Goal: Task Accomplishment & Management: Manage account settings

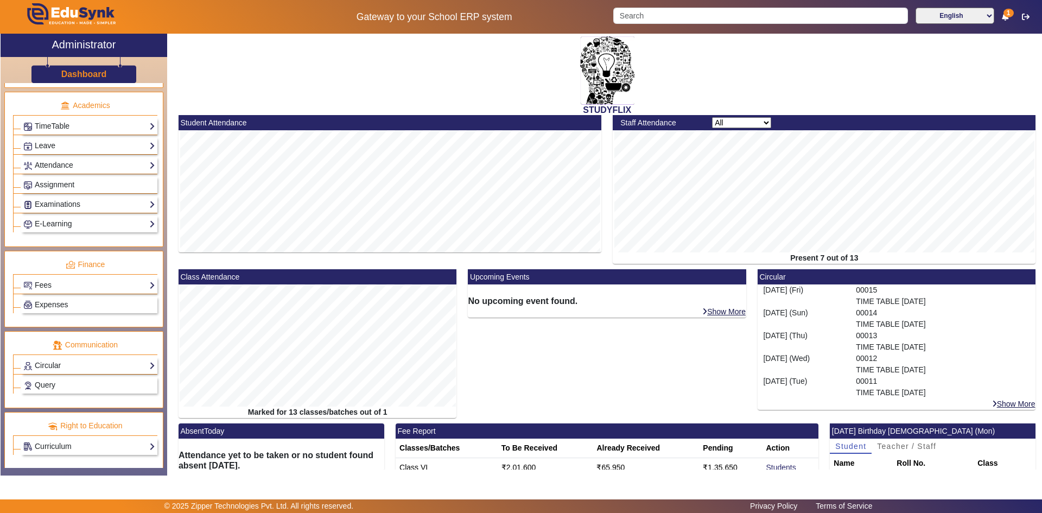
scroll to position [406, 0]
click at [47, 203] on link "Examinations" at bounding box center [89, 203] width 132 height 12
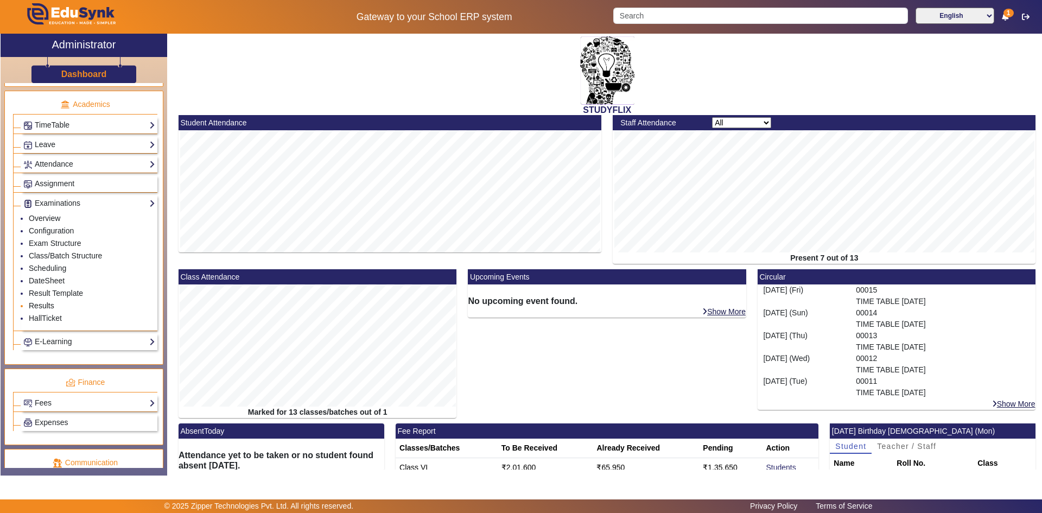
click at [43, 304] on link "Results" at bounding box center [42, 305] width 26 height 9
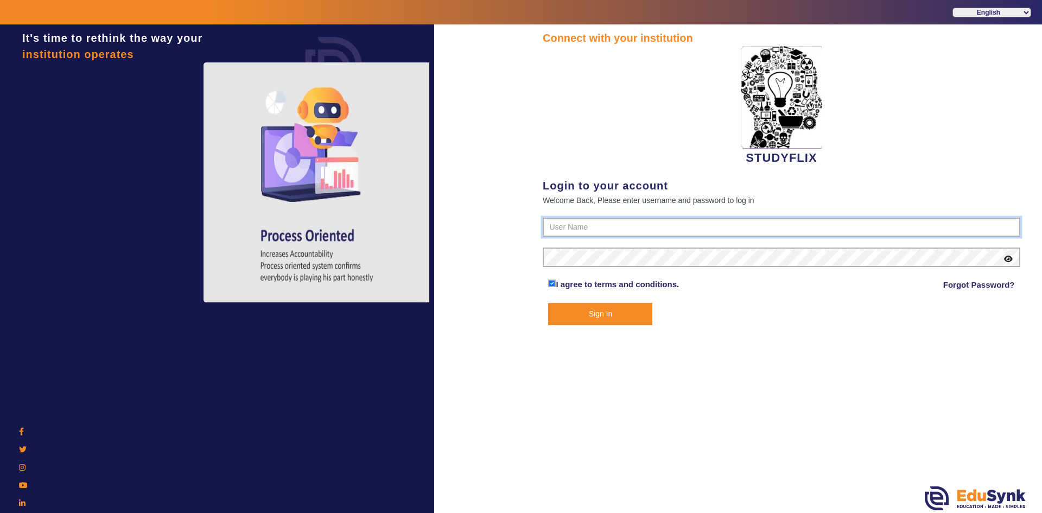
type input "6354922771"
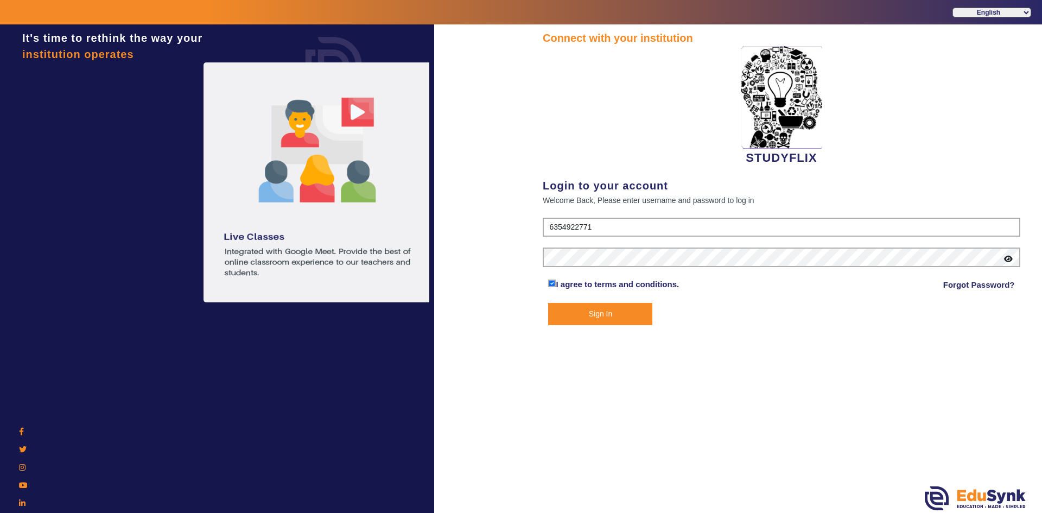
click at [561, 323] on button "Sign In" at bounding box center [600, 314] width 104 height 22
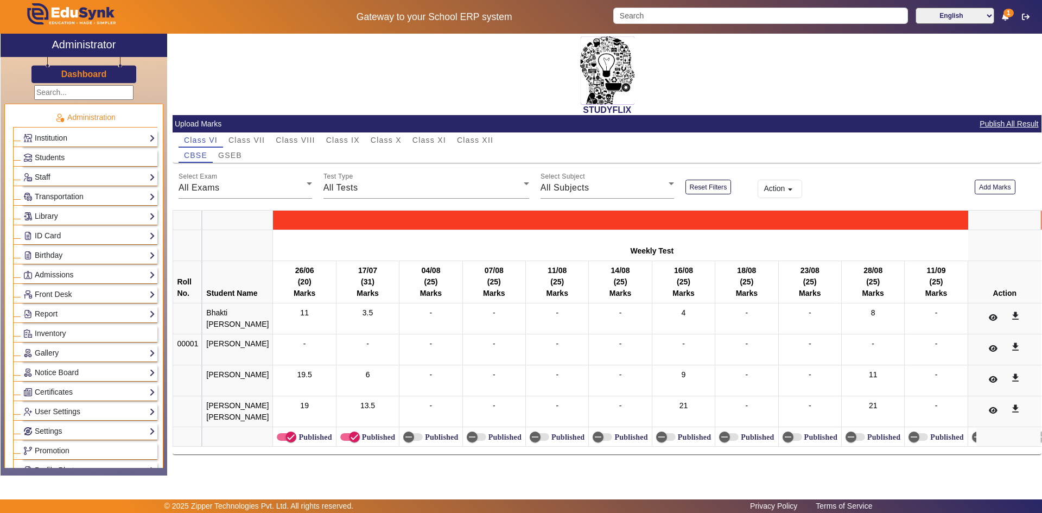
scroll to position [271, 0]
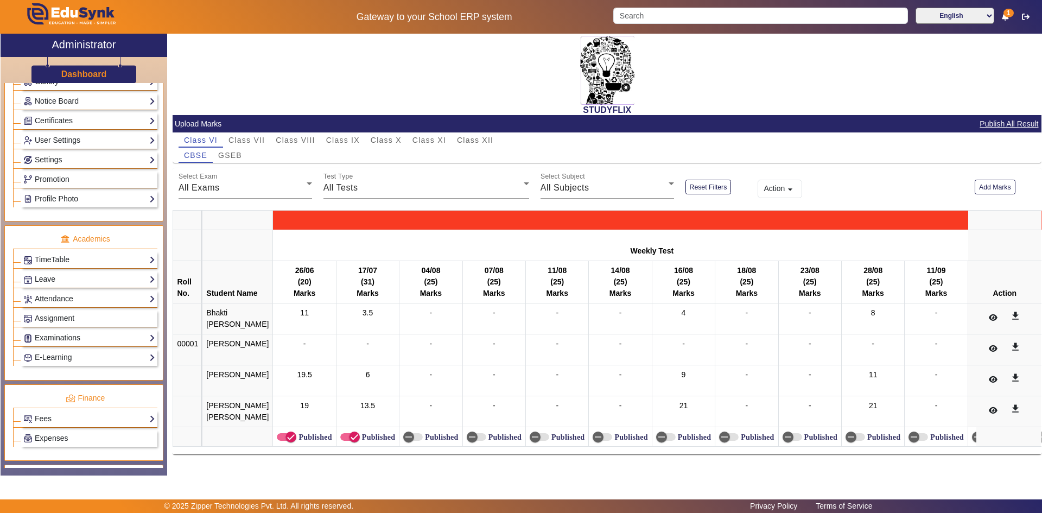
click at [58, 337] on link "Examinations" at bounding box center [89, 338] width 132 height 12
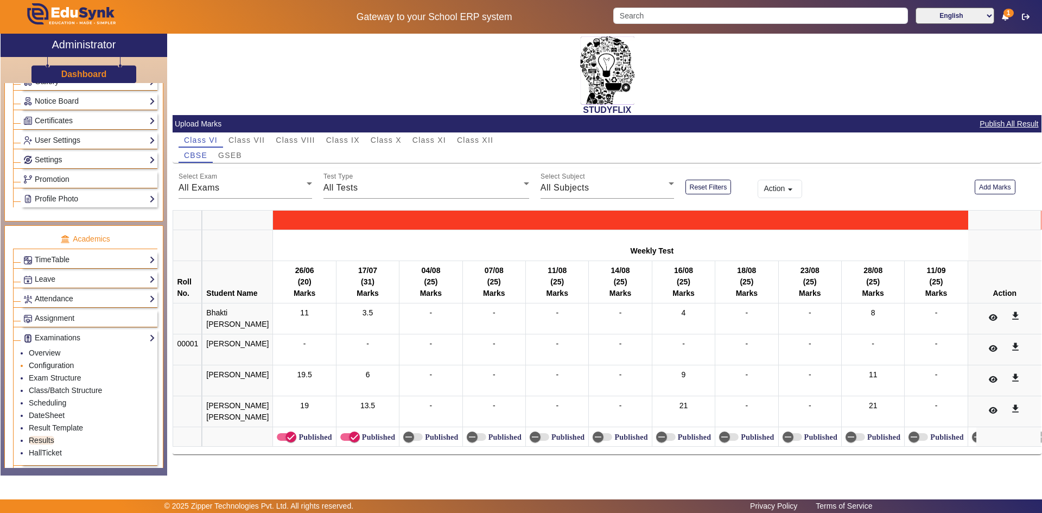
click at [48, 366] on link "Configuration" at bounding box center [51, 365] width 45 height 9
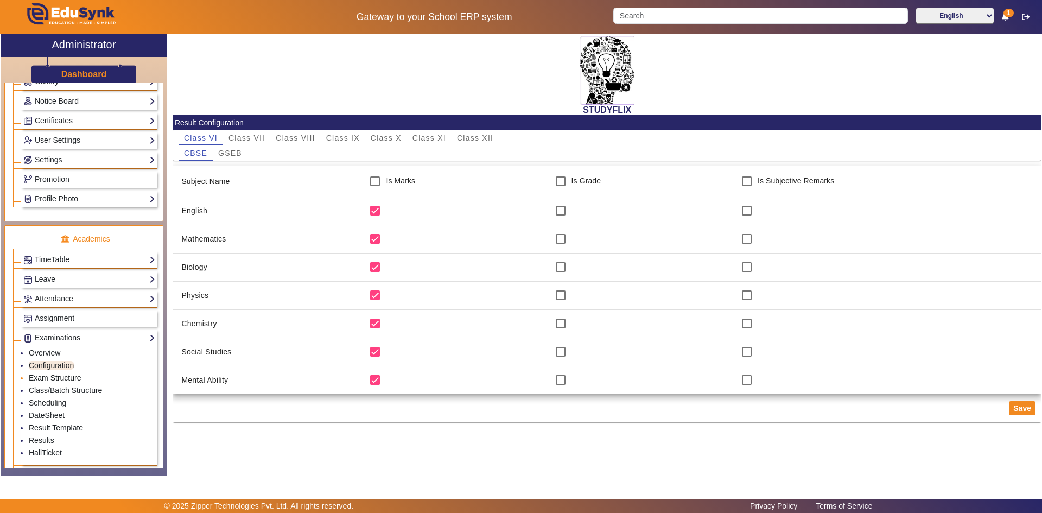
click at [48, 375] on link "Exam Structure" at bounding box center [55, 377] width 52 height 9
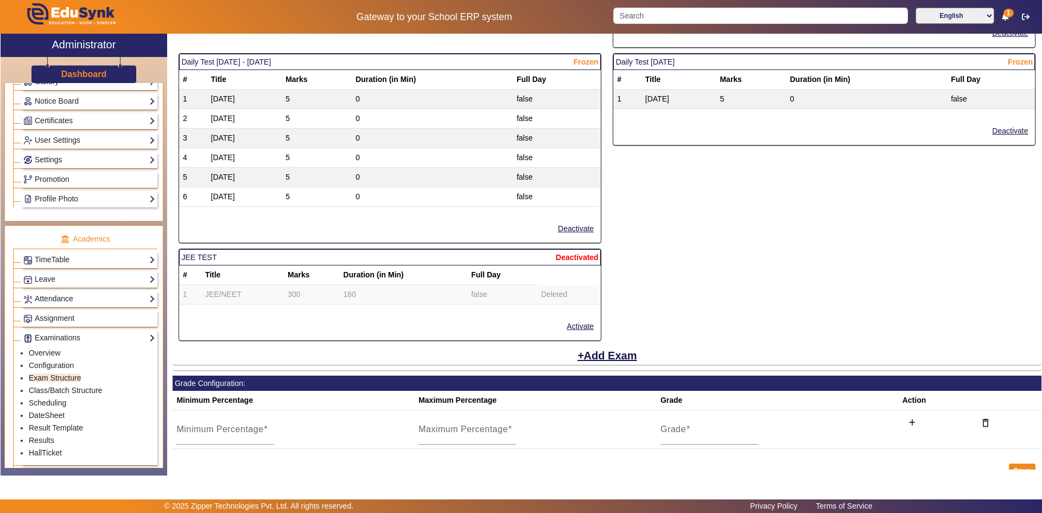
scroll to position [1783, 0]
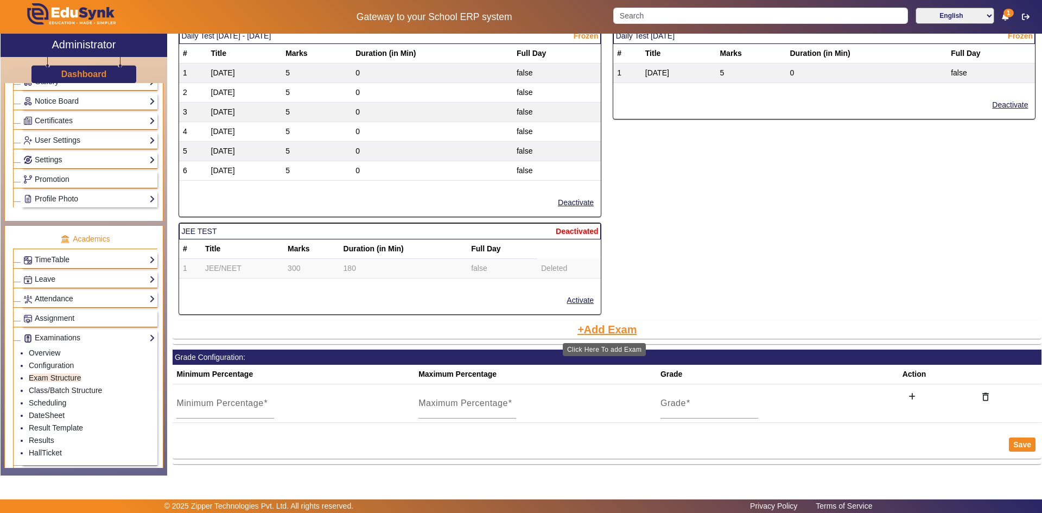
click at [607, 329] on button "Add Exam" at bounding box center [607, 329] width 62 height 18
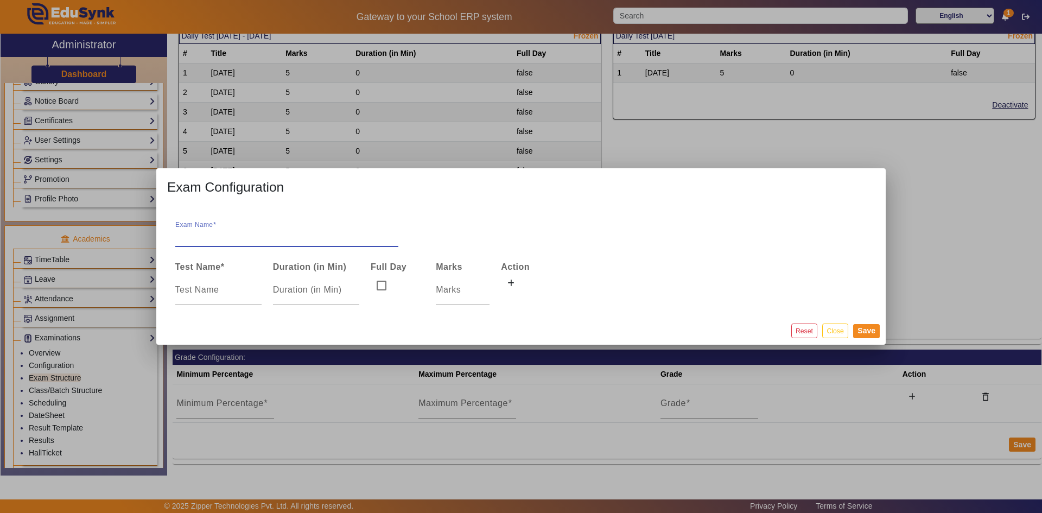
click at [214, 235] on input "Exam Name" at bounding box center [286, 236] width 223 height 13
click at [836, 329] on button "Close" at bounding box center [835, 331] width 26 height 15
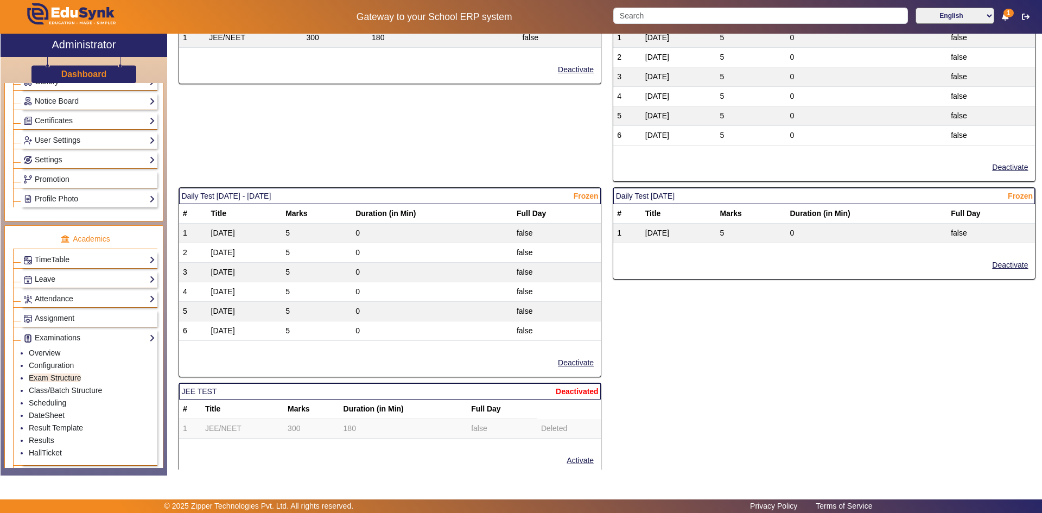
scroll to position [1620, 0]
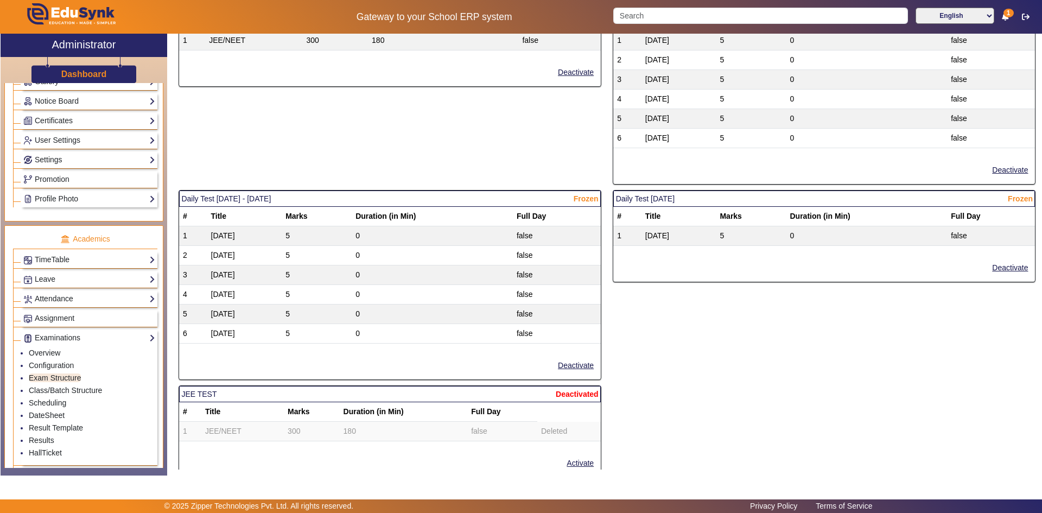
click at [306, 199] on mat-card-header "Daily Test [DATE] - [DATE] Frozen" at bounding box center [390, 199] width 422 height 16
drag, startPoint x: 182, startPoint y: 198, endPoint x: 310, endPoint y: 198, distance: 128.1
click at [310, 198] on mat-card-header "Daily Test [DATE] - [DATE] Frozen" at bounding box center [390, 199] width 422 height 16
copy mat-card-header "Daily Test [DATE] - [DATE]"
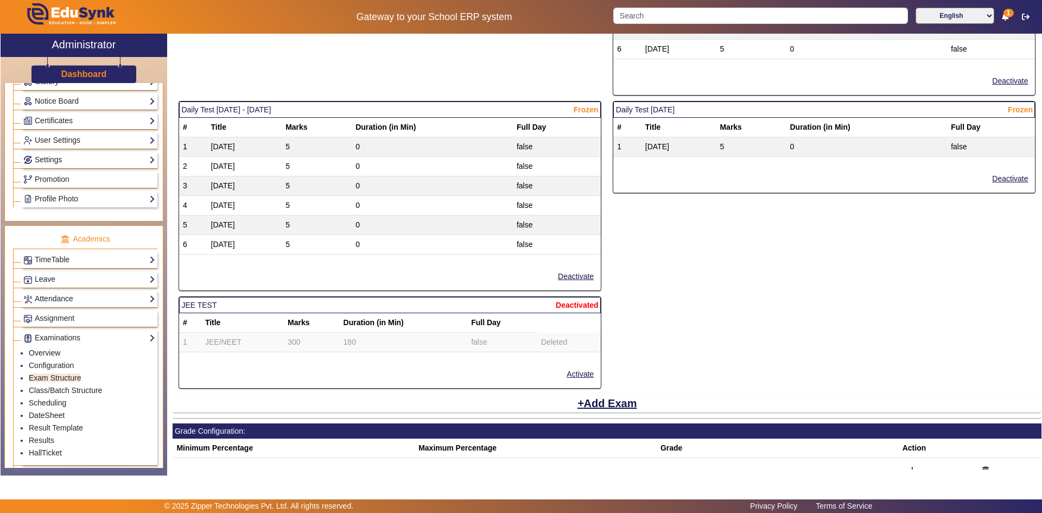
scroll to position [1783, 0]
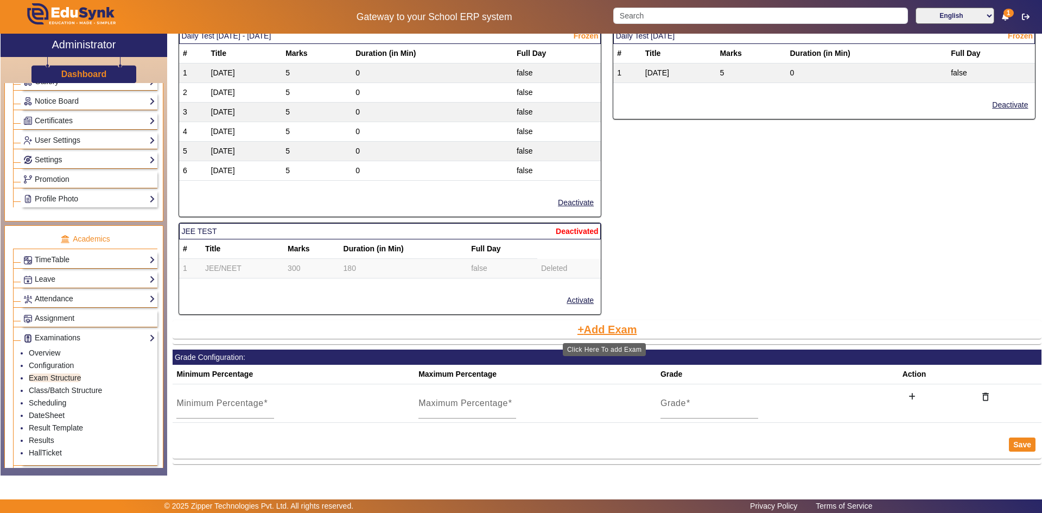
click at [612, 336] on button "Add Exam" at bounding box center [607, 329] width 62 height 18
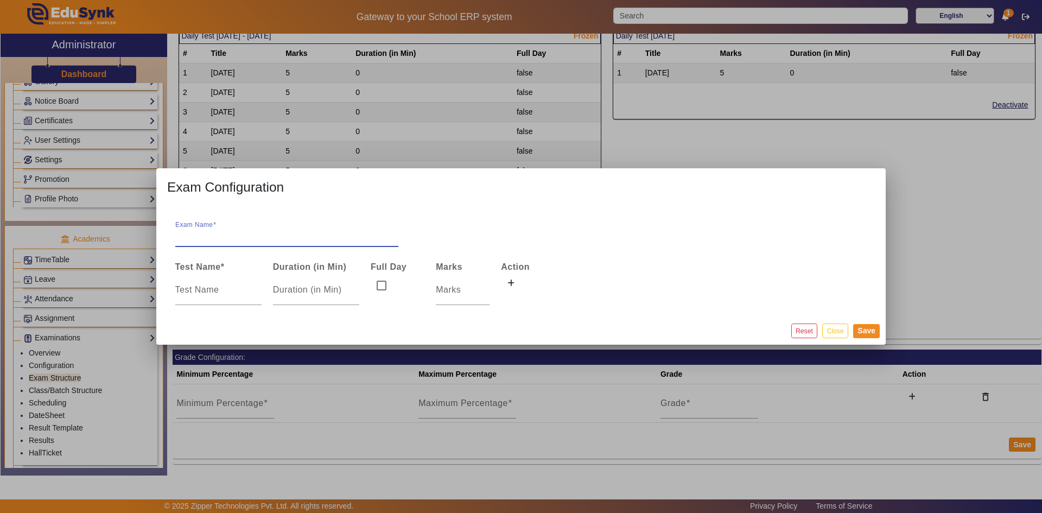
click at [261, 237] on input "Exam Name" at bounding box center [286, 236] width 223 height 13
paste input "Daily Test [DATE] - [DATE]"
click at [226, 235] on input "Daily Test [DATE] - [DATE]" at bounding box center [286, 236] width 223 height 13
click at [283, 239] on input "Daily Test [DATE] - [DATE]" at bounding box center [286, 236] width 223 height 13
type input "Daily Test [DATE] - [DATE]"
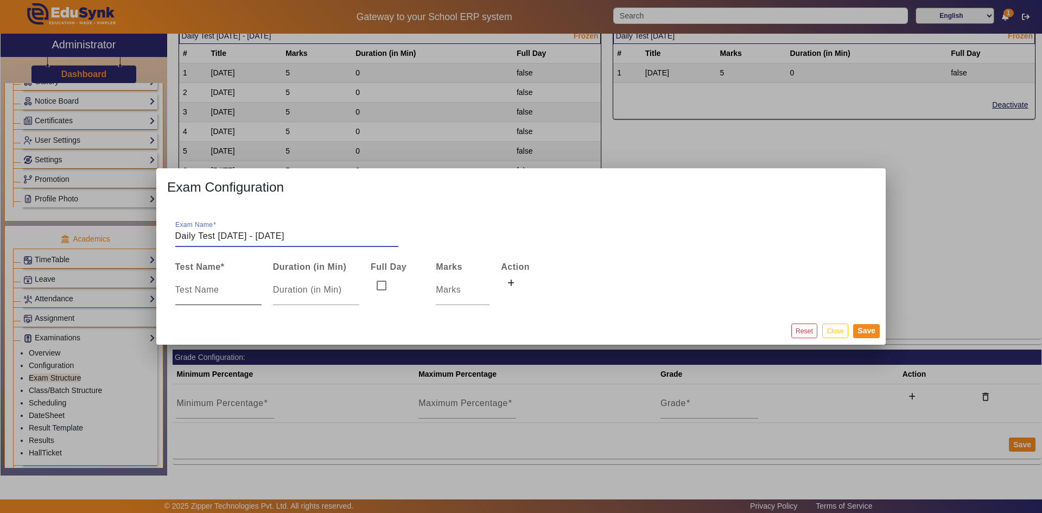
click at [233, 296] on input at bounding box center [218, 289] width 86 height 13
click at [508, 288] on button at bounding box center [511, 284] width 20 height 18
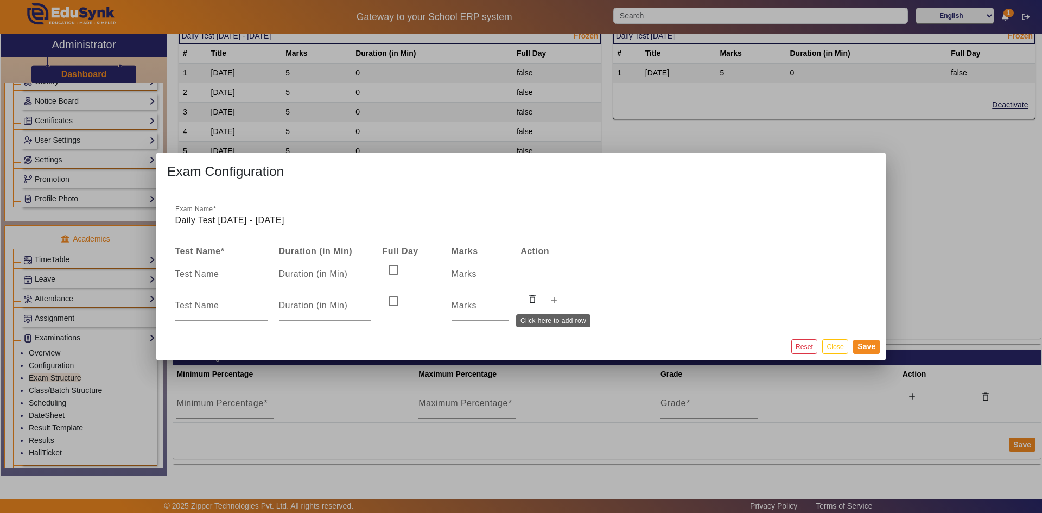
click at [549, 305] on button at bounding box center [554, 301] width 20 height 18
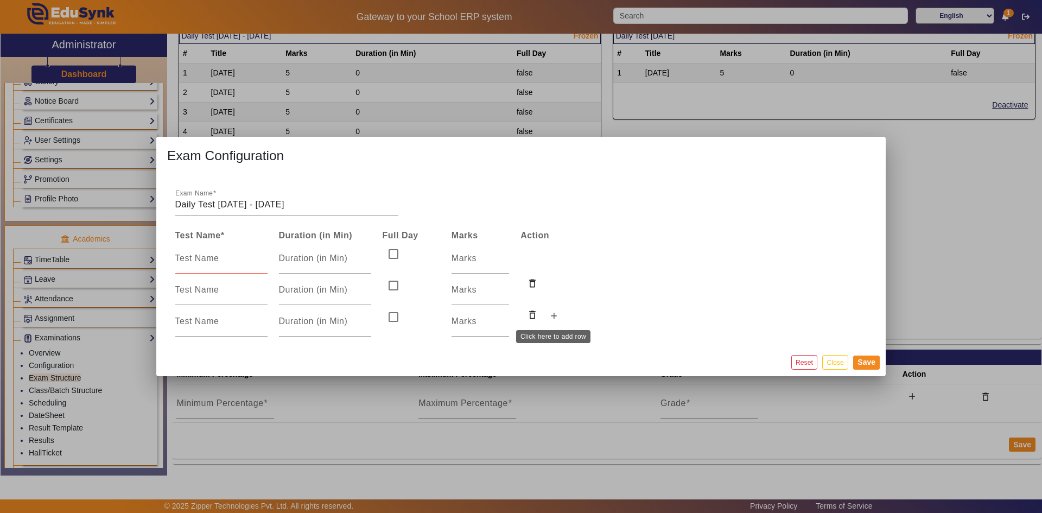
click at [557, 317] on button at bounding box center [554, 317] width 20 height 18
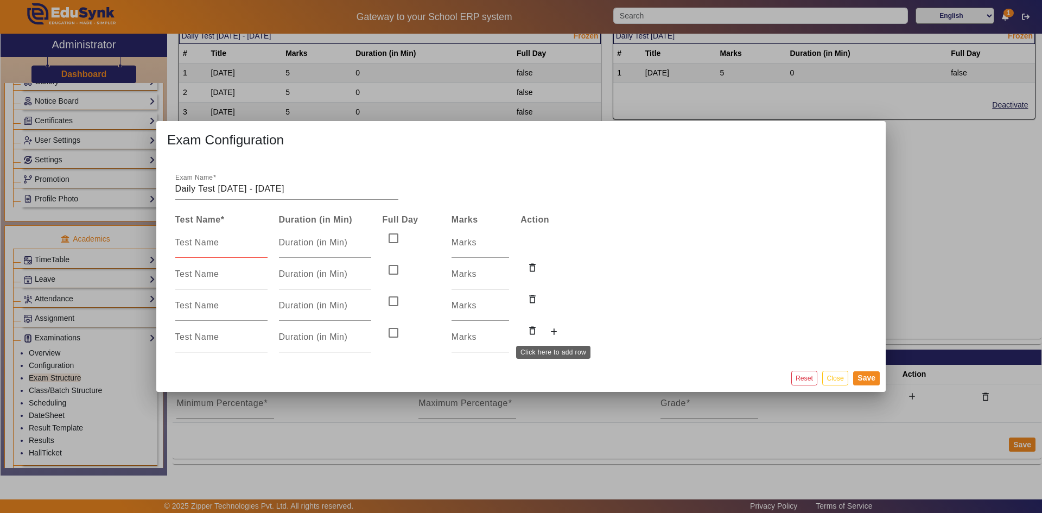
click at [553, 330] on icon at bounding box center [553, 332] width 7 height 8
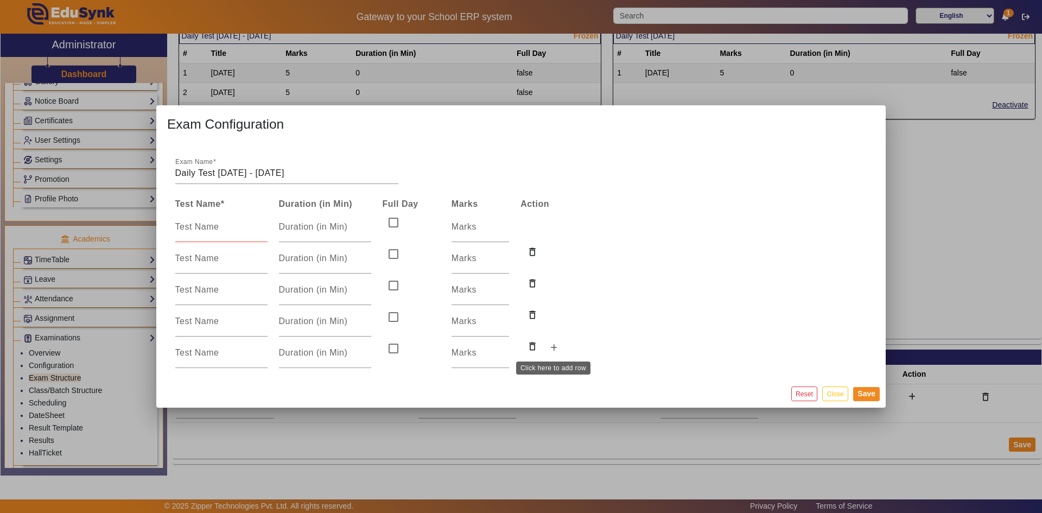
click at [550, 350] on icon at bounding box center [553, 348] width 7 height 8
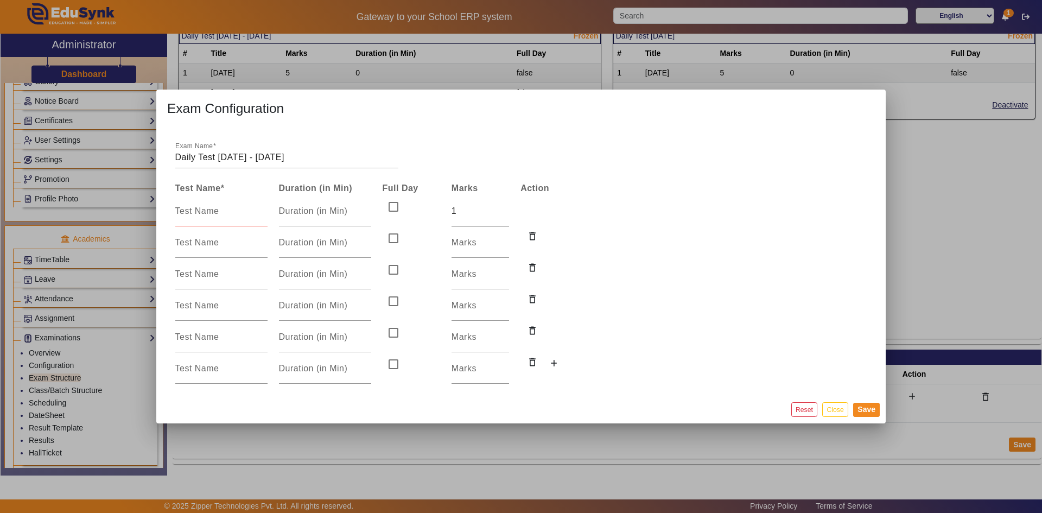
click at [504, 206] on input "1" at bounding box center [481, 211] width 58 height 13
click at [504, 206] on input "2" at bounding box center [481, 211] width 58 height 13
click at [504, 206] on input "3" at bounding box center [481, 211] width 58 height 13
click at [504, 206] on input "4" at bounding box center [481, 211] width 58 height 13
type input "5"
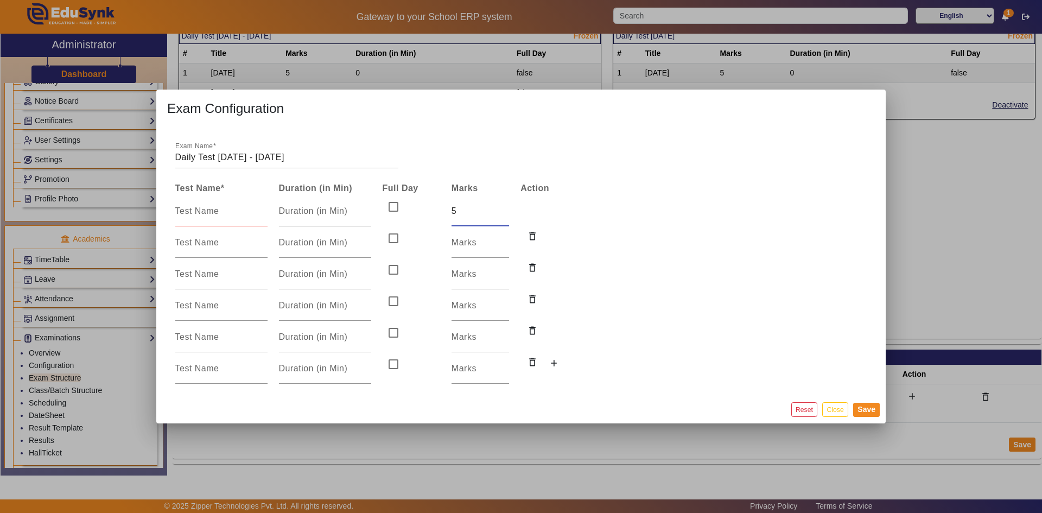
click at [504, 206] on input "5" at bounding box center [481, 211] width 58 height 13
click at [521, 236] on button "delete_outline" at bounding box center [532, 237] width 23 height 21
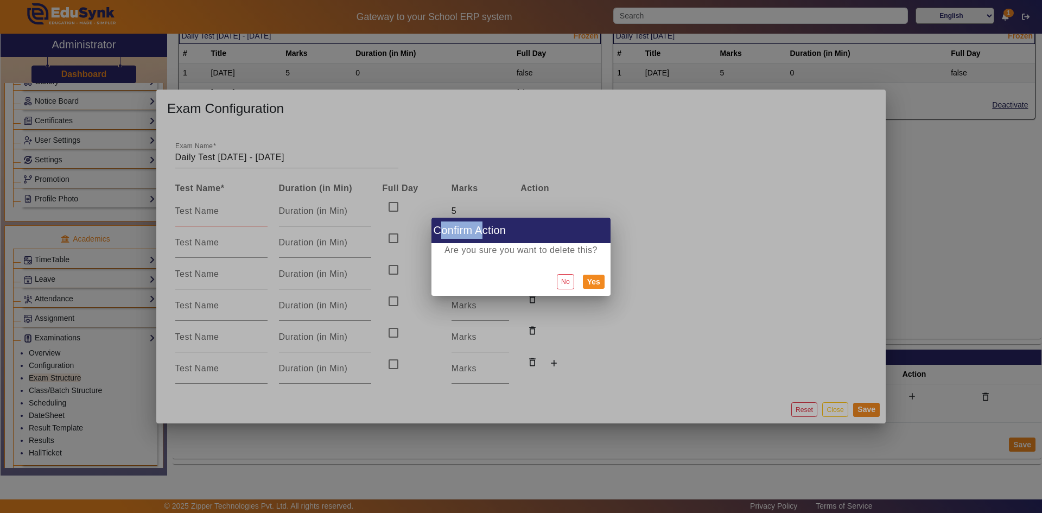
click at [520, 236] on h1 "Confirm Action" at bounding box center [521, 231] width 179 height 26
click at [562, 282] on button "No" at bounding box center [565, 281] width 17 height 15
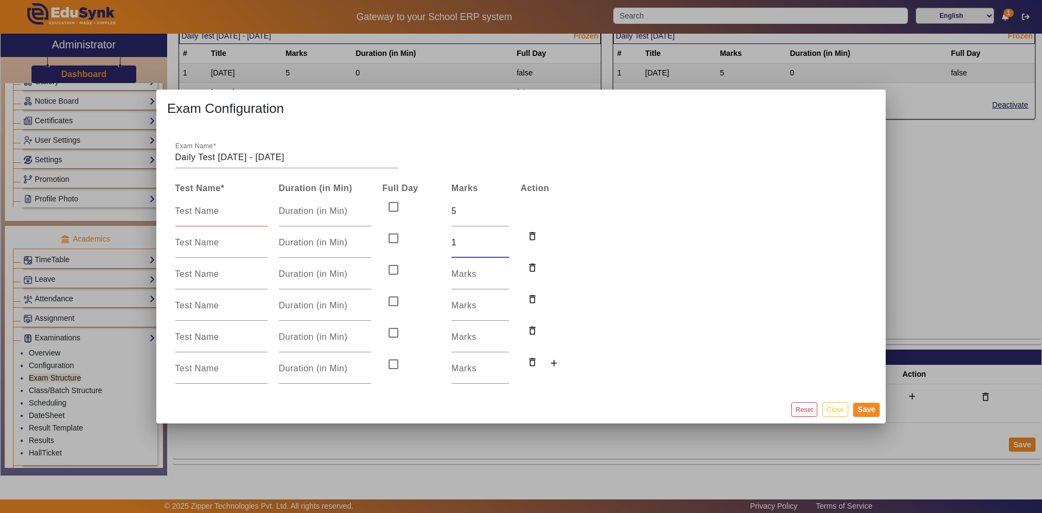
click at [504, 239] on input "1" at bounding box center [481, 242] width 58 height 13
click at [504, 239] on input "2" at bounding box center [481, 242] width 58 height 13
click at [504, 239] on input "3" at bounding box center [481, 242] width 58 height 13
click at [504, 239] on input "4" at bounding box center [481, 242] width 58 height 13
type input "5"
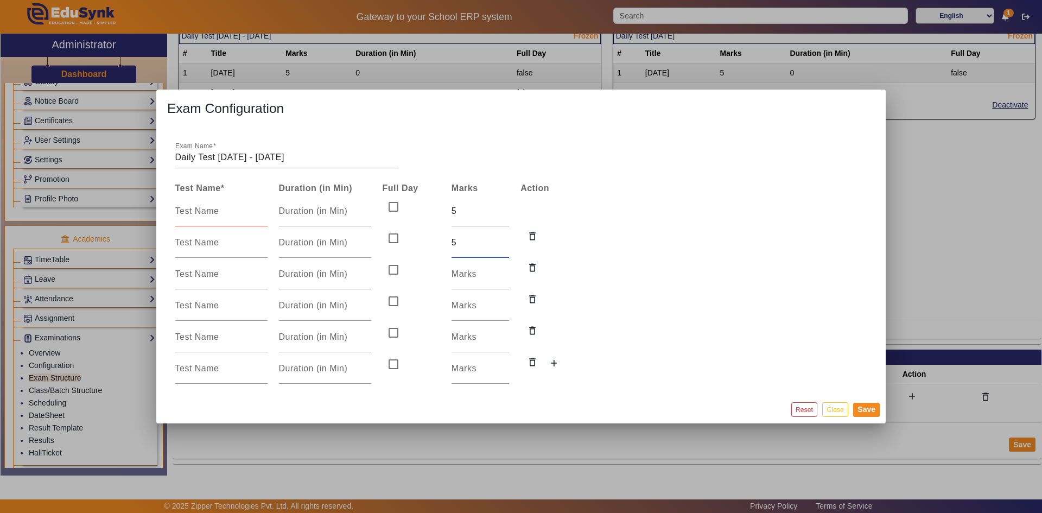
click at [504, 239] on input "5" at bounding box center [481, 242] width 58 height 13
click at [505, 269] on input "1" at bounding box center [481, 274] width 58 height 13
click at [506, 269] on input "2" at bounding box center [481, 274] width 58 height 13
click at [506, 269] on input "3" at bounding box center [481, 274] width 58 height 13
click at [506, 269] on input "4" at bounding box center [481, 274] width 58 height 13
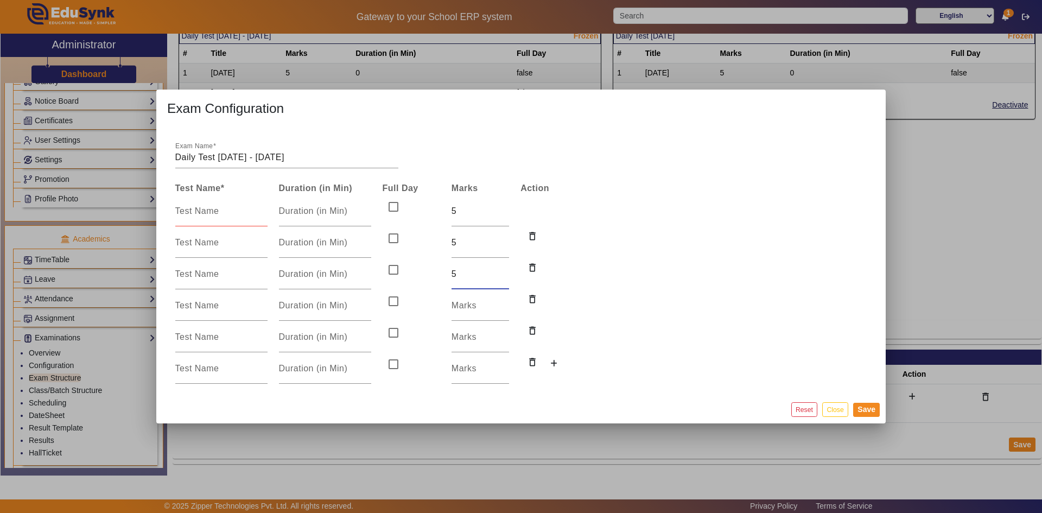
type input "5"
click at [506, 269] on input "5" at bounding box center [481, 274] width 58 height 13
click at [505, 302] on input "1" at bounding box center [481, 305] width 58 height 13
click at [505, 302] on input "2" at bounding box center [481, 305] width 58 height 13
click at [505, 302] on input "3" at bounding box center [481, 305] width 58 height 13
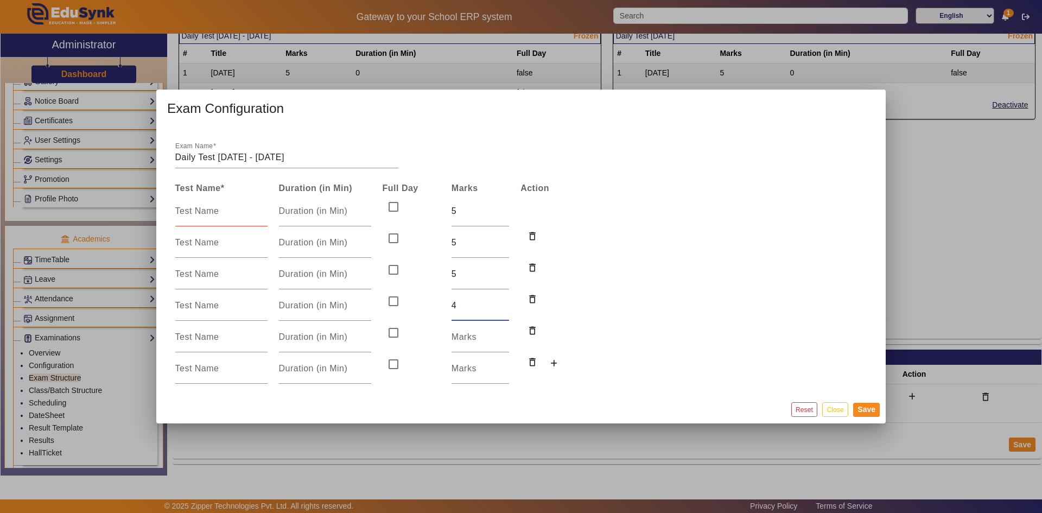
click at [505, 302] on input "4" at bounding box center [481, 305] width 58 height 13
type input "5"
click at [505, 302] on input "5" at bounding box center [481, 305] width 58 height 13
click at [504, 332] on input "1" at bounding box center [481, 337] width 58 height 13
click at [504, 332] on input "2" at bounding box center [481, 337] width 58 height 13
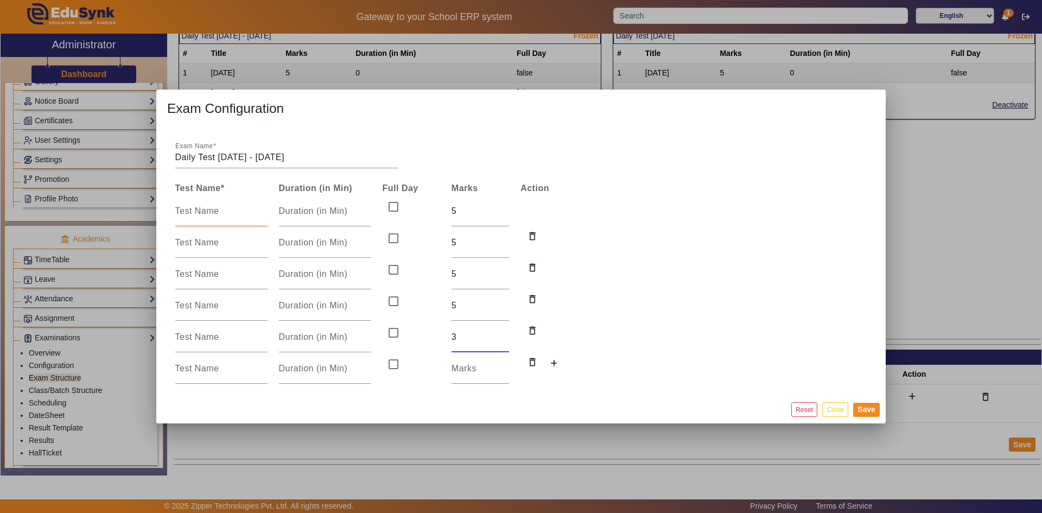
click at [505, 333] on input "3" at bounding box center [481, 337] width 58 height 13
click at [505, 333] on input "4" at bounding box center [481, 337] width 58 height 13
type input "5"
click at [505, 333] on input "5" at bounding box center [481, 337] width 58 height 13
click at [504, 365] on input "1" at bounding box center [481, 368] width 58 height 13
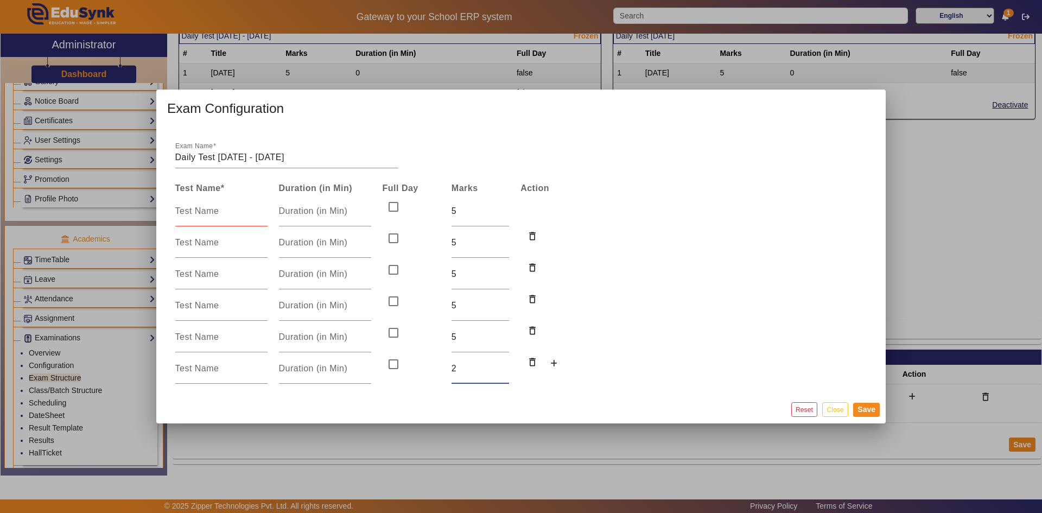
click at [504, 365] on input "2" at bounding box center [481, 368] width 58 height 13
click at [504, 365] on input "3" at bounding box center [481, 368] width 58 height 13
click at [504, 365] on input "4" at bounding box center [481, 368] width 58 height 13
type input "5"
click at [504, 365] on input "5" at bounding box center [481, 368] width 58 height 13
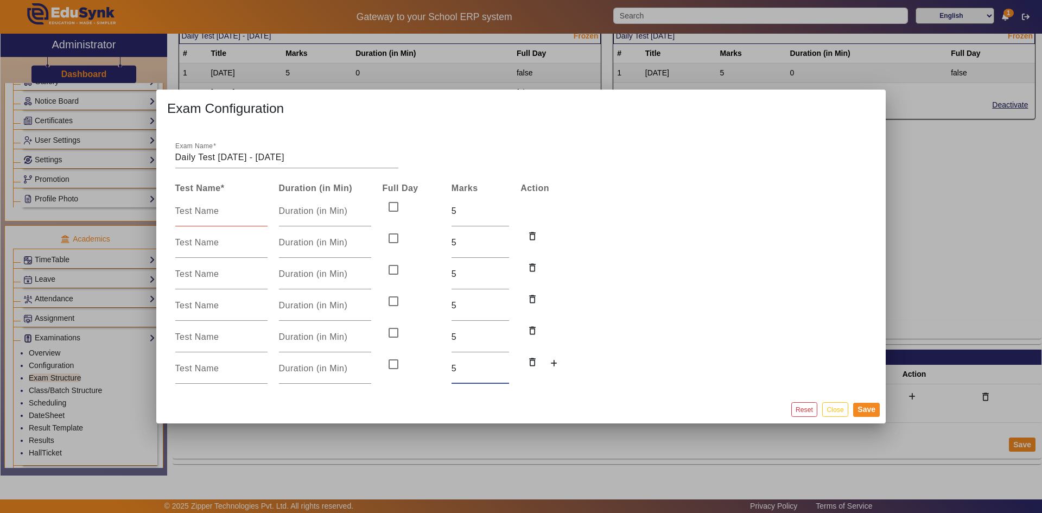
click at [227, 211] on input at bounding box center [221, 211] width 92 height 13
type input "[DATE]"
click at [212, 243] on input at bounding box center [221, 242] width 92 height 13
type input "[DATE]"
click at [202, 275] on input at bounding box center [221, 274] width 92 height 13
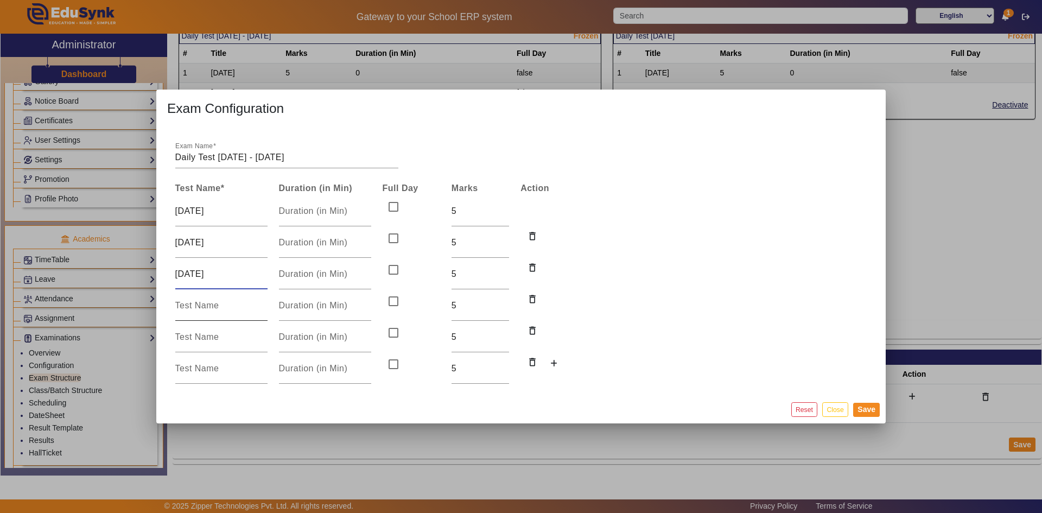
type input "[DATE]"
click at [201, 305] on input at bounding box center [221, 305] width 92 height 13
click at [186, 307] on input "18-2025" at bounding box center [221, 305] width 92 height 13
click at [188, 307] on input "18-2025" at bounding box center [221, 305] width 92 height 13
type input "[DATE]"
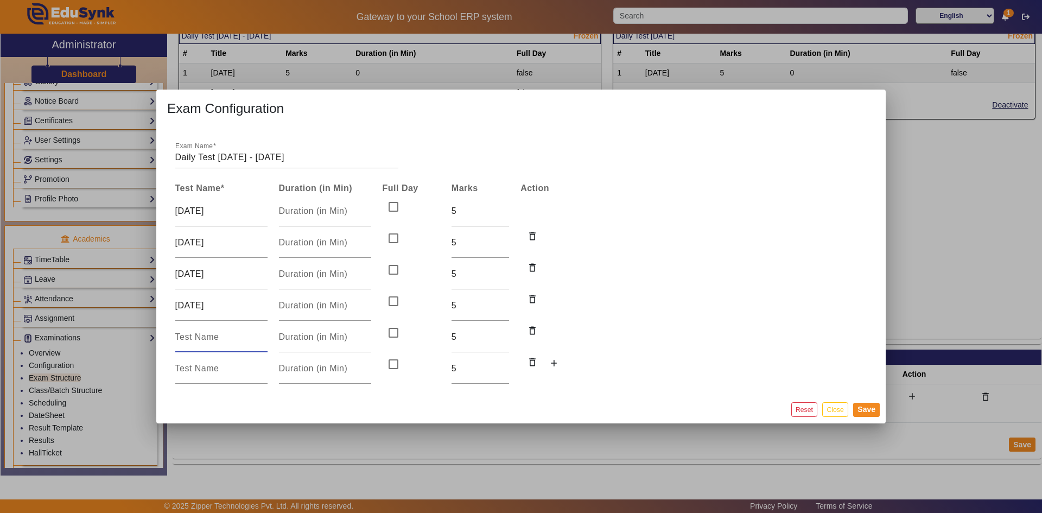
click at [217, 338] on input at bounding box center [221, 337] width 92 height 13
type input "[DATE]"
click at [197, 374] on input at bounding box center [221, 368] width 92 height 13
type input "[DATE]"
click at [863, 409] on button "Save" at bounding box center [866, 410] width 27 height 14
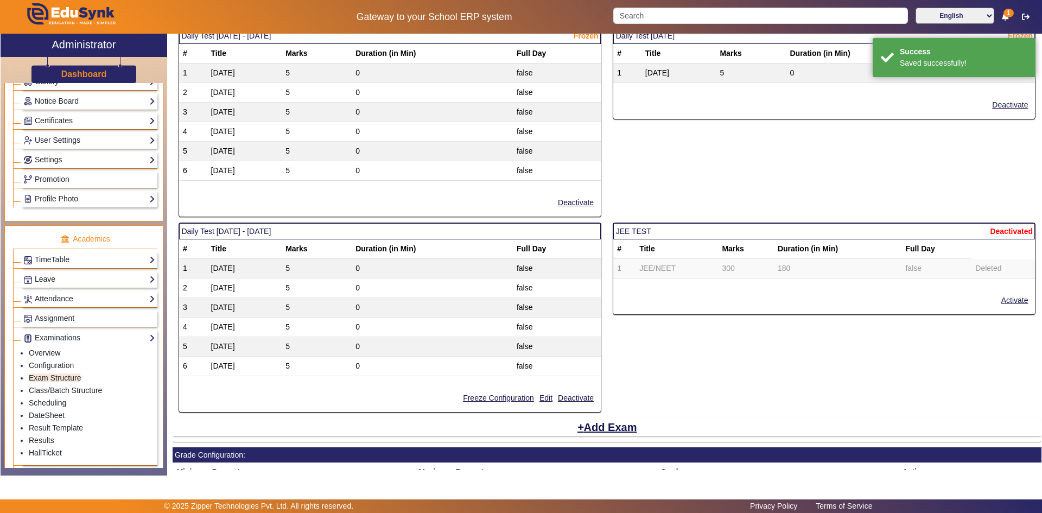
scroll to position [1881, 0]
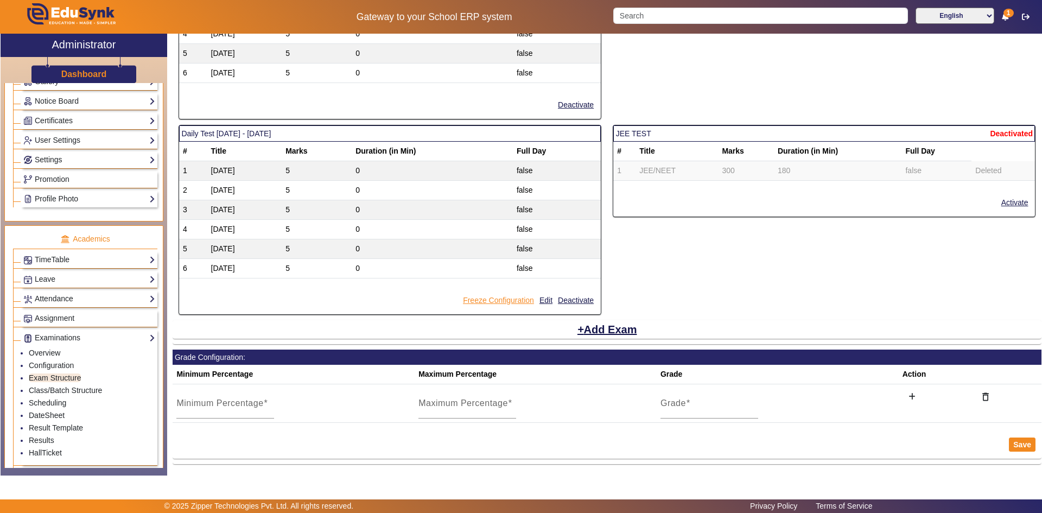
click at [517, 303] on button "Freeze Configuration" at bounding box center [498, 301] width 73 height 14
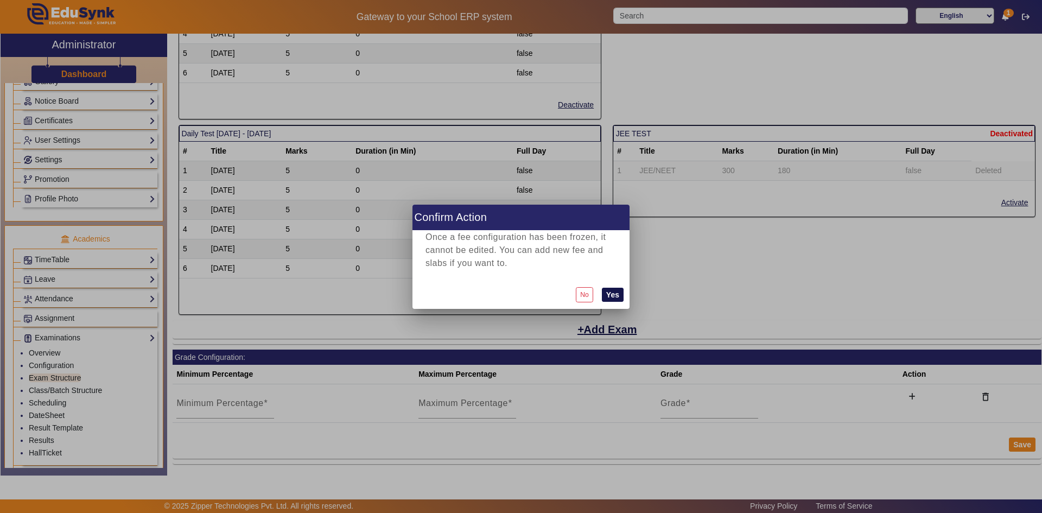
click at [615, 292] on button "Yes" at bounding box center [613, 295] width 22 height 14
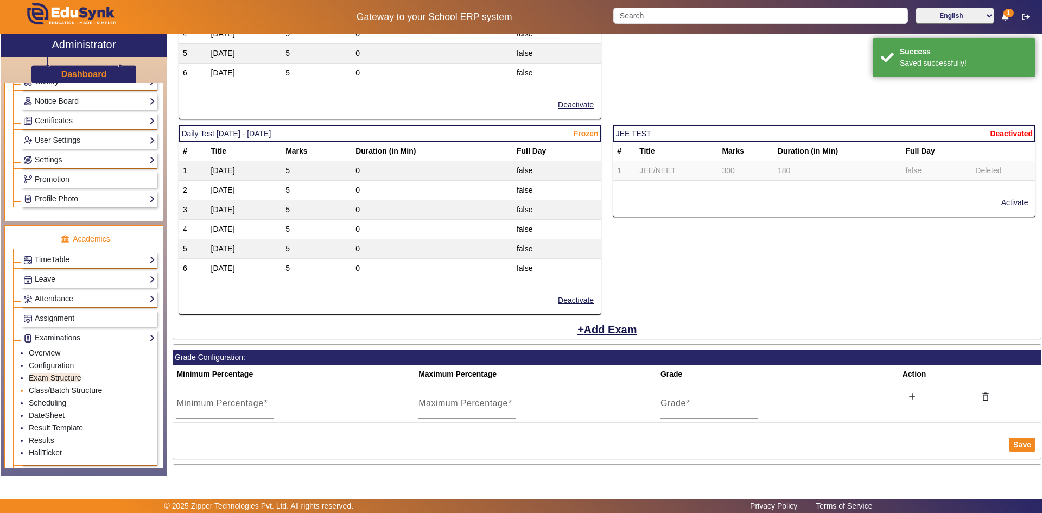
click at [58, 389] on link "Class/Batch Structure" at bounding box center [65, 390] width 73 height 9
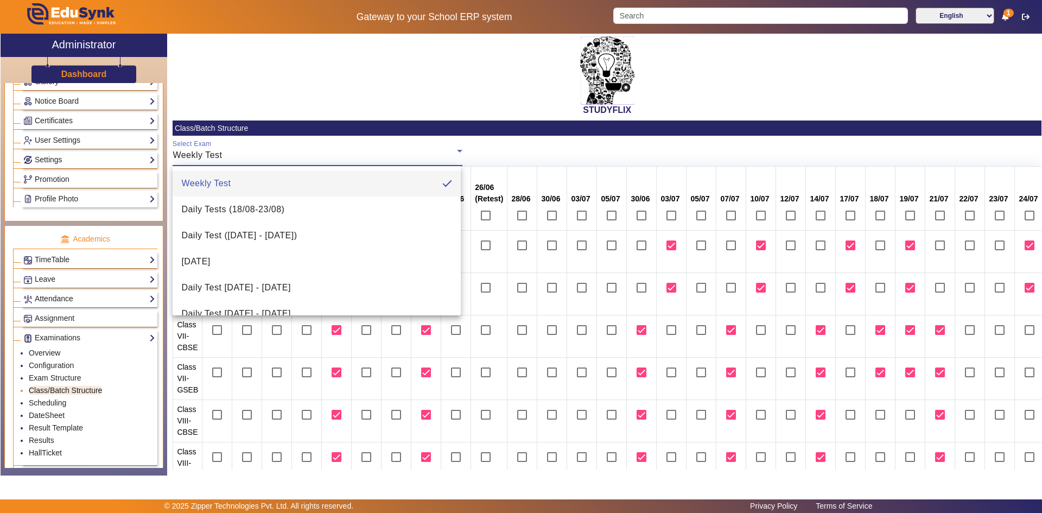
click at [218, 155] on div at bounding box center [521, 256] width 1042 height 513
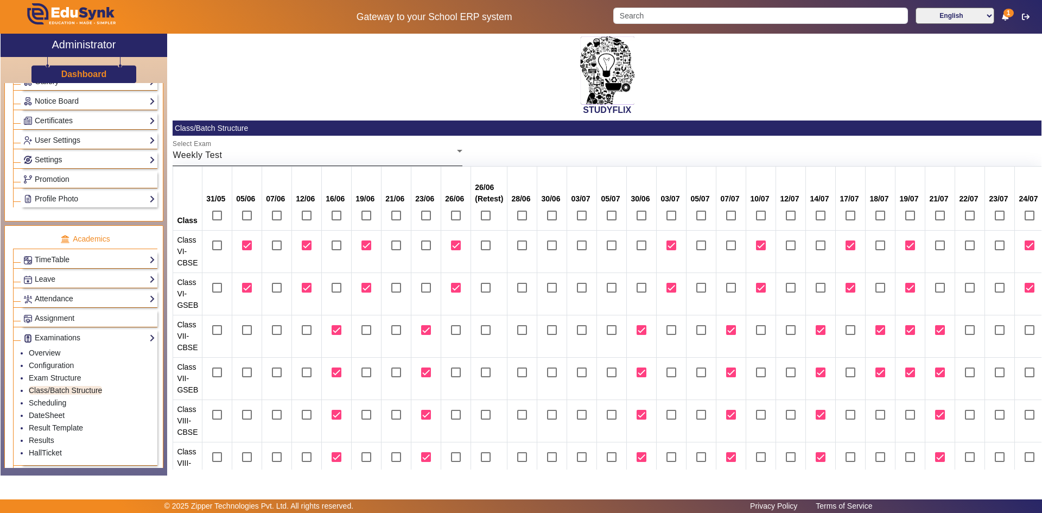
click at [233, 157] on div "Weekly Test" at bounding box center [315, 155] width 284 height 13
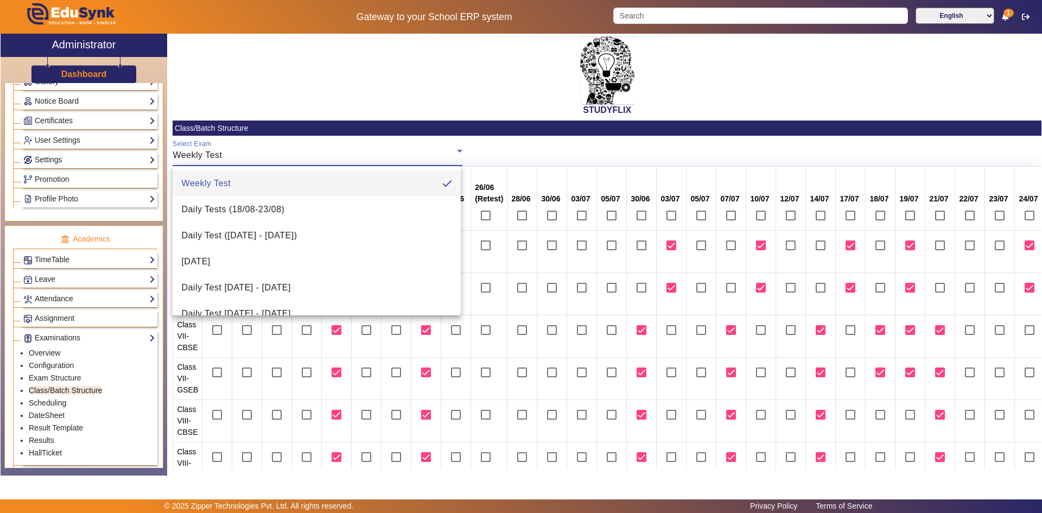
scroll to position [68, 0]
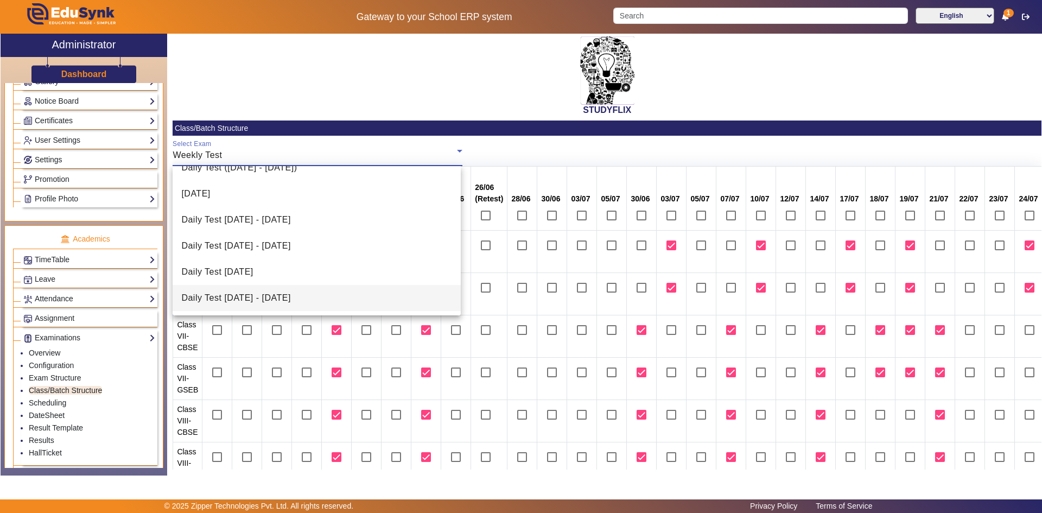
click at [225, 297] on span "Daily Test [DATE] - [DATE]" at bounding box center [235, 297] width 109 height 13
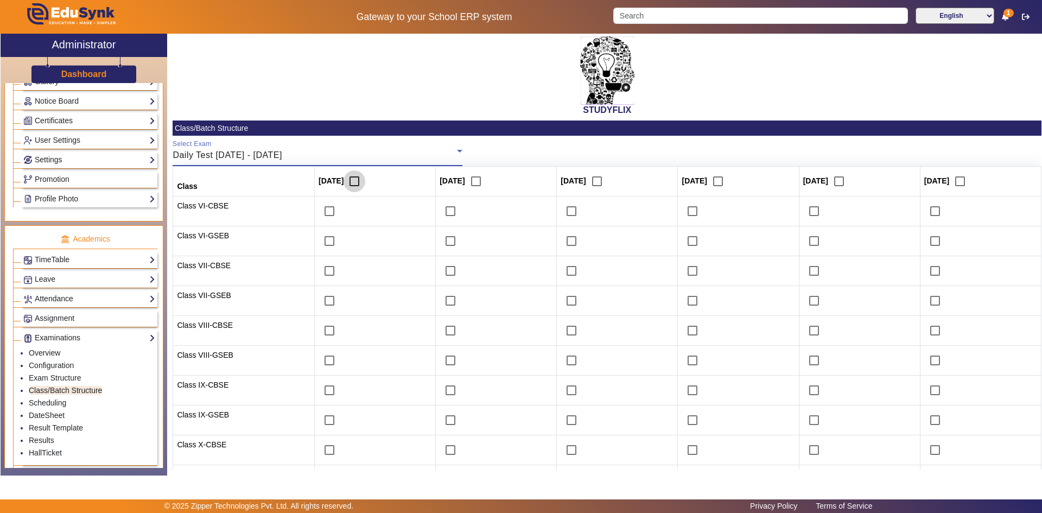
click at [346, 180] on input "checkbox" at bounding box center [355, 181] width 22 height 22
checkbox input "true"
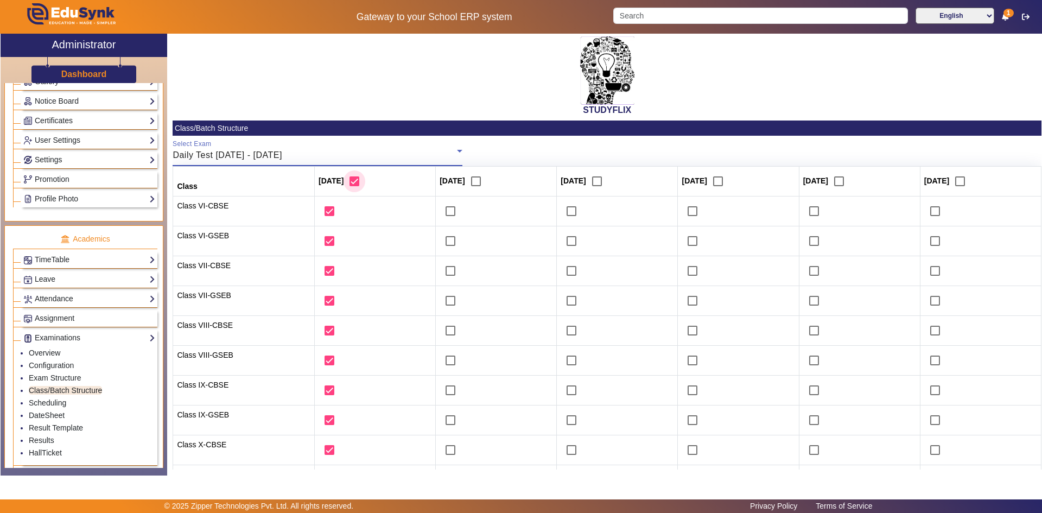
checkbox input "true"
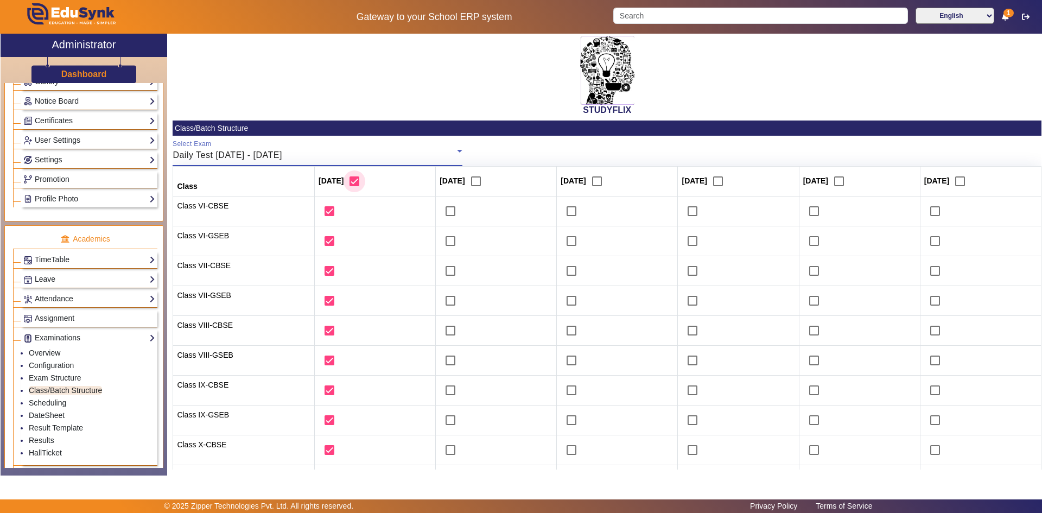
checkbox input "true"
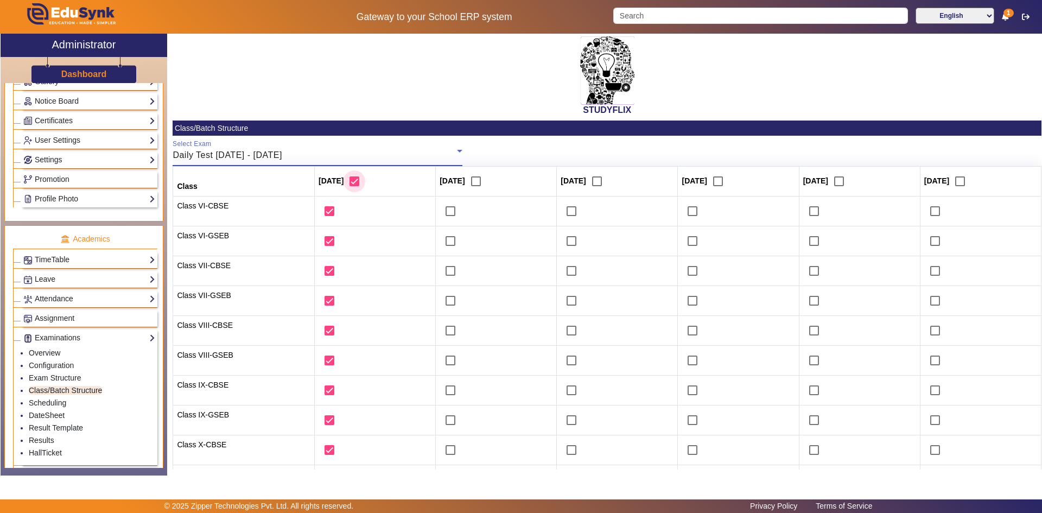
checkbox input "true"
click at [465, 180] on input "checkbox" at bounding box center [476, 181] width 22 height 22
checkbox input "true"
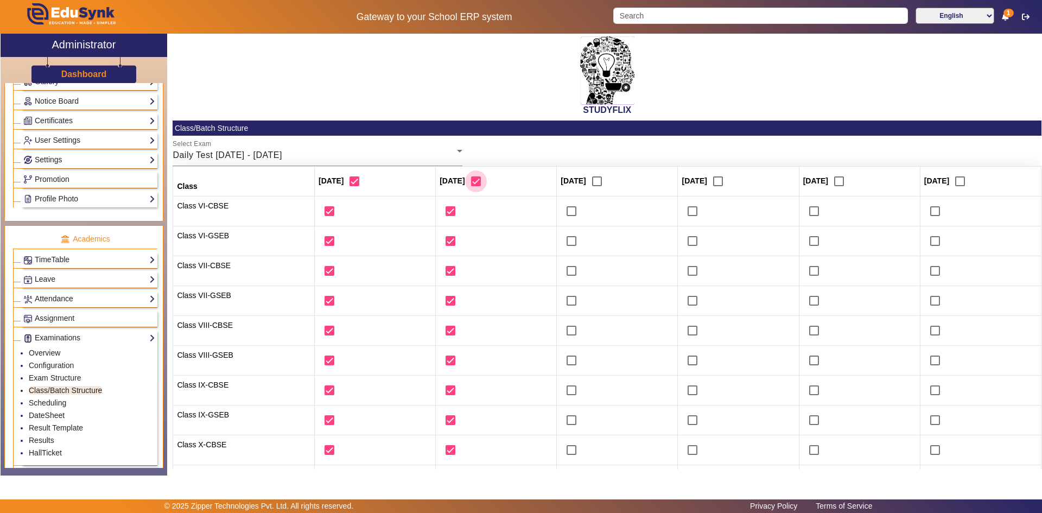
checkbox input "true"
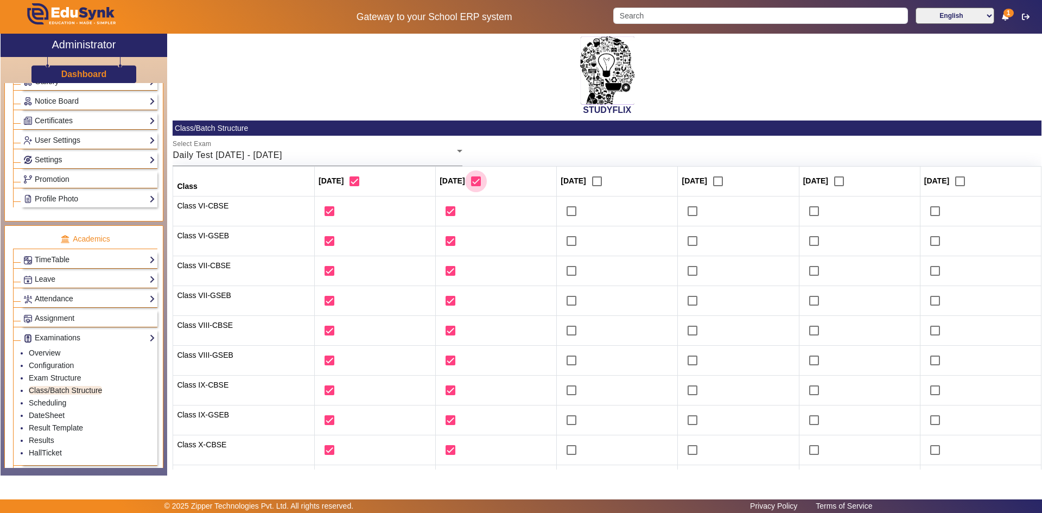
checkbox input "true"
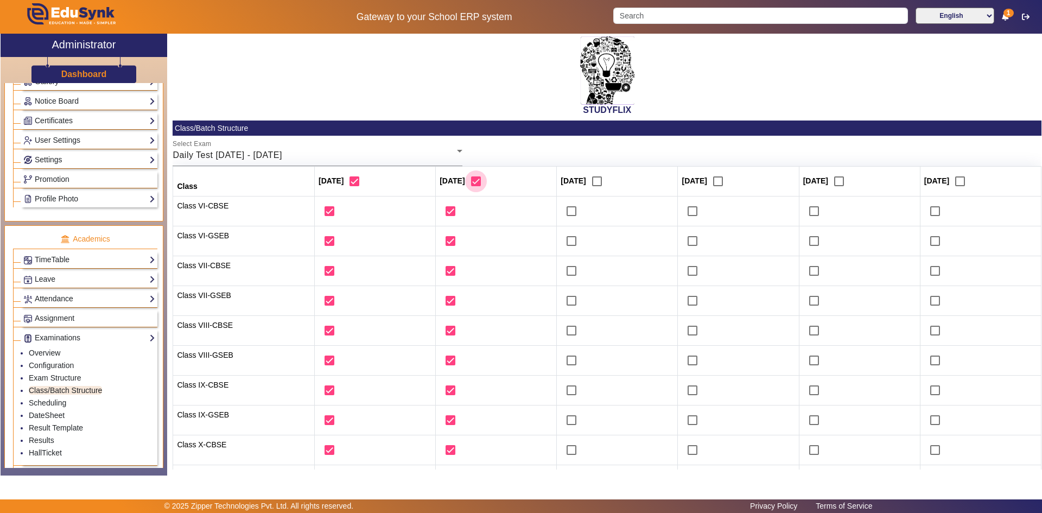
checkbox input "true"
click at [590, 182] on input "checkbox" at bounding box center [597, 181] width 22 height 22
checkbox input "true"
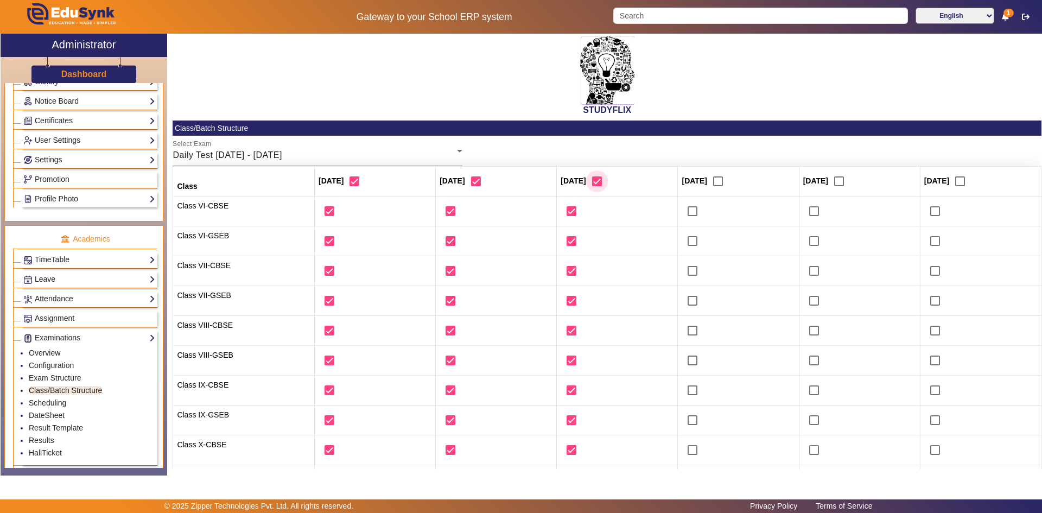
checkbox input "true"
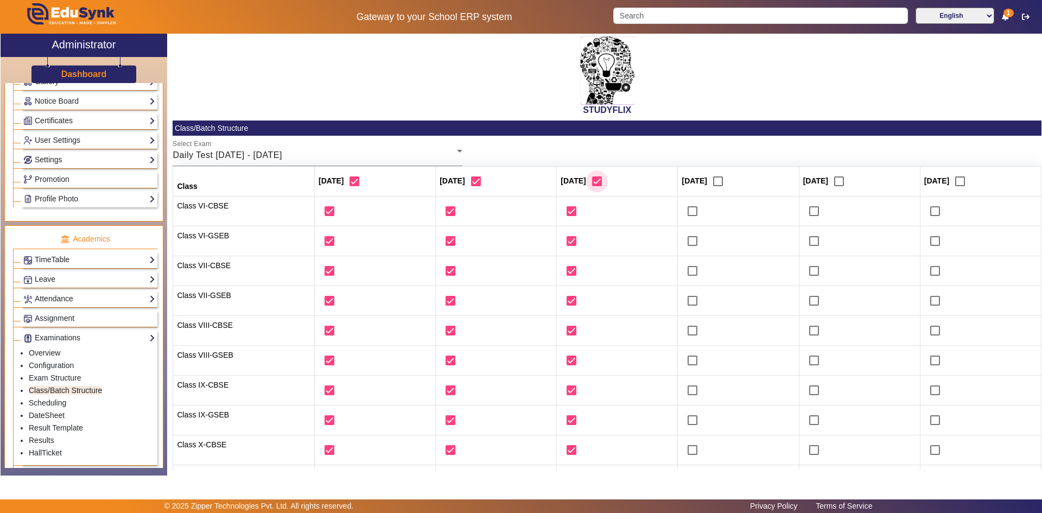
checkbox input "true"
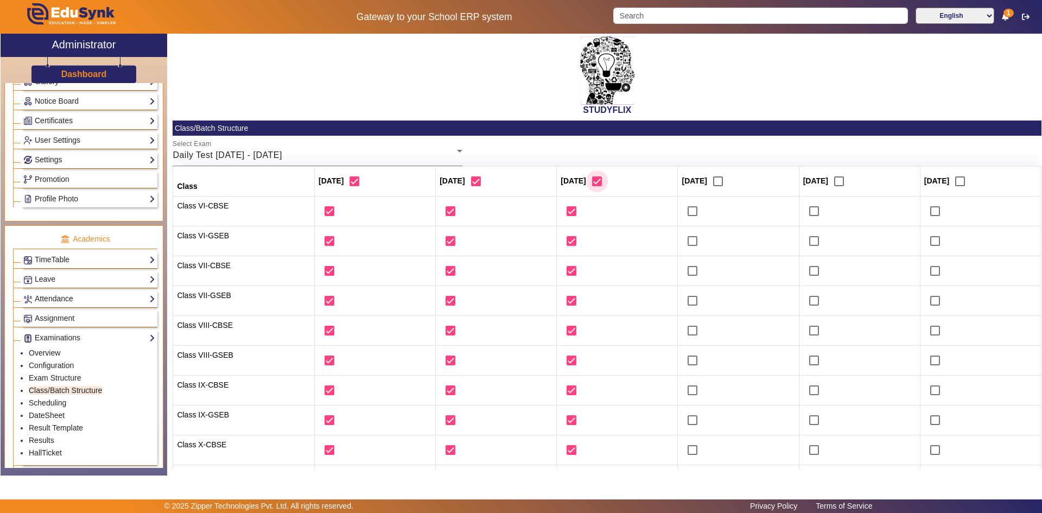
checkbox input "true"
click at [719, 182] on input "checkbox" at bounding box center [718, 181] width 22 height 22
checkbox input "true"
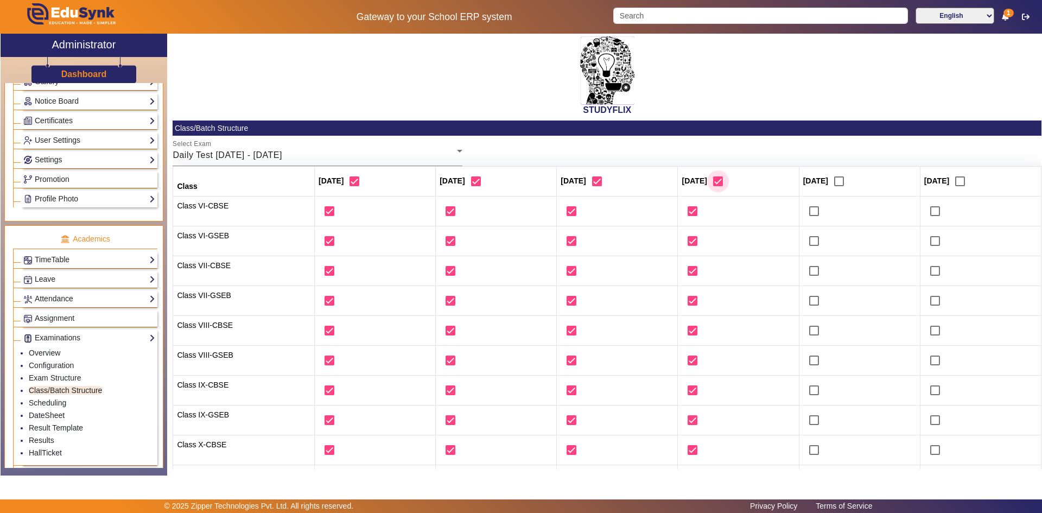
checkbox input "true"
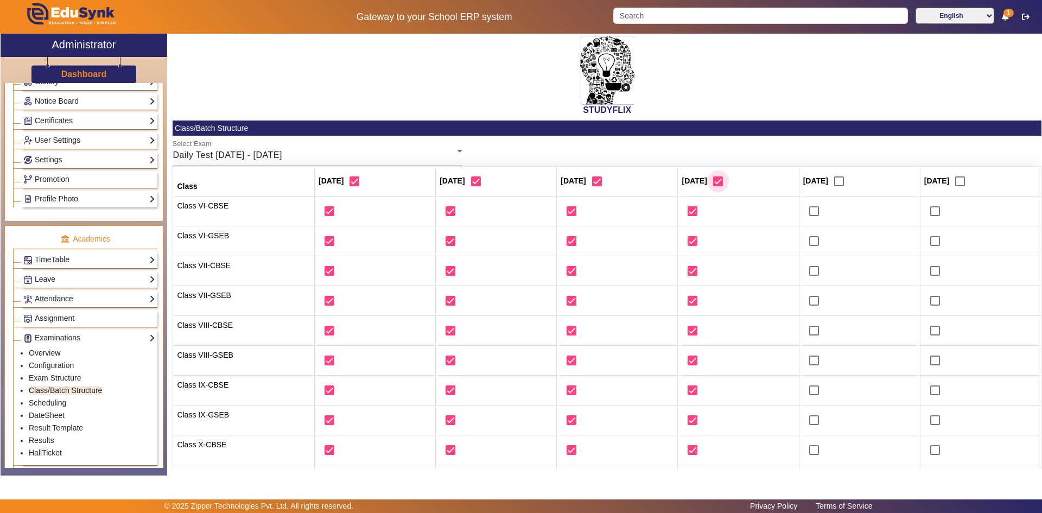
checkbox input "true"
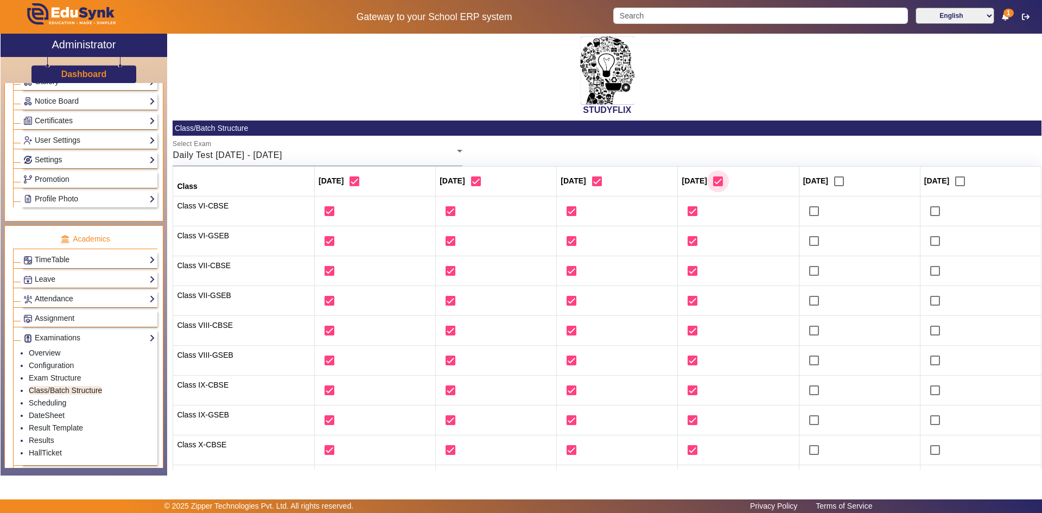
checkbox input "true"
click at [840, 181] on input "checkbox" at bounding box center [839, 181] width 22 height 22
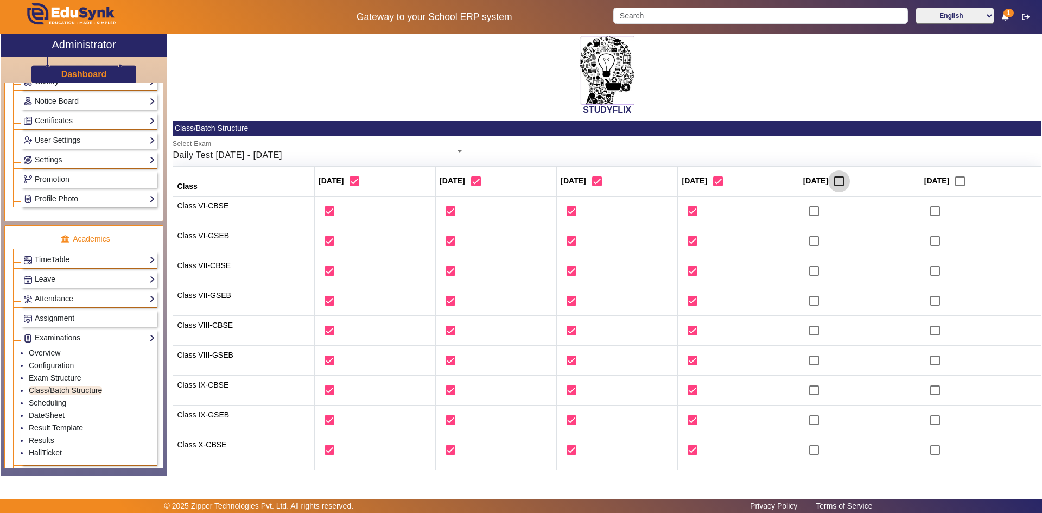
checkbox input "true"
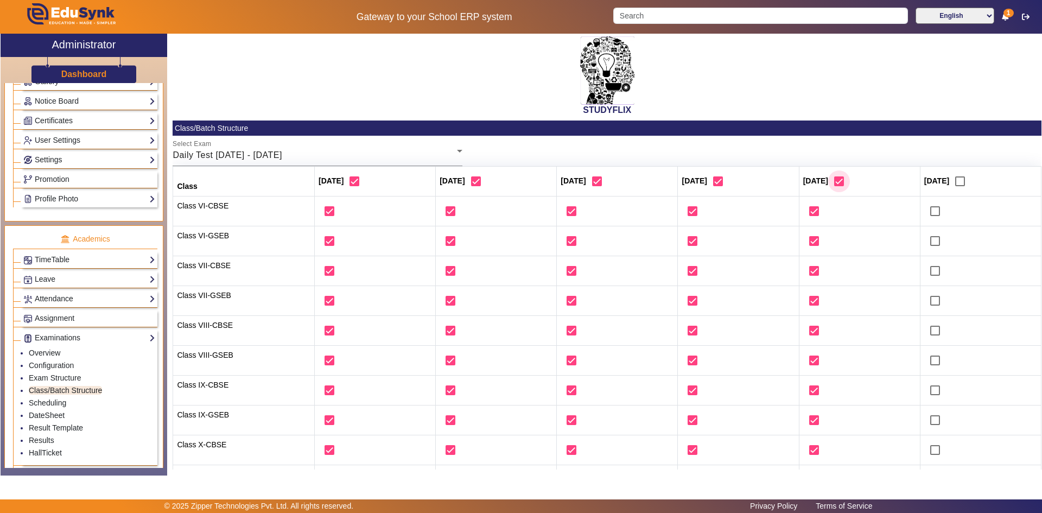
checkbox input "true"
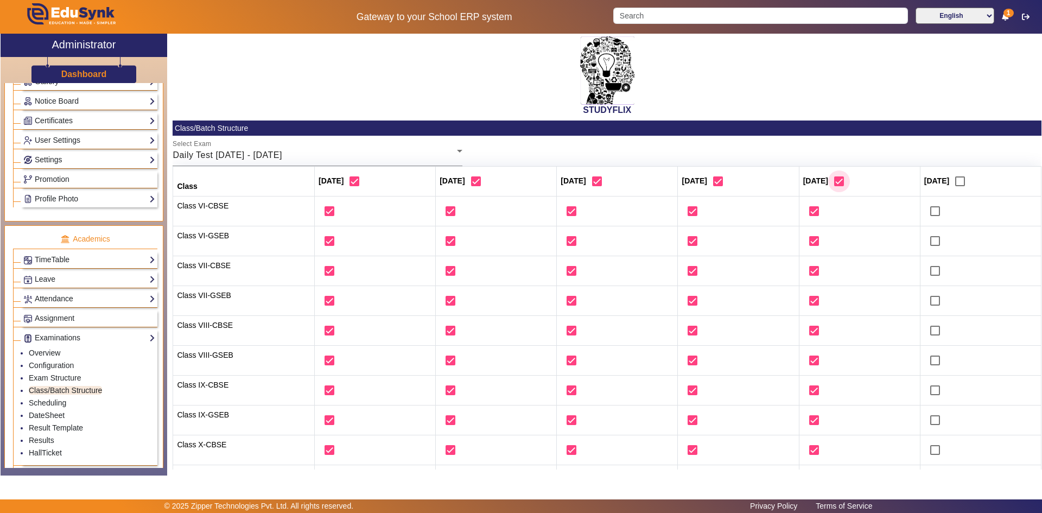
checkbox input "true"
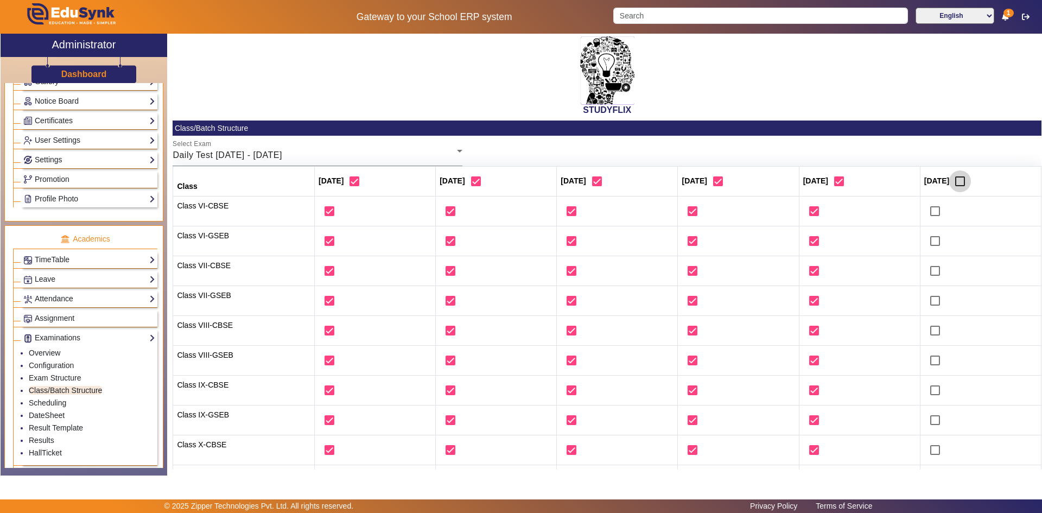
click at [961, 183] on input "checkbox" at bounding box center [960, 181] width 22 height 22
checkbox input "true"
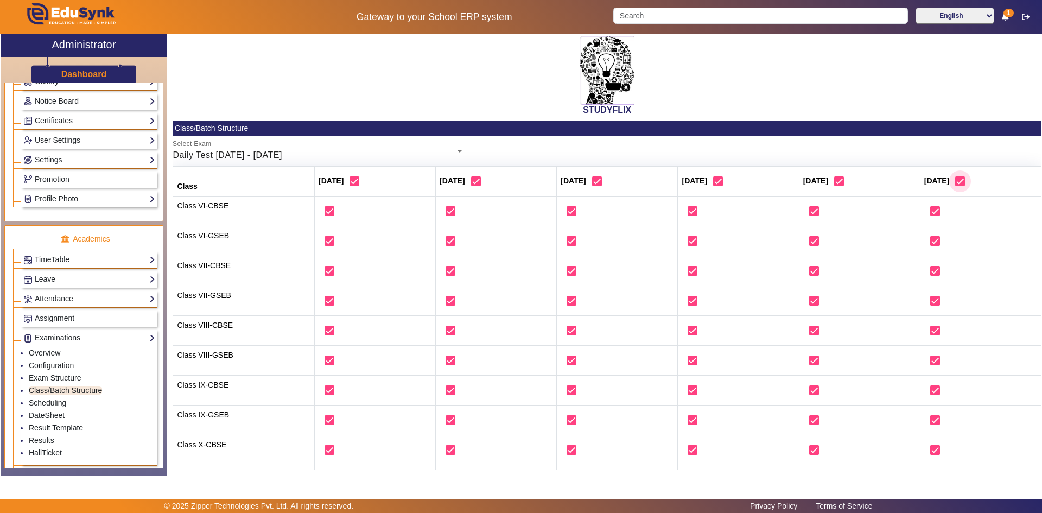
checkbox input "true"
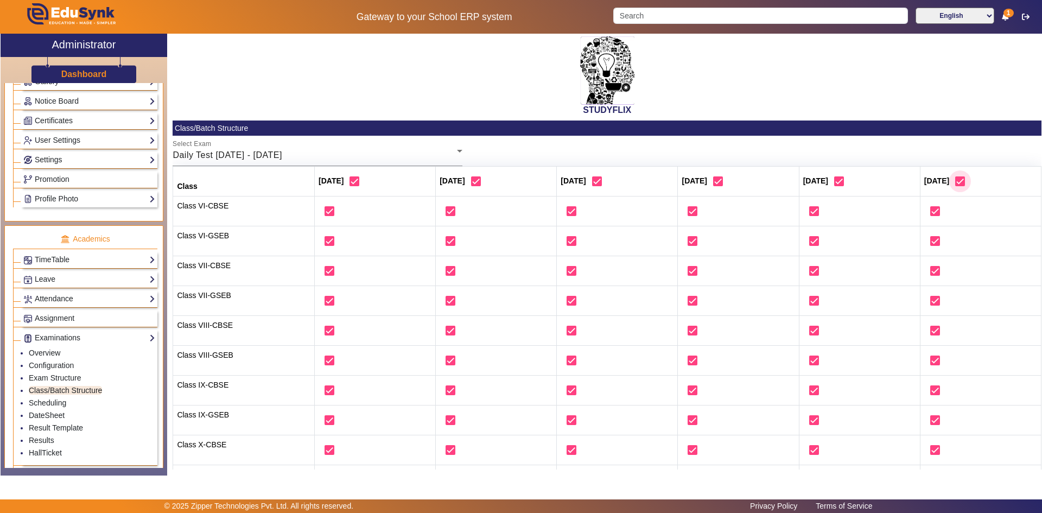
checkbox input "true"
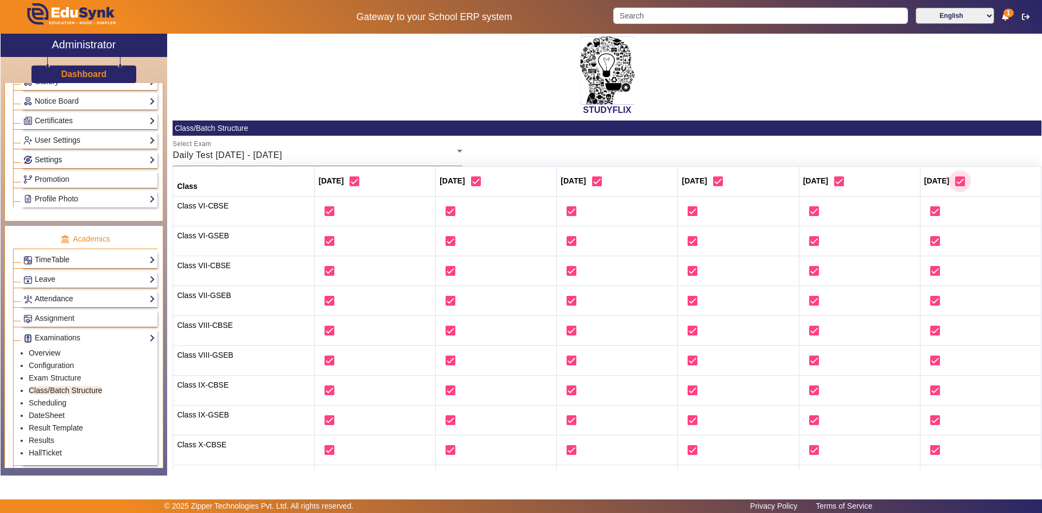
checkbox input "true"
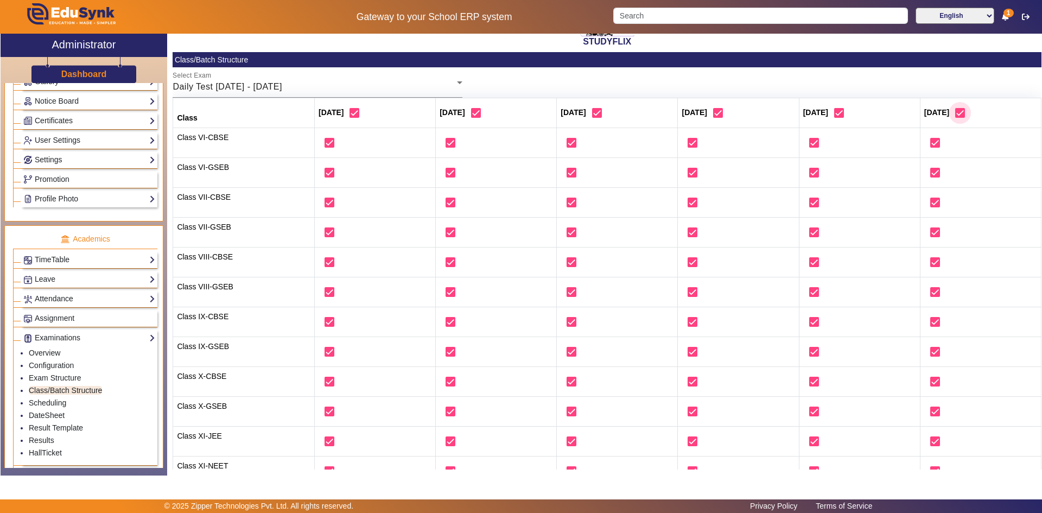
scroll to position [162, 0]
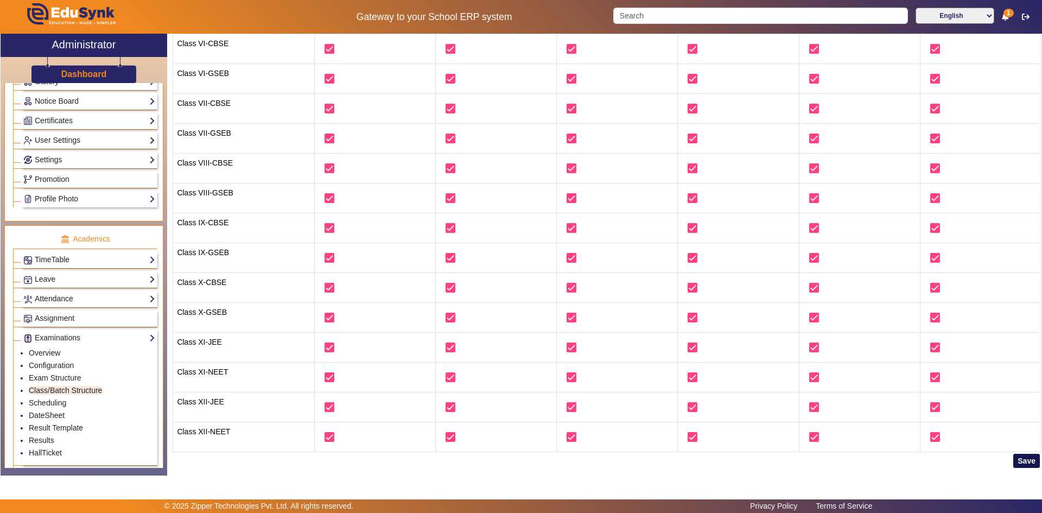
click at [1014, 460] on button "Save" at bounding box center [1026, 461] width 27 height 14
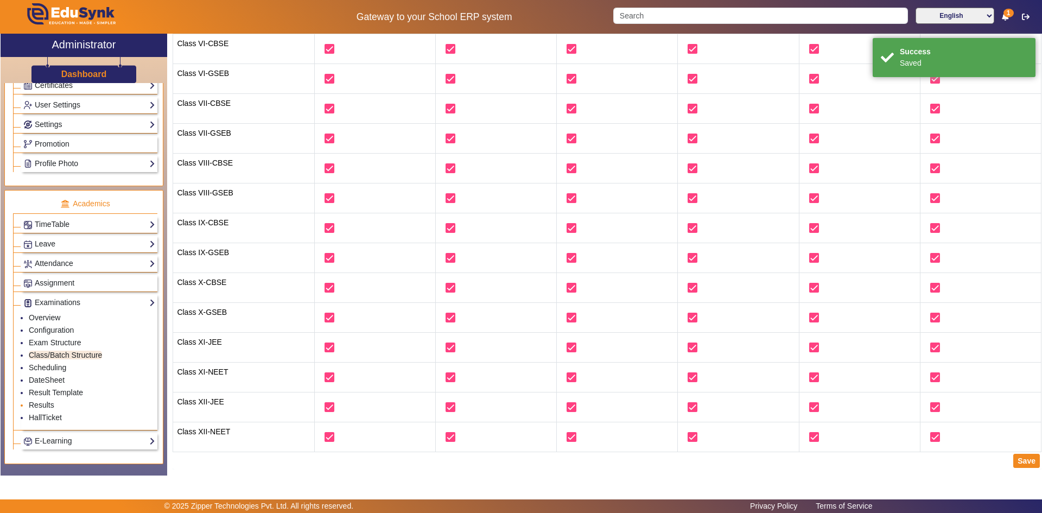
scroll to position [326, 0]
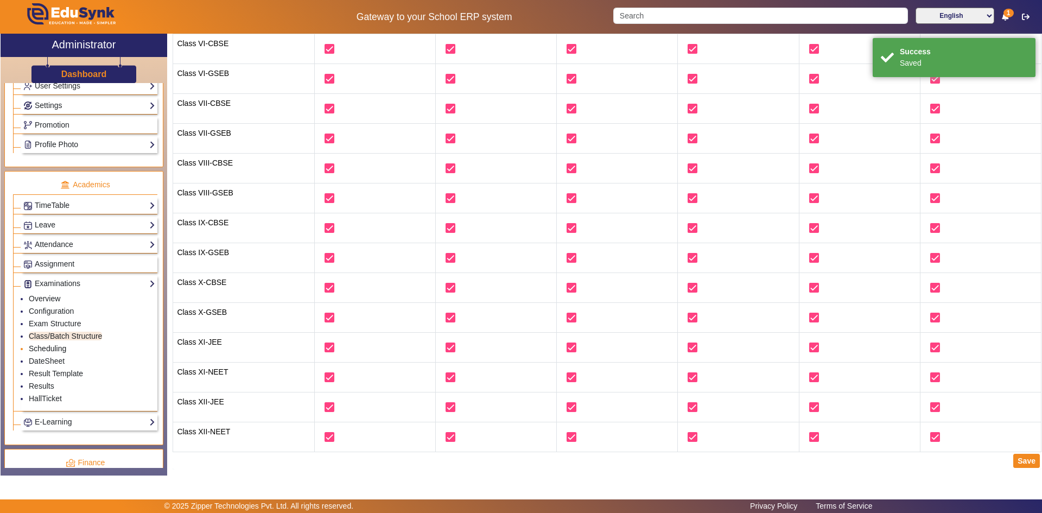
click at [59, 351] on link "Scheduling" at bounding box center [47, 348] width 37 height 9
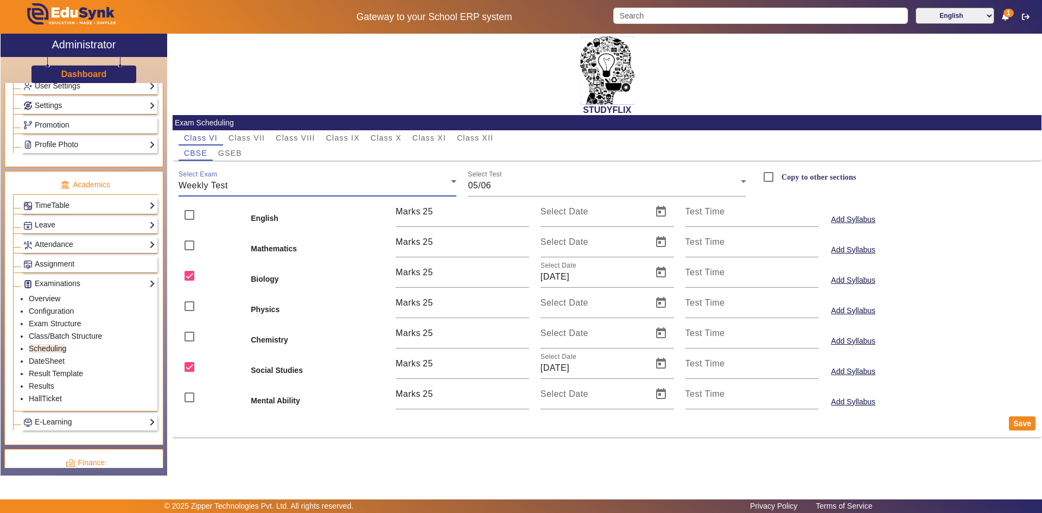
click at [225, 188] on span "Weekly Test" at bounding box center [203, 185] width 49 height 9
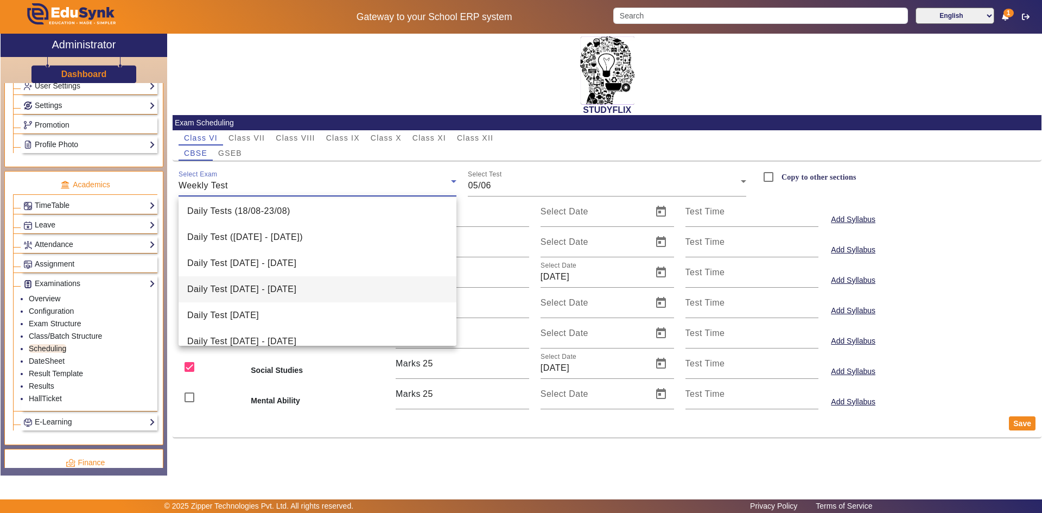
scroll to position [42, 0]
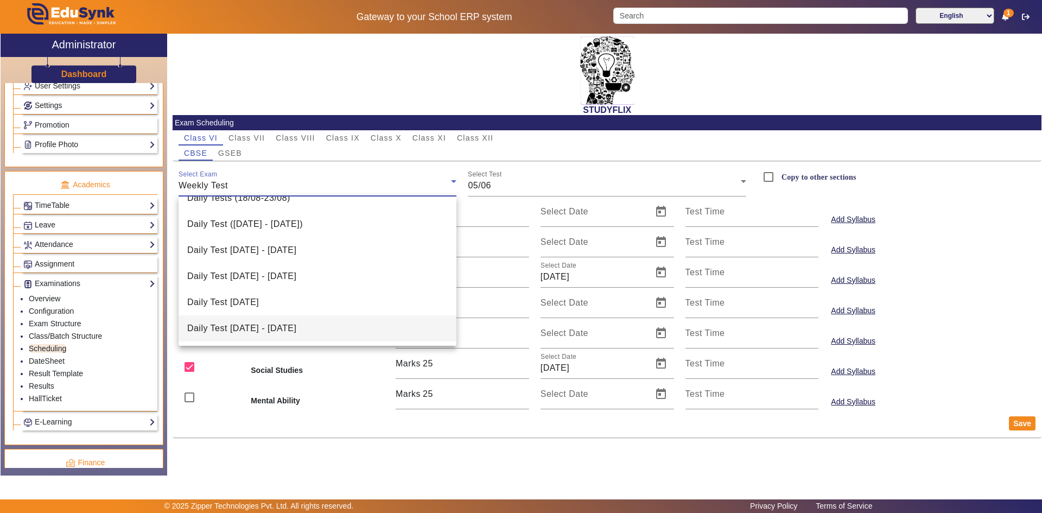
click at [223, 324] on span "Daily Test [DATE] - [DATE]" at bounding box center [241, 328] width 109 height 13
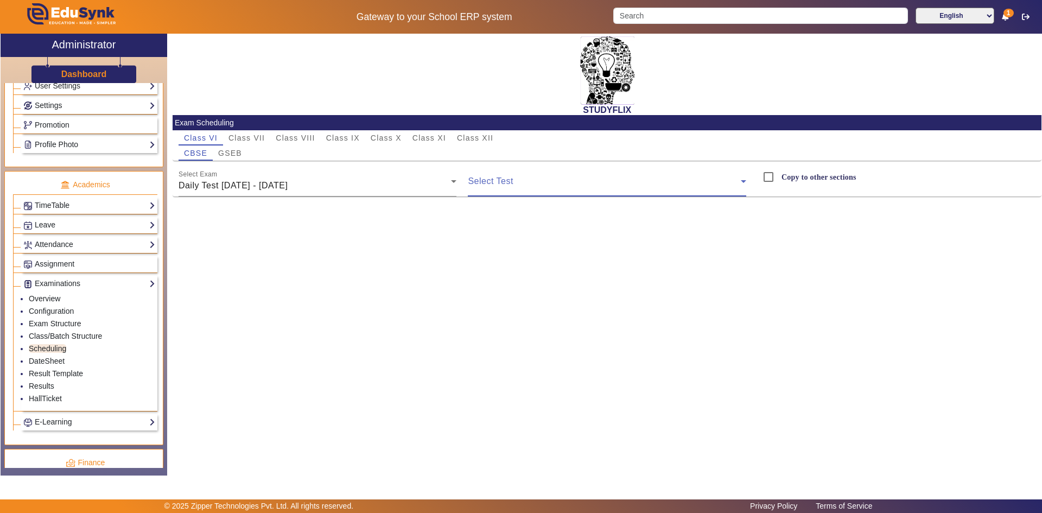
click at [483, 185] on span at bounding box center [604, 185] width 273 height 13
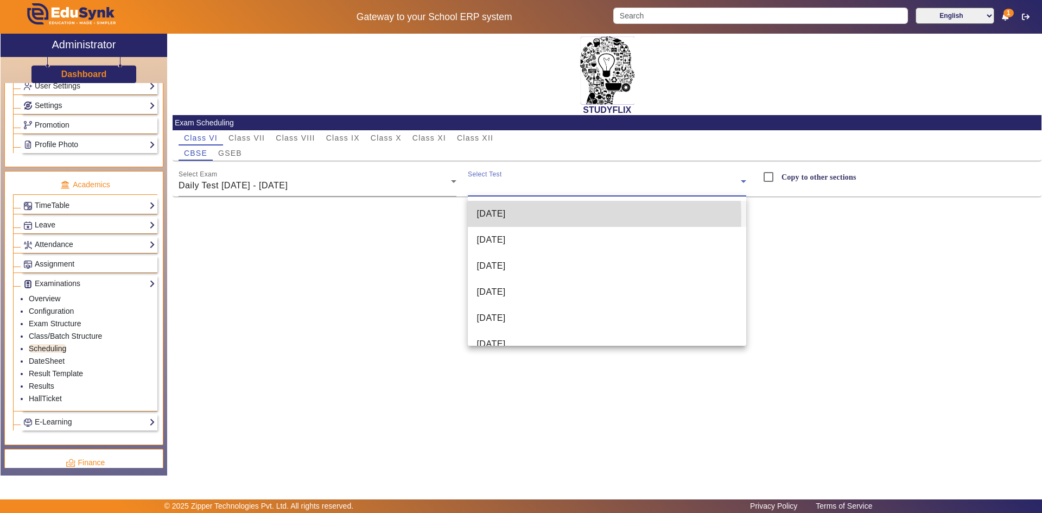
click at [503, 217] on span "[DATE]" at bounding box center [491, 213] width 29 height 13
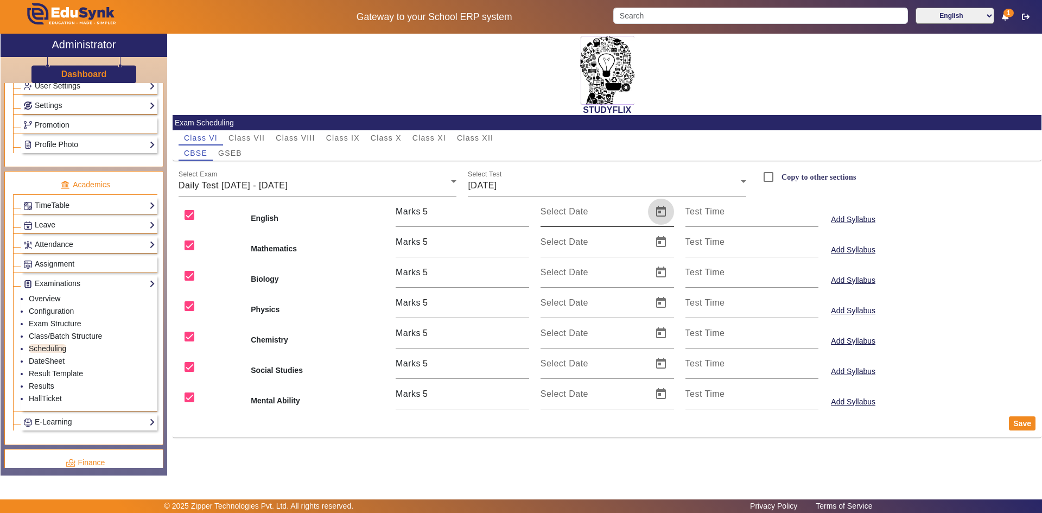
click at [662, 215] on span "Open calendar" at bounding box center [661, 212] width 26 height 26
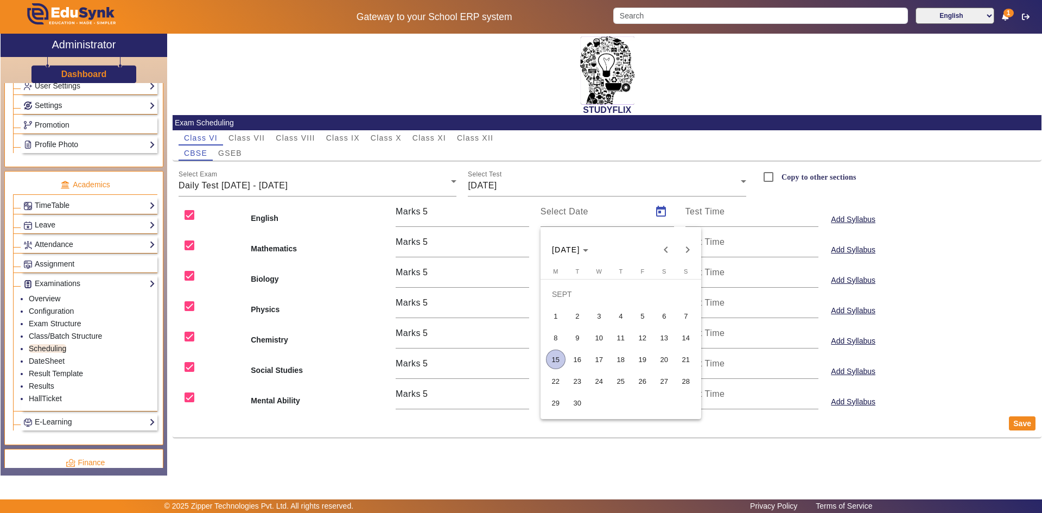
click at [559, 358] on span "15" at bounding box center [556, 360] width 20 height 20
type input "[DATE]"
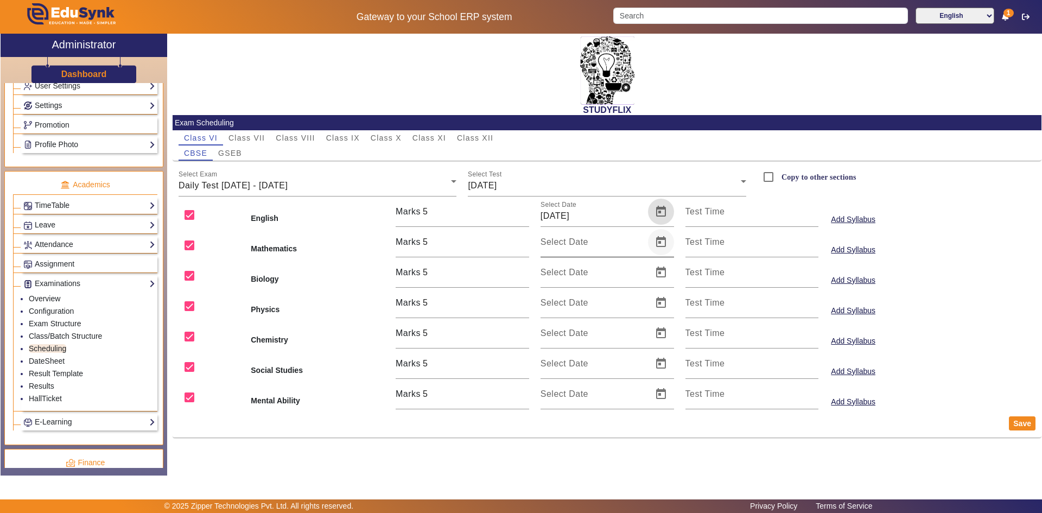
click at [664, 243] on span "Open calendar" at bounding box center [661, 242] width 26 height 26
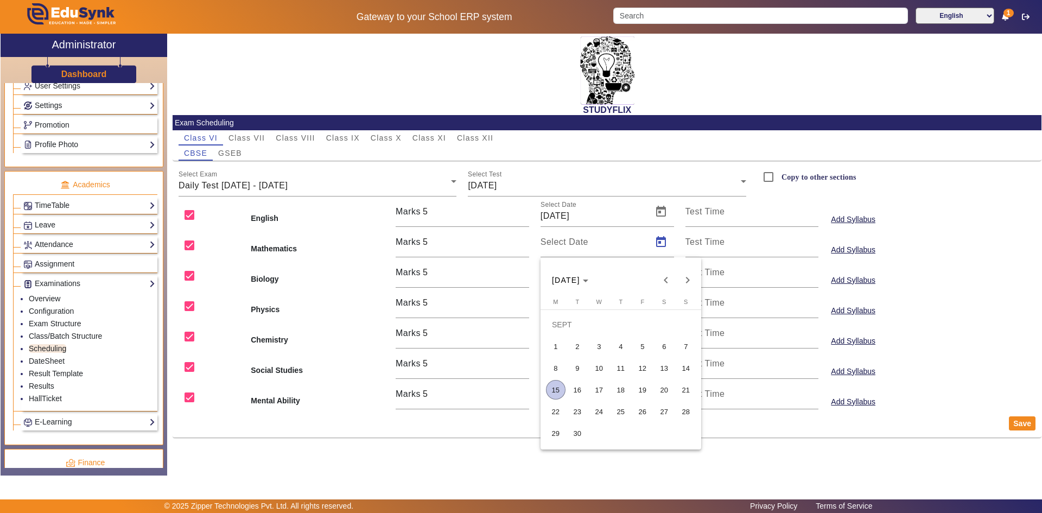
click at [556, 391] on span "15" at bounding box center [556, 390] width 20 height 20
type input "[DATE]"
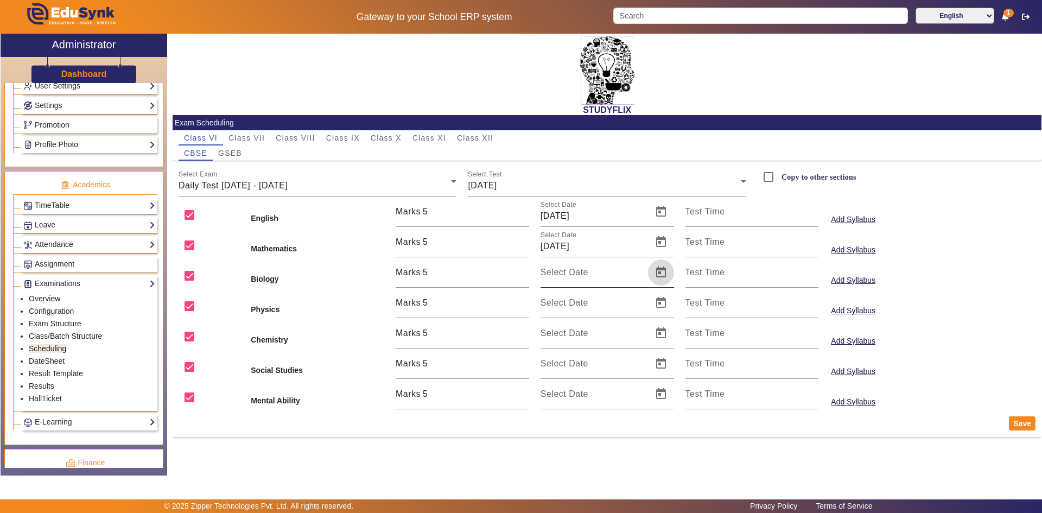
click at [661, 273] on span "Open calendar" at bounding box center [661, 272] width 26 height 26
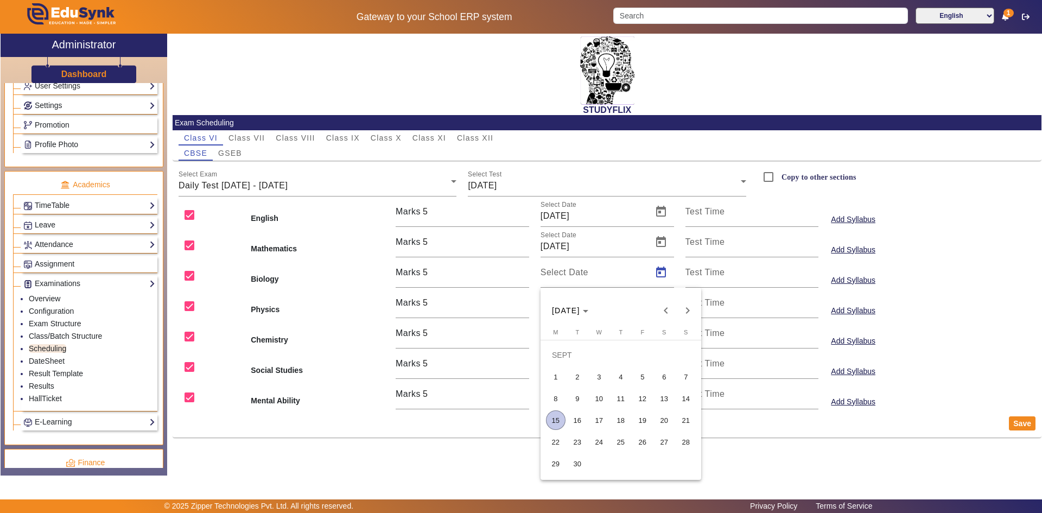
click at [552, 420] on span "15" at bounding box center [556, 420] width 20 height 20
type input "[DATE]"
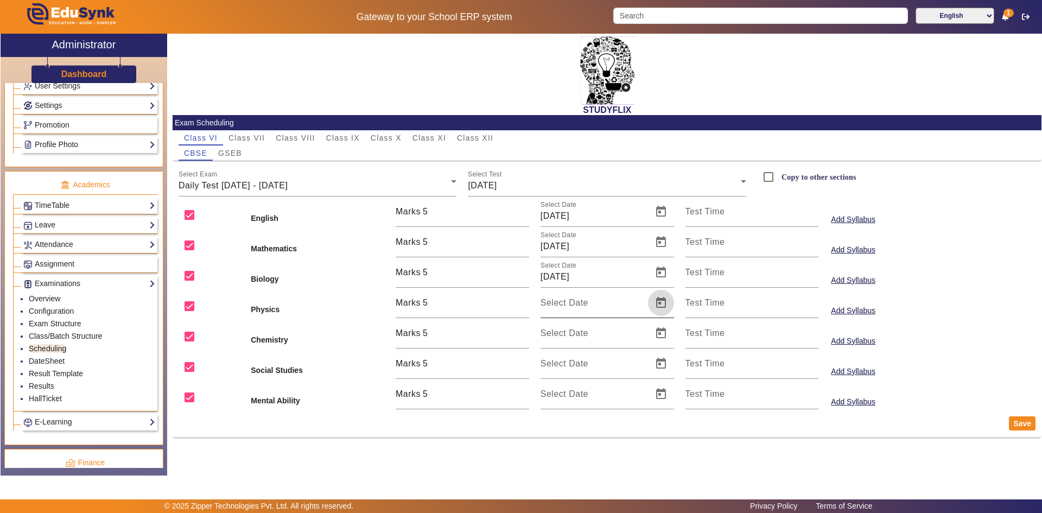
click at [658, 302] on span "Open calendar" at bounding box center [661, 303] width 26 height 26
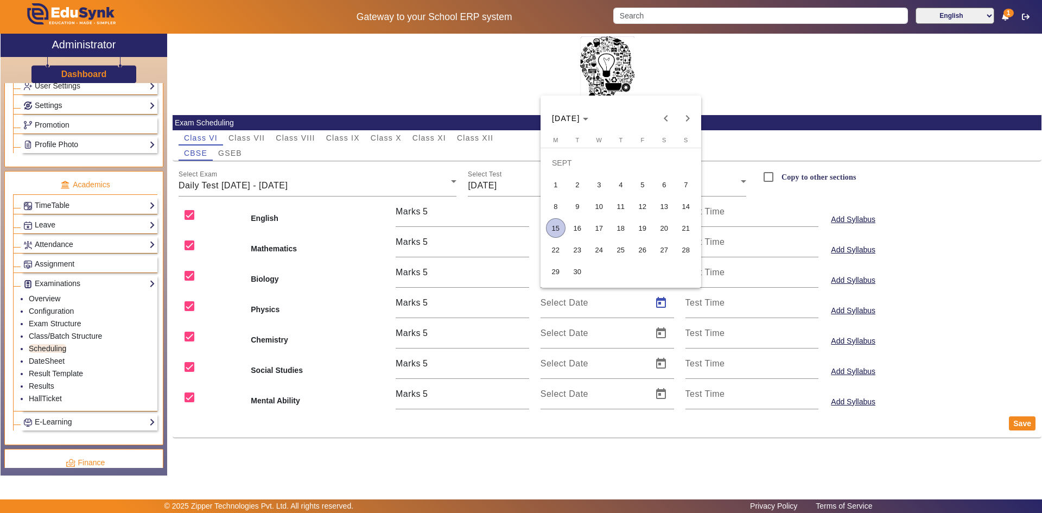
click at [554, 227] on span "15" at bounding box center [556, 228] width 20 height 20
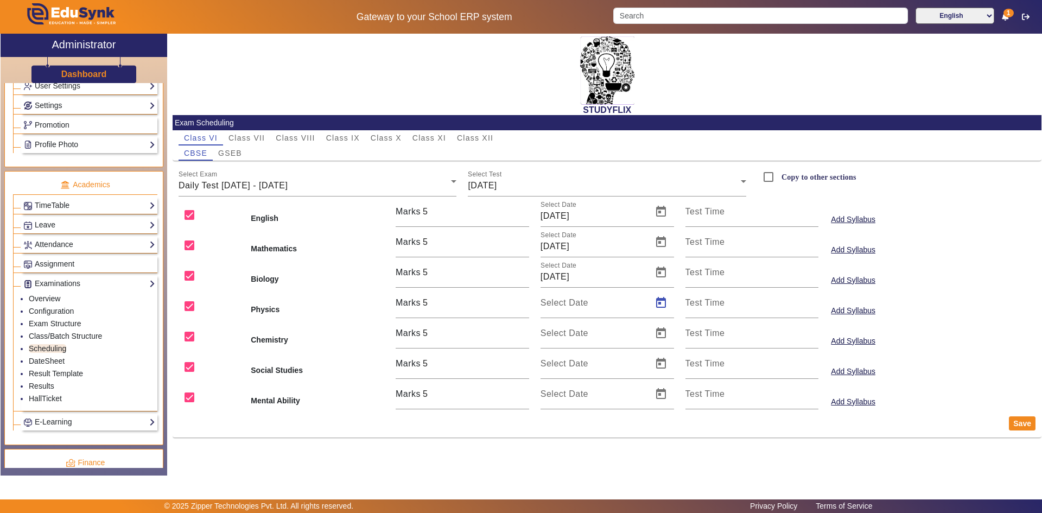
type input "[DATE]"
click at [656, 331] on span "Open calendar" at bounding box center [661, 333] width 26 height 26
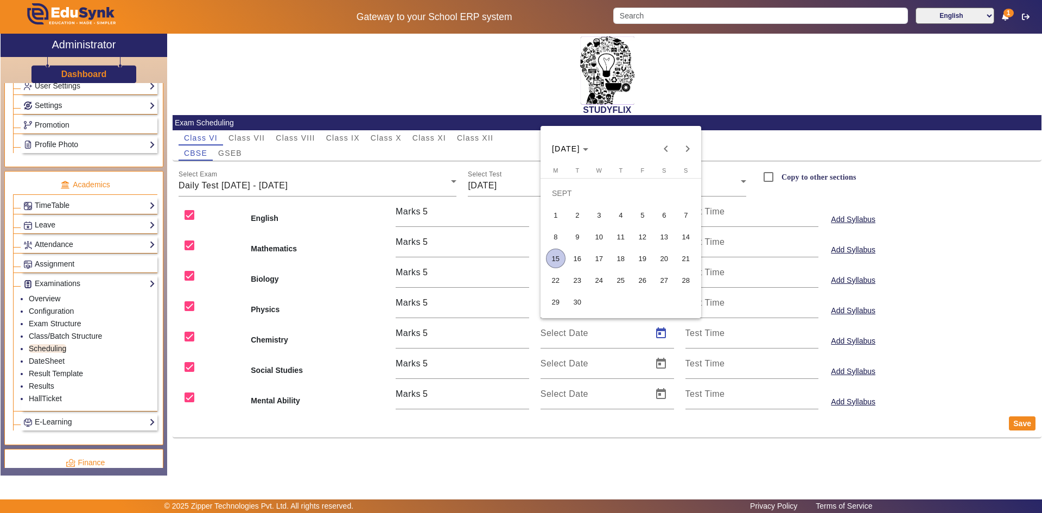
click at [553, 259] on span "15" at bounding box center [556, 259] width 20 height 20
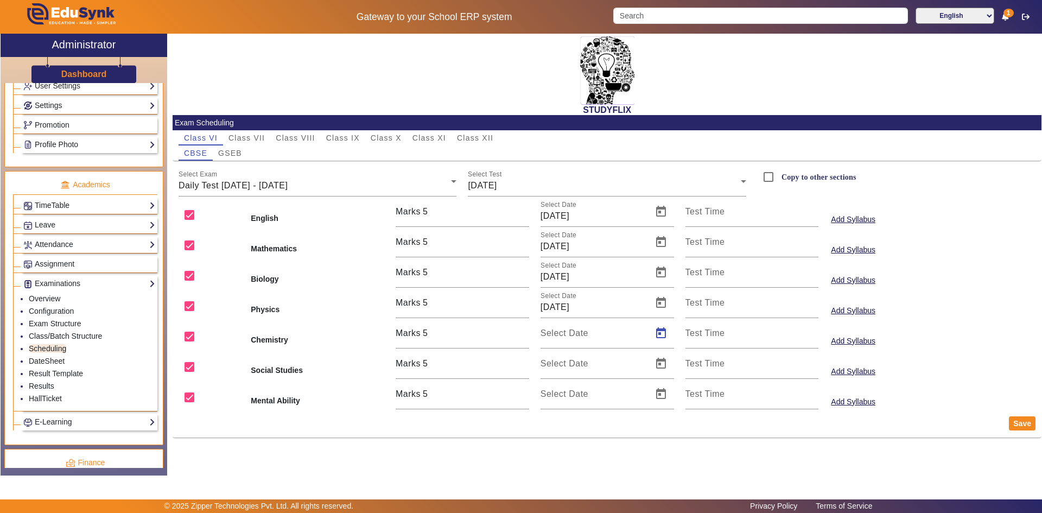
type input "[DATE]"
click at [657, 363] on span "Open calendar" at bounding box center [661, 364] width 26 height 26
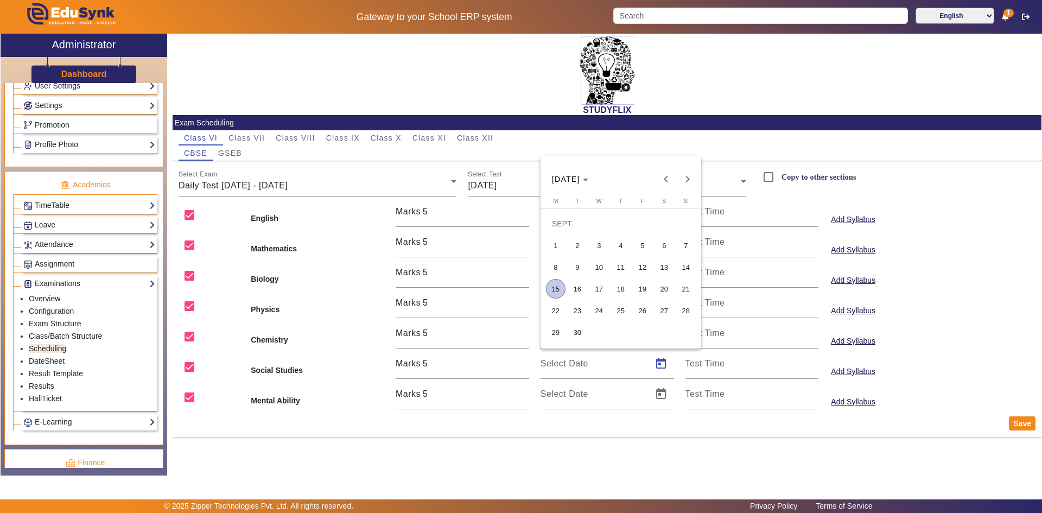
click at [559, 289] on span "15" at bounding box center [556, 289] width 20 height 20
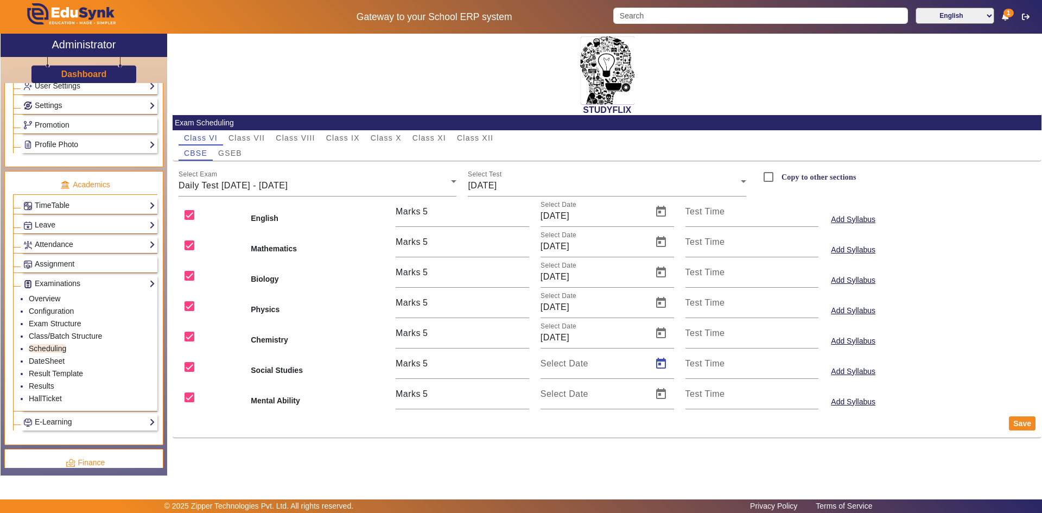
type input "[DATE]"
click at [659, 397] on span "Open calendar" at bounding box center [661, 394] width 26 height 26
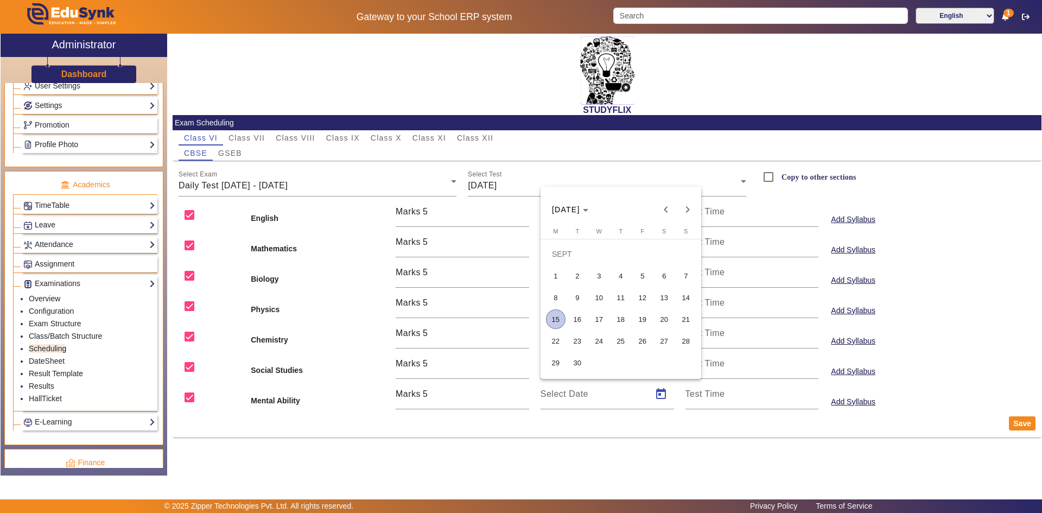
click at [557, 316] on span "15" at bounding box center [556, 319] width 20 height 20
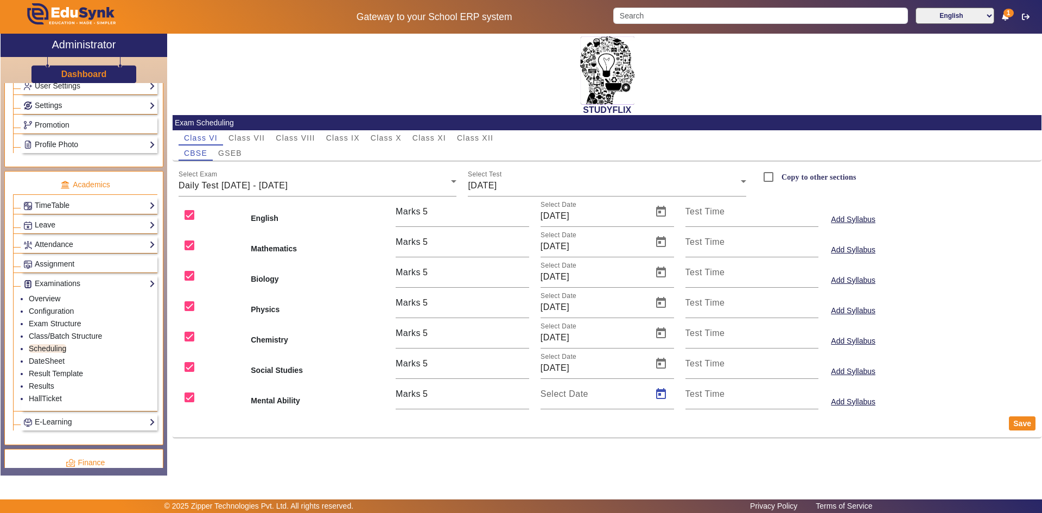
type input "[DATE]"
click at [1012, 422] on button "Save" at bounding box center [1022, 423] width 27 height 14
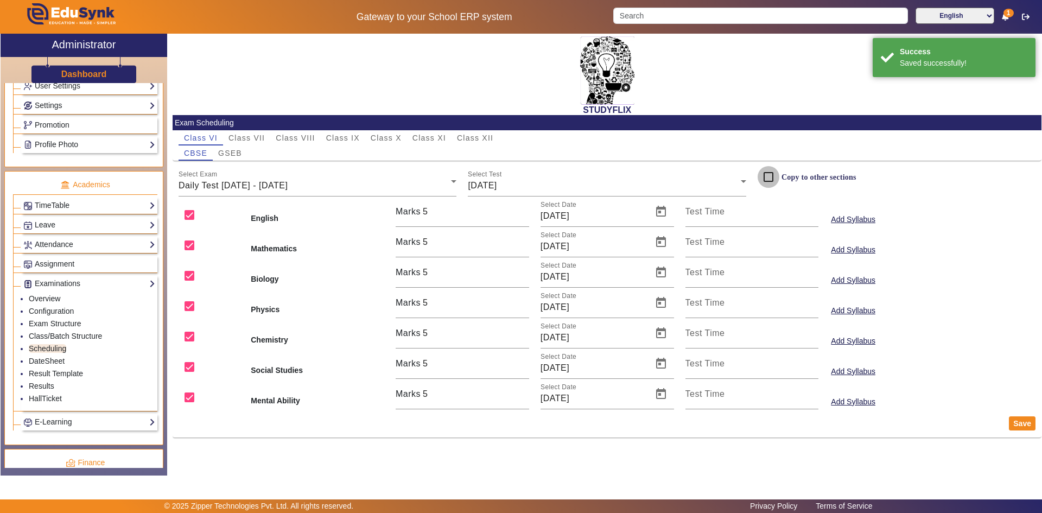
click at [770, 175] on input "Copy to other sections" at bounding box center [769, 177] width 22 height 22
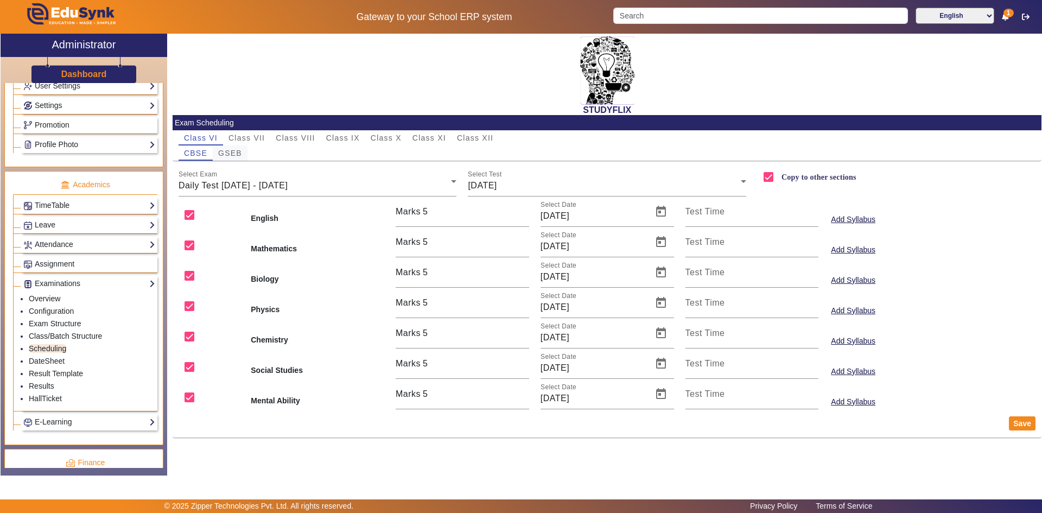
click at [237, 153] on span "GSEB" at bounding box center [230, 153] width 24 height 8
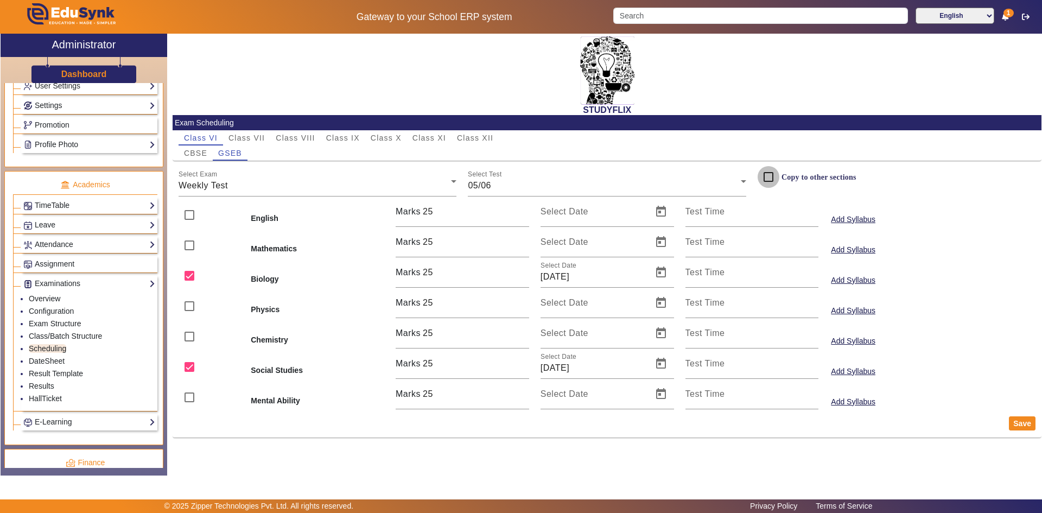
click at [768, 177] on input "Copy to other sections" at bounding box center [769, 177] width 22 height 22
click at [318, 186] on div "Weekly Test" at bounding box center [315, 185] width 273 height 13
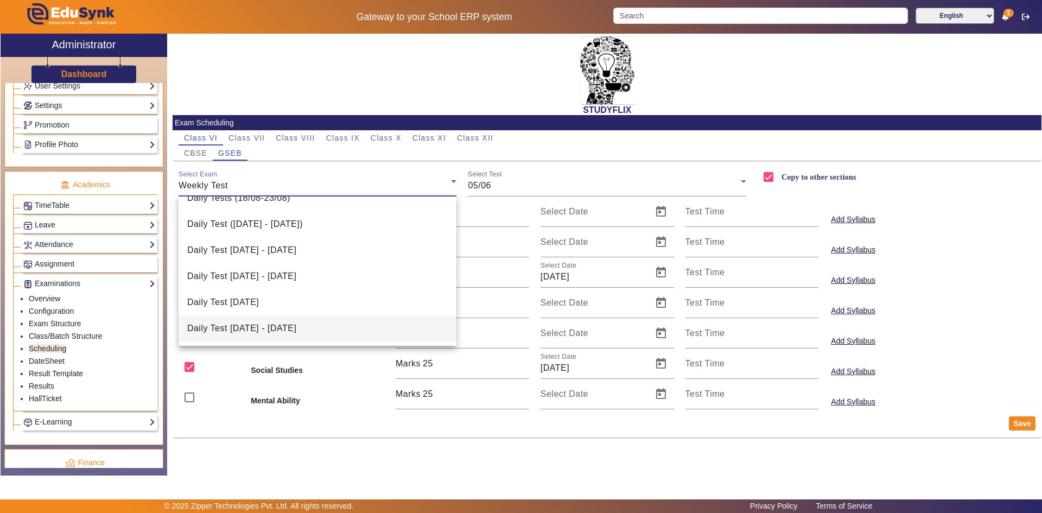
click at [281, 334] on span "Daily Test [DATE] - [DATE]" at bounding box center [241, 328] width 109 height 13
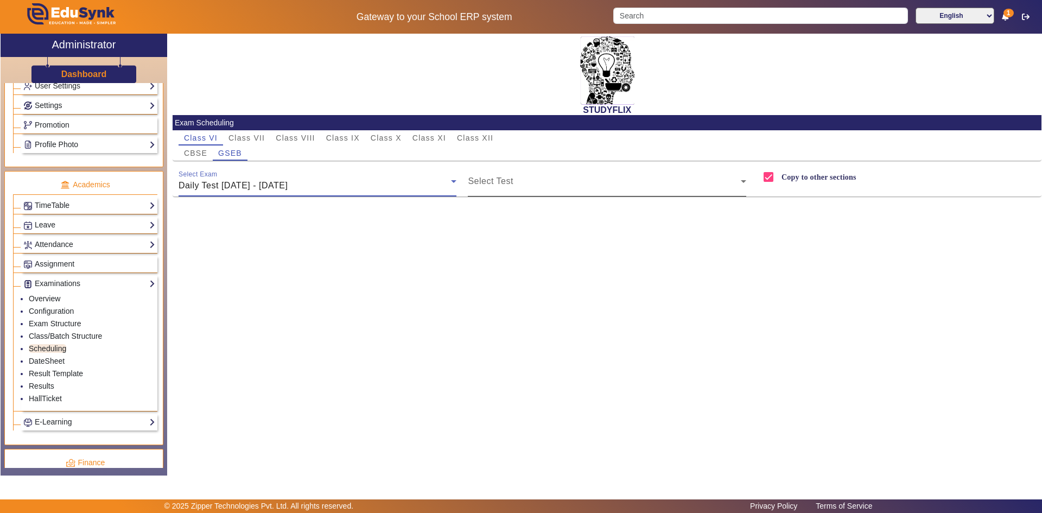
click at [487, 188] on span at bounding box center [604, 185] width 273 height 13
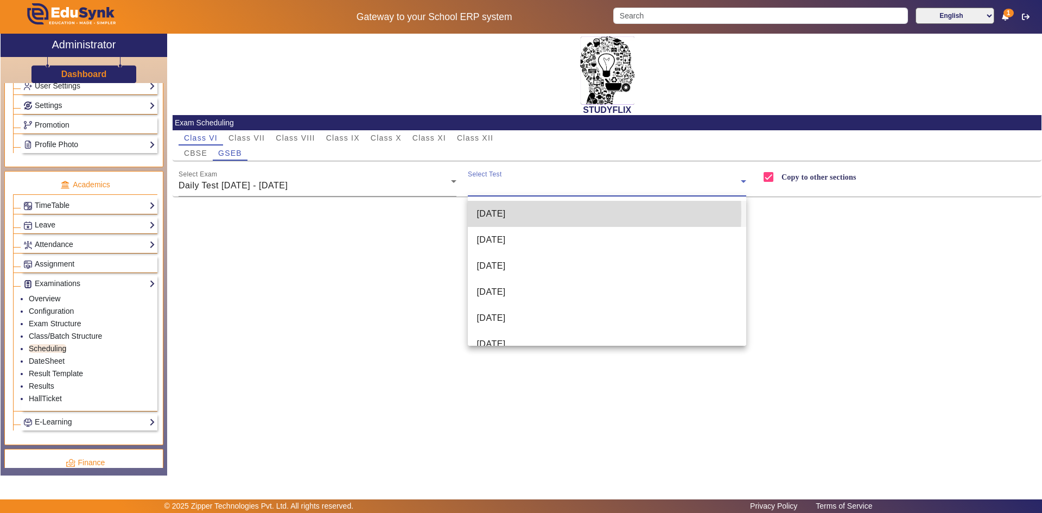
click at [493, 213] on span "[DATE]" at bounding box center [491, 213] width 29 height 13
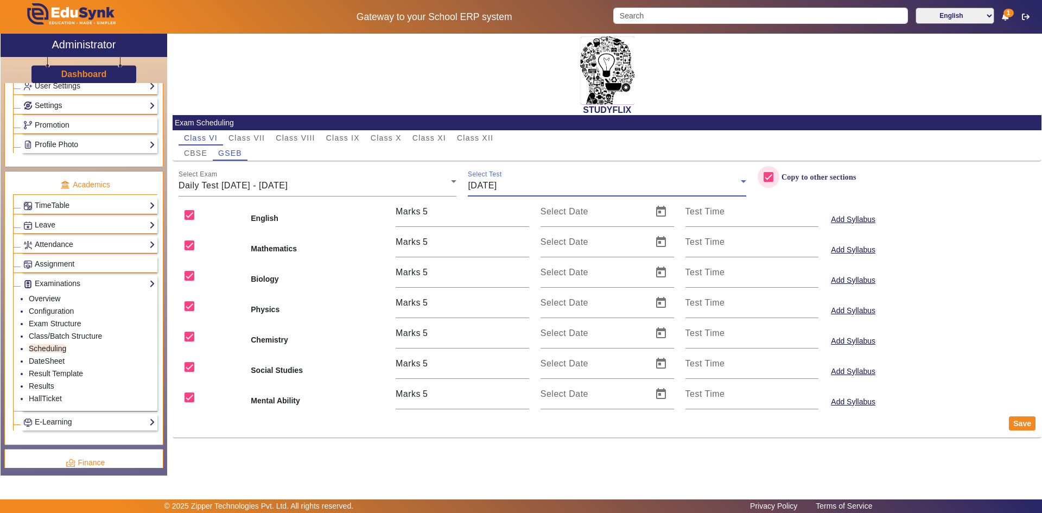
click at [772, 179] on input "Copy to other sections" at bounding box center [769, 177] width 22 height 22
click at [189, 153] on span "CBSE" at bounding box center [195, 153] width 23 height 8
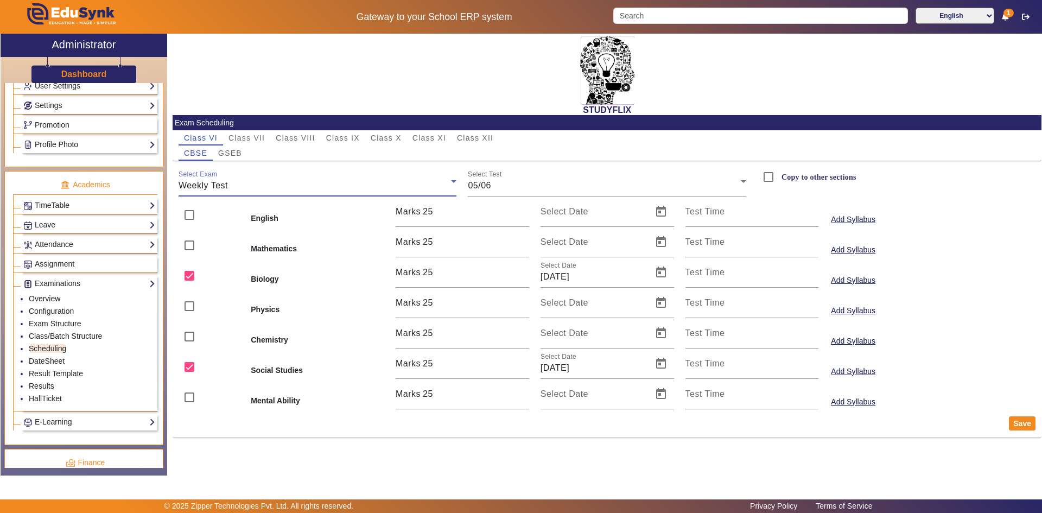
click at [234, 188] on div "Weekly Test" at bounding box center [315, 185] width 273 height 13
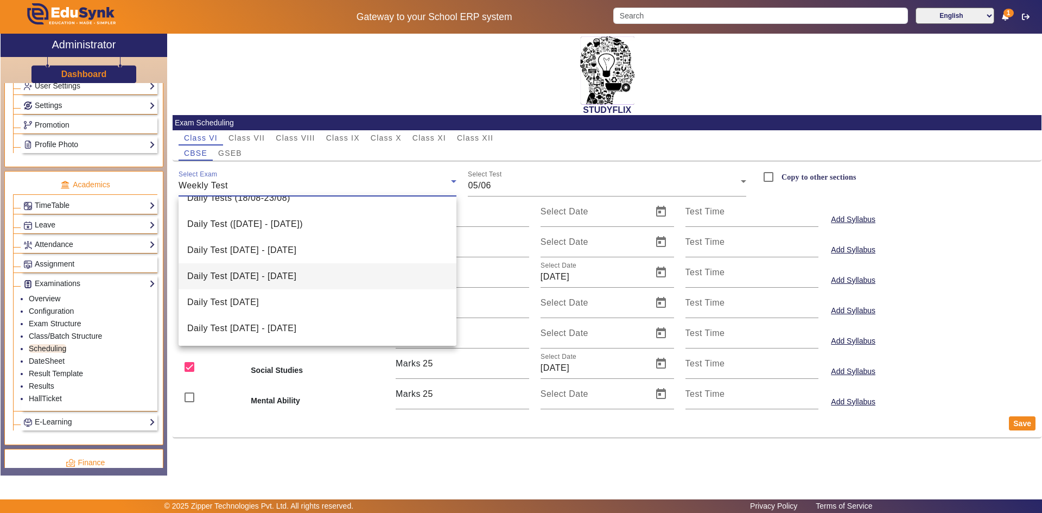
click at [258, 326] on span "Daily Test [DATE] - [DATE]" at bounding box center [241, 328] width 109 height 13
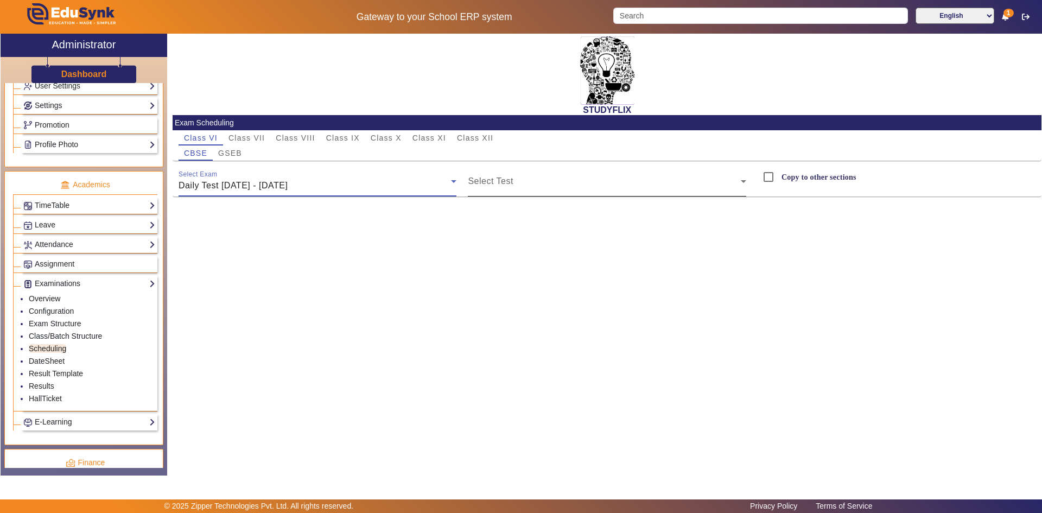
click at [512, 179] on mat-label "Select Test" at bounding box center [490, 180] width 45 height 9
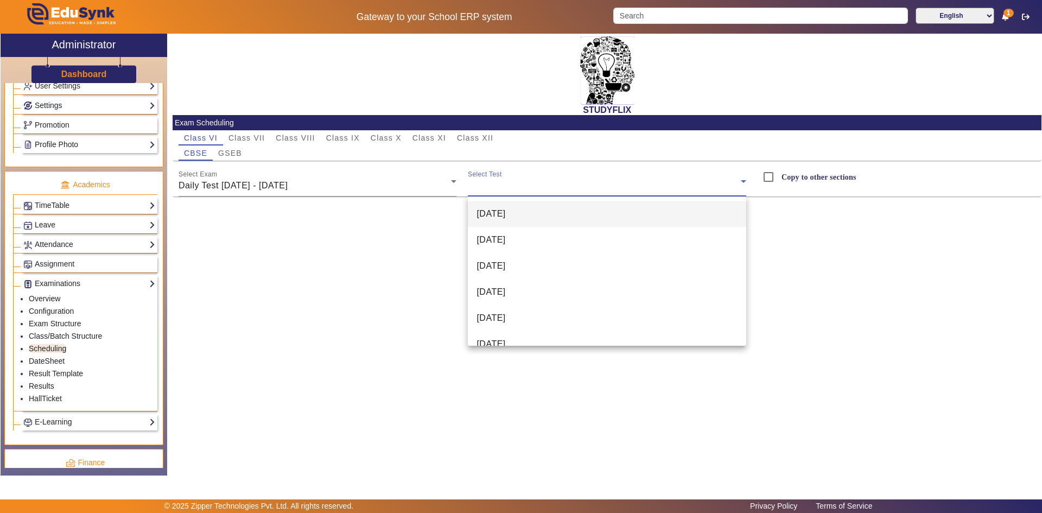
click at [505, 213] on span "[DATE]" at bounding box center [491, 213] width 29 height 13
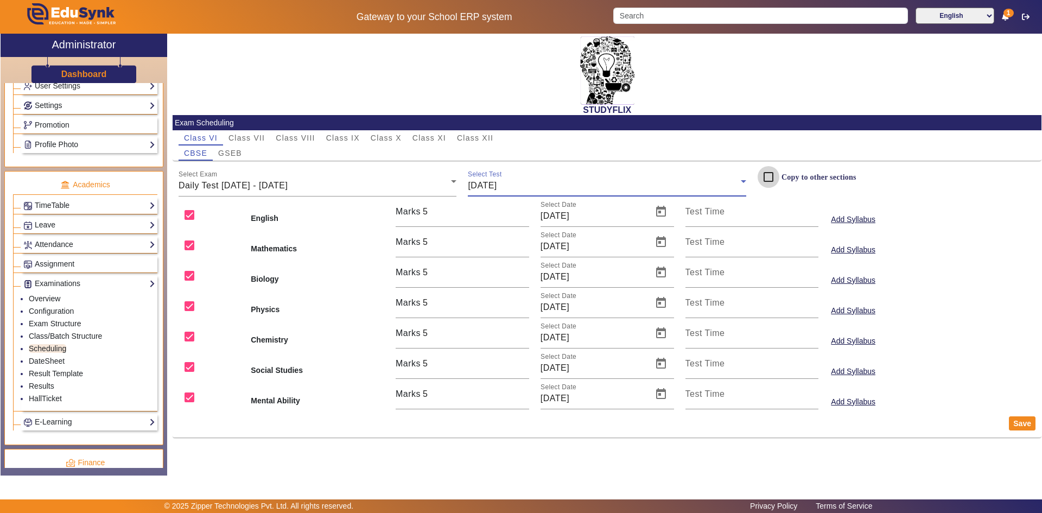
click at [778, 176] on input "Copy to other sections" at bounding box center [769, 177] width 22 height 22
click at [239, 155] on span "GSEB" at bounding box center [230, 153] width 24 height 8
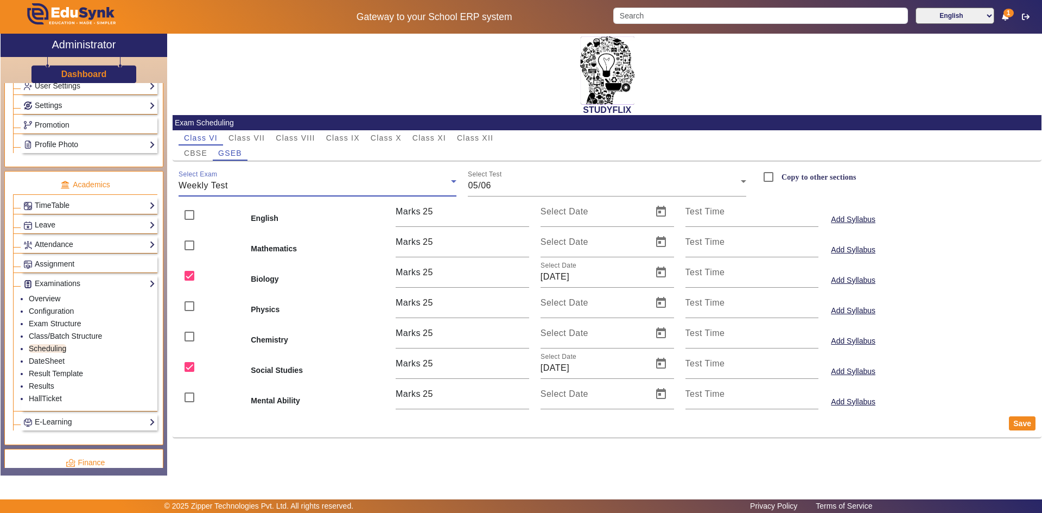
click at [232, 187] on div "Weekly Test" at bounding box center [315, 185] width 273 height 13
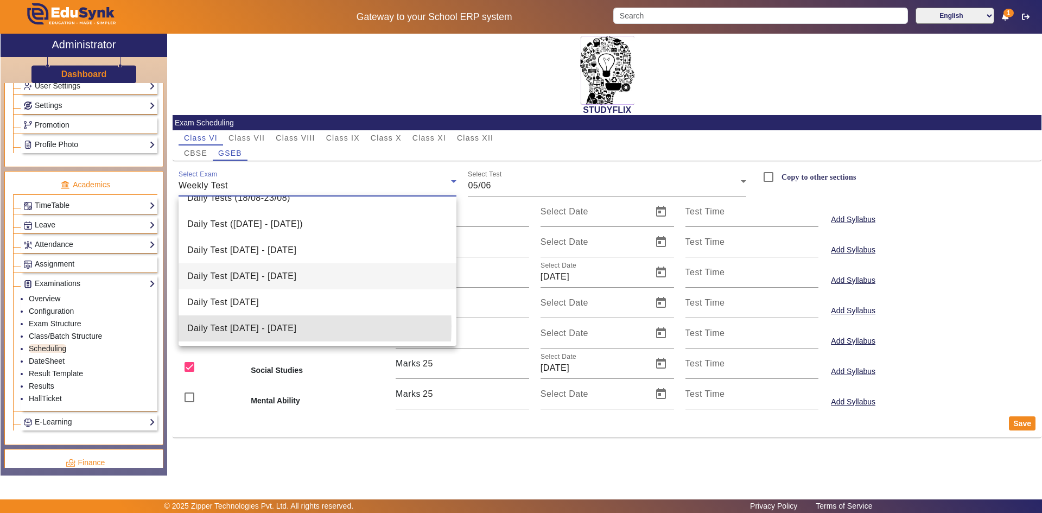
click at [224, 326] on span "Daily Test [DATE] - [DATE]" at bounding box center [241, 328] width 109 height 13
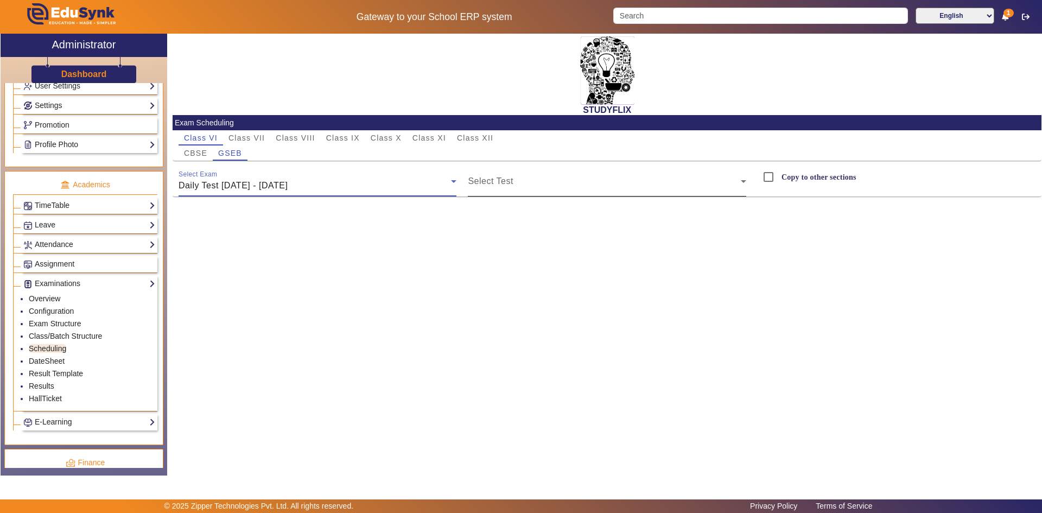
click at [479, 185] on span at bounding box center [604, 185] width 273 height 13
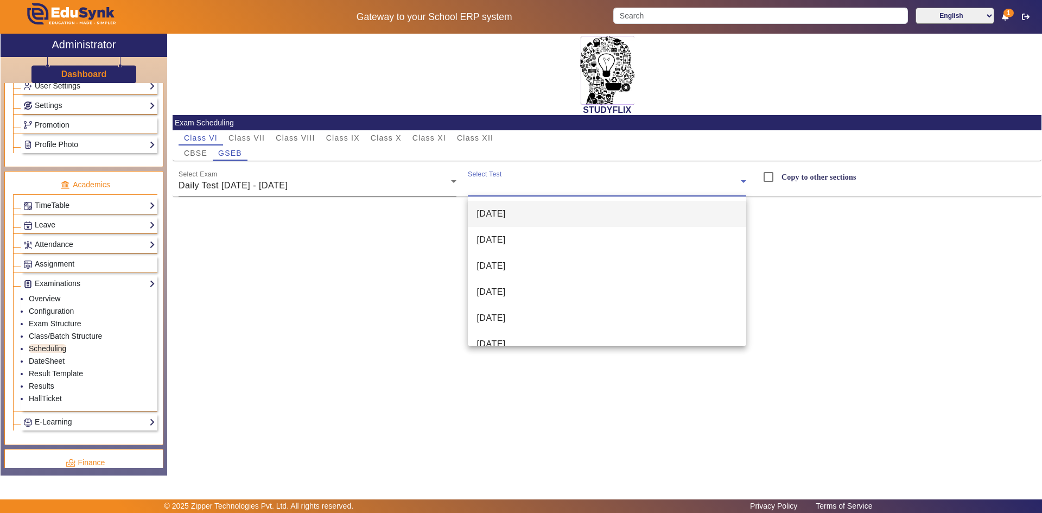
click at [500, 215] on span "[DATE]" at bounding box center [491, 213] width 29 height 13
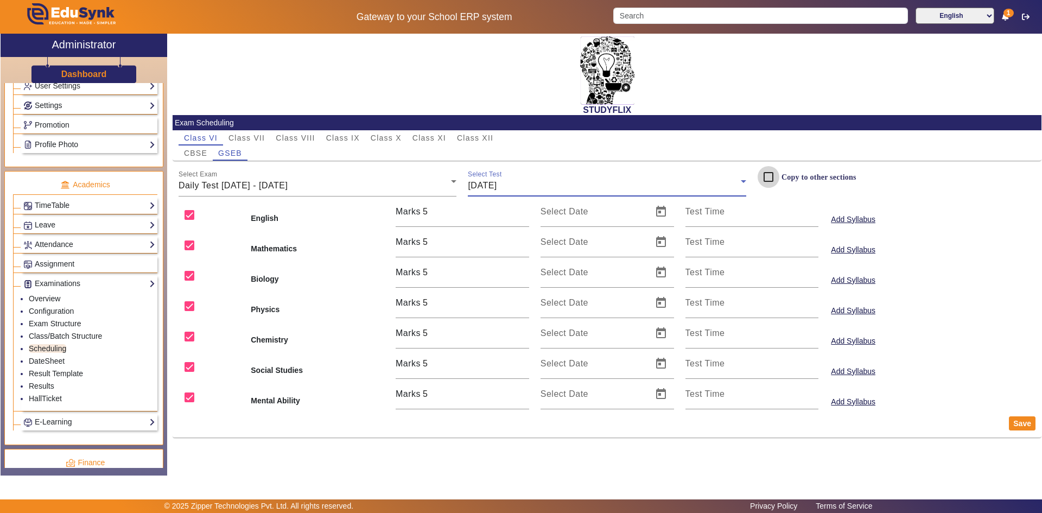
click at [769, 177] on input "Copy to other sections" at bounding box center [769, 177] width 22 height 22
checkbox input "true"
click at [705, 172] on div "Select Test [DATE]" at bounding box center [607, 181] width 278 height 30
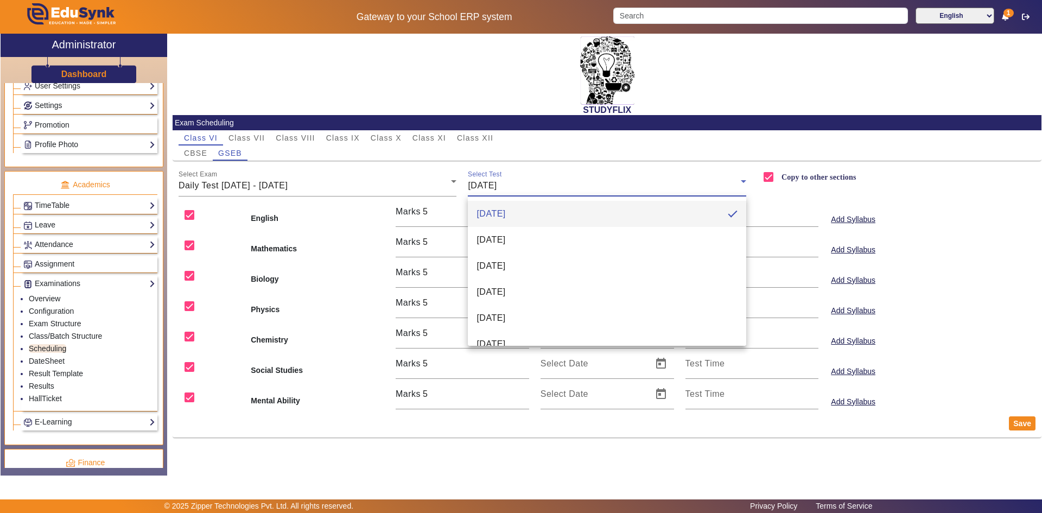
click at [642, 182] on div at bounding box center [521, 256] width 1042 height 513
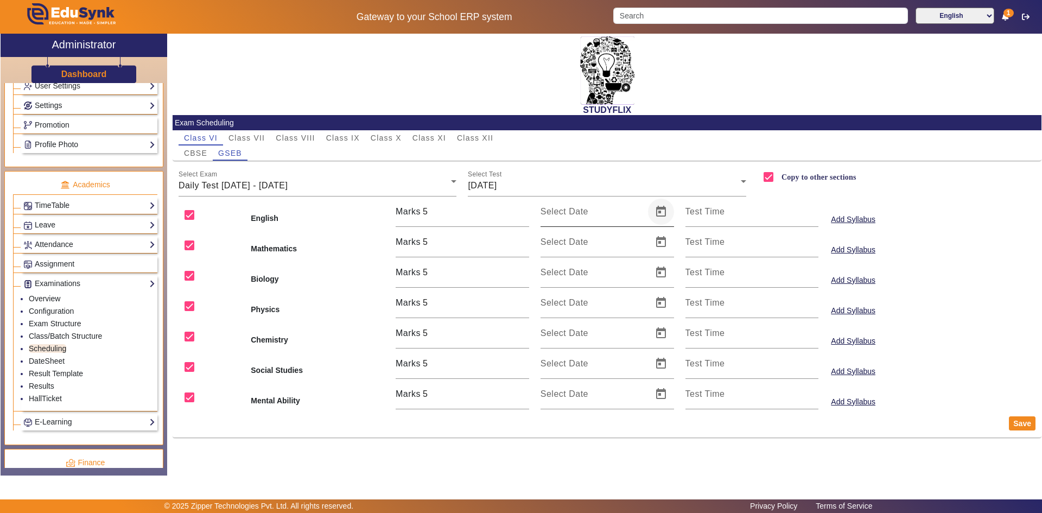
click at [661, 211] on span "Open calendar" at bounding box center [661, 212] width 26 height 26
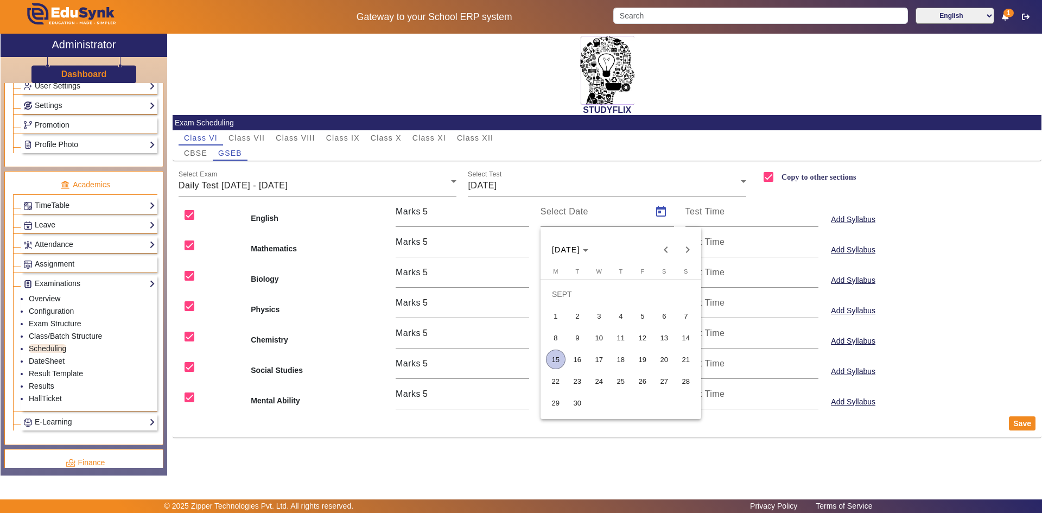
click at [551, 357] on span "15" at bounding box center [556, 360] width 20 height 20
type input "[DATE]"
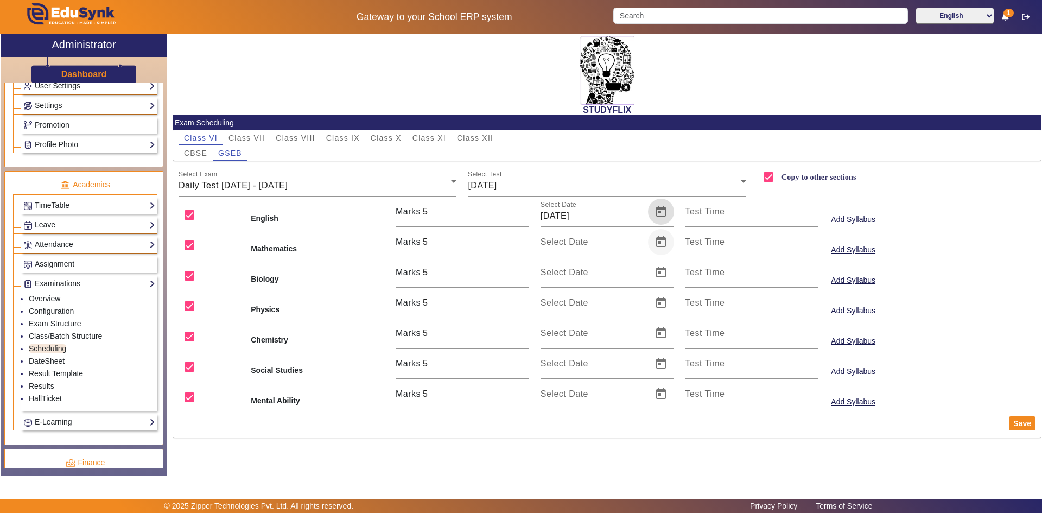
click at [659, 243] on span "Open calendar" at bounding box center [661, 242] width 26 height 26
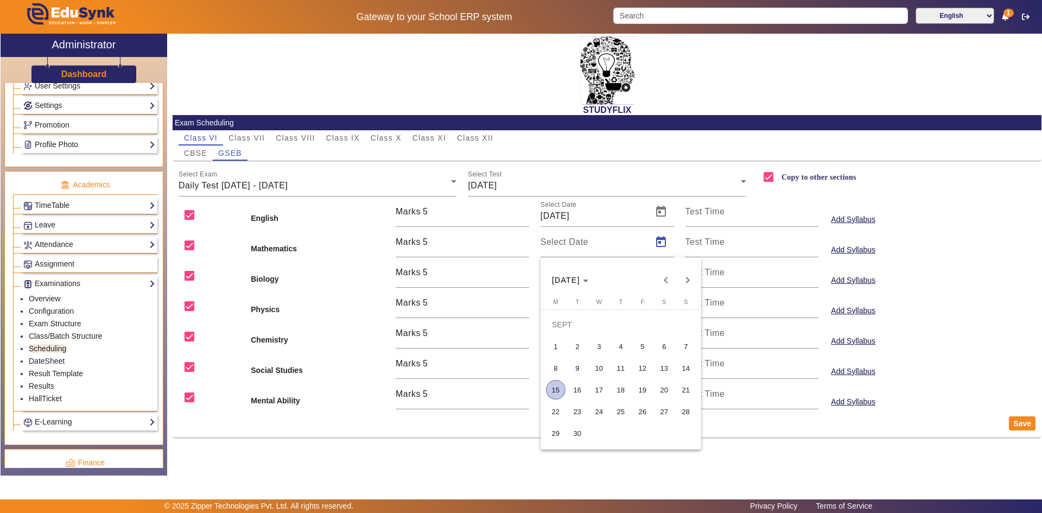
click at [551, 389] on span "15" at bounding box center [556, 390] width 20 height 20
type input "[DATE]"
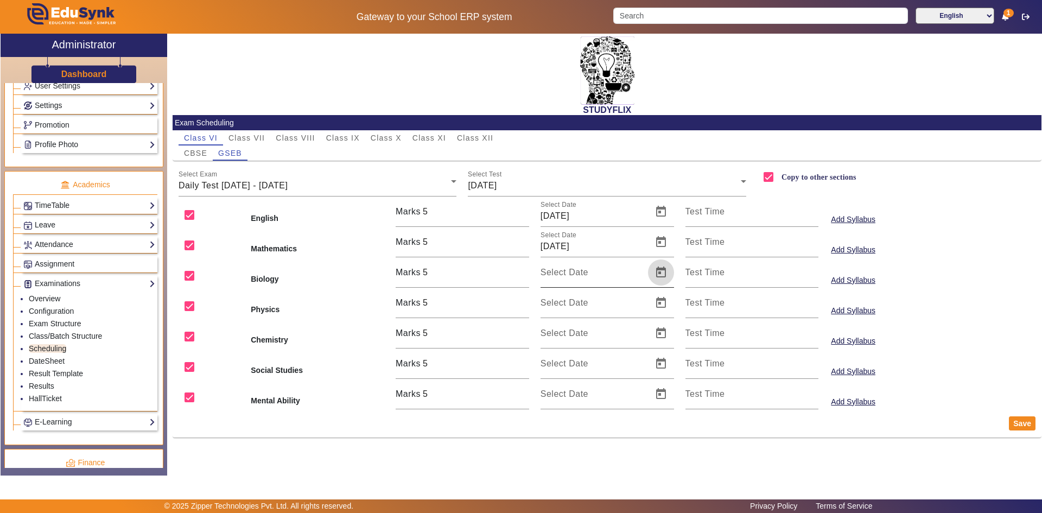
click at [659, 276] on span "Open calendar" at bounding box center [661, 272] width 26 height 26
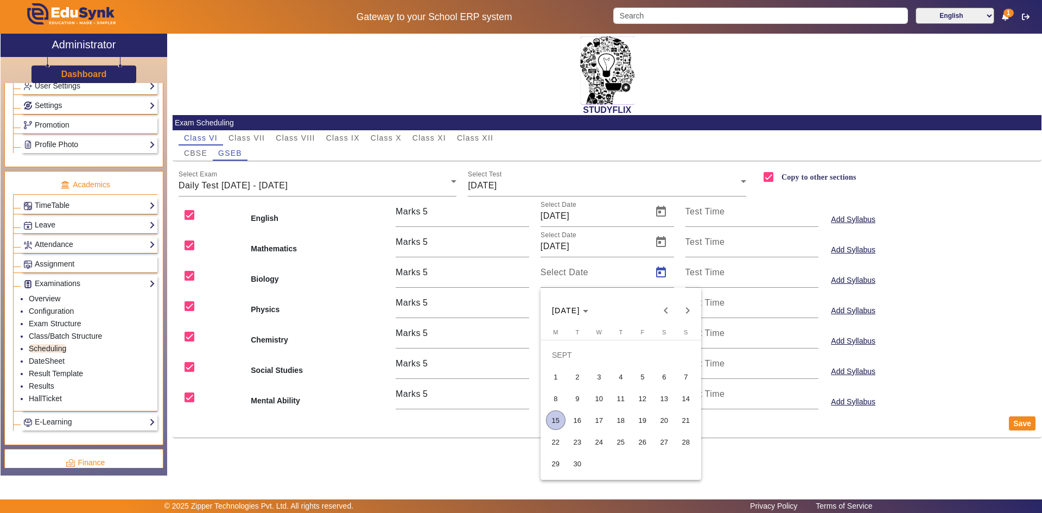
click at [556, 422] on span "15" at bounding box center [556, 420] width 20 height 20
type input "[DATE]"
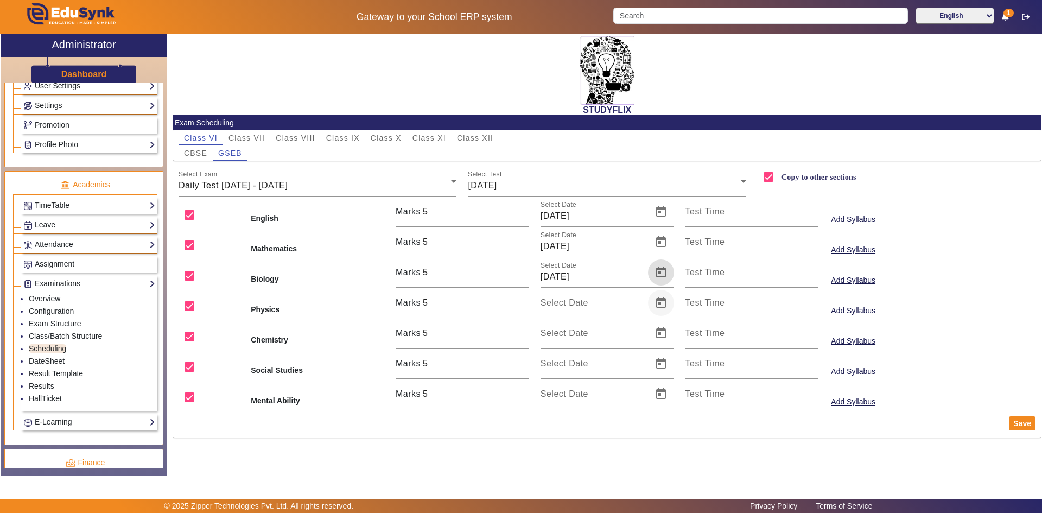
click at [659, 307] on span "Open calendar" at bounding box center [661, 303] width 26 height 26
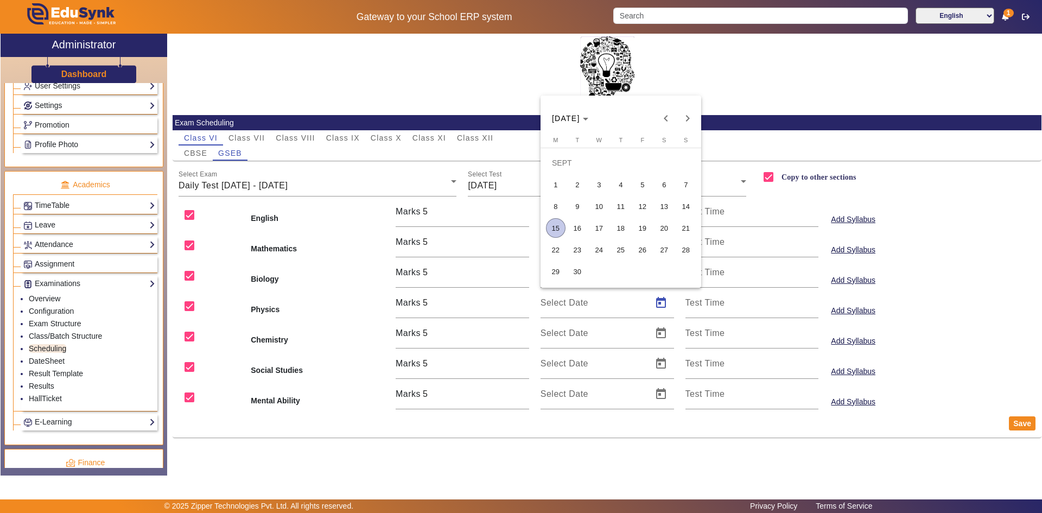
click at [554, 227] on span "15" at bounding box center [556, 228] width 20 height 20
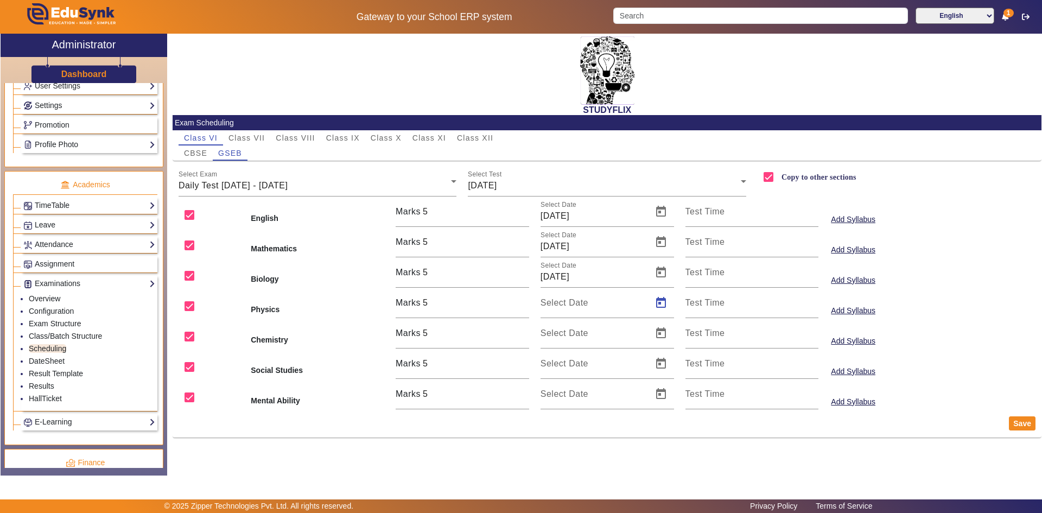
type input "[DATE]"
click at [658, 336] on span "Open calendar" at bounding box center [661, 333] width 26 height 26
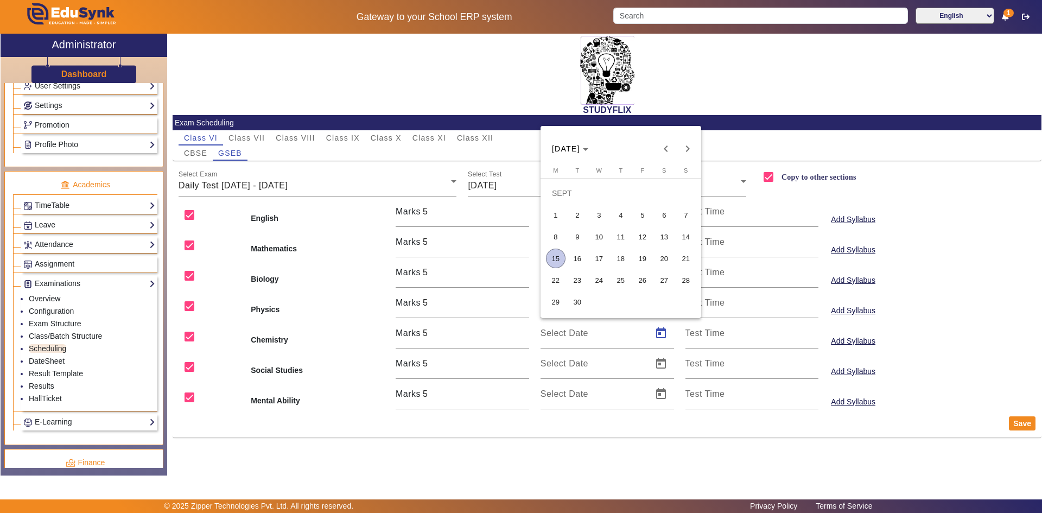
click at [558, 257] on span "15" at bounding box center [556, 259] width 20 height 20
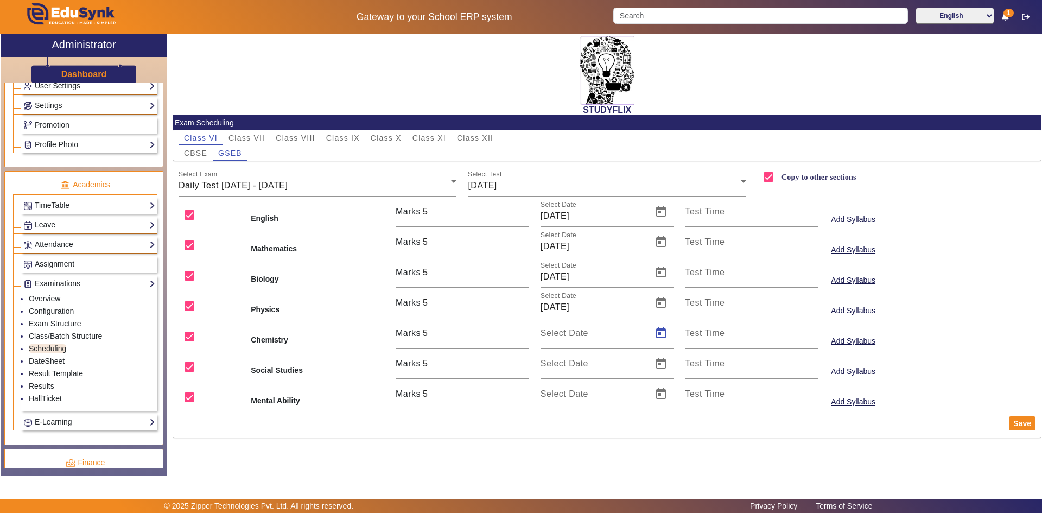
type input "[DATE]"
click at [664, 363] on span "Open calendar" at bounding box center [661, 364] width 26 height 26
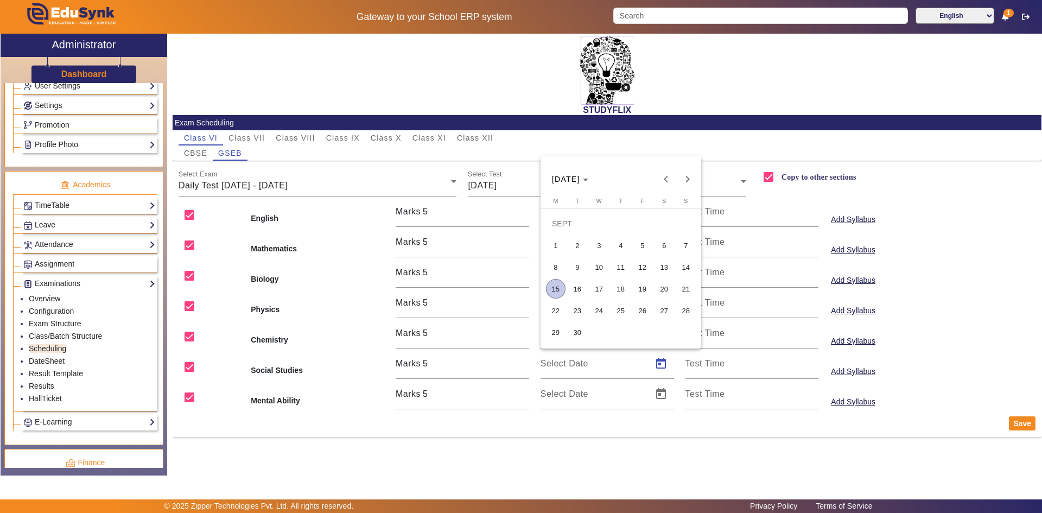
click at [557, 289] on span "15" at bounding box center [556, 289] width 20 height 20
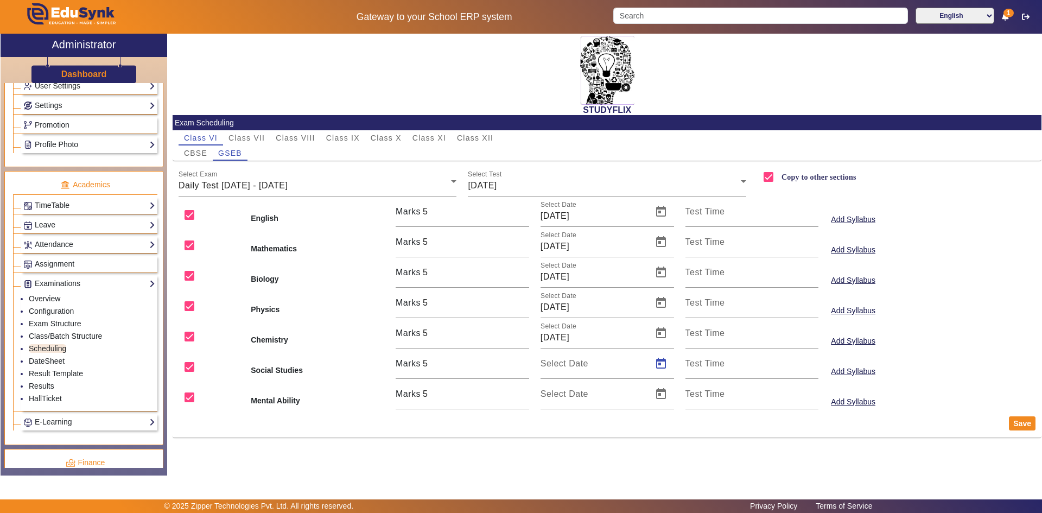
type input "[DATE]"
click at [658, 392] on span "Open calendar" at bounding box center [661, 394] width 26 height 26
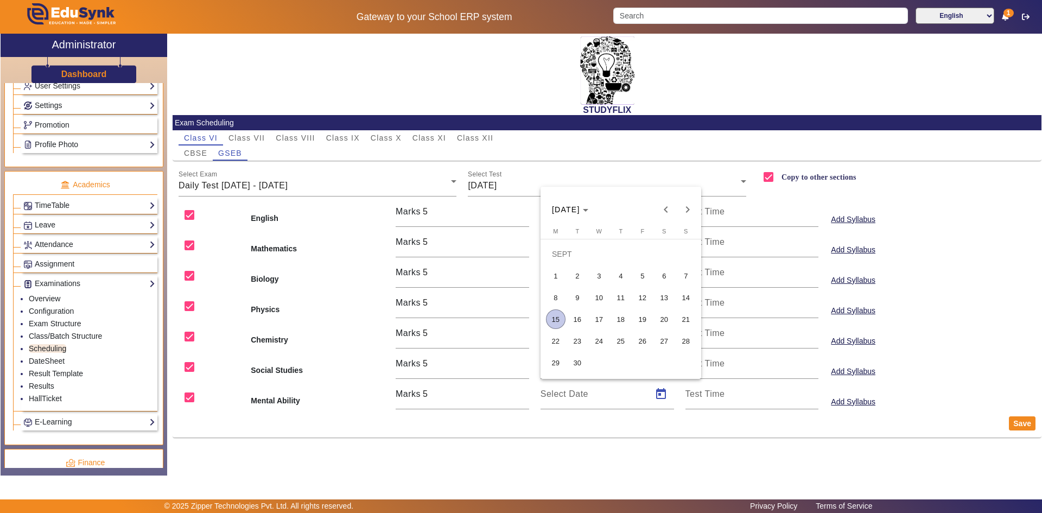
click at [555, 319] on span "15" at bounding box center [556, 319] width 20 height 20
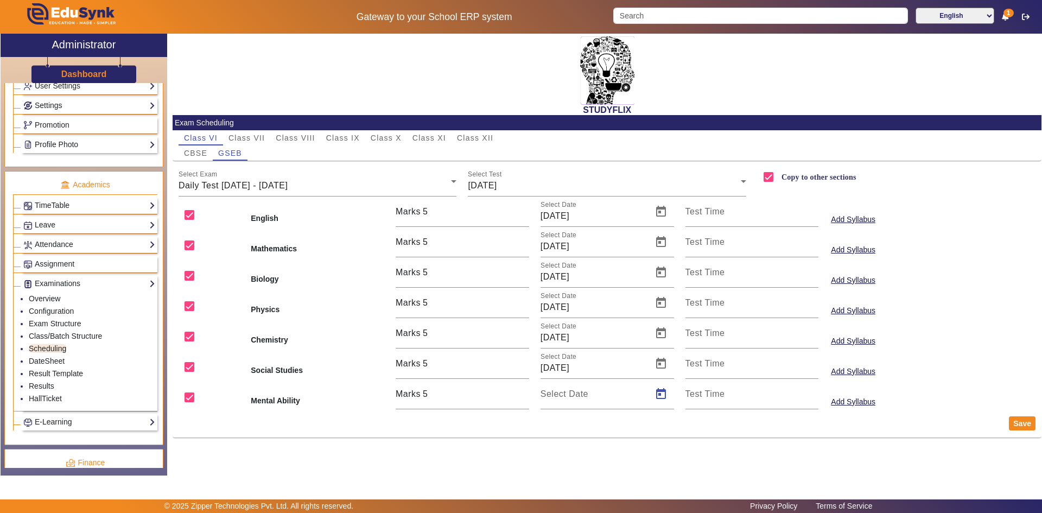
type input "[DATE]"
drag, startPoint x: 637, startPoint y: 451, endPoint x: 869, endPoint y: 417, distance: 234.7
click at [652, 451] on div "STUDYFLIX Exam Scheduling Class VI Class VII Class VIII Class IX Class X Class …" at bounding box center [604, 249] width 874 height 430
click at [1011, 423] on button "Save" at bounding box center [1022, 423] width 27 height 14
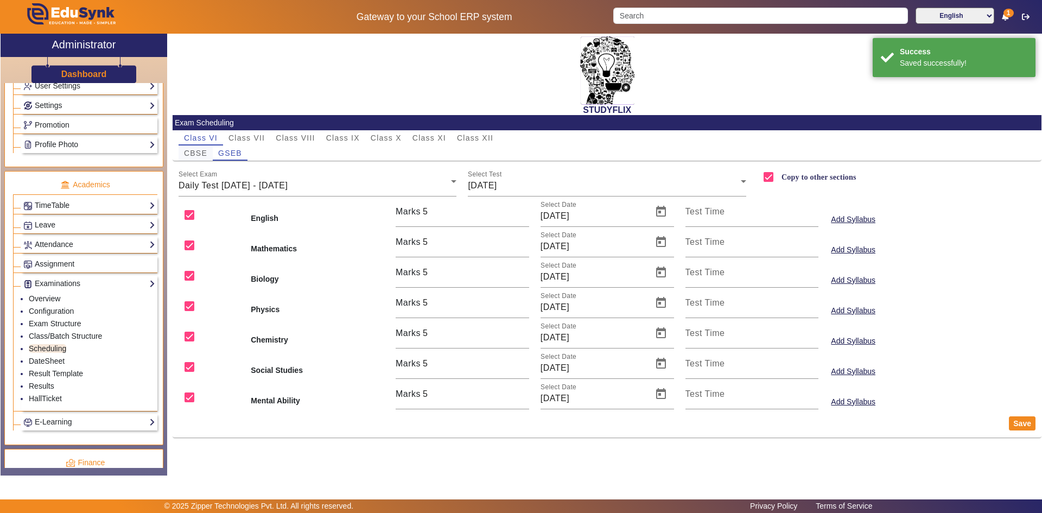
click at [191, 155] on span "CBSE" at bounding box center [195, 153] width 23 height 8
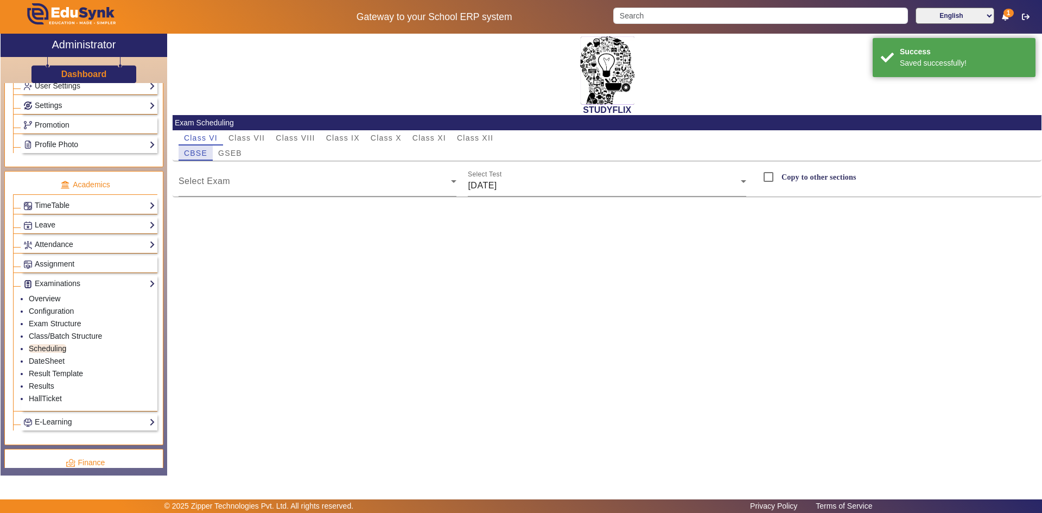
checkbox input "false"
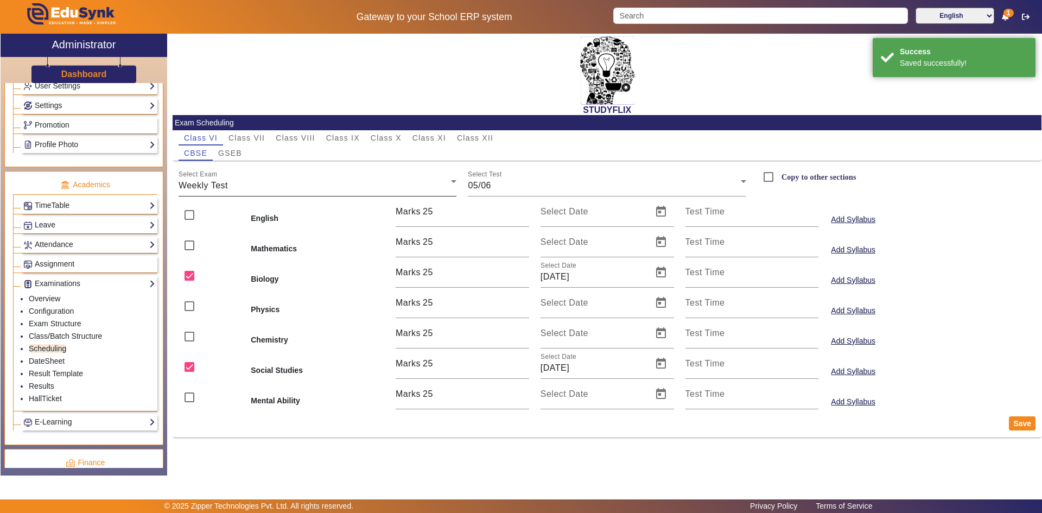
click at [308, 183] on div "Weekly Test" at bounding box center [315, 185] width 273 height 13
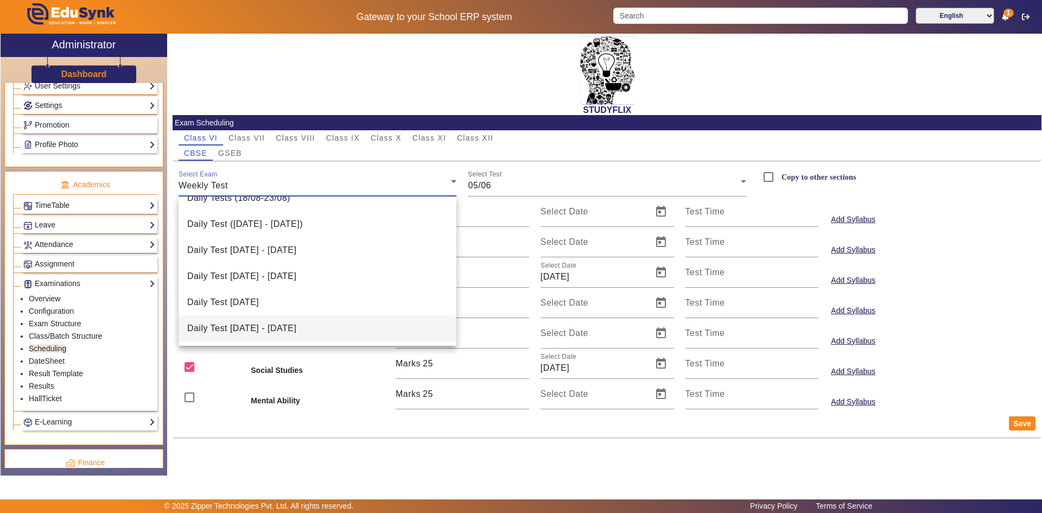
click at [265, 325] on span "Daily Test [DATE] - [DATE]" at bounding box center [241, 328] width 109 height 13
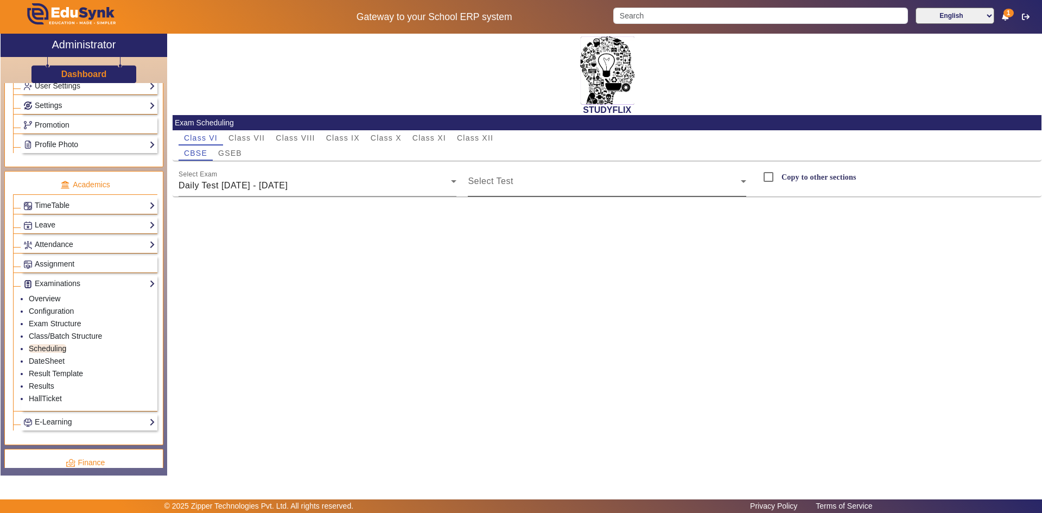
click at [523, 195] on div "Select Test" at bounding box center [607, 181] width 278 height 30
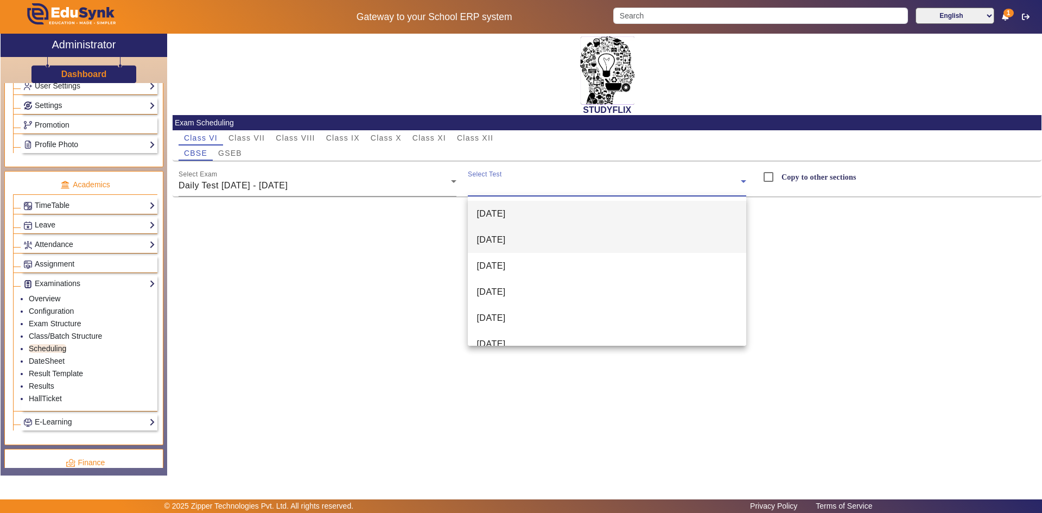
click at [528, 239] on mat-option "[DATE]" at bounding box center [607, 240] width 278 height 26
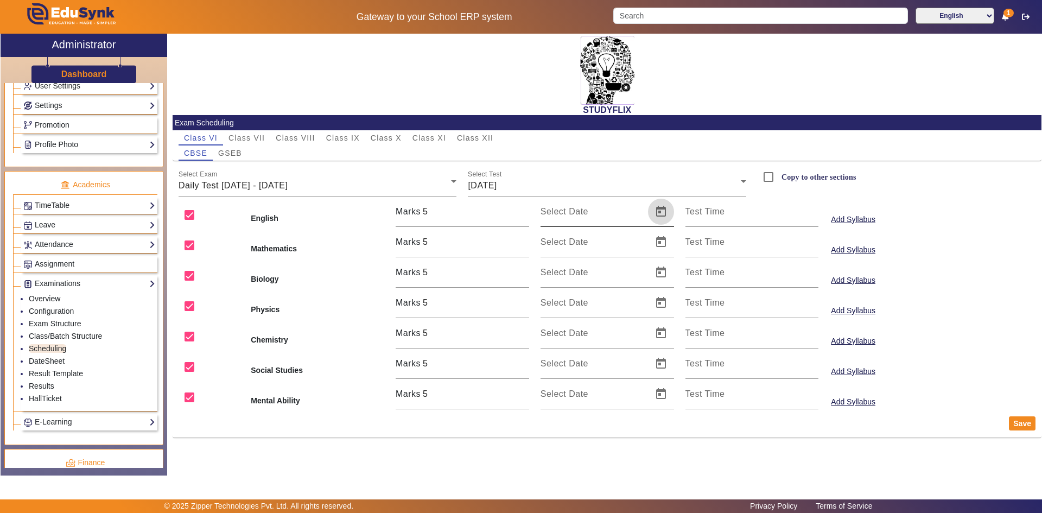
click at [656, 213] on span "Open calendar" at bounding box center [661, 212] width 26 height 26
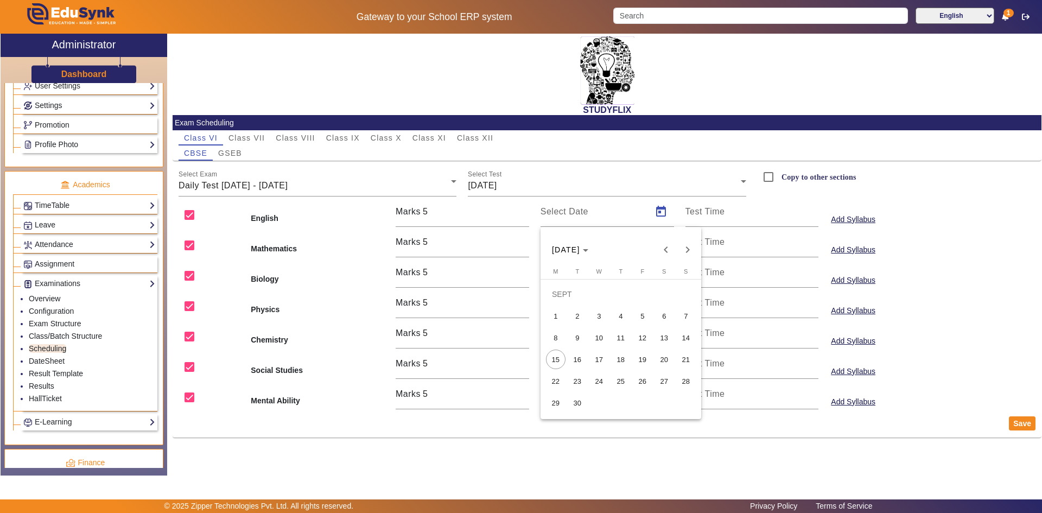
click at [581, 350] on span "16" at bounding box center [578, 360] width 20 height 20
type input "[DATE]"
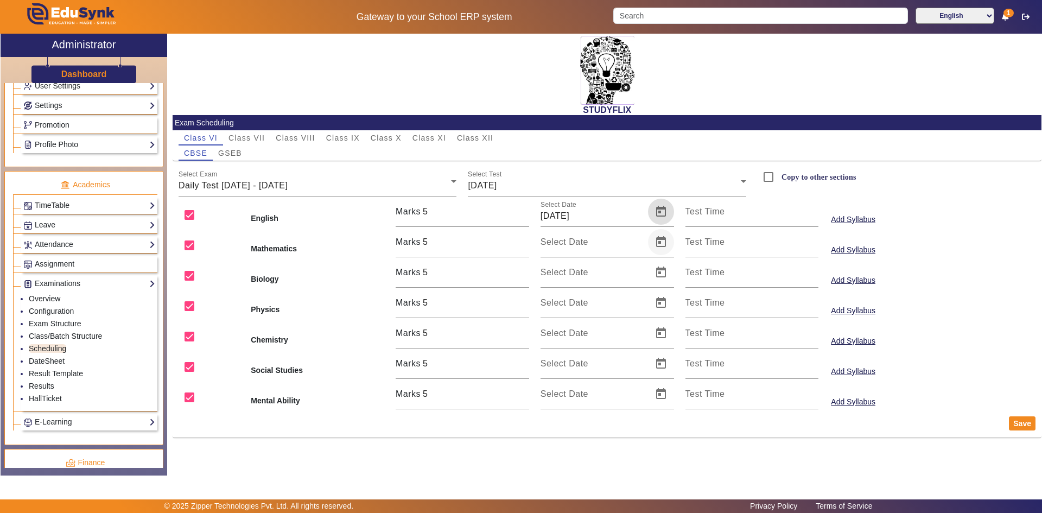
click at [658, 239] on span "Open calendar" at bounding box center [661, 242] width 26 height 26
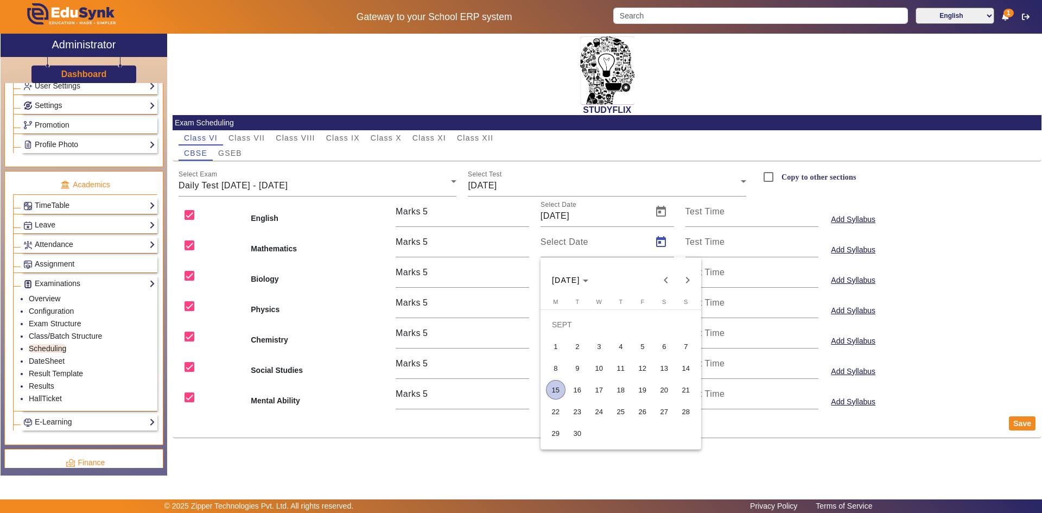
click at [572, 389] on span "16" at bounding box center [578, 390] width 20 height 20
type input "[DATE]"
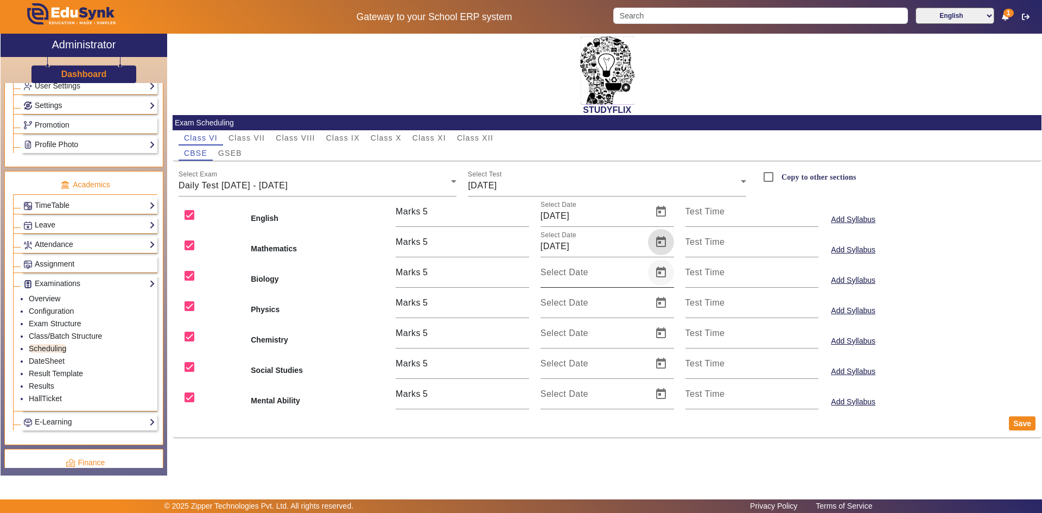
click at [659, 276] on span "Open calendar" at bounding box center [661, 272] width 26 height 26
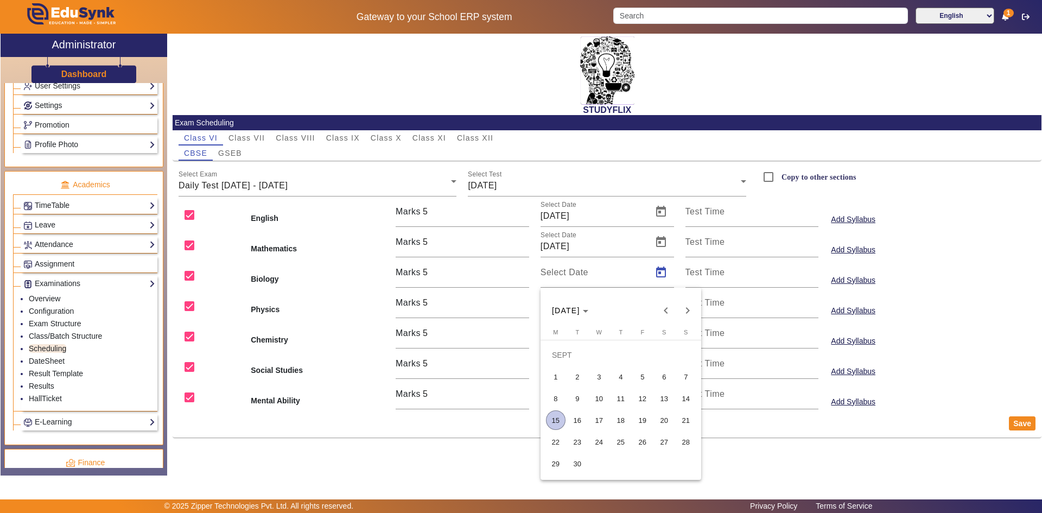
click at [576, 423] on span "16" at bounding box center [578, 420] width 20 height 20
type input "[DATE]"
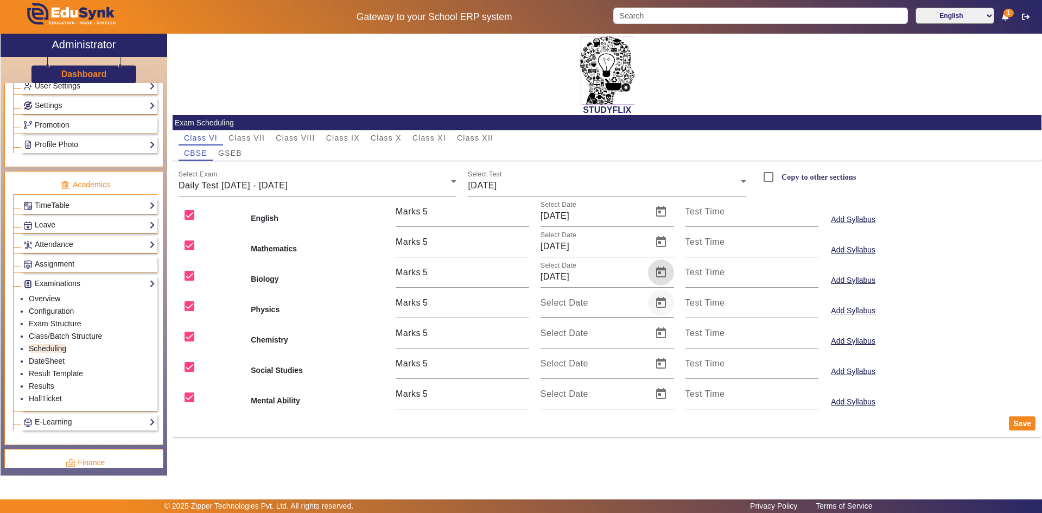
click at [662, 302] on span "Open calendar" at bounding box center [661, 303] width 26 height 26
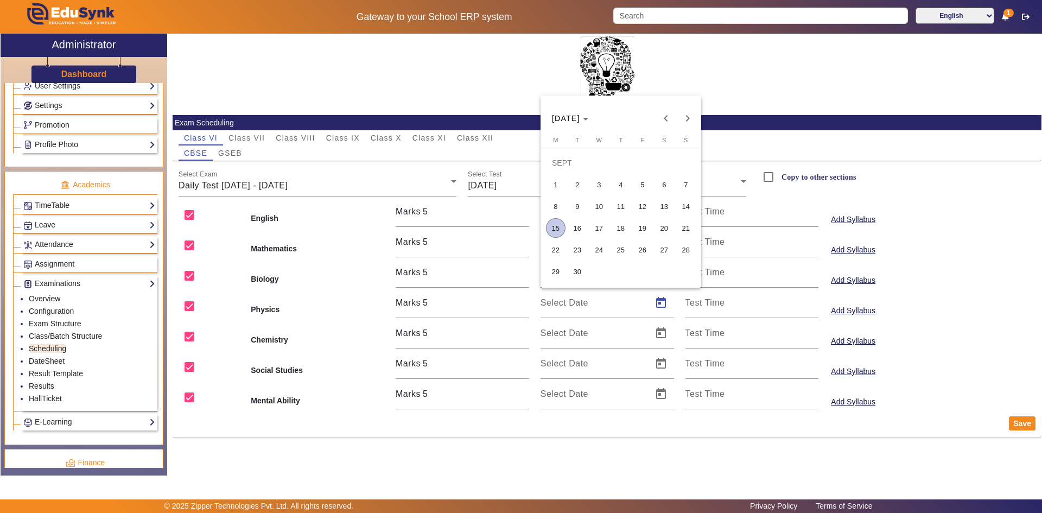
click at [574, 220] on span "16" at bounding box center [578, 228] width 20 height 20
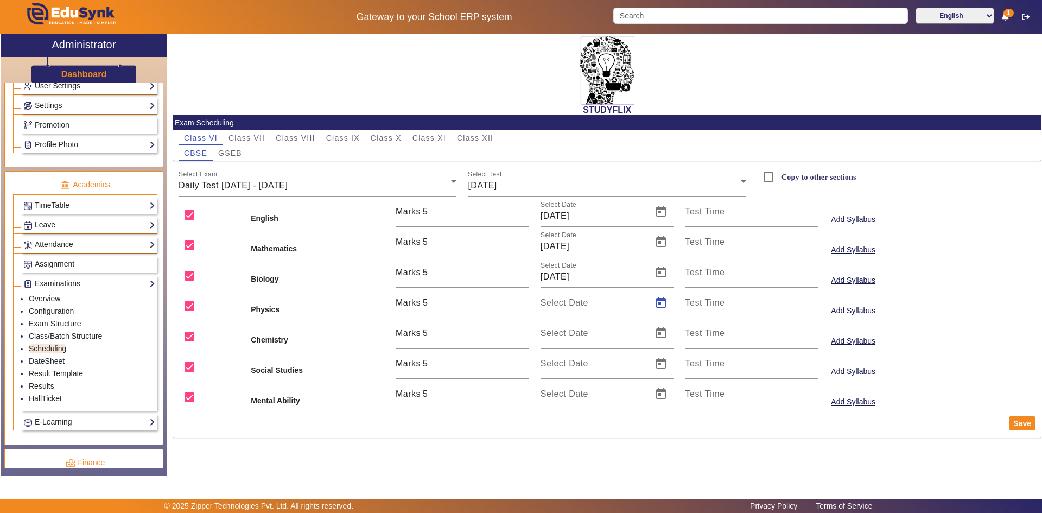
type input "[DATE]"
click at [658, 334] on span "Open calendar" at bounding box center [661, 333] width 26 height 26
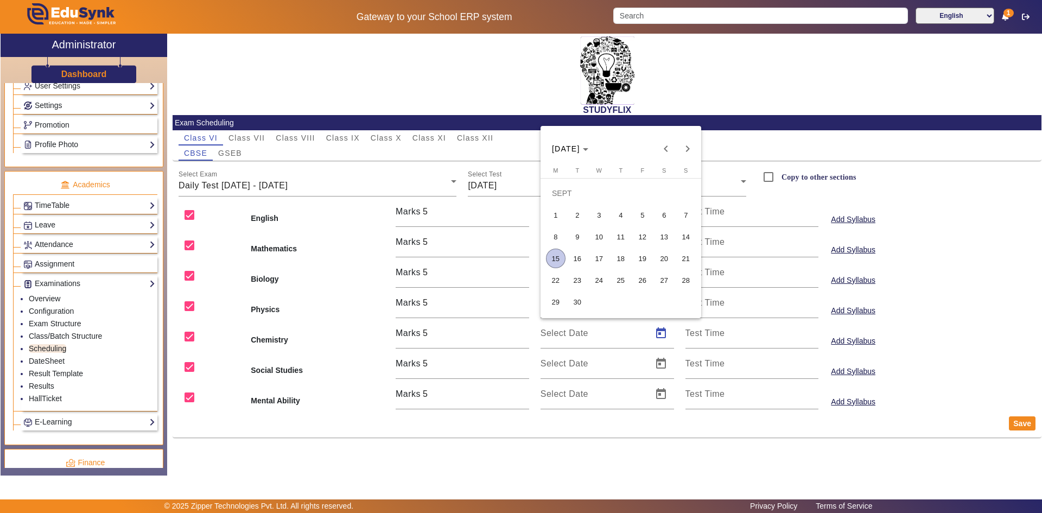
click at [585, 258] on span "16" at bounding box center [578, 259] width 20 height 20
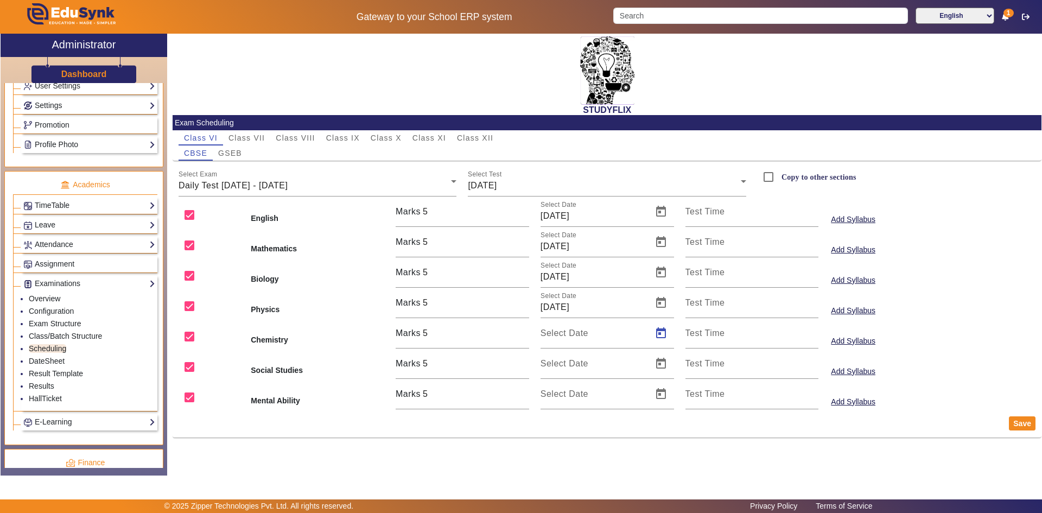
type input "[DATE]"
click at [660, 358] on span "Open calendar" at bounding box center [661, 364] width 26 height 26
click at [583, 289] on span "16" at bounding box center [578, 289] width 20 height 20
type input "[DATE]"
click at [656, 391] on span "Open calendar" at bounding box center [661, 394] width 26 height 26
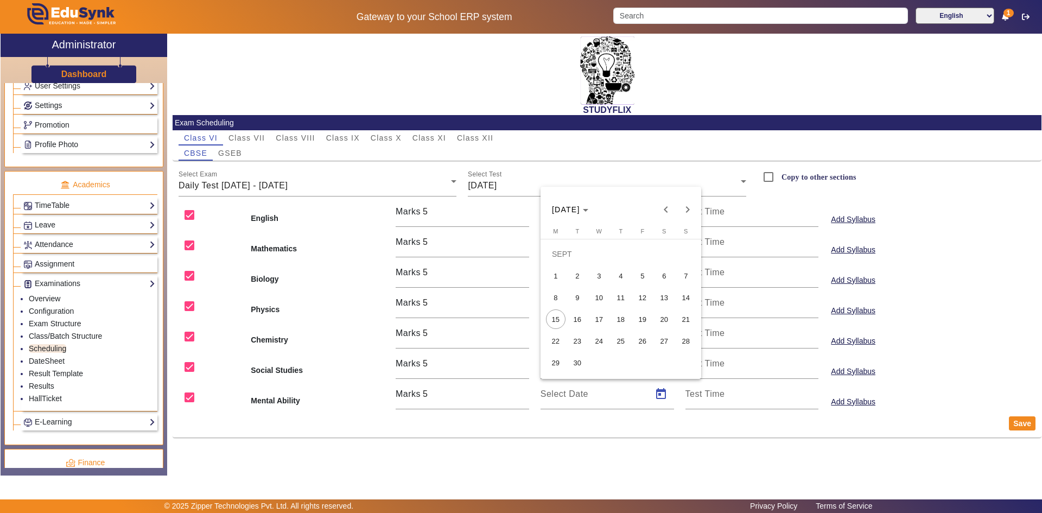
click at [583, 318] on span "16" at bounding box center [578, 319] width 20 height 20
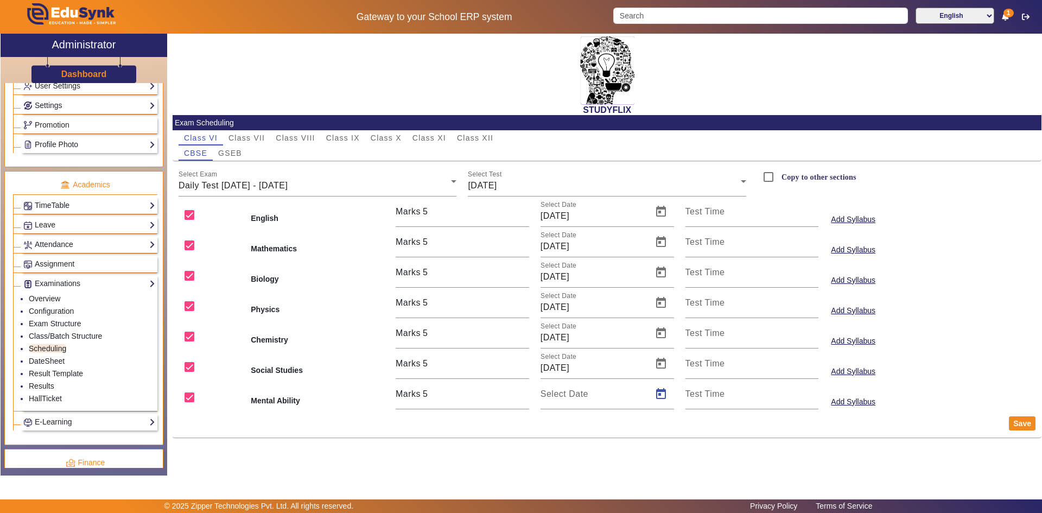
type input "[DATE]"
click at [775, 177] on input "Copy to other sections" at bounding box center [769, 177] width 22 height 22
click at [1017, 424] on button "Save" at bounding box center [1022, 423] width 27 height 14
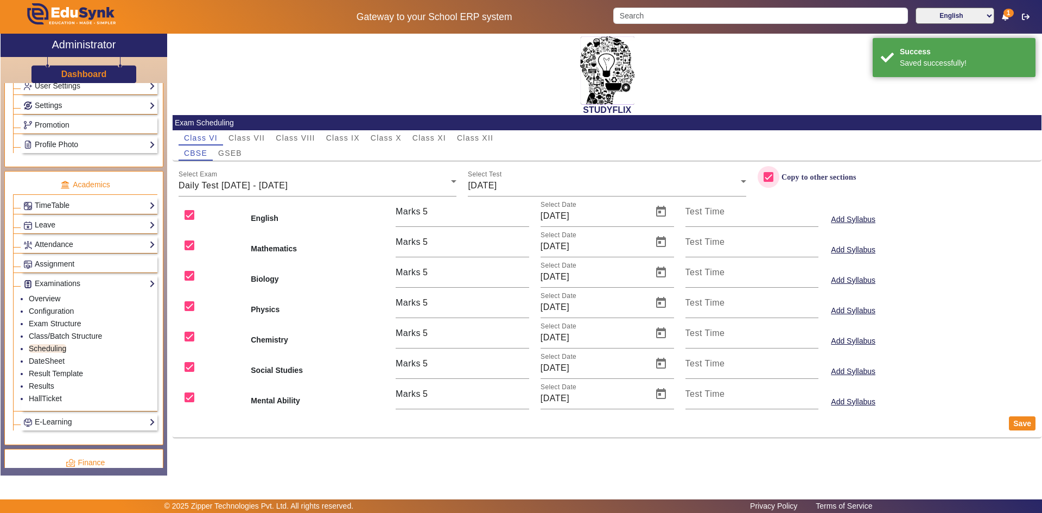
click at [769, 177] on input "Copy to other sections" at bounding box center [769, 177] width 22 height 22
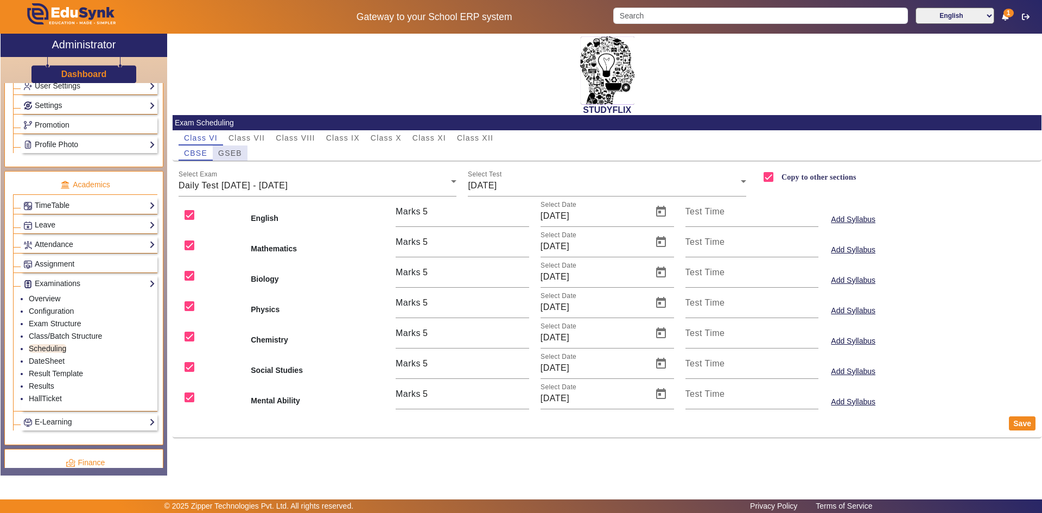
click at [224, 155] on span "GSEB" at bounding box center [230, 153] width 24 height 8
checkbox input "false"
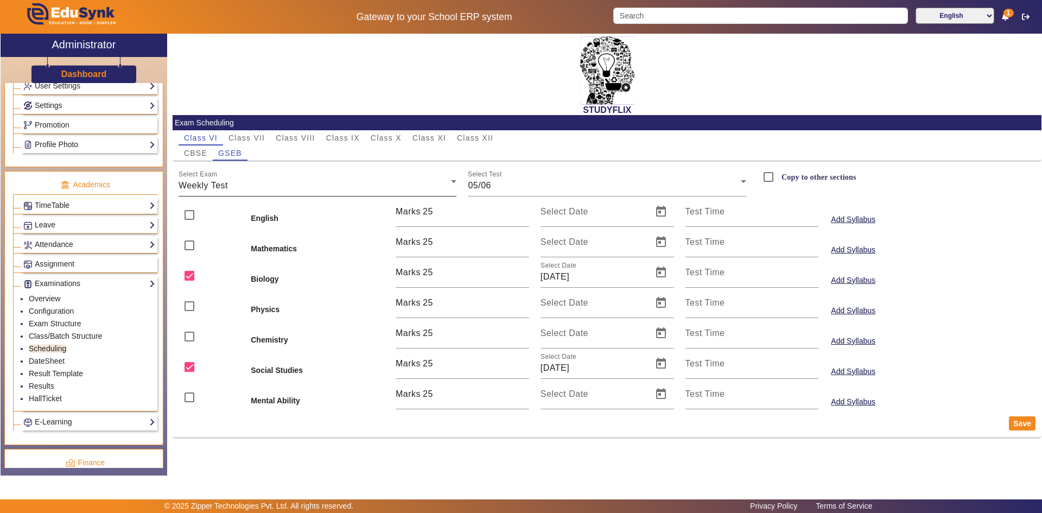
click at [230, 188] on div "Weekly Test" at bounding box center [315, 185] width 273 height 13
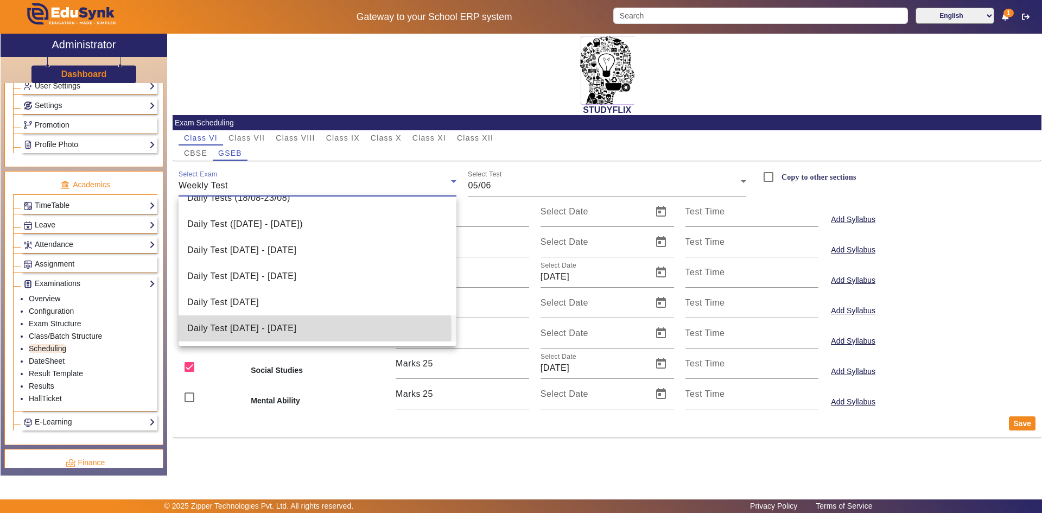
click at [270, 329] on span "Daily Test [DATE] - [DATE]" at bounding box center [241, 328] width 109 height 13
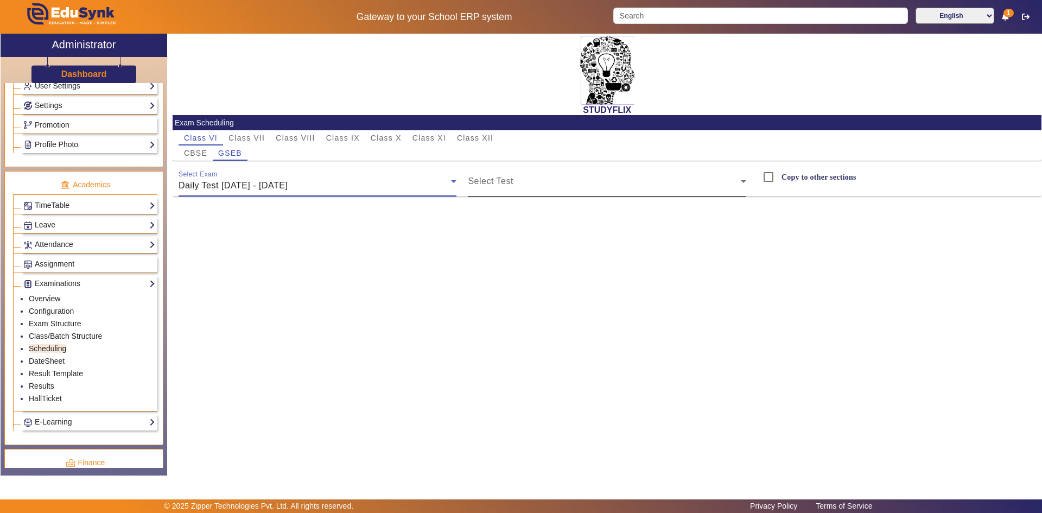
click at [505, 186] on span at bounding box center [604, 185] width 273 height 13
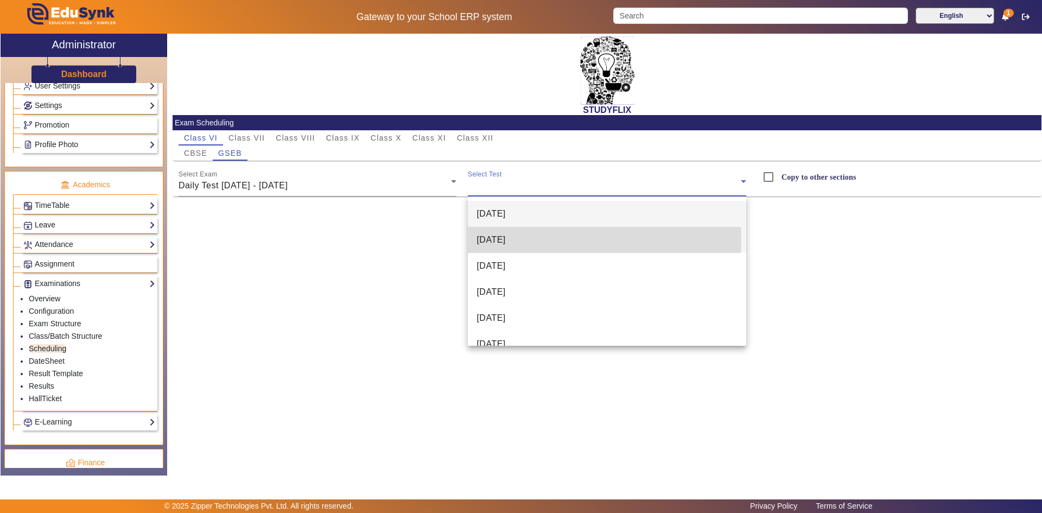
click at [503, 239] on span "[DATE]" at bounding box center [491, 239] width 29 height 13
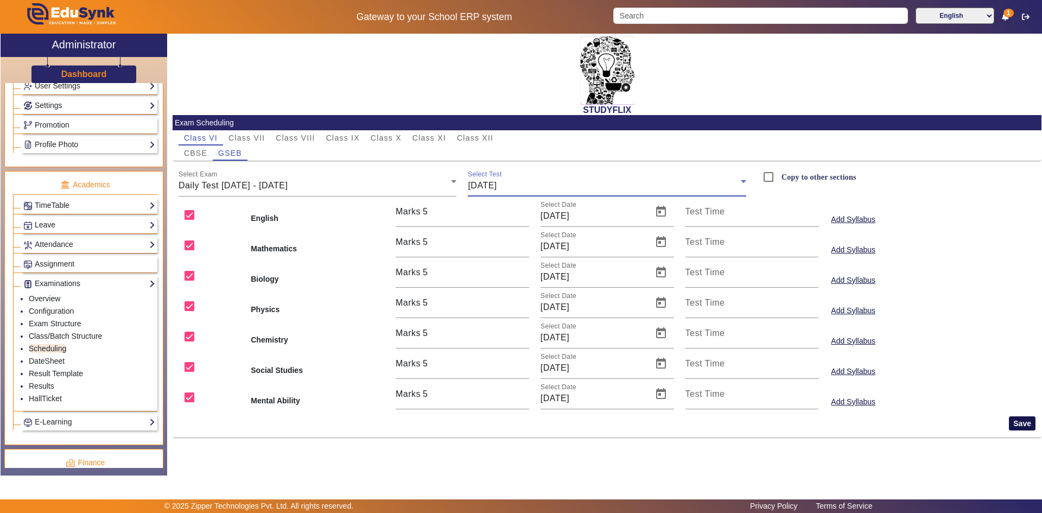
click at [1023, 426] on button "Save" at bounding box center [1022, 423] width 27 height 14
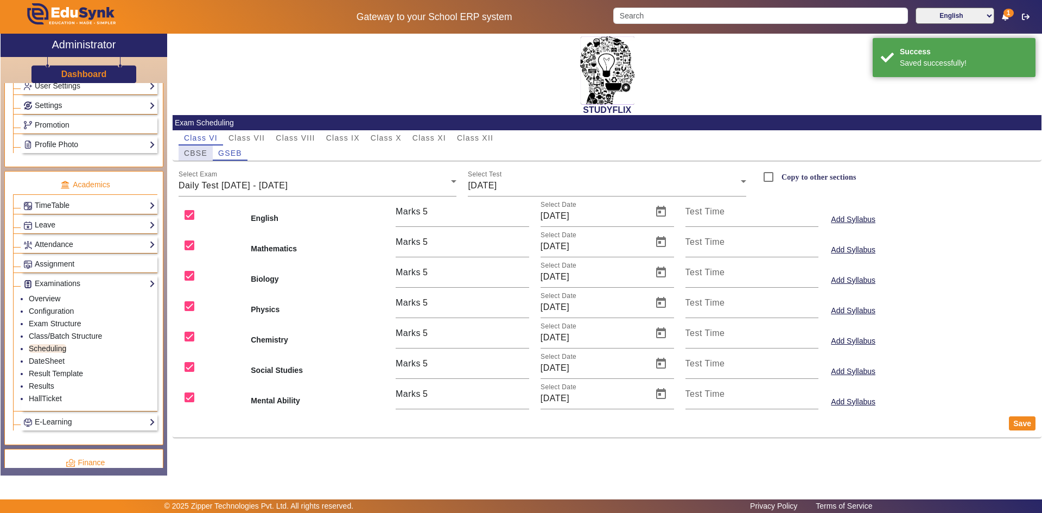
click at [201, 157] on span "CBSE" at bounding box center [195, 153] width 23 height 8
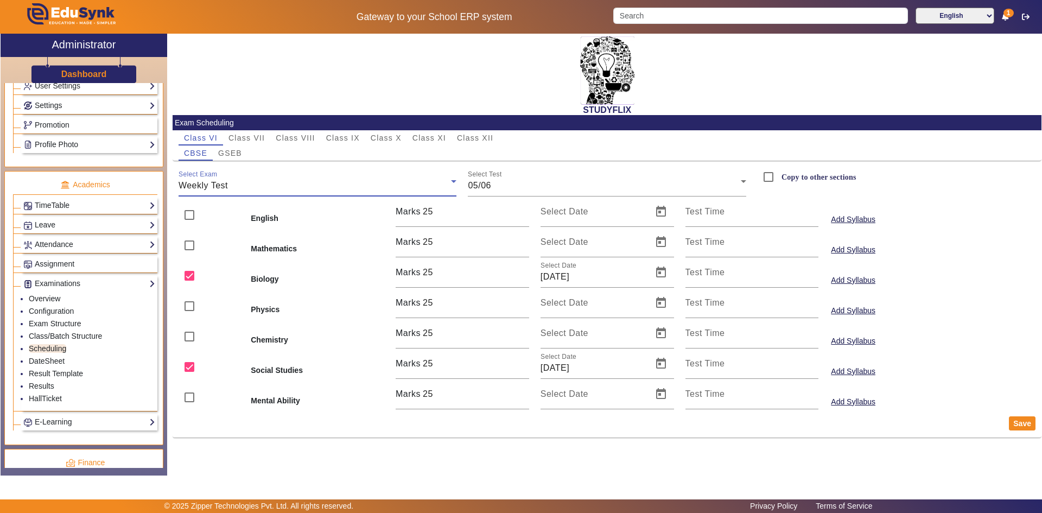
click at [307, 191] on div "Weekly Test" at bounding box center [315, 185] width 273 height 13
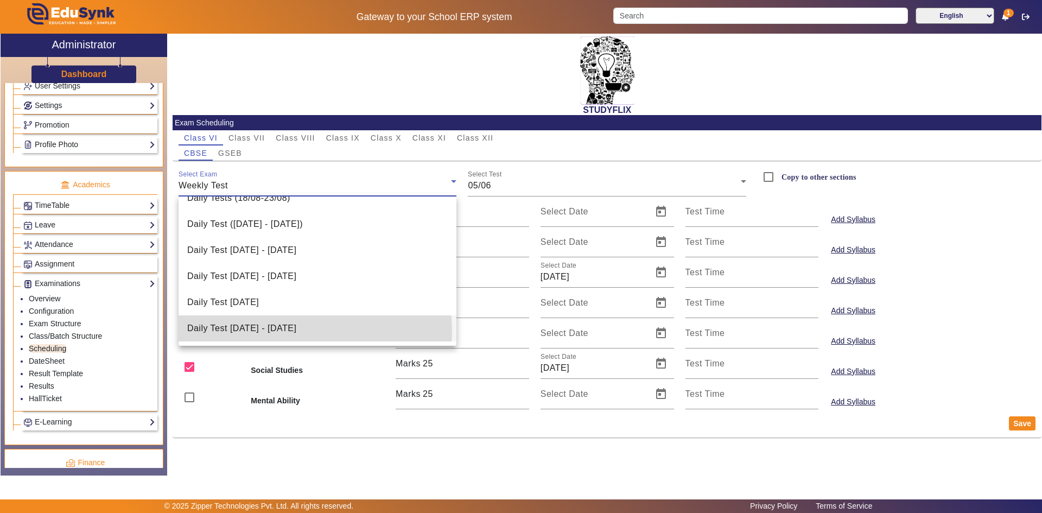
click at [296, 331] on span "Daily Test [DATE] - [DATE]" at bounding box center [241, 328] width 109 height 13
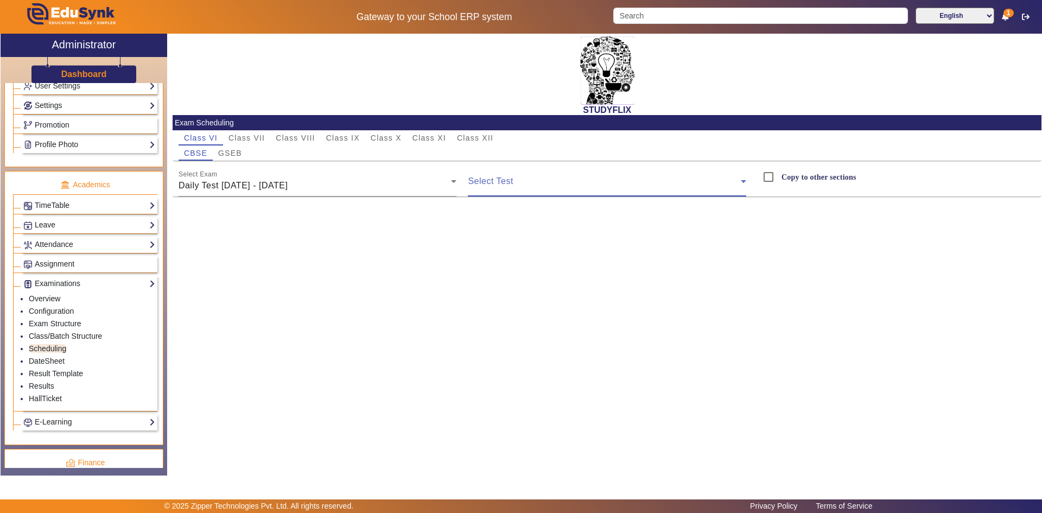
click at [497, 183] on span at bounding box center [604, 185] width 273 height 13
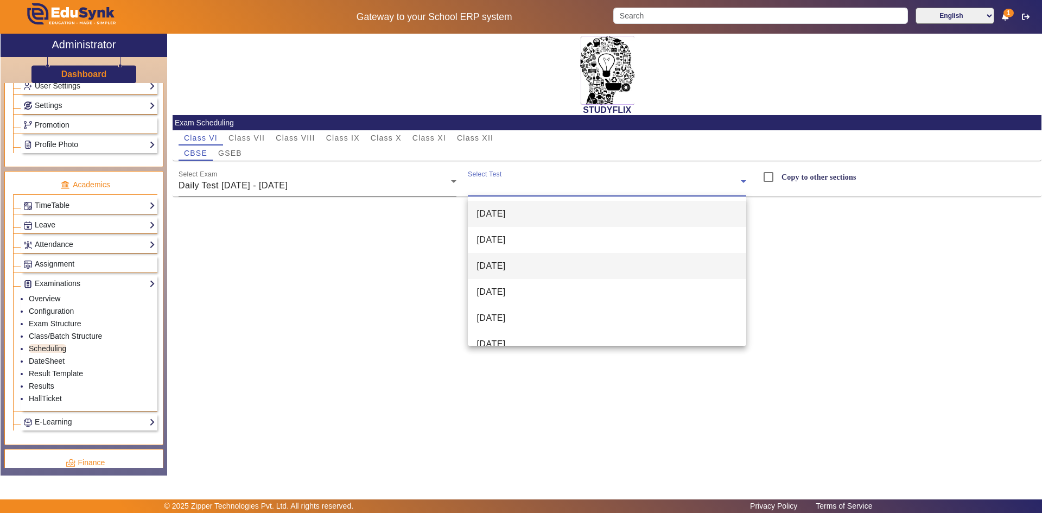
click at [502, 269] on span "[DATE]" at bounding box center [491, 265] width 29 height 13
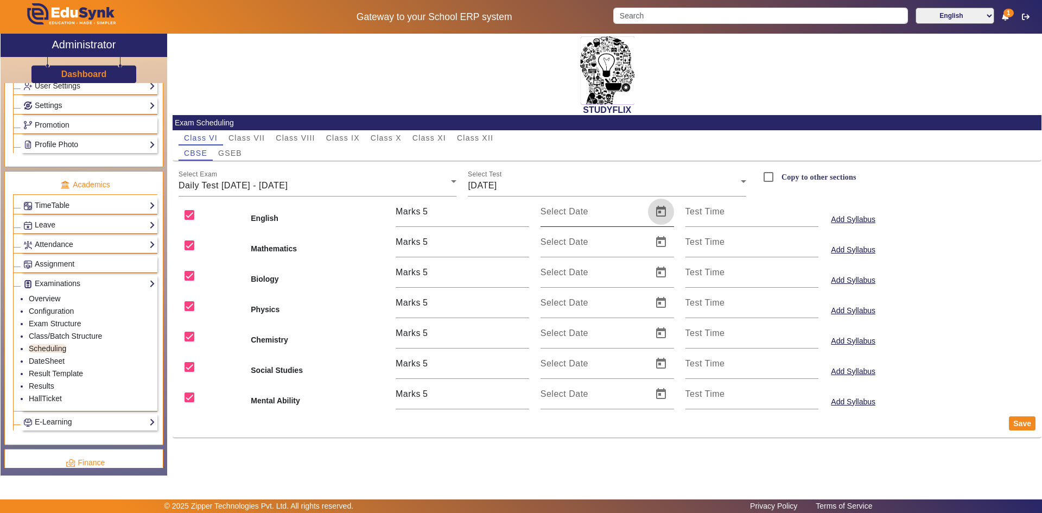
click at [657, 215] on span "Open calendar" at bounding box center [661, 212] width 26 height 26
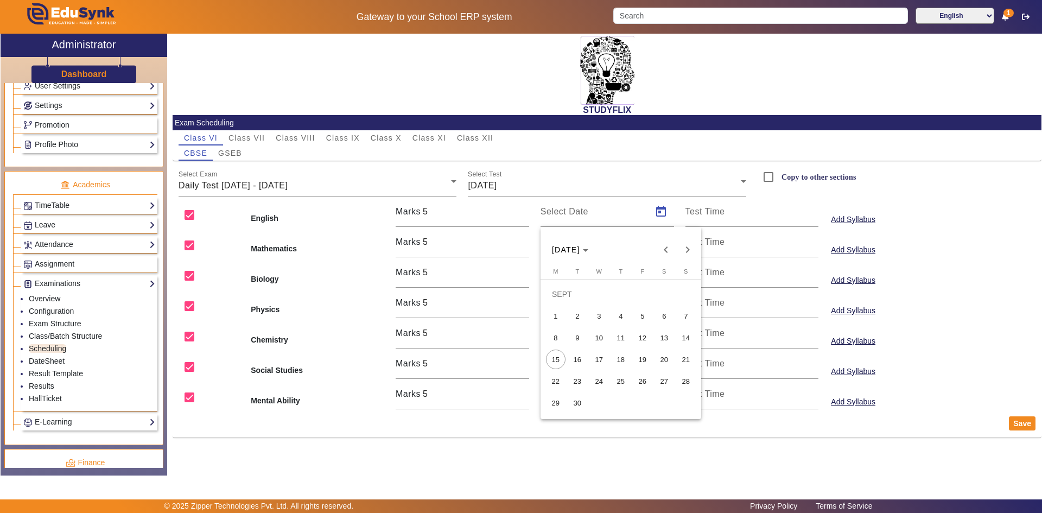
click at [600, 360] on span "17" at bounding box center [599, 360] width 20 height 20
type input "[DATE]"
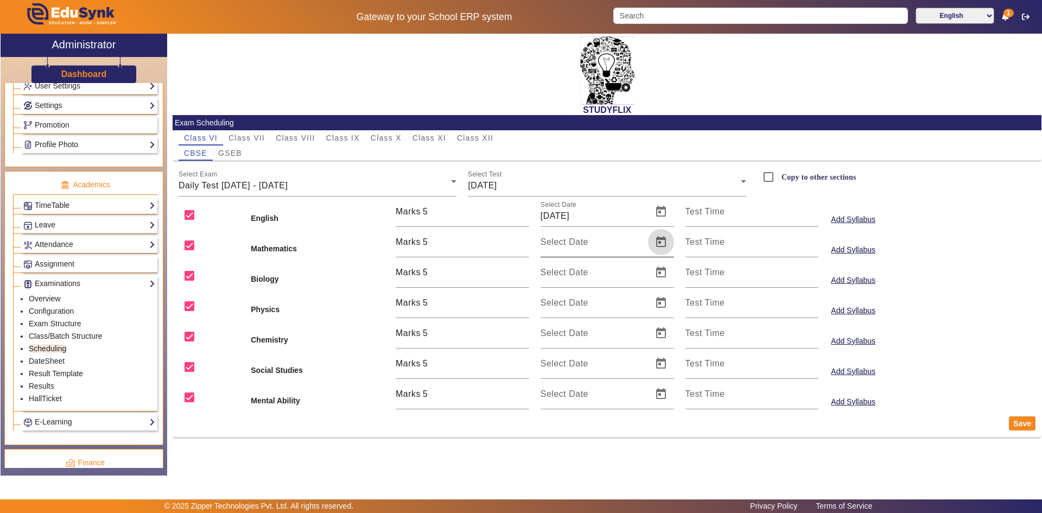
click at [663, 250] on span "Open calendar" at bounding box center [661, 242] width 26 height 26
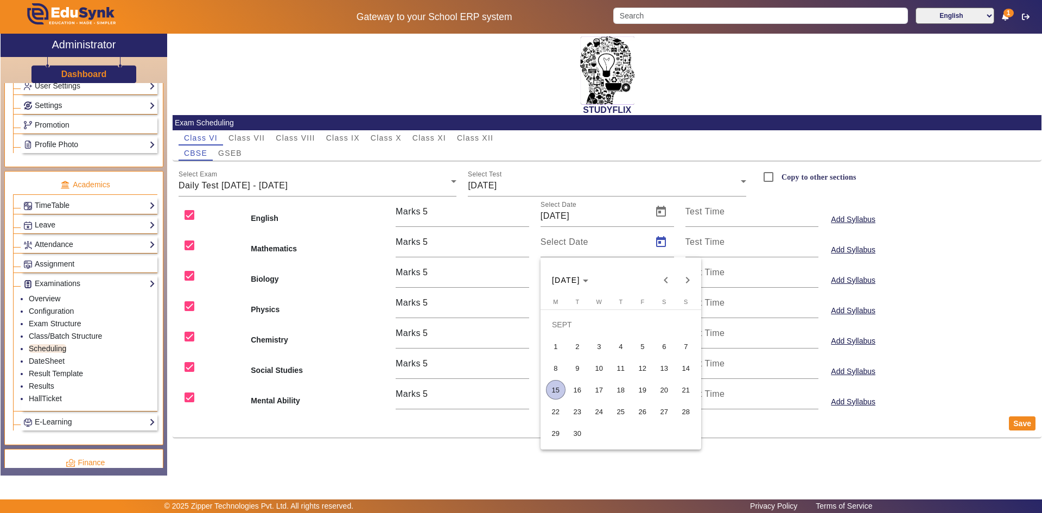
click at [596, 388] on span "17" at bounding box center [599, 390] width 20 height 20
type input "[DATE]"
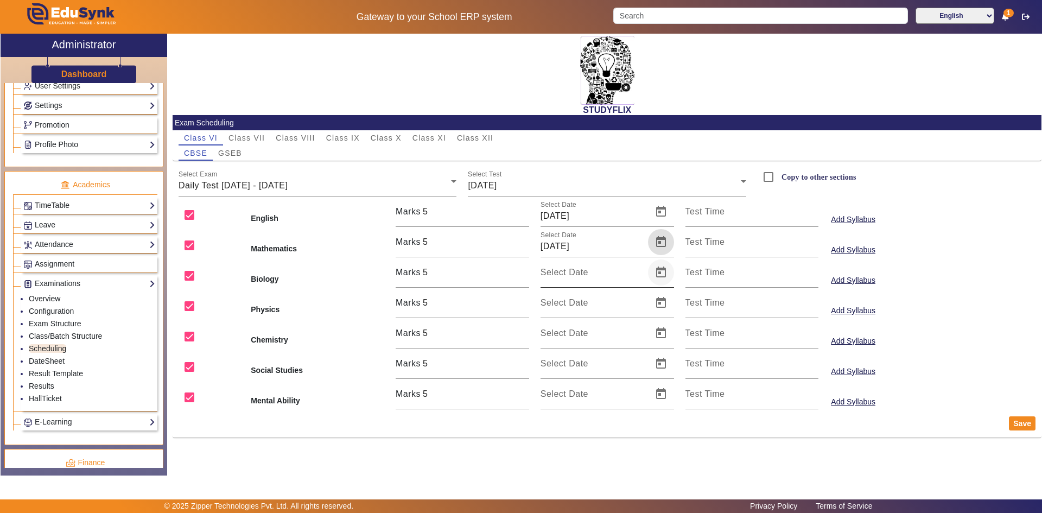
click at [658, 274] on span "Open calendar" at bounding box center [661, 272] width 26 height 26
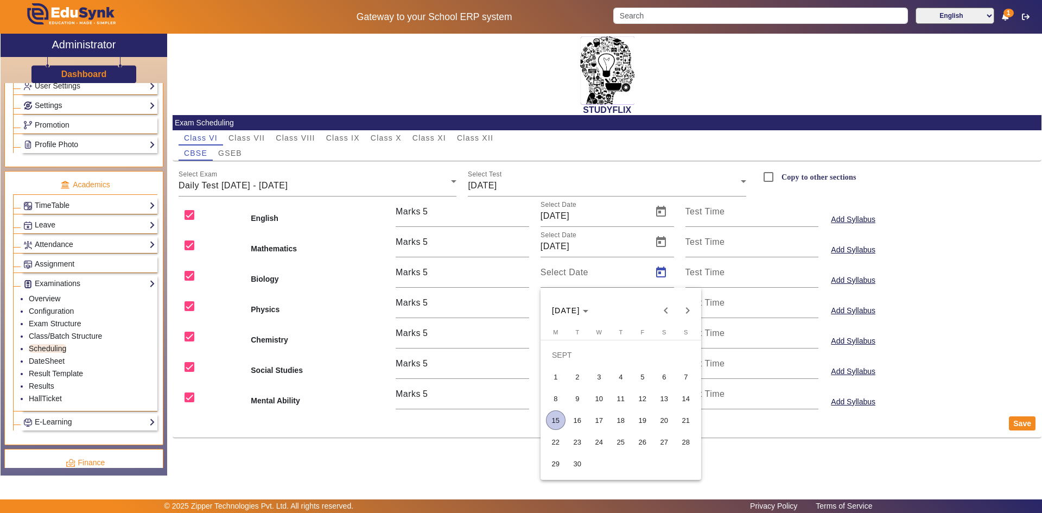
click at [604, 418] on span "17" at bounding box center [599, 420] width 20 height 20
type input "[DATE]"
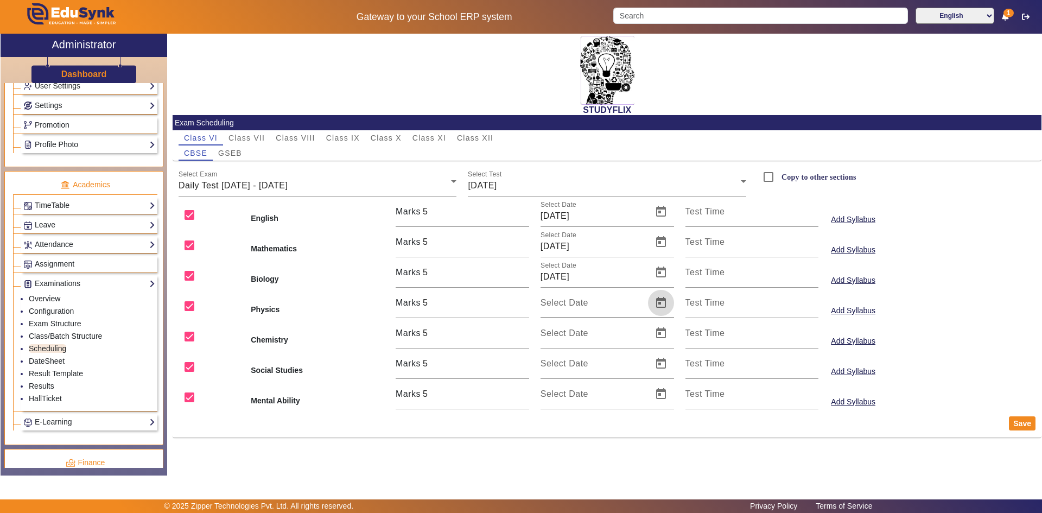
click at [654, 300] on span "Open calendar" at bounding box center [661, 303] width 26 height 26
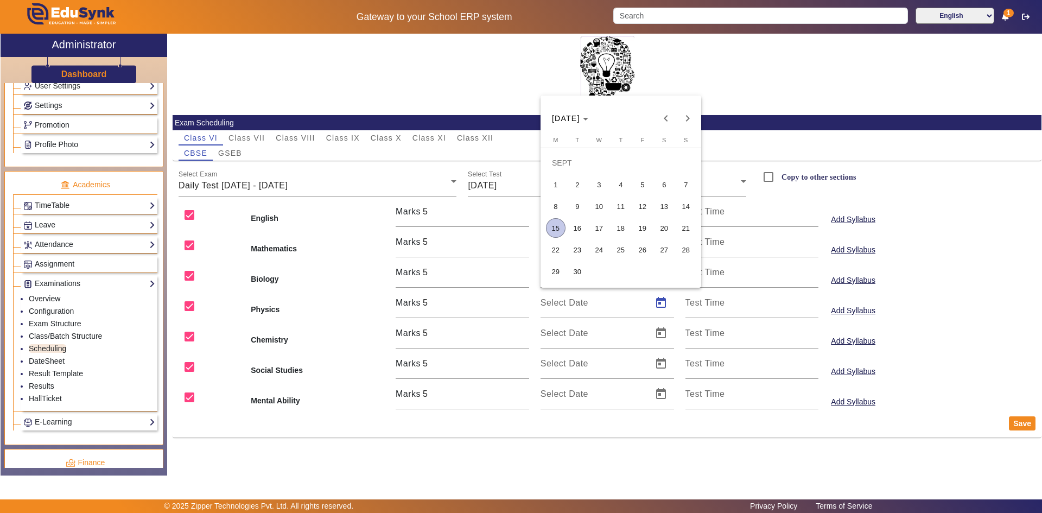
click at [600, 226] on span "17" at bounding box center [599, 228] width 20 height 20
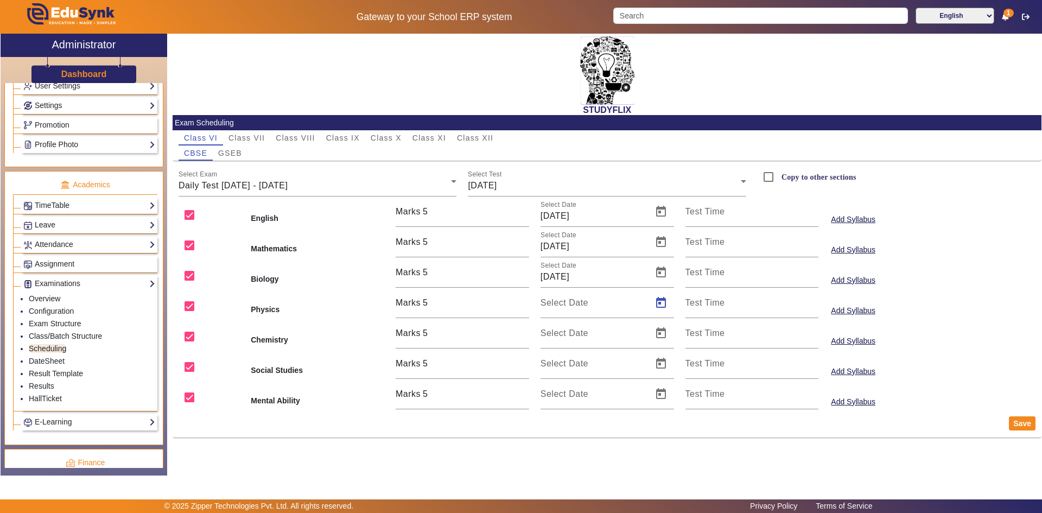
type input "[DATE]"
click at [658, 339] on span "Open calendar" at bounding box center [661, 333] width 26 height 26
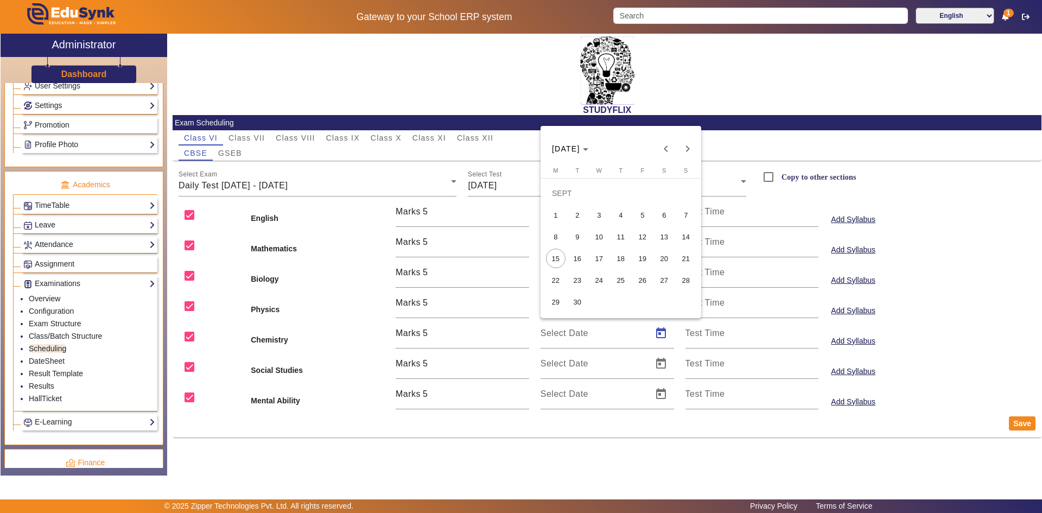
click at [600, 257] on span "17" at bounding box center [599, 259] width 20 height 20
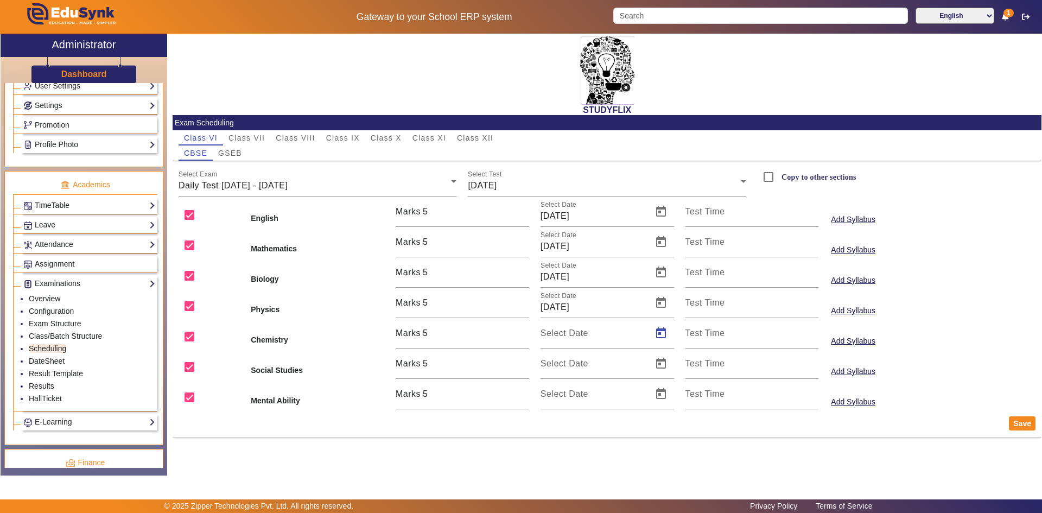
type input "[DATE]"
click at [662, 365] on span "Open calendar" at bounding box center [661, 364] width 26 height 26
click at [600, 294] on span "17" at bounding box center [599, 289] width 20 height 20
type input "[DATE]"
click at [657, 392] on span "Open calendar" at bounding box center [661, 394] width 26 height 26
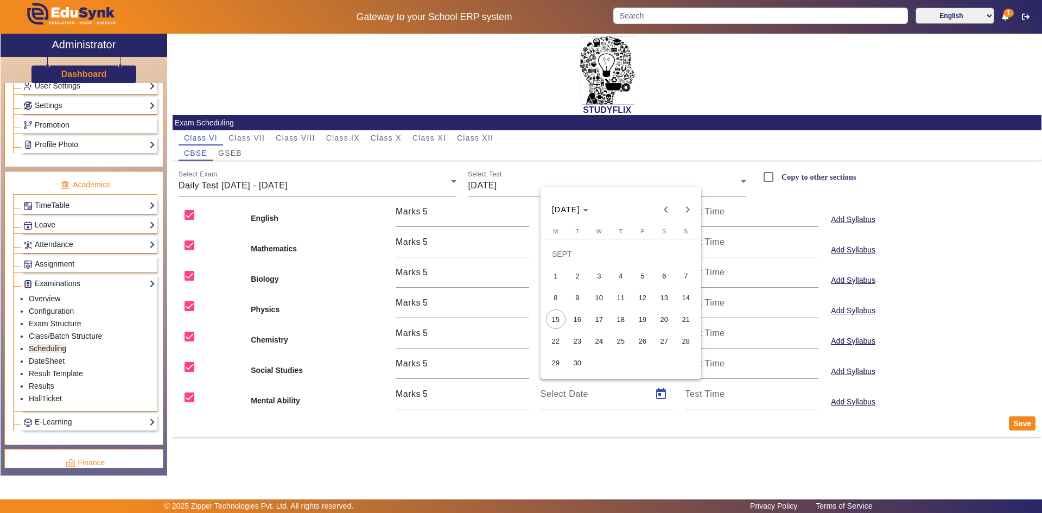
click at [602, 316] on span "17" at bounding box center [599, 319] width 20 height 20
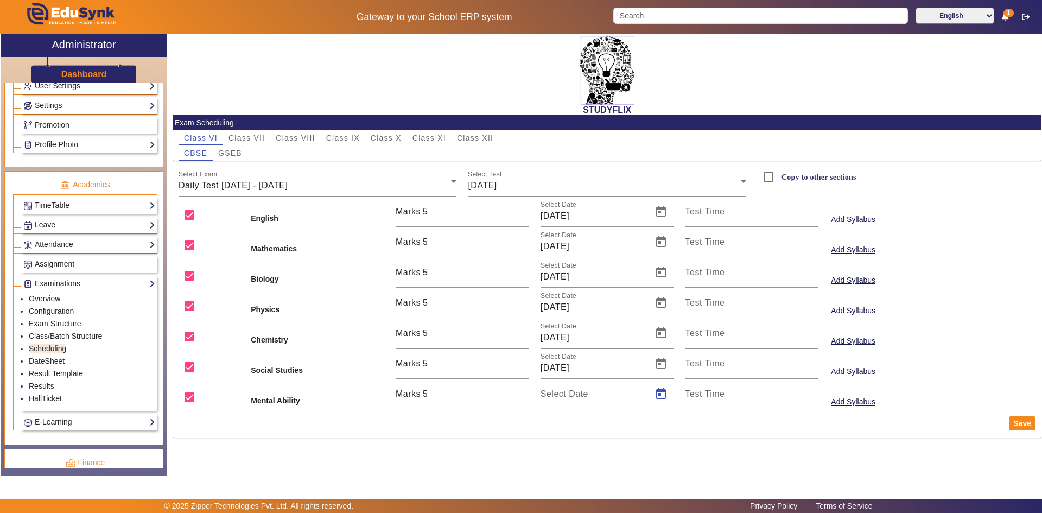
type input "[DATE]"
click at [766, 179] on input "Copy to other sections" at bounding box center [769, 177] width 22 height 22
click at [1019, 426] on button "Save" at bounding box center [1022, 423] width 27 height 14
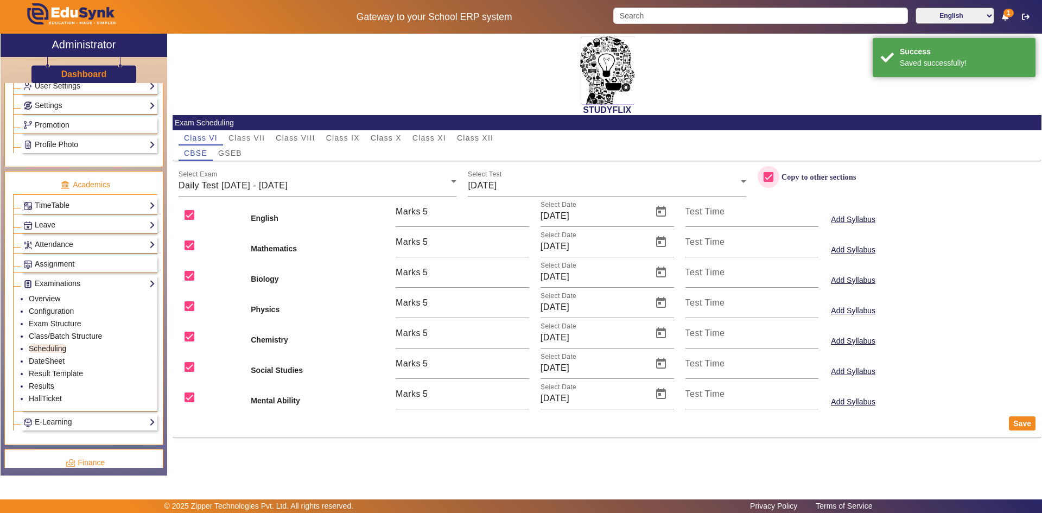
click at [773, 174] on input "Copy to other sections" at bounding box center [769, 177] width 22 height 22
click at [239, 154] on span "GSEB" at bounding box center [230, 153] width 24 height 8
checkbox input "false"
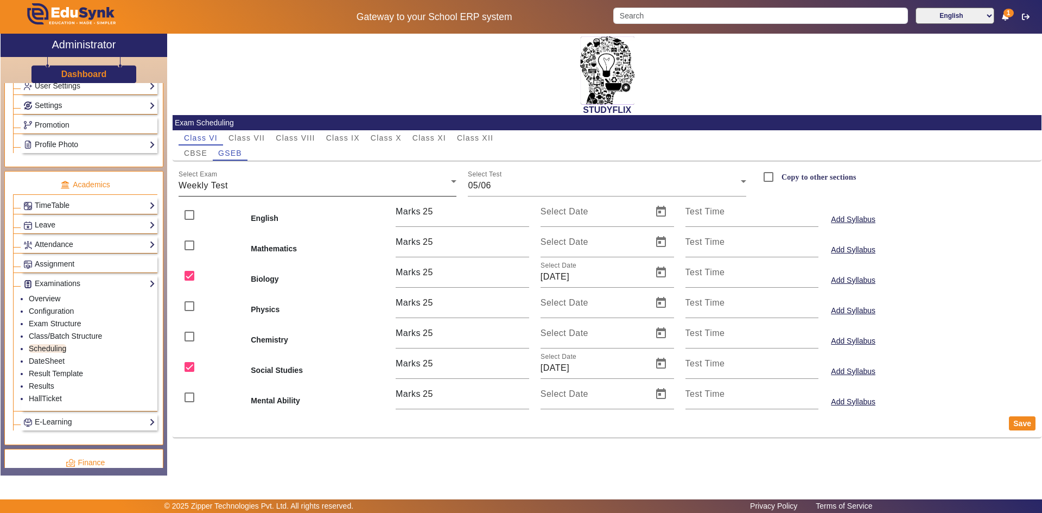
click at [258, 186] on div "Weekly Test" at bounding box center [315, 185] width 273 height 13
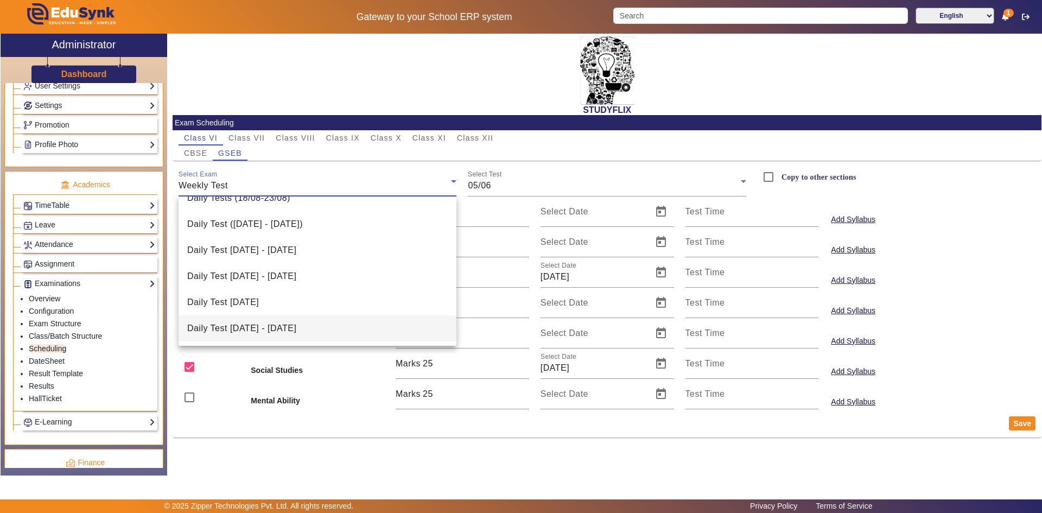
click at [252, 333] on span "Daily Test [DATE] - [DATE]" at bounding box center [241, 328] width 109 height 13
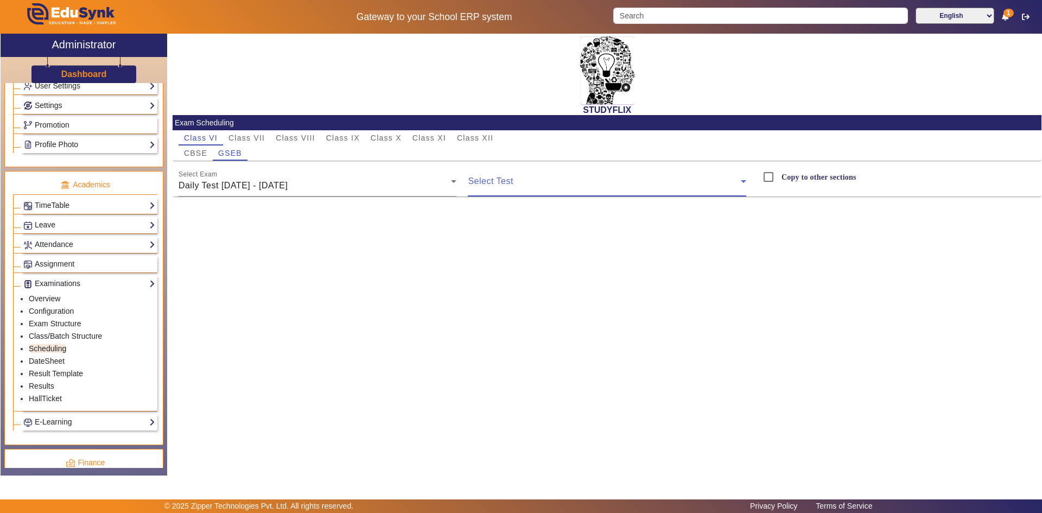
click at [485, 183] on span at bounding box center [604, 185] width 273 height 13
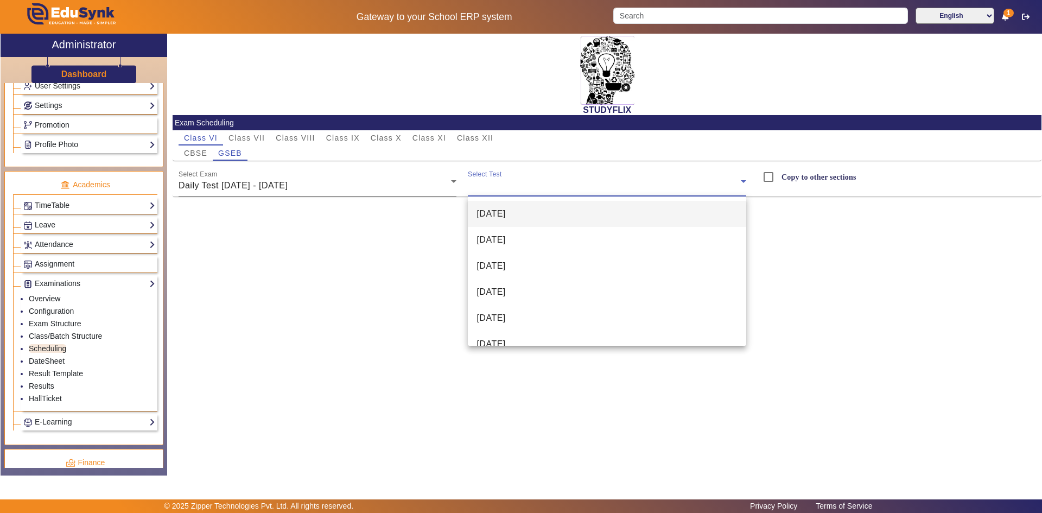
click at [489, 258] on mat-option "[DATE]" at bounding box center [607, 266] width 278 height 26
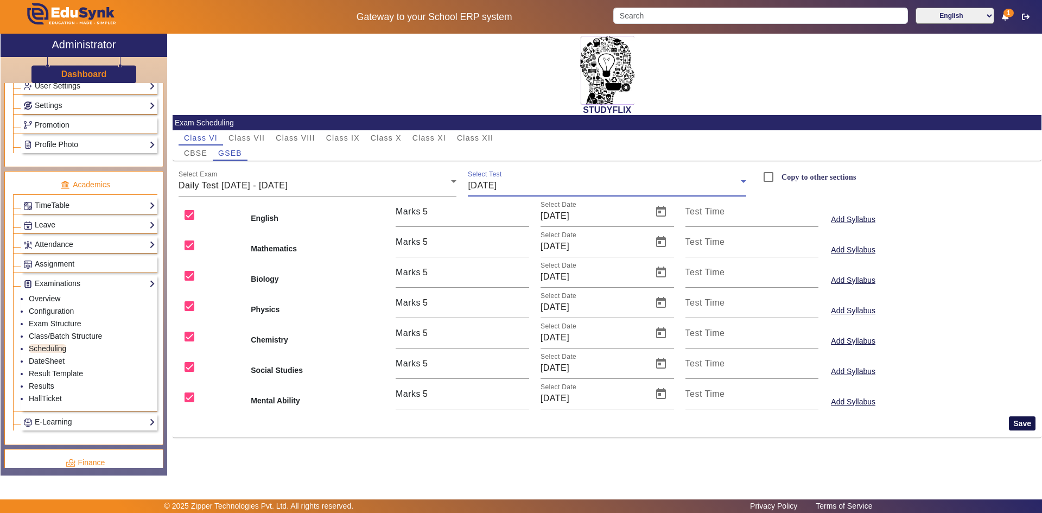
click at [1014, 424] on button "Save" at bounding box center [1022, 423] width 27 height 14
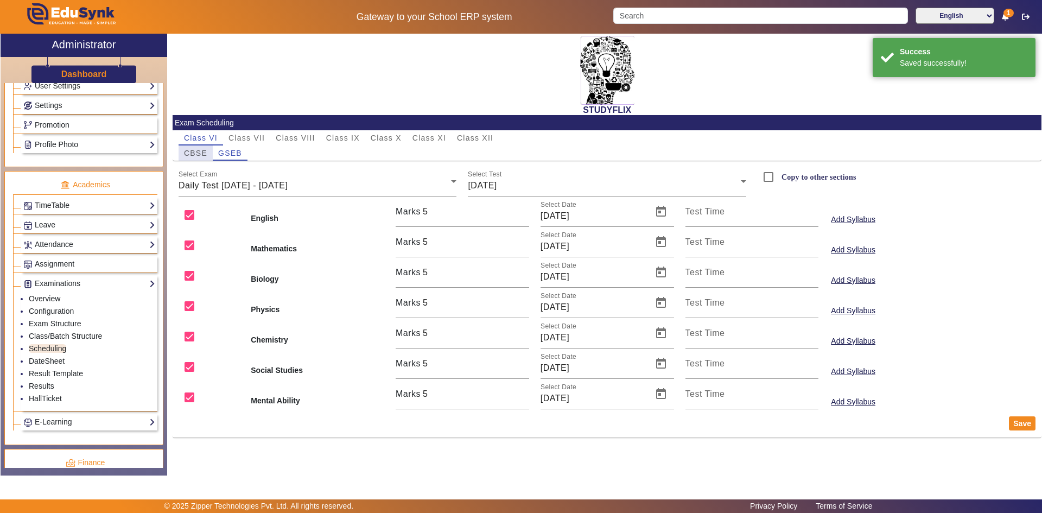
click at [194, 153] on span "CBSE" at bounding box center [195, 153] width 23 height 8
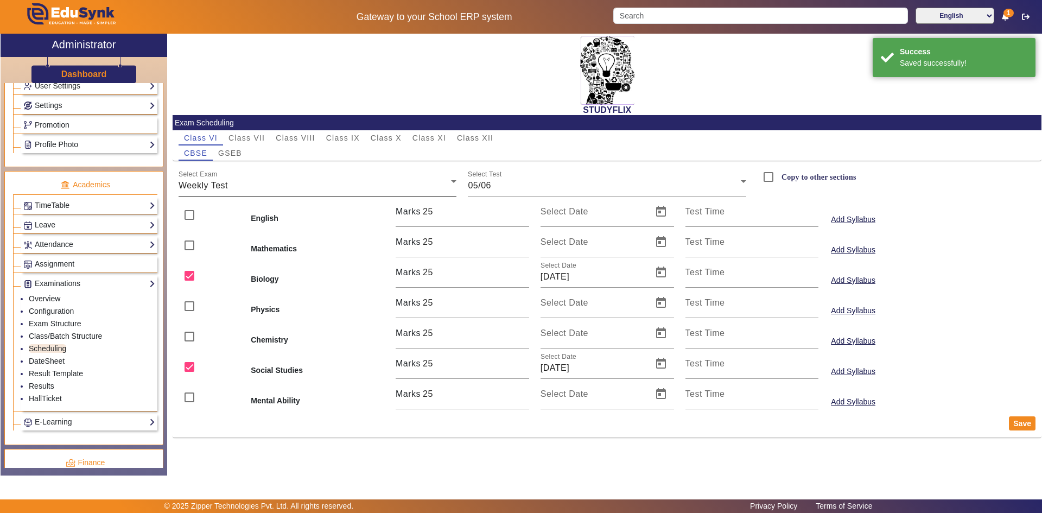
click at [230, 179] on div "Select Exam Weekly Test" at bounding box center [318, 181] width 278 height 30
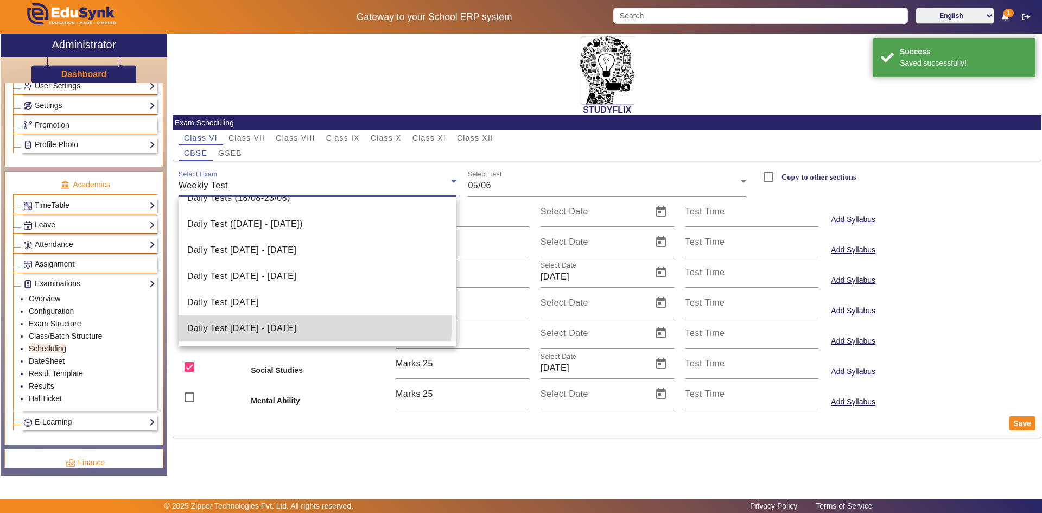
click at [243, 320] on mat-option "Daily Test [DATE] - [DATE]" at bounding box center [318, 328] width 278 height 26
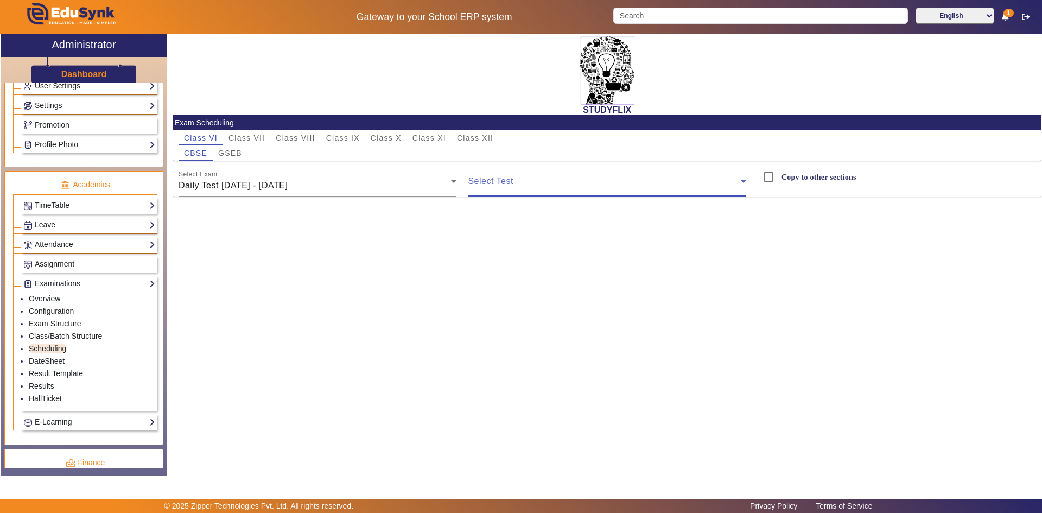
click at [514, 186] on span at bounding box center [604, 185] width 273 height 13
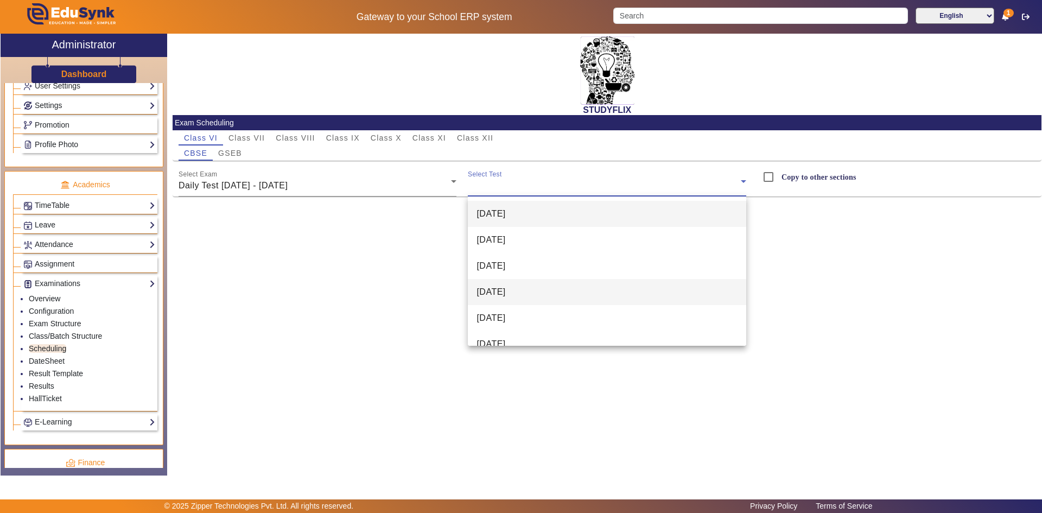
click at [505, 290] on span "[DATE]" at bounding box center [491, 292] width 29 height 13
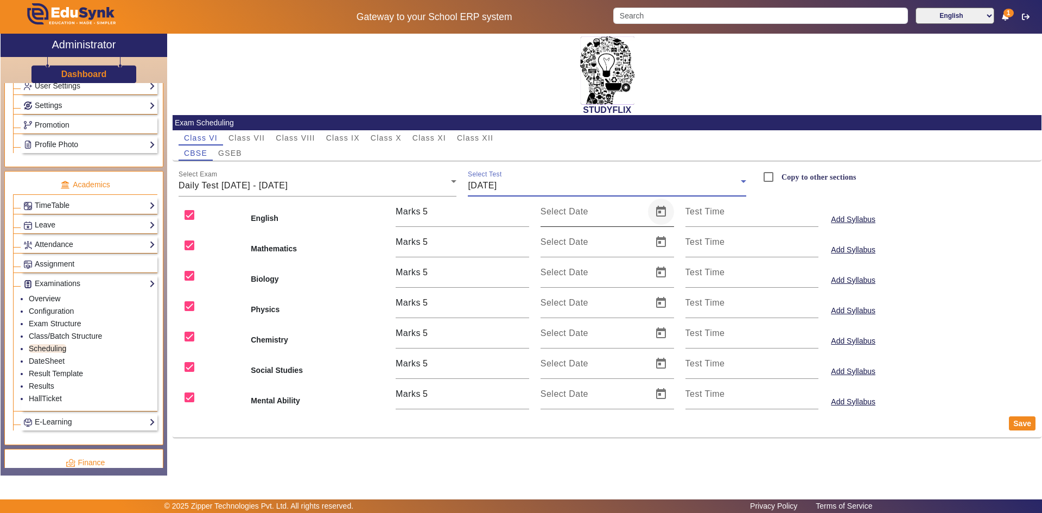
click at [659, 213] on span "Open calendar" at bounding box center [661, 212] width 26 height 26
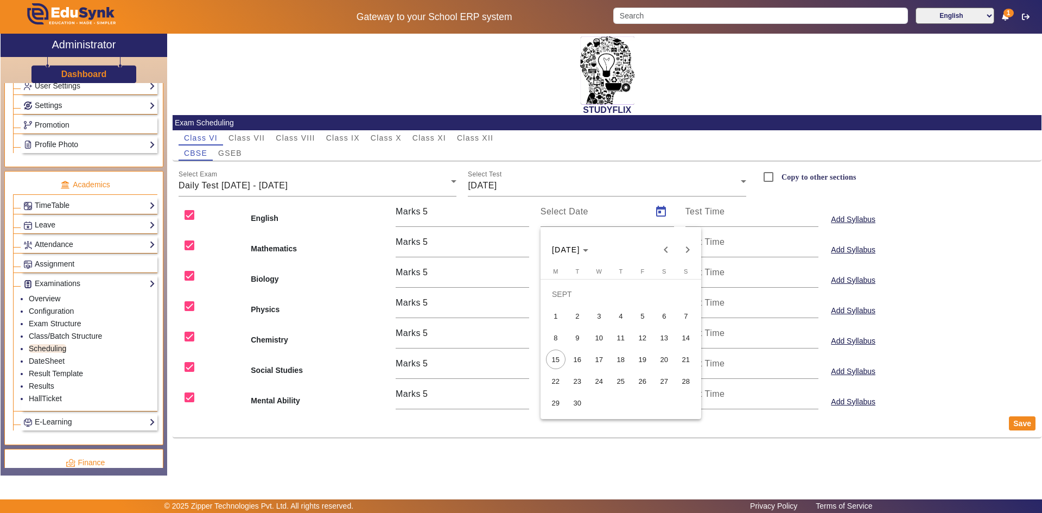
click at [624, 357] on span "18" at bounding box center [621, 360] width 20 height 20
type input "[DATE]"
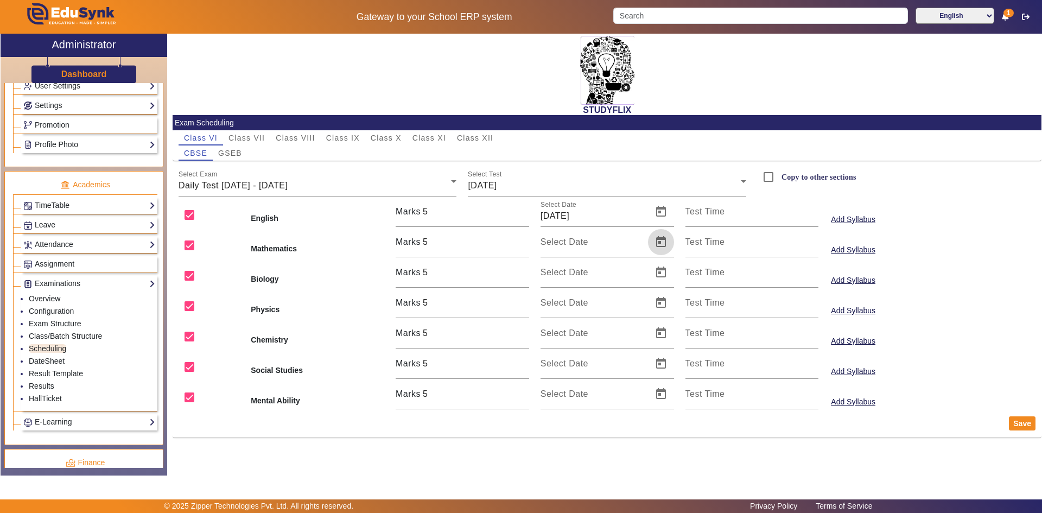
click at [659, 246] on span "Open calendar" at bounding box center [661, 242] width 26 height 26
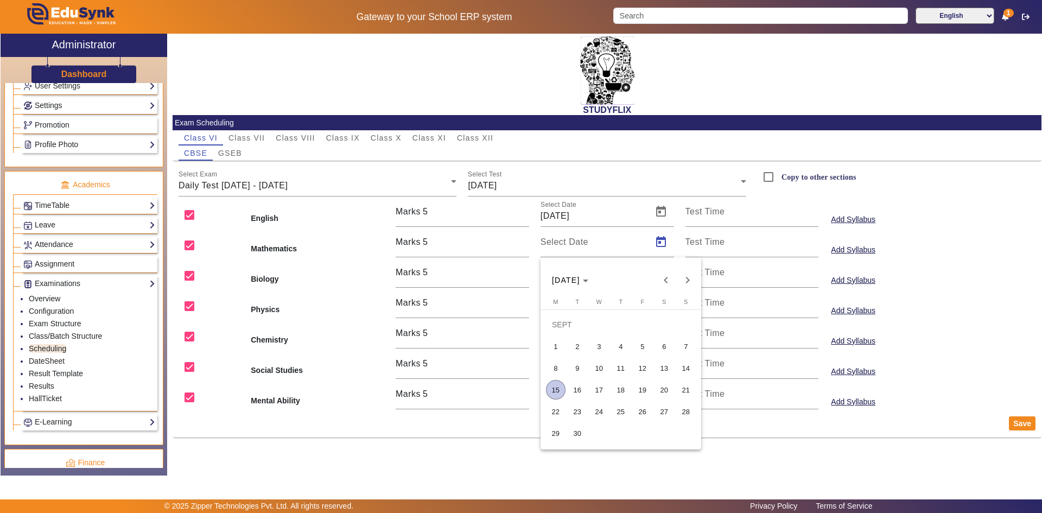
click at [616, 395] on span "18" at bounding box center [621, 390] width 20 height 20
type input "[DATE]"
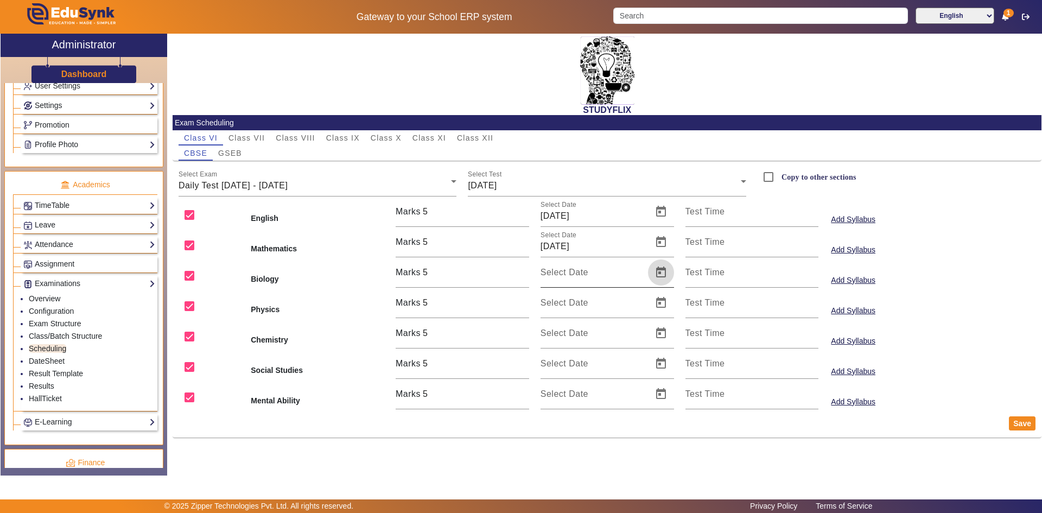
click at [662, 268] on span "Open calendar" at bounding box center [661, 272] width 26 height 26
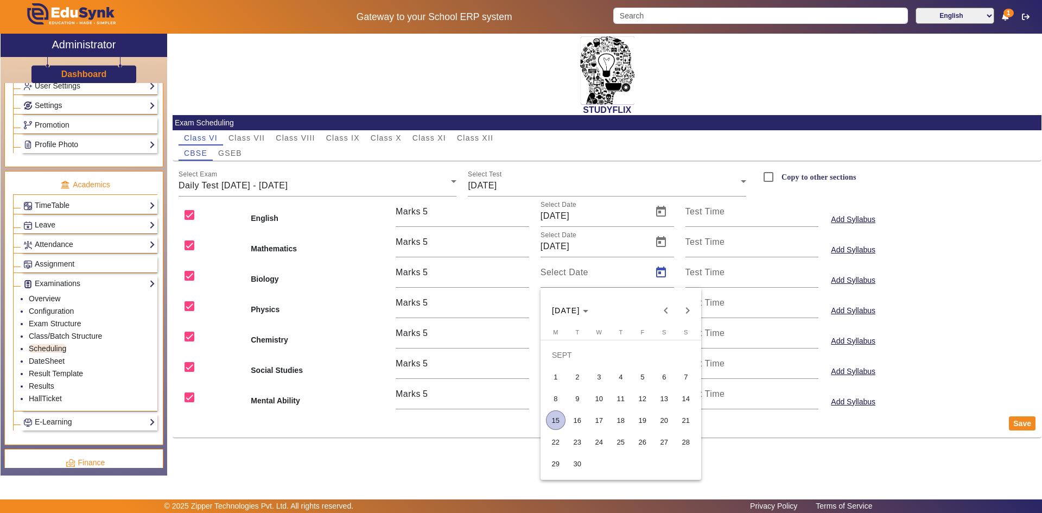
click at [624, 421] on span "18" at bounding box center [621, 420] width 20 height 20
type input "[DATE]"
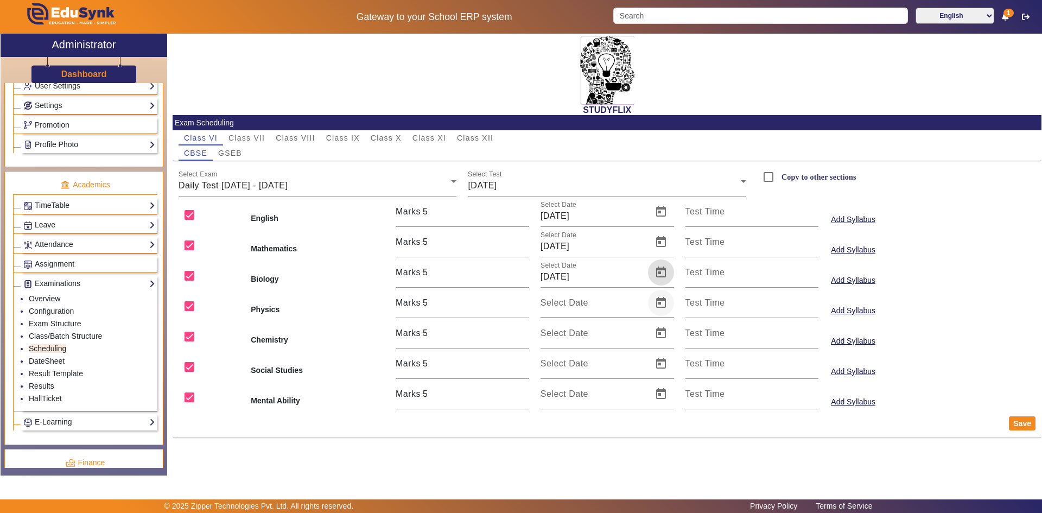
click at [660, 307] on span "Open calendar" at bounding box center [661, 303] width 26 height 26
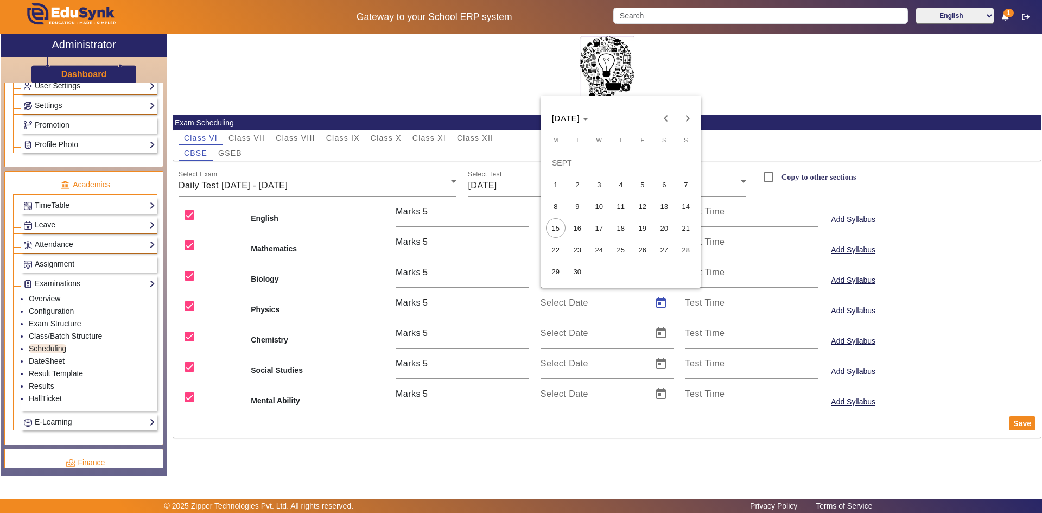
click at [621, 232] on span "18" at bounding box center [621, 228] width 20 height 20
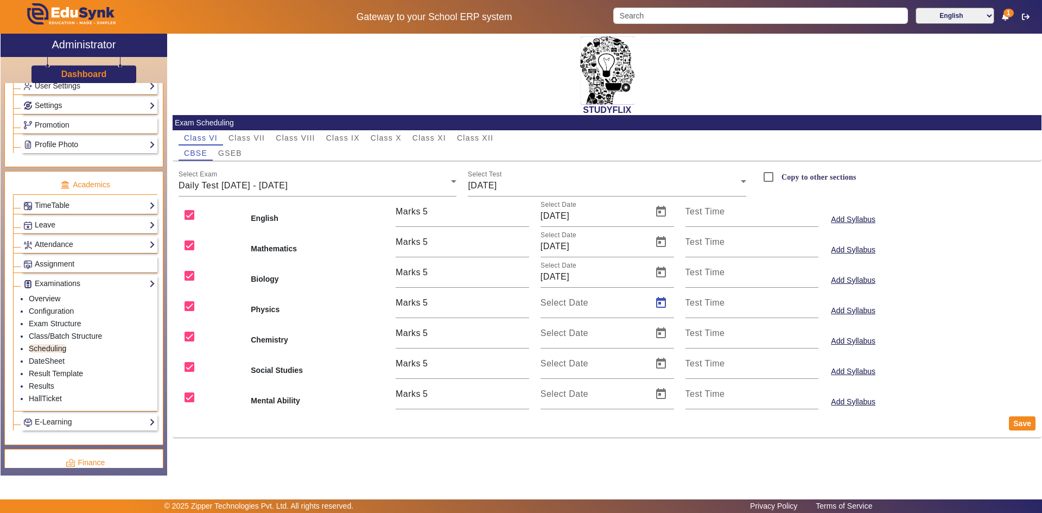
type input "[DATE]"
click at [658, 323] on span "Open calendar" at bounding box center [661, 333] width 26 height 26
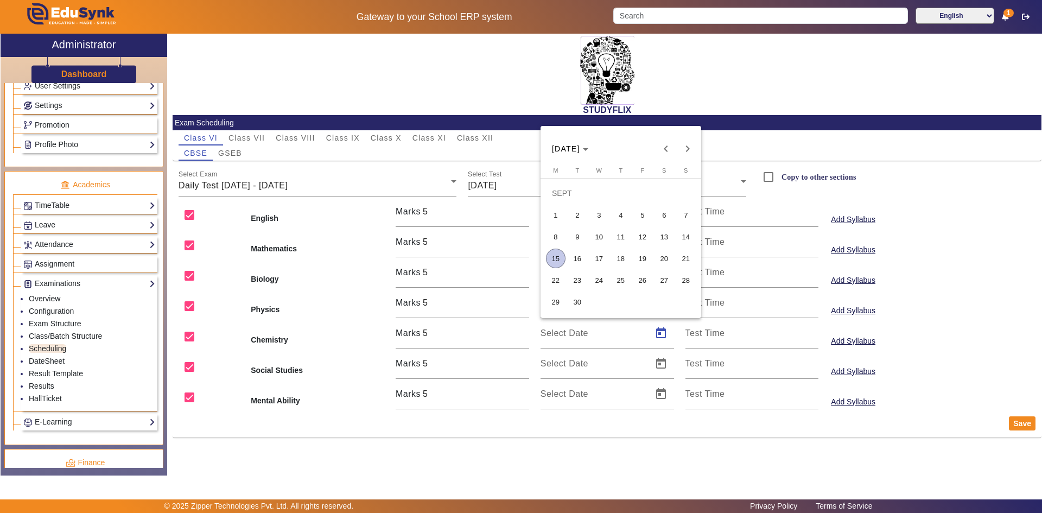
click at [637, 258] on span "19" at bounding box center [643, 259] width 20 height 20
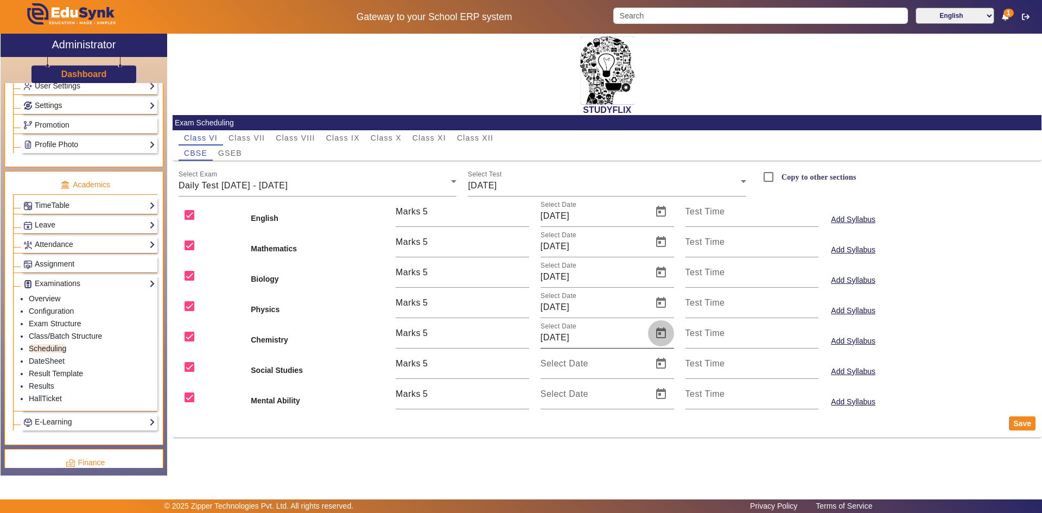
click at [662, 336] on span "Open calendar" at bounding box center [661, 333] width 26 height 26
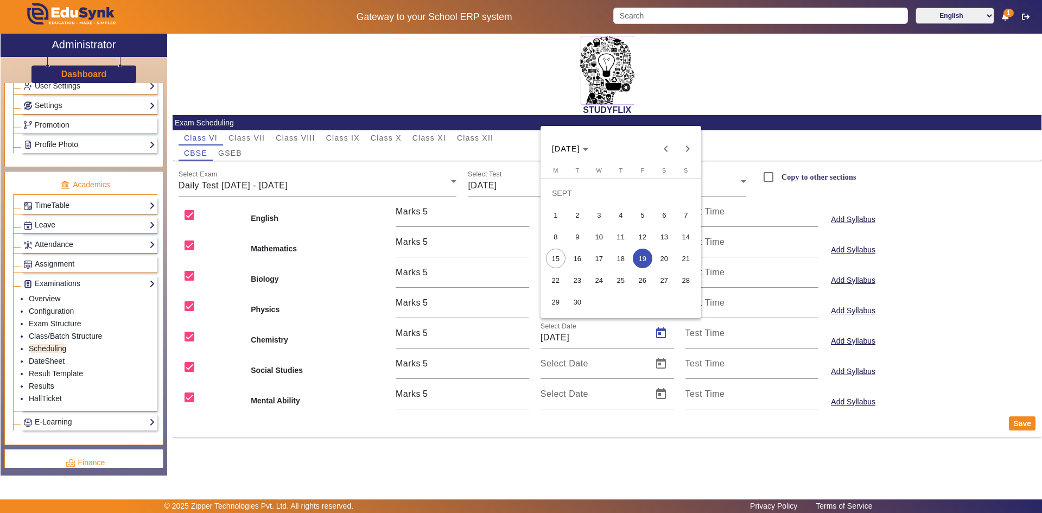
click at [623, 262] on span "18" at bounding box center [621, 259] width 20 height 20
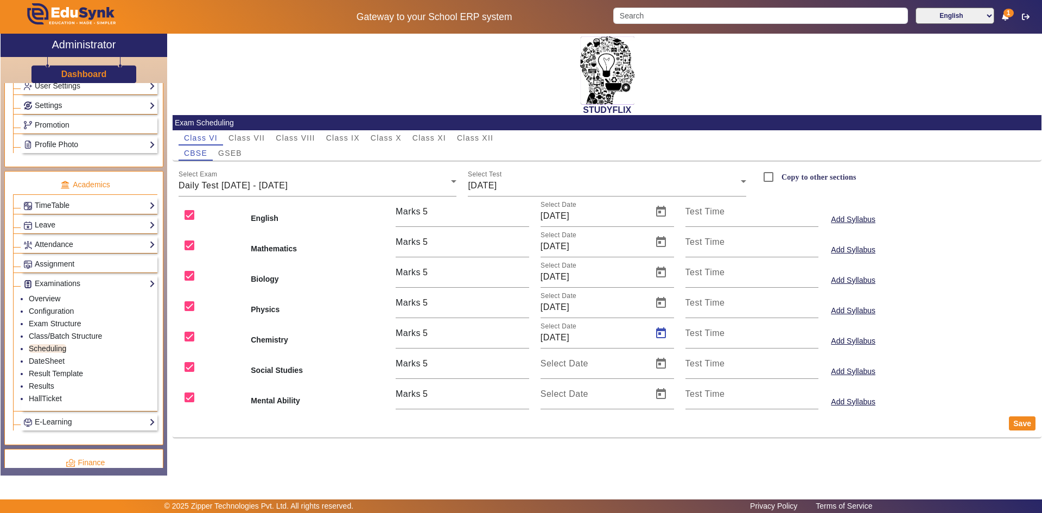
type input "[DATE]"
click at [657, 361] on span "Open calendar" at bounding box center [661, 364] width 26 height 26
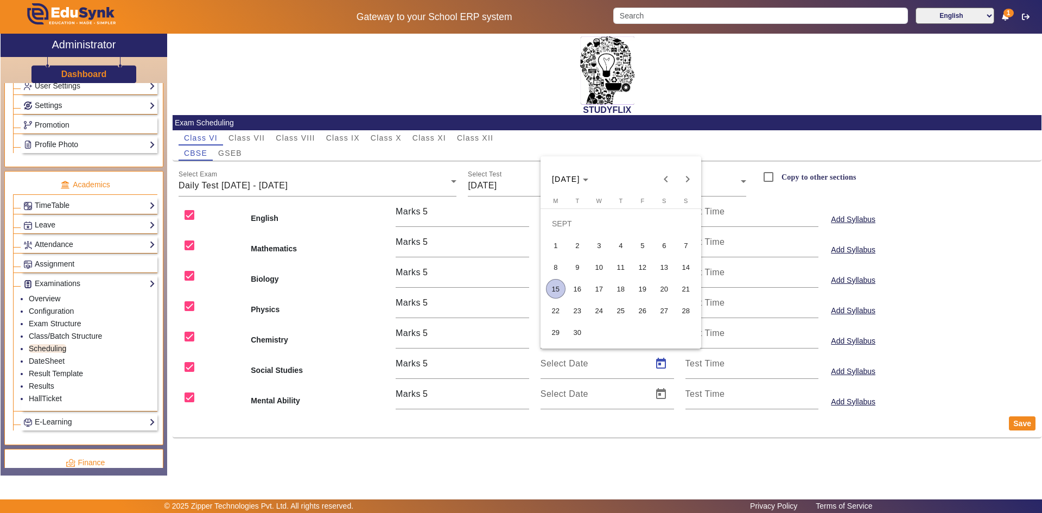
click at [624, 283] on span "18" at bounding box center [621, 289] width 20 height 20
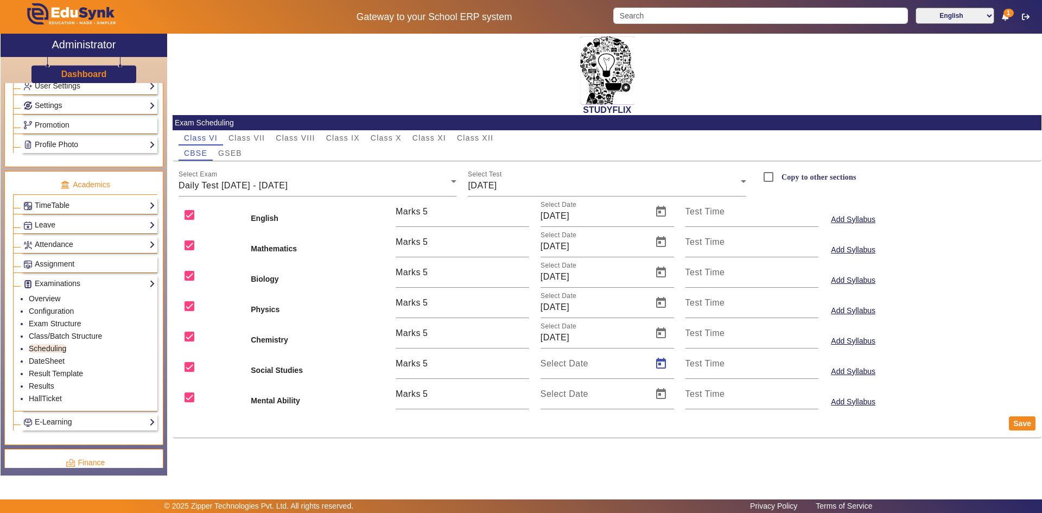
type input "[DATE]"
click at [657, 382] on span "Open calendar" at bounding box center [661, 394] width 26 height 26
click at [626, 319] on span "18" at bounding box center [621, 319] width 20 height 20
type input "[DATE]"
click at [787, 176] on label "Copy to other sections" at bounding box center [817, 177] width 77 height 9
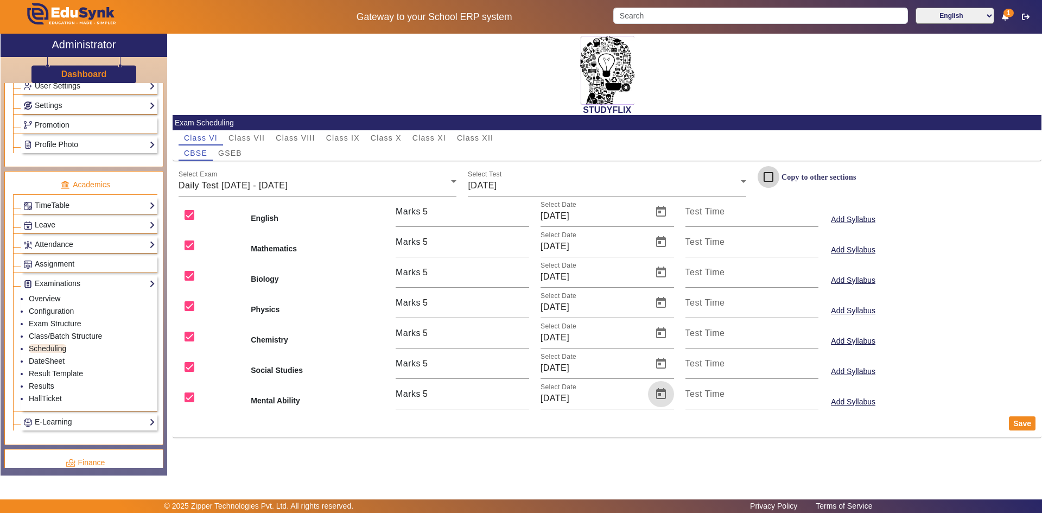
click at [779, 176] on input "Copy to other sections" at bounding box center [769, 177] width 22 height 22
click at [1023, 428] on button "Save" at bounding box center [1022, 423] width 27 height 14
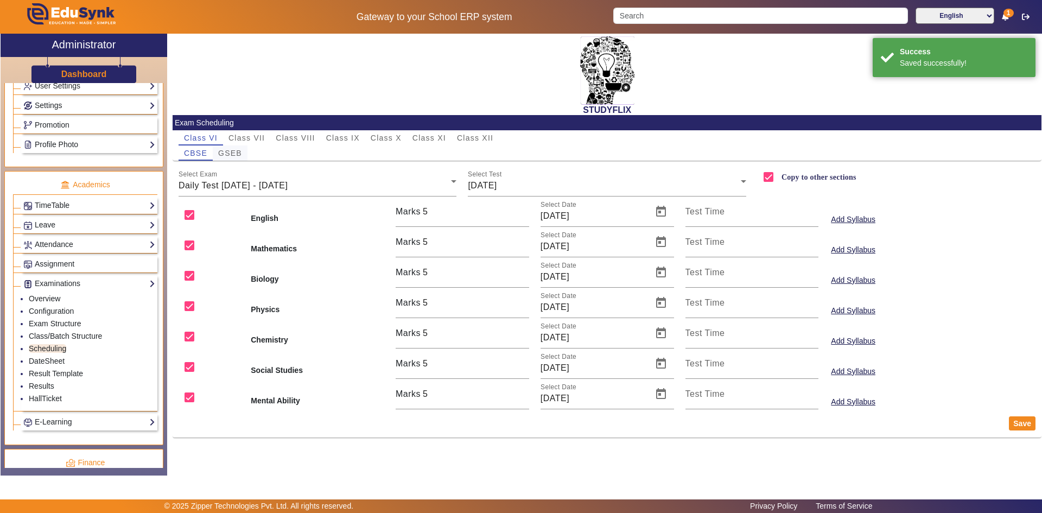
click at [232, 156] on span "GSEB" at bounding box center [230, 153] width 24 height 8
checkbox input "false"
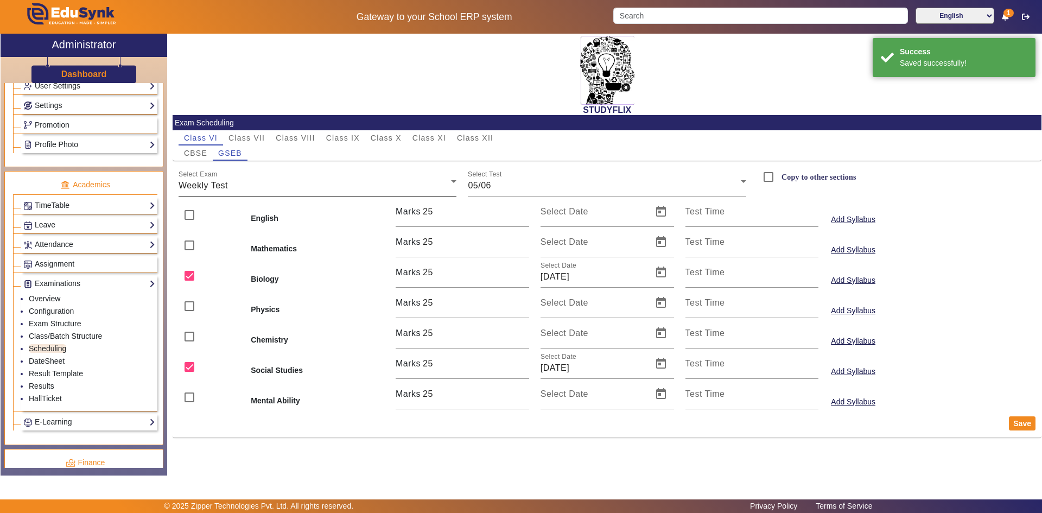
click at [237, 189] on div "Weekly Test" at bounding box center [315, 185] width 273 height 13
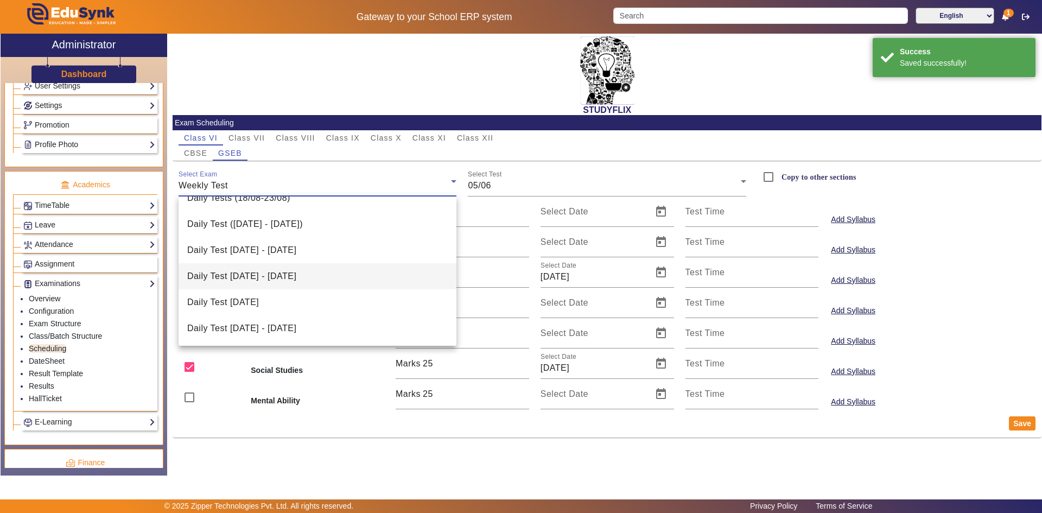
click at [248, 324] on span "Daily Test [DATE] - [DATE]" at bounding box center [241, 328] width 109 height 13
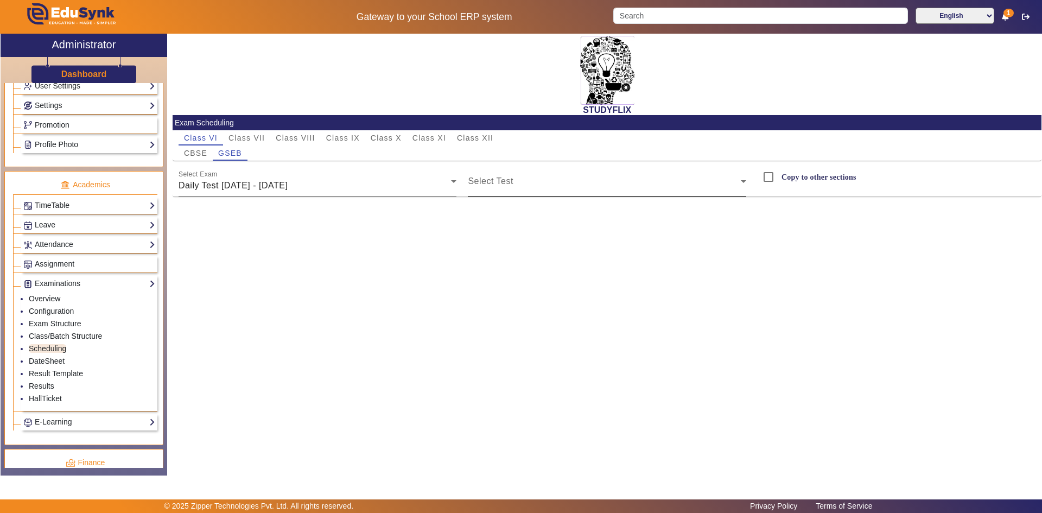
click at [491, 177] on mat-label "Select Test" at bounding box center [490, 180] width 45 height 9
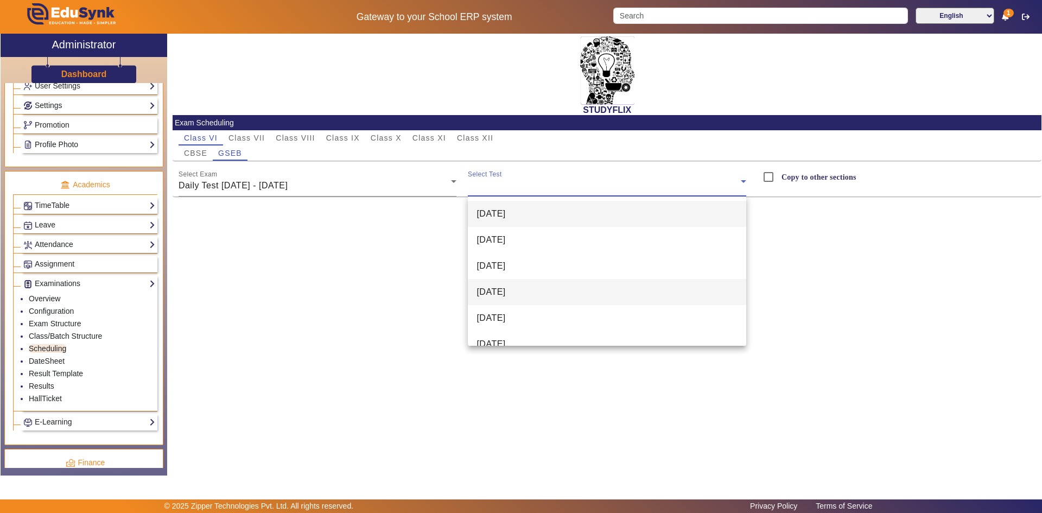
click at [487, 290] on span "[DATE]" at bounding box center [491, 292] width 29 height 13
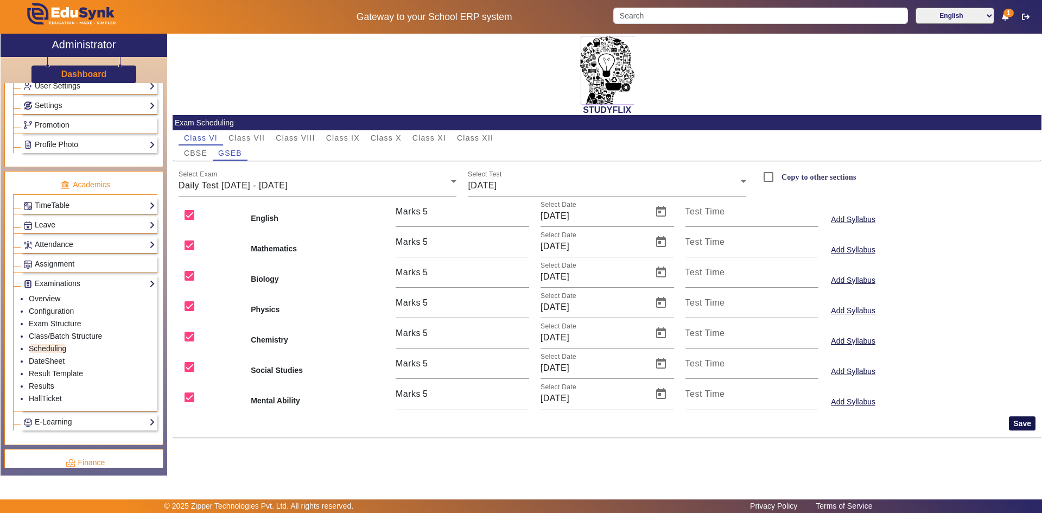
click at [1019, 427] on button "Save" at bounding box center [1022, 423] width 27 height 14
click at [493, 183] on span "[DATE]" at bounding box center [482, 185] width 29 height 9
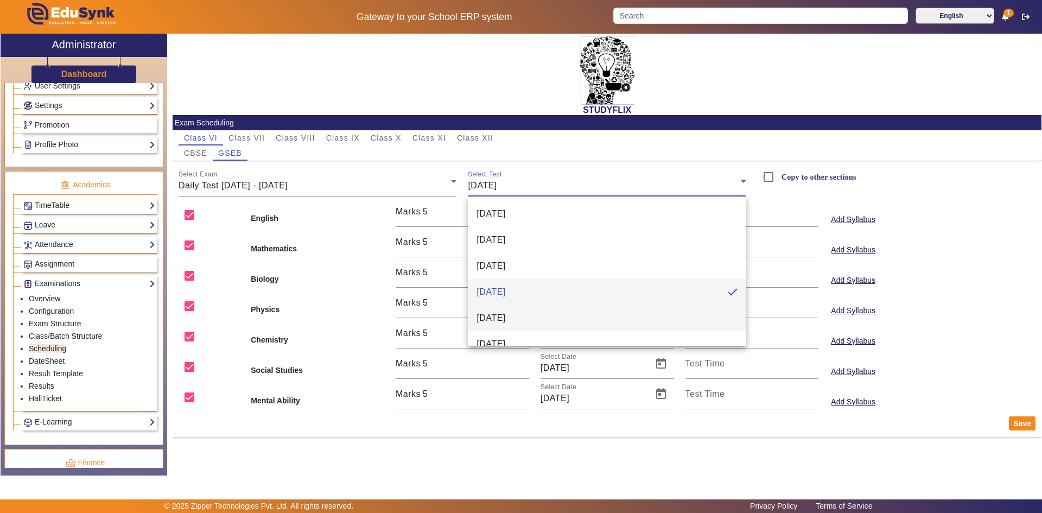
click at [501, 313] on span "[DATE]" at bounding box center [491, 318] width 29 height 13
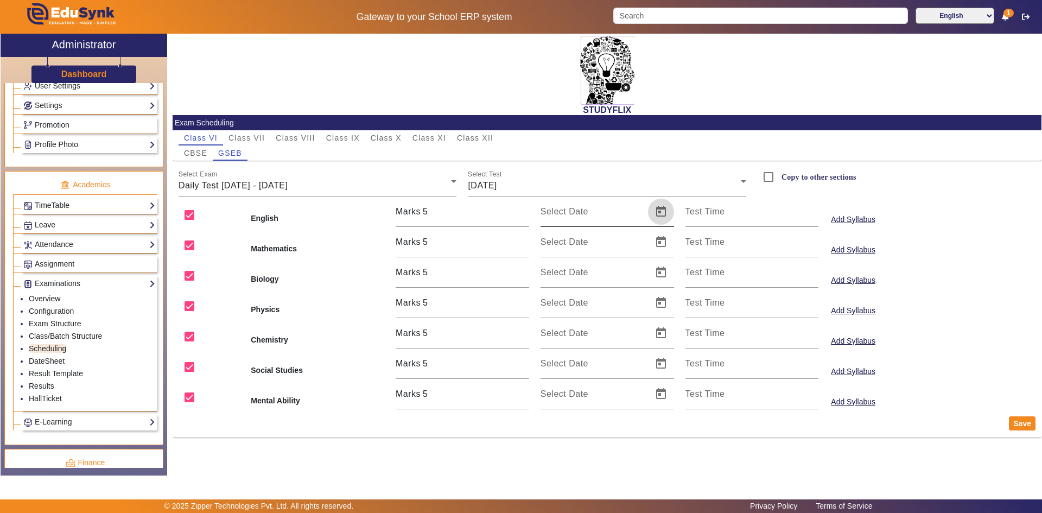
click at [658, 215] on span "Open calendar" at bounding box center [661, 212] width 26 height 26
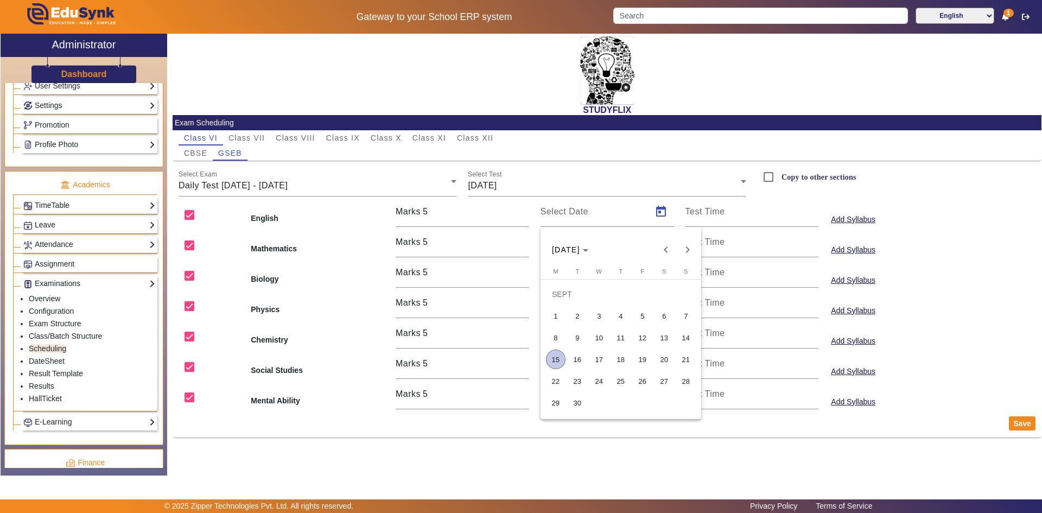
click at [644, 359] on span "19" at bounding box center [643, 360] width 20 height 20
type input "[DATE]"
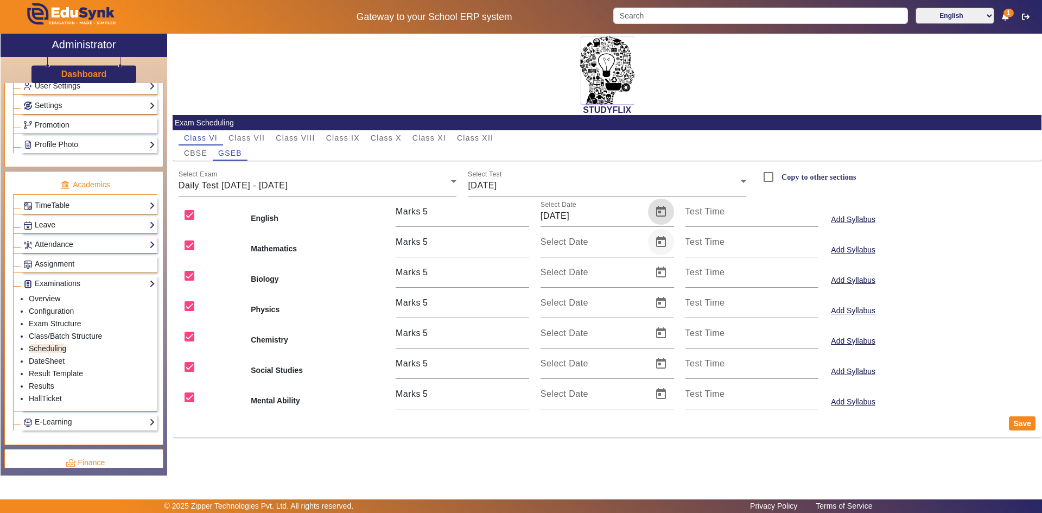
click at [656, 242] on span "Open calendar" at bounding box center [661, 242] width 26 height 26
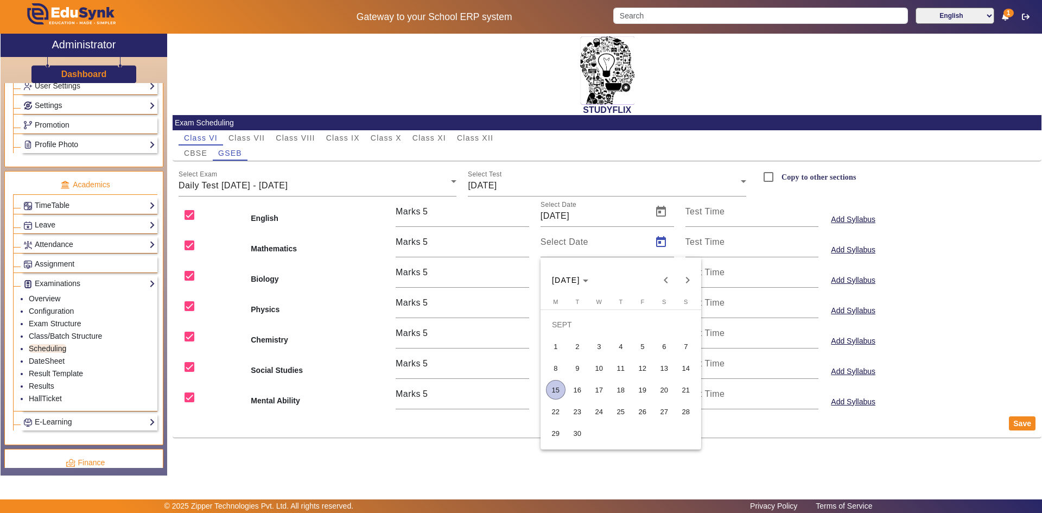
click at [647, 391] on span "19" at bounding box center [643, 390] width 20 height 20
type input "[DATE]"
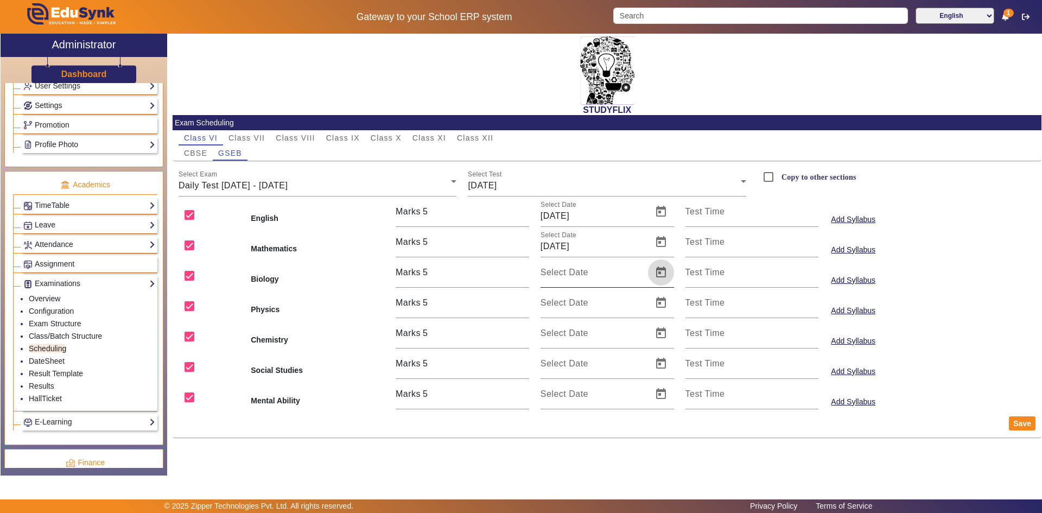
click at [663, 278] on span "Open calendar" at bounding box center [661, 272] width 26 height 26
click at [644, 417] on span "19" at bounding box center [643, 420] width 20 height 20
type input "[DATE]"
click at [662, 302] on span "Open calendar" at bounding box center [661, 303] width 26 height 26
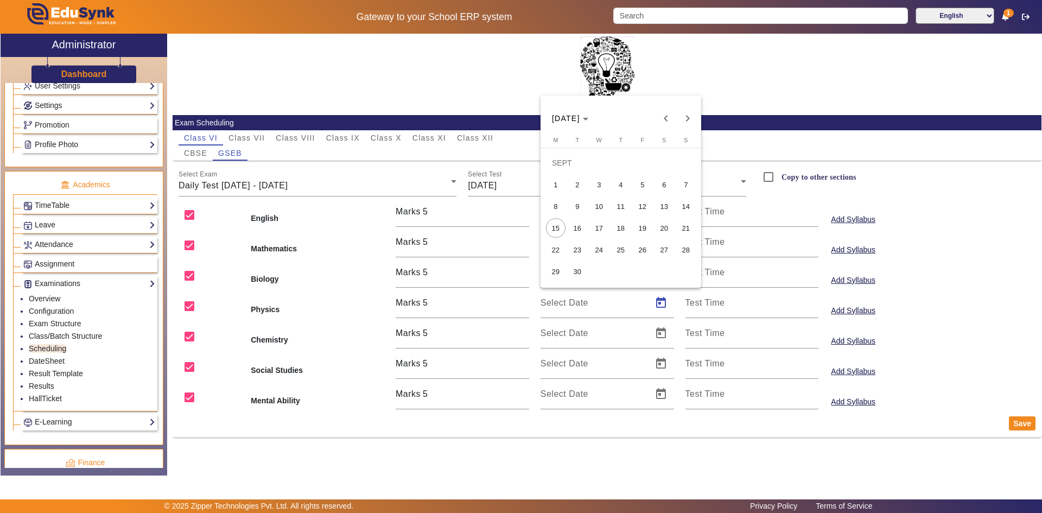
click at [639, 226] on span "19" at bounding box center [643, 228] width 20 height 20
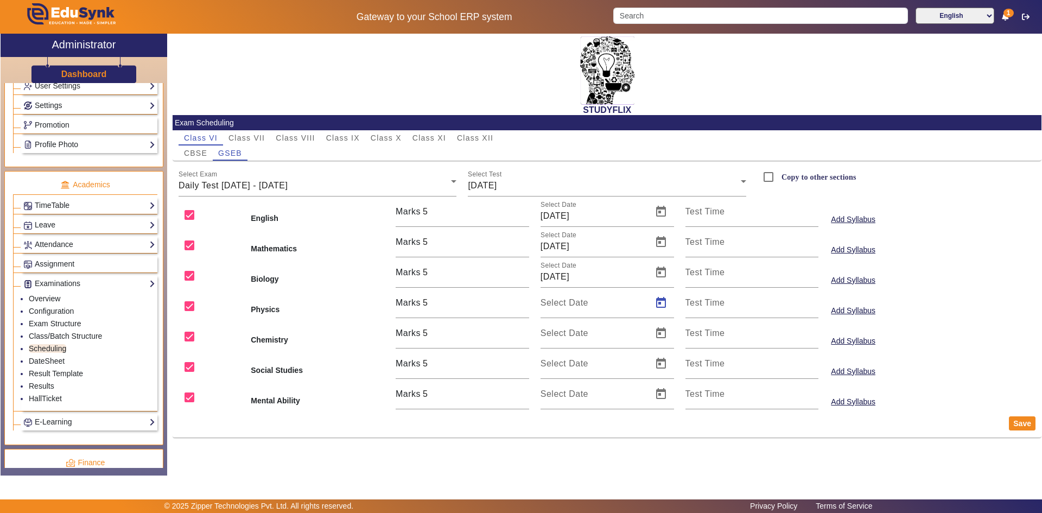
type input "[DATE]"
click at [656, 328] on span "Open calendar" at bounding box center [661, 333] width 26 height 26
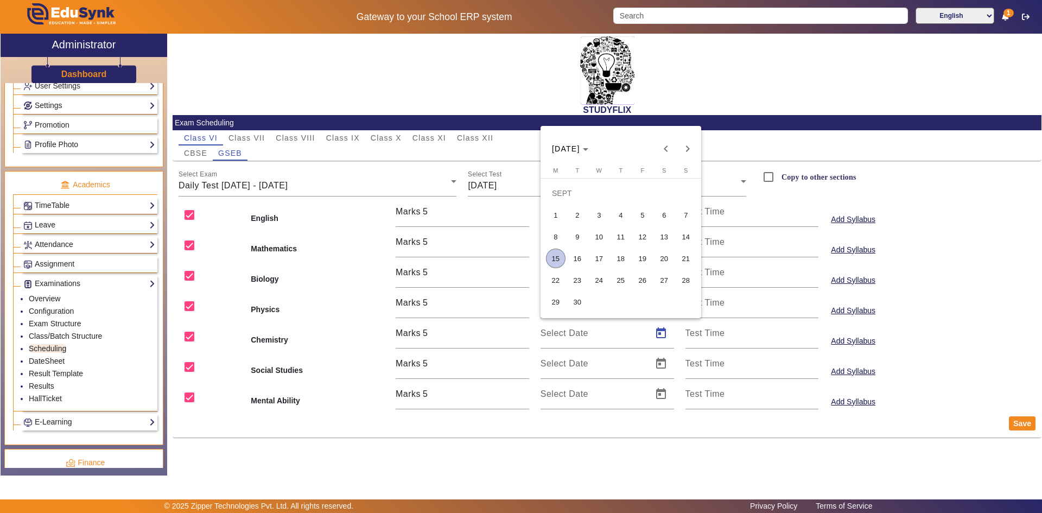
click at [646, 263] on span "19" at bounding box center [643, 259] width 20 height 20
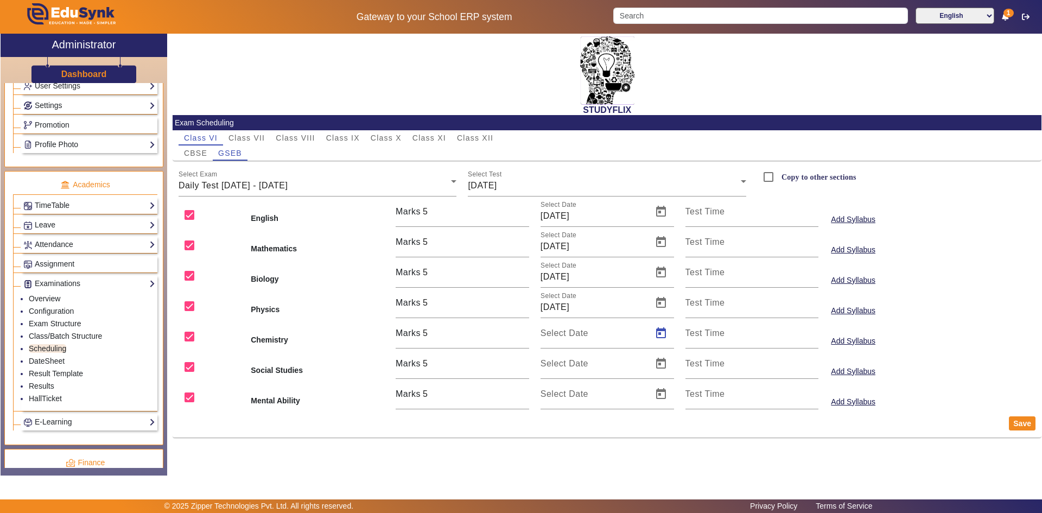
type input "[DATE]"
click at [660, 362] on span "Open calendar" at bounding box center [661, 364] width 26 height 26
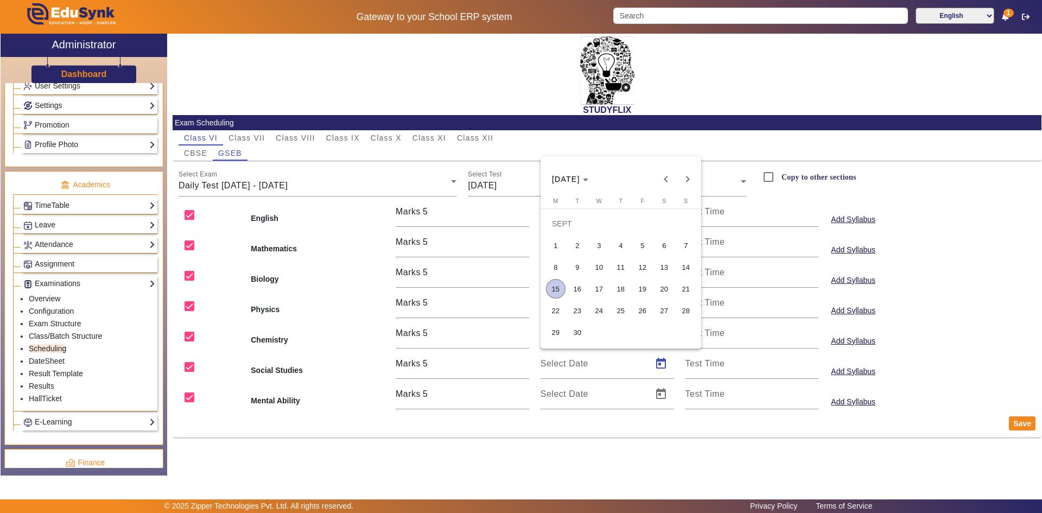
click at [644, 286] on span "19" at bounding box center [643, 289] width 20 height 20
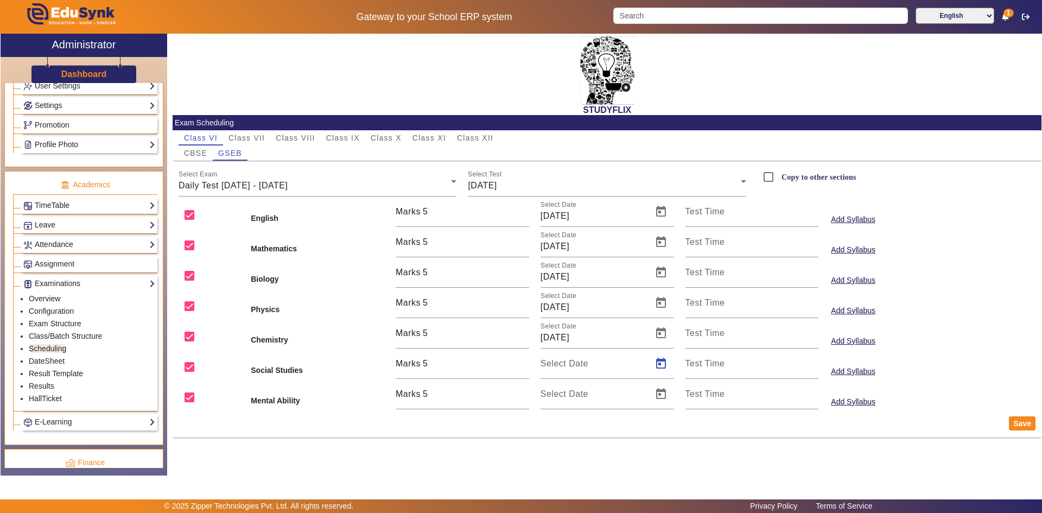
type input "[DATE]"
click at [661, 391] on span "Open calendar" at bounding box center [661, 394] width 26 height 26
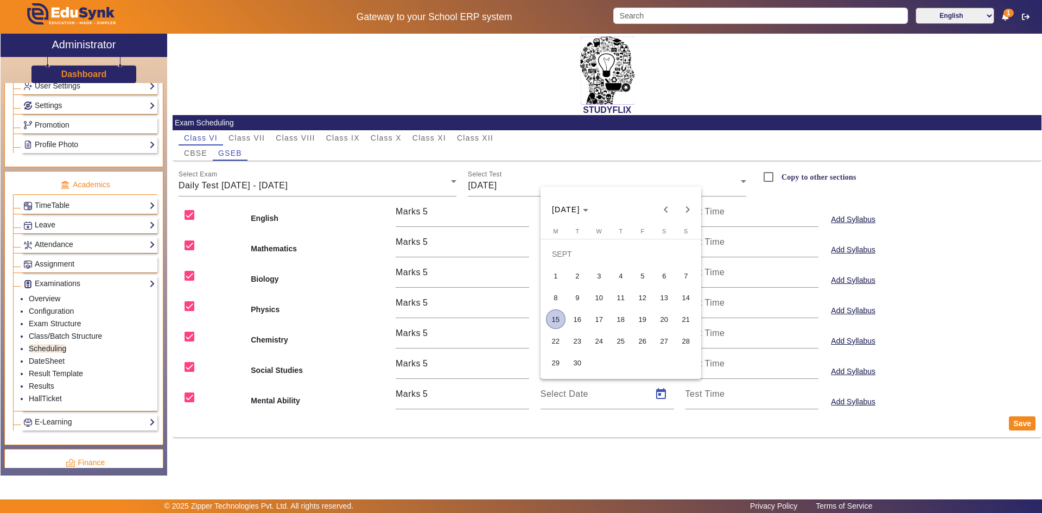
click at [646, 315] on span "19" at bounding box center [643, 319] width 20 height 20
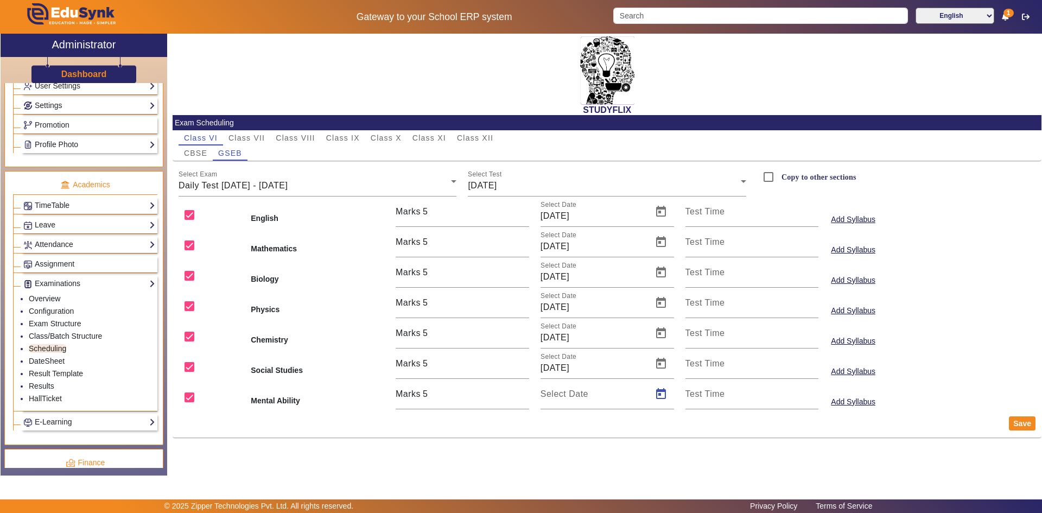
type input "[DATE]"
click at [1016, 423] on button "Save" at bounding box center [1022, 423] width 27 height 14
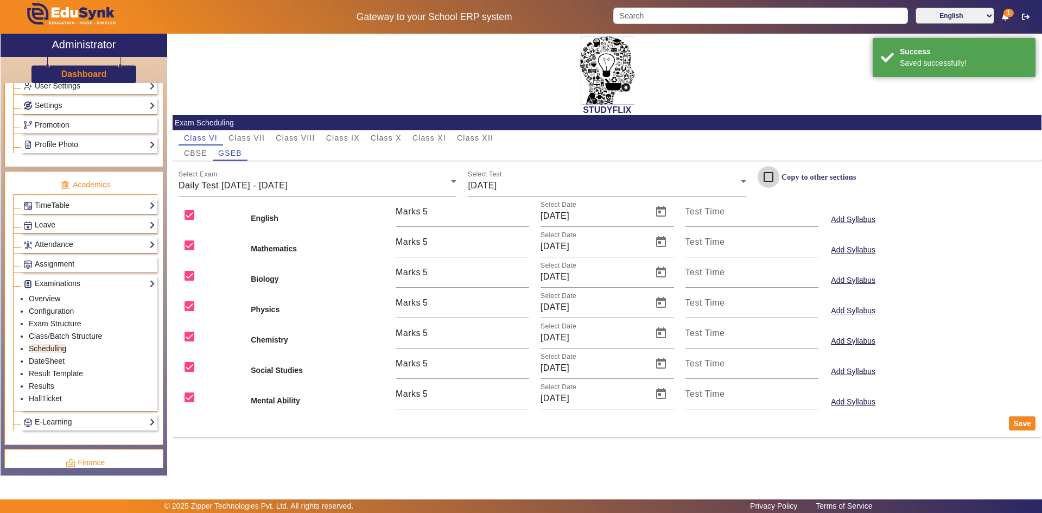
click at [775, 175] on input "Copy to other sections" at bounding box center [769, 177] width 22 height 22
click at [202, 155] on span "CBSE" at bounding box center [195, 153] width 23 height 8
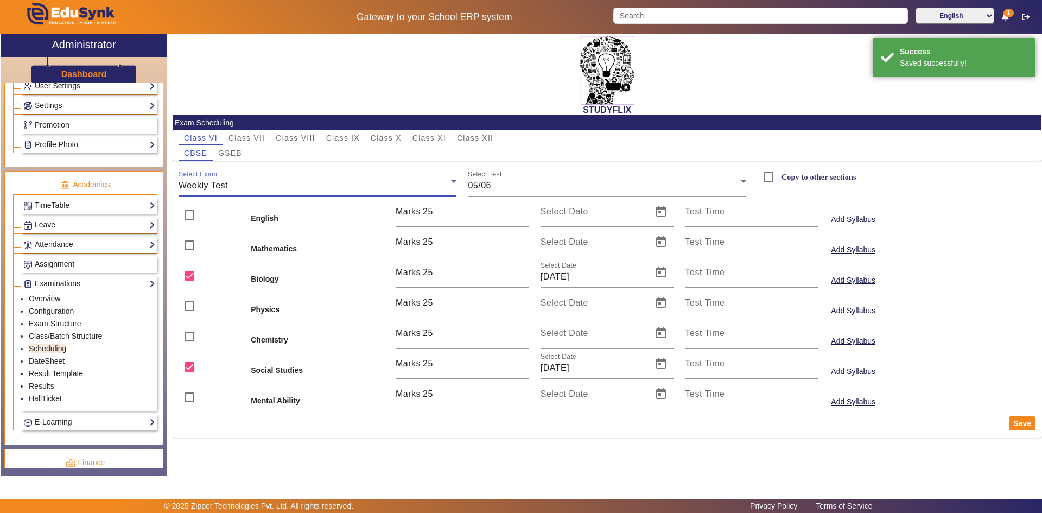
click at [248, 186] on div "Weekly Test" at bounding box center [315, 185] width 273 height 13
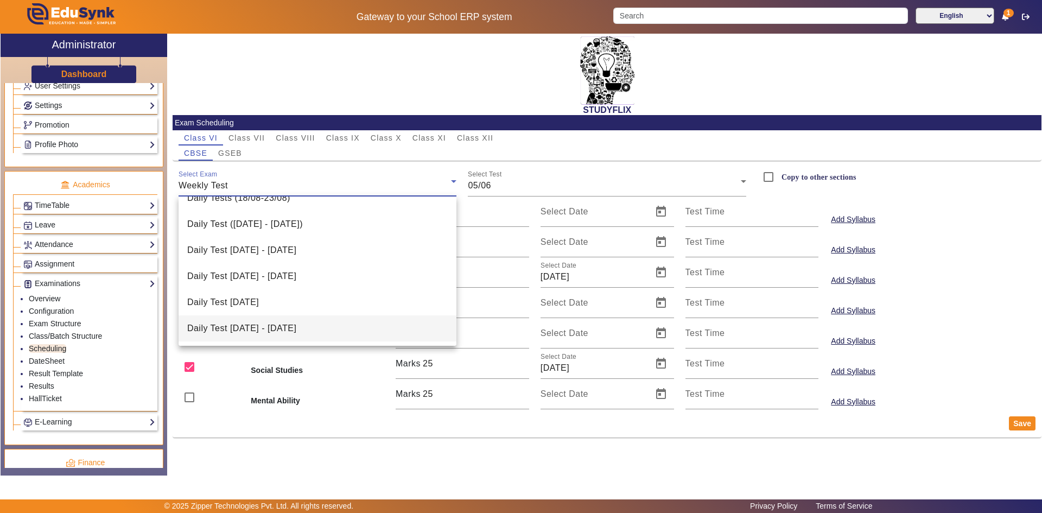
click at [296, 330] on span "Daily Test [DATE] - [DATE]" at bounding box center [241, 328] width 109 height 13
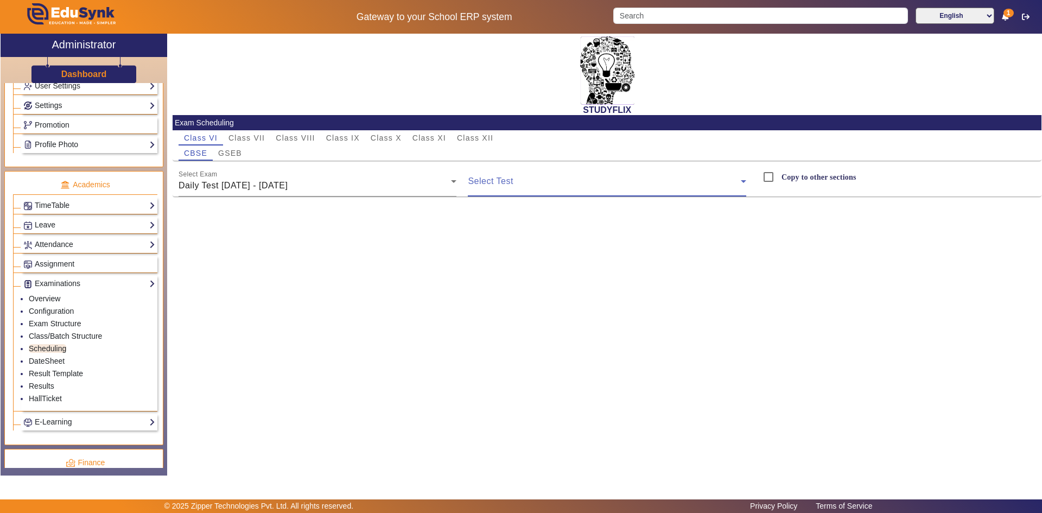
click at [509, 181] on span at bounding box center [604, 185] width 273 height 13
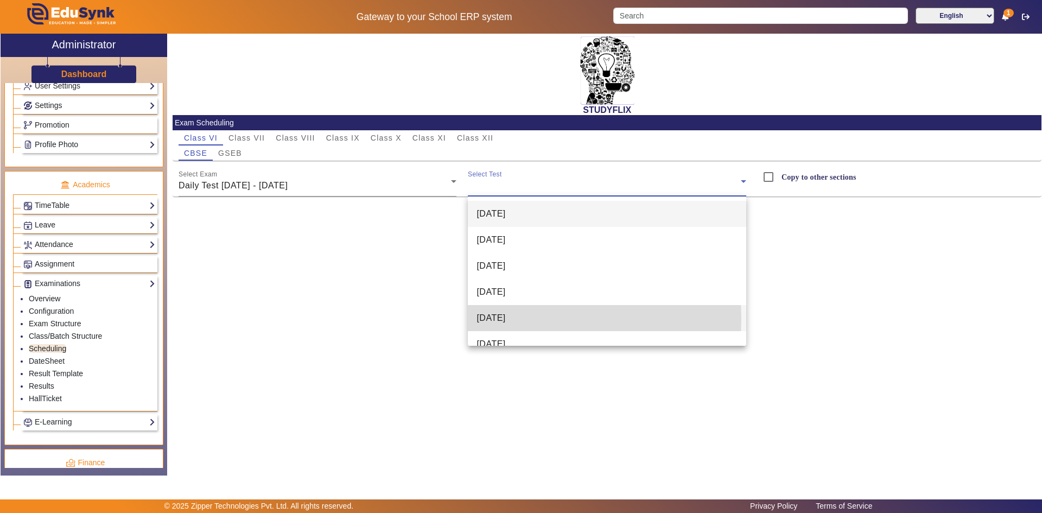
click at [500, 319] on span "[DATE]" at bounding box center [491, 318] width 29 height 13
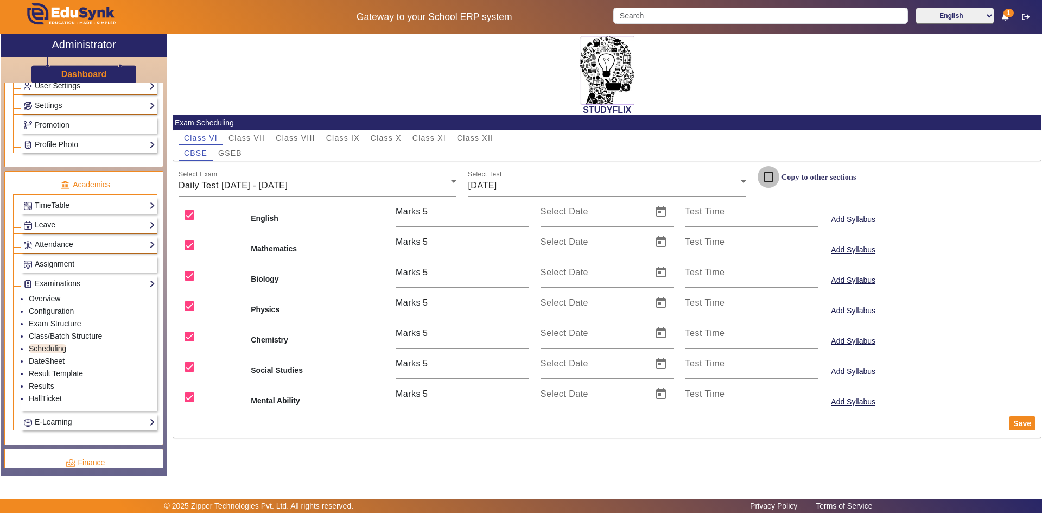
click at [766, 178] on input "Copy to other sections" at bounding box center [769, 177] width 22 height 22
checkbox input "true"
click at [667, 215] on span "Open calendar" at bounding box center [661, 212] width 26 height 26
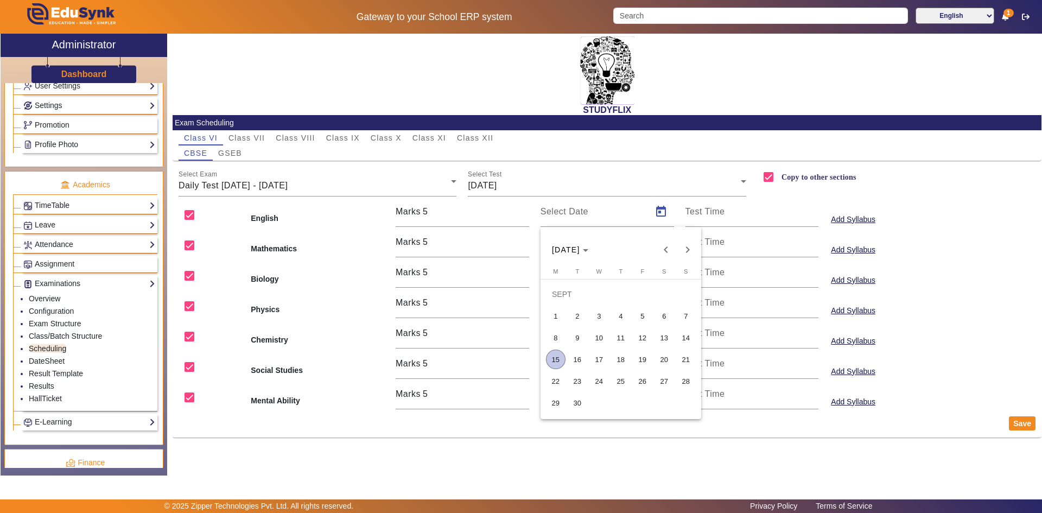
click at [634, 358] on span "19" at bounding box center [643, 360] width 20 height 20
type input "[DATE]"
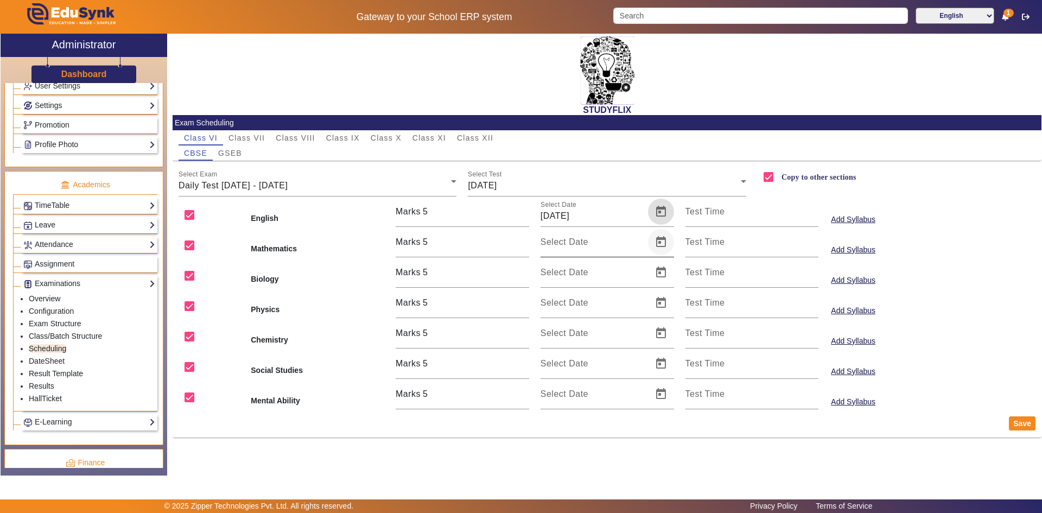
click at [661, 242] on span "Open calendar" at bounding box center [661, 242] width 26 height 26
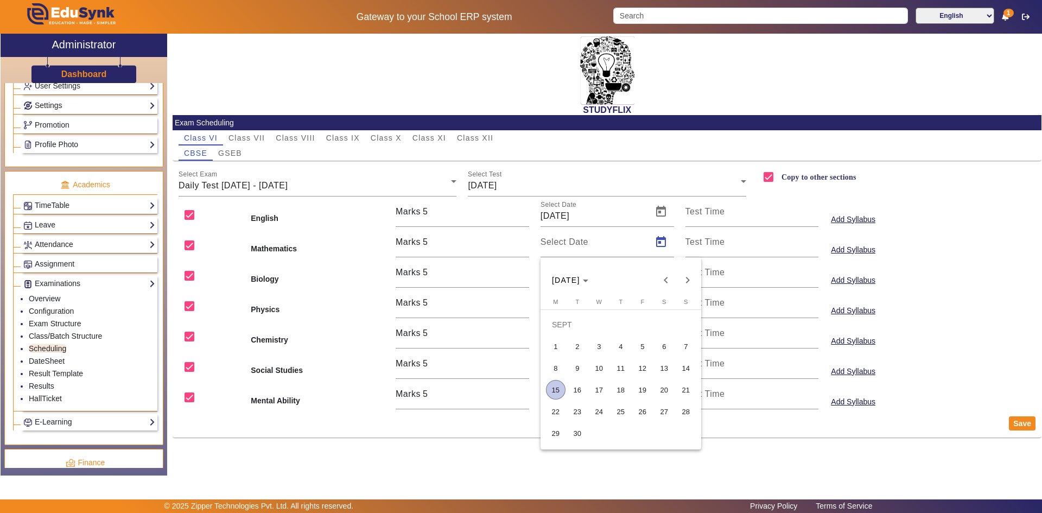
click at [636, 387] on span "19" at bounding box center [643, 390] width 20 height 20
type input "[DATE]"
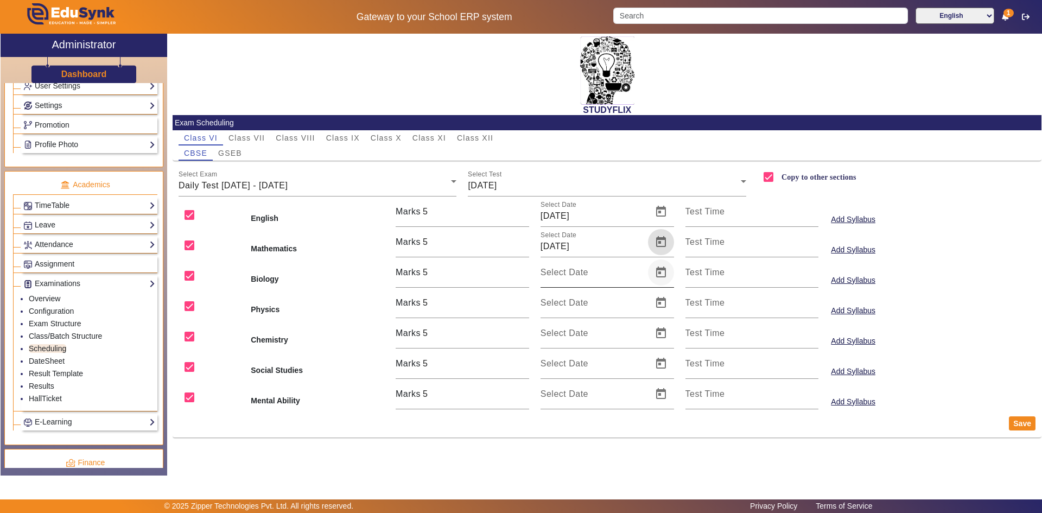
click at [658, 272] on span "Open calendar" at bounding box center [661, 272] width 26 height 26
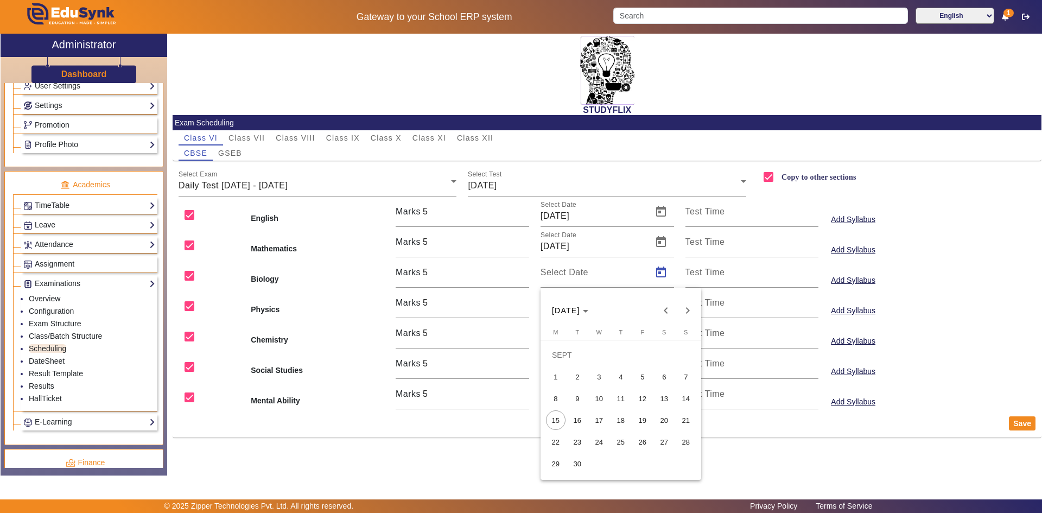
click at [642, 413] on span "19" at bounding box center [643, 420] width 20 height 20
type input "[DATE]"
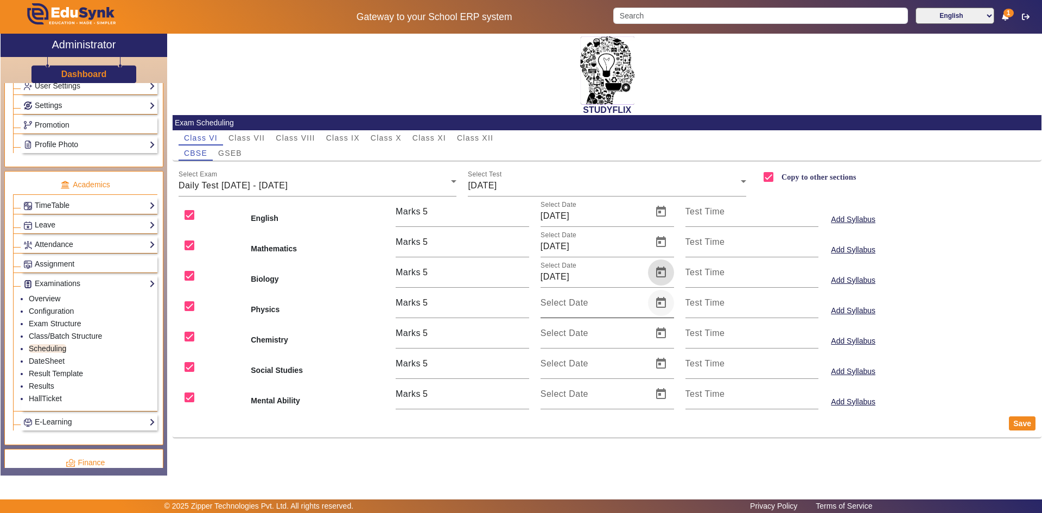
click at [664, 304] on span "Open calendar" at bounding box center [661, 303] width 26 height 26
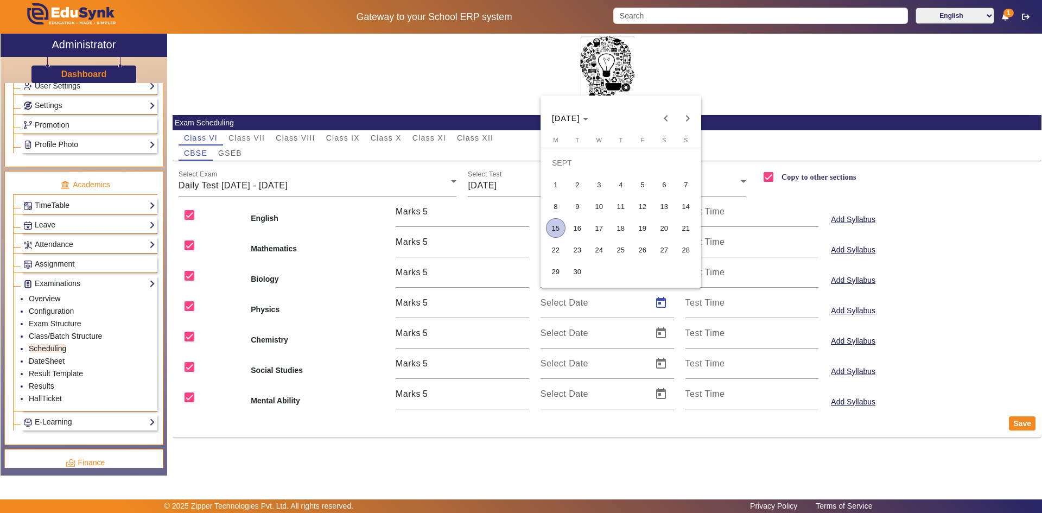
click at [643, 229] on span "19" at bounding box center [643, 228] width 20 height 20
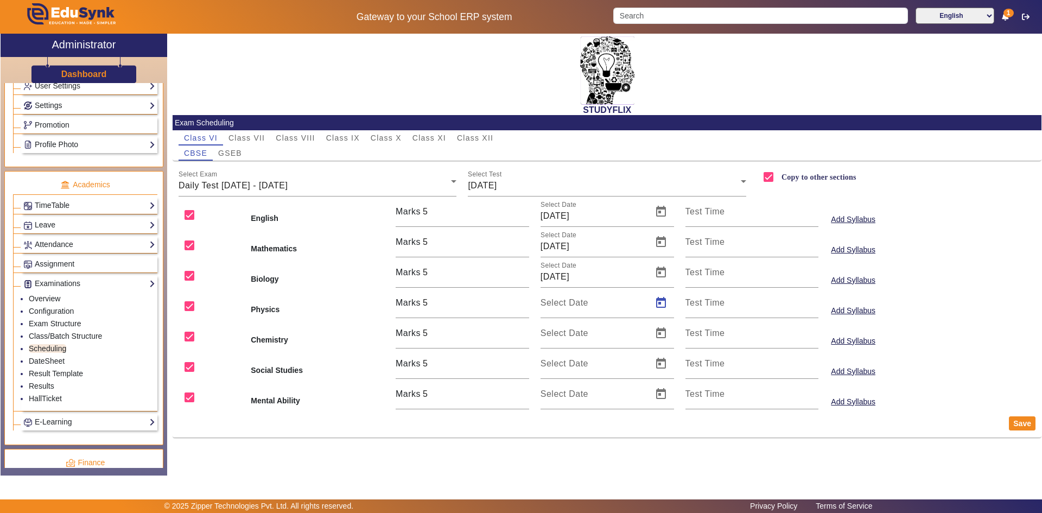
type input "[DATE]"
click at [658, 337] on span "Open calendar" at bounding box center [661, 333] width 26 height 26
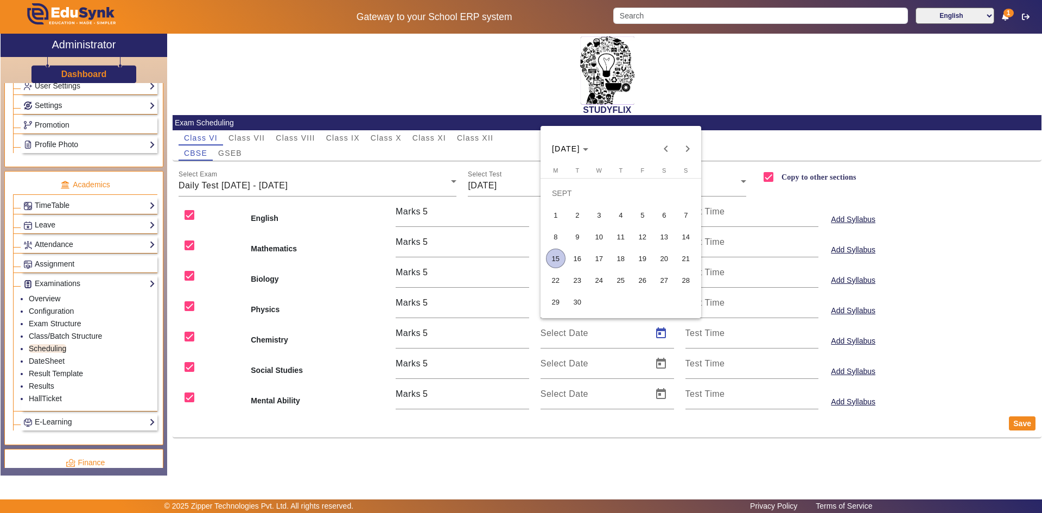
click at [646, 257] on span "19" at bounding box center [643, 259] width 20 height 20
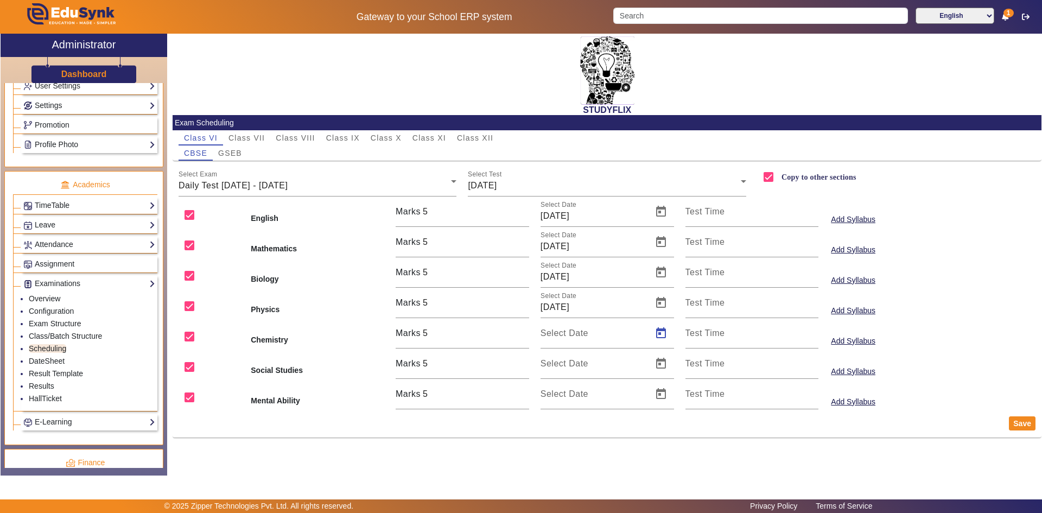
type input "[DATE]"
click at [662, 362] on span "Open calendar" at bounding box center [661, 364] width 26 height 26
click at [640, 293] on span "19" at bounding box center [643, 289] width 20 height 20
type input "[DATE]"
click at [654, 394] on span "Open calendar" at bounding box center [661, 394] width 26 height 26
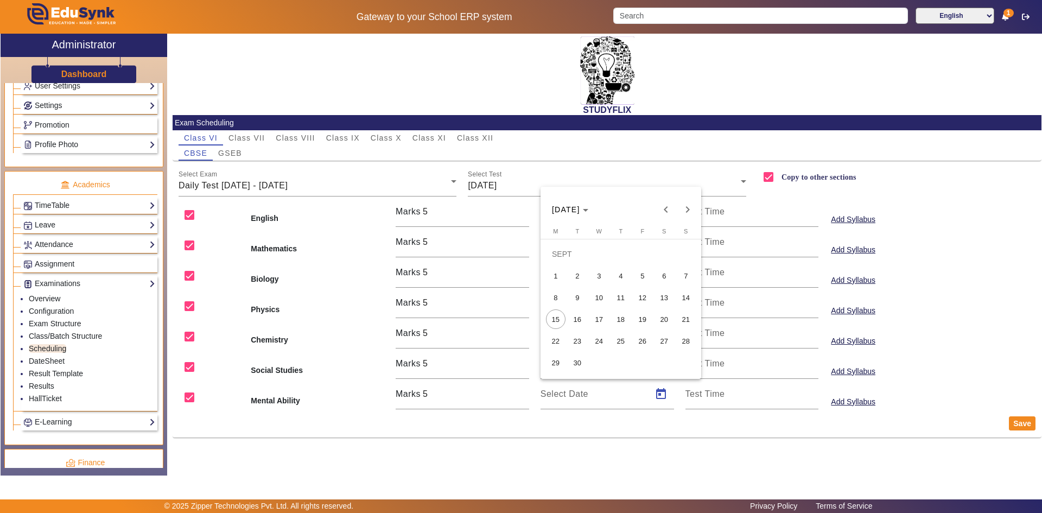
click at [645, 314] on span "19" at bounding box center [643, 319] width 20 height 20
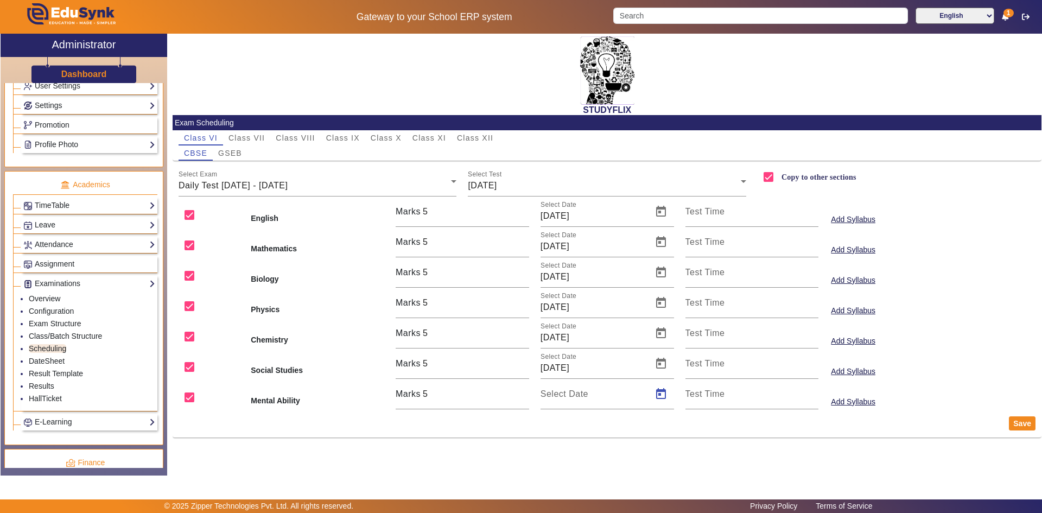
type input "[DATE]"
click at [1016, 425] on button "Save" at bounding box center [1022, 423] width 27 height 14
click at [490, 179] on div "Select Test [DATE]" at bounding box center [607, 181] width 278 height 30
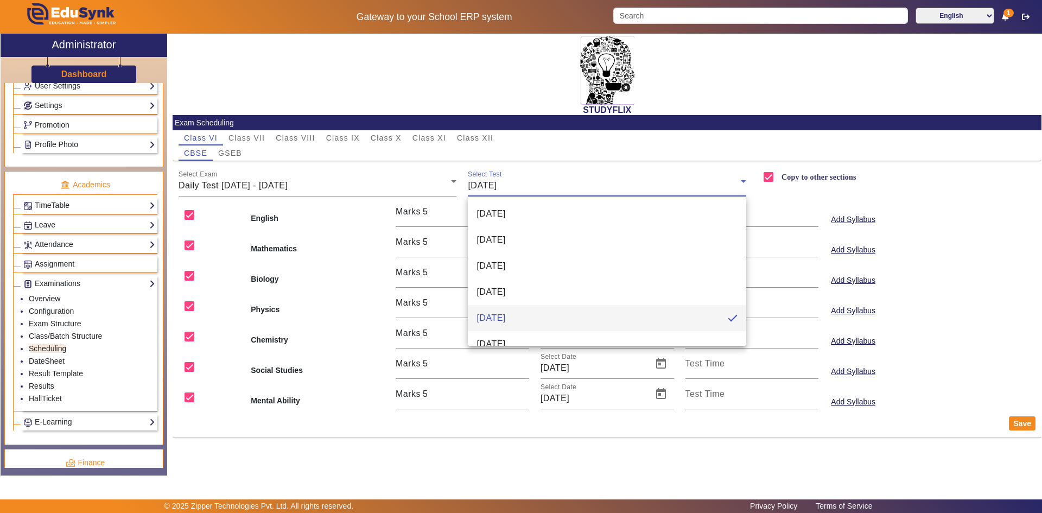
click at [229, 151] on div at bounding box center [521, 256] width 1042 height 513
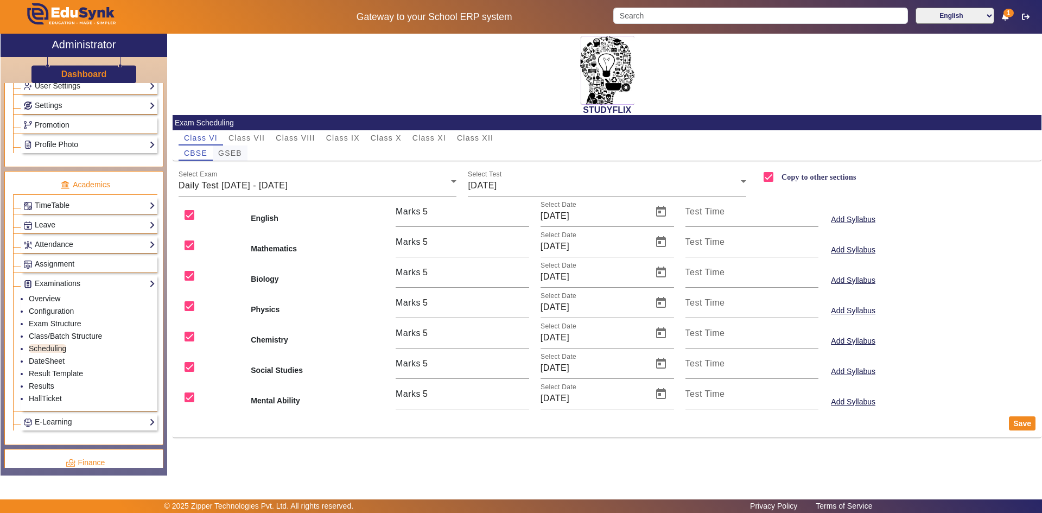
click at [239, 154] on span "GSEB" at bounding box center [230, 153] width 24 height 8
checkbox input "false"
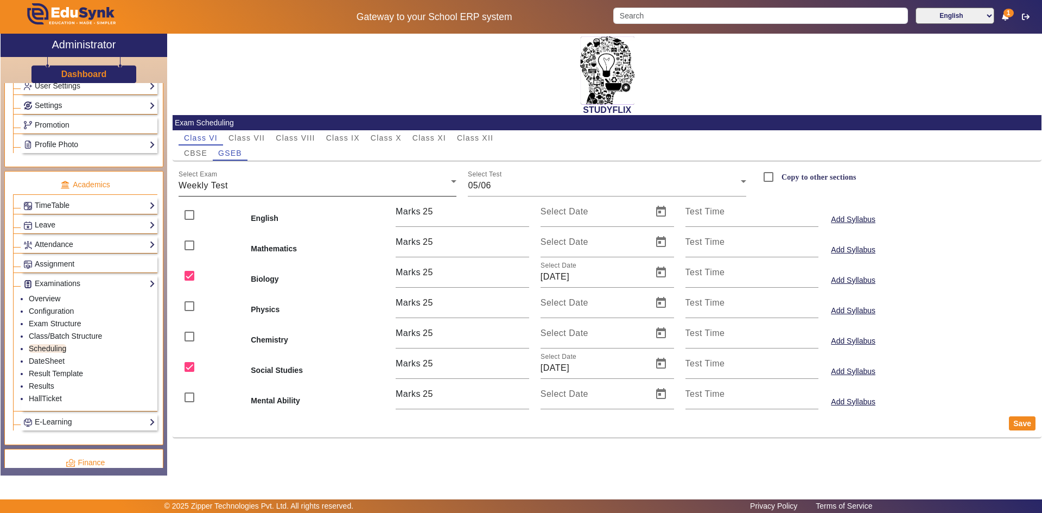
click at [242, 188] on div "Weekly Test" at bounding box center [315, 185] width 273 height 13
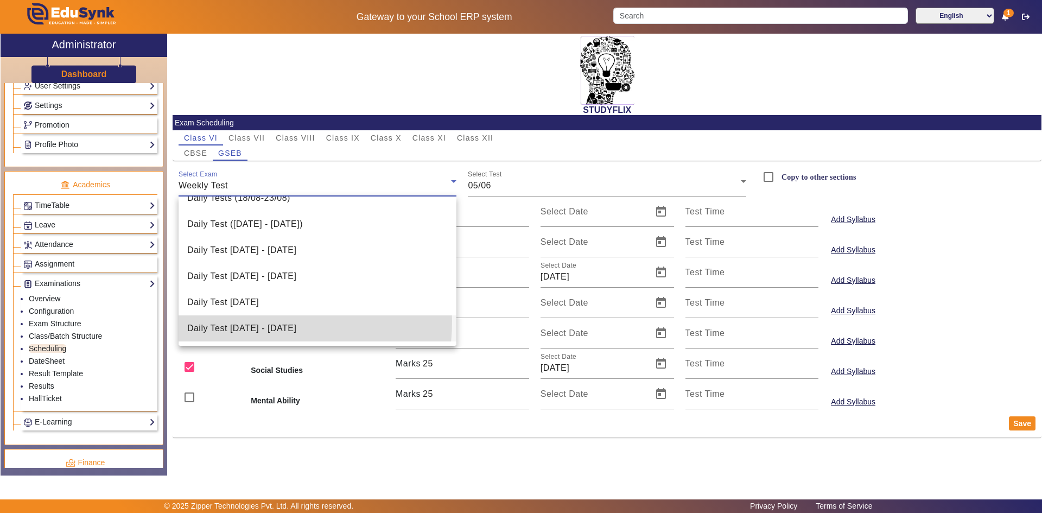
click at [240, 321] on mat-option "Daily Test [DATE] - [DATE]" at bounding box center [318, 328] width 278 height 26
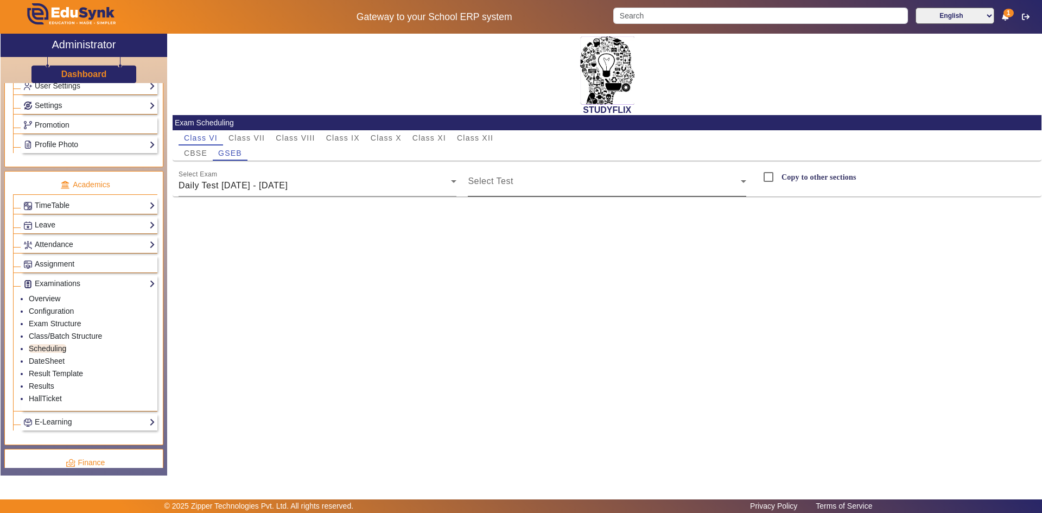
click at [503, 177] on mat-label "Select Test" at bounding box center [490, 180] width 45 height 9
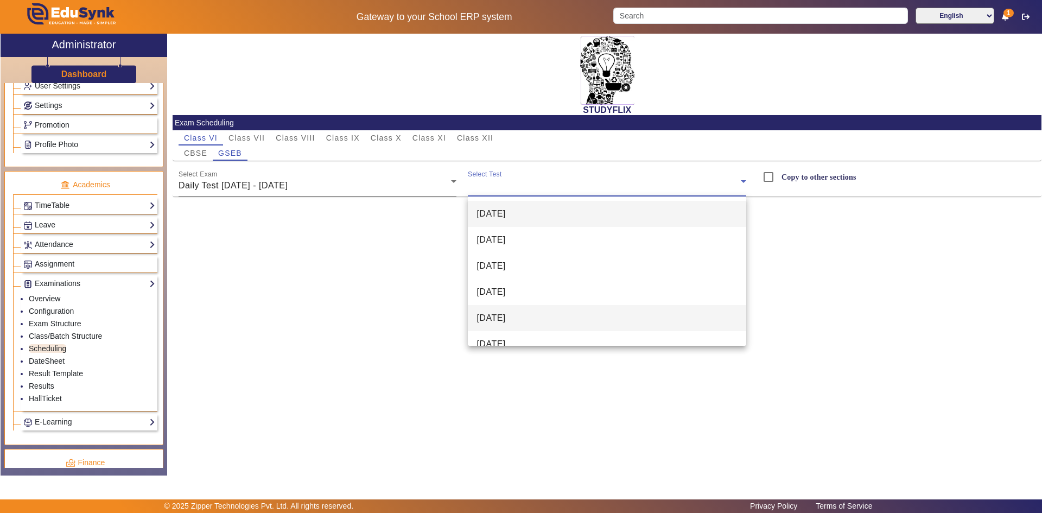
click at [492, 316] on span "[DATE]" at bounding box center [491, 318] width 29 height 13
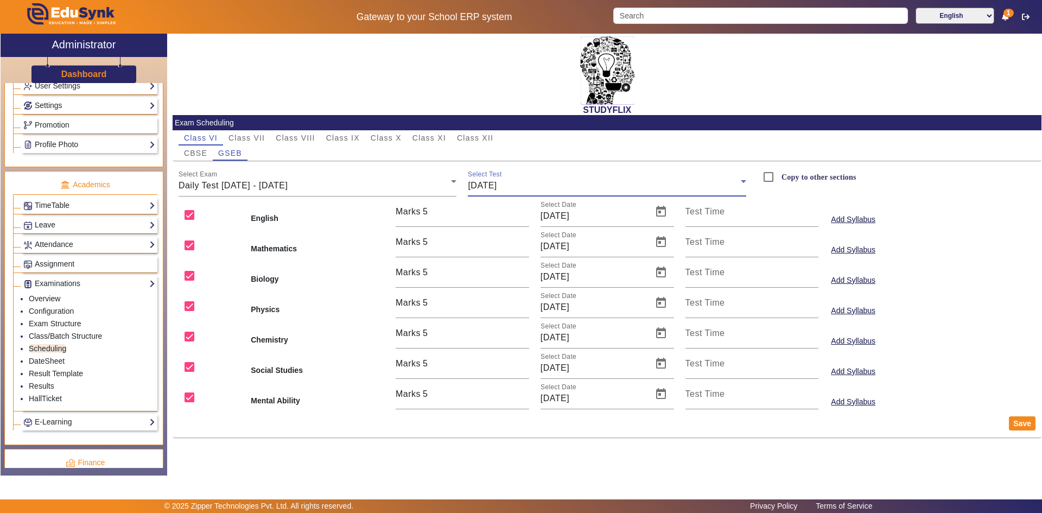
click at [497, 185] on span "[DATE]" at bounding box center [482, 185] width 29 height 9
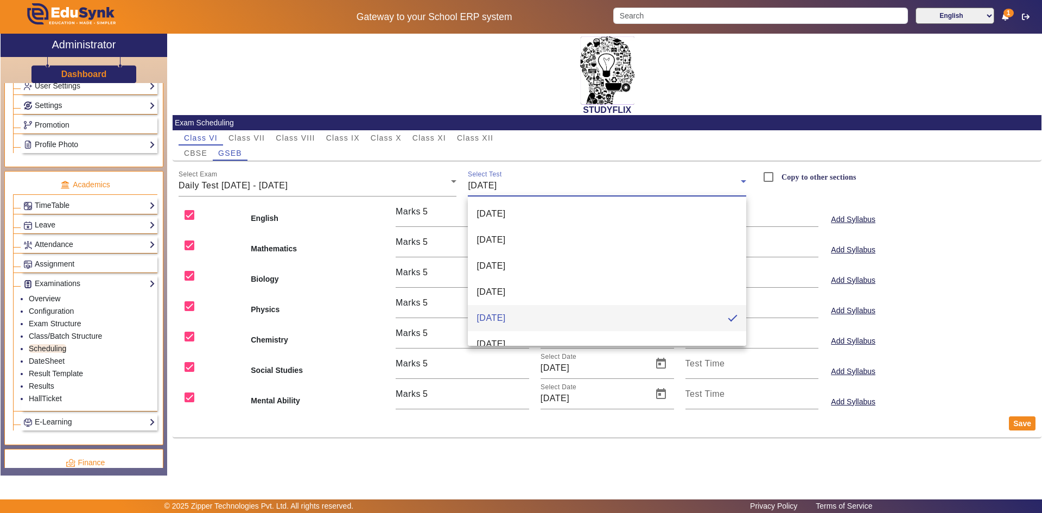
click at [498, 185] on div at bounding box center [521, 256] width 1042 height 513
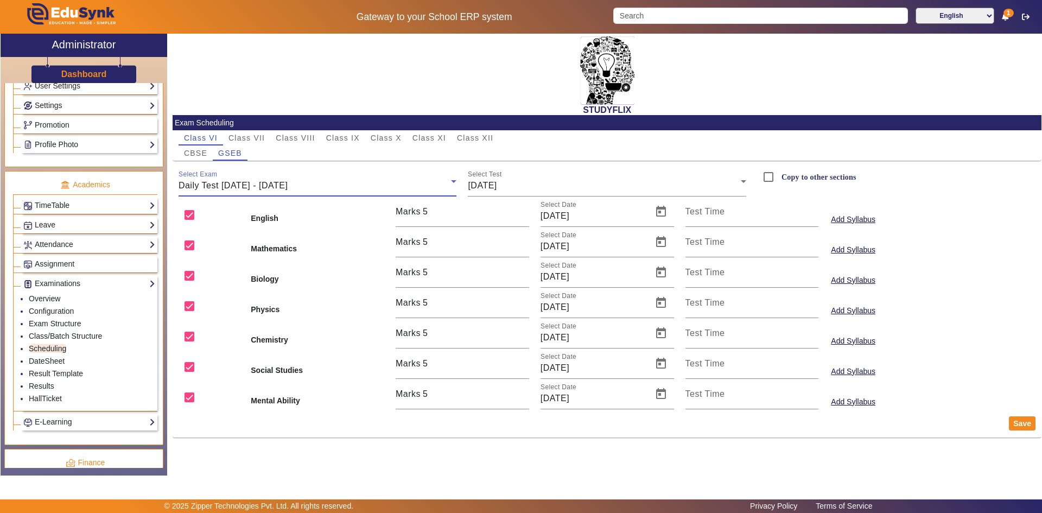
click at [327, 188] on div "Daily Test [DATE] - [DATE]" at bounding box center [315, 185] width 273 height 13
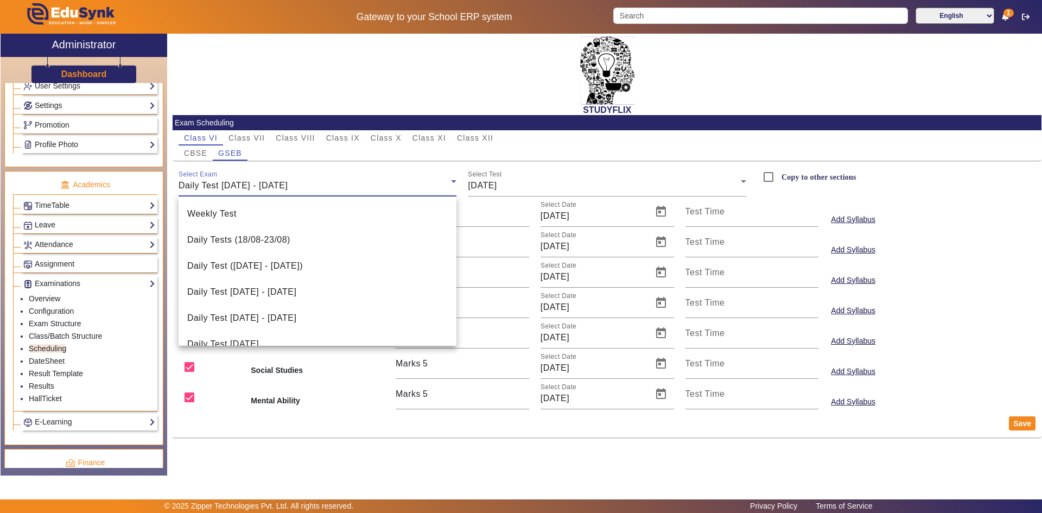
scroll to position [37, 0]
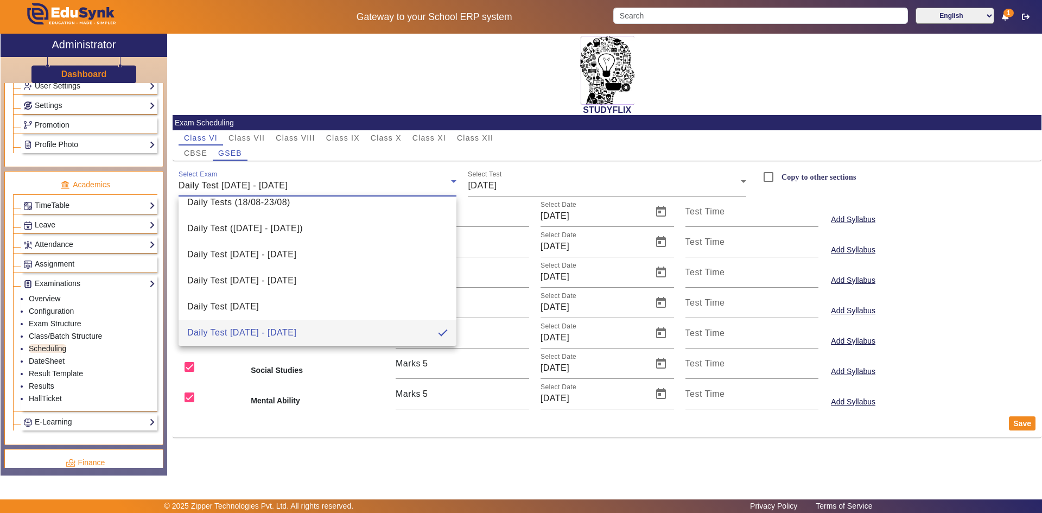
click at [327, 188] on div at bounding box center [521, 256] width 1042 height 513
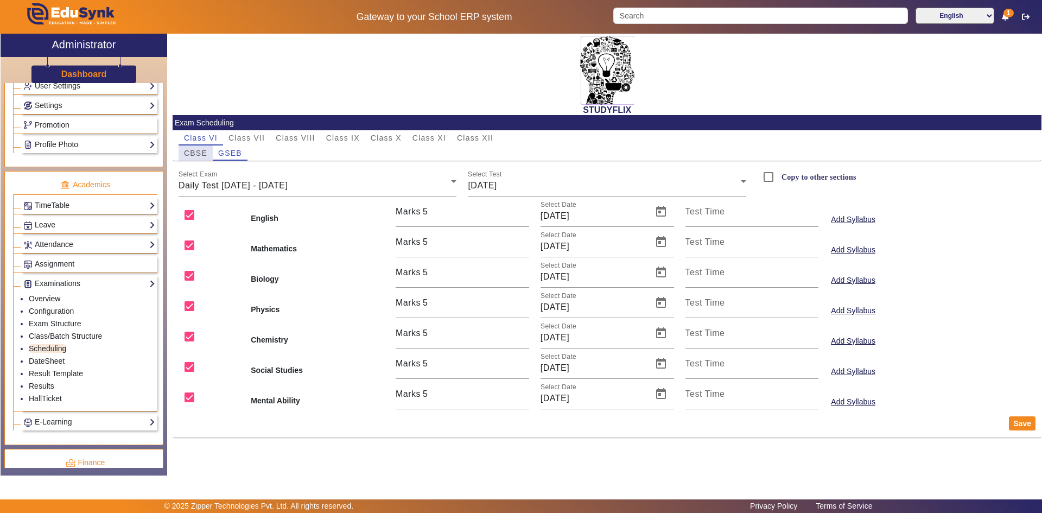
click at [203, 153] on span "CBSE" at bounding box center [195, 153] width 23 height 8
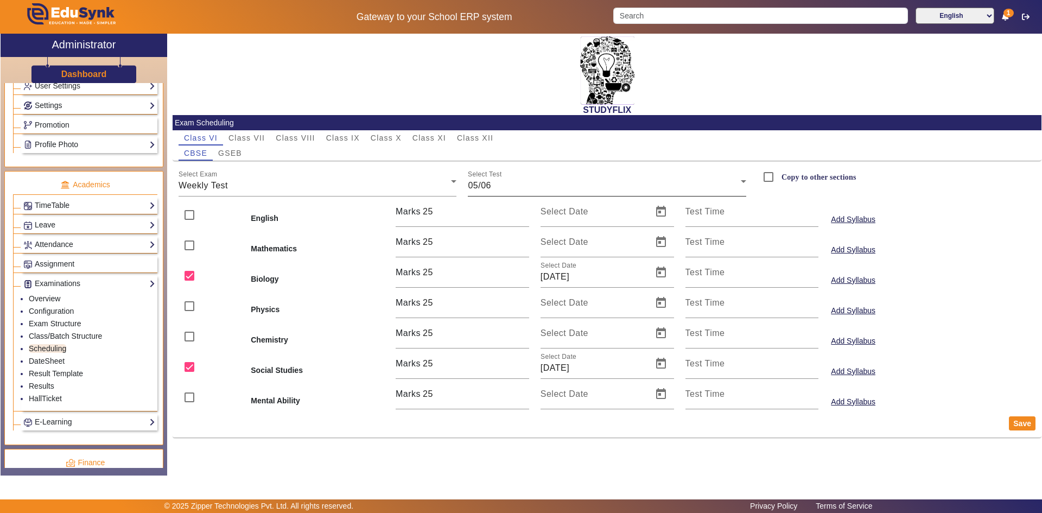
click at [482, 185] on span "05/06" at bounding box center [479, 185] width 23 height 9
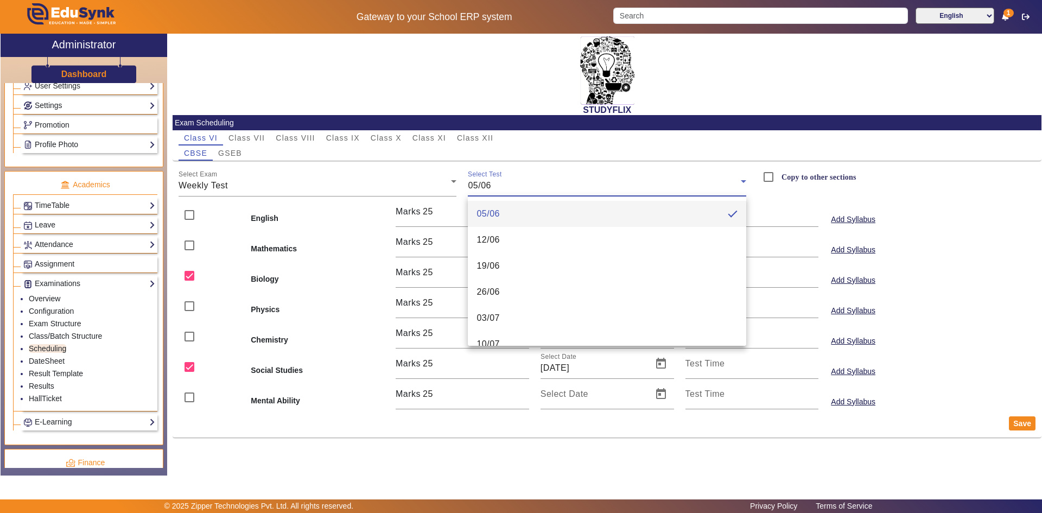
click at [298, 191] on div at bounding box center [521, 256] width 1042 height 513
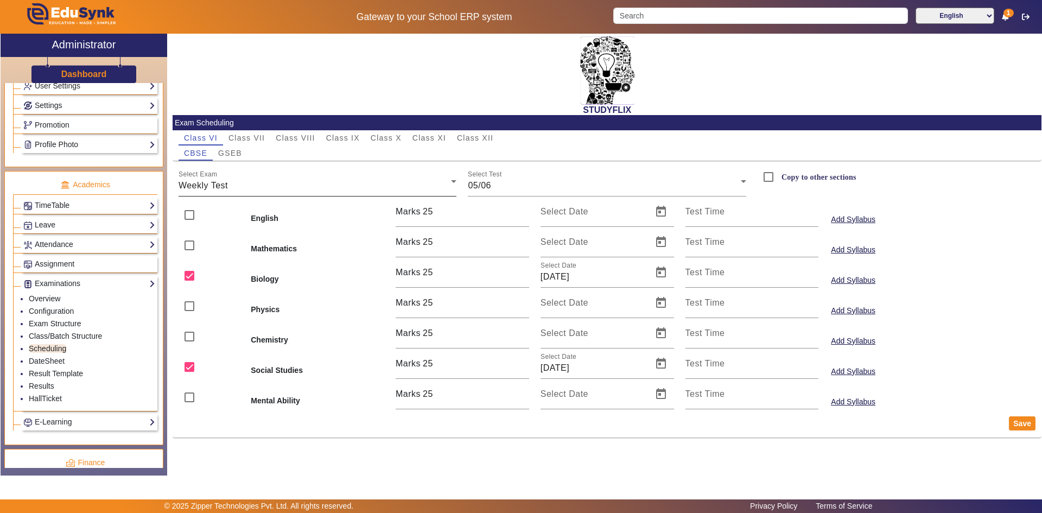
click at [239, 185] on div "Weekly Test" at bounding box center [315, 185] width 273 height 13
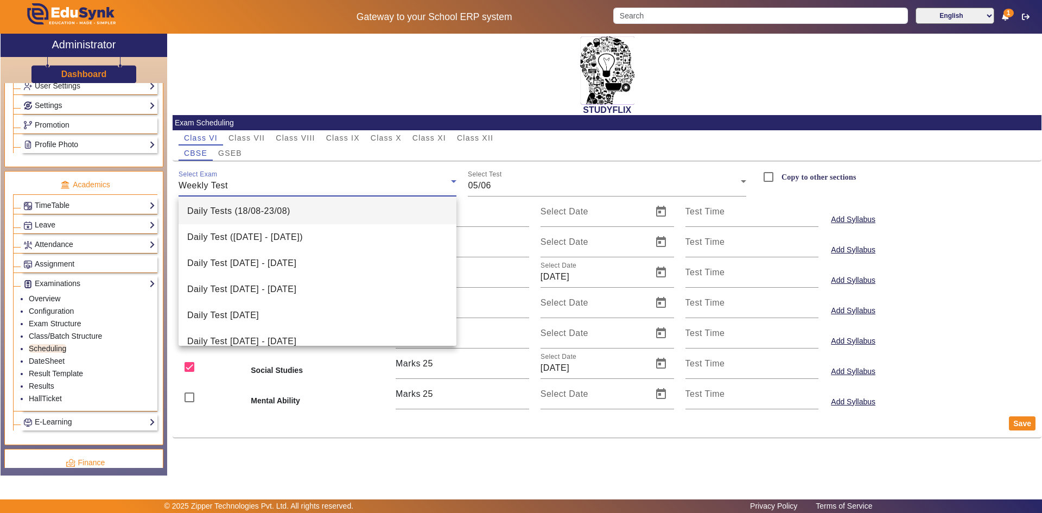
scroll to position [42, 0]
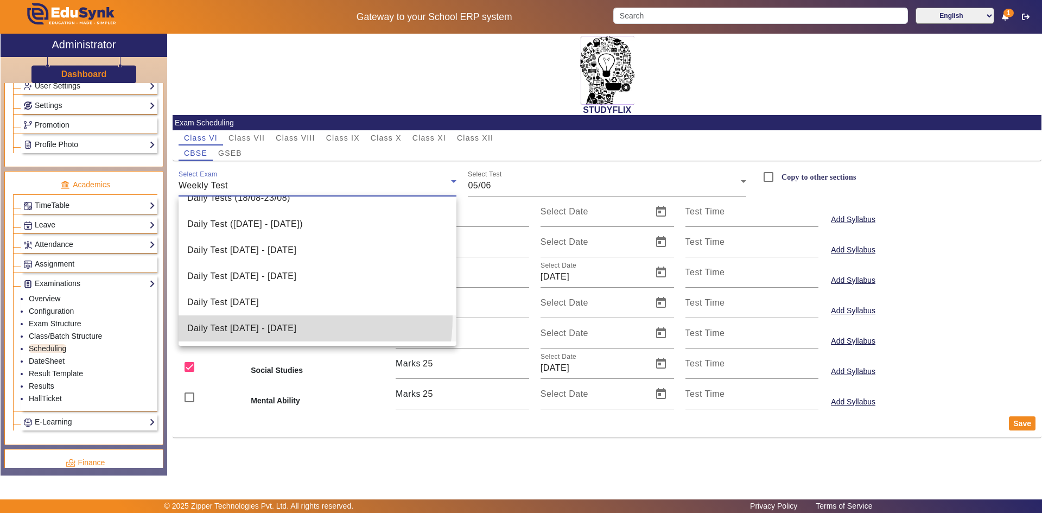
click at [266, 318] on mat-option "Daily Test [DATE] - [DATE]" at bounding box center [318, 328] width 278 height 26
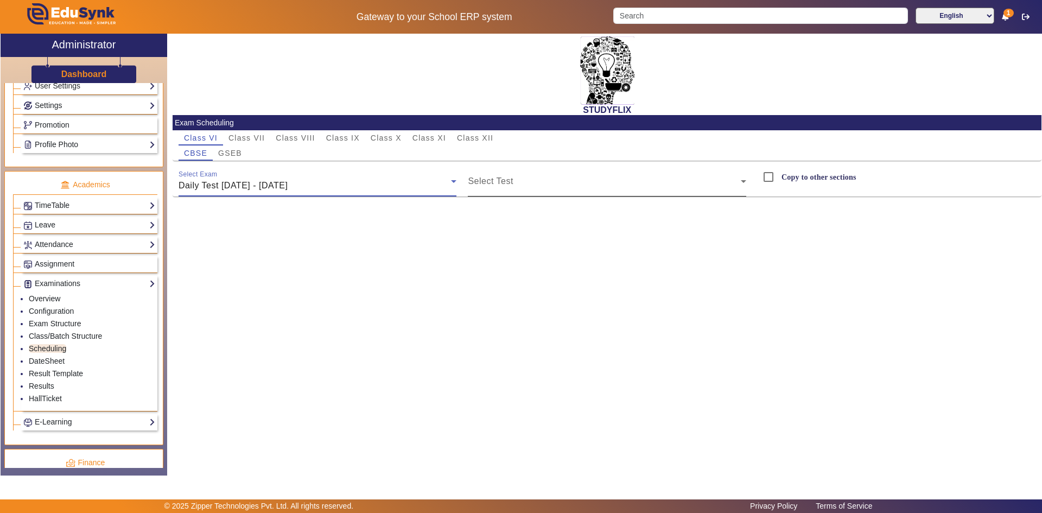
click at [506, 182] on span at bounding box center [604, 185] width 273 height 13
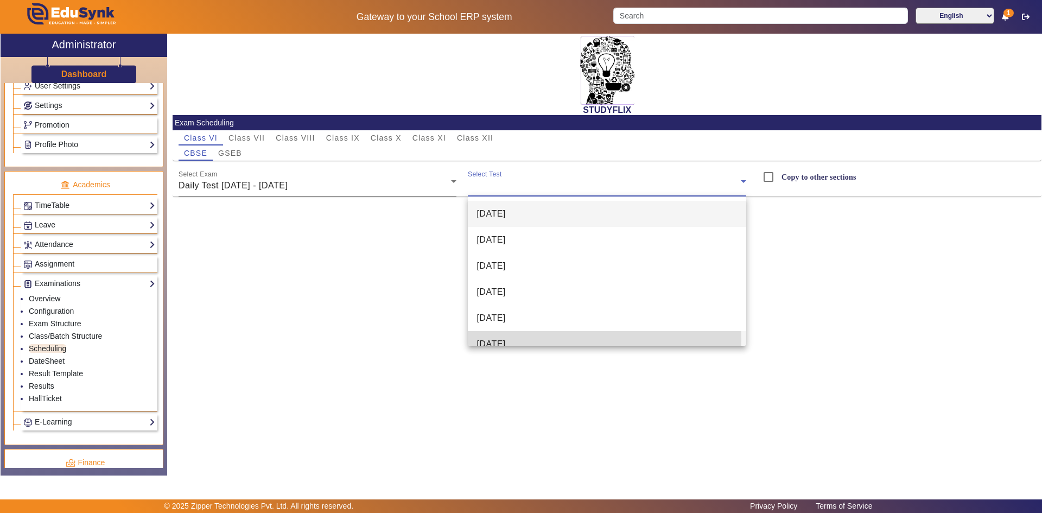
click at [504, 340] on span "[DATE]" at bounding box center [491, 344] width 29 height 13
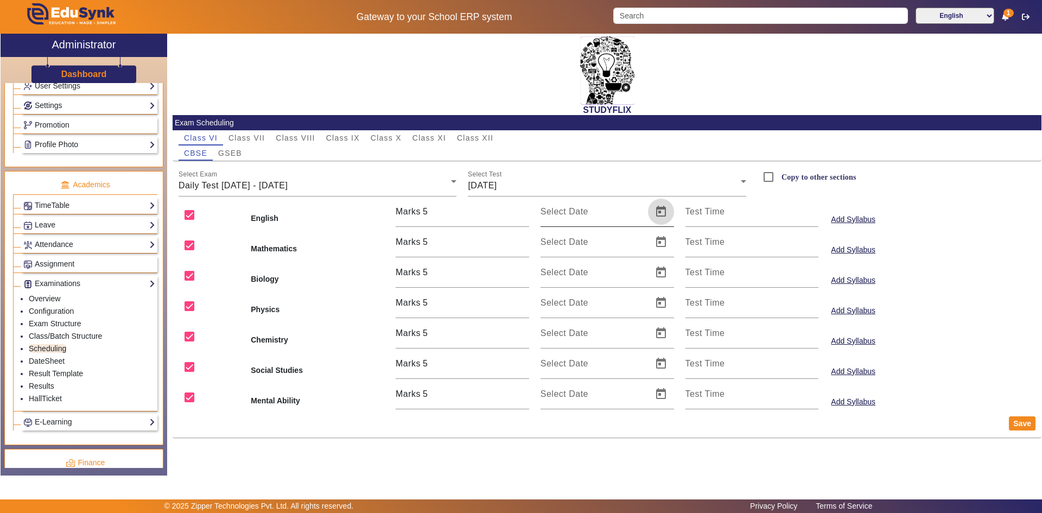
click at [660, 213] on span "Open calendar" at bounding box center [661, 212] width 26 height 26
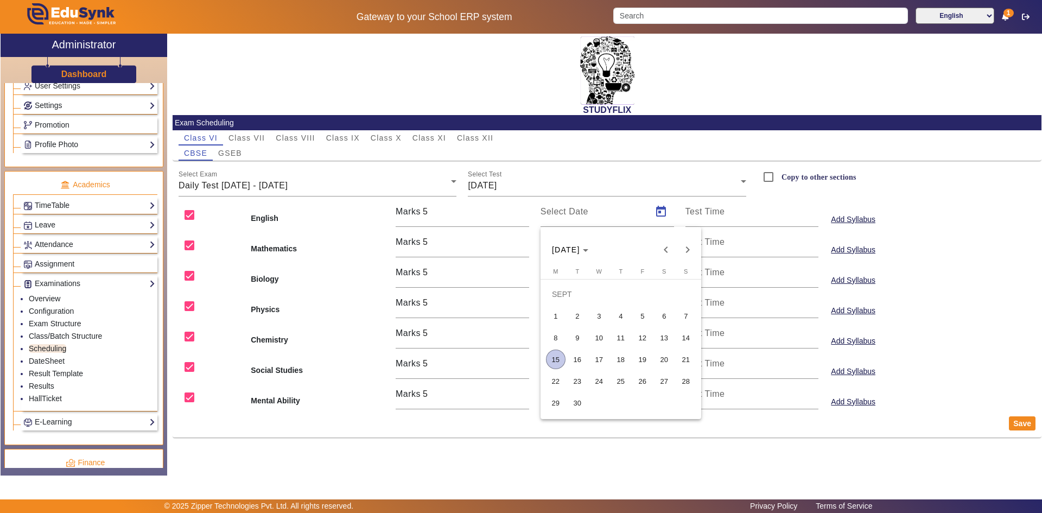
click at [662, 362] on span "20" at bounding box center [665, 360] width 20 height 20
type input "[DATE]"
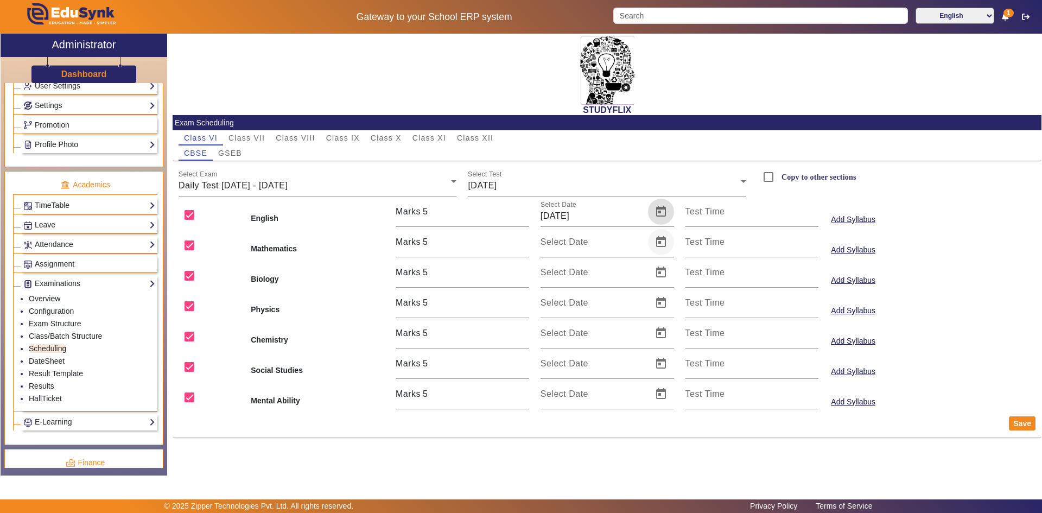
click at [661, 238] on span "Open calendar" at bounding box center [661, 242] width 26 height 26
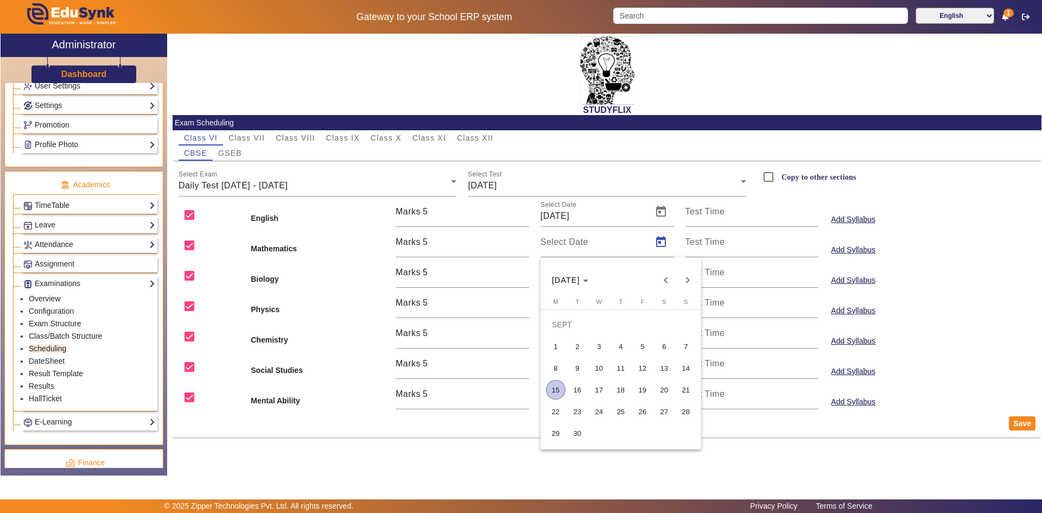
click at [665, 390] on span "20" at bounding box center [665, 390] width 20 height 20
type input "[DATE]"
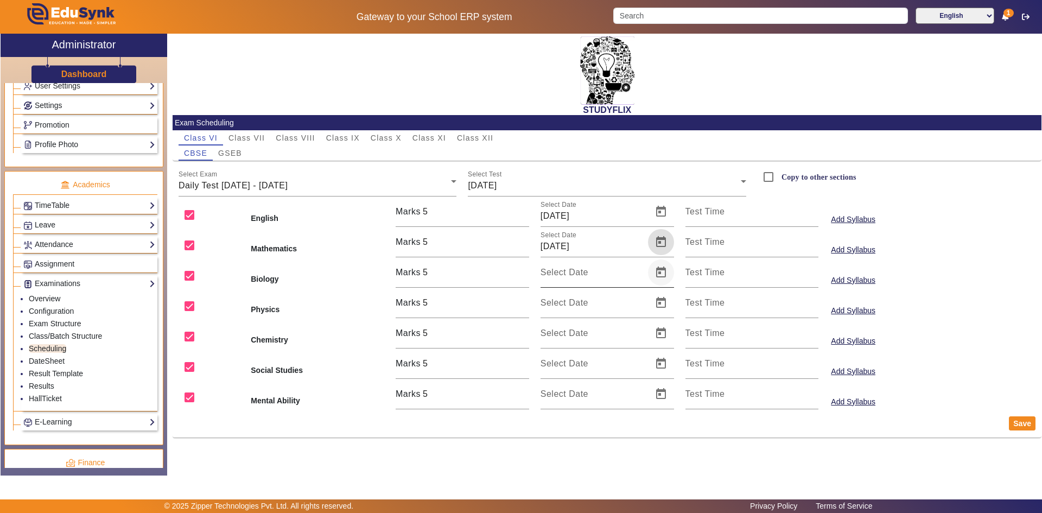
click at [662, 273] on span "Open calendar" at bounding box center [661, 272] width 26 height 26
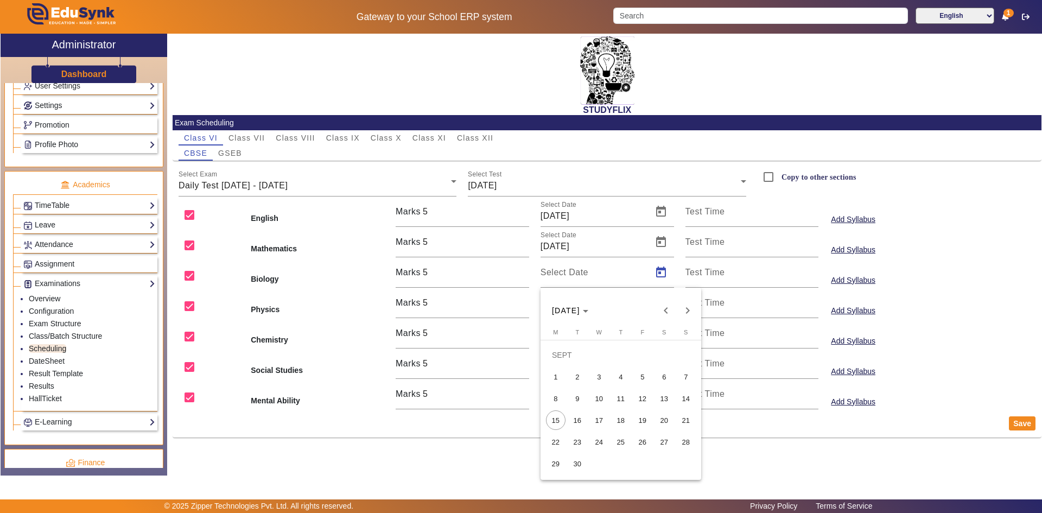
click at [663, 416] on span "20" at bounding box center [665, 420] width 20 height 20
type input "[DATE]"
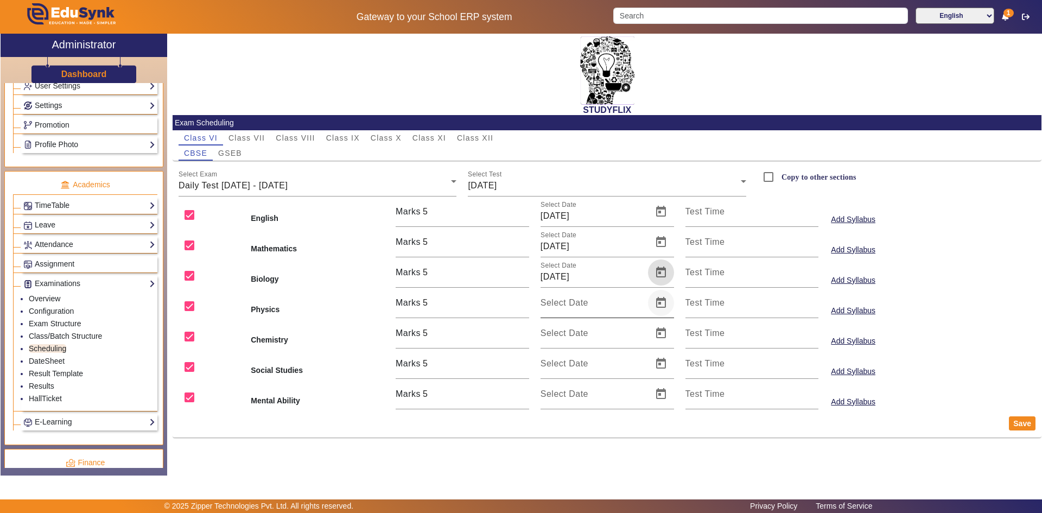
click at [656, 302] on span "Open calendar" at bounding box center [661, 303] width 26 height 26
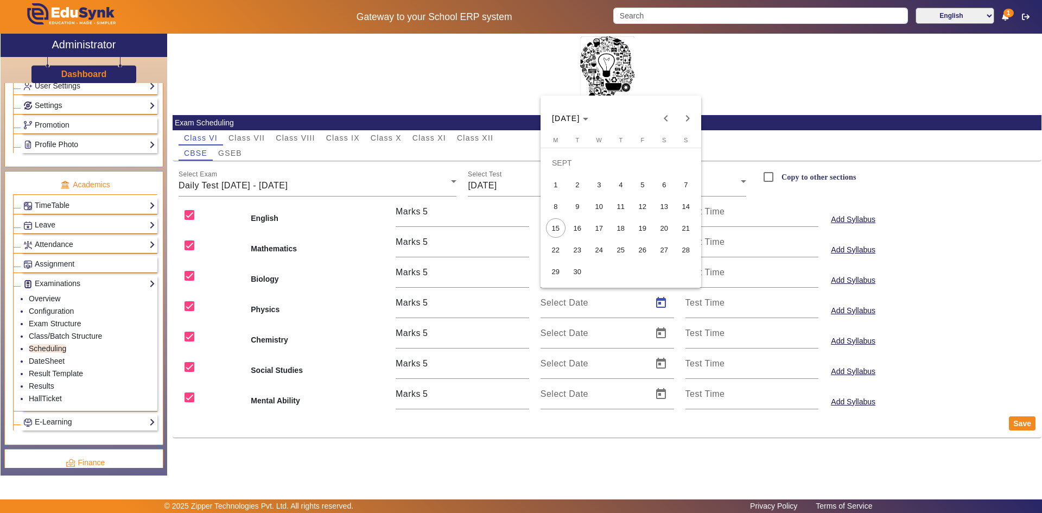
click at [661, 231] on span "20" at bounding box center [665, 228] width 20 height 20
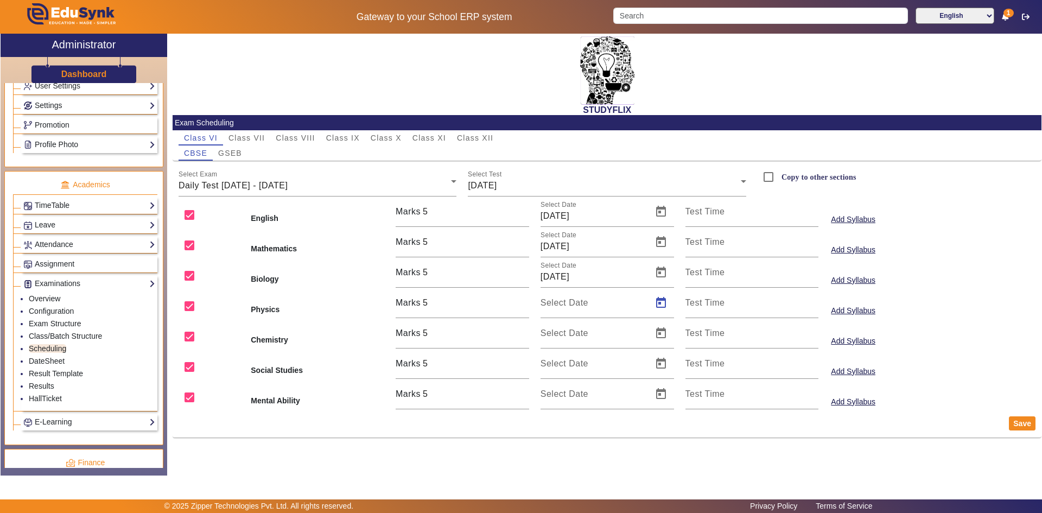
type input "[DATE]"
click at [660, 358] on span "Open calendar" at bounding box center [661, 364] width 26 height 26
click at [664, 289] on span "20" at bounding box center [665, 289] width 20 height 20
type input "[DATE]"
click at [661, 363] on span "Open calendar" at bounding box center [661, 364] width 26 height 26
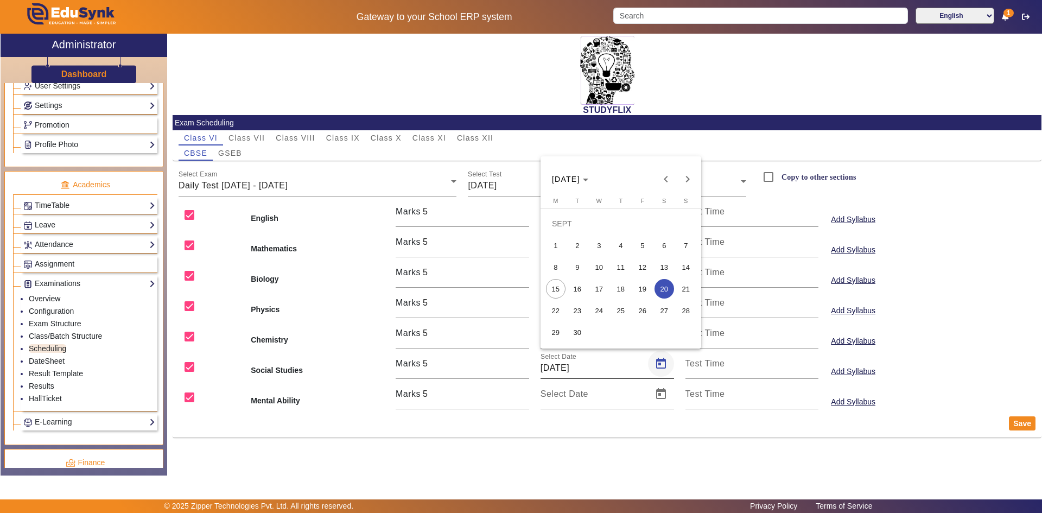
click at [661, 363] on div at bounding box center [521, 256] width 1042 height 513
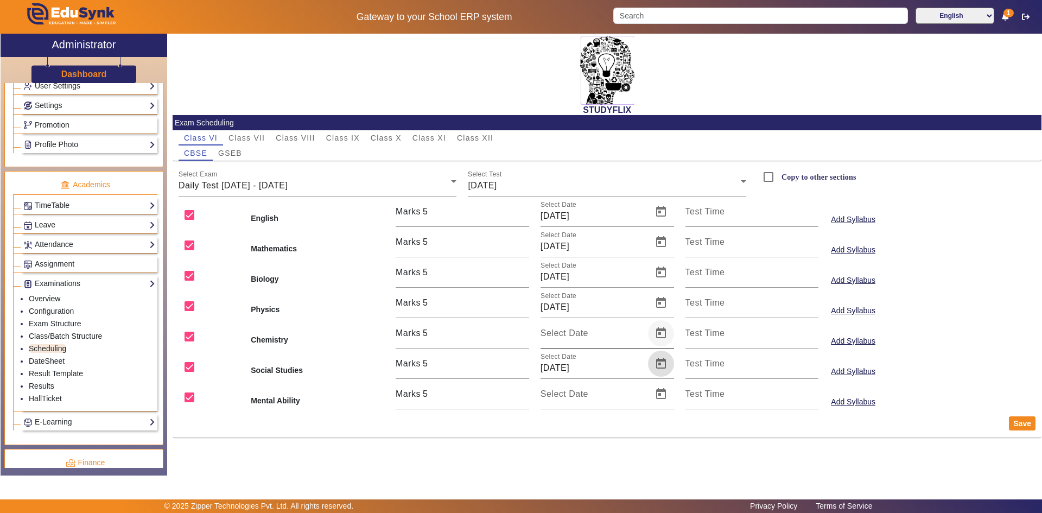
click at [664, 335] on span "Open calendar" at bounding box center [661, 333] width 26 height 26
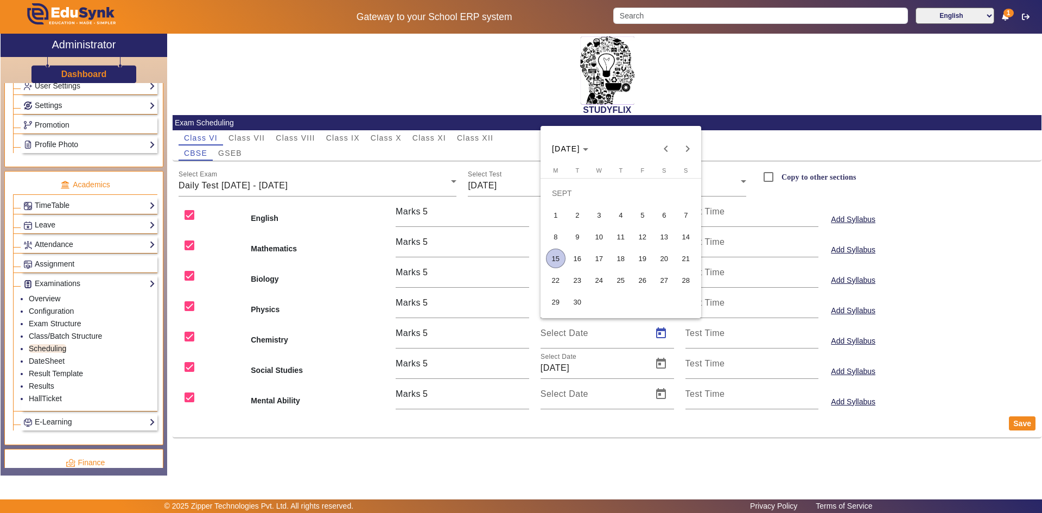
click at [661, 262] on span "20" at bounding box center [665, 259] width 20 height 20
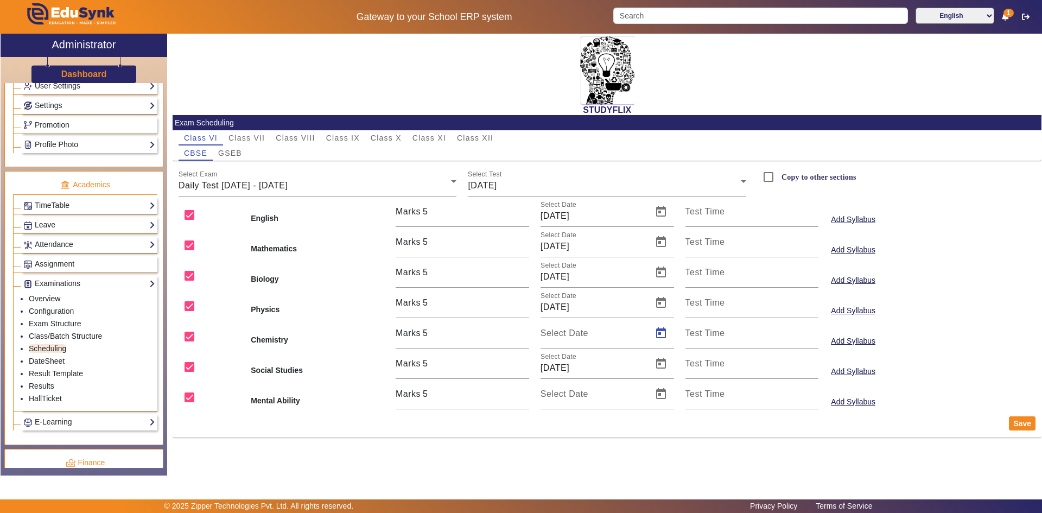
type input "[DATE]"
click at [655, 399] on span "Open calendar" at bounding box center [661, 394] width 26 height 26
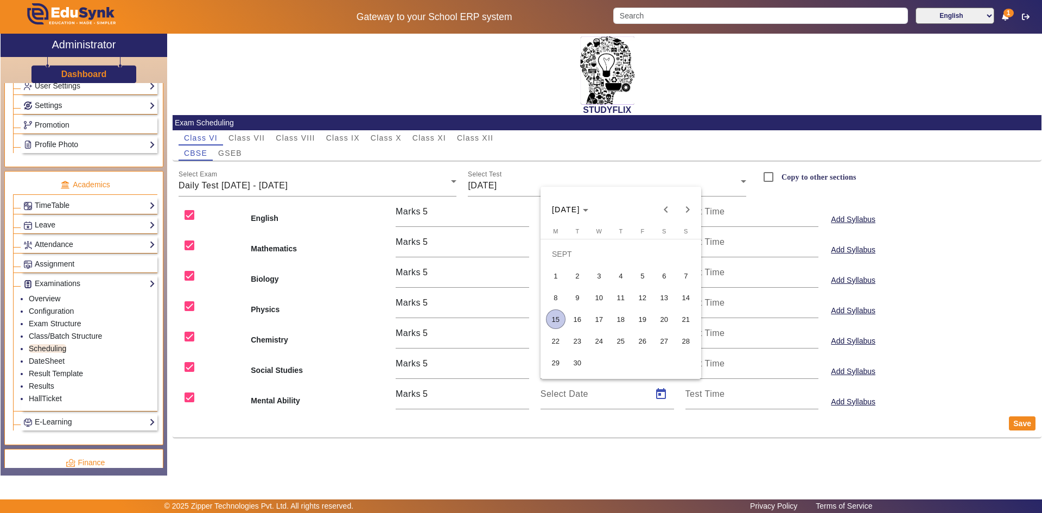
click at [666, 319] on span "20" at bounding box center [665, 319] width 20 height 20
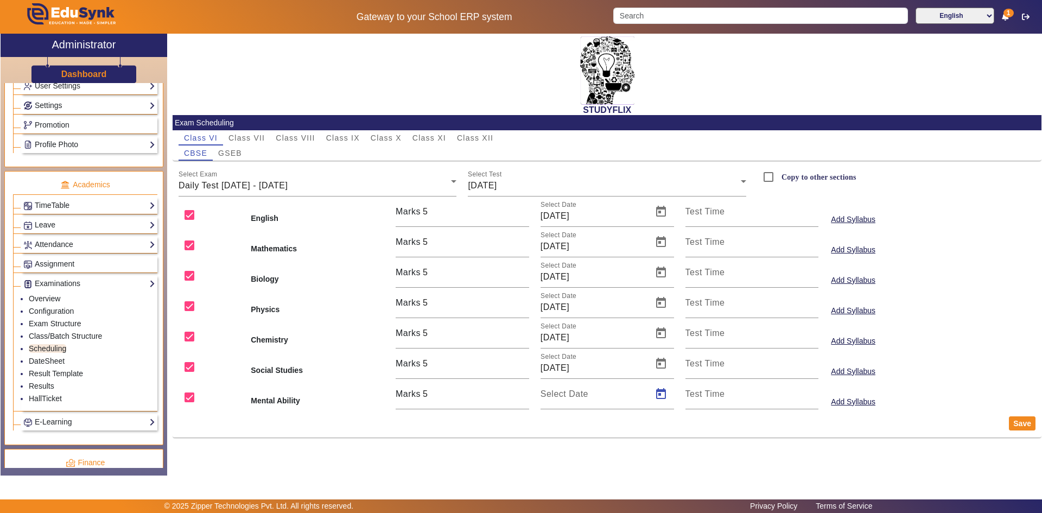
type input "[DATE]"
click at [679, 448] on div "STUDYFLIX Exam Scheduling Class VI Class VII Class VIII Class IX Class X Class …" at bounding box center [604, 249] width 874 height 430
click at [1020, 426] on button "Save" at bounding box center [1022, 423] width 27 height 14
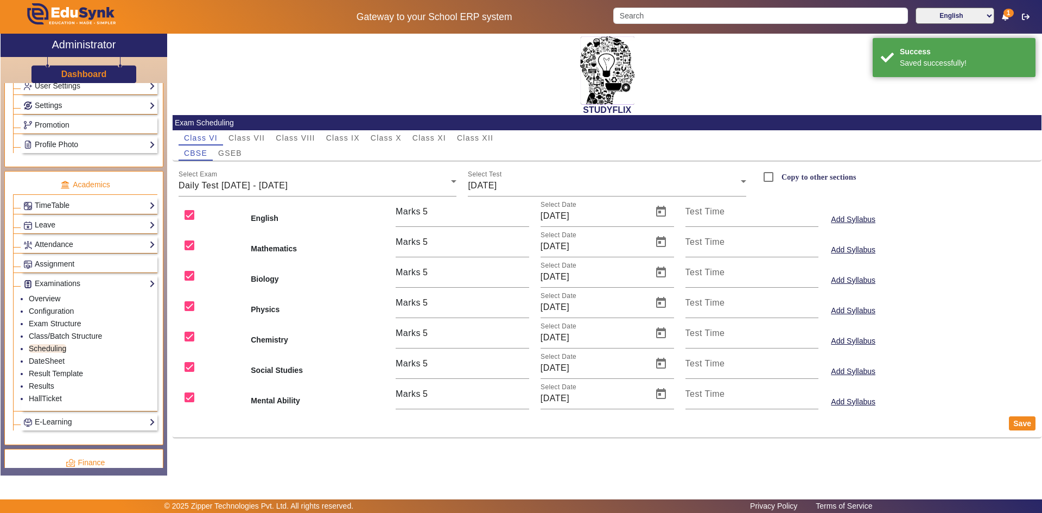
click at [787, 177] on label "Copy to other sections" at bounding box center [817, 177] width 77 height 9
click at [779, 177] on input "Copy to other sections" at bounding box center [769, 177] width 22 height 22
click at [230, 154] on span "GSEB" at bounding box center [230, 153] width 24 height 8
checkbox input "false"
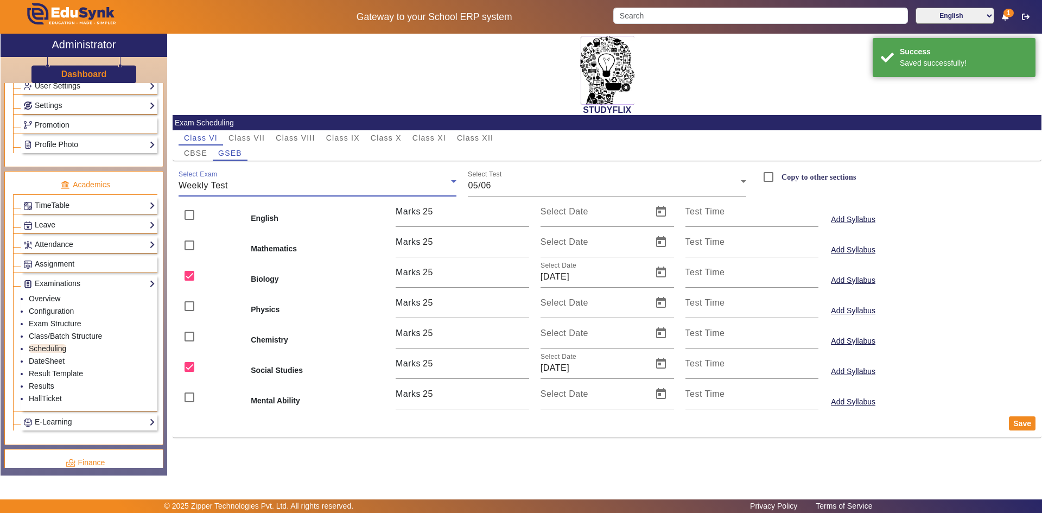
click at [334, 182] on div "Weekly Test" at bounding box center [315, 185] width 273 height 13
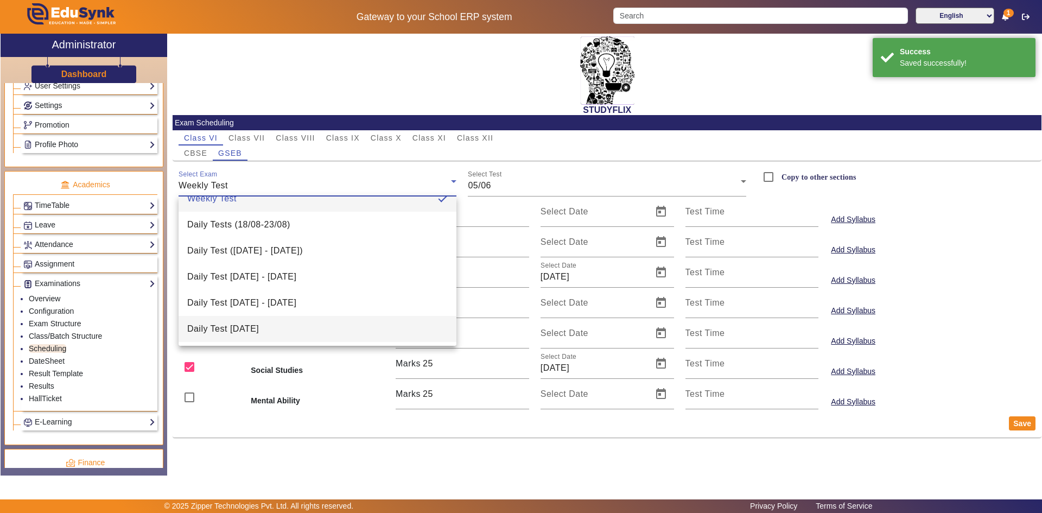
scroll to position [42, 0]
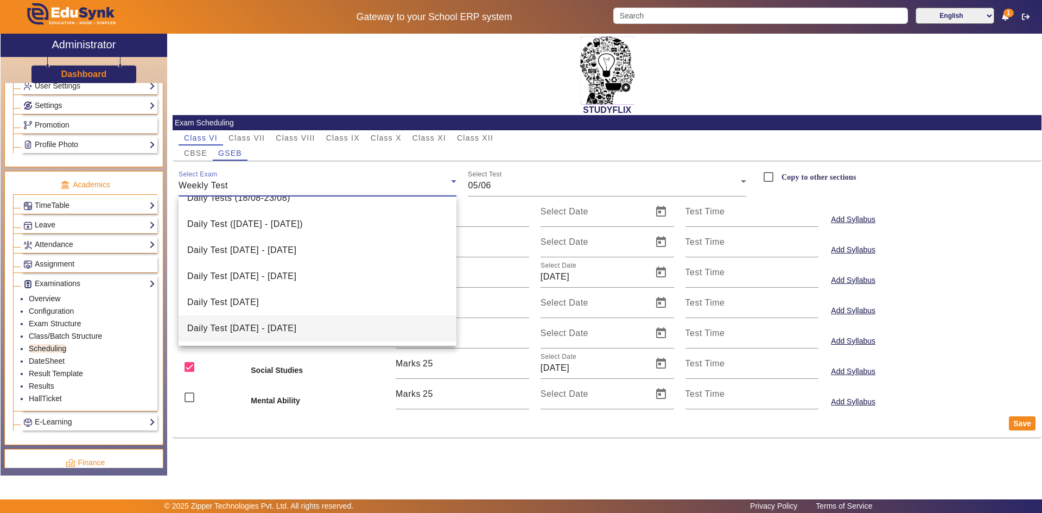
click at [296, 325] on span "Daily Test [DATE] - [DATE]" at bounding box center [241, 328] width 109 height 13
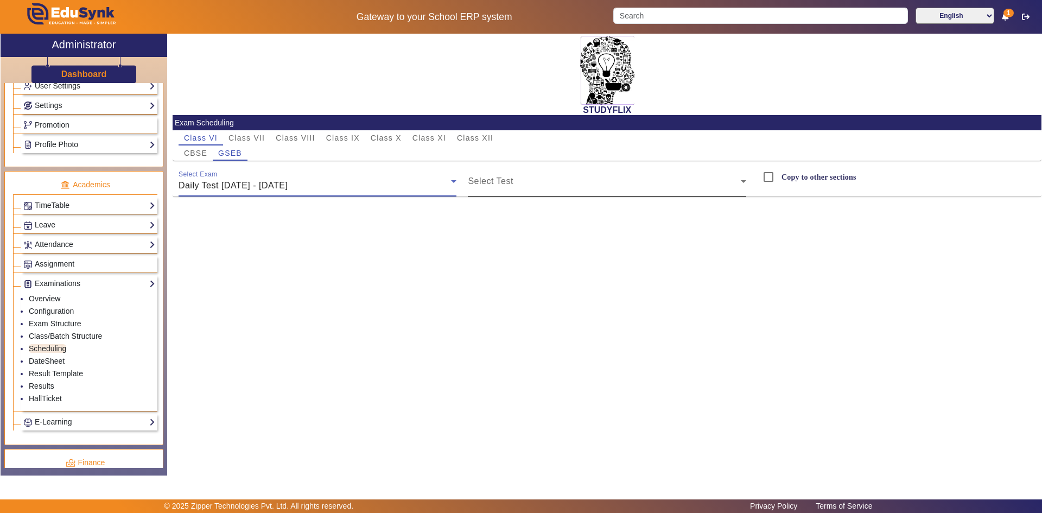
click at [512, 183] on span at bounding box center [604, 185] width 273 height 13
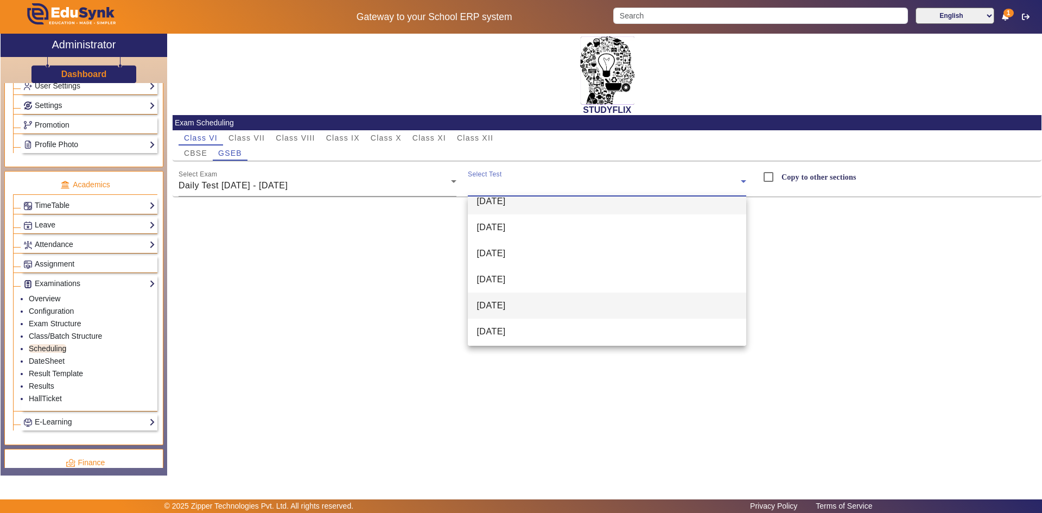
scroll to position [16, 0]
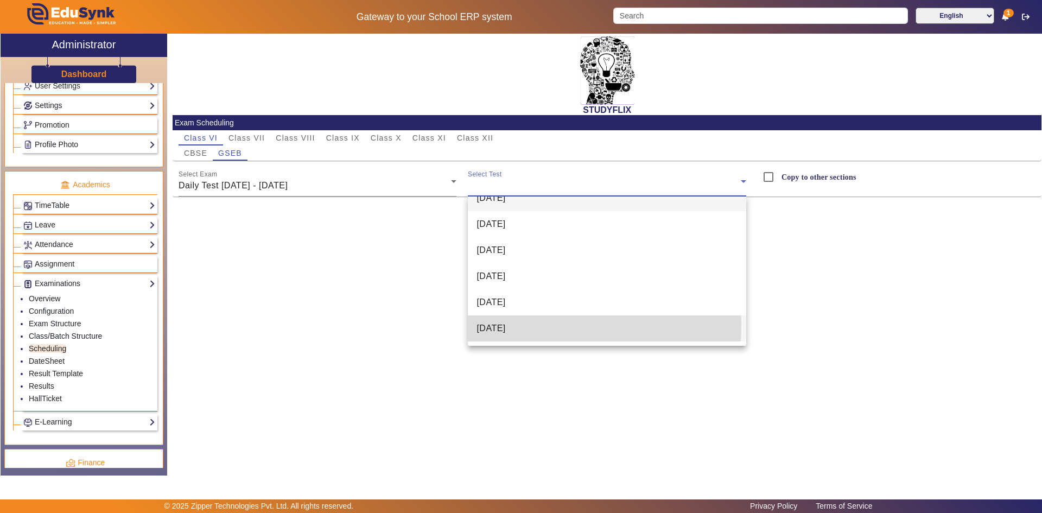
click at [500, 324] on span "[DATE]" at bounding box center [491, 328] width 29 height 13
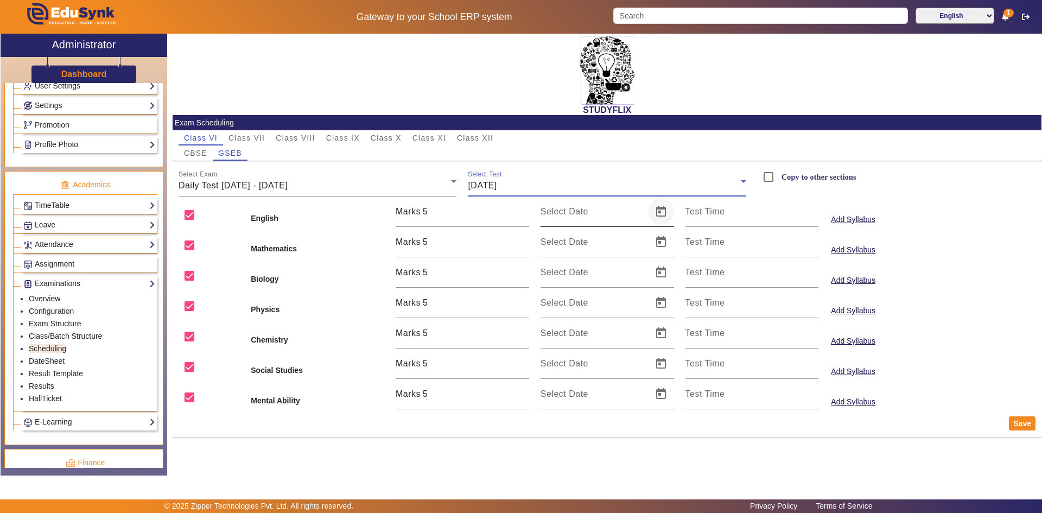
click at [662, 215] on span "Open calendar" at bounding box center [661, 212] width 26 height 26
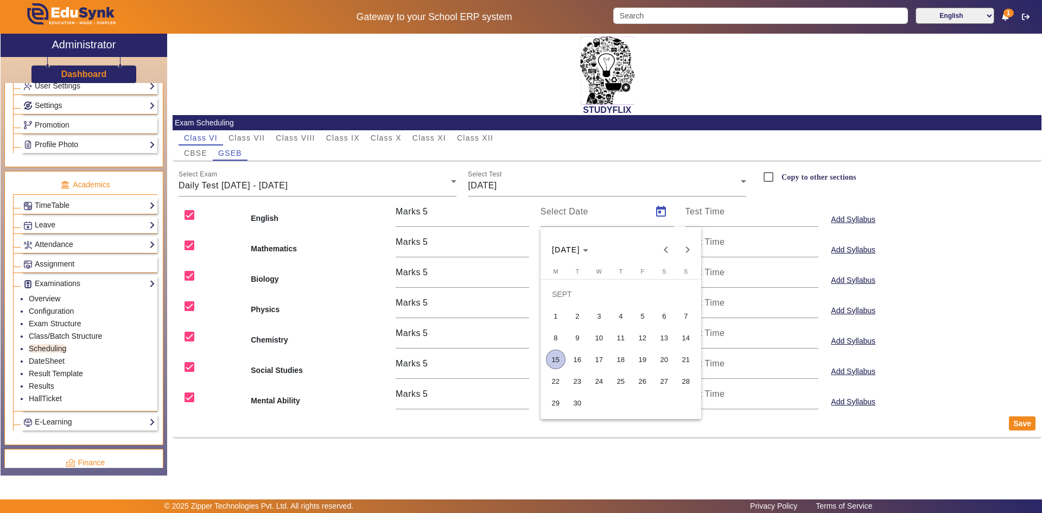
click at [662, 357] on span "20" at bounding box center [665, 360] width 20 height 20
type input "[DATE]"
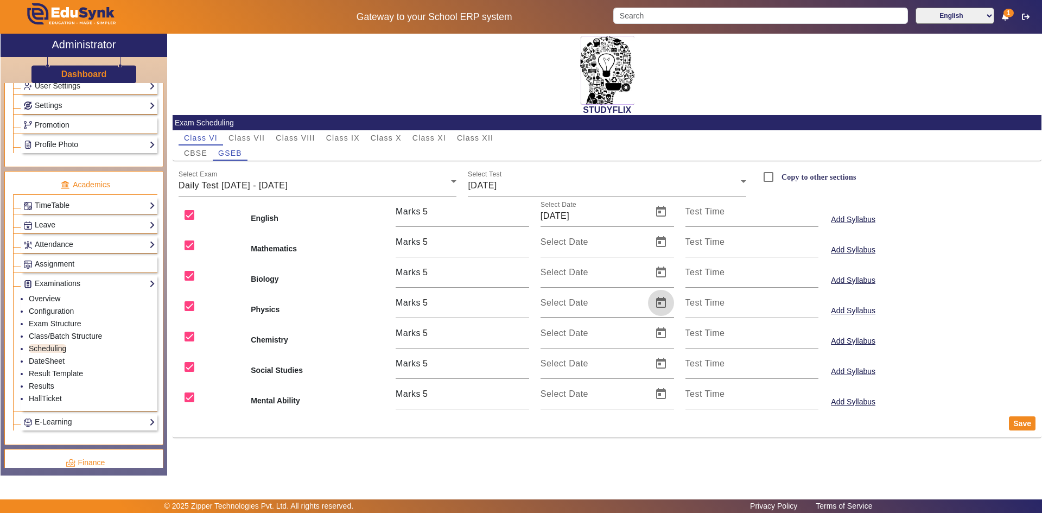
click at [662, 308] on span "Open calendar" at bounding box center [661, 303] width 26 height 26
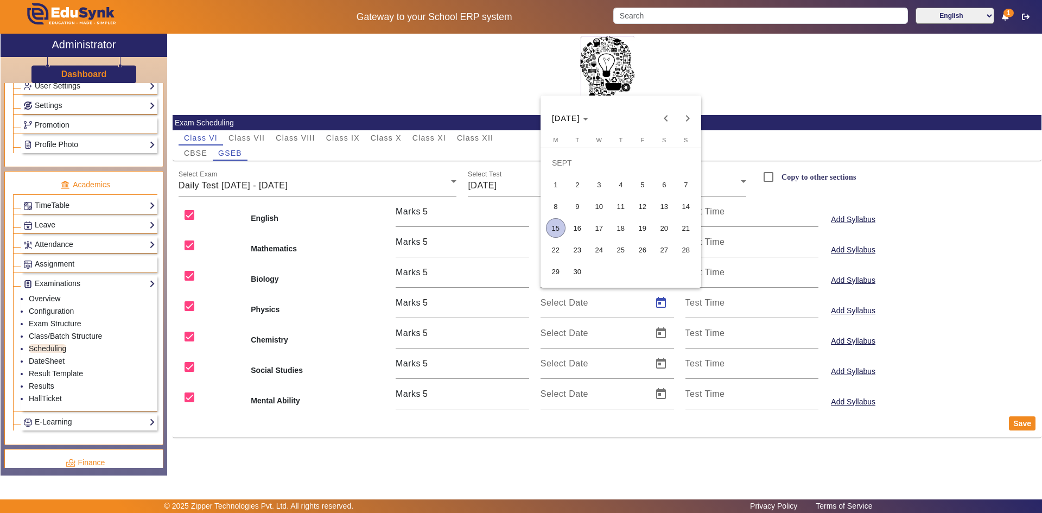
click at [665, 231] on span "20" at bounding box center [665, 228] width 20 height 20
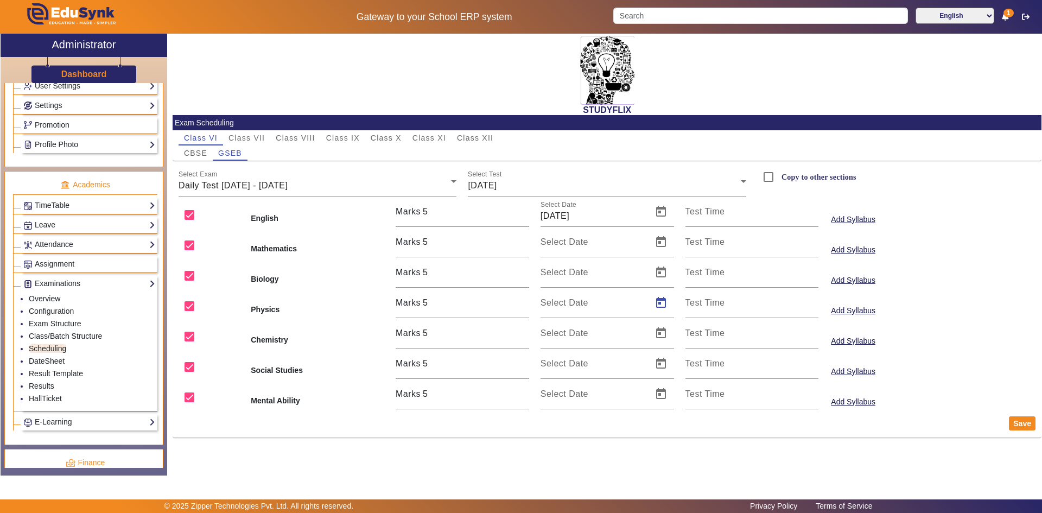
type input "[DATE]"
click at [660, 271] on span "Open calendar" at bounding box center [661, 272] width 26 height 26
drag, startPoint x: 662, startPoint y: 417, endPoint x: 657, endPoint y: 369, distance: 48.0
click at [662, 417] on span "20" at bounding box center [665, 420] width 20 height 20
type input "[DATE]"
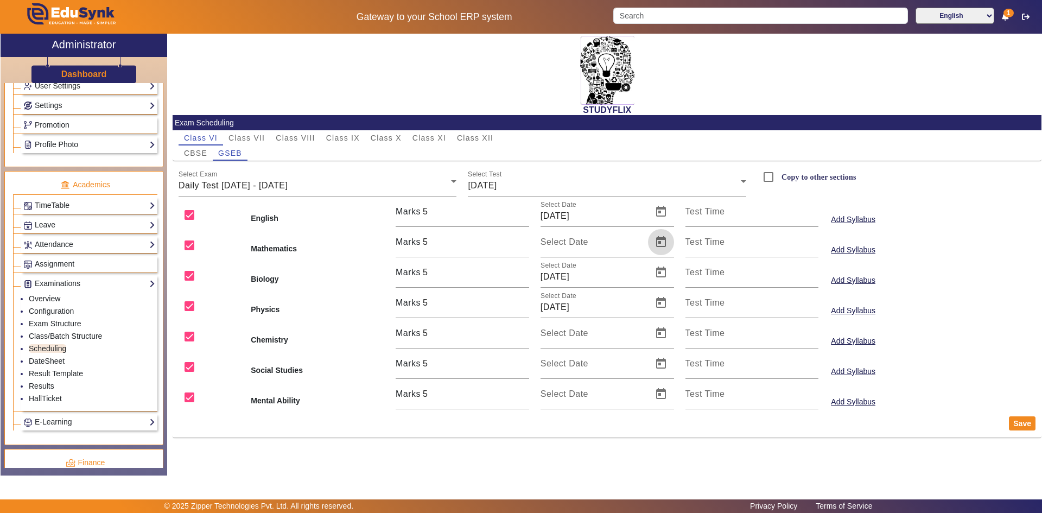
click at [658, 242] on span "Open calendar" at bounding box center [661, 242] width 26 height 26
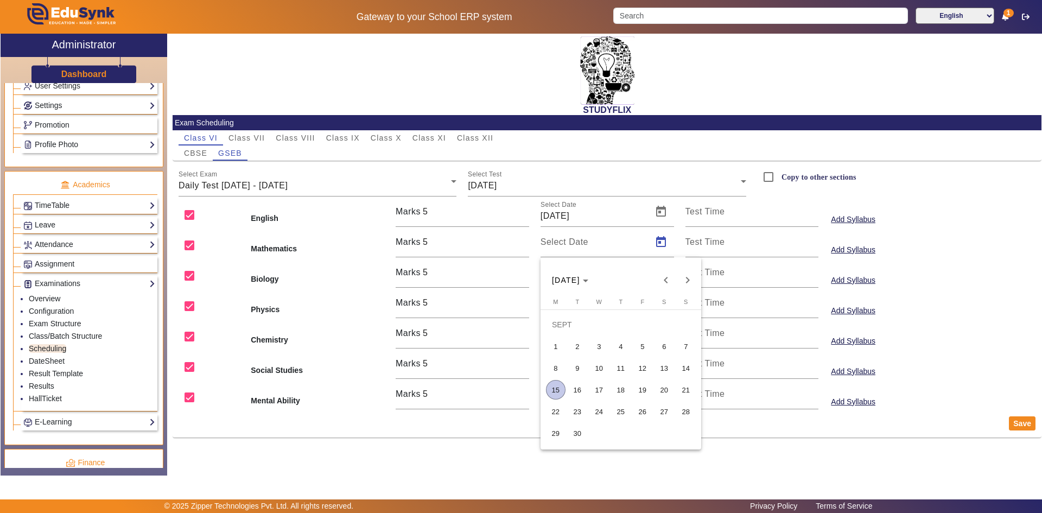
click at [667, 387] on span "20" at bounding box center [665, 390] width 20 height 20
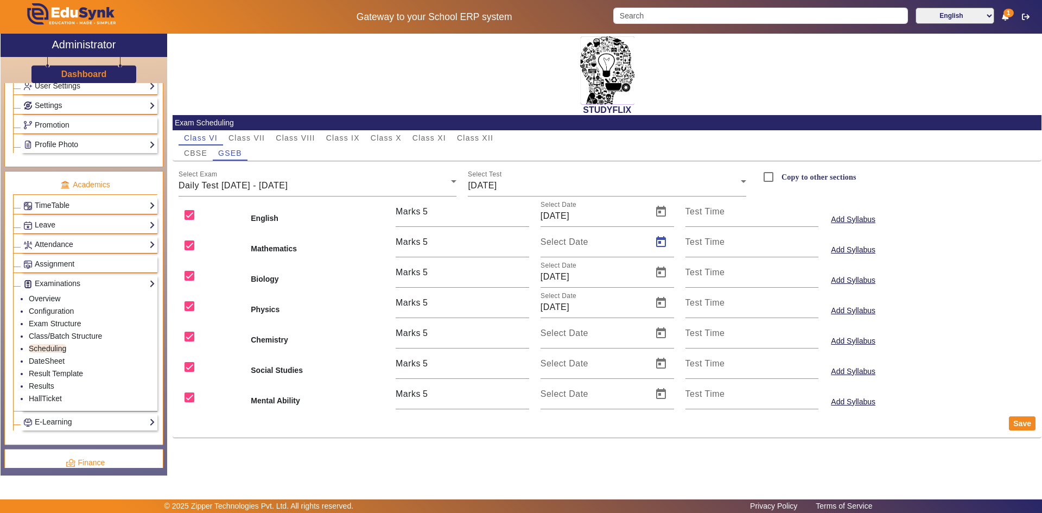
type input "[DATE]"
click at [665, 390] on span "Open calendar" at bounding box center [661, 394] width 26 height 26
click at [664, 317] on span "20" at bounding box center [665, 319] width 20 height 20
type input "[DATE]"
click at [659, 357] on span "Open calendar" at bounding box center [661, 364] width 26 height 26
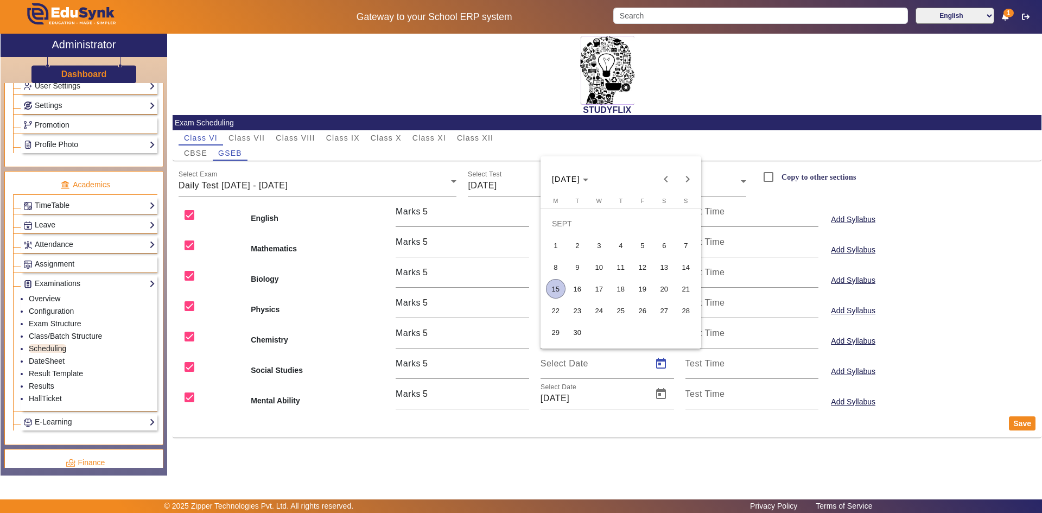
click at [664, 290] on span "20" at bounding box center [665, 289] width 20 height 20
type input "[DATE]"
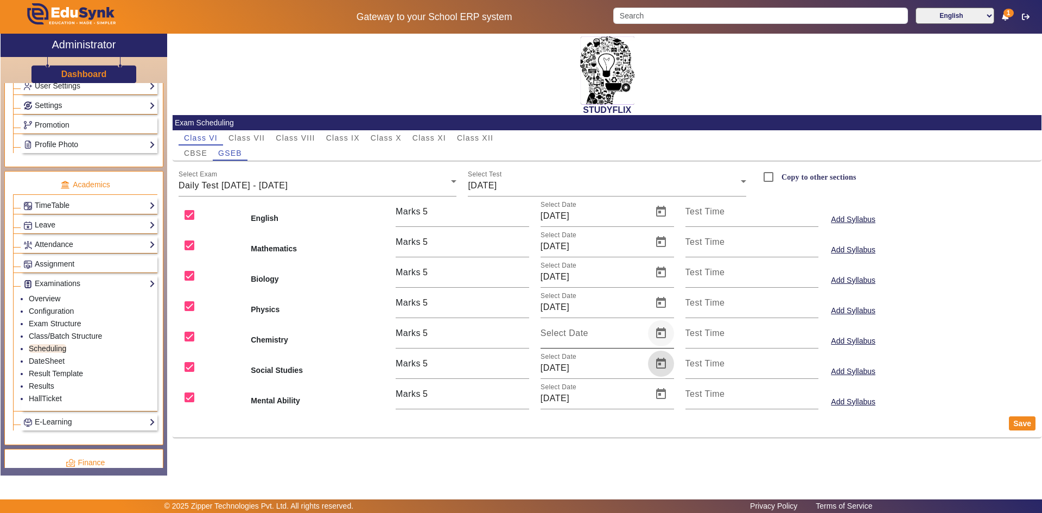
click at [662, 329] on span "Open calendar" at bounding box center [661, 333] width 26 height 26
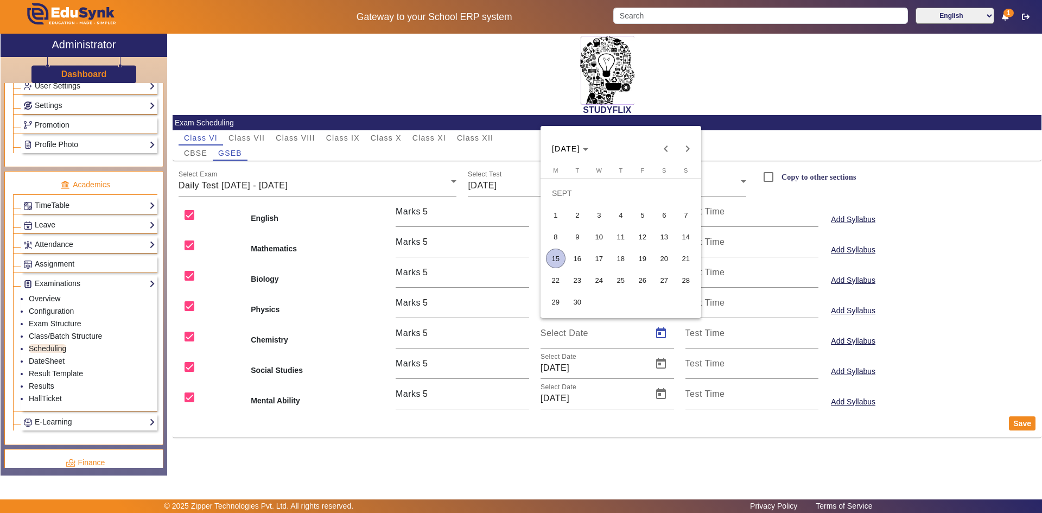
click at [663, 262] on span "20" at bounding box center [665, 259] width 20 height 20
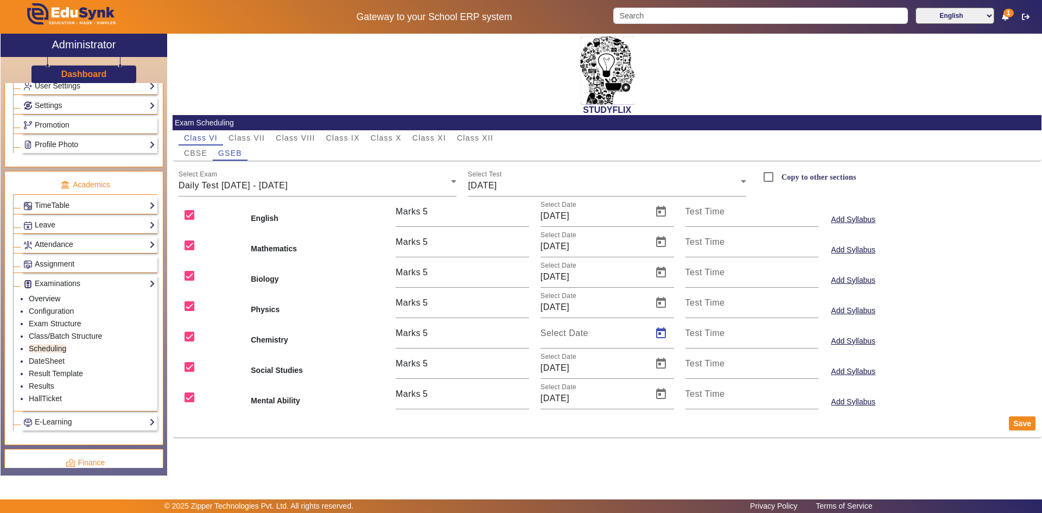
type input "[DATE]"
click at [1013, 424] on button "Save" at bounding box center [1022, 423] width 27 height 14
click at [482, 139] on span "Class XII" at bounding box center [475, 138] width 36 height 8
click at [284, 184] on div "Daily Tests (18/08-23/08)" at bounding box center [315, 185] width 273 height 13
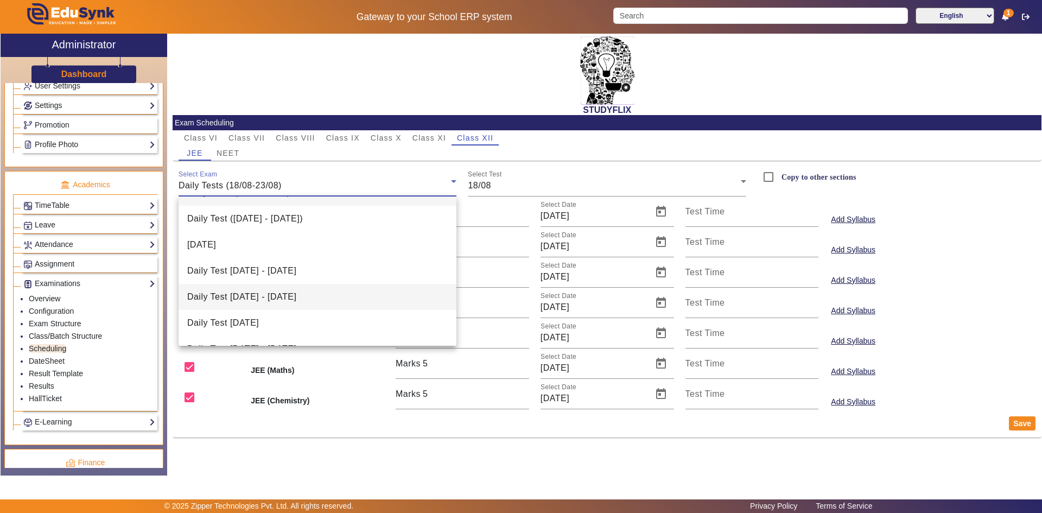
scroll to position [42, 0]
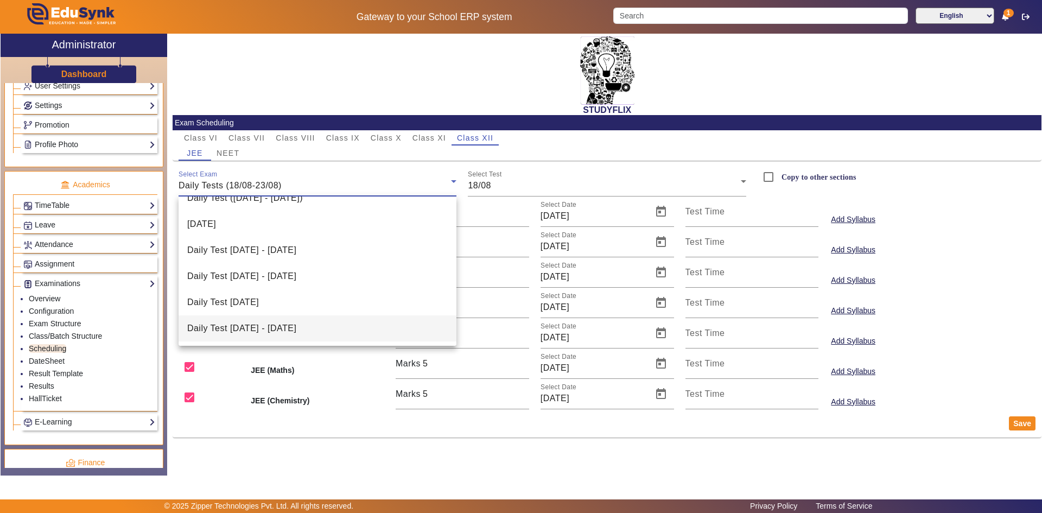
click at [282, 322] on span "Daily Test [DATE] - [DATE]" at bounding box center [241, 328] width 109 height 13
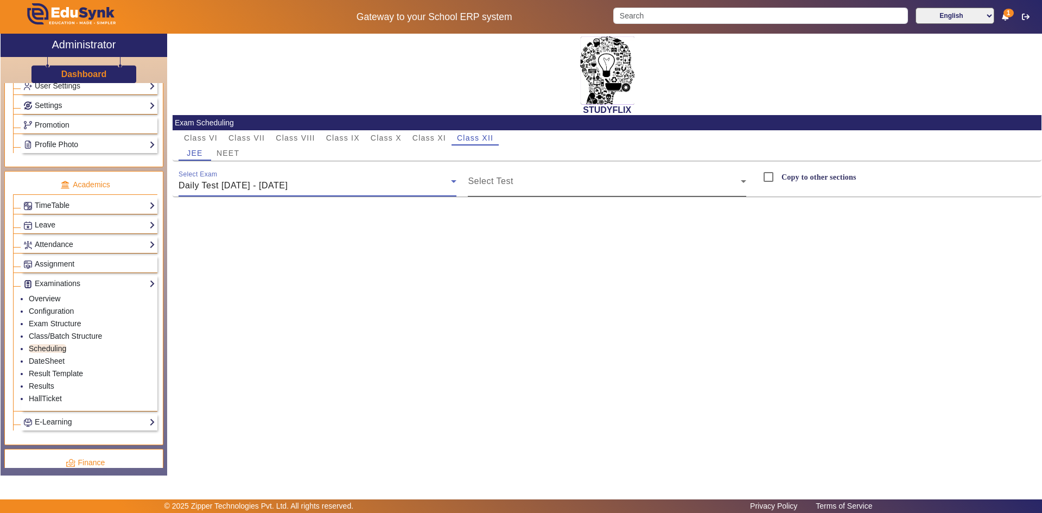
click at [479, 179] on span at bounding box center [604, 185] width 273 height 13
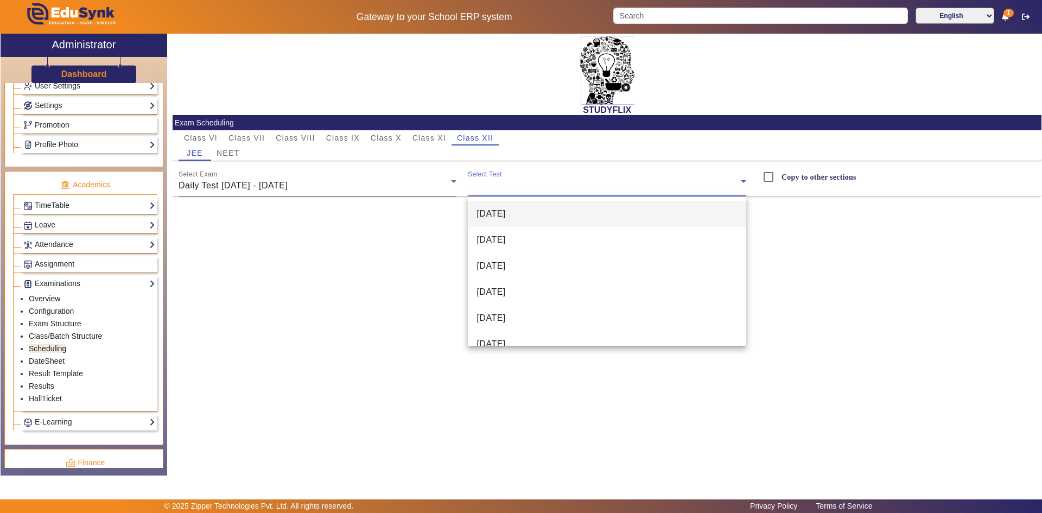
click at [485, 215] on span "[DATE]" at bounding box center [491, 213] width 29 height 13
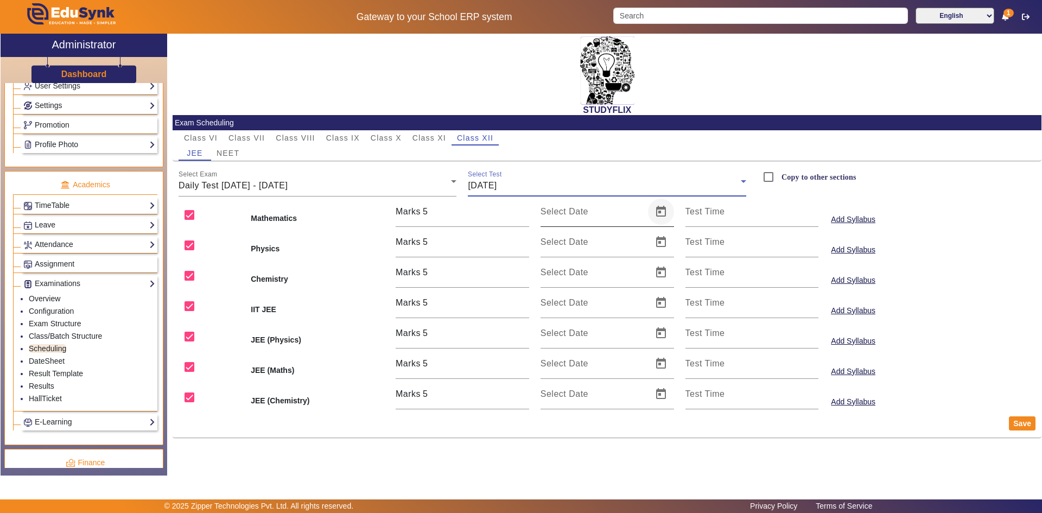
click at [657, 212] on span "Open calendar" at bounding box center [661, 212] width 26 height 26
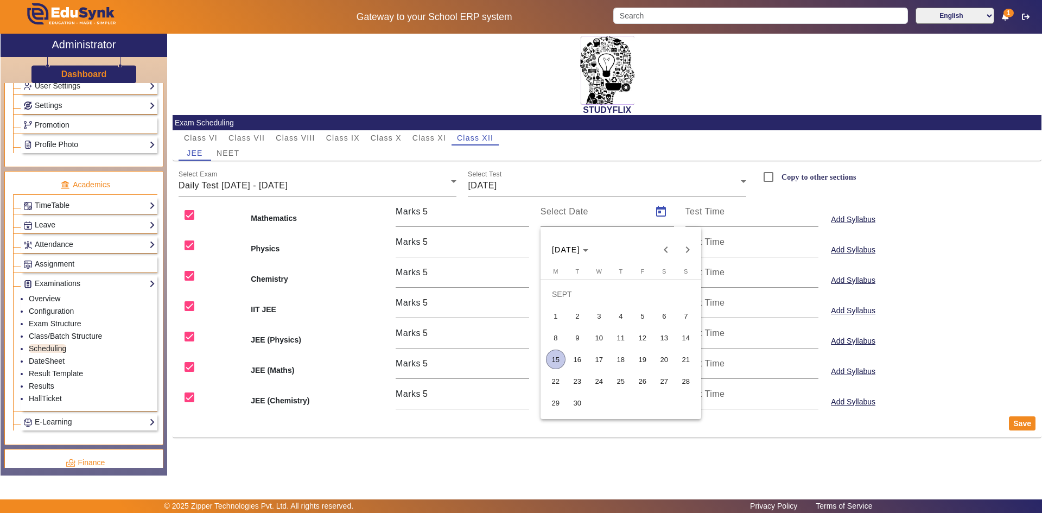
click at [561, 354] on span "15" at bounding box center [556, 360] width 20 height 20
type input "[DATE]"
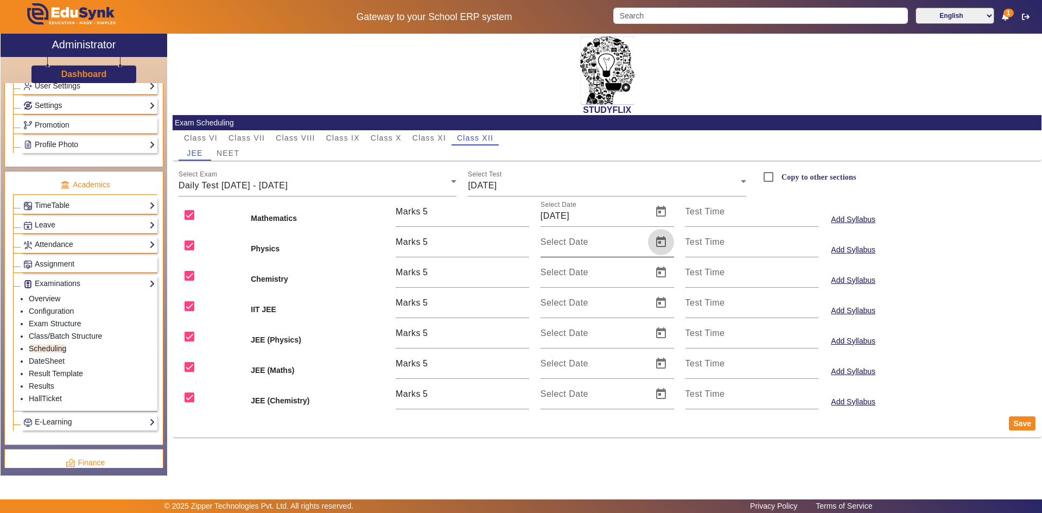
click at [662, 242] on span "Open calendar" at bounding box center [661, 242] width 26 height 26
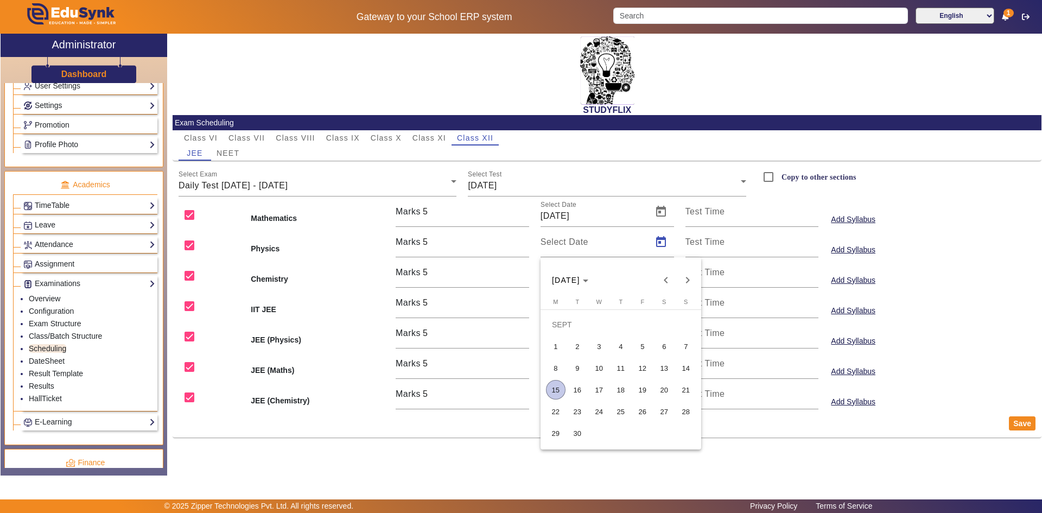
click at [556, 387] on span "15" at bounding box center [556, 390] width 20 height 20
type input "[DATE]"
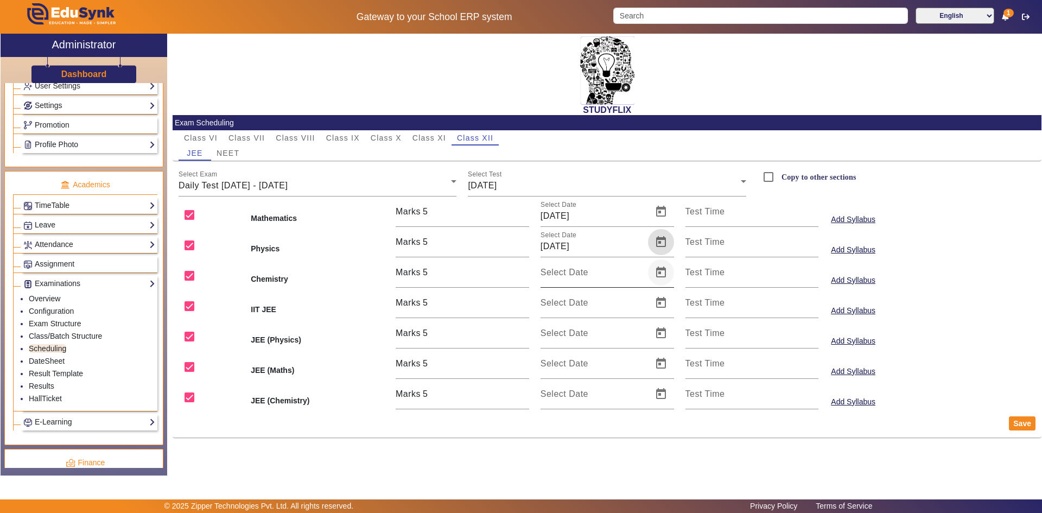
click at [657, 268] on span "Open calendar" at bounding box center [661, 272] width 26 height 26
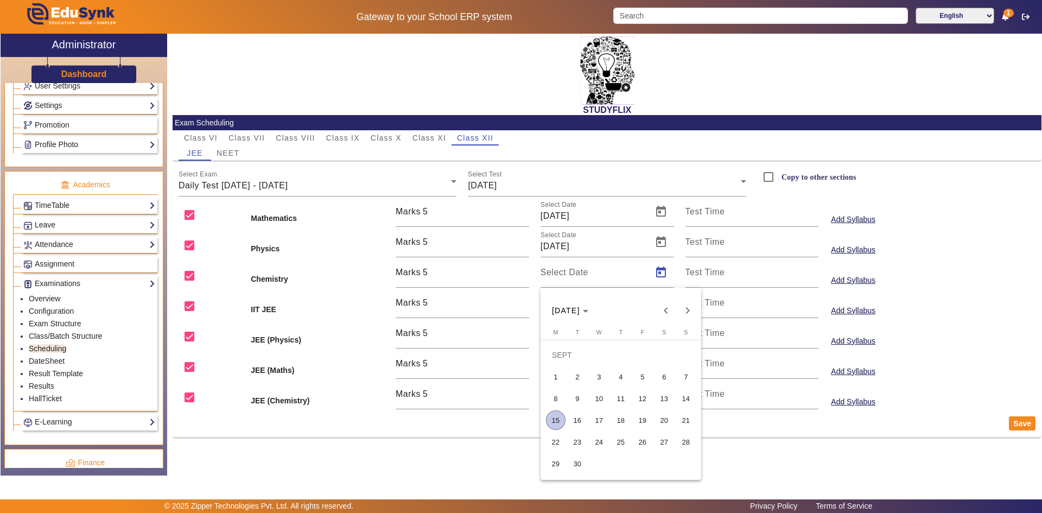
click at [562, 416] on span "15" at bounding box center [556, 420] width 20 height 20
type input "[DATE]"
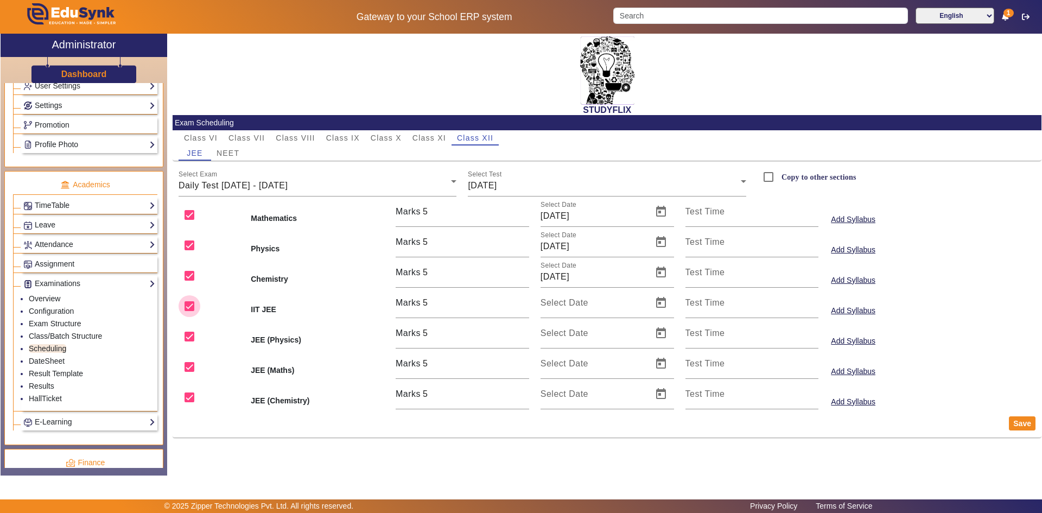
click at [189, 309] on input "checkbox" at bounding box center [190, 306] width 22 height 22
checkbox input "false"
click at [189, 341] on input "checkbox" at bounding box center [190, 337] width 22 height 22
checkbox input "false"
click at [189, 366] on input "checkbox" at bounding box center [190, 367] width 22 height 22
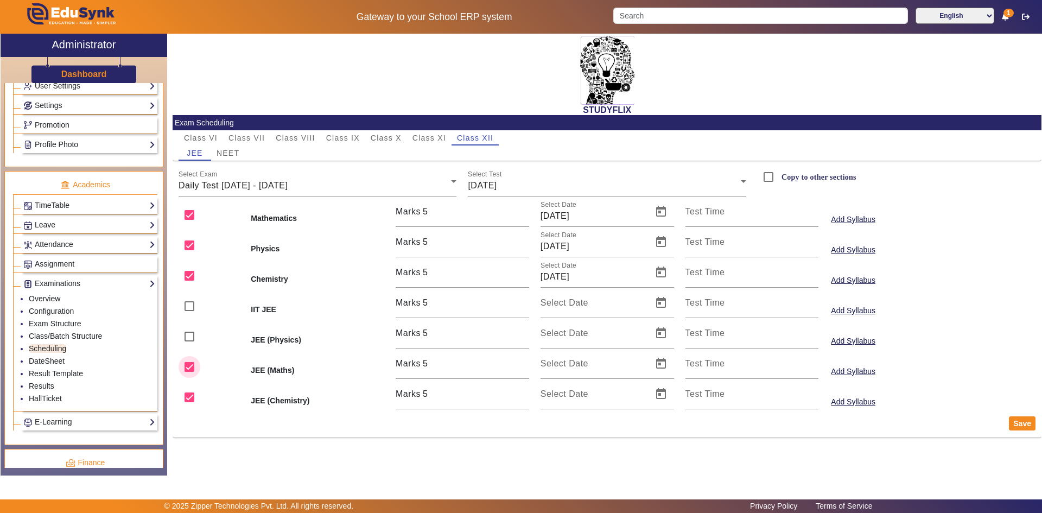
checkbox input "false"
click at [186, 396] on input "checkbox" at bounding box center [190, 397] width 22 height 22
checkbox input "false"
click at [1022, 425] on button "Save" at bounding box center [1022, 423] width 27 height 14
click at [527, 184] on div "[DATE]" at bounding box center [604, 185] width 273 height 13
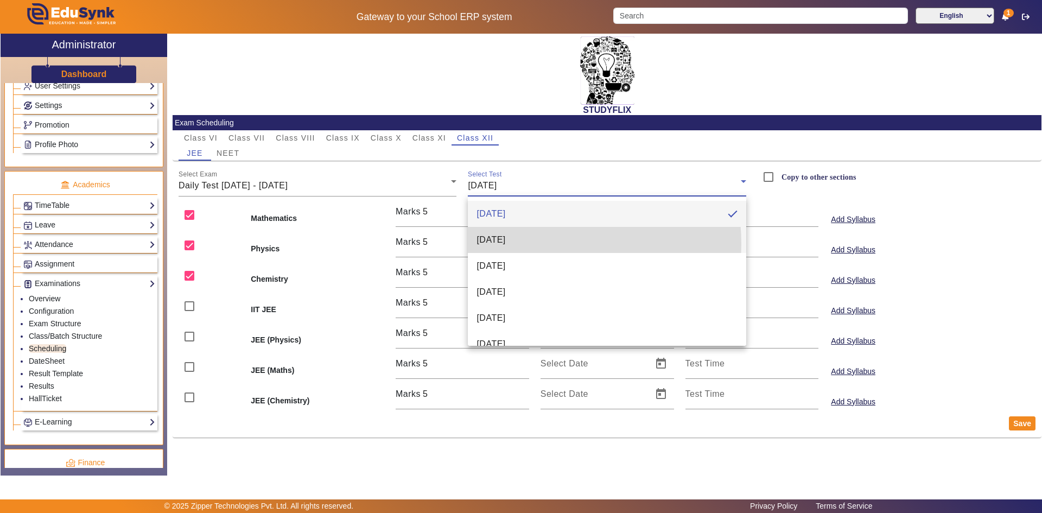
click at [527, 244] on mat-option "[DATE]" at bounding box center [607, 240] width 278 height 26
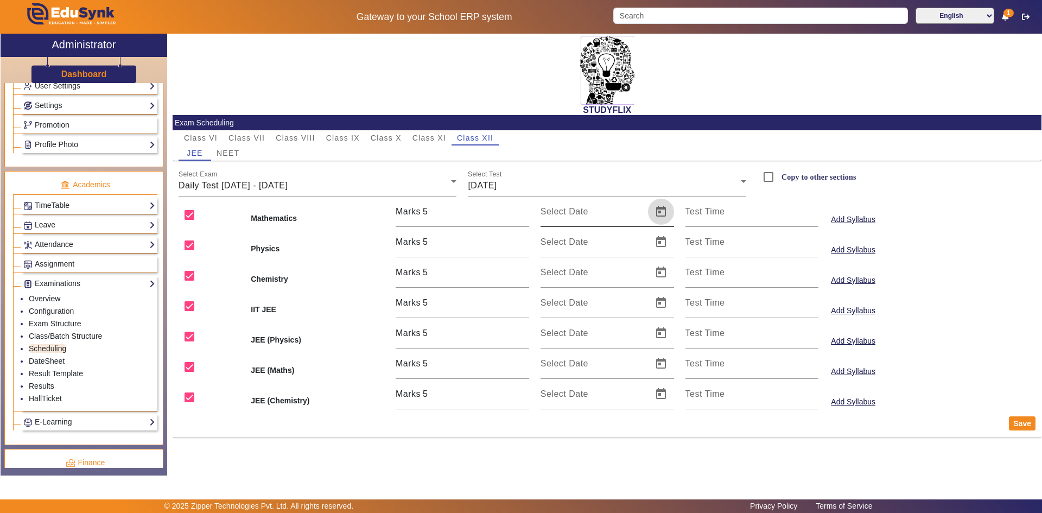
click at [656, 215] on span "Open calendar" at bounding box center [661, 212] width 26 height 26
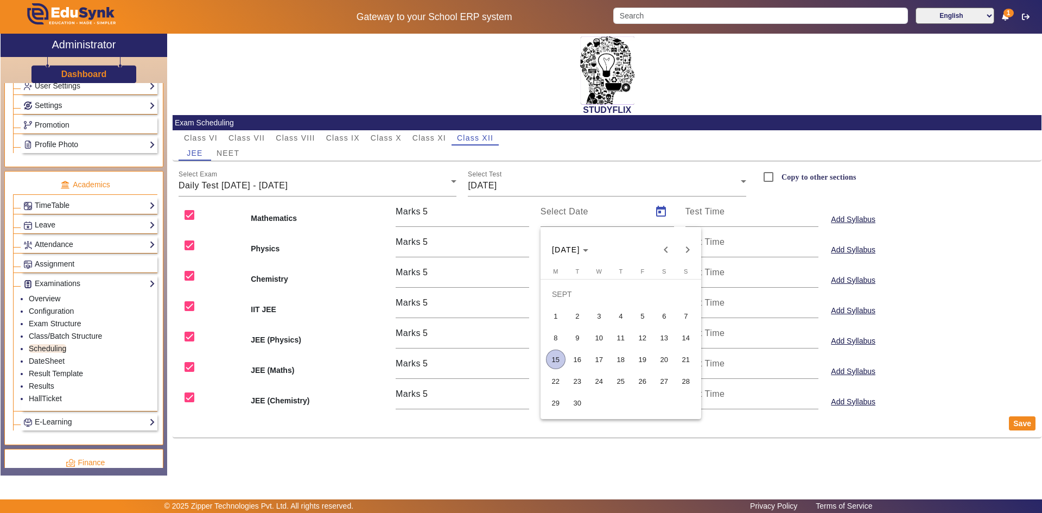
click at [574, 359] on span "16" at bounding box center [578, 360] width 20 height 20
type input "[DATE]"
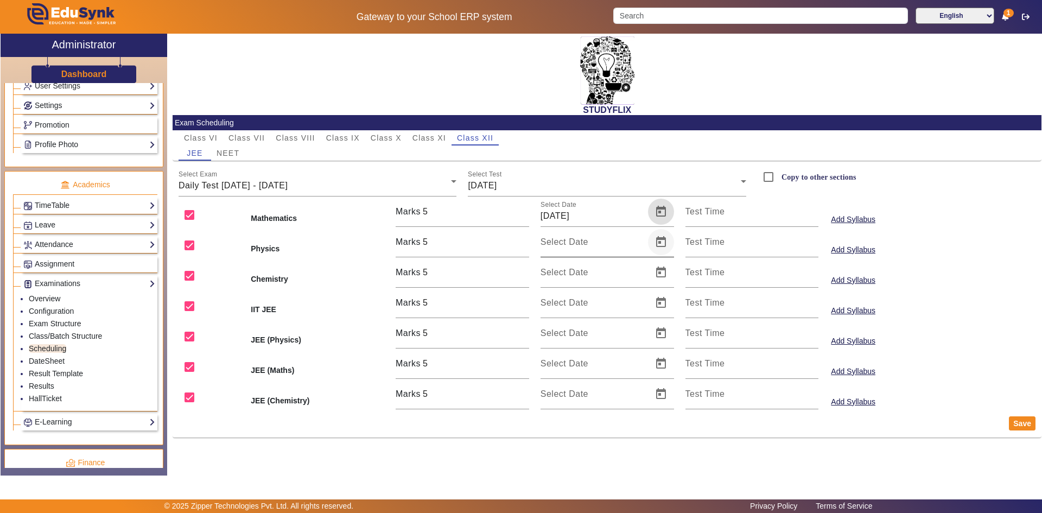
click at [657, 242] on span "Open calendar" at bounding box center [661, 242] width 26 height 26
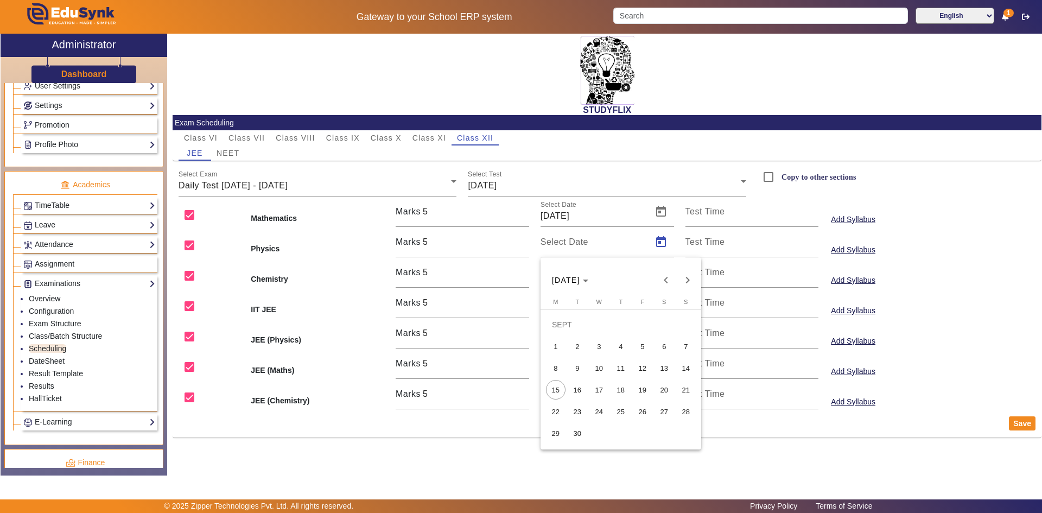
click at [582, 381] on span "16" at bounding box center [578, 390] width 20 height 20
type input "[DATE]"
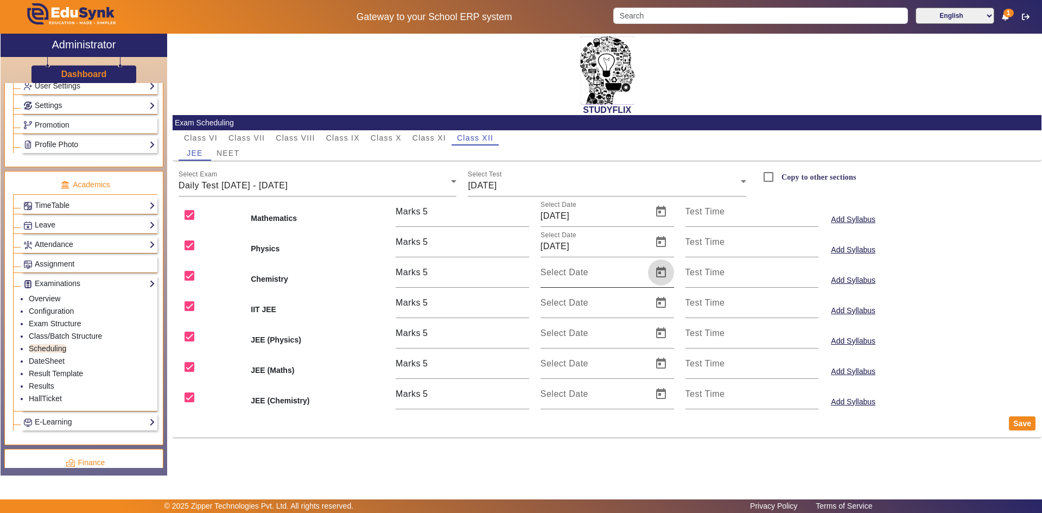
click at [664, 275] on span "Open calendar" at bounding box center [661, 272] width 26 height 26
click at [573, 421] on span "16" at bounding box center [578, 420] width 20 height 20
type input "[DATE]"
click at [192, 307] on input "checkbox" at bounding box center [190, 306] width 22 height 22
checkbox input "false"
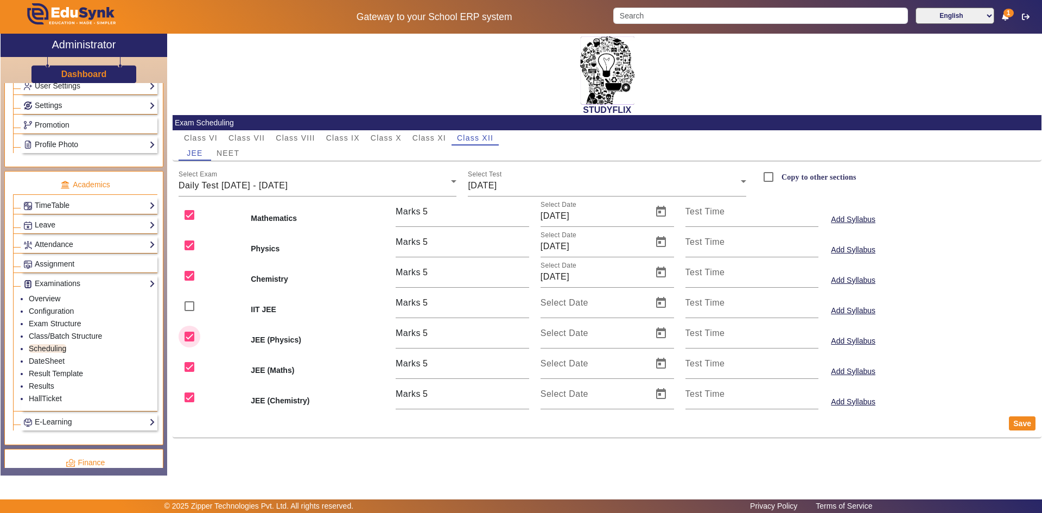
click at [191, 337] on input "checkbox" at bounding box center [190, 337] width 22 height 22
checkbox input "false"
drag, startPoint x: 192, startPoint y: 365, endPoint x: 191, endPoint y: 379, distance: 14.1
click at [192, 365] on input "checkbox" at bounding box center [190, 367] width 22 height 22
checkbox input "false"
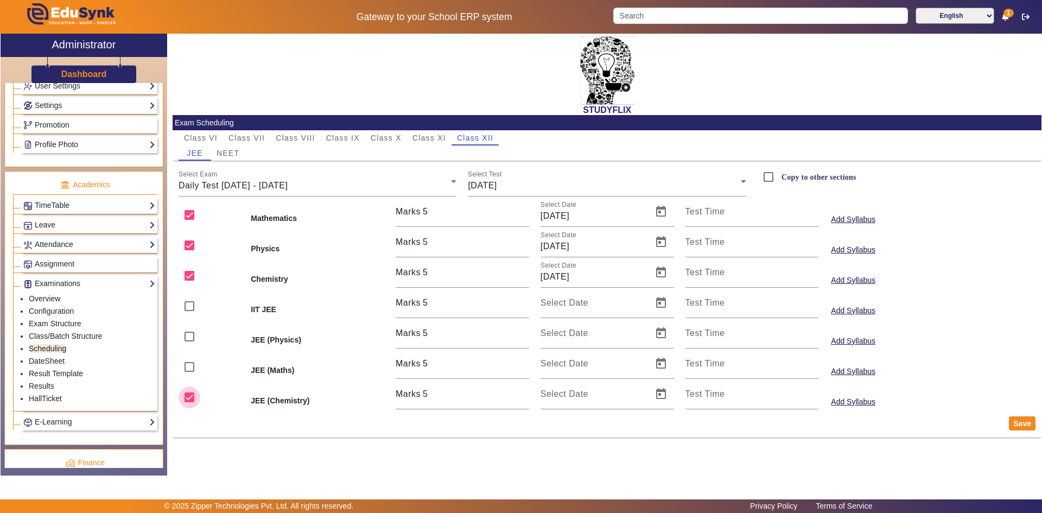
click at [188, 397] on input "checkbox" at bounding box center [190, 397] width 22 height 22
checkbox input "false"
click at [1019, 422] on button "Save" at bounding box center [1022, 423] width 27 height 14
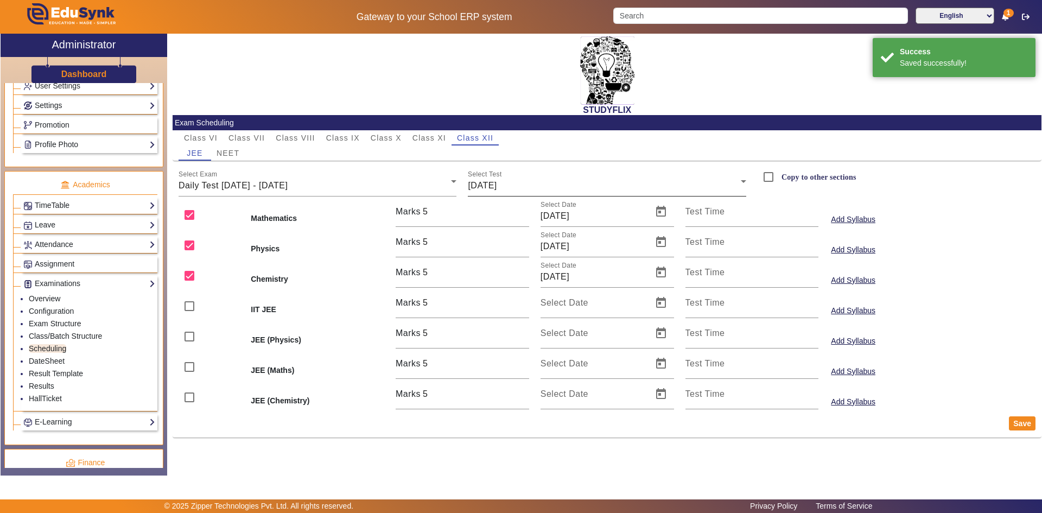
click at [519, 188] on div "[DATE]" at bounding box center [604, 185] width 273 height 13
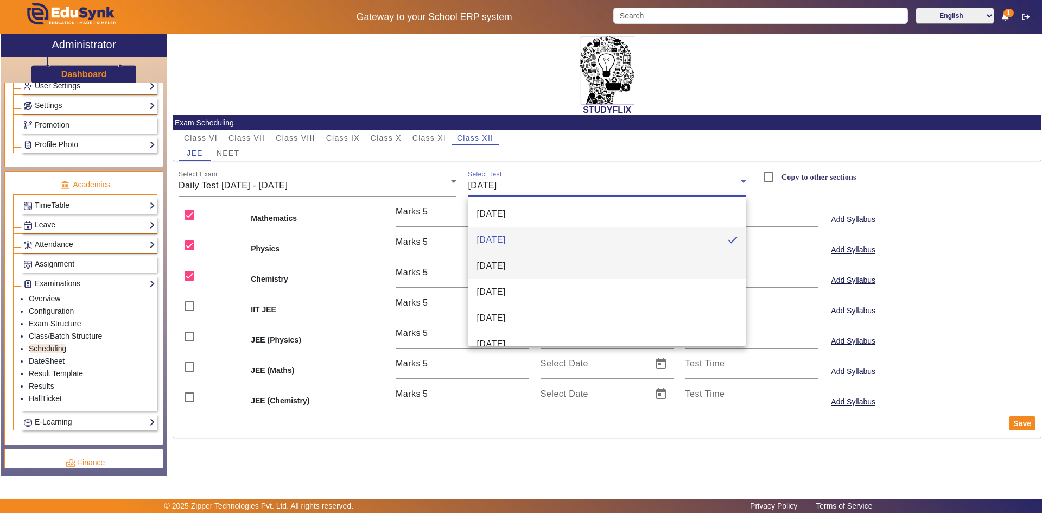
click at [510, 274] on mat-option "[DATE]" at bounding box center [607, 266] width 278 height 26
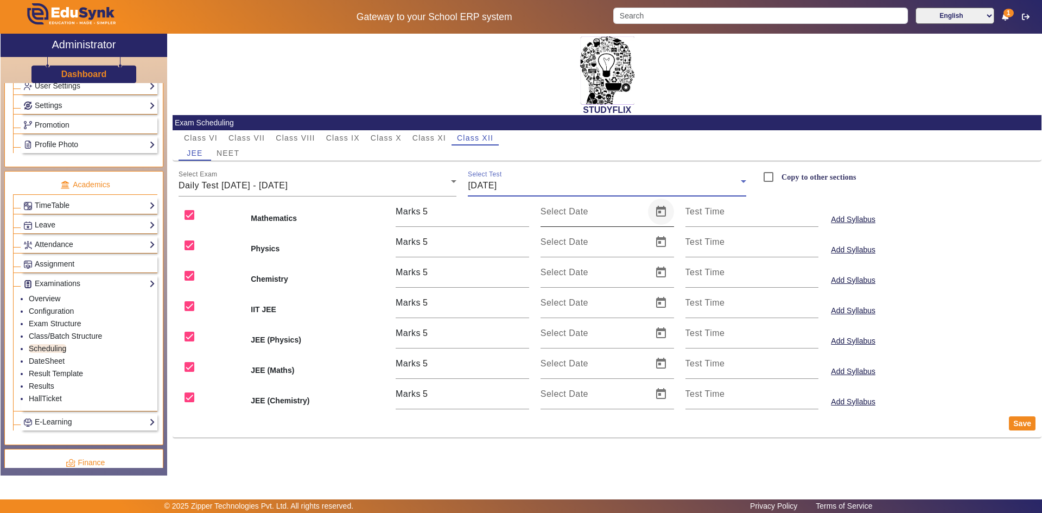
click at [658, 214] on span "Open calendar" at bounding box center [661, 212] width 26 height 26
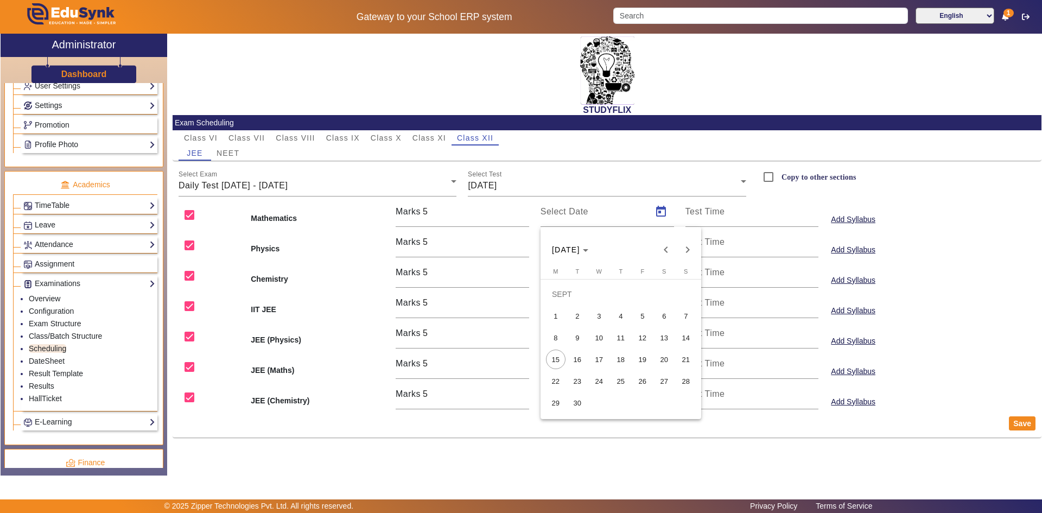
click at [598, 359] on span "17" at bounding box center [599, 360] width 20 height 20
type input "[DATE]"
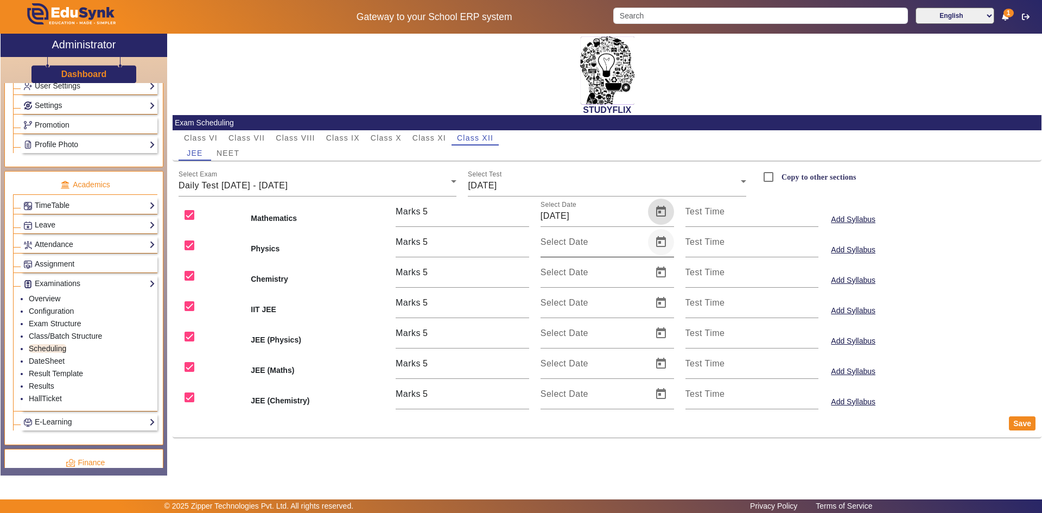
click at [656, 242] on span "Open calendar" at bounding box center [661, 242] width 26 height 26
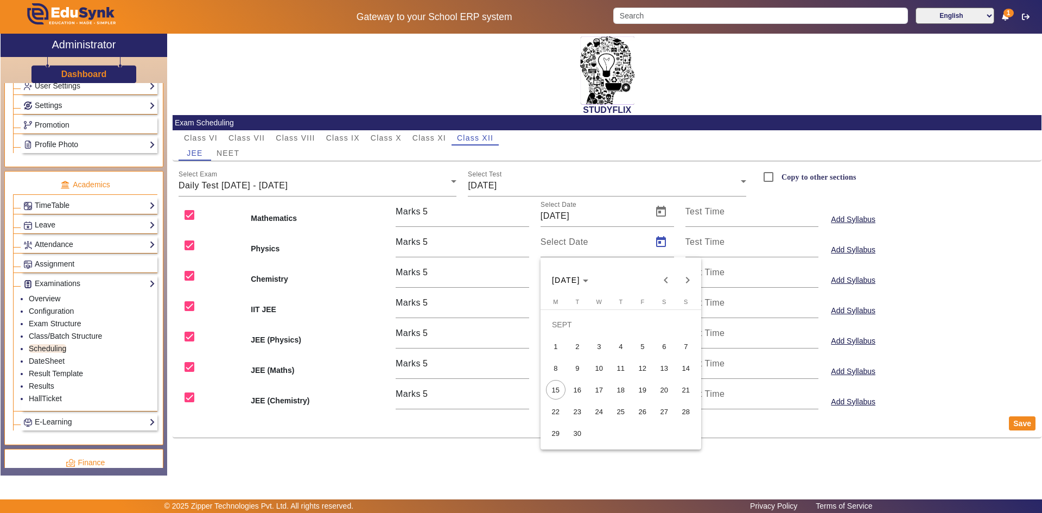
click at [586, 390] on span "16" at bounding box center [578, 390] width 20 height 20
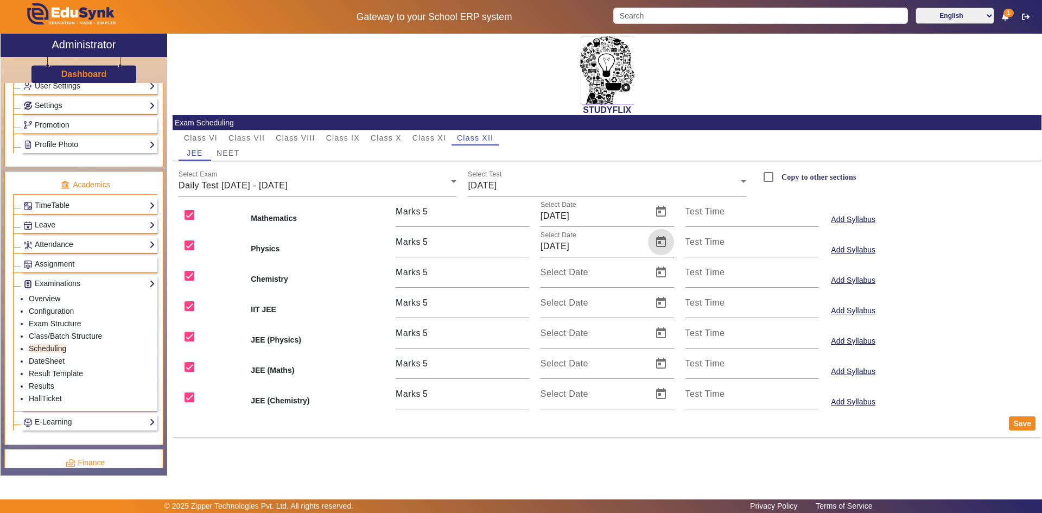
click at [658, 236] on span "Open calendar" at bounding box center [661, 242] width 26 height 26
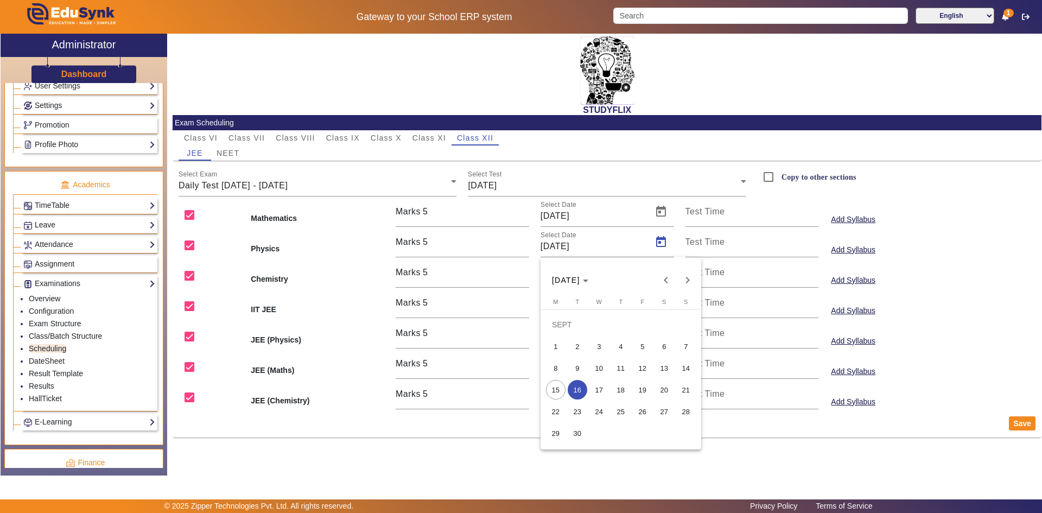
drag, startPoint x: 604, startPoint y: 389, endPoint x: 611, endPoint y: 382, distance: 10.0
click at [607, 386] on span "17" at bounding box center [599, 390] width 20 height 20
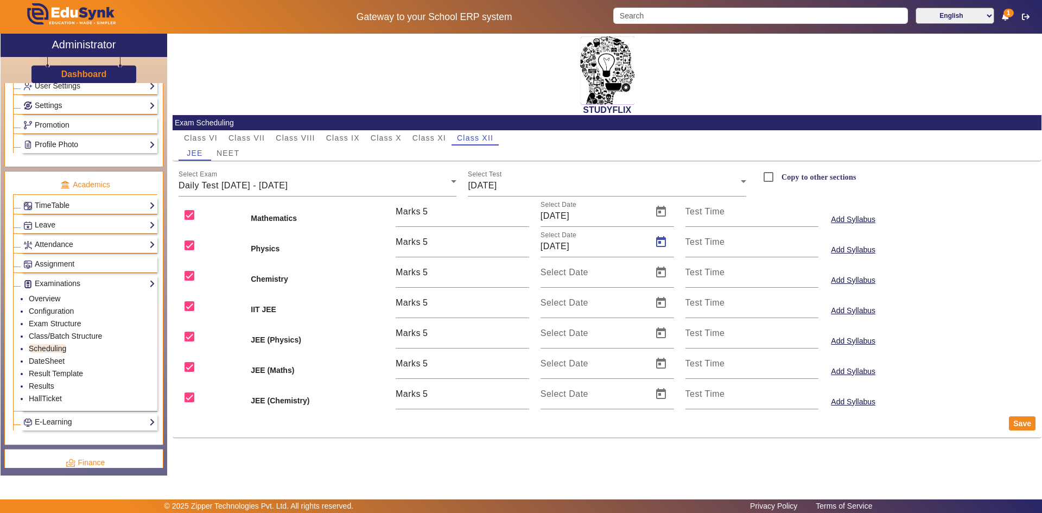
type input "[DATE]"
click at [653, 274] on span "Open calendar" at bounding box center [661, 272] width 26 height 26
click at [603, 418] on span "17" at bounding box center [599, 420] width 20 height 20
type input "[DATE]"
click at [192, 306] on input "checkbox" at bounding box center [190, 306] width 22 height 22
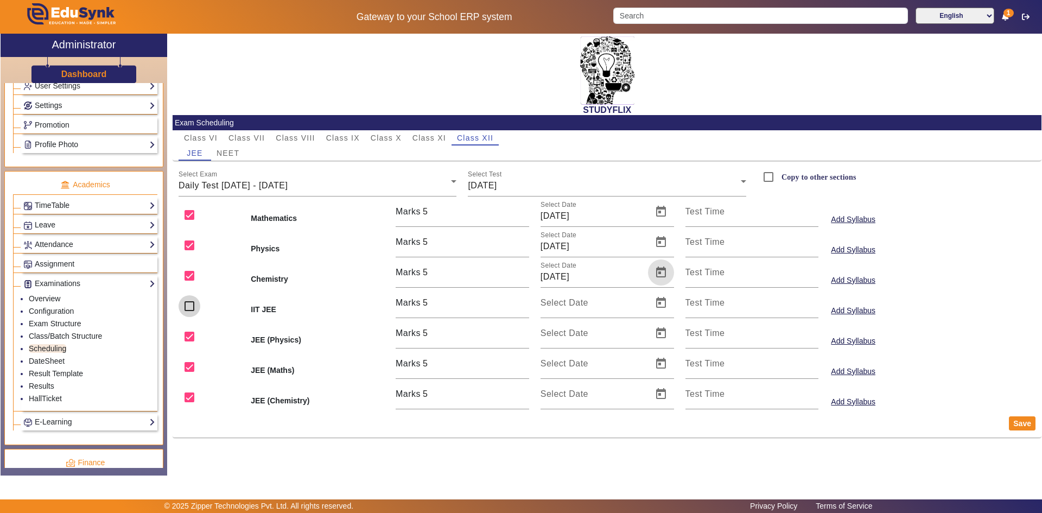
checkbox input "false"
click at [192, 334] on input "checkbox" at bounding box center [190, 337] width 22 height 22
checkbox input "false"
click at [192, 363] on input "checkbox" at bounding box center [190, 367] width 22 height 22
checkbox input "false"
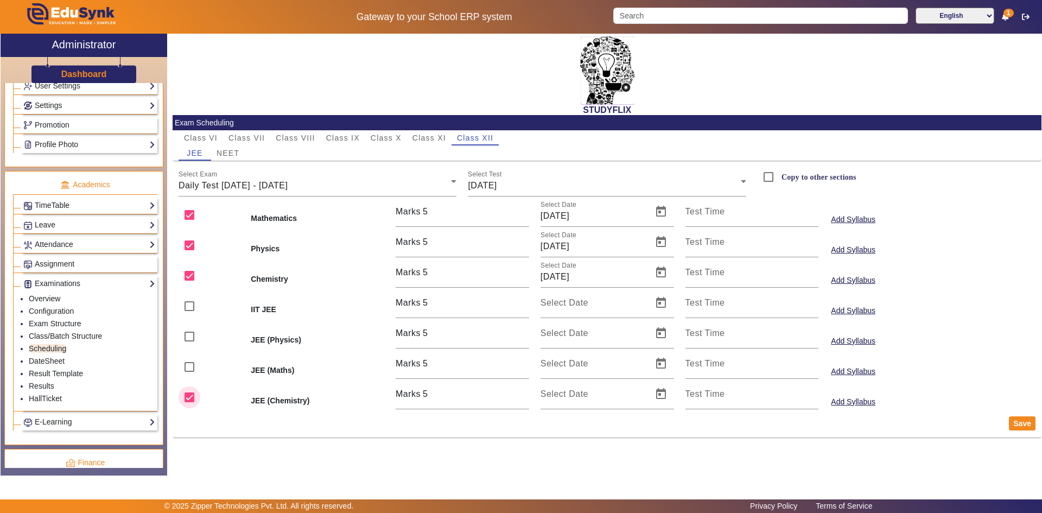
click at [187, 394] on input "checkbox" at bounding box center [190, 397] width 22 height 22
checkbox input "false"
click at [1018, 426] on button "Save" at bounding box center [1022, 423] width 27 height 14
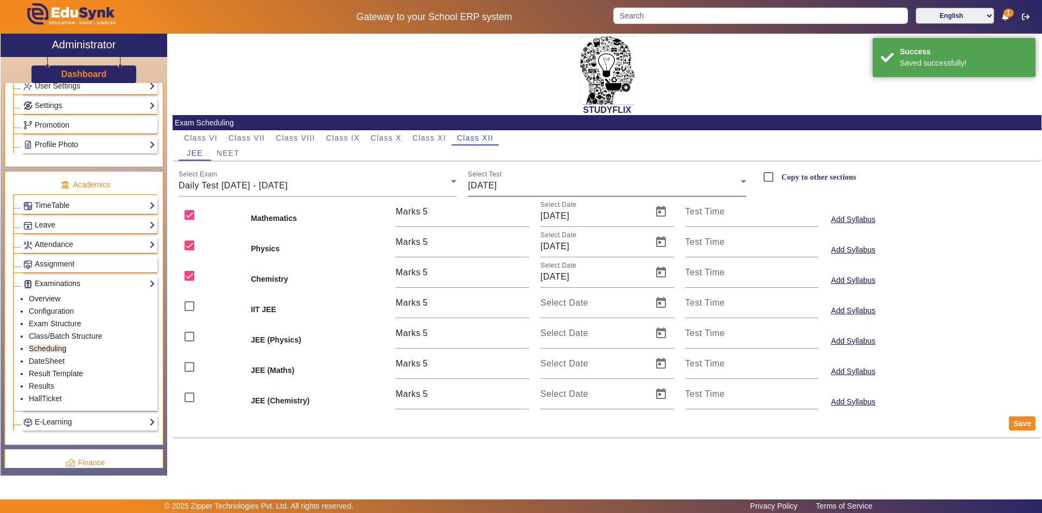
click at [607, 184] on div "[DATE]" at bounding box center [604, 185] width 273 height 13
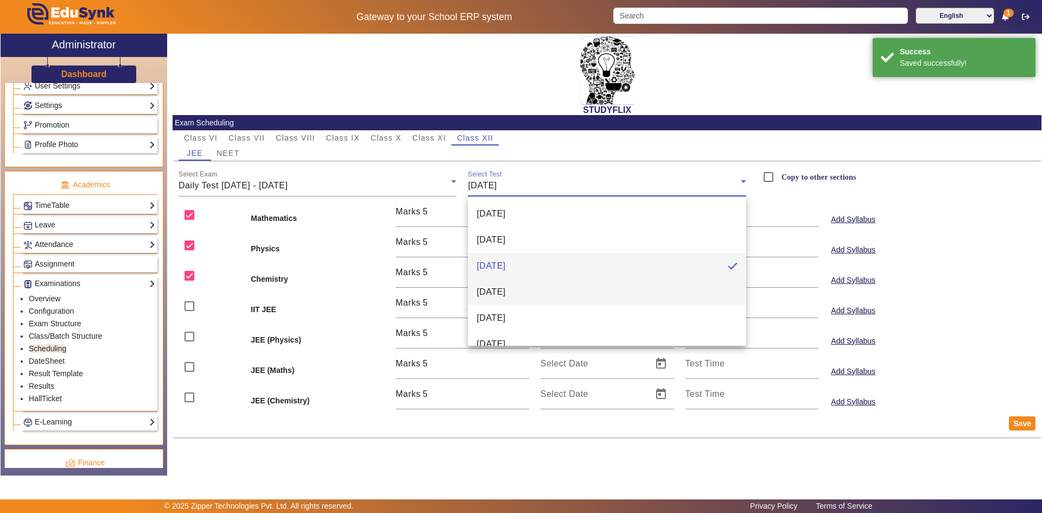
click at [531, 287] on mat-option "[DATE]" at bounding box center [607, 292] width 278 height 26
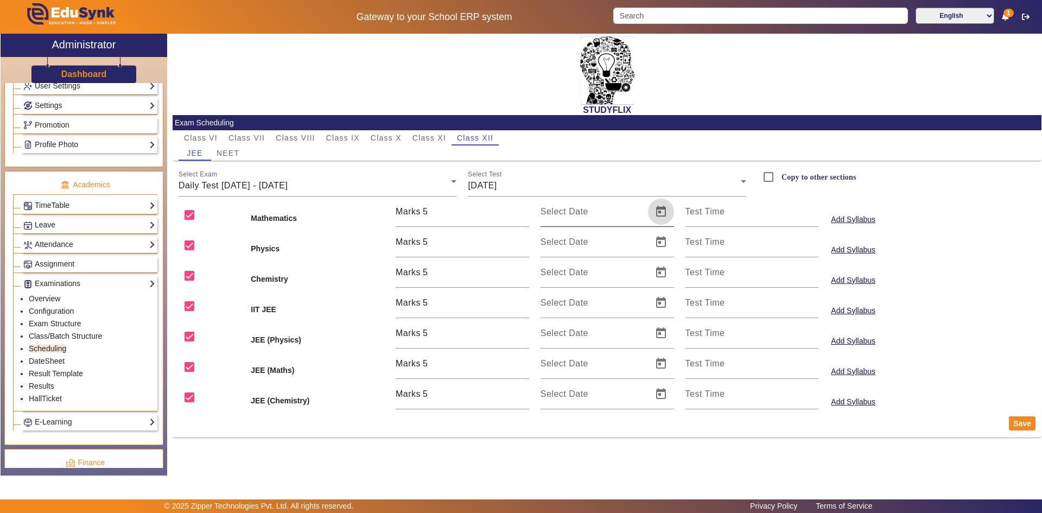
click at [665, 215] on span "Open calendar" at bounding box center [661, 212] width 26 height 26
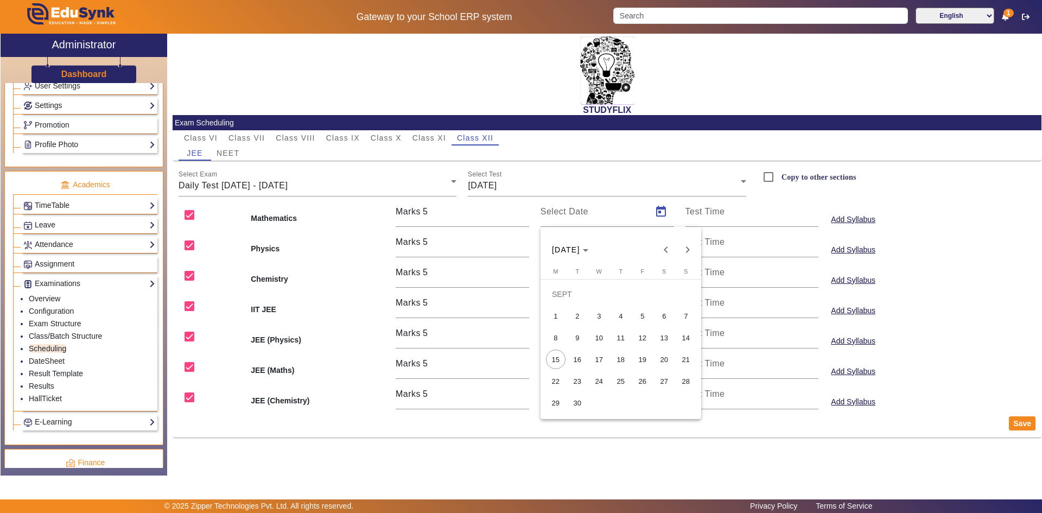
click at [619, 363] on span "18" at bounding box center [621, 360] width 20 height 20
type input "[DATE]"
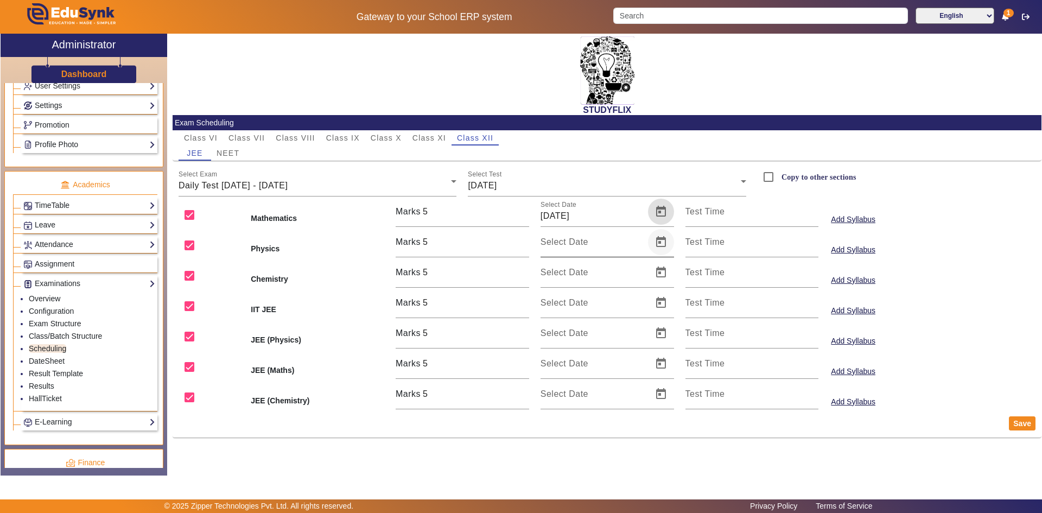
click at [664, 244] on span "Open calendar" at bounding box center [661, 242] width 26 height 26
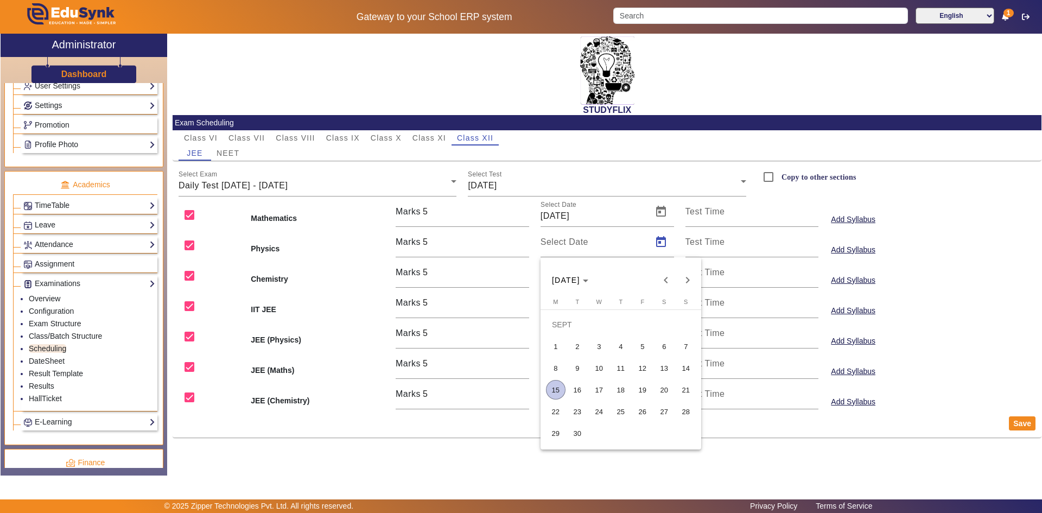
click at [615, 388] on span "18" at bounding box center [621, 390] width 20 height 20
type input "[DATE]"
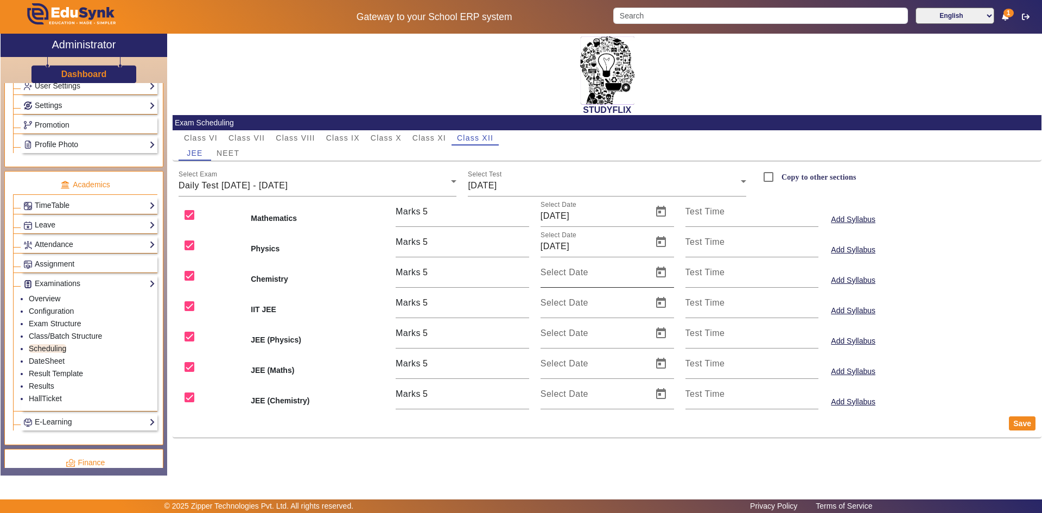
click at [669, 257] on mat-card-content "Class VI Class VII Class VIII Class IX Class X Class XI Class XII JEE NEET Sele…" at bounding box center [607, 269] width 869 height 279
click at [663, 270] on span "Open calendar" at bounding box center [661, 272] width 26 height 26
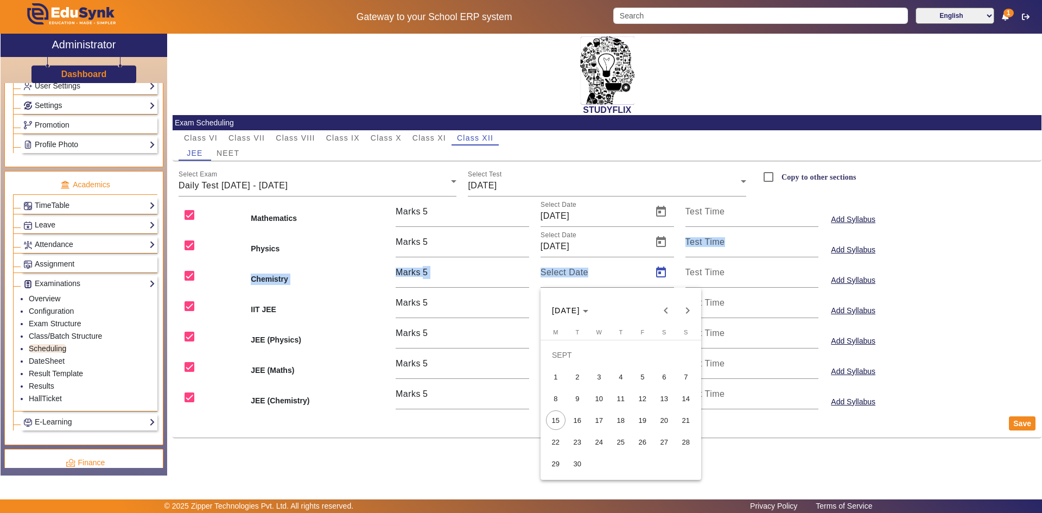
click at [624, 416] on span "18" at bounding box center [621, 420] width 20 height 20
type input "[DATE]"
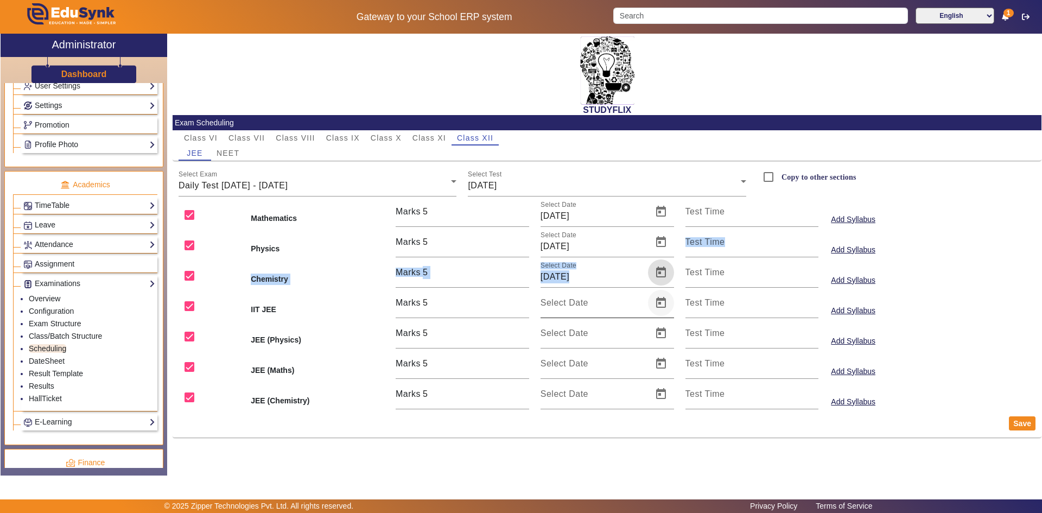
click at [658, 304] on span "Open calendar" at bounding box center [661, 303] width 26 height 26
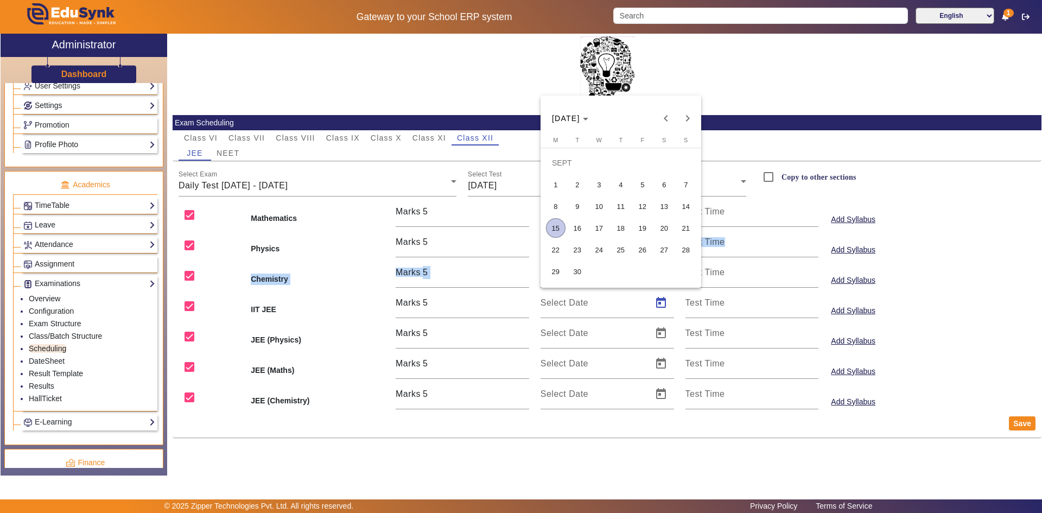
click at [621, 227] on span "18" at bounding box center [621, 228] width 20 height 20
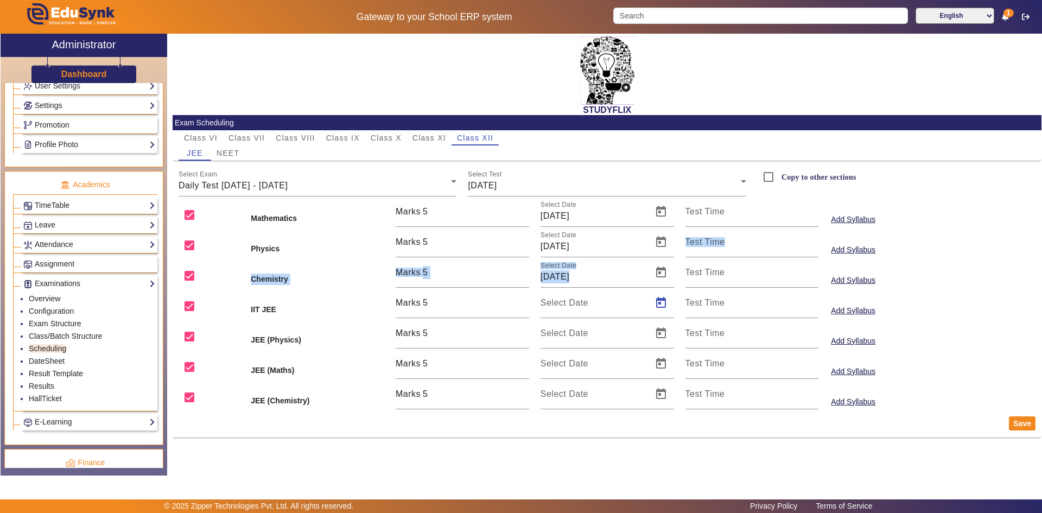
type input "[DATE]"
click at [637, 268] on div "Select Date [DATE]" at bounding box center [593, 272] width 105 height 30
click at [659, 332] on span "Open calendar" at bounding box center [661, 333] width 26 height 26
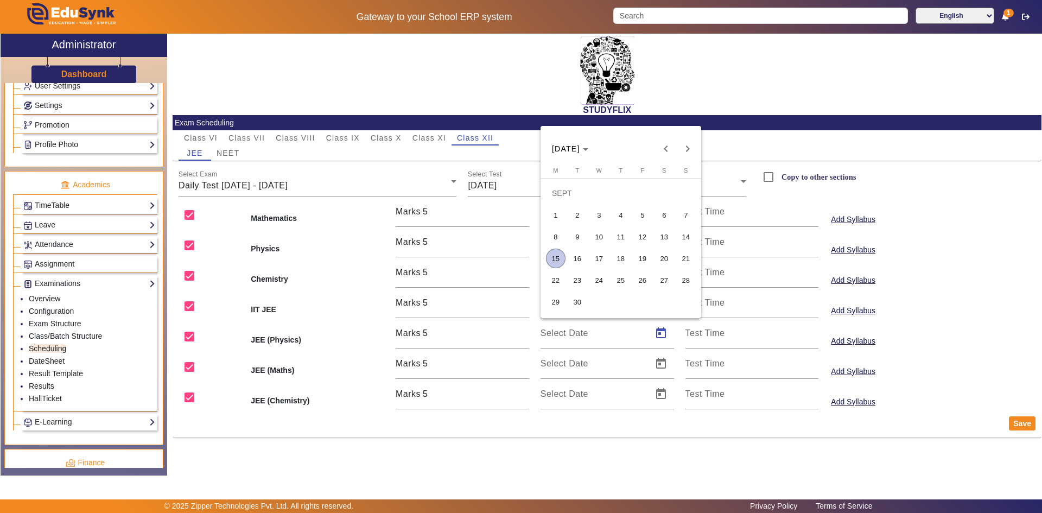
click at [623, 261] on span "18" at bounding box center [621, 259] width 20 height 20
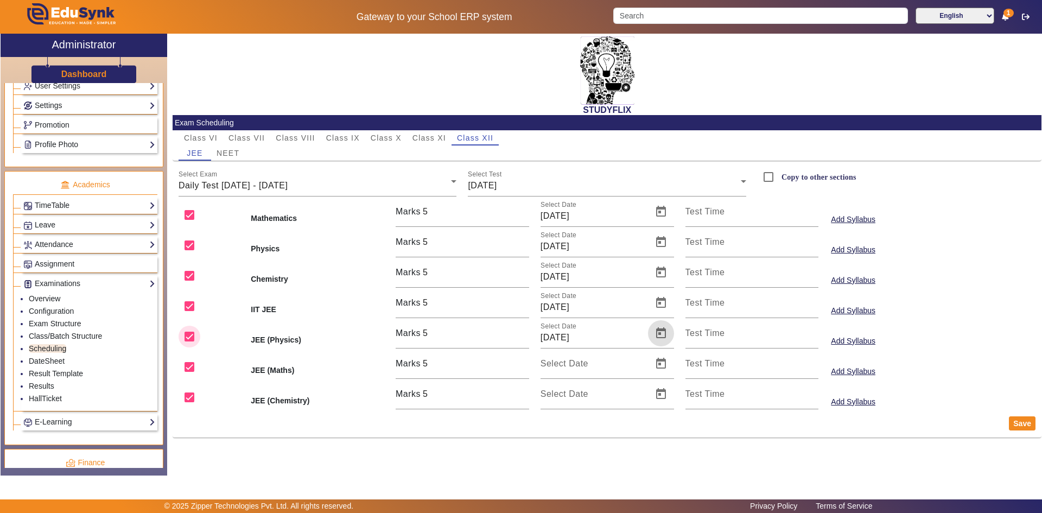
click at [192, 337] on input "checkbox" at bounding box center [190, 337] width 22 height 22
click at [188, 312] on input "checkbox" at bounding box center [190, 306] width 22 height 22
click at [1010, 425] on button "Save" at bounding box center [1022, 423] width 27 height 14
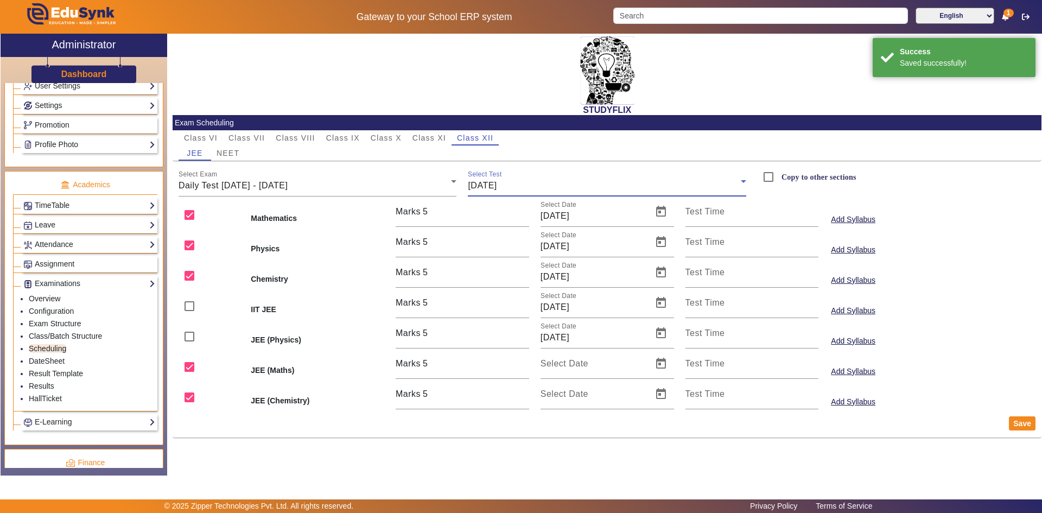
click at [550, 183] on div "[DATE]" at bounding box center [604, 185] width 273 height 13
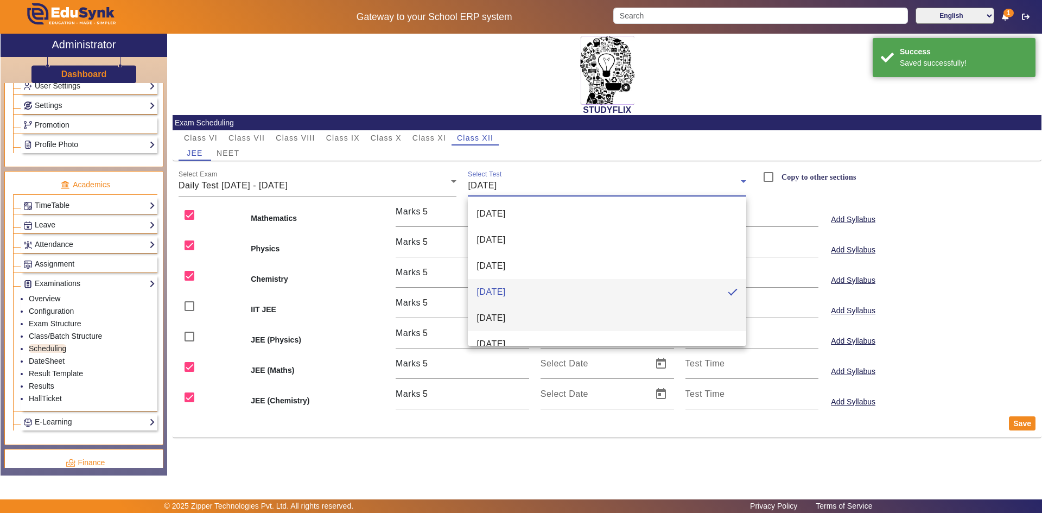
click at [528, 319] on mat-option "[DATE]" at bounding box center [607, 318] width 278 height 26
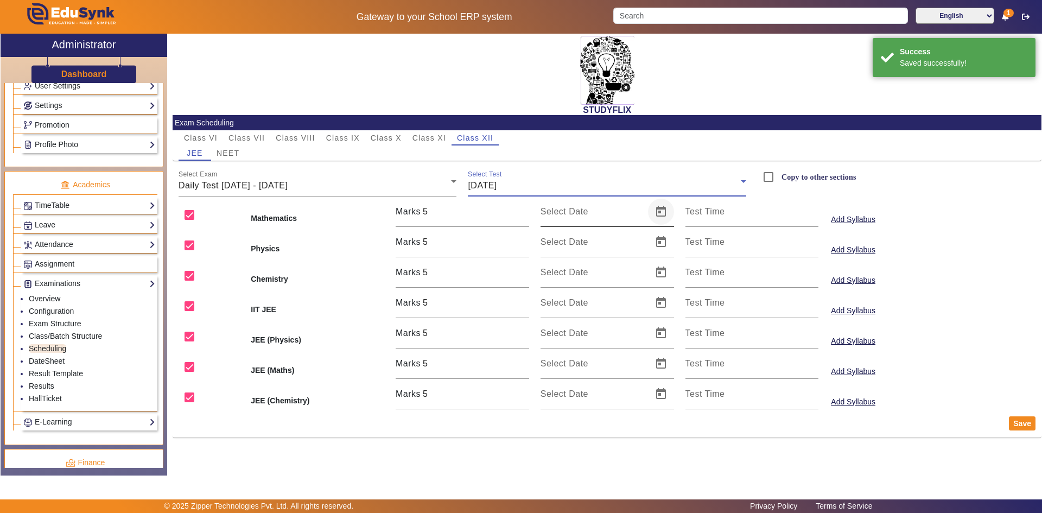
click at [656, 214] on span "Open calendar" at bounding box center [661, 212] width 26 height 26
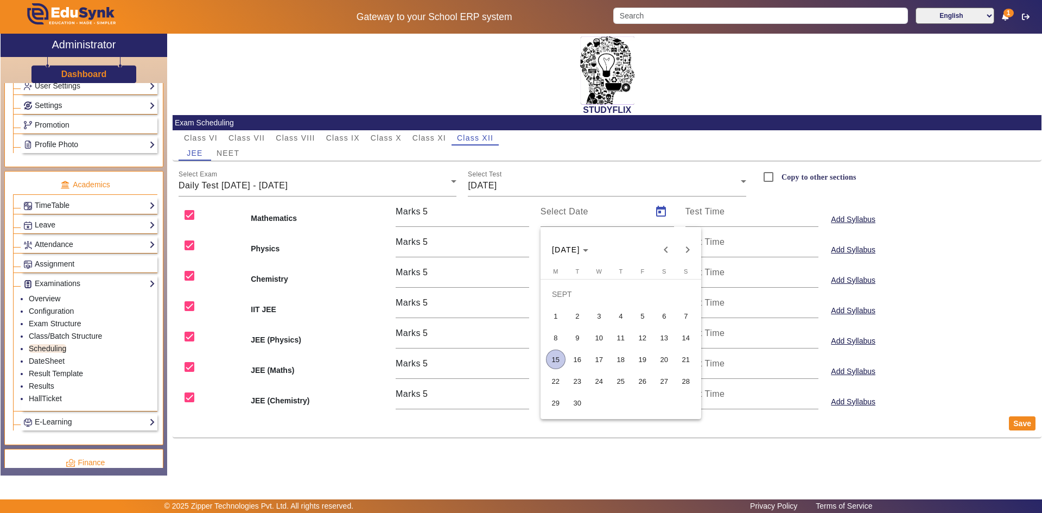
click at [637, 358] on span "19" at bounding box center [643, 360] width 20 height 20
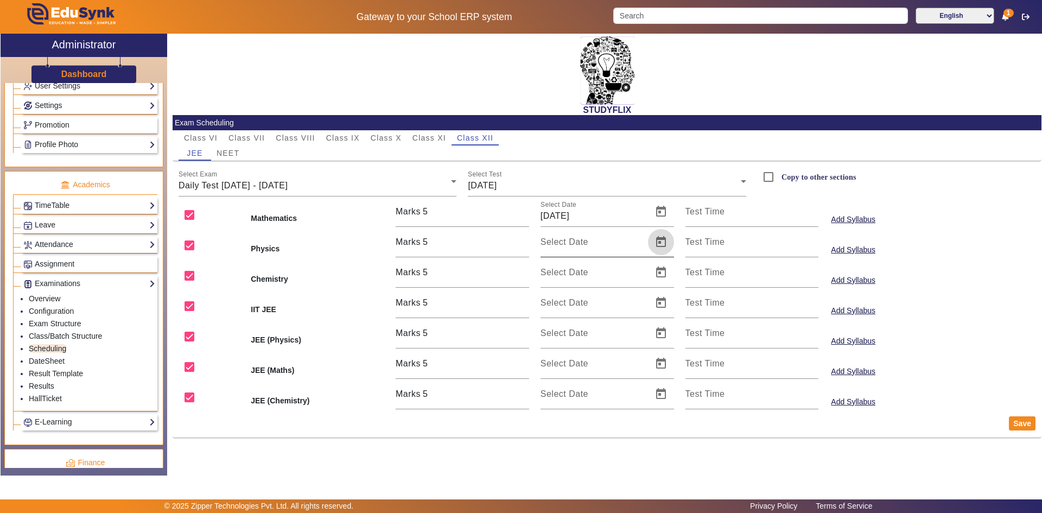
click at [654, 245] on span "Open calendar" at bounding box center [661, 242] width 26 height 26
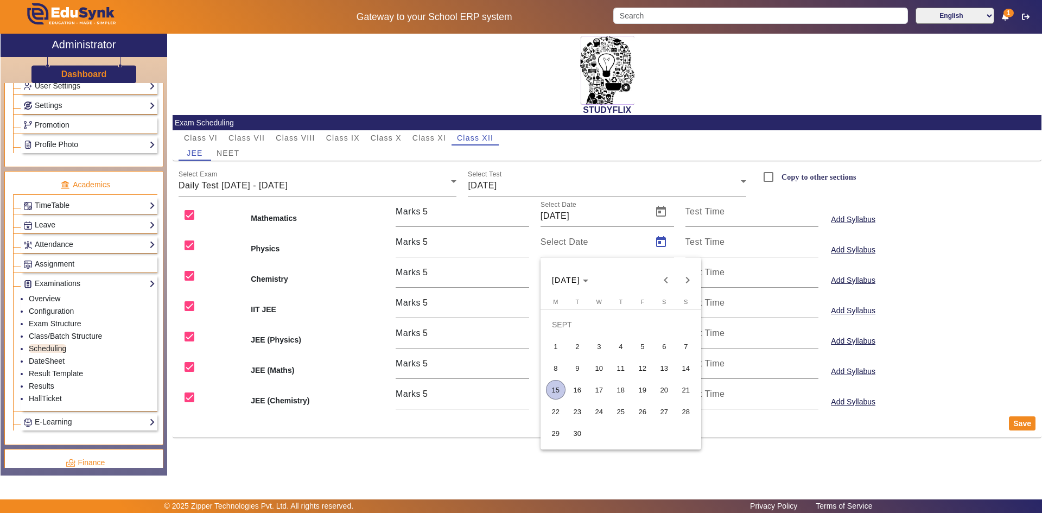
click at [633, 389] on span "19" at bounding box center [643, 390] width 20 height 20
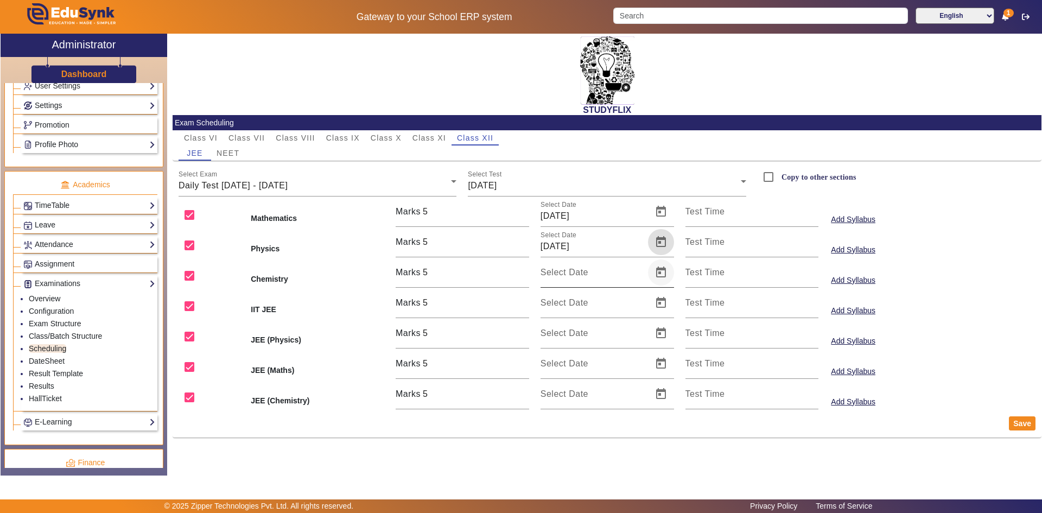
click at [658, 277] on span "Open calendar" at bounding box center [661, 272] width 26 height 26
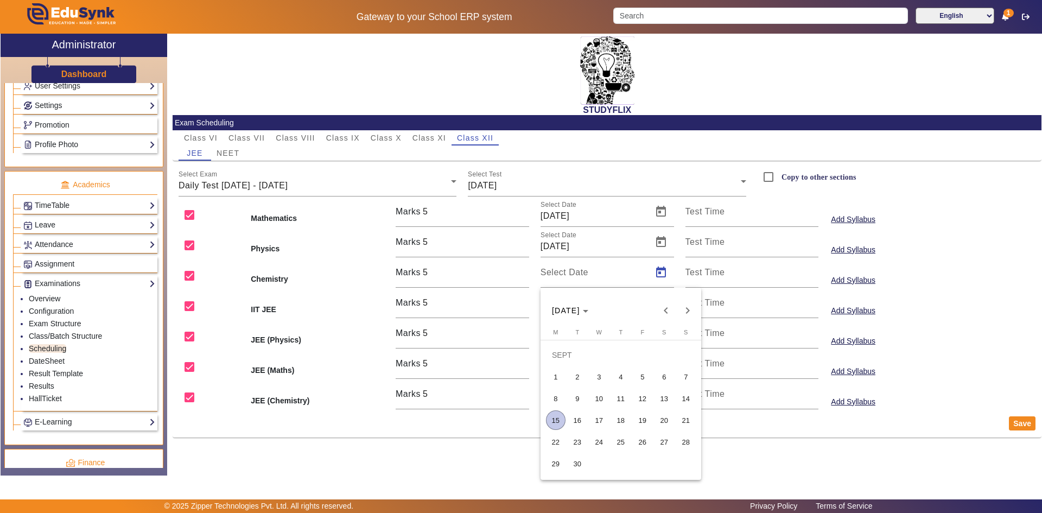
click at [642, 414] on span "19" at bounding box center [643, 420] width 20 height 20
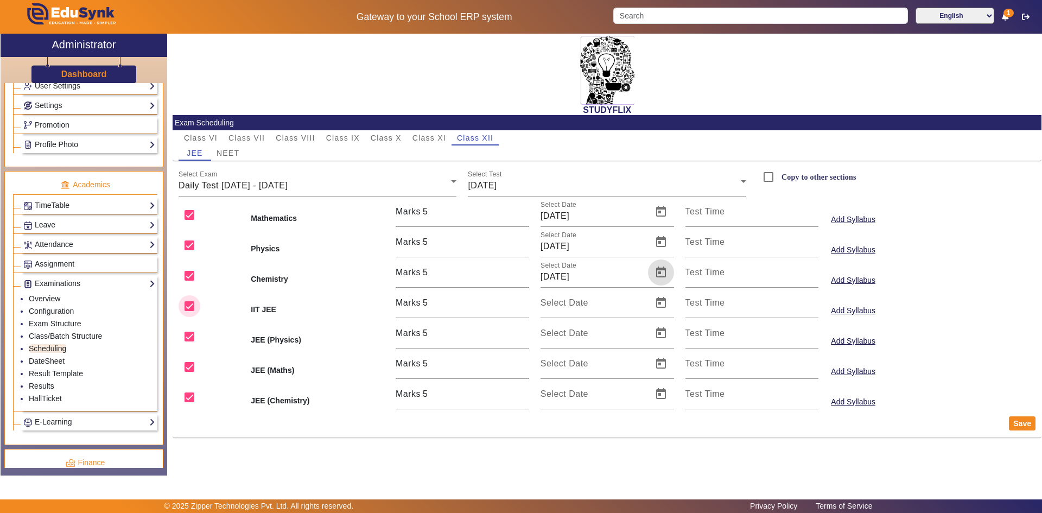
click at [188, 307] on input "checkbox" at bounding box center [190, 306] width 22 height 22
click at [194, 333] on input "checkbox" at bounding box center [190, 337] width 22 height 22
click at [189, 367] on input "checkbox" at bounding box center [190, 367] width 22 height 22
click at [186, 396] on input "checkbox" at bounding box center [190, 397] width 22 height 22
click at [1014, 422] on button "Save" at bounding box center [1022, 423] width 27 height 14
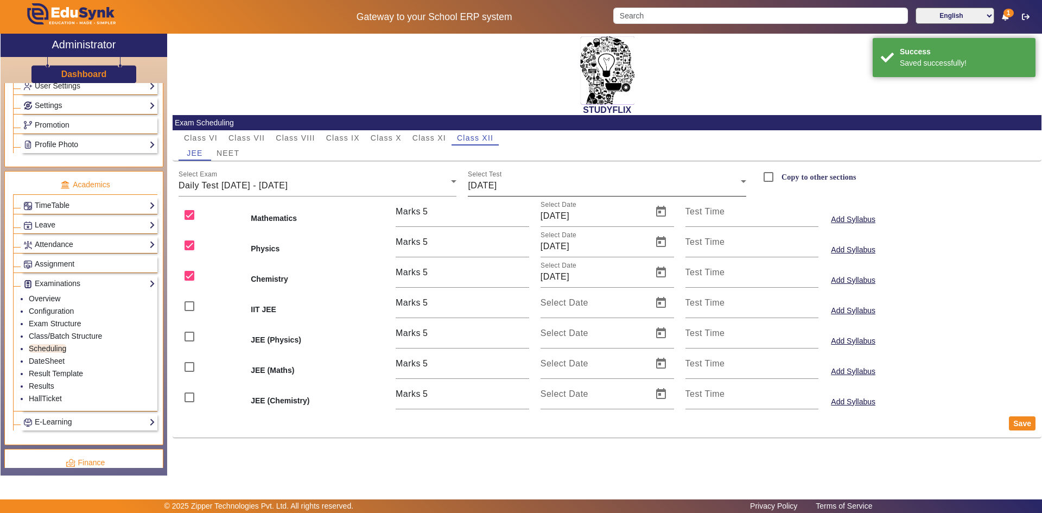
click at [497, 183] on span "[DATE]" at bounding box center [482, 185] width 29 height 9
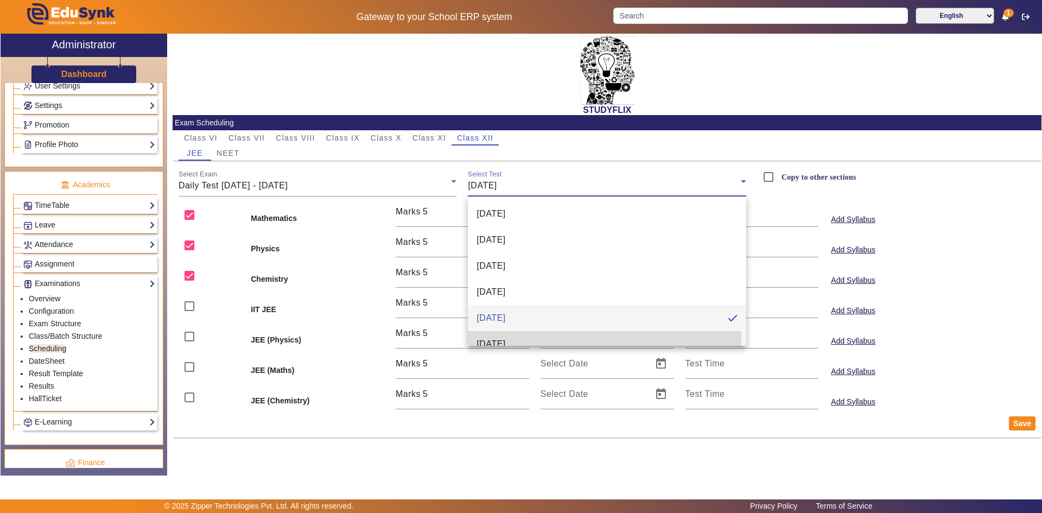
click at [494, 341] on span "[DATE]" at bounding box center [491, 344] width 29 height 13
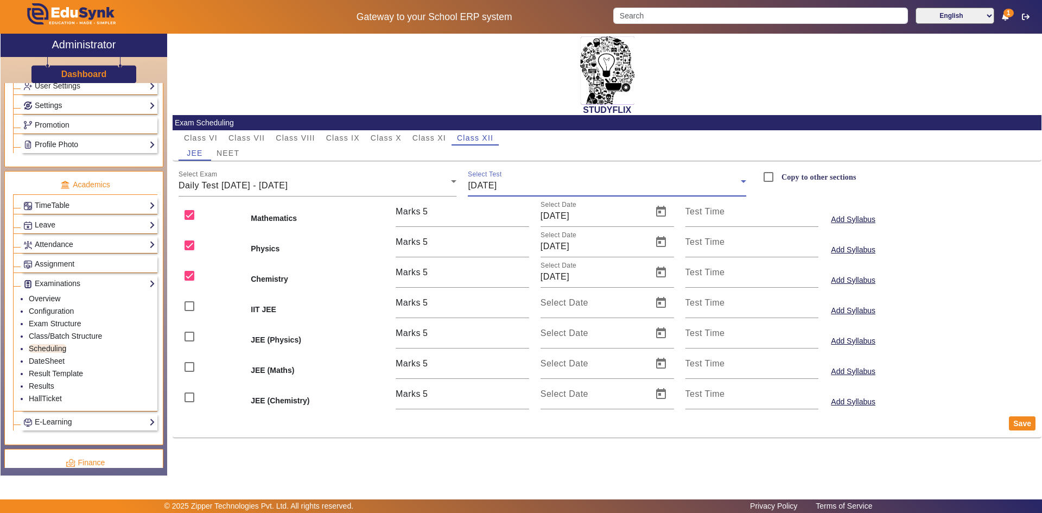
scroll to position [11, 0]
click at [663, 211] on span "Open calendar" at bounding box center [661, 212] width 26 height 26
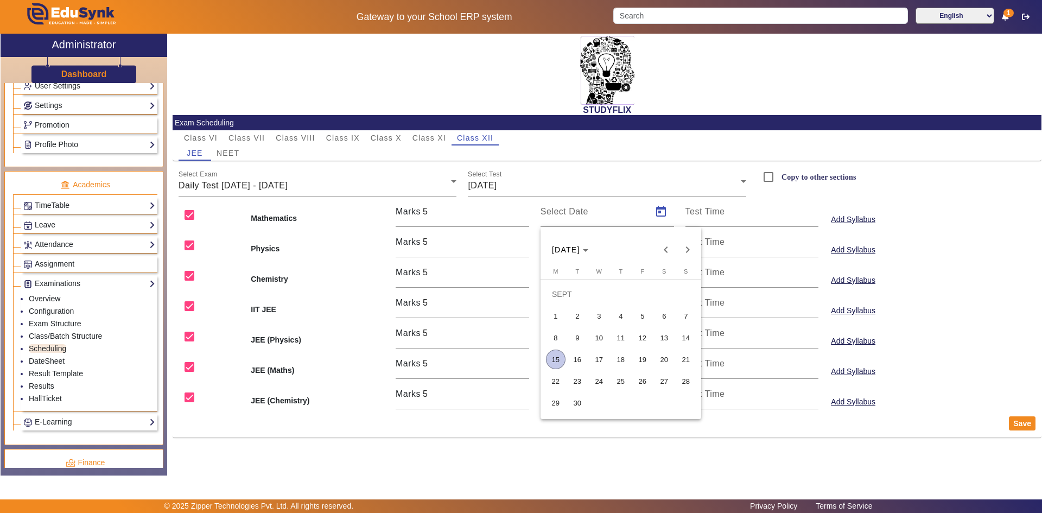
click at [666, 357] on span "20" at bounding box center [665, 360] width 20 height 20
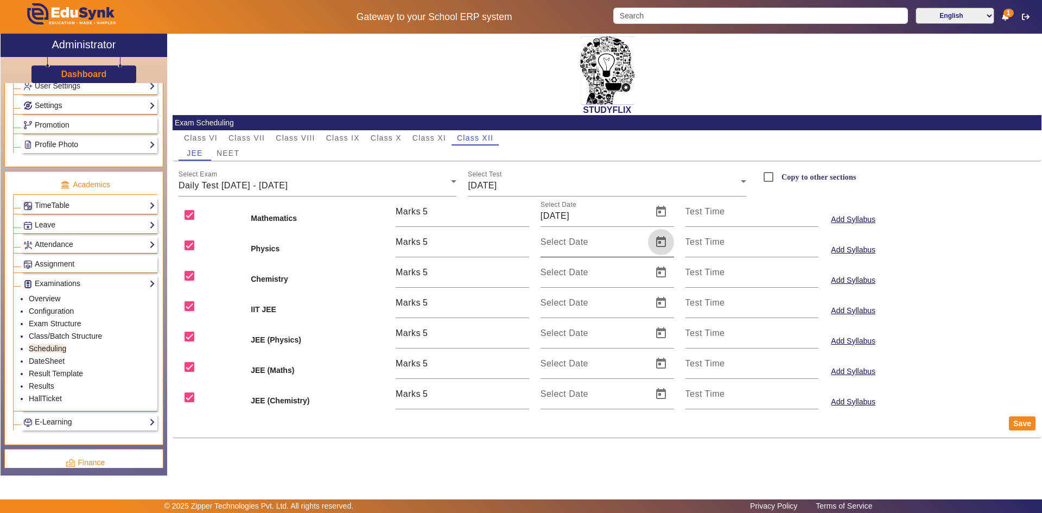
click at [657, 244] on span "Open calendar" at bounding box center [661, 242] width 26 height 26
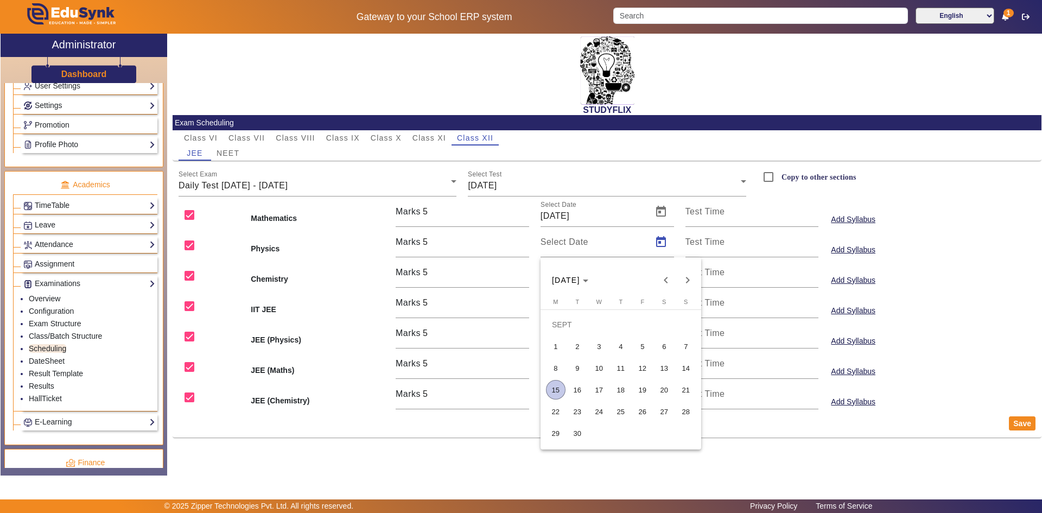
click at [661, 384] on span "20" at bounding box center [665, 390] width 20 height 20
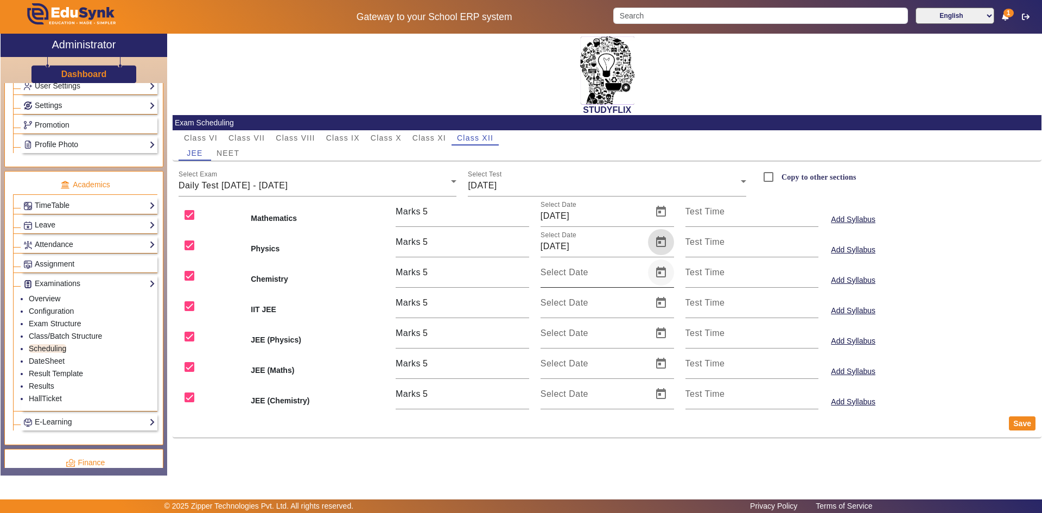
click at [661, 272] on span "Open calendar" at bounding box center [661, 272] width 26 height 26
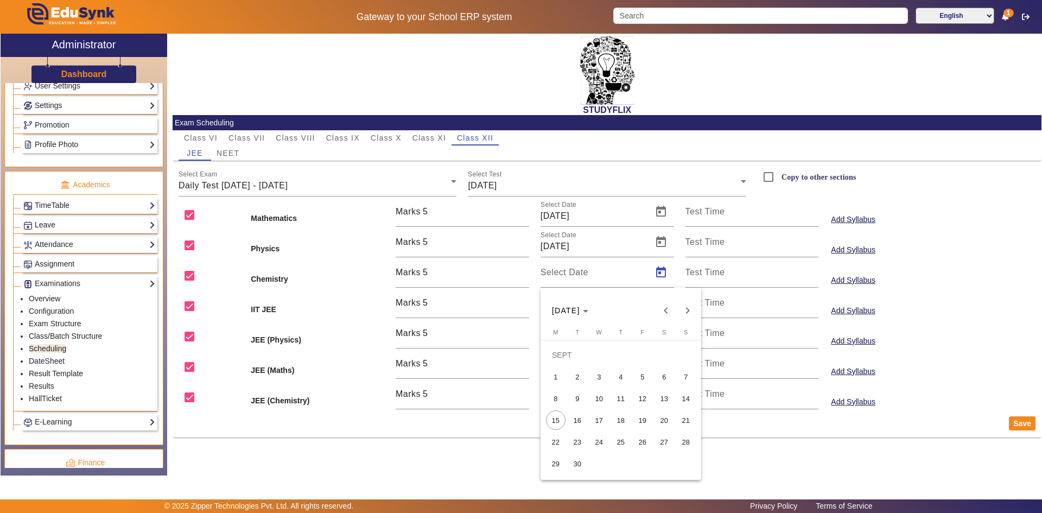
click at [660, 416] on span "20" at bounding box center [665, 420] width 20 height 20
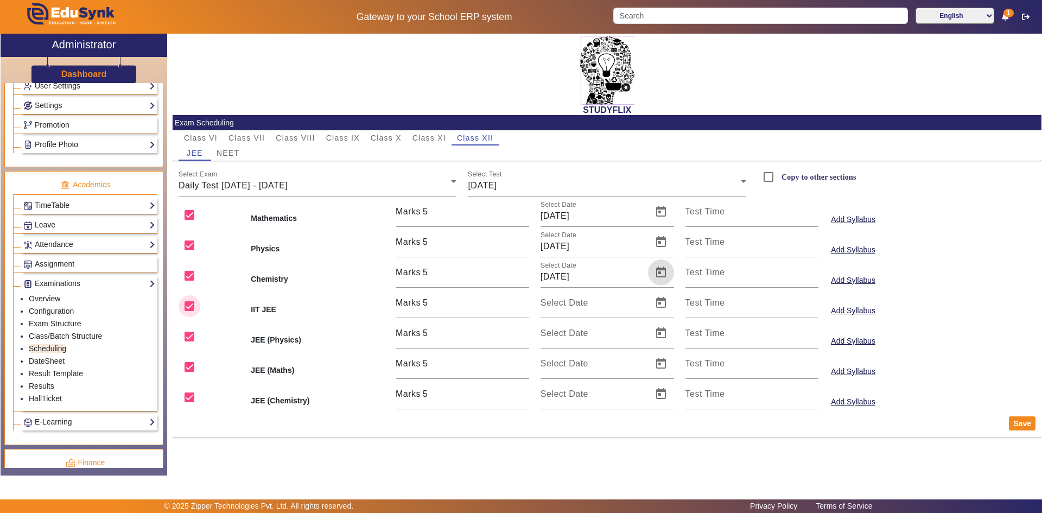
click at [193, 303] on input "checkbox" at bounding box center [190, 306] width 22 height 22
click at [194, 333] on input "checkbox" at bounding box center [190, 337] width 22 height 22
click at [189, 362] on input "checkbox" at bounding box center [190, 367] width 22 height 22
click at [183, 392] on input "checkbox" at bounding box center [190, 397] width 22 height 22
click at [1022, 423] on button "Save" at bounding box center [1022, 423] width 27 height 14
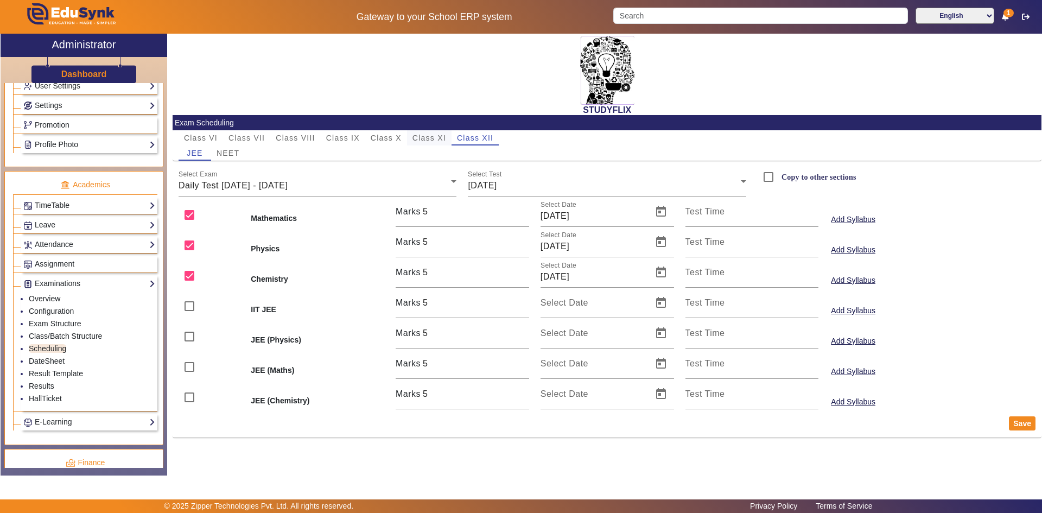
click at [420, 136] on span "Class XI" at bounding box center [430, 138] width 34 height 8
click at [318, 186] on div "Daily Tests (18/08-23/08)" at bounding box center [315, 185] width 273 height 13
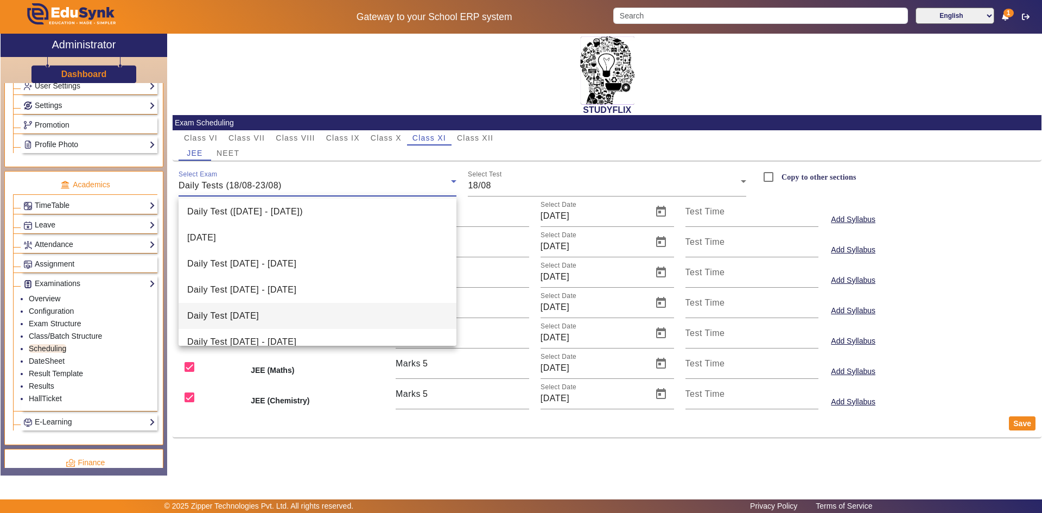
scroll to position [42, 0]
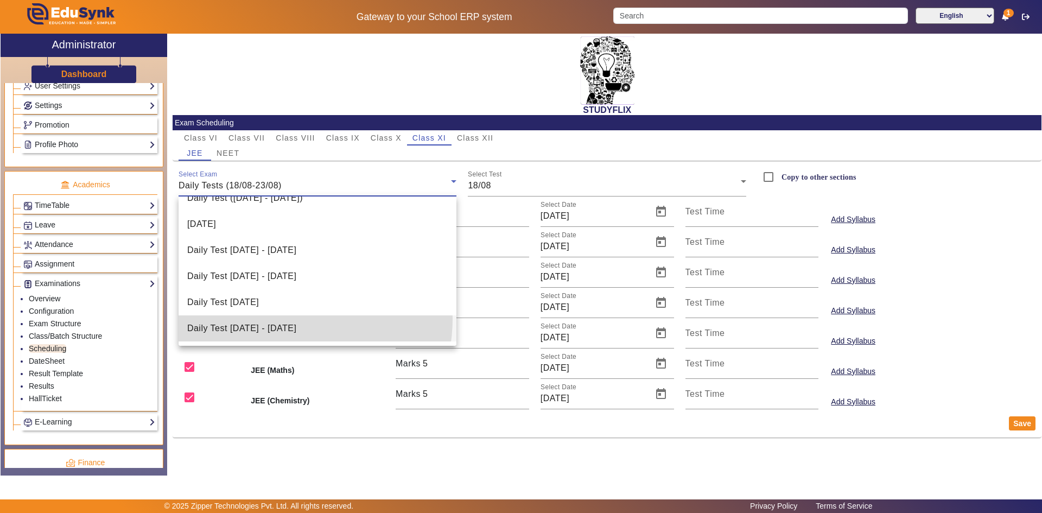
click at [282, 319] on mat-option "Daily Test [DATE] - [DATE]" at bounding box center [318, 328] width 278 height 26
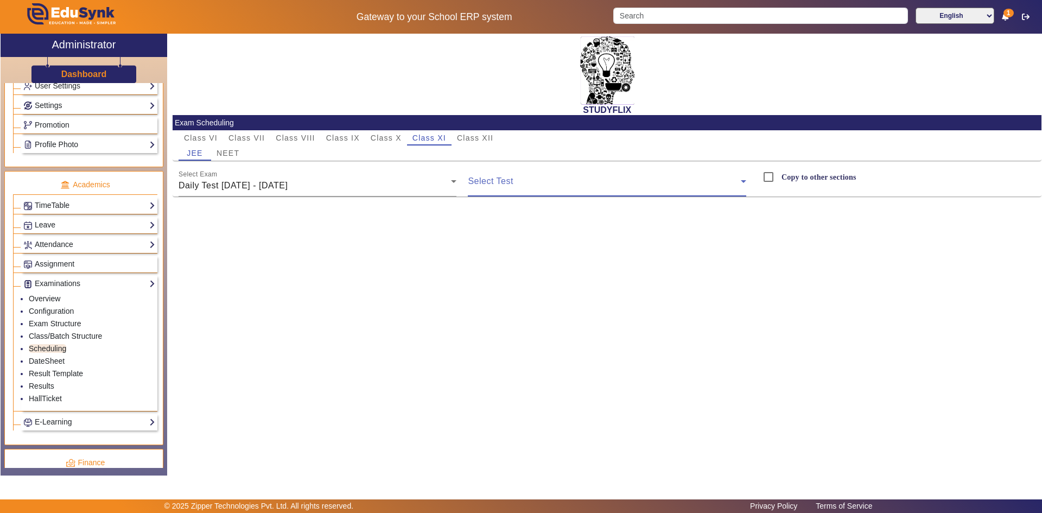
click at [485, 189] on span at bounding box center [604, 185] width 273 height 13
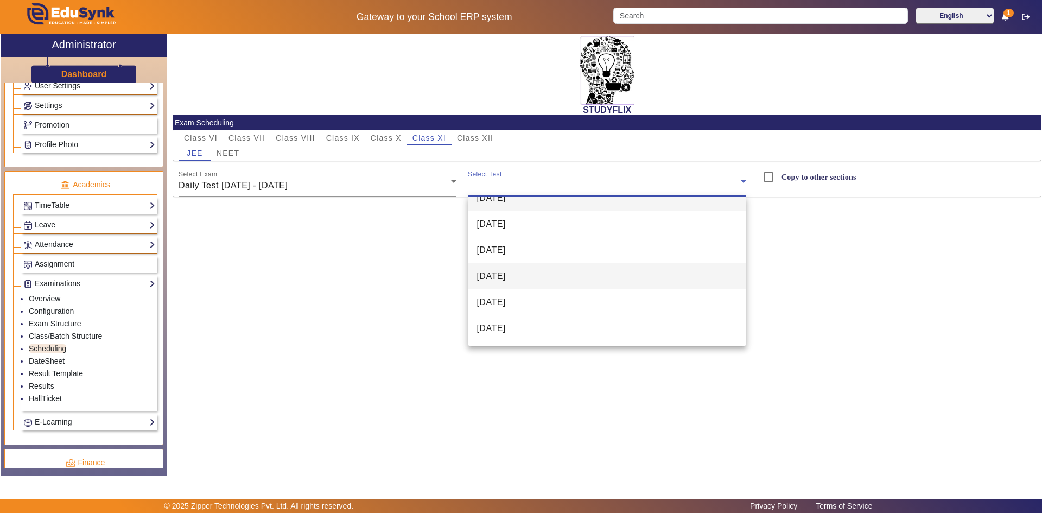
scroll to position [0, 0]
click at [513, 221] on mat-option "[DATE]" at bounding box center [607, 214] width 278 height 26
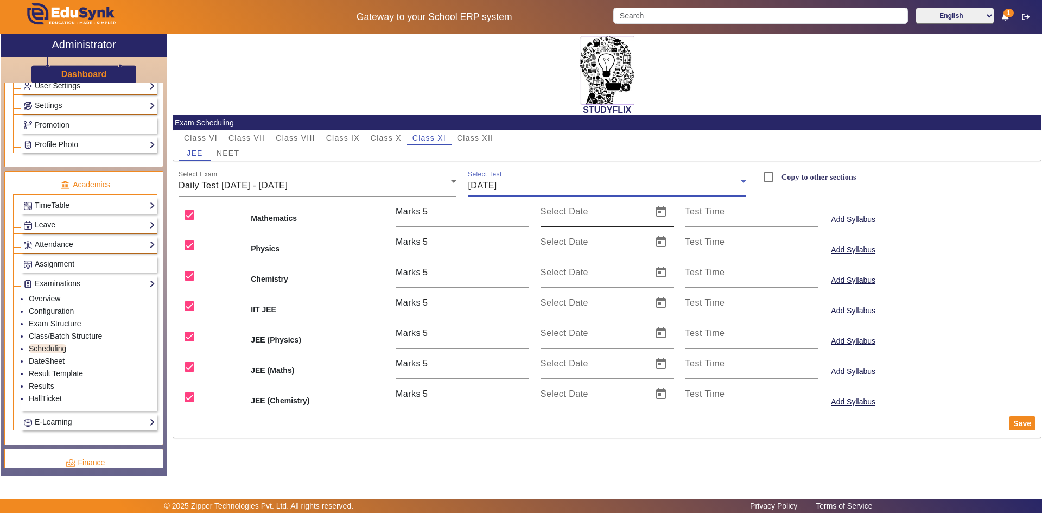
click at [576, 218] on input "Select Date" at bounding box center [593, 216] width 105 height 13
click at [658, 213] on span "Open calendar" at bounding box center [661, 212] width 26 height 26
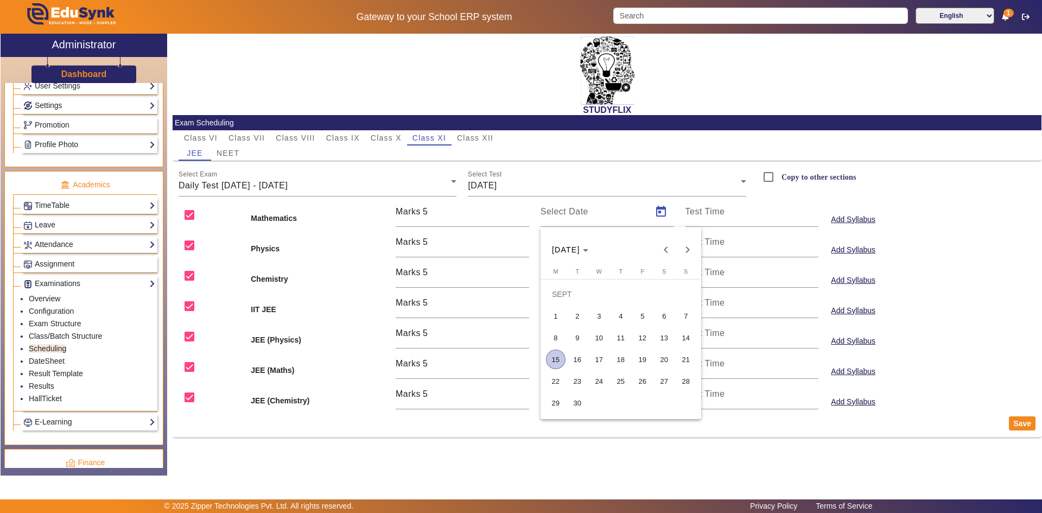
click at [556, 362] on span "15" at bounding box center [556, 360] width 20 height 20
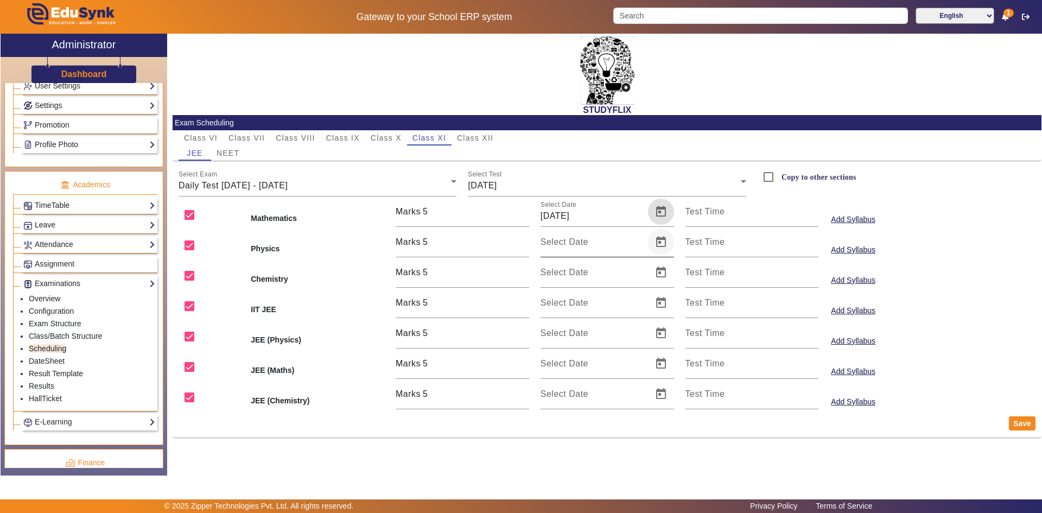
click at [659, 242] on span "Open calendar" at bounding box center [661, 242] width 26 height 26
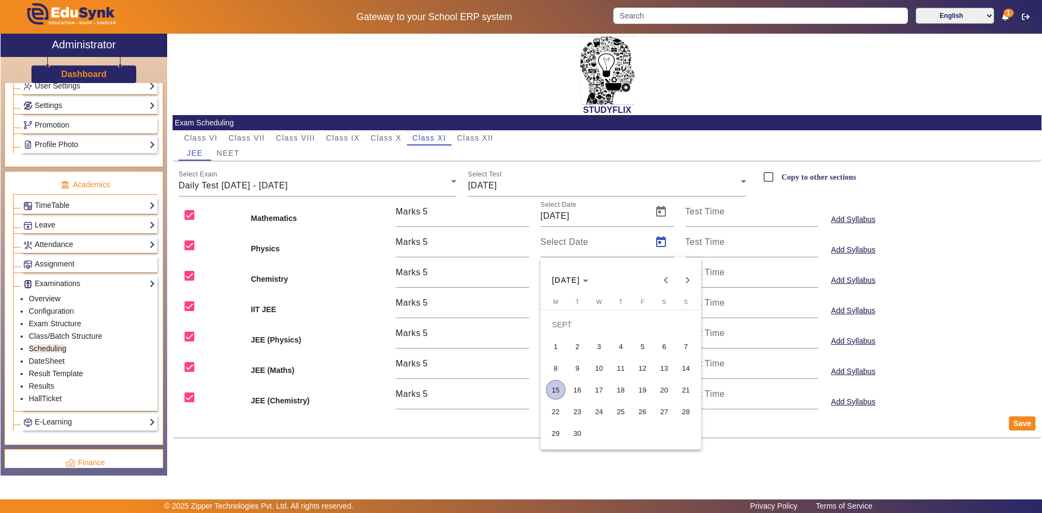
click at [561, 389] on span "15" at bounding box center [556, 390] width 20 height 20
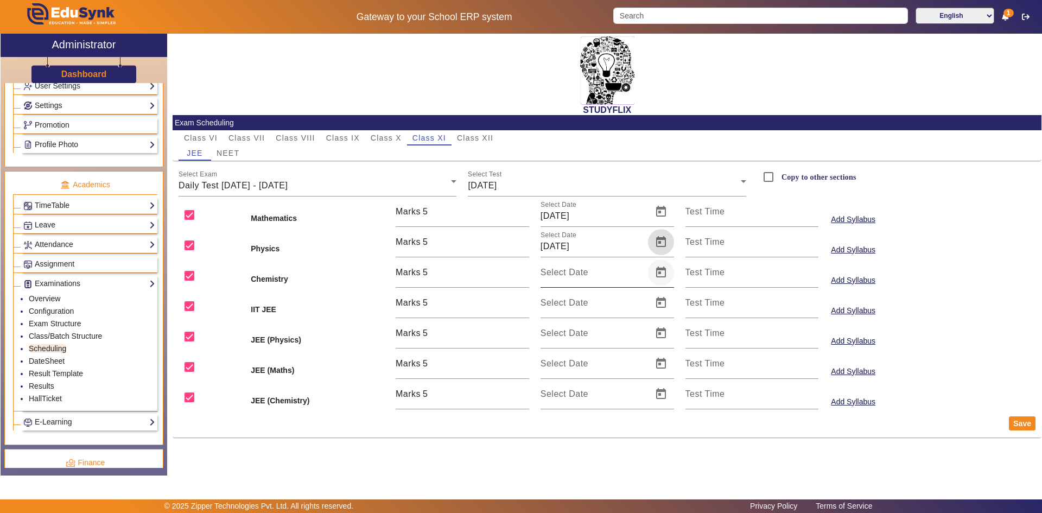
click at [662, 273] on span "Open calendar" at bounding box center [661, 272] width 26 height 26
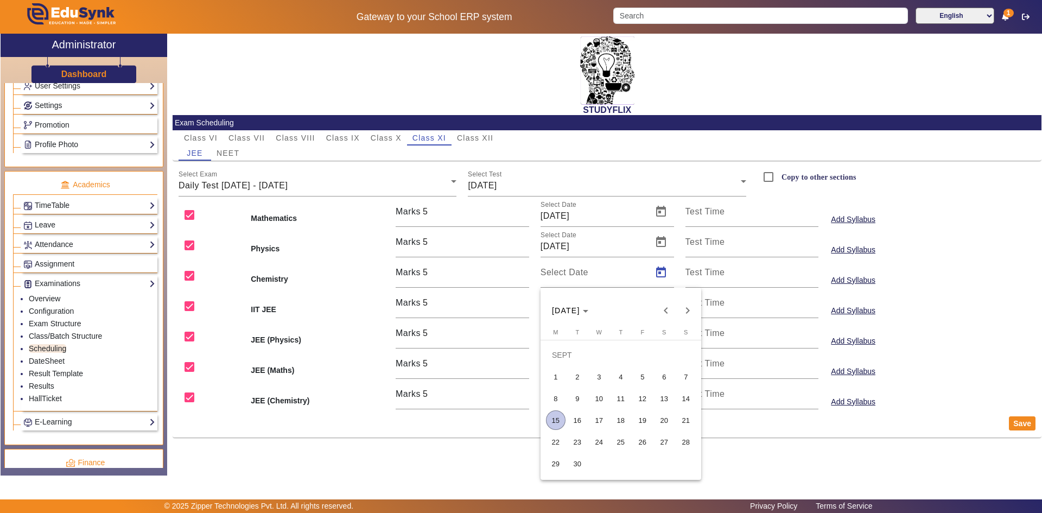
click at [560, 420] on span "15" at bounding box center [556, 420] width 20 height 20
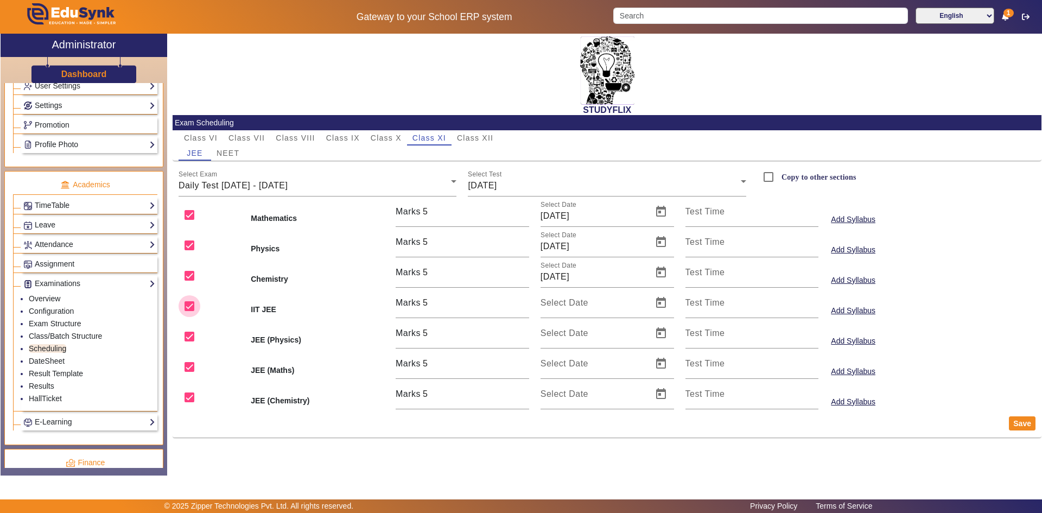
click at [186, 307] on input "checkbox" at bounding box center [190, 306] width 22 height 22
click at [186, 332] on input "checkbox" at bounding box center [190, 337] width 22 height 22
click at [189, 365] on input "checkbox" at bounding box center [190, 367] width 22 height 22
click at [187, 393] on input "checkbox" at bounding box center [190, 397] width 22 height 22
click at [1033, 424] on button "Save" at bounding box center [1022, 423] width 27 height 14
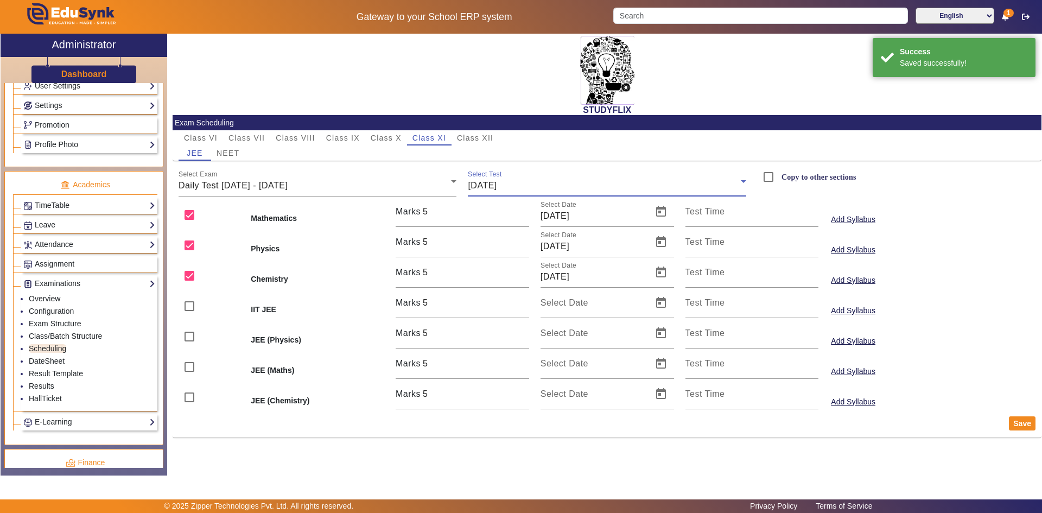
click at [497, 185] on span "[DATE]" at bounding box center [482, 185] width 29 height 9
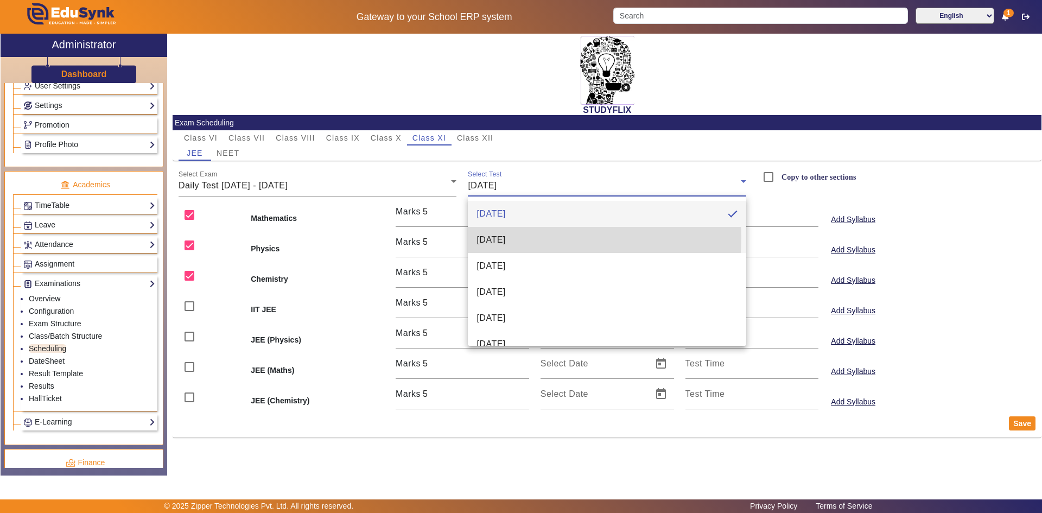
click at [505, 237] on span "[DATE]" at bounding box center [491, 239] width 29 height 13
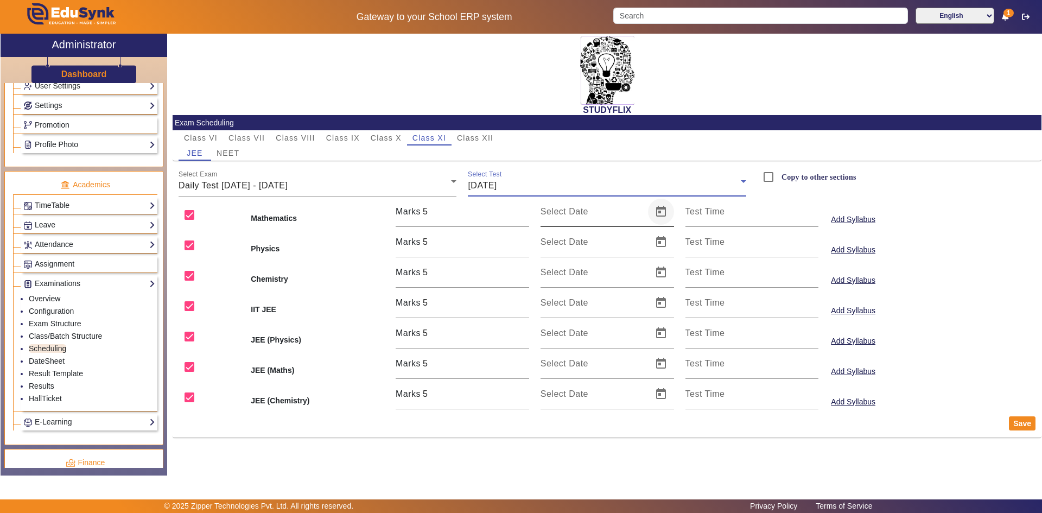
click at [658, 215] on span "Open calendar" at bounding box center [661, 212] width 26 height 26
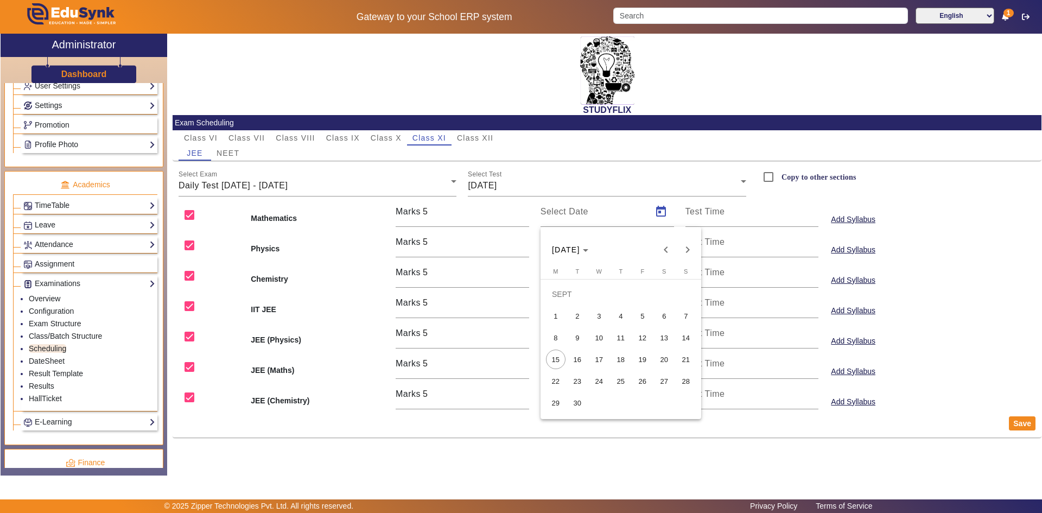
click at [578, 364] on span "16" at bounding box center [578, 360] width 20 height 20
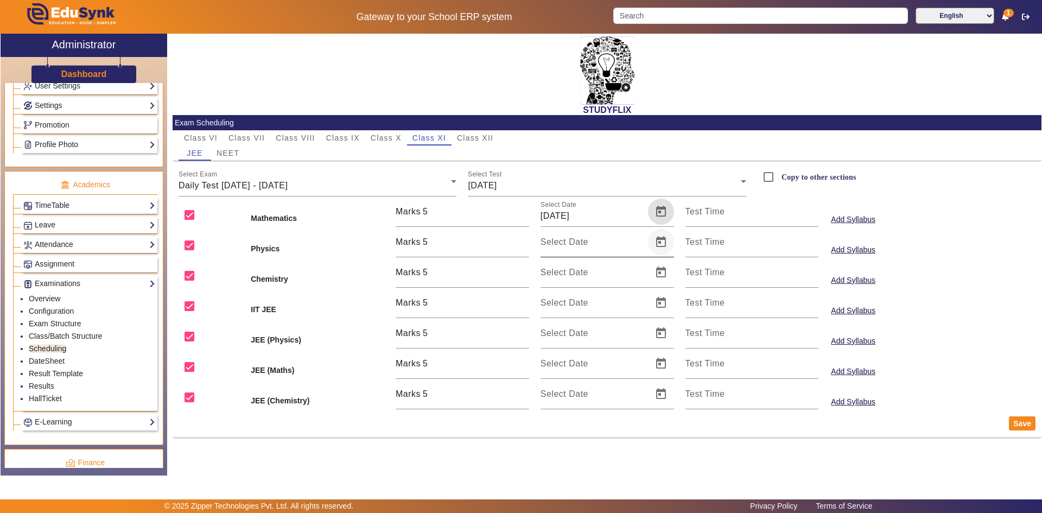
click at [658, 248] on span "Open calendar" at bounding box center [661, 242] width 26 height 26
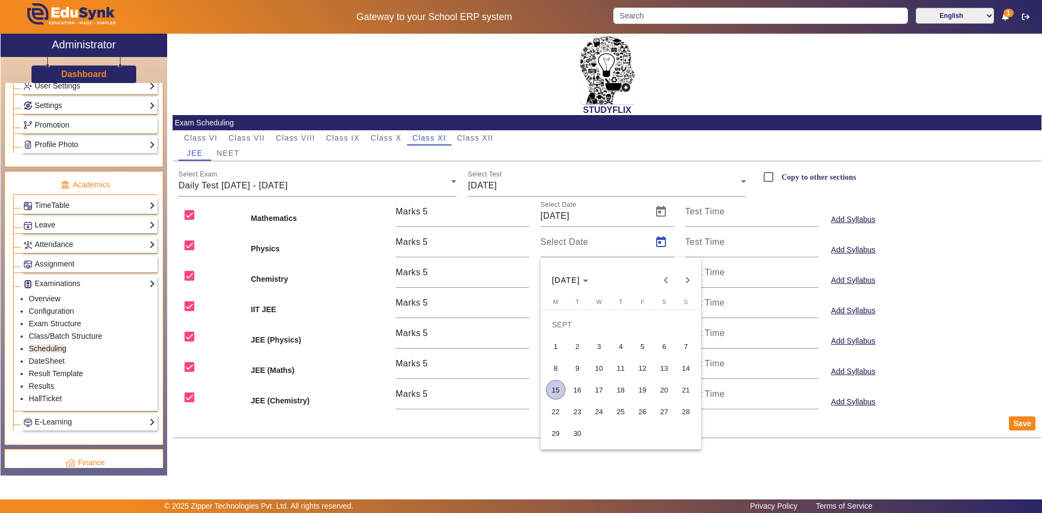
click at [582, 386] on span "16" at bounding box center [578, 390] width 20 height 20
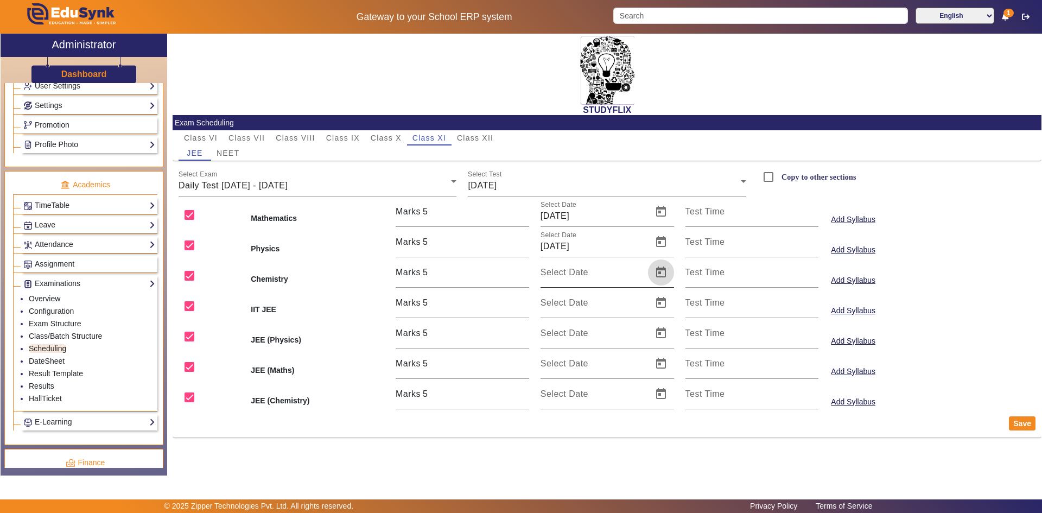
click at [659, 277] on span "Open calendar" at bounding box center [661, 272] width 26 height 26
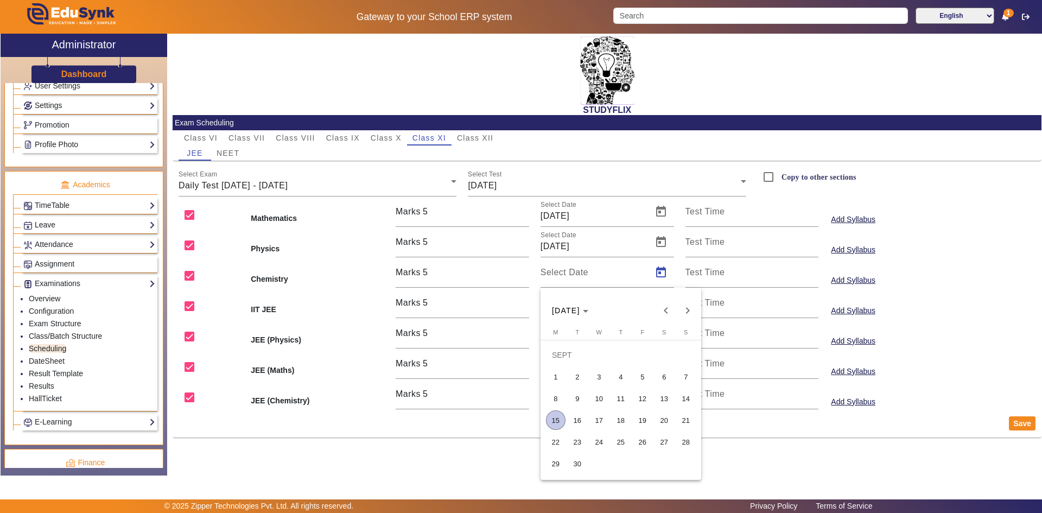
click at [574, 418] on span "16" at bounding box center [578, 420] width 20 height 20
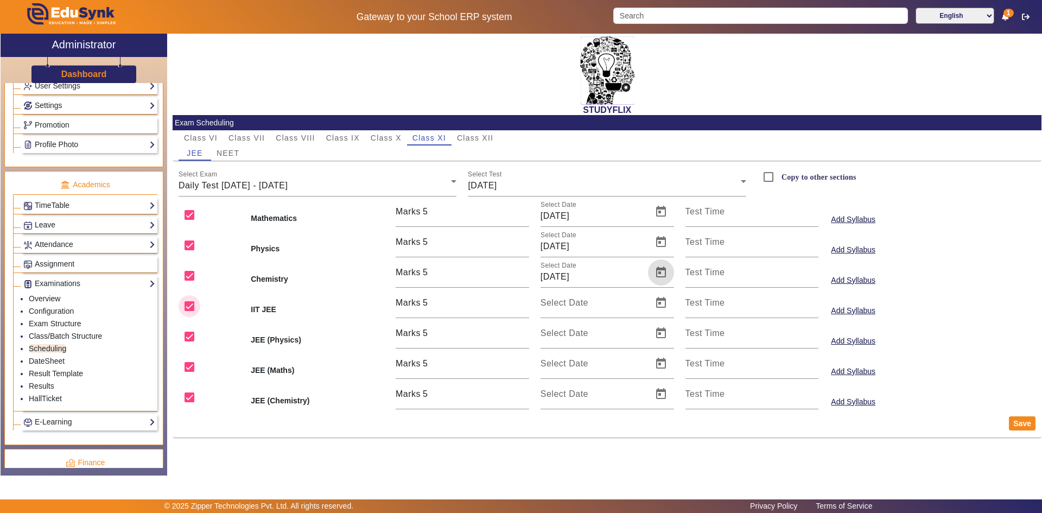
click at [187, 304] on input "checkbox" at bounding box center [190, 306] width 22 height 22
click at [185, 338] on input "checkbox" at bounding box center [190, 337] width 22 height 22
click at [185, 364] on input "checkbox" at bounding box center [190, 367] width 22 height 22
click at [187, 394] on input "checkbox" at bounding box center [190, 397] width 22 height 22
click at [1029, 422] on button "Save" at bounding box center [1022, 423] width 27 height 14
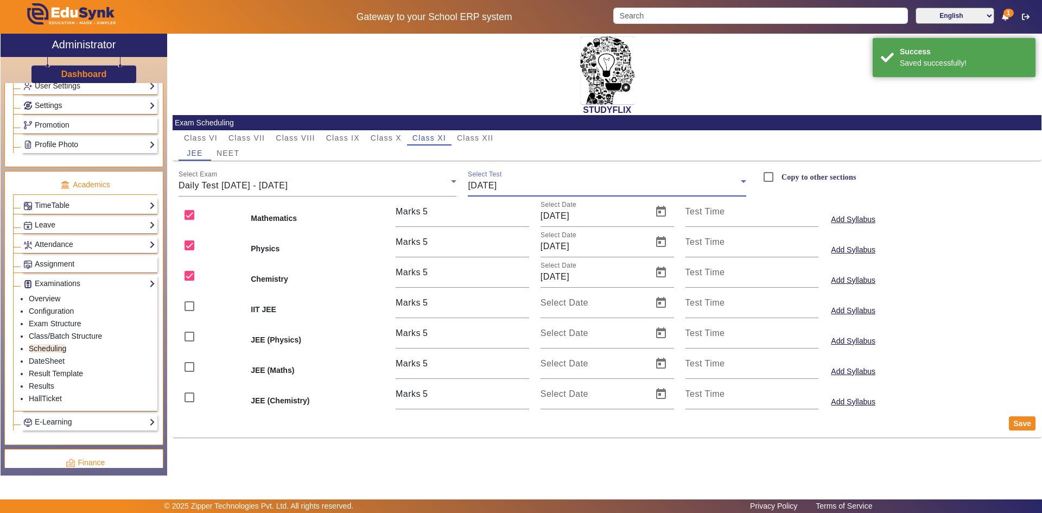
click at [497, 189] on span "[DATE]" at bounding box center [482, 185] width 29 height 9
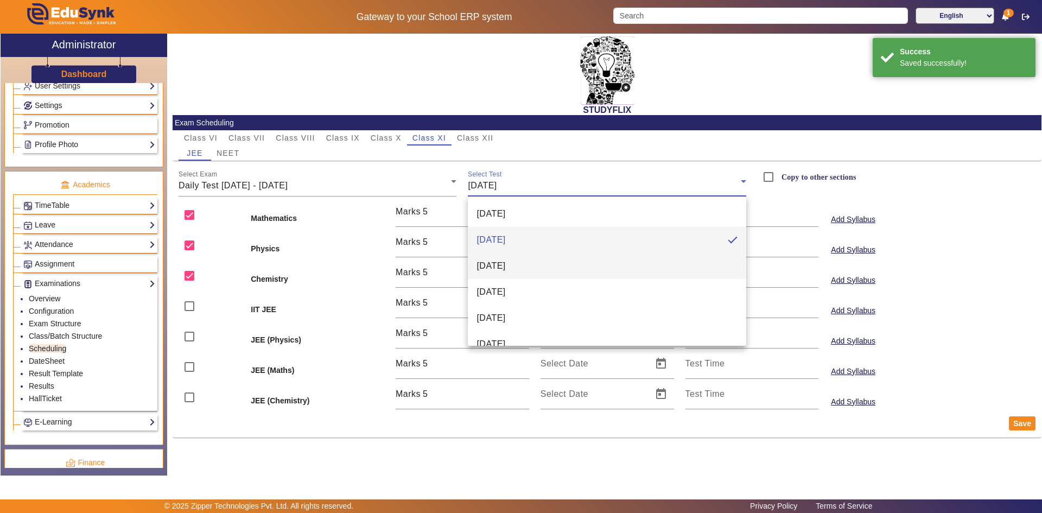
click at [500, 265] on span "[DATE]" at bounding box center [491, 265] width 29 height 13
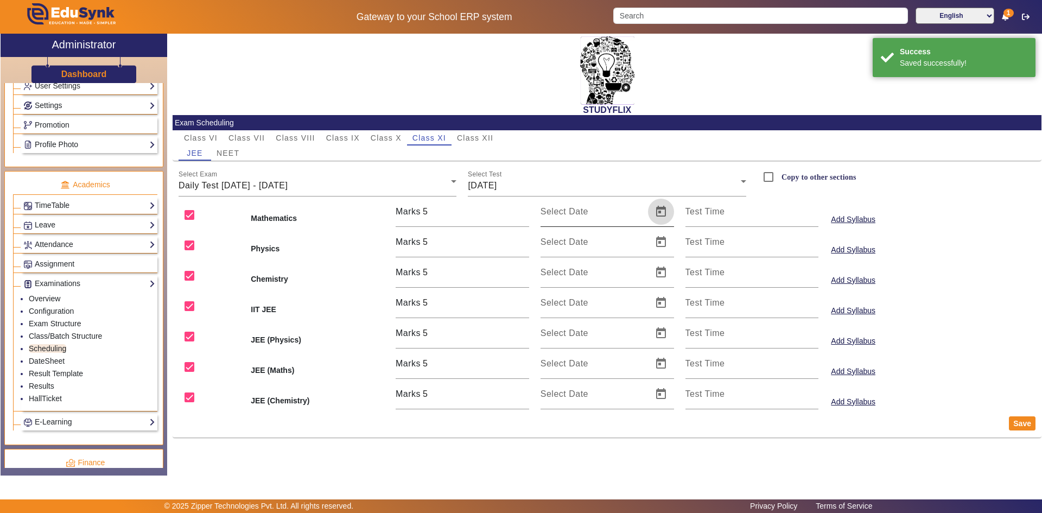
click at [661, 214] on span "Open calendar" at bounding box center [661, 212] width 26 height 26
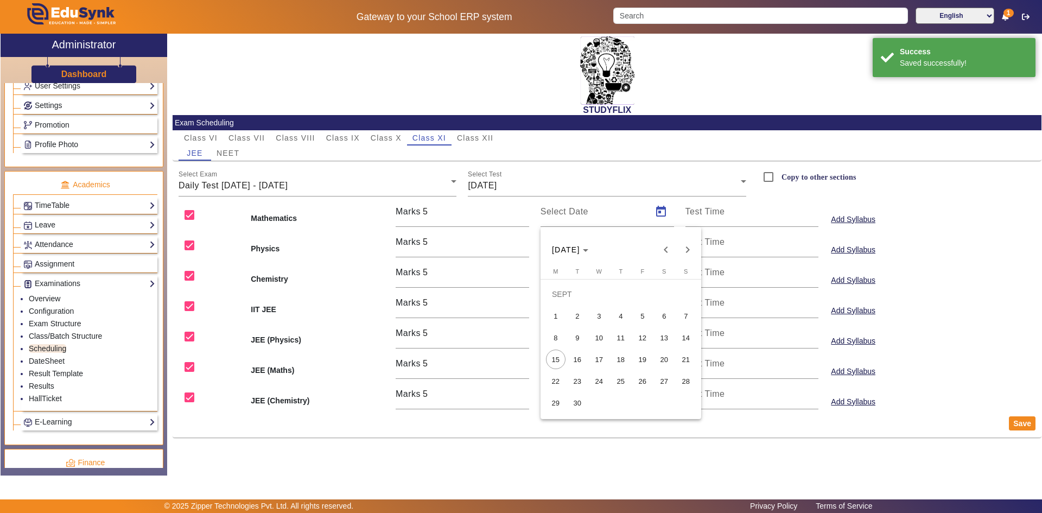
click at [604, 359] on span "17" at bounding box center [599, 360] width 20 height 20
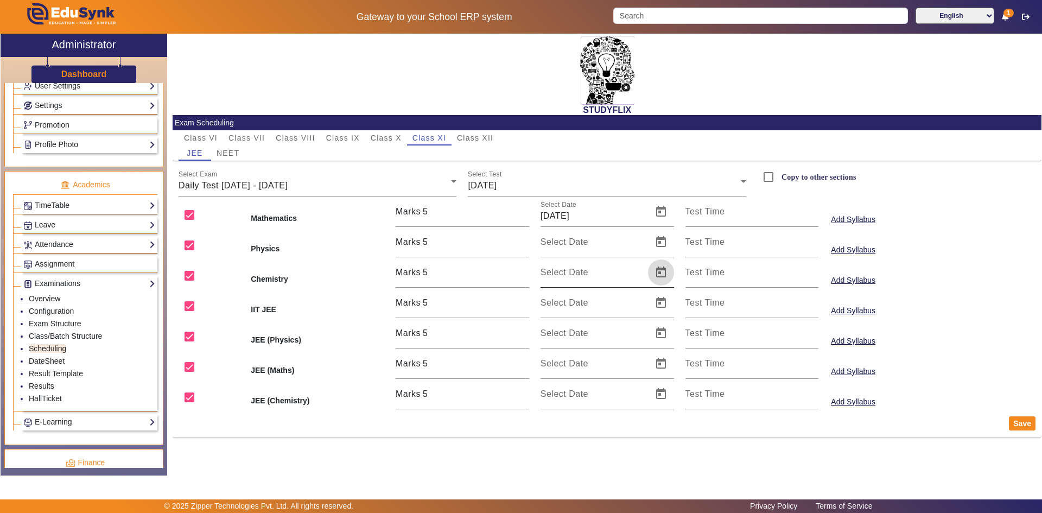
click at [663, 262] on span "Open calendar" at bounding box center [661, 272] width 26 height 26
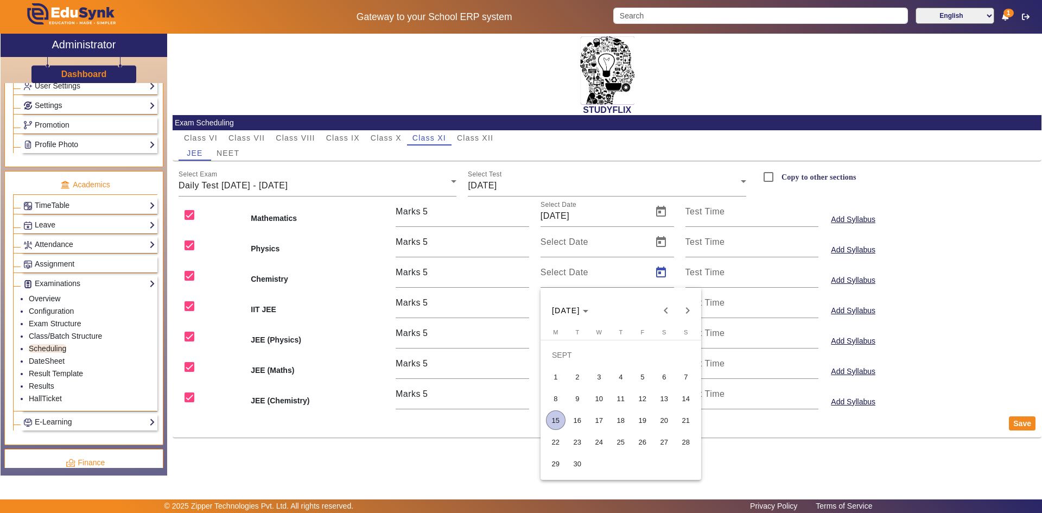
click at [602, 414] on span "17" at bounding box center [599, 420] width 20 height 20
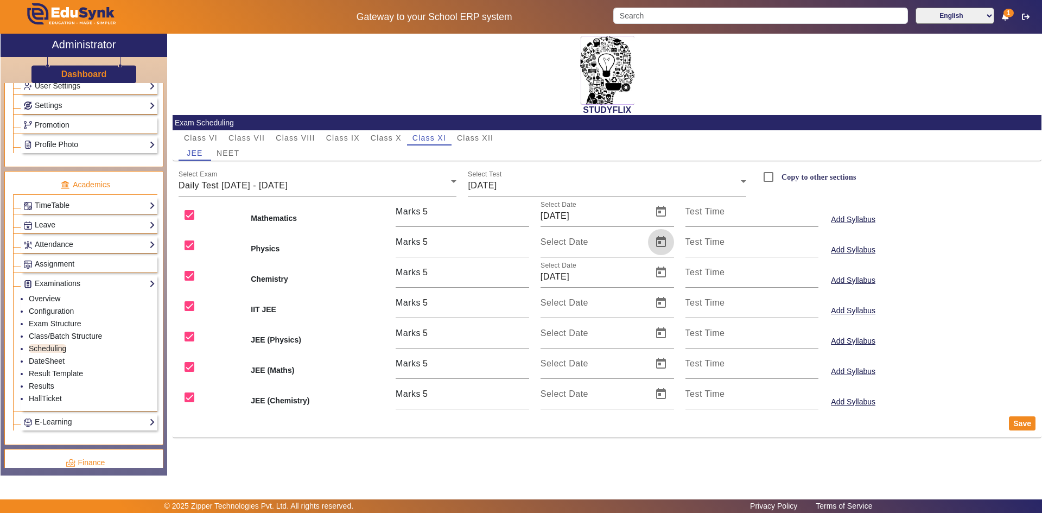
click at [657, 245] on span "Open calendar" at bounding box center [661, 242] width 26 height 26
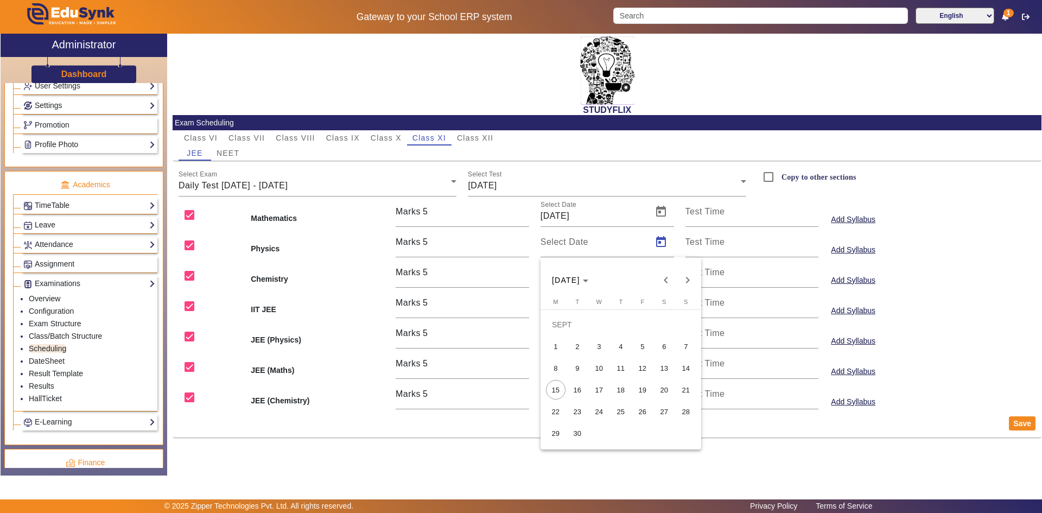
click at [598, 383] on span "17" at bounding box center [599, 390] width 20 height 20
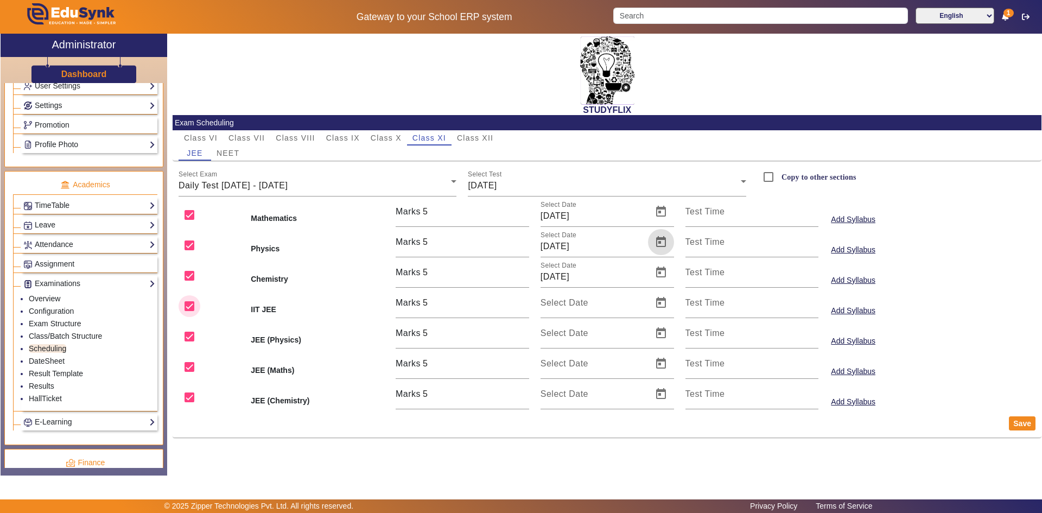
click at [193, 309] on input "checkbox" at bounding box center [190, 306] width 22 height 22
click at [192, 331] on input "checkbox" at bounding box center [190, 337] width 22 height 22
click at [192, 362] on input "checkbox" at bounding box center [190, 367] width 22 height 22
click at [191, 391] on input "checkbox" at bounding box center [190, 397] width 22 height 22
click at [1033, 424] on button "Save" at bounding box center [1022, 423] width 27 height 14
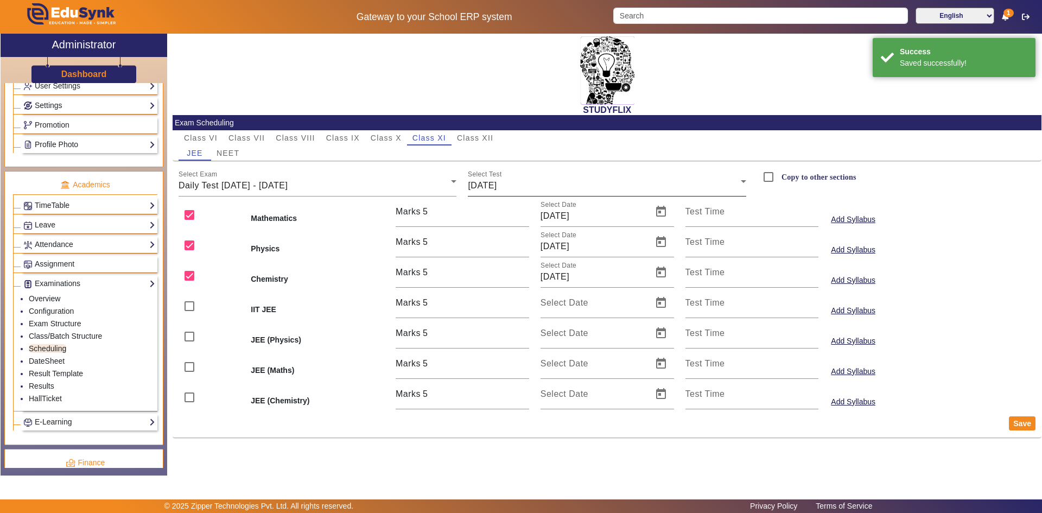
click at [521, 190] on div "[DATE]" at bounding box center [604, 185] width 273 height 13
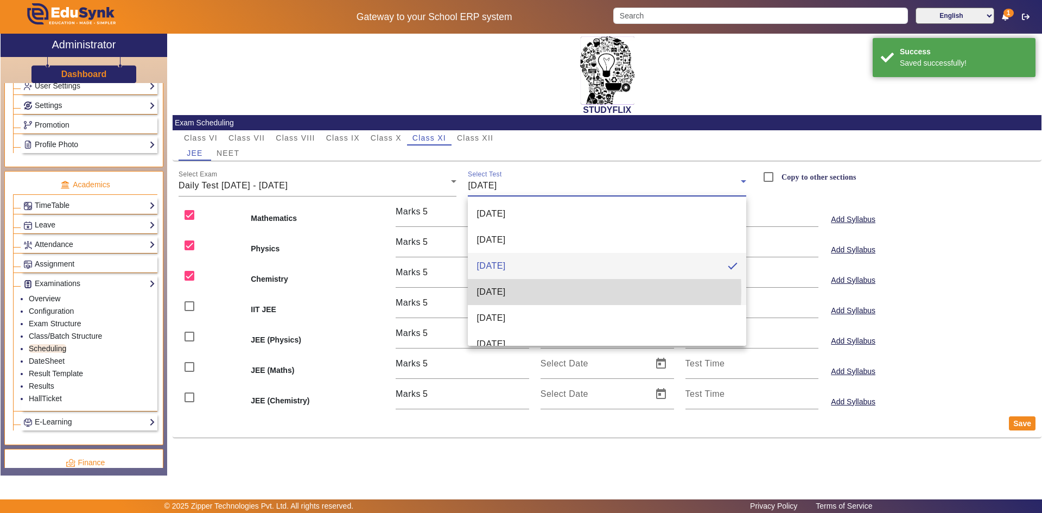
click at [505, 291] on span "[DATE]" at bounding box center [491, 292] width 29 height 13
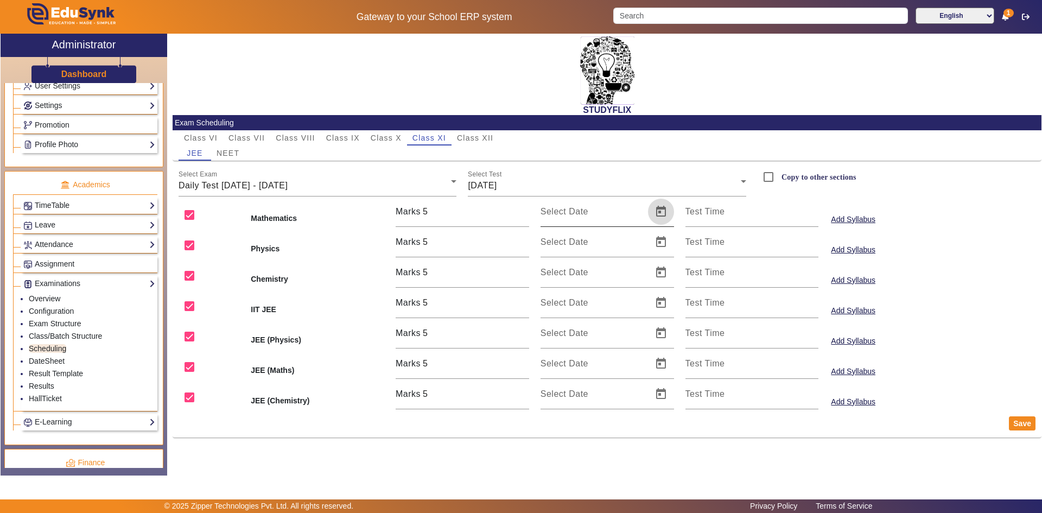
click at [664, 214] on span "Open calendar" at bounding box center [661, 212] width 26 height 26
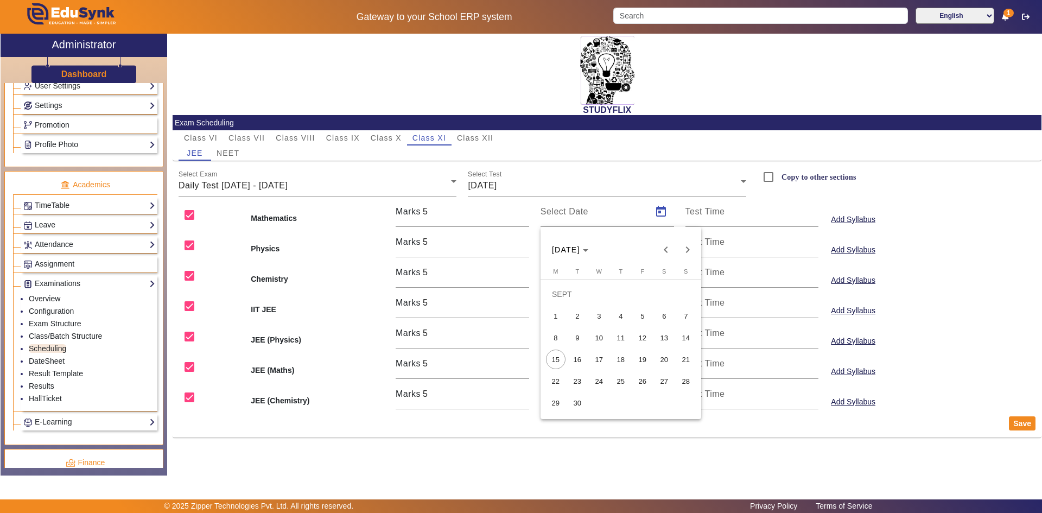
click at [624, 356] on span "18" at bounding box center [621, 360] width 20 height 20
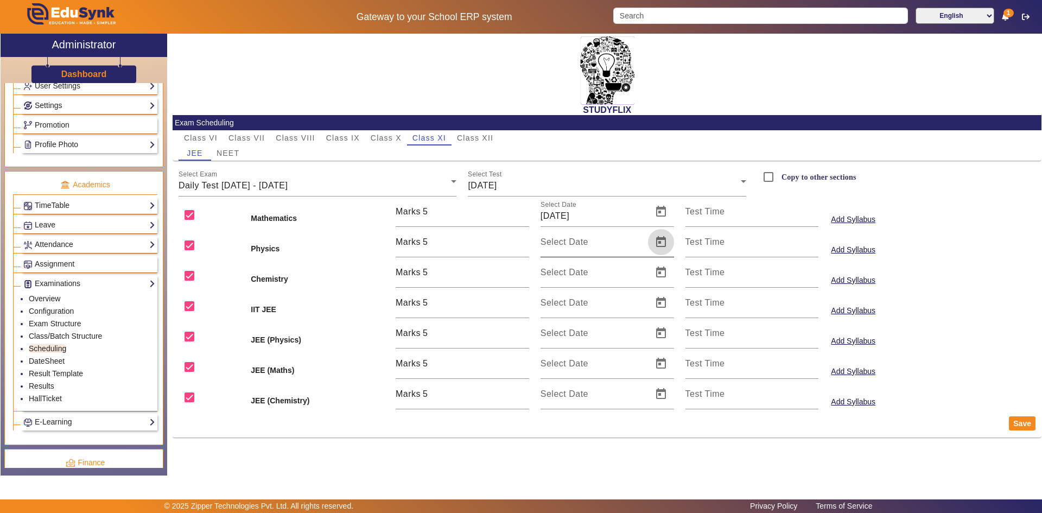
click at [658, 248] on span "Open calendar" at bounding box center [661, 242] width 26 height 26
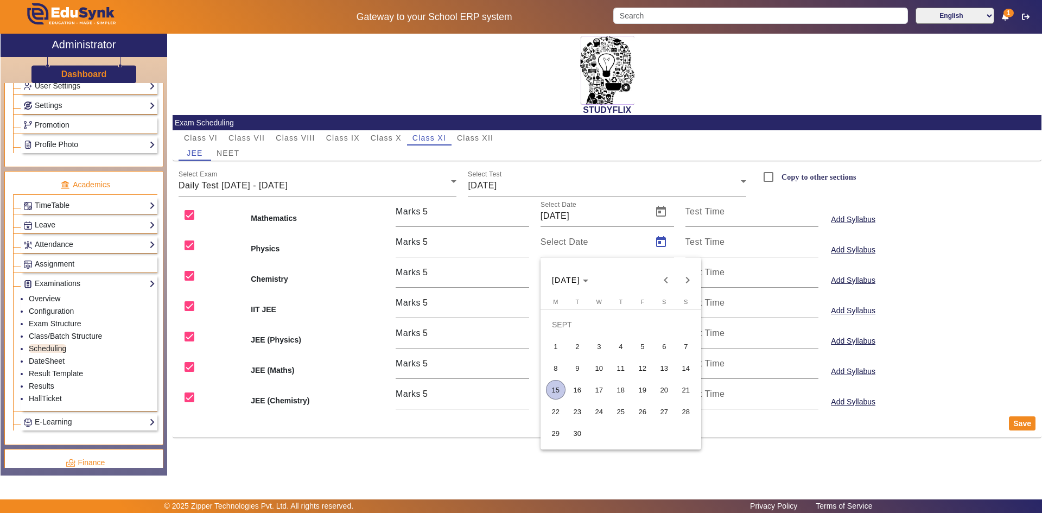
click at [618, 389] on span "18" at bounding box center [621, 390] width 20 height 20
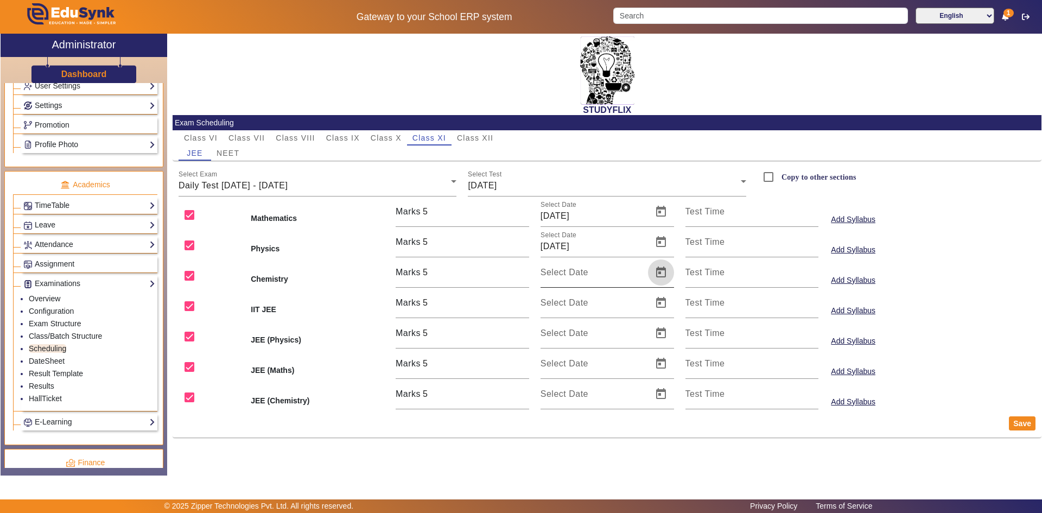
click at [658, 274] on span "Open calendar" at bounding box center [661, 272] width 26 height 26
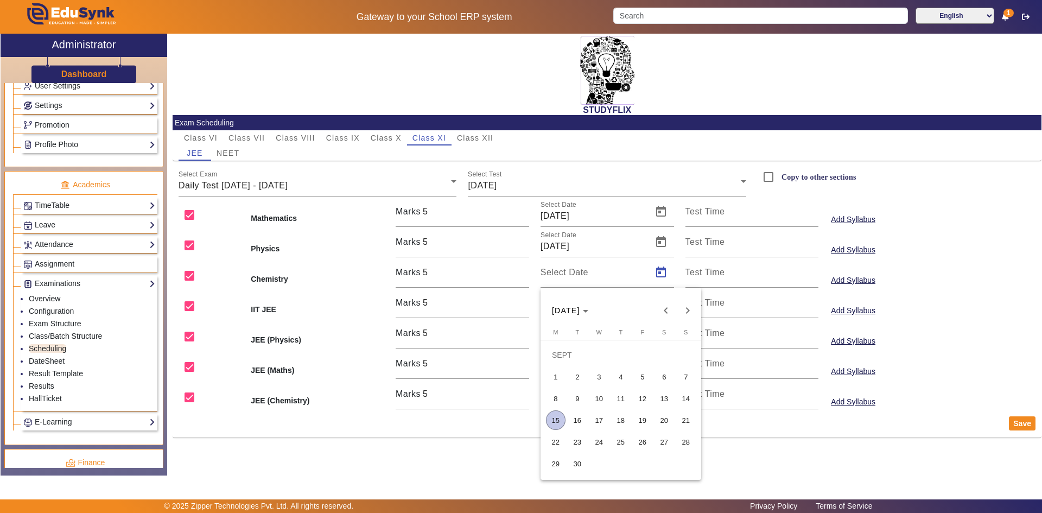
click at [619, 418] on span "18" at bounding box center [621, 420] width 20 height 20
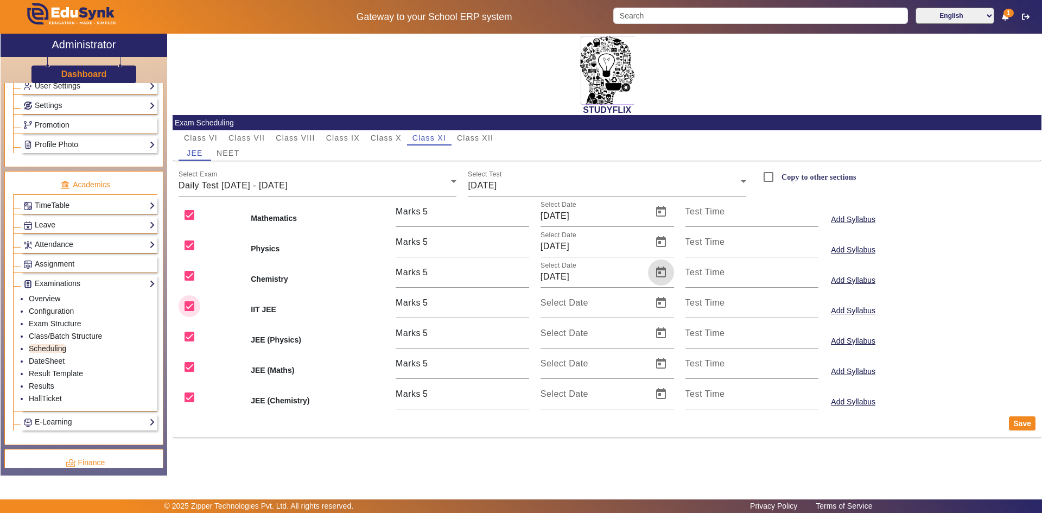
click at [190, 306] on input "checkbox" at bounding box center [190, 306] width 22 height 22
click at [189, 339] on input "checkbox" at bounding box center [190, 337] width 22 height 22
click at [186, 364] on input "checkbox" at bounding box center [190, 367] width 22 height 22
click at [188, 394] on input "checkbox" at bounding box center [190, 397] width 22 height 22
click at [1022, 421] on button "Save" at bounding box center [1022, 423] width 27 height 14
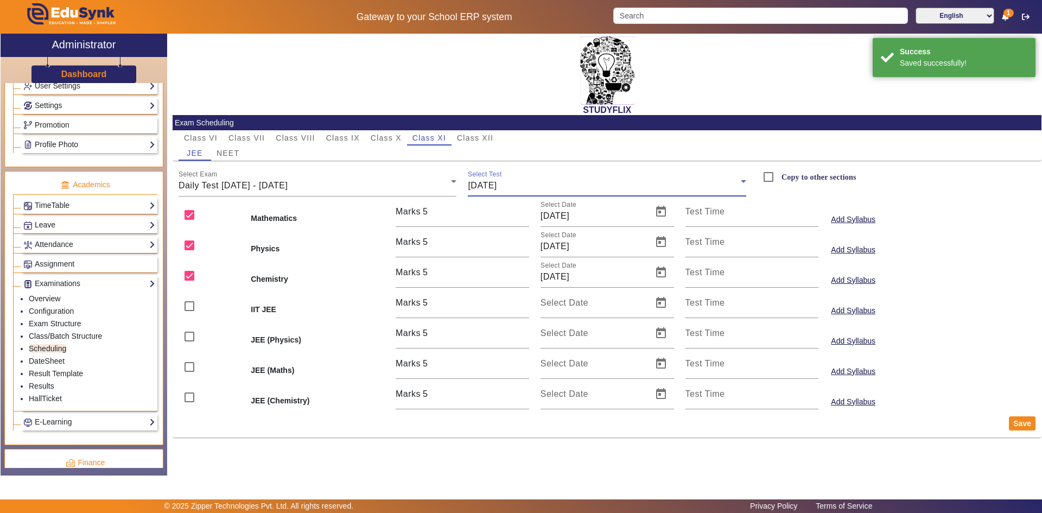
click at [497, 188] on span "[DATE]" at bounding box center [482, 185] width 29 height 9
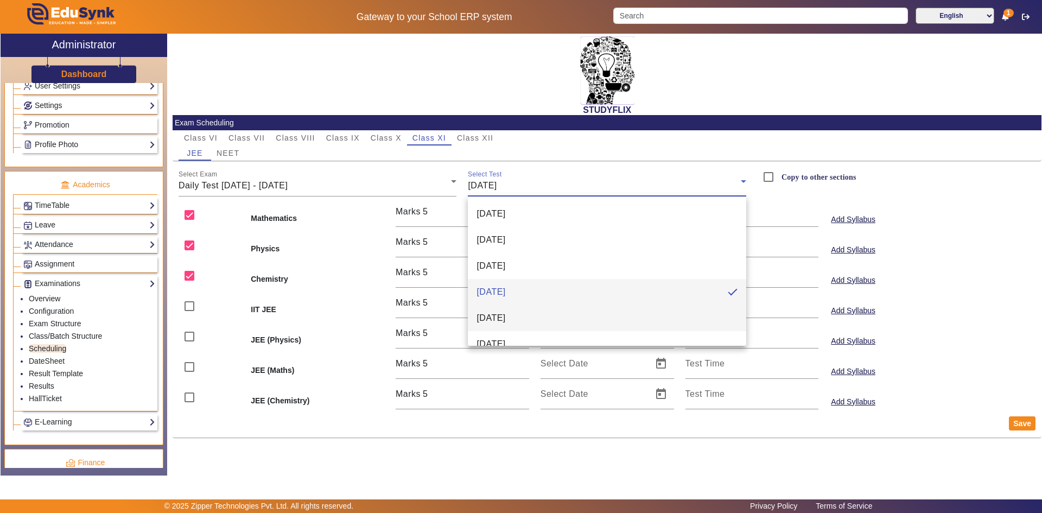
click at [498, 313] on span "[DATE]" at bounding box center [491, 318] width 29 height 13
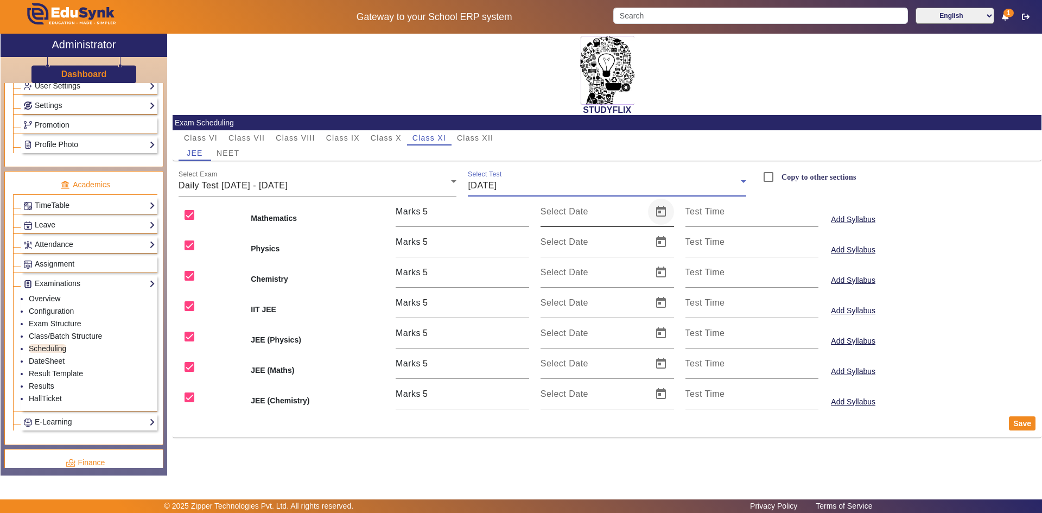
click at [657, 208] on span "Open calendar" at bounding box center [661, 212] width 26 height 26
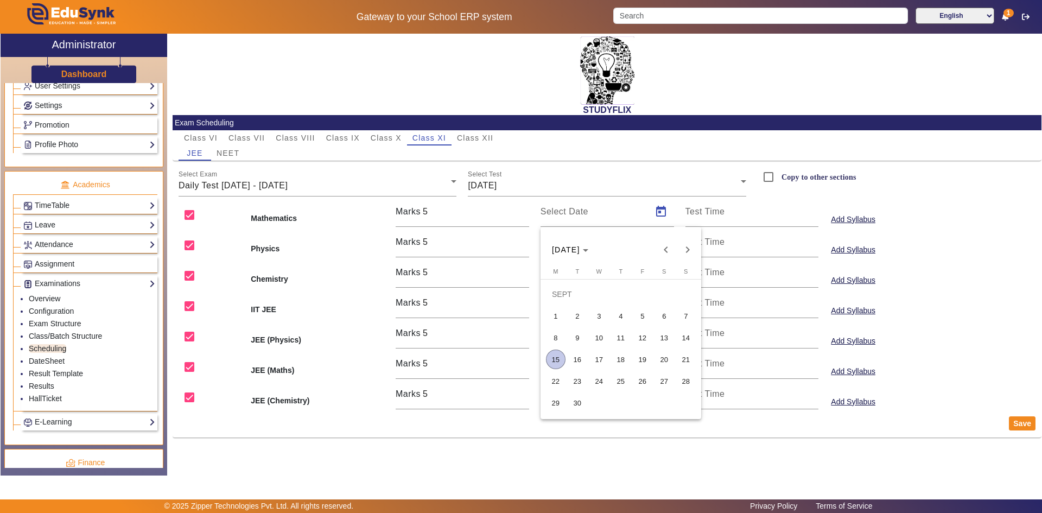
click at [640, 356] on span "19" at bounding box center [643, 360] width 20 height 20
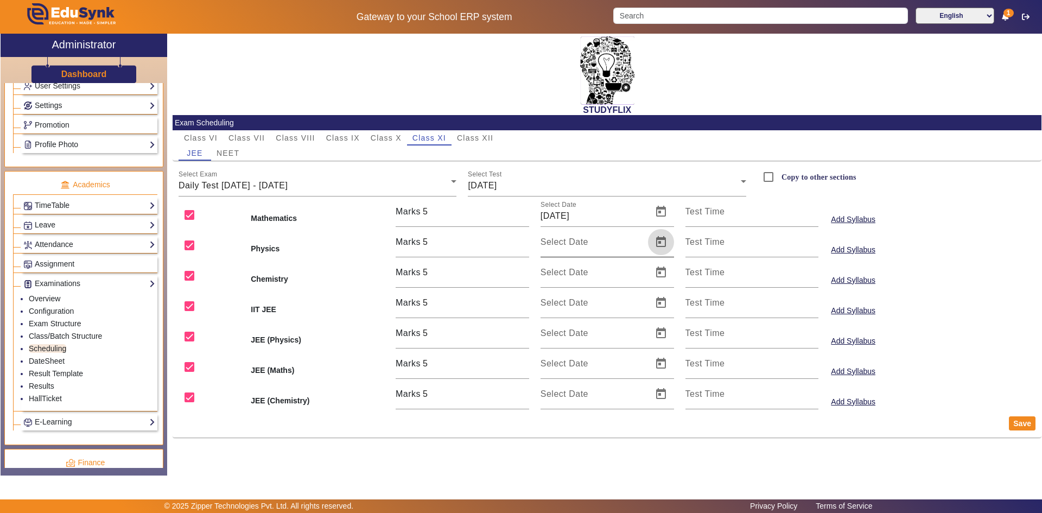
click at [658, 245] on span "Open calendar" at bounding box center [661, 242] width 26 height 26
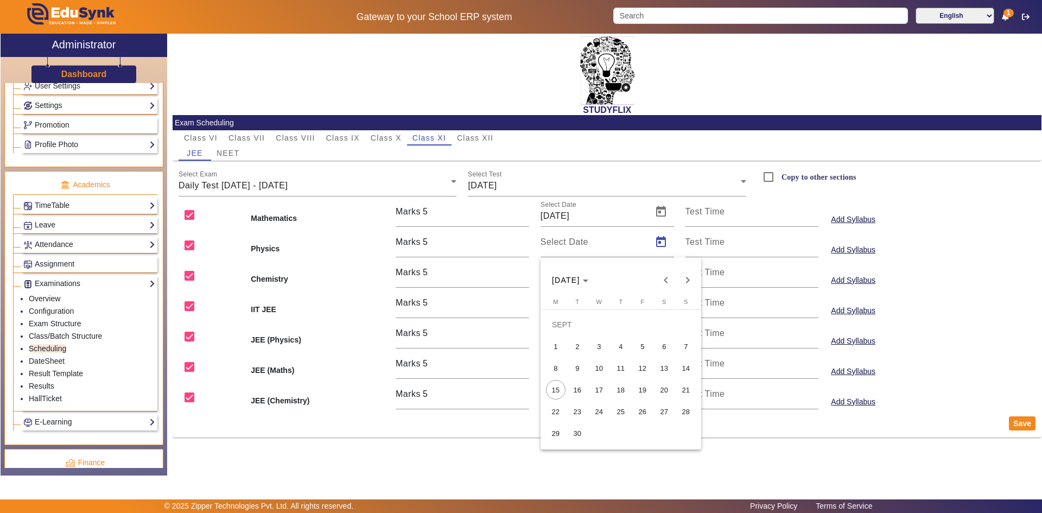
click at [643, 386] on span "19" at bounding box center [643, 390] width 20 height 20
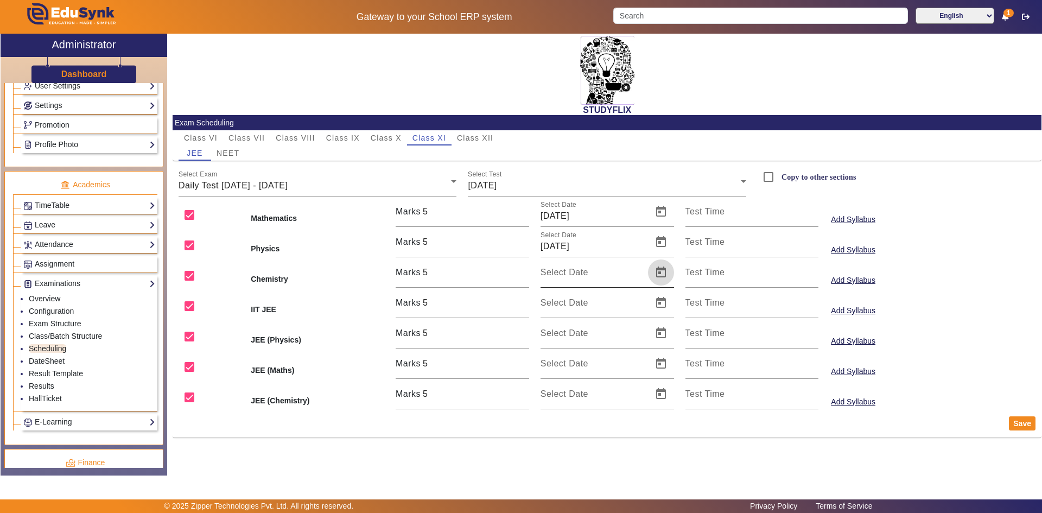
click at [661, 274] on span "Open calendar" at bounding box center [661, 272] width 26 height 26
click at [637, 421] on span "19" at bounding box center [643, 420] width 20 height 20
click at [196, 303] on input "checkbox" at bounding box center [190, 306] width 22 height 22
click at [191, 337] on input "checkbox" at bounding box center [190, 337] width 22 height 22
click at [188, 363] on input "checkbox" at bounding box center [190, 367] width 22 height 22
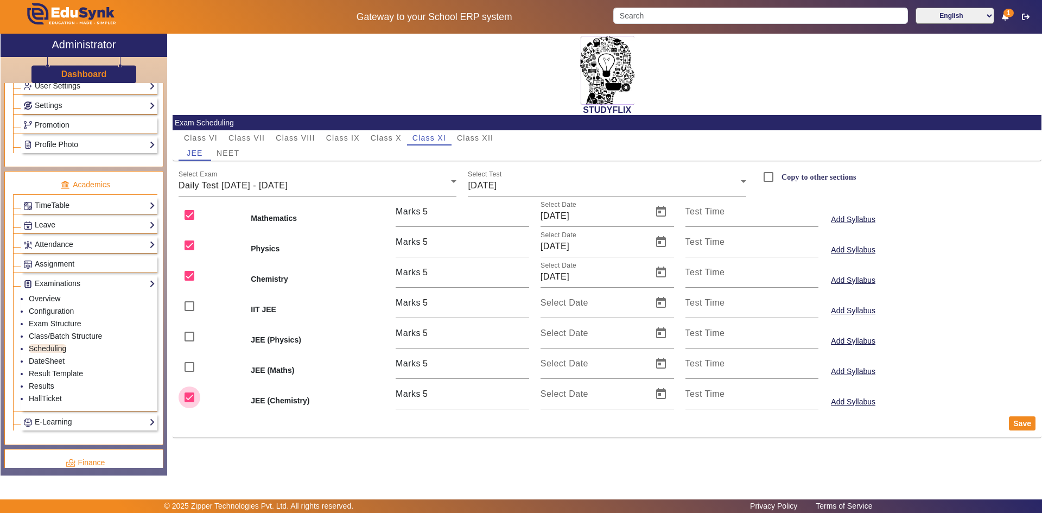
click at [189, 394] on input "checkbox" at bounding box center [190, 397] width 22 height 22
click at [1013, 424] on button "Save" at bounding box center [1022, 423] width 27 height 14
click at [514, 191] on div "[DATE]" at bounding box center [604, 185] width 273 height 13
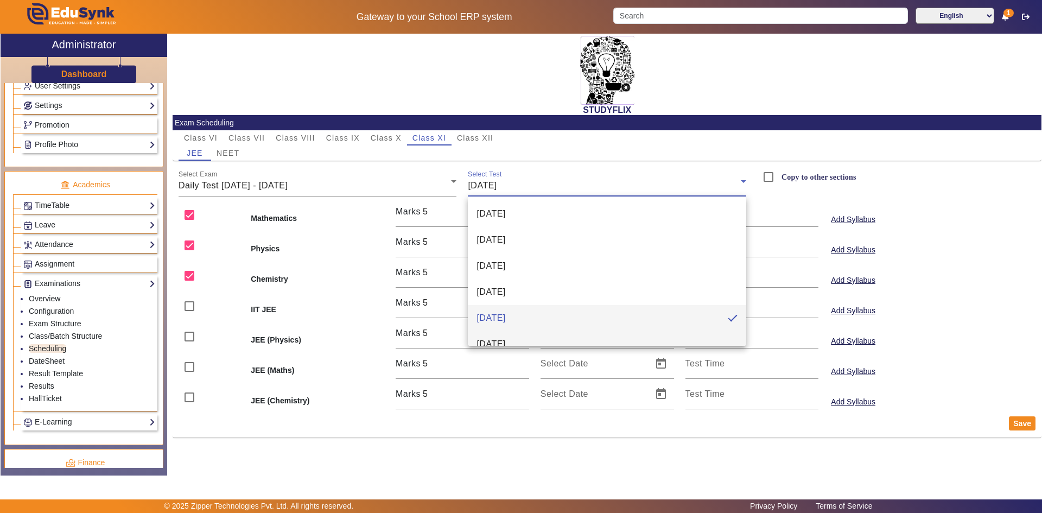
click at [503, 337] on mat-option "[DATE]" at bounding box center [607, 344] width 278 height 26
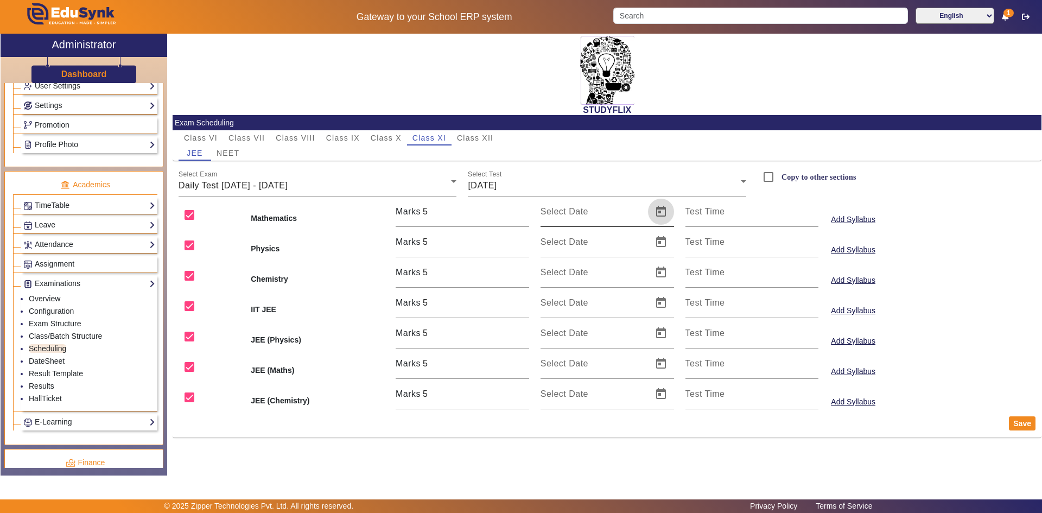
click at [658, 211] on span "Open calendar" at bounding box center [661, 212] width 26 height 26
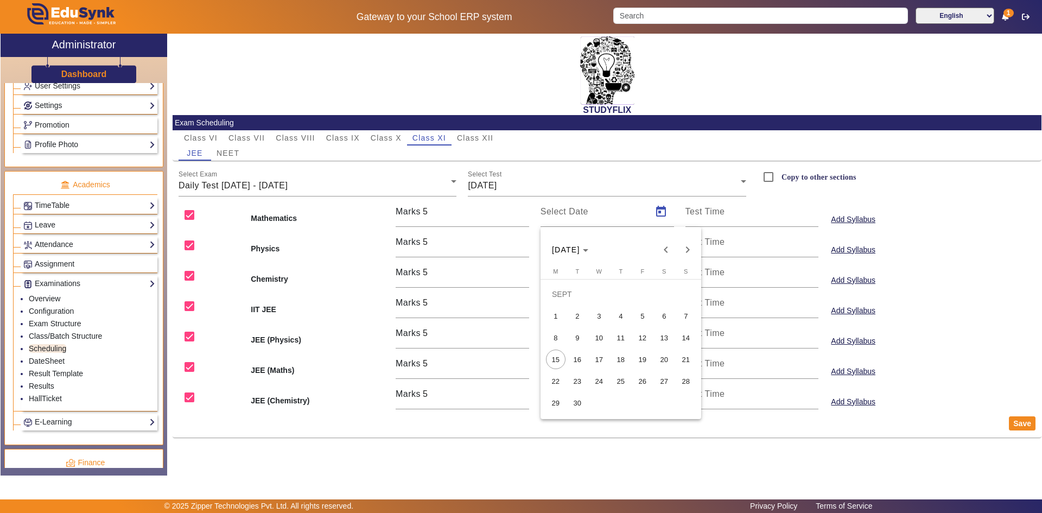
click at [658, 360] on span "20" at bounding box center [665, 360] width 20 height 20
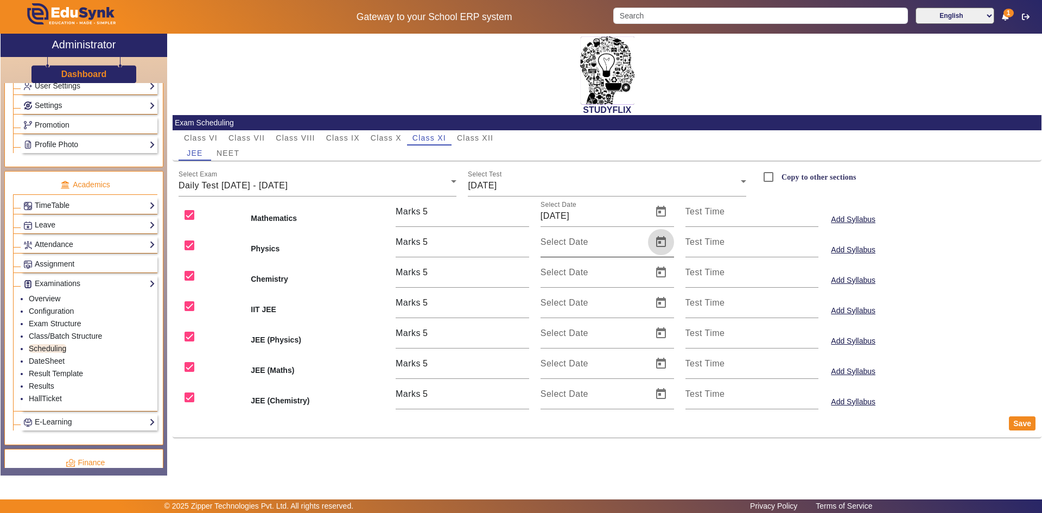
click at [661, 248] on span "Open calendar" at bounding box center [661, 242] width 26 height 26
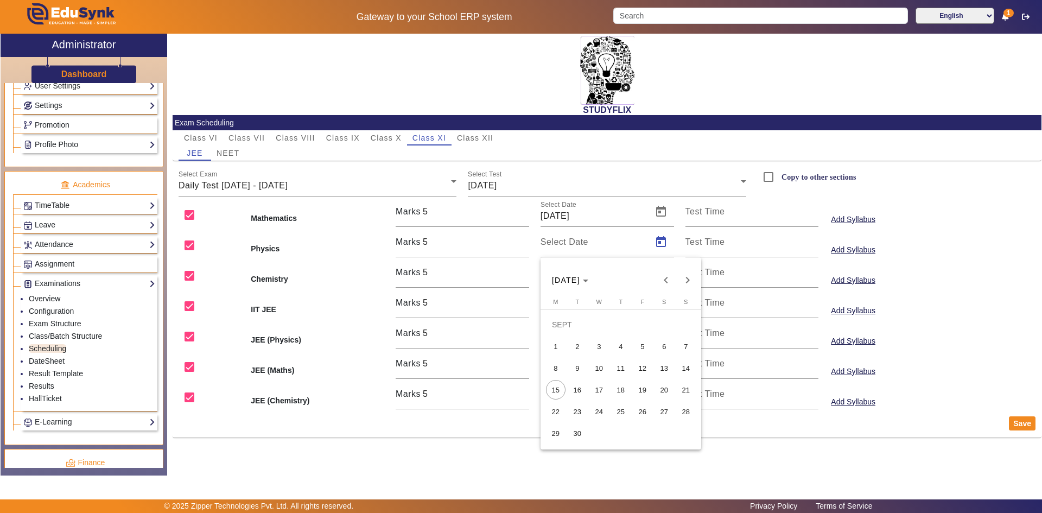
click at [658, 386] on span "20" at bounding box center [665, 390] width 20 height 20
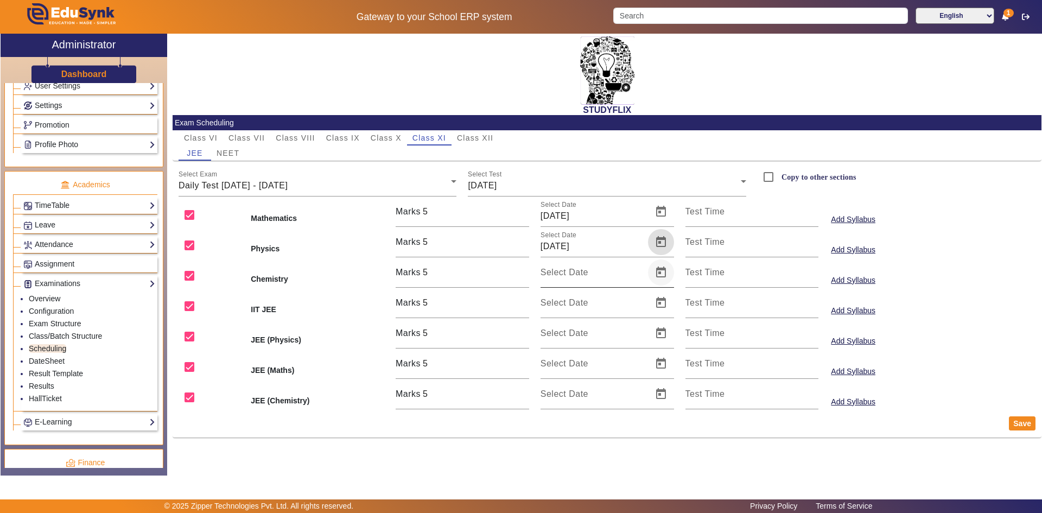
click at [661, 274] on span "Open calendar" at bounding box center [661, 272] width 26 height 26
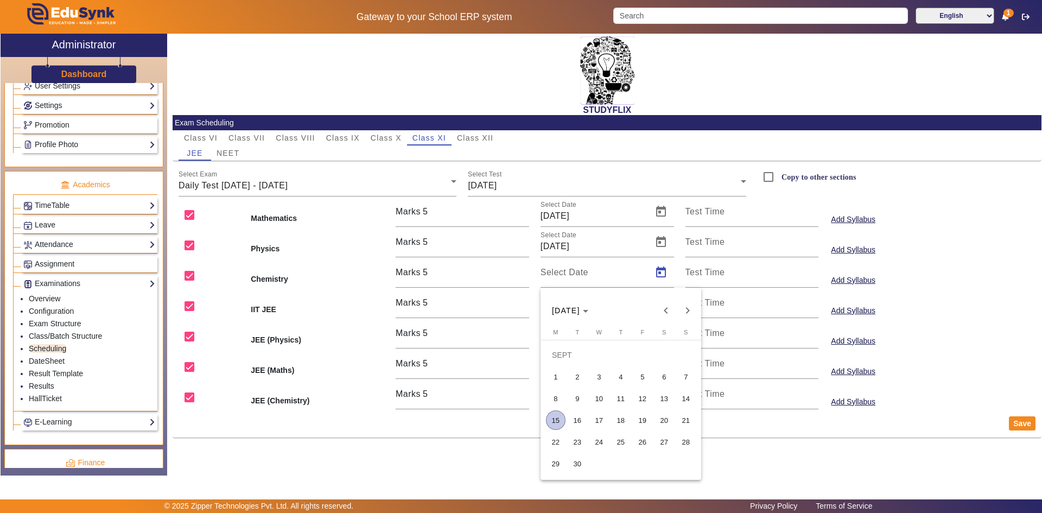
click at [658, 421] on span "20" at bounding box center [665, 420] width 20 height 20
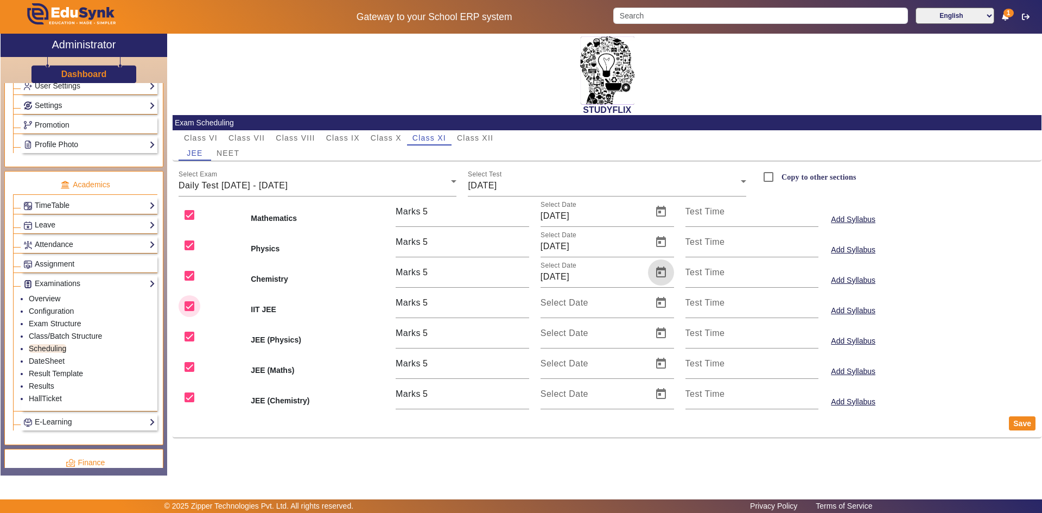
click at [190, 307] on input "checkbox" at bounding box center [190, 306] width 22 height 22
click at [187, 340] on input "checkbox" at bounding box center [190, 337] width 22 height 22
click at [192, 364] on input "checkbox" at bounding box center [190, 367] width 22 height 22
click at [189, 392] on input "checkbox" at bounding box center [190, 397] width 22 height 22
click at [1015, 427] on button "Save" at bounding box center [1022, 423] width 27 height 14
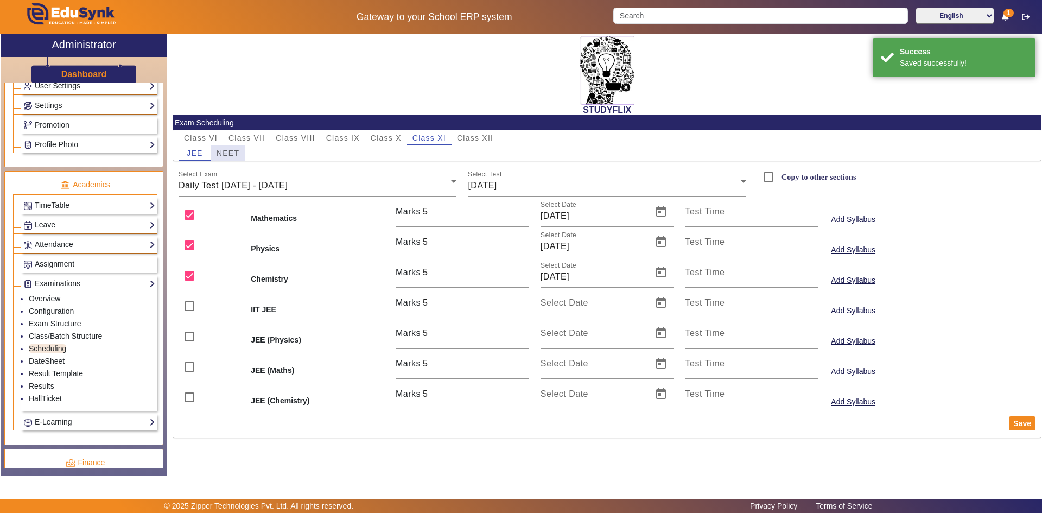
click at [230, 159] on span "NEET" at bounding box center [228, 152] width 23 height 15
click at [250, 179] on div "Daily Tests (18/08-23/08)" at bounding box center [315, 185] width 273 height 13
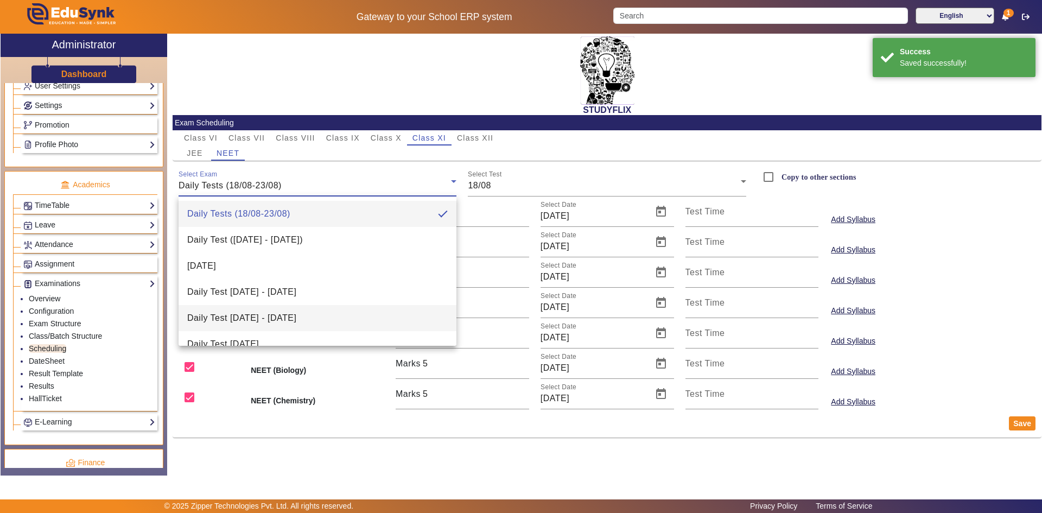
scroll to position [42, 0]
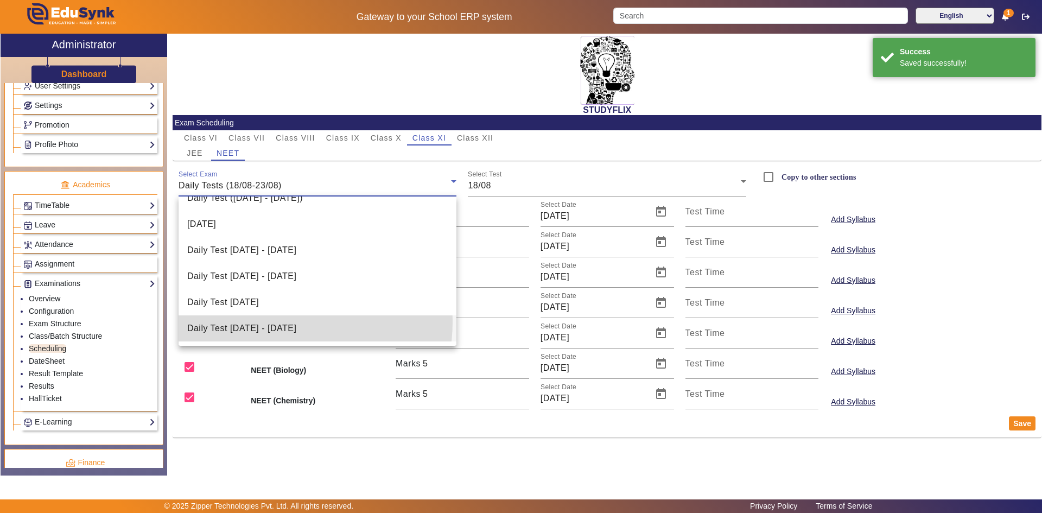
click at [264, 321] on mat-option "Daily Test [DATE] - [DATE]" at bounding box center [318, 328] width 278 height 26
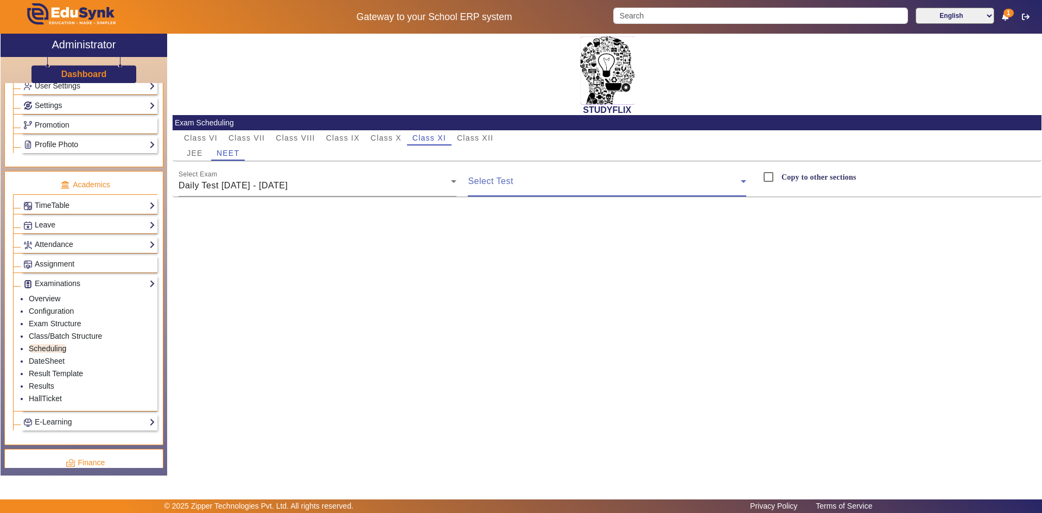
click at [492, 185] on span at bounding box center [604, 185] width 273 height 13
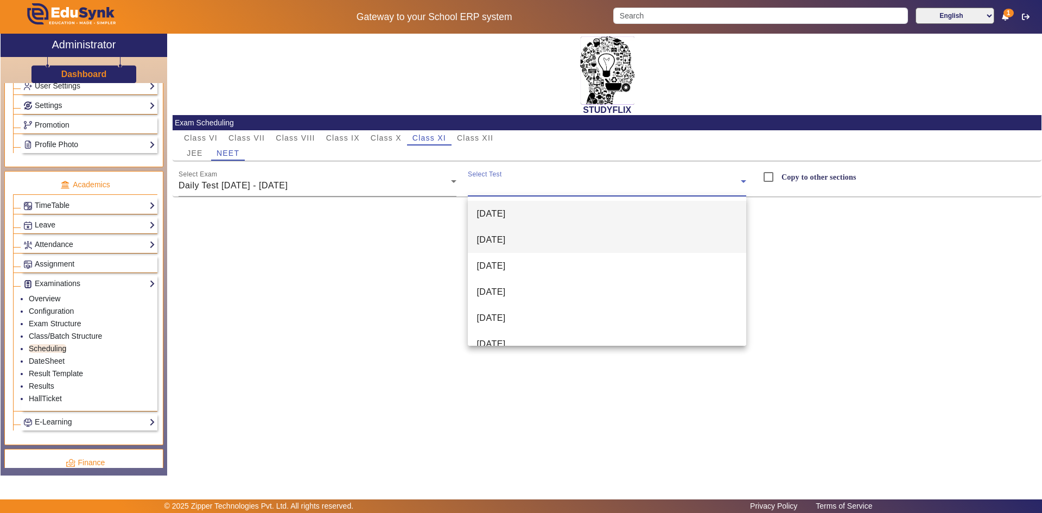
click at [495, 230] on mat-option "[DATE]" at bounding box center [607, 240] width 278 height 26
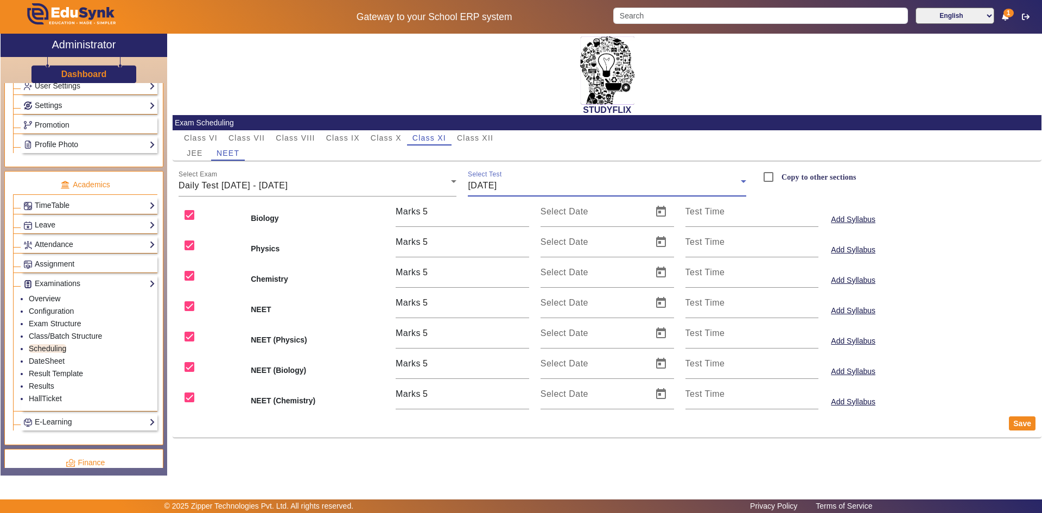
click at [497, 185] on span "[DATE]" at bounding box center [482, 185] width 29 height 9
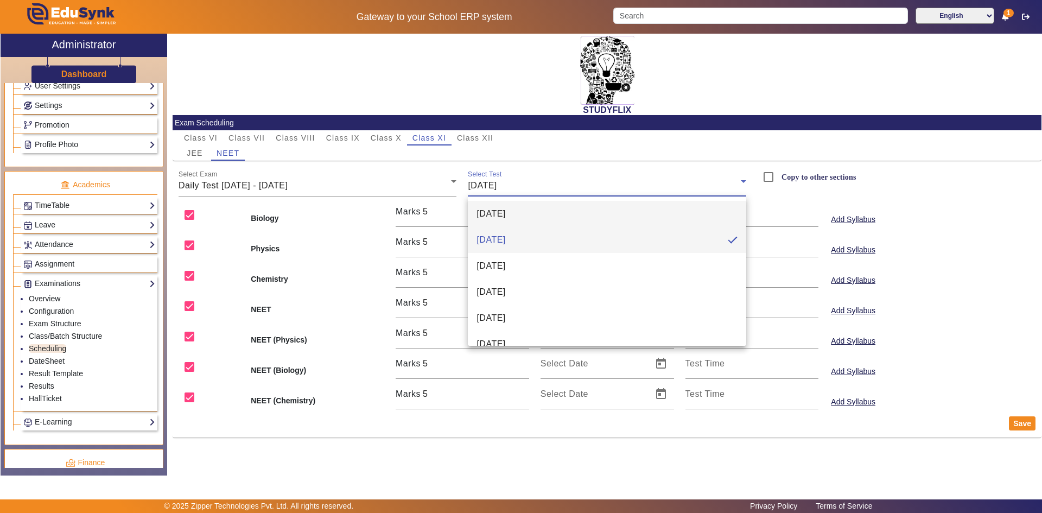
click at [499, 216] on span "[DATE]" at bounding box center [491, 213] width 29 height 13
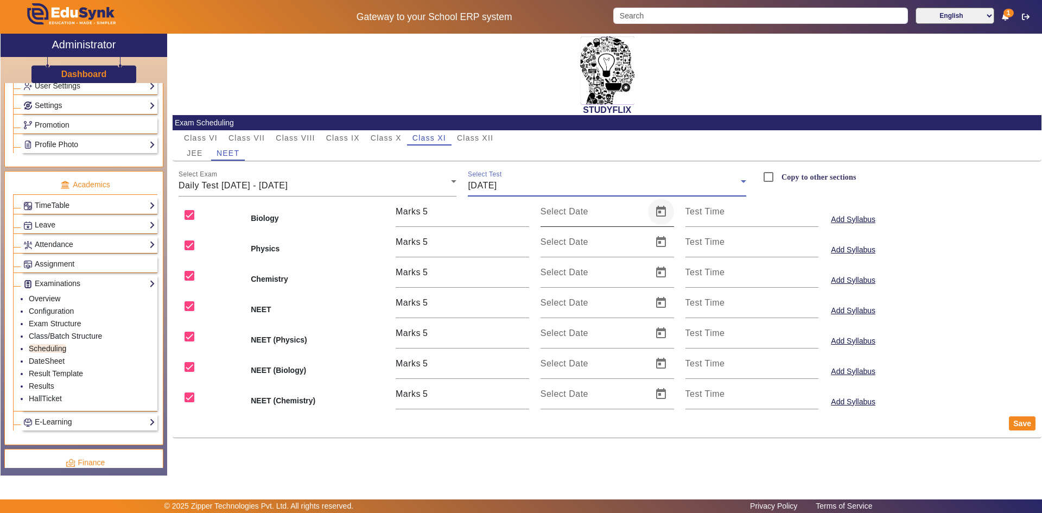
click at [662, 214] on span "Open calendar" at bounding box center [661, 212] width 26 height 26
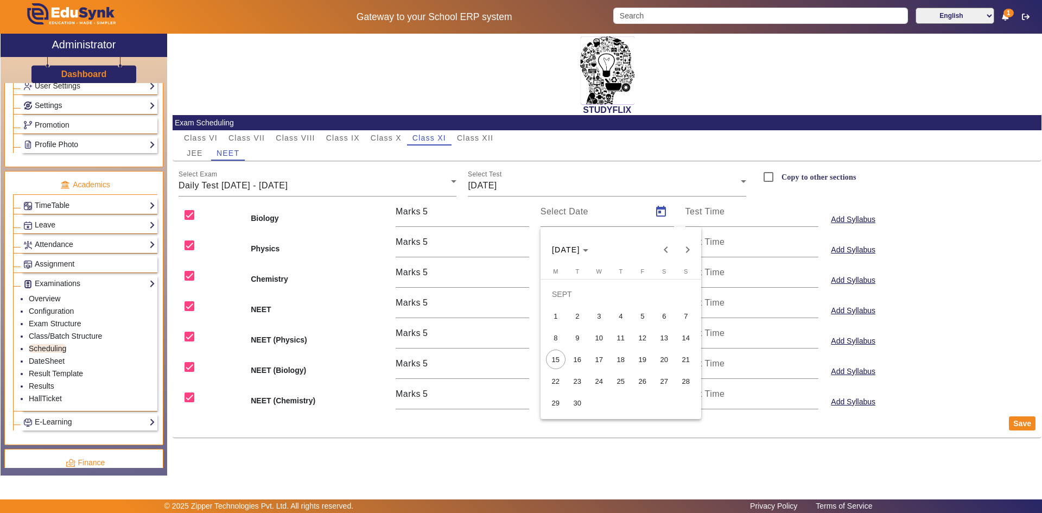
click at [585, 359] on span "16" at bounding box center [578, 360] width 20 height 20
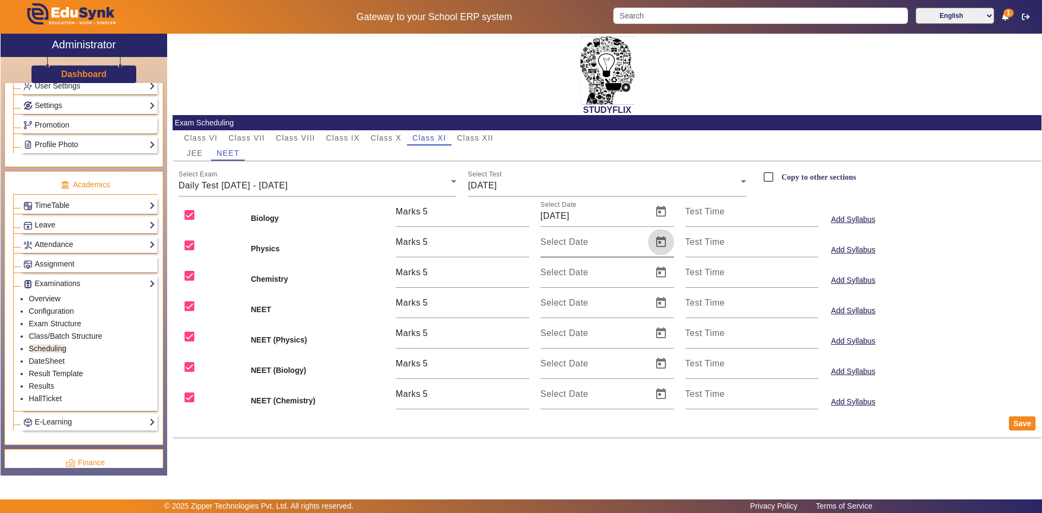
click at [659, 237] on span "Open calendar" at bounding box center [661, 242] width 26 height 26
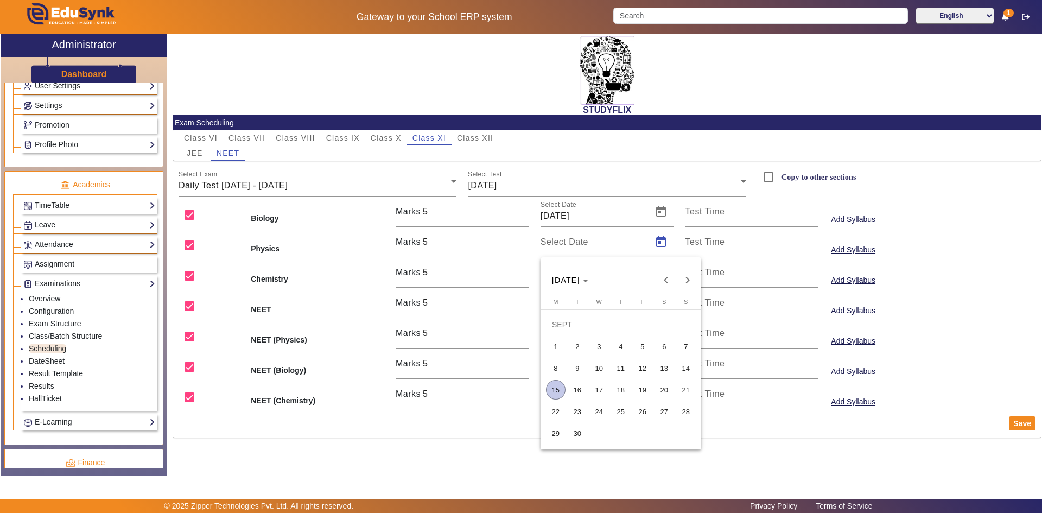
click at [578, 383] on span "16" at bounding box center [578, 390] width 20 height 20
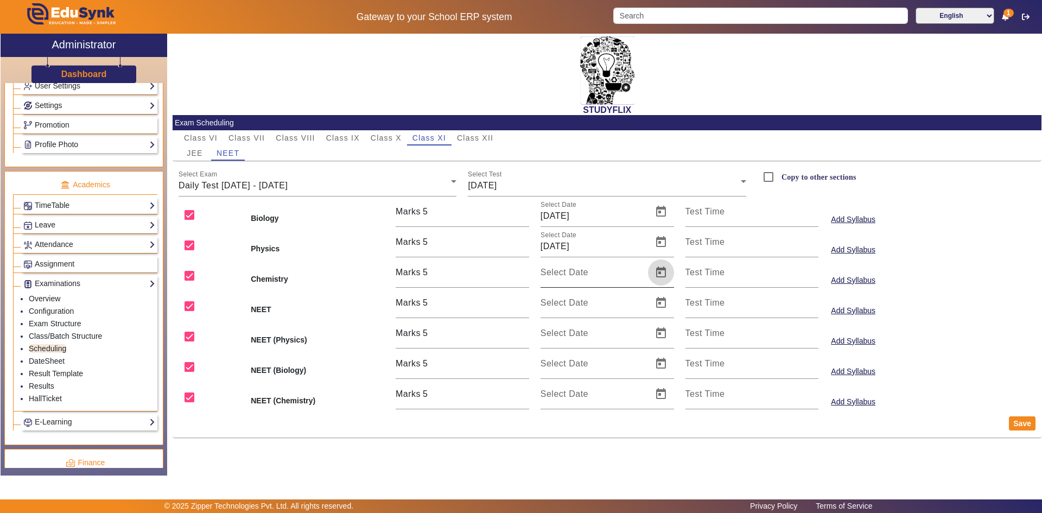
click at [656, 268] on span "Open calendar" at bounding box center [661, 272] width 26 height 26
click at [576, 415] on span "16" at bounding box center [578, 420] width 20 height 20
click at [192, 308] on input "checkbox" at bounding box center [190, 306] width 22 height 22
click at [189, 338] on input "checkbox" at bounding box center [190, 337] width 22 height 22
click at [189, 366] on input "checkbox" at bounding box center [190, 367] width 22 height 22
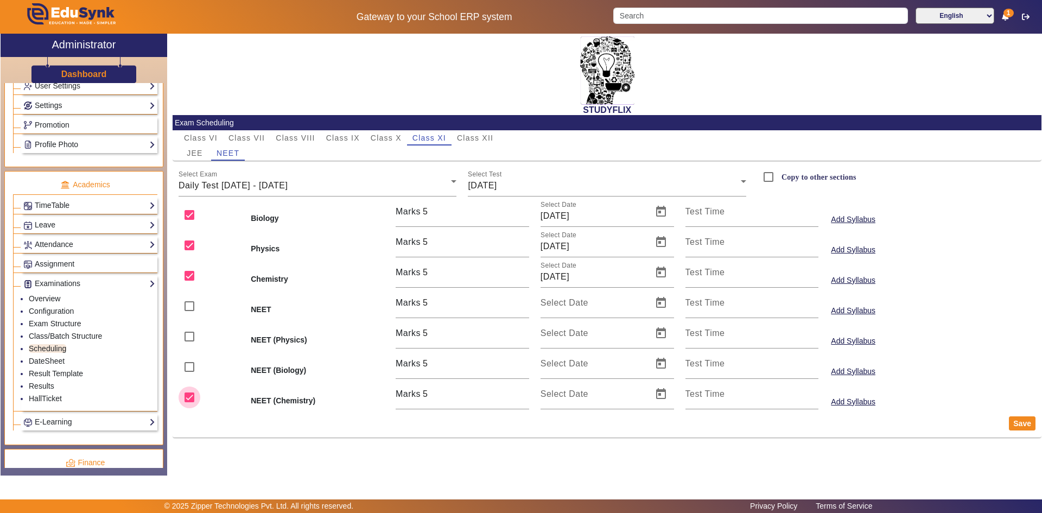
click at [190, 398] on input "checkbox" at bounding box center [190, 397] width 22 height 22
click at [1021, 427] on button "Save" at bounding box center [1022, 423] width 27 height 14
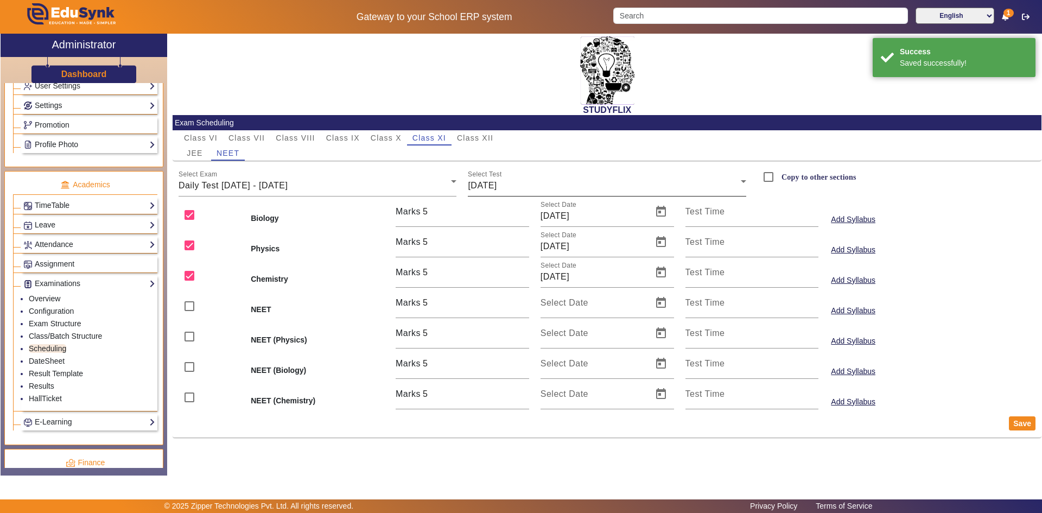
click at [497, 184] on span "[DATE]" at bounding box center [482, 185] width 29 height 9
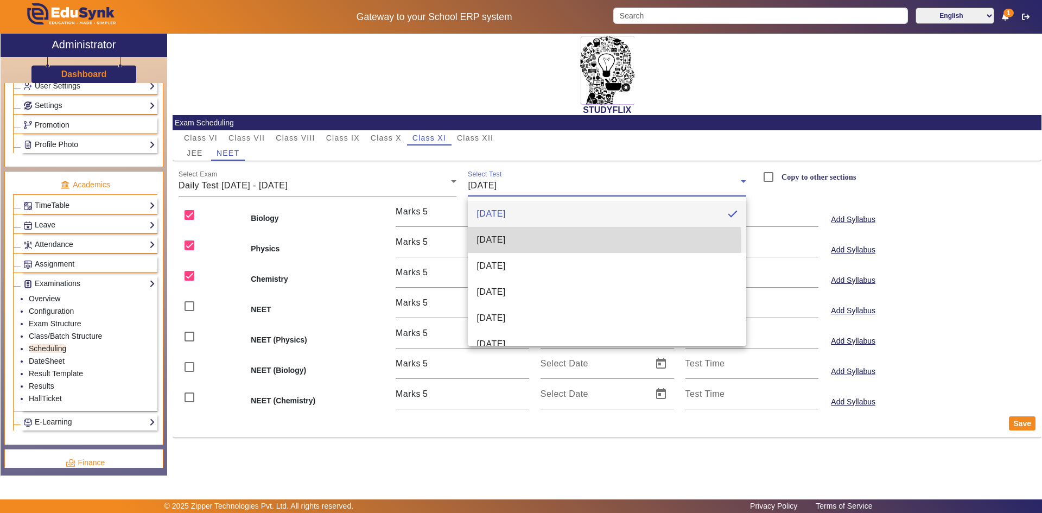
click at [505, 243] on span "[DATE]" at bounding box center [491, 239] width 29 height 13
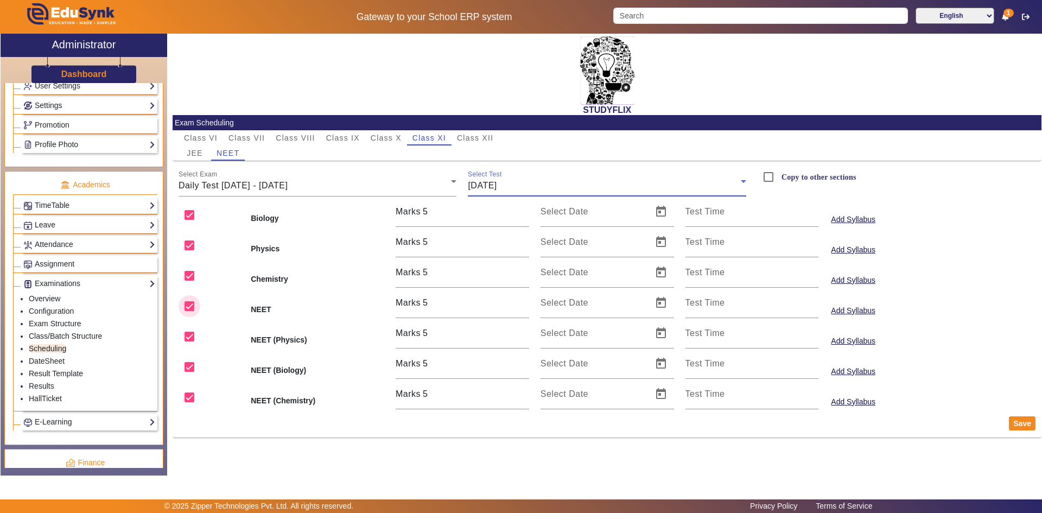
click at [188, 309] on input "checkbox" at bounding box center [190, 306] width 22 height 22
click at [190, 338] on input "checkbox" at bounding box center [190, 337] width 22 height 22
drag, startPoint x: 192, startPoint y: 363, endPoint x: 191, endPoint y: 385, distance: 21.7
click at [192, 367] on input "checkbox" at bounding box center [190, 367] width 22 height 22
click at [189, 399] on input "checkbox" at bounding box center [190, 397] width 22 height 22
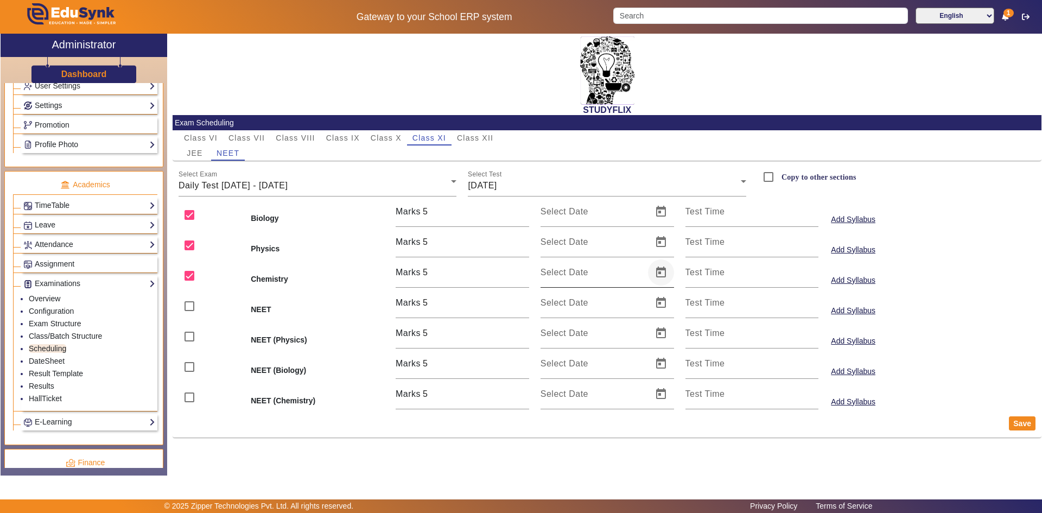
click at [661, 272] on span "Open calendar" at bounding box center [661, 272] width 26 height 26
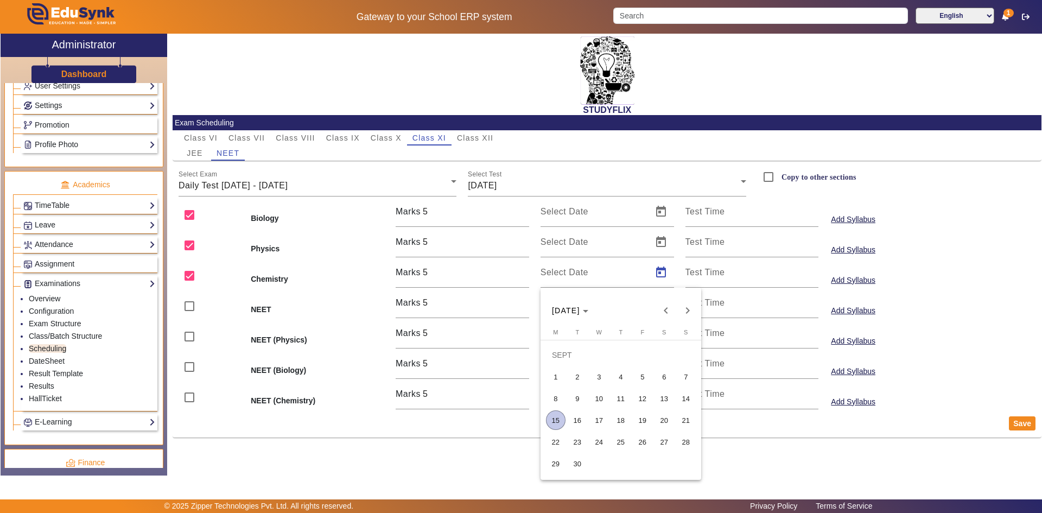
click at [581, 417] on span "16" at bounding box center [578, 420] width 20 height 20
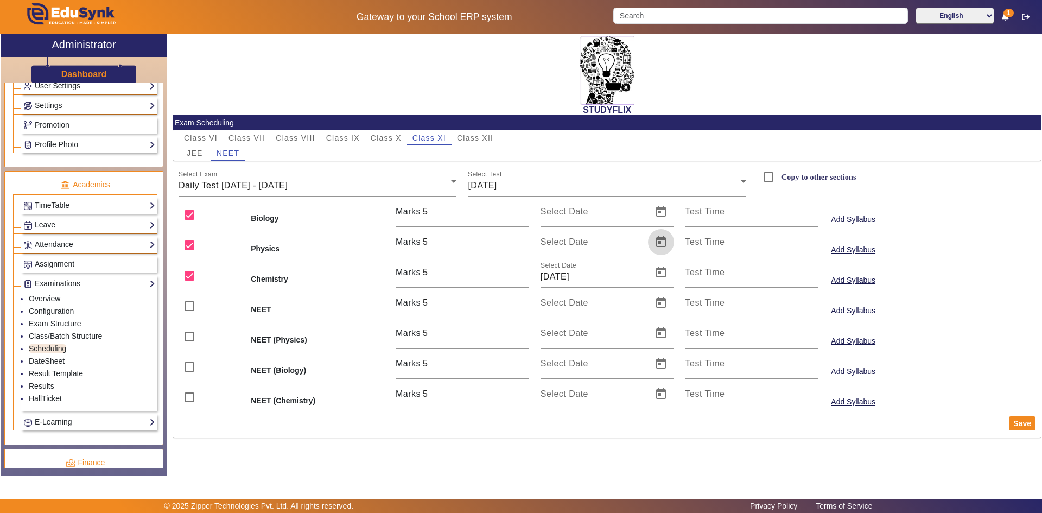
click at [667, 237] on span "Open calendar" at bounding box center [661, 242] width 26 height 26
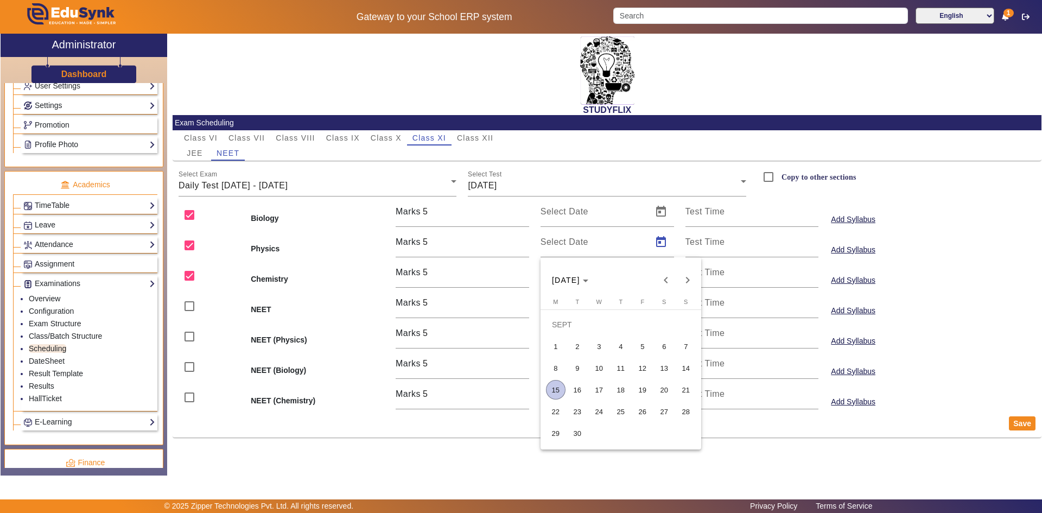
click at [581, 390] on span "16" at bounding box center [578, 390] width 20 height 20
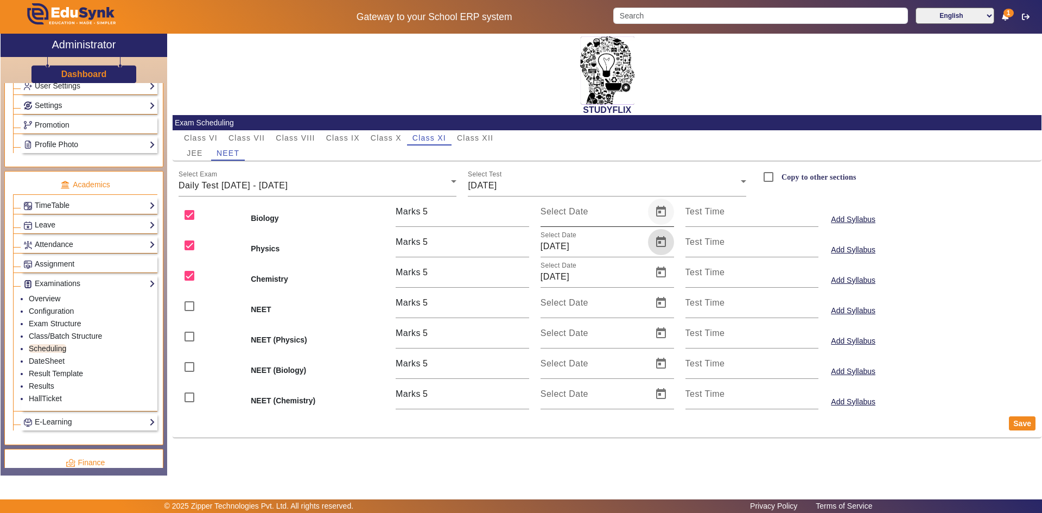
click at [663, 207] on span "Open calendar" at bounding box center [661, 212] width 26 height 26
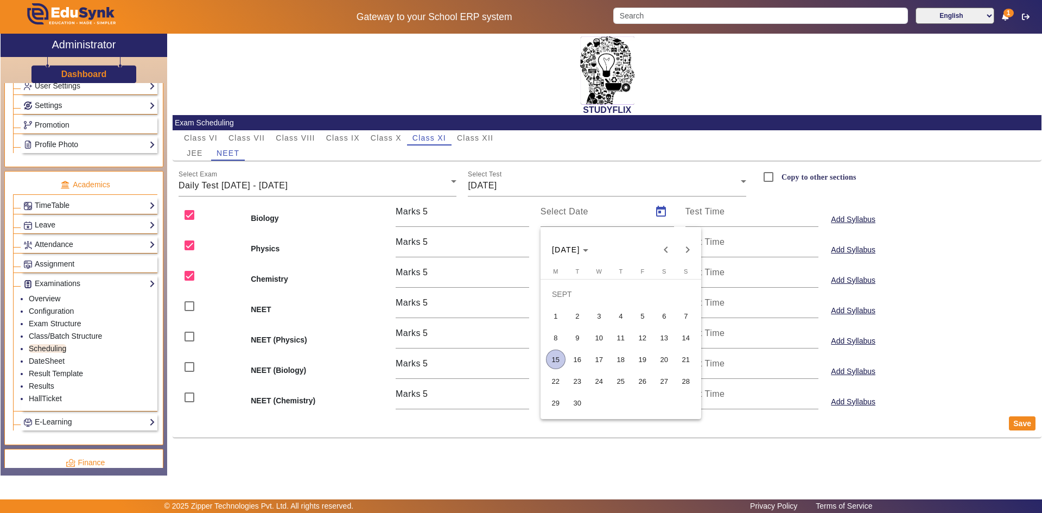
click at [575, 357] on span "16" at bounding box center [578, 360] width 20 height 20
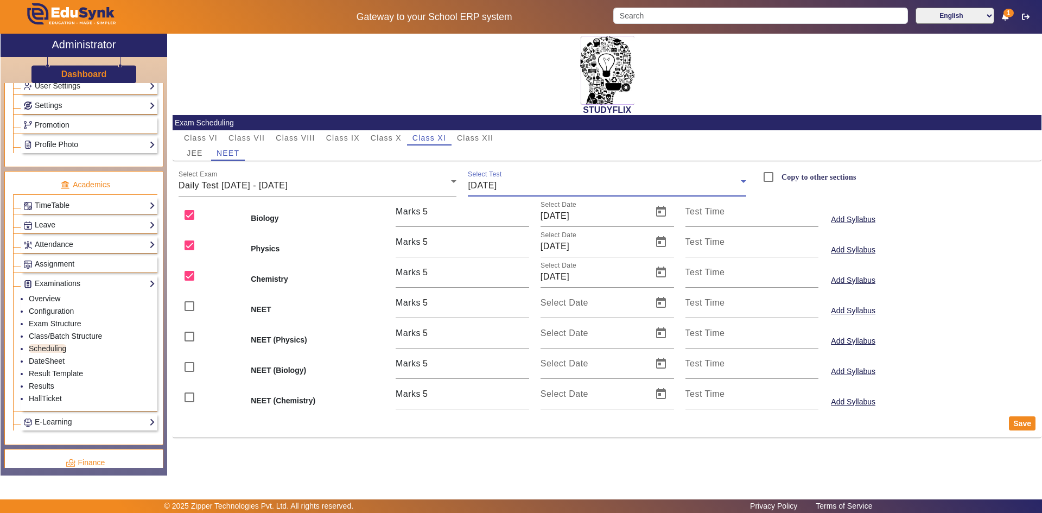
click at [497, 186] on span "[DATE]" at bounding box center [482, 185] width 29 height 9
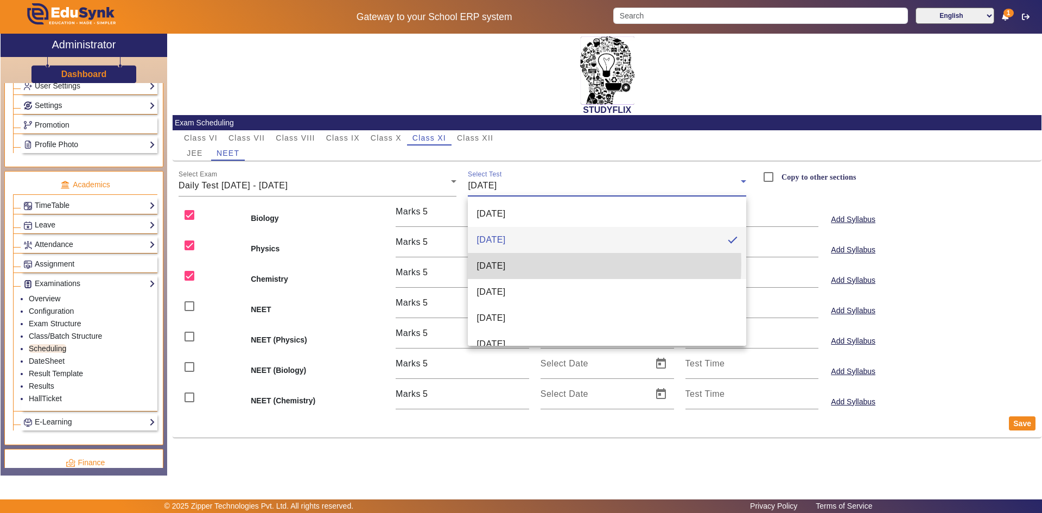
click at [505, 264] on span "[DATE]" at bounding box center [491, 265] width 29 height 13
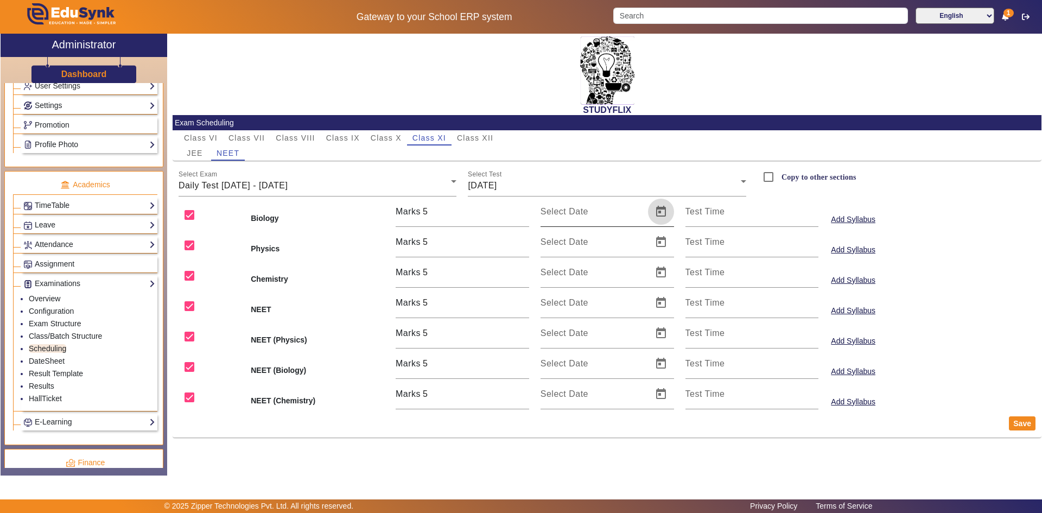
click at [658, 214] on span "Open calendar" at bounding box center [661, 212] width 26 height 26
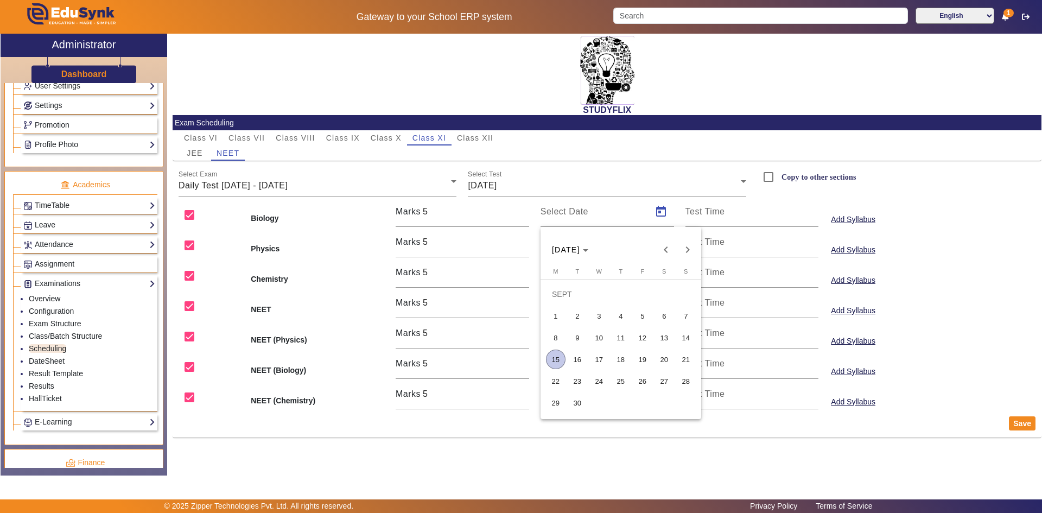
click at [616, 357] on span "18" at bounding box center [621, 360] width 20 height 20
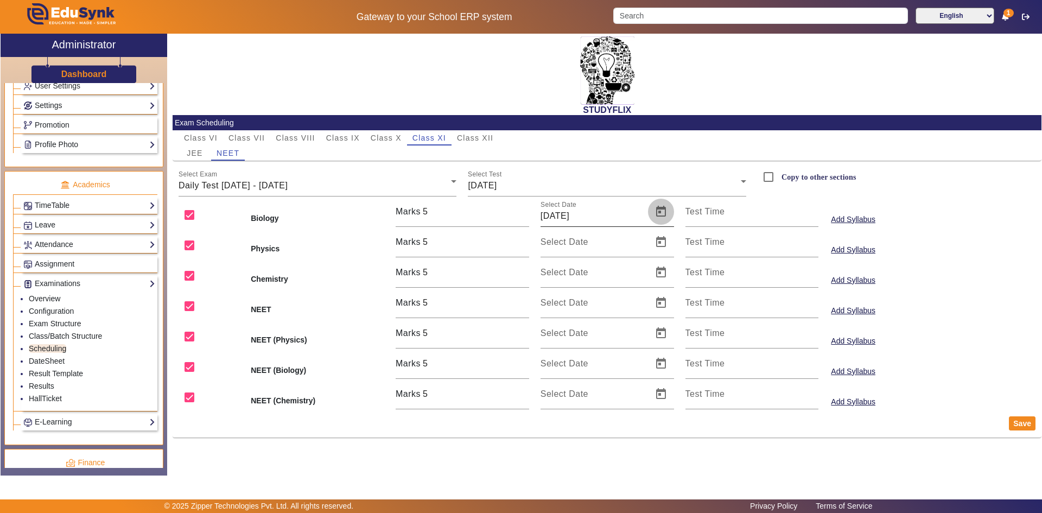
click at [656, 217] on span "Open calendar" at bounding box center [661, 212] width 26 height 26
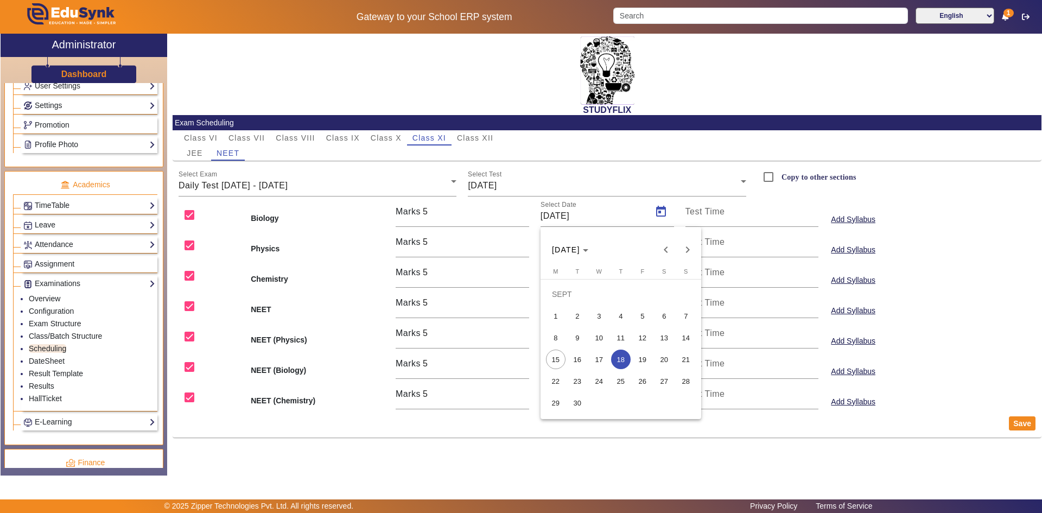
click at [602, 355] on span "17" at bounding box center [599, 360] width 20 height 20
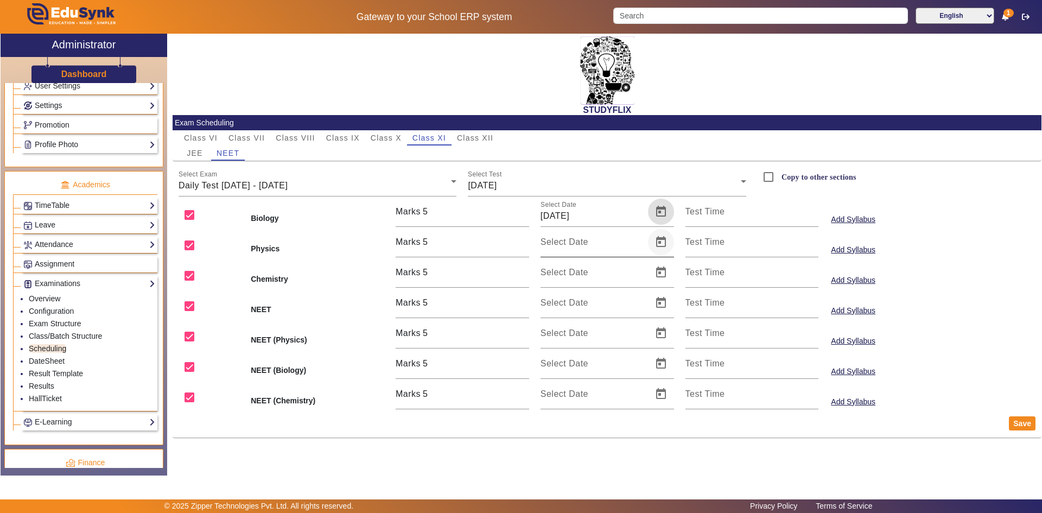
click at [659, 239] on span "Open calendar" at bounding box center [661, 242] width 26 height 26
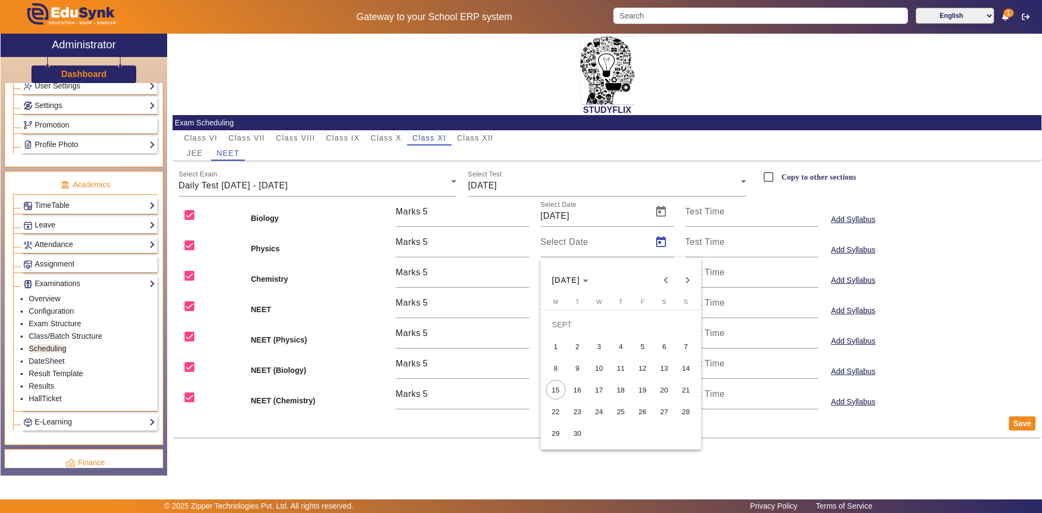
click at [603, 387] on span "17" at bounding box center [599, 390] width 20 height 20
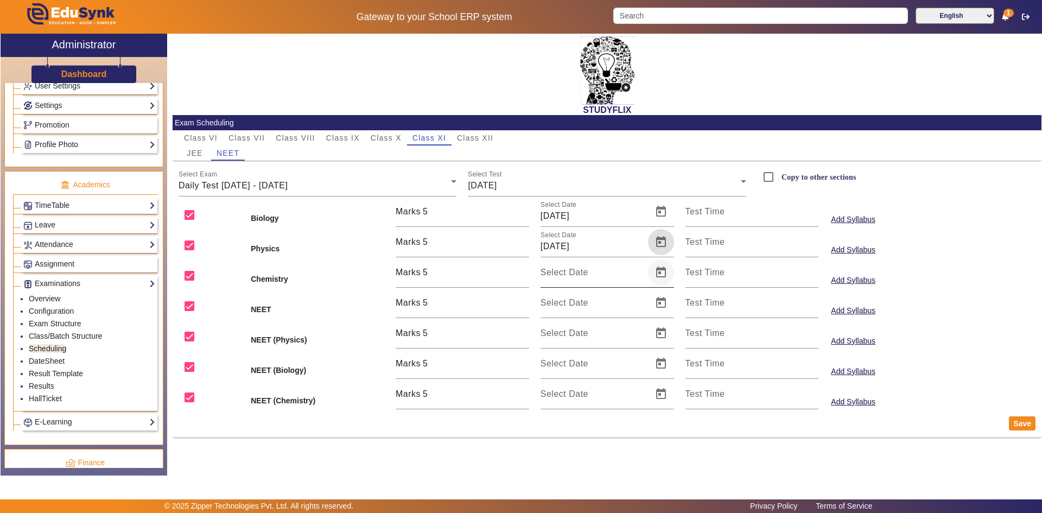
click at [661, 274] on span "Open calendar" at bounding box center [661, 272] width 26 height 26
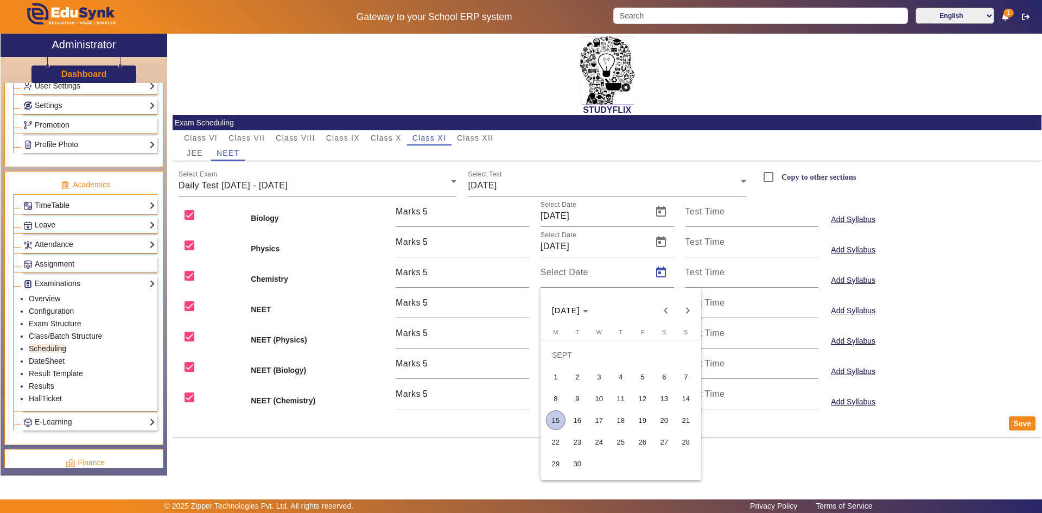
click at [597, 418] on span "17" at bounding box center [599, 420] width 20 height 20
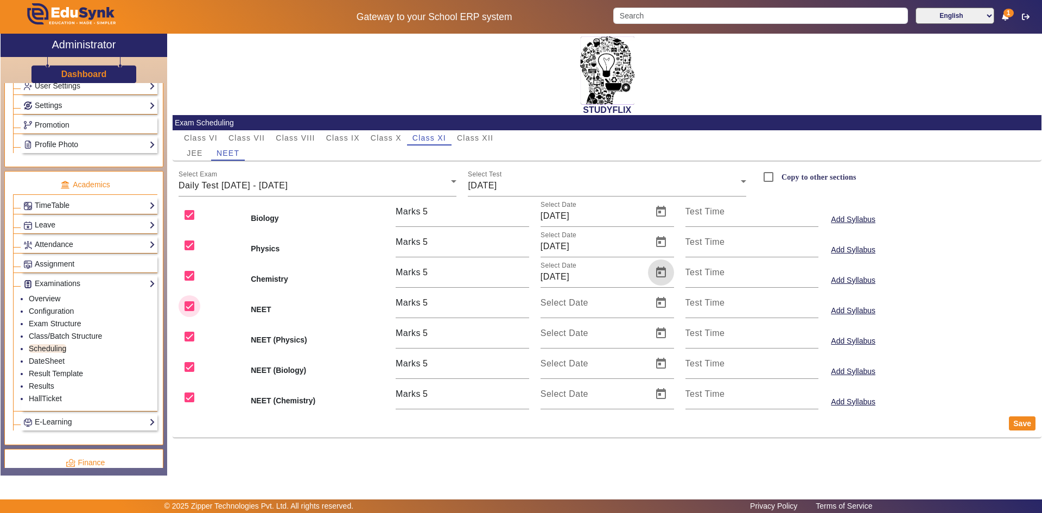
click at [187, 303] on input "checkbox" at bounding box center [190, 306] width 22 height 22
click at [185, 338] on input "checkbox" at bounding box center [190, 337] width 22 height 22
click at [187, 367] on input "checkbox" at bounding box center [190, 367] width 22 height 22
click at [191, 394] on input "checkbox" at bounding box center [190, 397] width 22 height 22
click at [1018, 426] on button "Save" at bounding box center [1022, 423] width 27 height 14
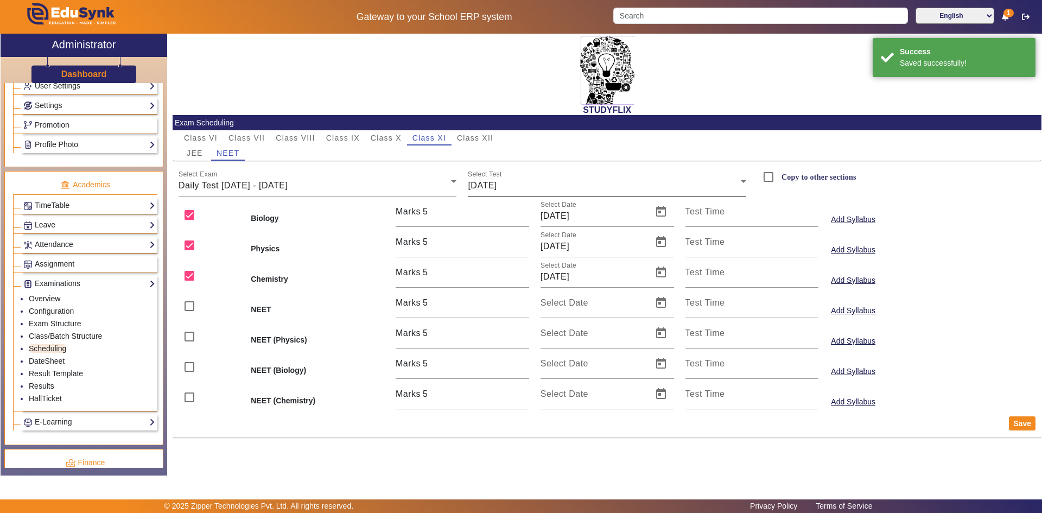
click at [491, 187] on span "[DATE]" at bounding box center [482, 185] width 29 height 9
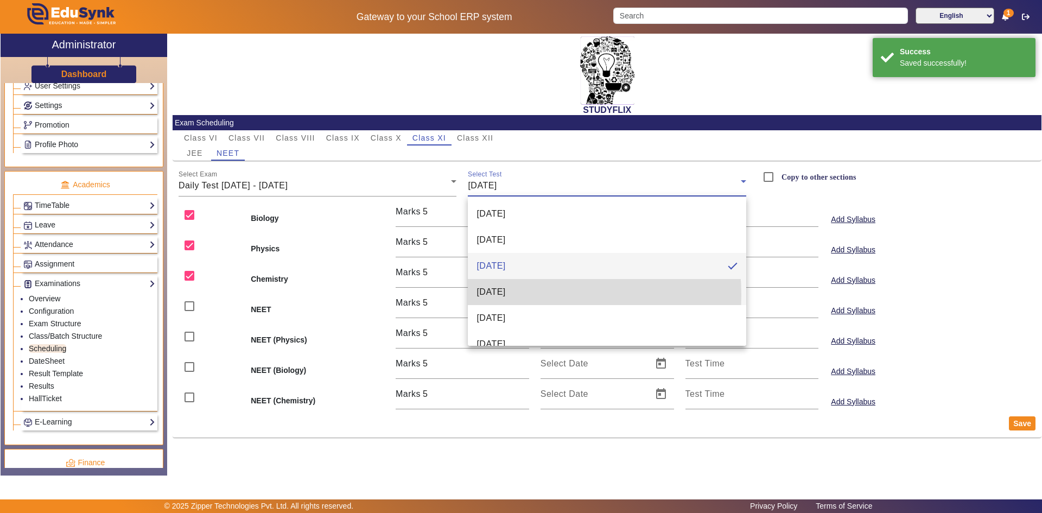
click at [500, 295] on span "[DATE]" at bounding box center [491, 292] width 29 height 13
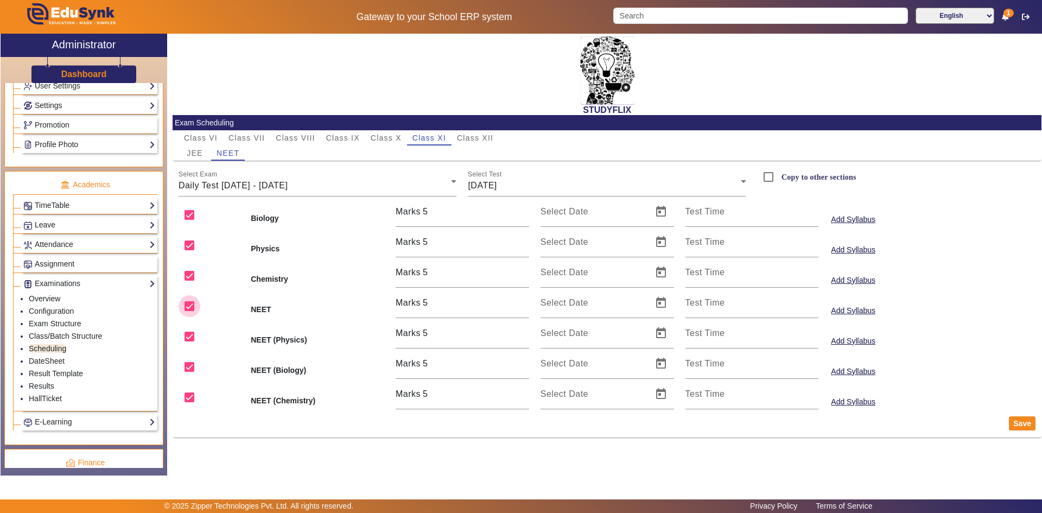
click at [192, 303] on input "checkbox" at bounding box center [190, 306] width 22 height 22
click at [192, 333] on input "checkbox" at bounding box center [190, 337] width 22 height 22
click at [191, 367] on input "checkbox" at bounding box center [190, 367] width 22 height 22
click at [187, 397] on input "checkbox" at bounding box center [190, 397] width 22 height 22
click at [657, 276] on span "Open calendar" at bounding box center [661, 272] width 26 height 26
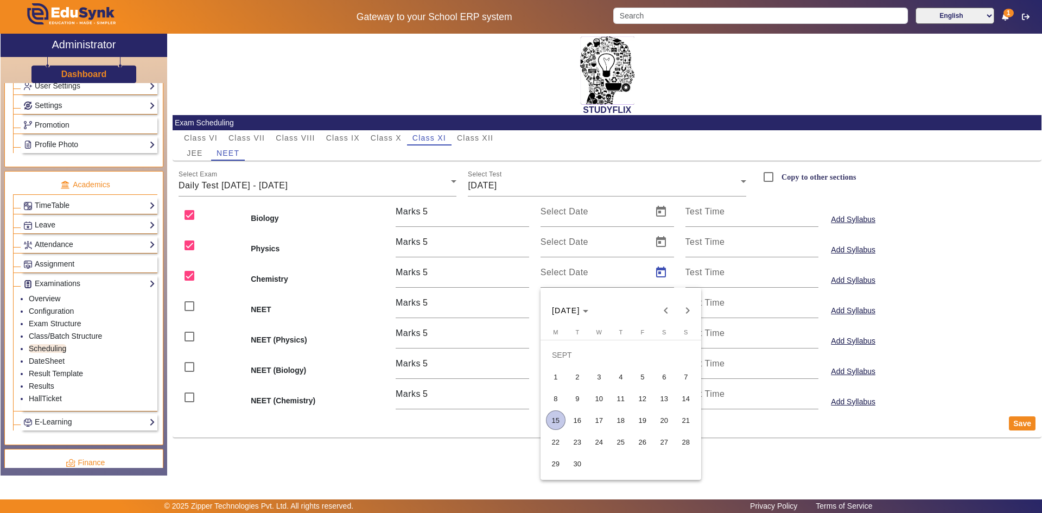
click at [626, 426] on span "18" at bounding box center [621, 420] width 20 height 20
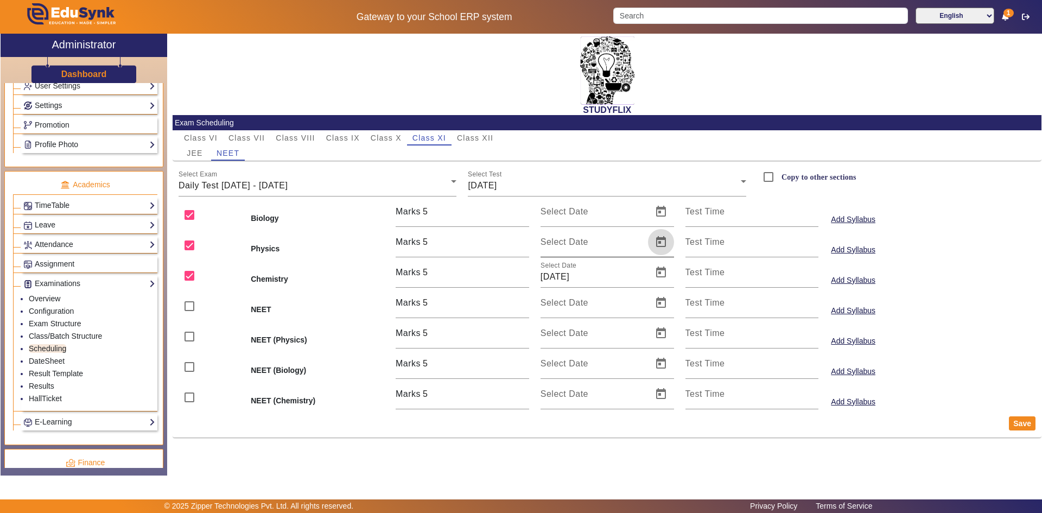
click at [654, 242] on span "Open calendar" at bounding box center [661, 242] width 26 height 26
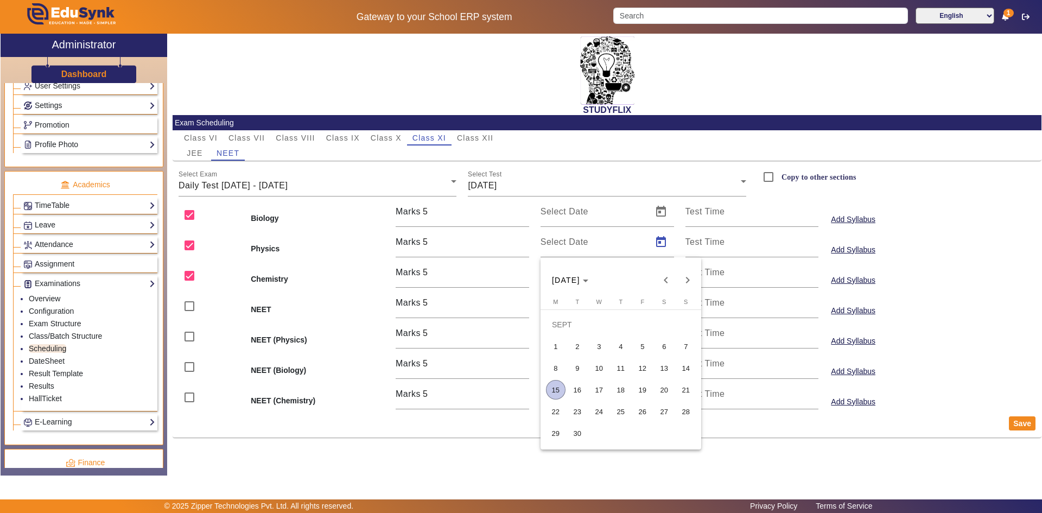
click at [622, 385] on span "18" at bounding box center [621, 390] width 20 height 20
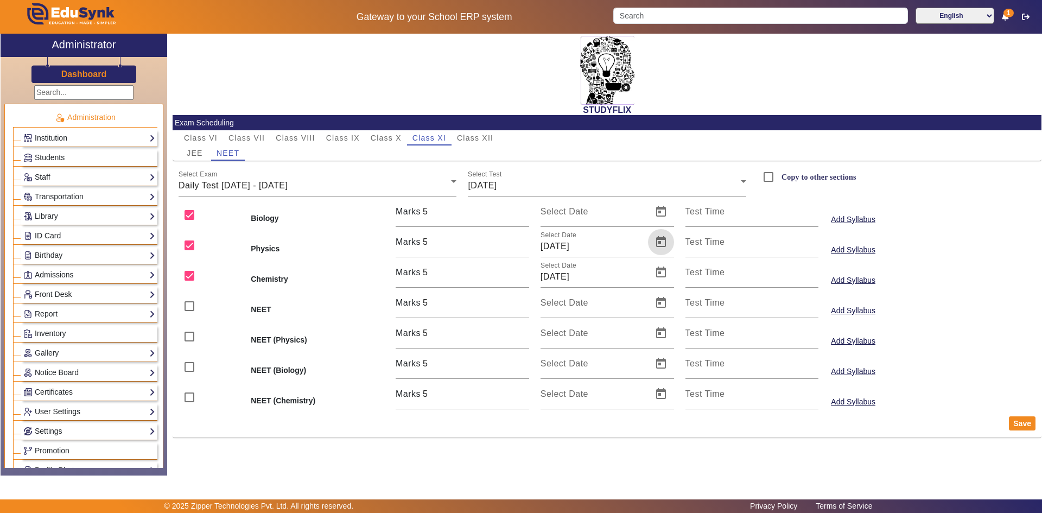
scroll to position [326, 0]
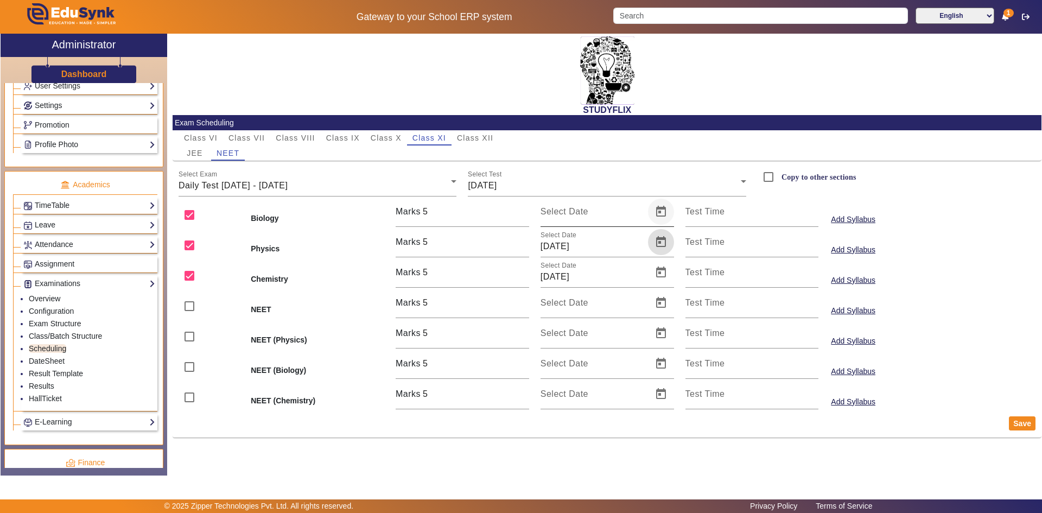
click at [661, 206] on span "Open calendar" at bounding box center [661, 212] width 26 height 26
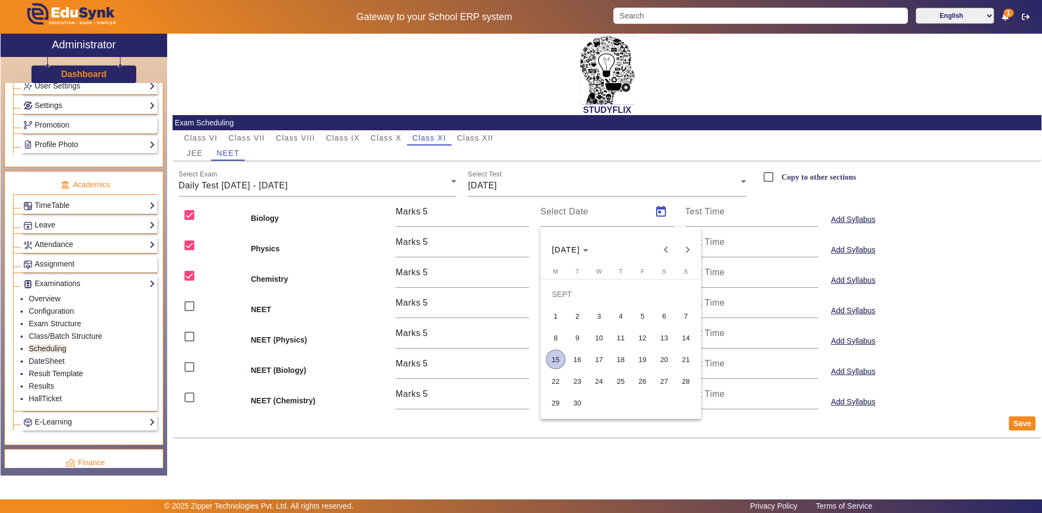
click at [625, 354] on span "18" at bounding box center [621, 360] width 20 height 20
type input "[DATE]"
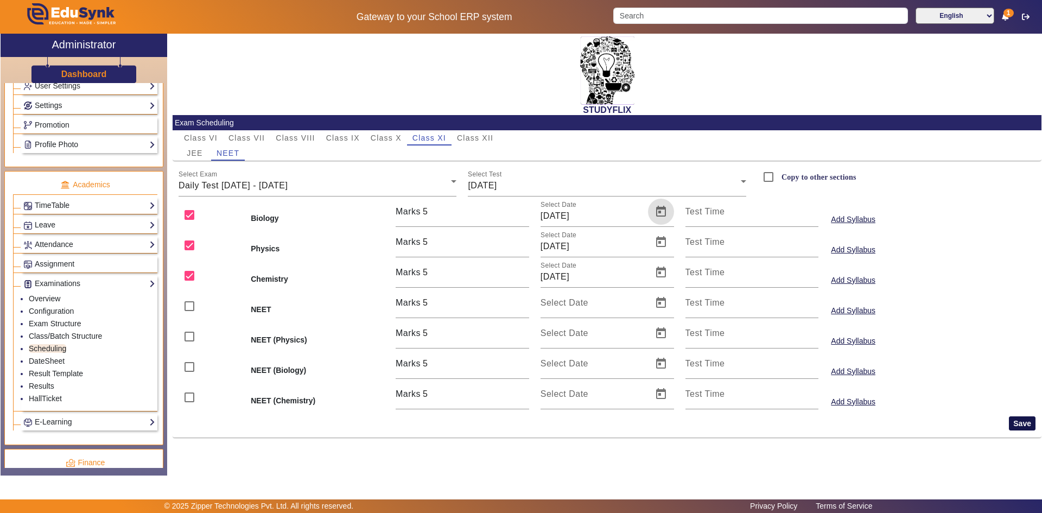
click at [1012, 422] on button "Save" at bounding box center [1022, 423] width 27 height 14
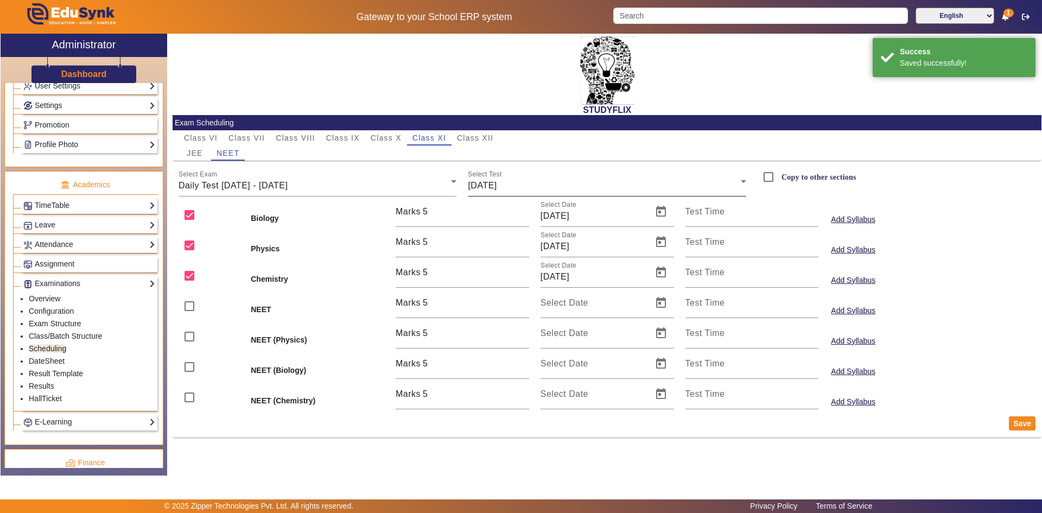
click at [536, 185] on div "[DATE]" at bounding box center [604, 185] width 273 height 13
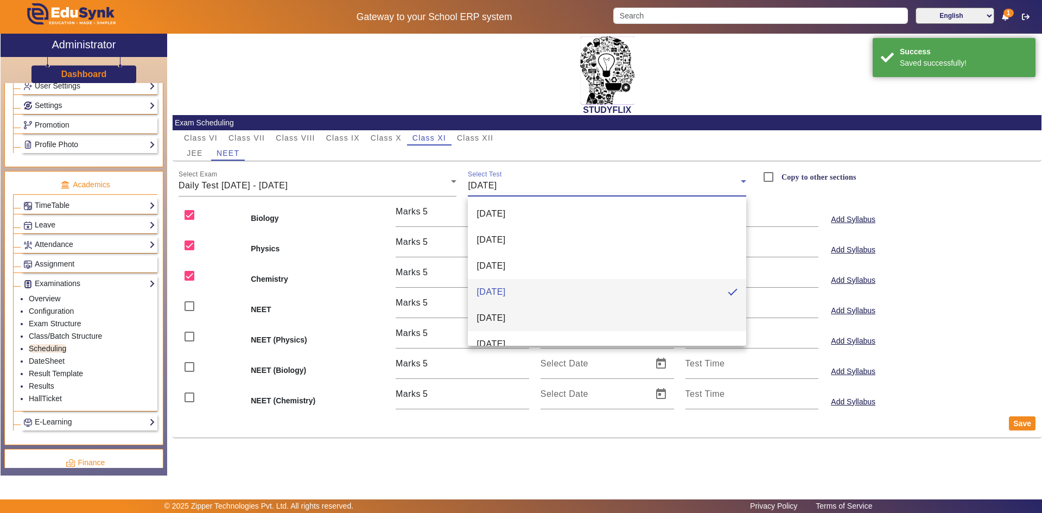
click at [498, 316] on span "[DATE]" at bounding box center [491, 318] width 29 height 13
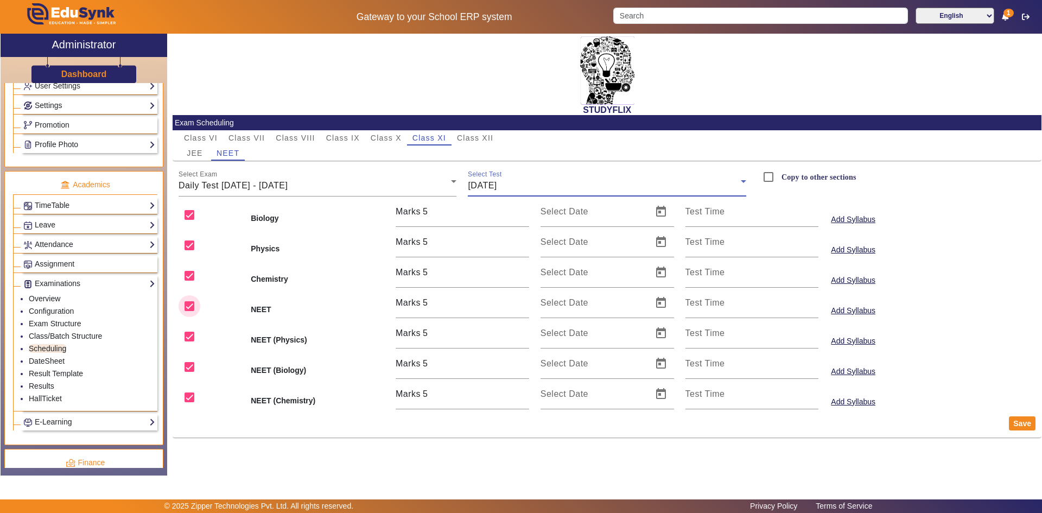
click at [187, 308] on input "checkbox" at bounding box center [190, 306] width 22 height 22
checkbox input "false"
click at [187, 338] on input "checkbox" at bounding box center [190, 337] width 22 height 22
checkbox input "false"
click at [187, 362] on input "checkbox" at bounding box center [190, 367] width 22 height 22
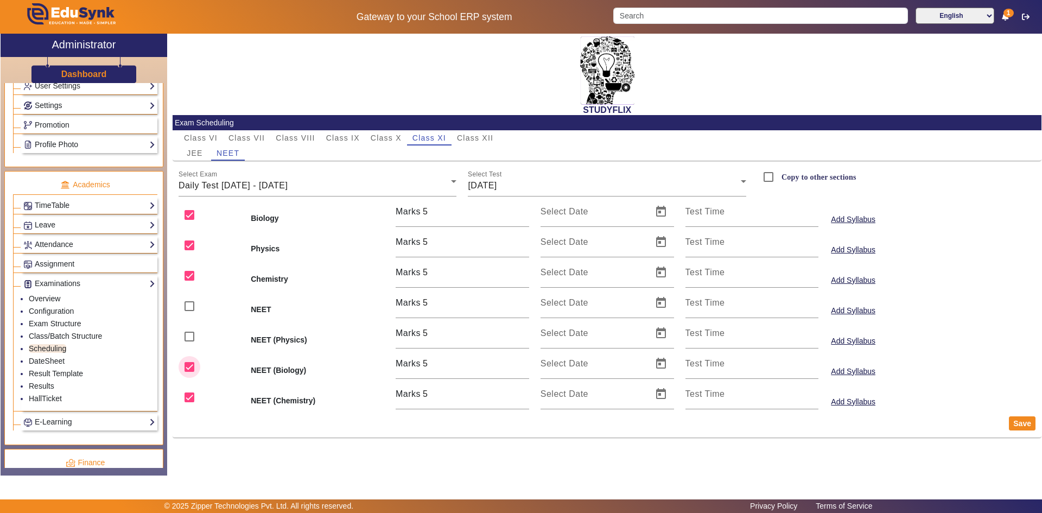
checkbox input "false"
click at [187, 391] on input "checkbox" at bounding box center [190, 397] width 22 height 22
checkbox input "false"
click at [652, 212] on span "Open calendar" at bounding box center [661, 212] width 26 height 26
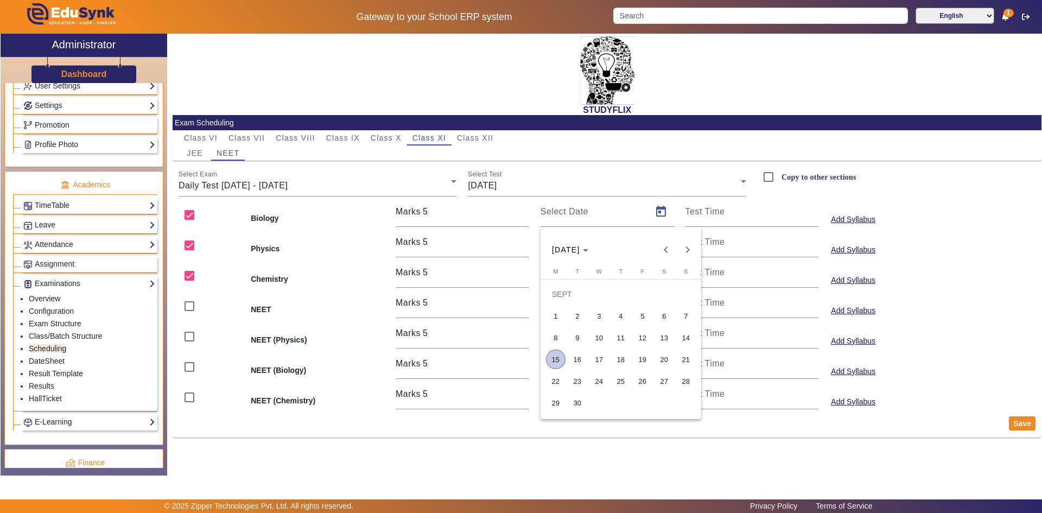
click at [639, 353] on span "19" at bounding box center [643, 360] width 20 height 20
type input "[DATE]"
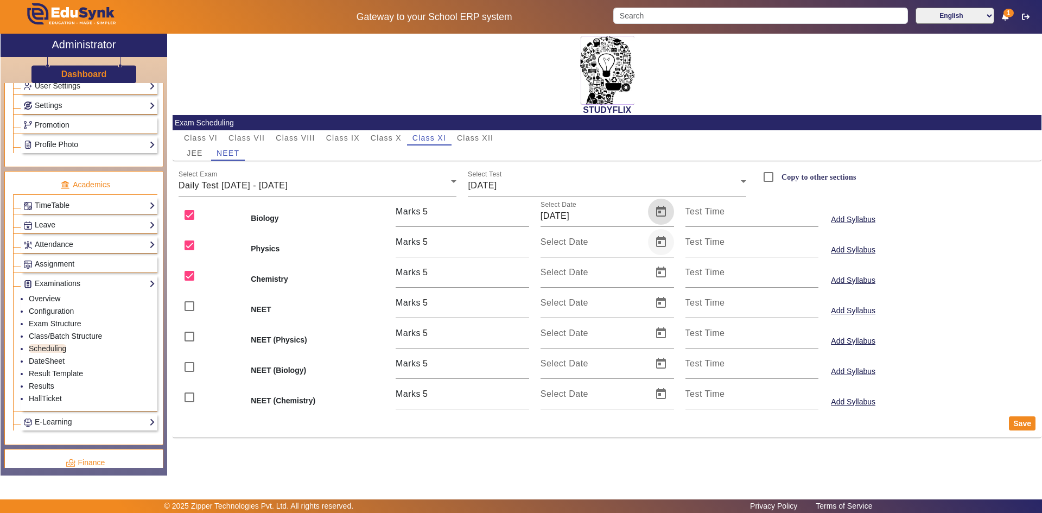
click at [660, 246] on span "Open calendar" at bounding box center [661, 242] width 26 height 26
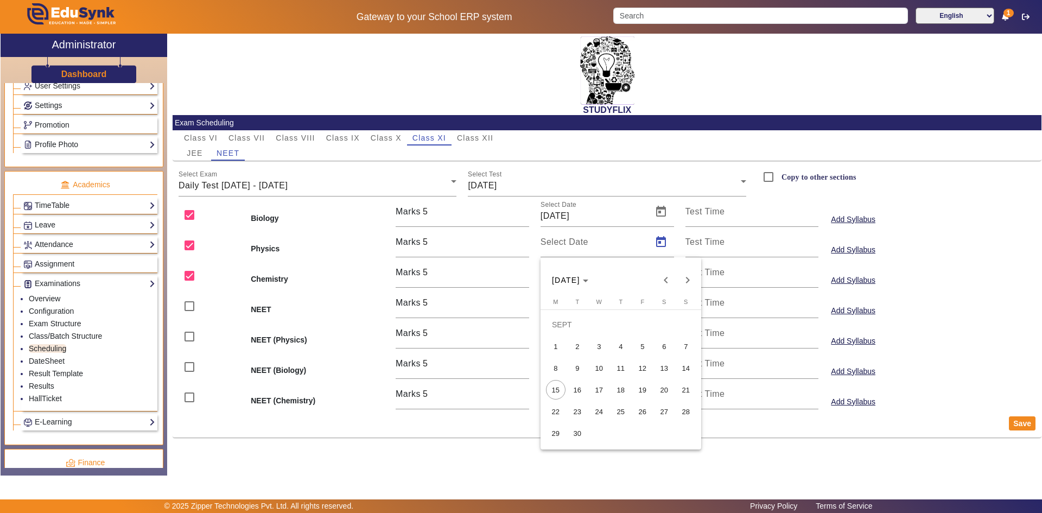
click at [645, 388] on span "19" at bounding box center [643, 390] width 20 height 20
type input "[DATE]"
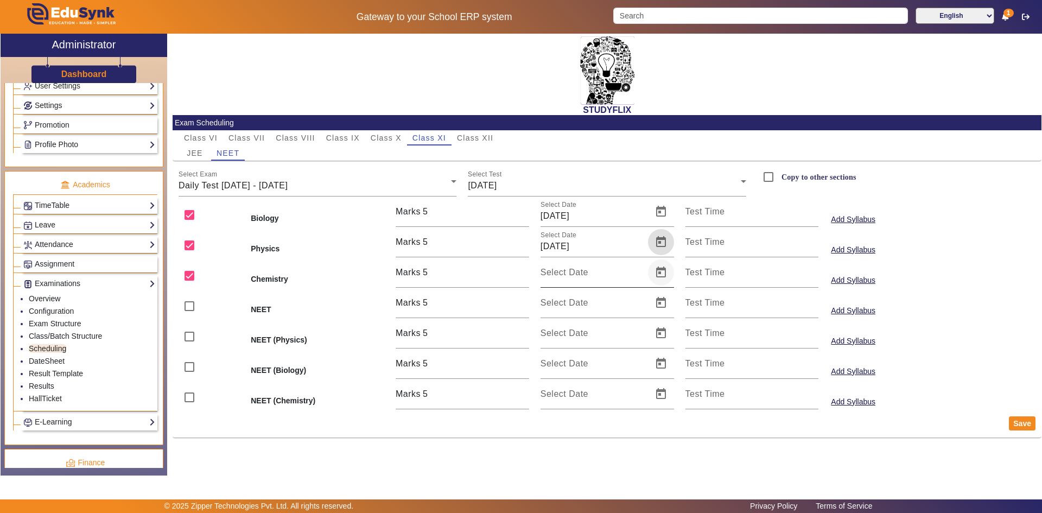
click at [662, 275] on span "Open calendar" at bounding box center [661, 272] width 26 height 26
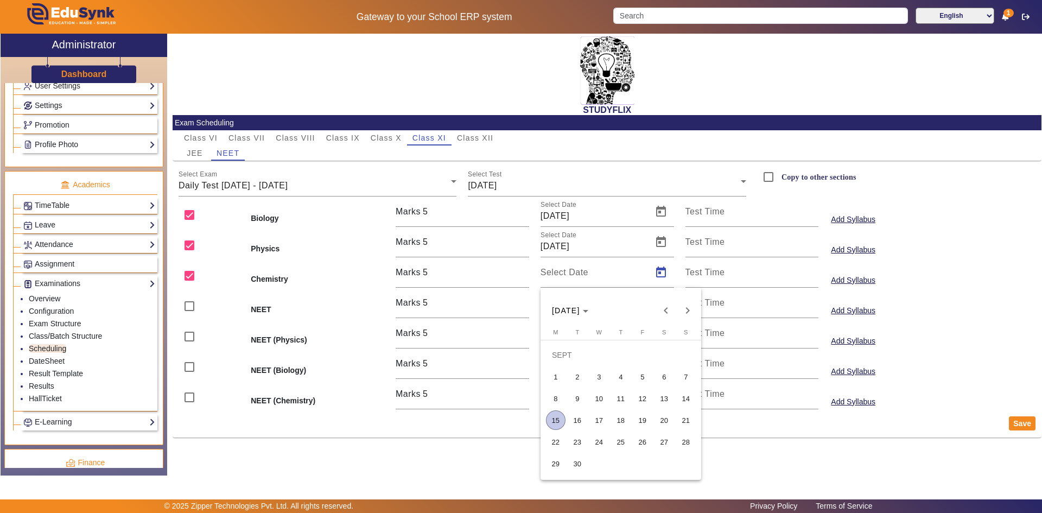
click at [645, 416] on span "19" at bounding box center [643, 420] width 20 height 20
type input "[DATE]"
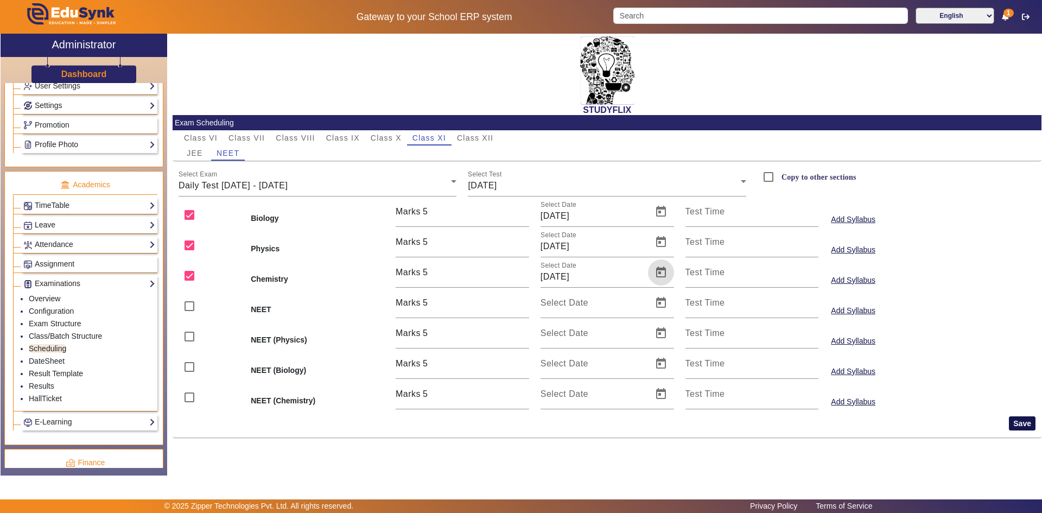
click at [1030, 422] on button "Save" at bounding box center [1022, 423] width 27 height 14
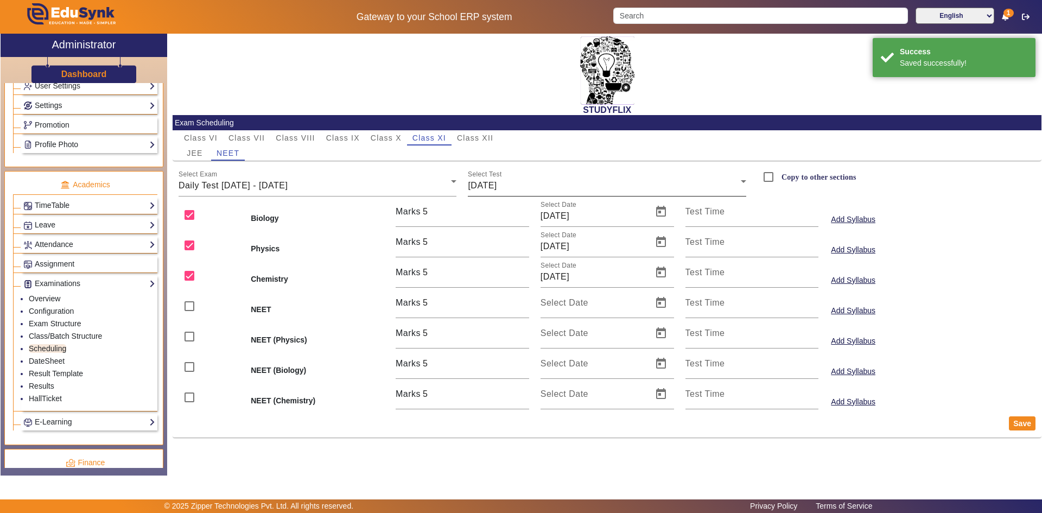
click at [551, 179] on div "Select Test [DATE]" at bounding box center [607, 181] width 278 height 30
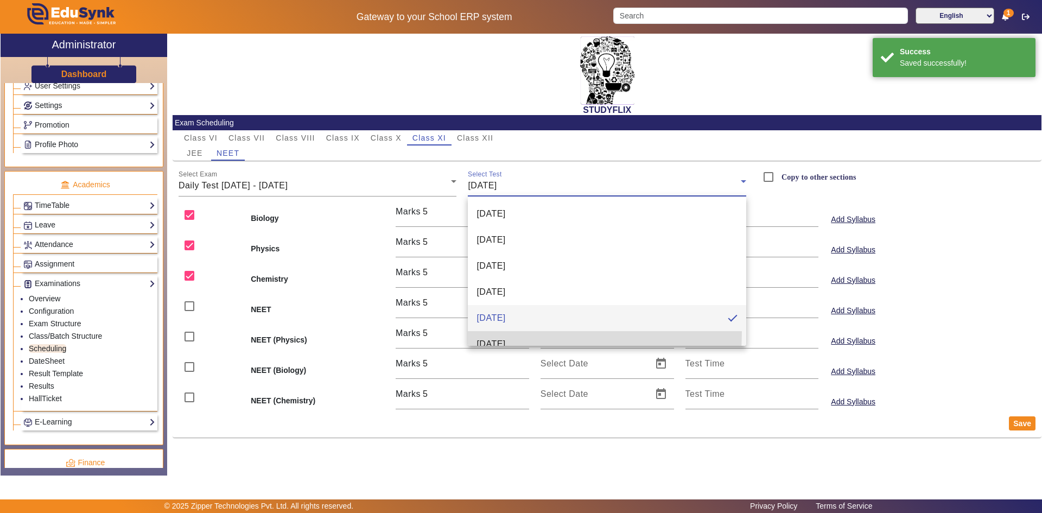
click at [499, 332] on mat-option "[DATE]" at bounding box center [607, 344] width 278 height 26
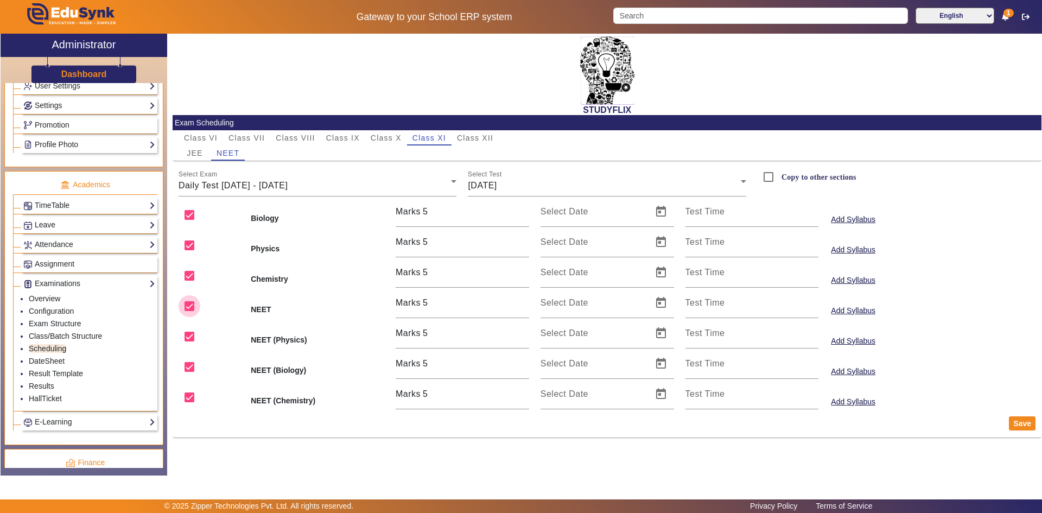
click at [192, 307] on input "checkbox" at bounding box center [190, 306] width 22 height 22
checkbox input "false"
click at [187, 334] on input "checkbox" at bounding box center [190, 337] width 22 height 22
checkbox input "false"
click at [187, 362] on input "checkbox" at bounding box center [190, 367] width 22 height 22
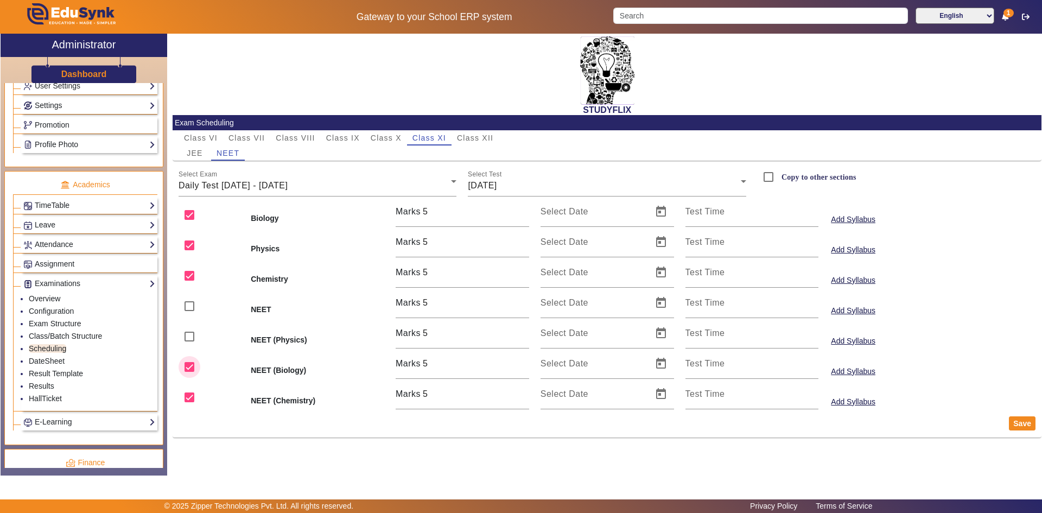
checkbox input "false"
click at [187, 397] on input "checkbox" at bounding box center [190, 397] width 22 height 22
checkbox input "false"
click at [661, 208] on span "Open calendar" at bounding box center [661, 212] width 26 height 26
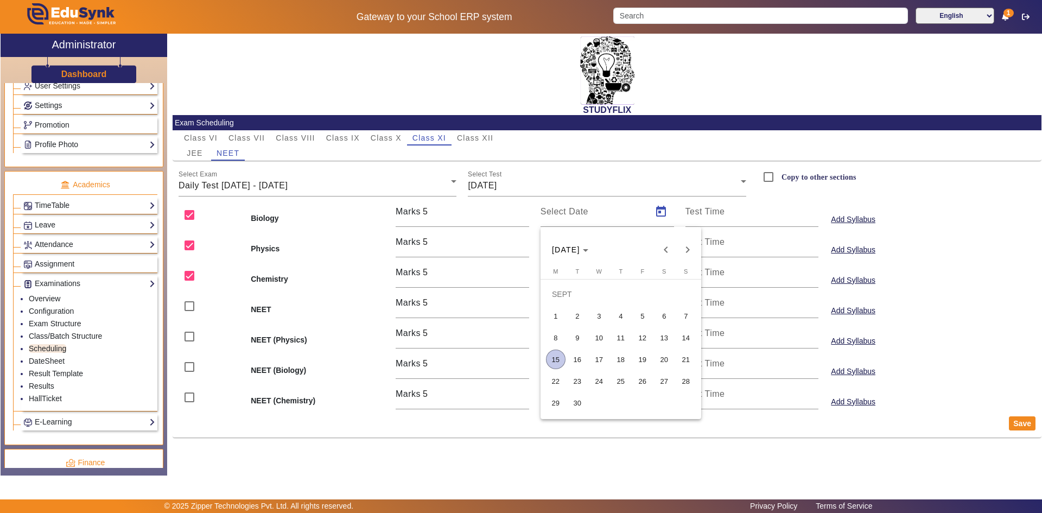
click at [667, 358] on span "20" at bounding box center [665, 360] width 20 height 20
type input "[DATE]"
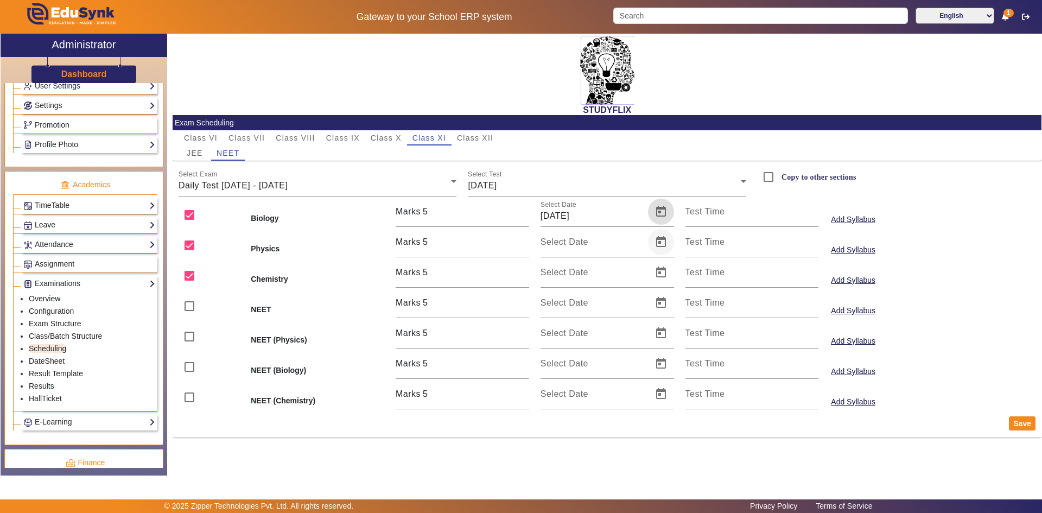
click at [658, 248] on span "Open calendar" at bounding box center [661, 242] width 26 height 26
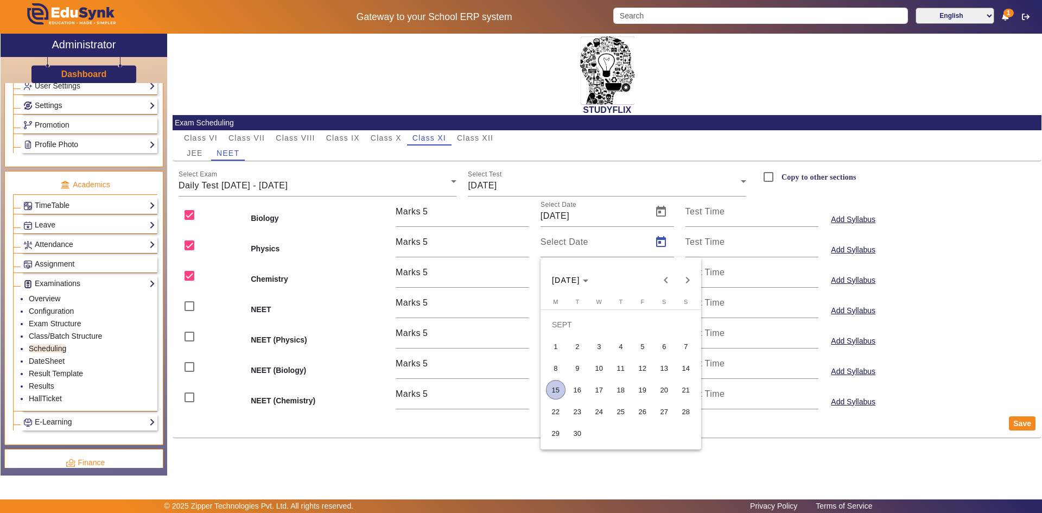
click at [663, 388] on span "20" at bounding box center [665, 390] width 20 height 20
type input "[DATE]"
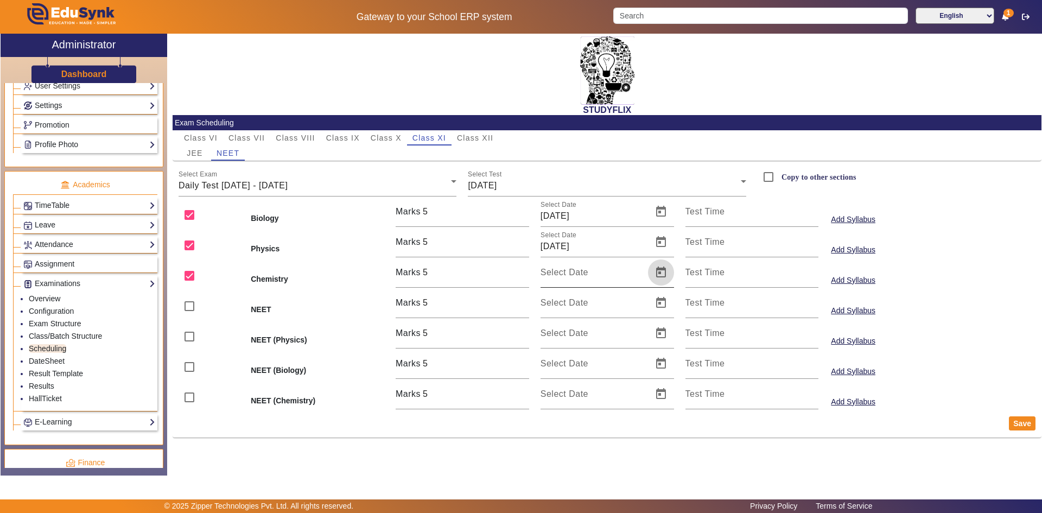
click at [664, 277] on span "Open calendar" at bounding box center [661, 272] width 26 height 26
click at [659, 421] on span "20" at bounding box center [665, 420] width 20 height 20
type input "[DATE]"
click at [661, 303] on span "Open calendar" at bounding box center [661, 303] width 26 height 26
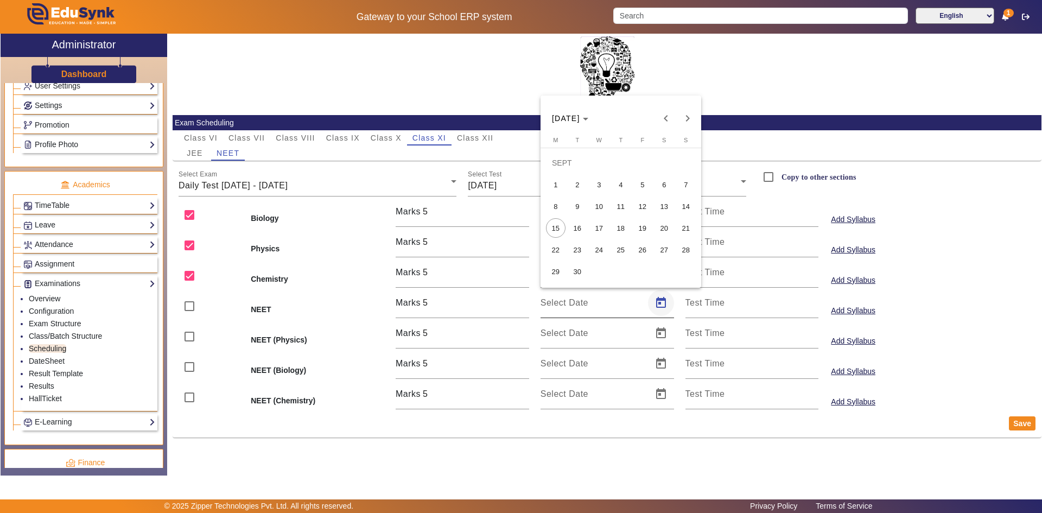
click at [661, 303] on div at bounding box center [521, 256] width 1042 height 513
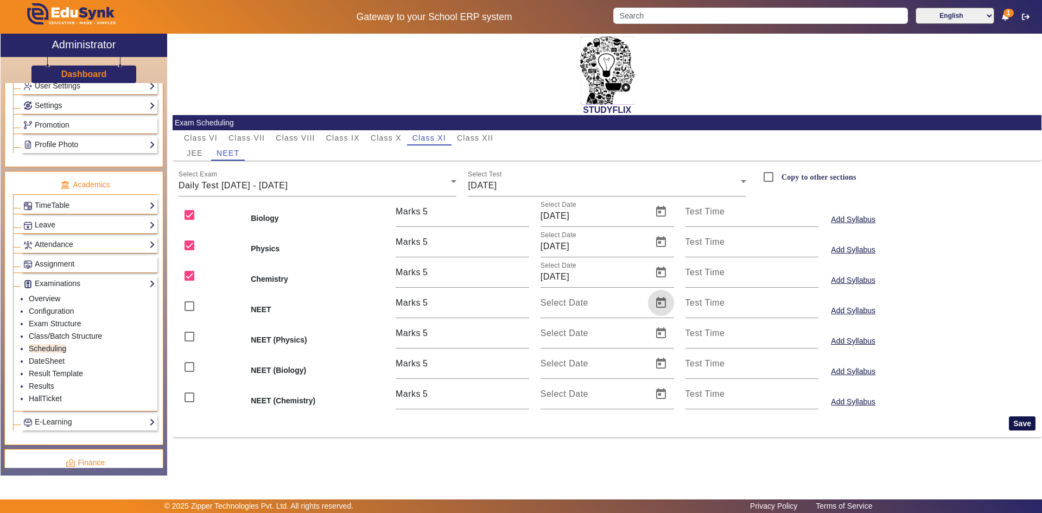
click at [1017, 420] on button "Save" at bounding box center [1022, 423] width 27 height 14
click at [394, 138] on span "Class X" at bounding box center [386, 138] width 31 height 8
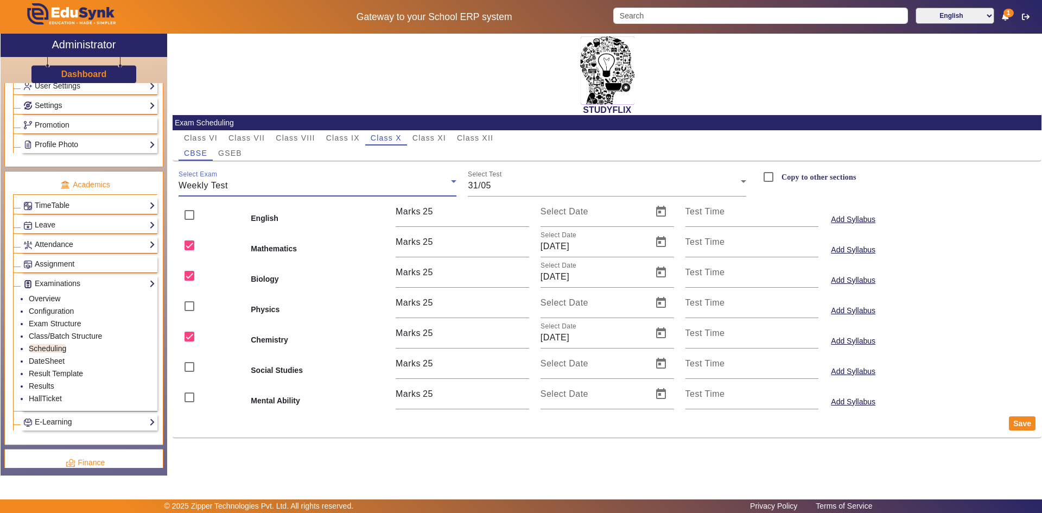
click at [301, 187] on div "Weekly Test" at bounding box center [315, 185] width 273 height 13
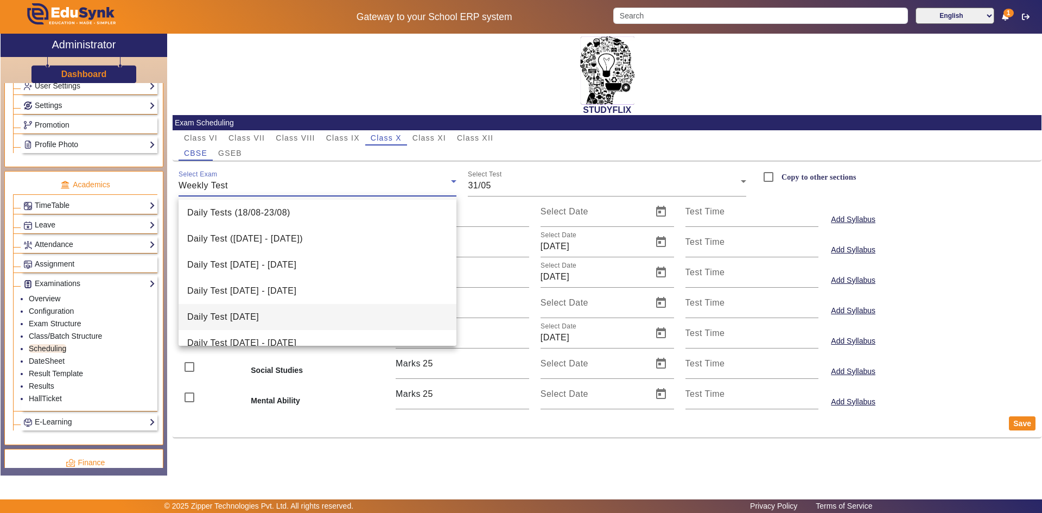
scroll to position [42, 0]
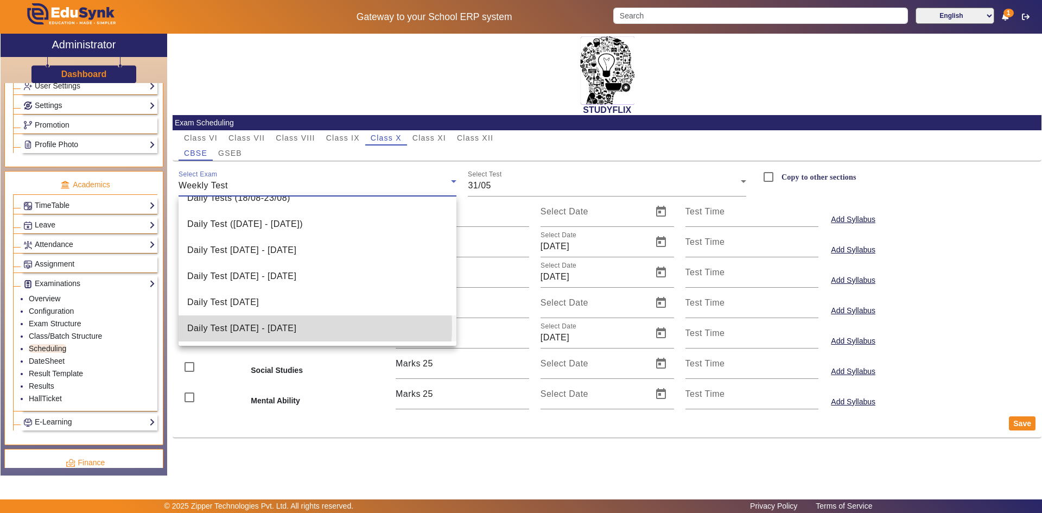
click at [281, 326] on span "Daily Test [DATE] - [DATE]" at bounding box center [241, 328] width 109 height 13
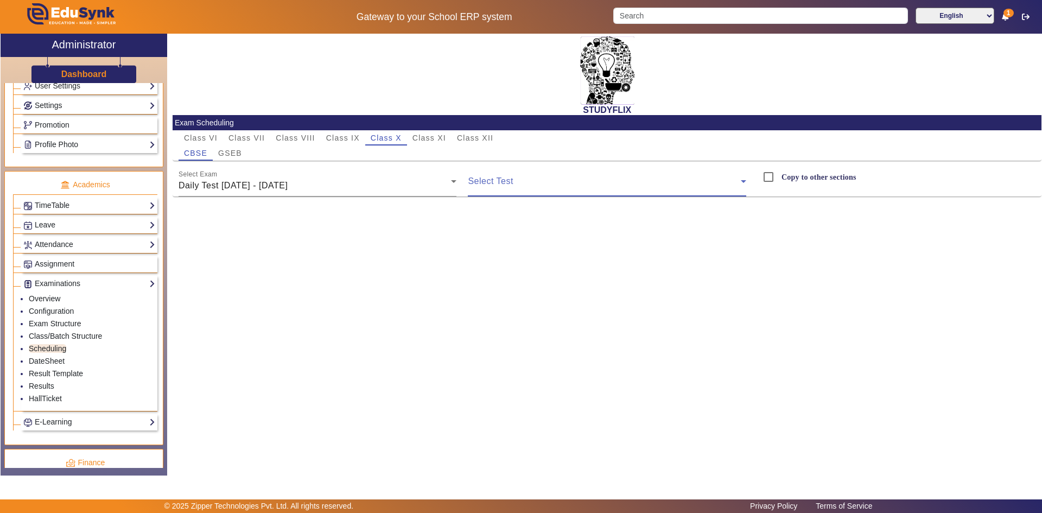
click at [488, 187] on span at bounding box center [604, 185] width 273 height 13
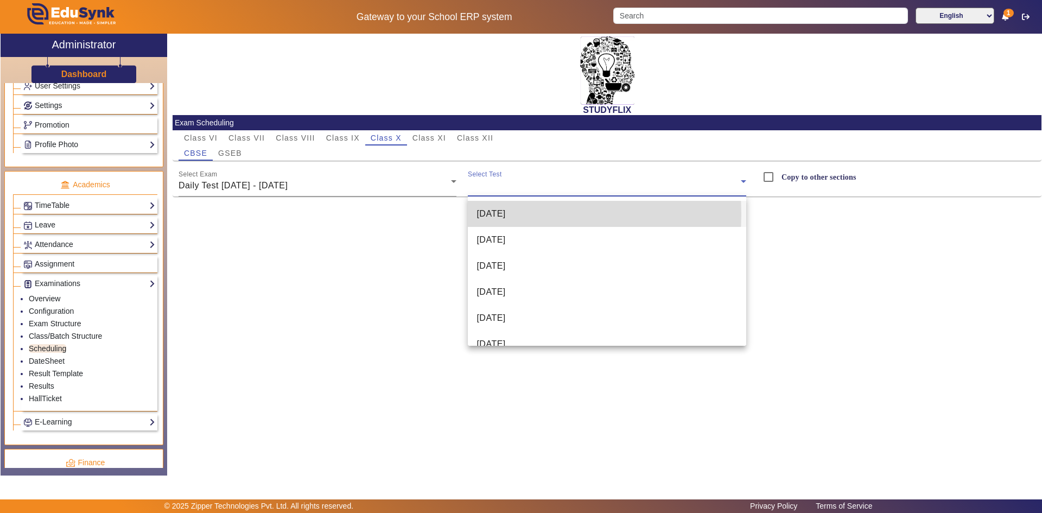
click at [505, 214] on span "[DATE]" at bounding box center [491, 213] width 29 height 13
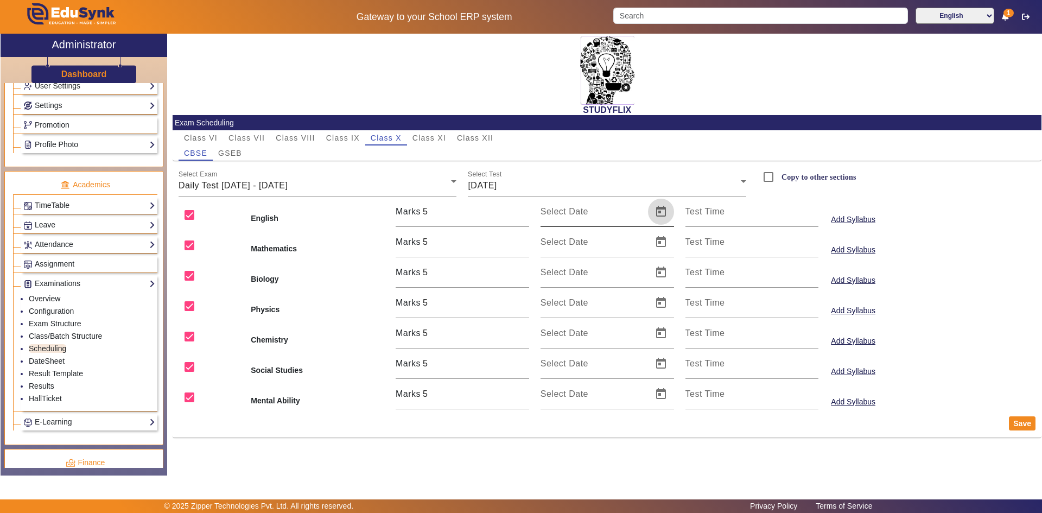
click at [658, 215] on span "Open calendar" at bounding box center [661, 212] width 26 height 26
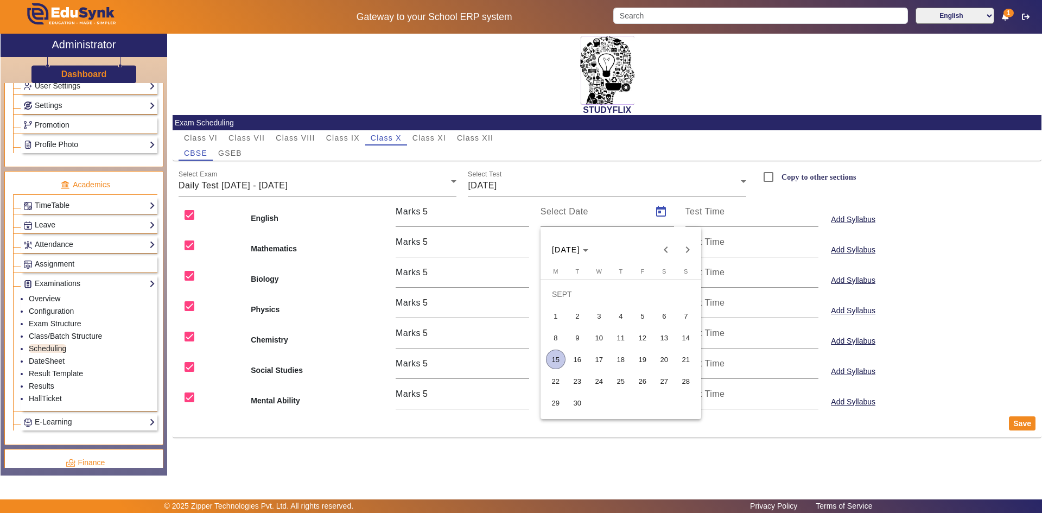
click at [556, 358] on span "15" at bounding box center [556, 360] width 20 height 20
type input "[DATE]"
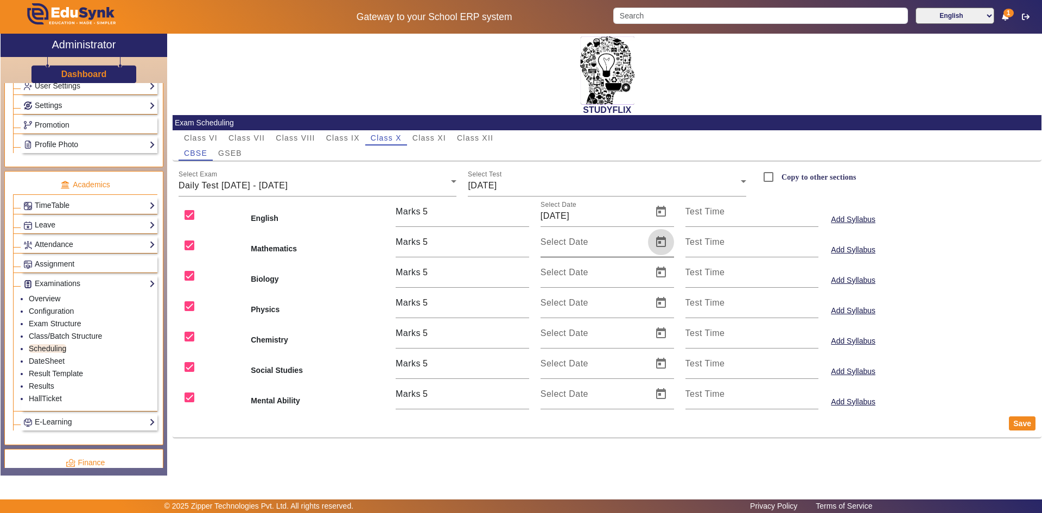
click at [657, 240] on span "Open calendar" at bounding box center [661, 242] width 26 height 26
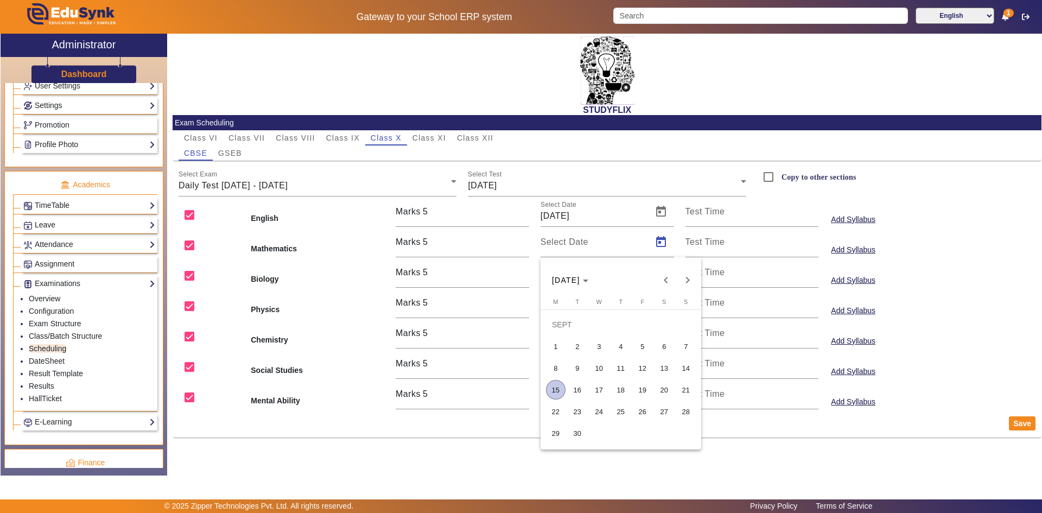
click at [558, 391] on span "15" at bounding box center [556, 390] width 20 height 20
type input "[DATE]"
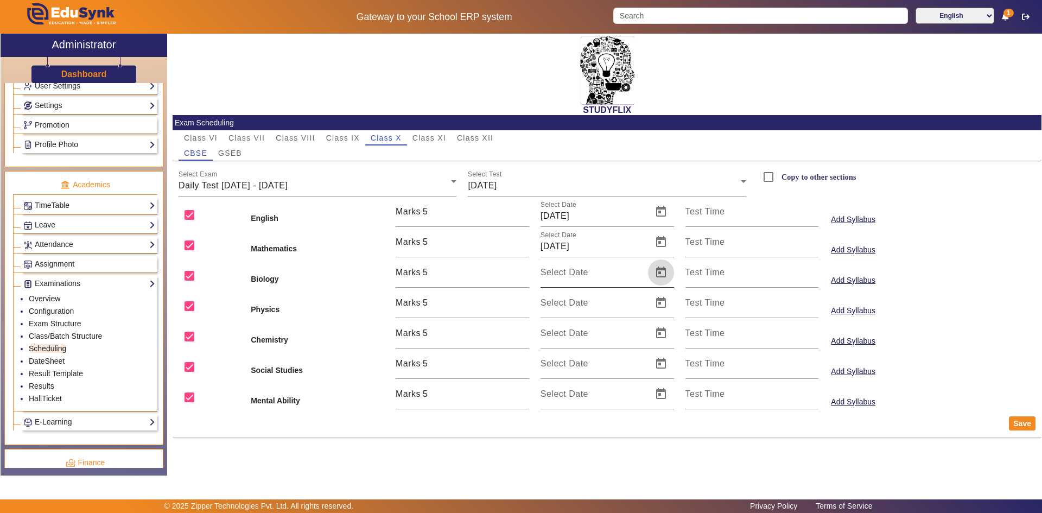
click at [664, 270] on span "Open calendar" at bounding box center [661, 272] width 26 height 26
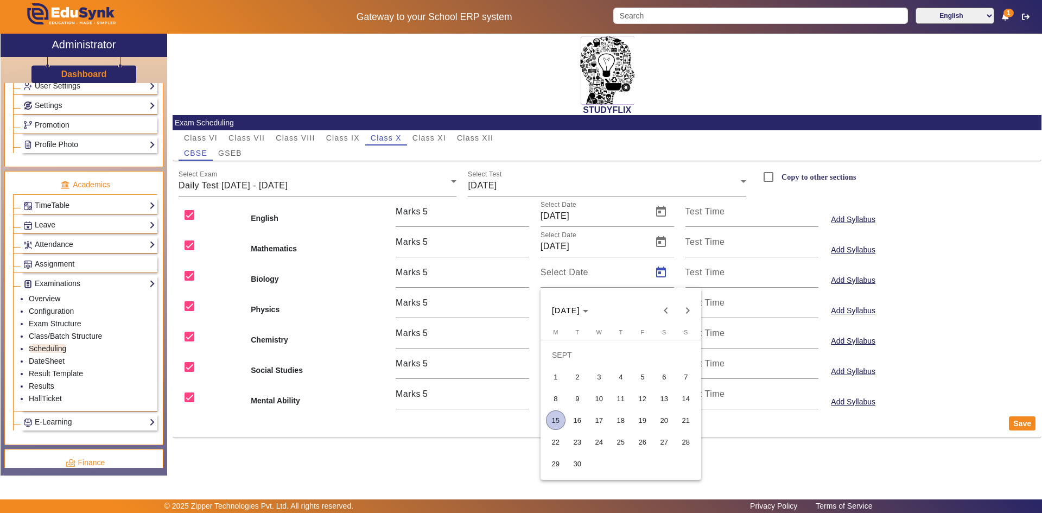
click at [557, 418] on span "15" at bounding box center [556, 420] width 20 height 20
type input "[DATE]"
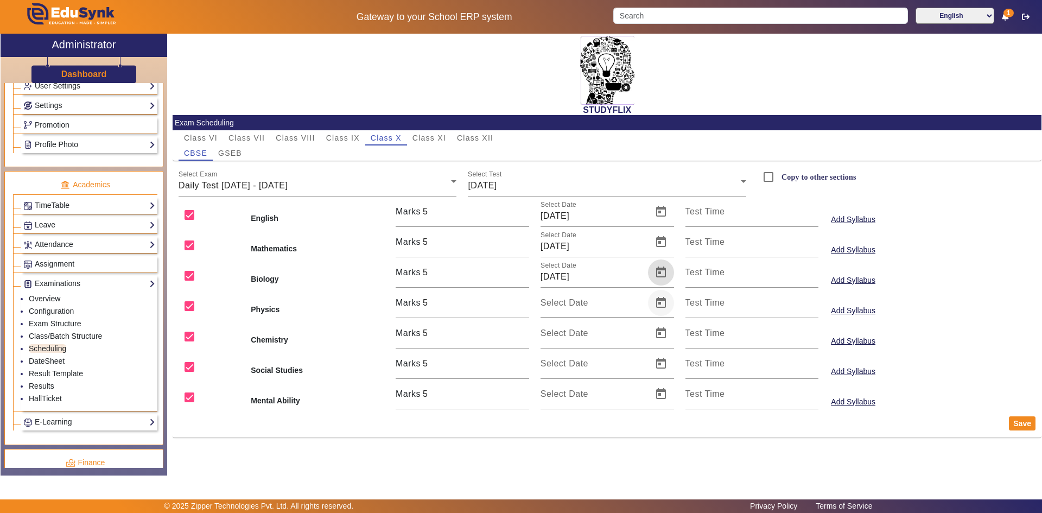
click at [662, 296] on span "Open calendar" at bounding box center [661, 303] width 26 height 26
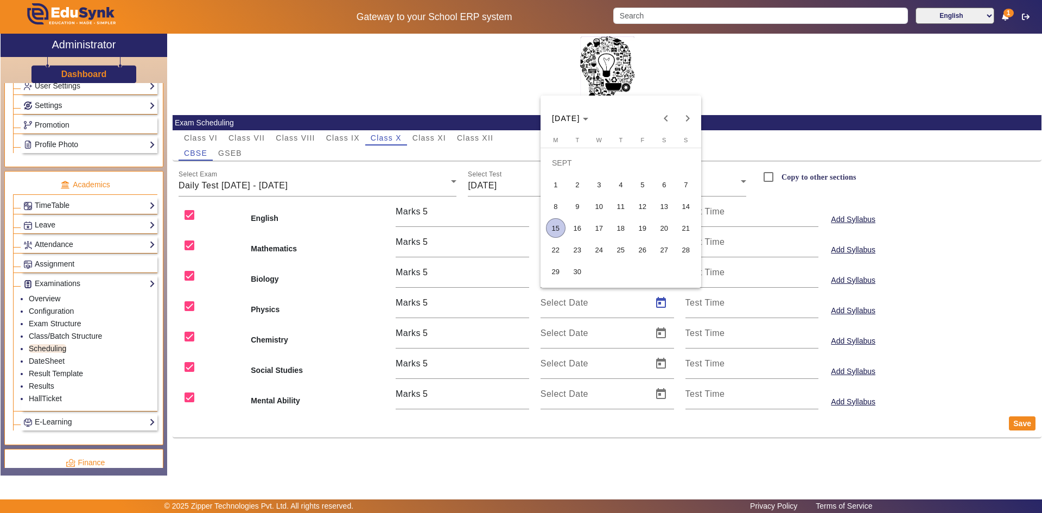
click at [561, 232] on span "15" at bounding box center [556, 228] width 20 height 20
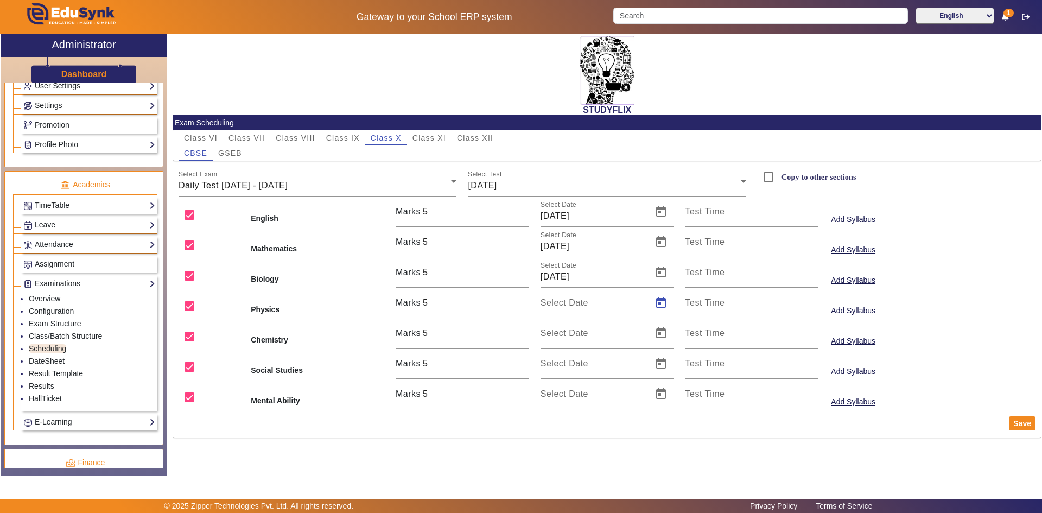
type input "[DATE]"
click at [657, 327] on span "Open calendar" at bounding box center [661, 333] width 26 height 26
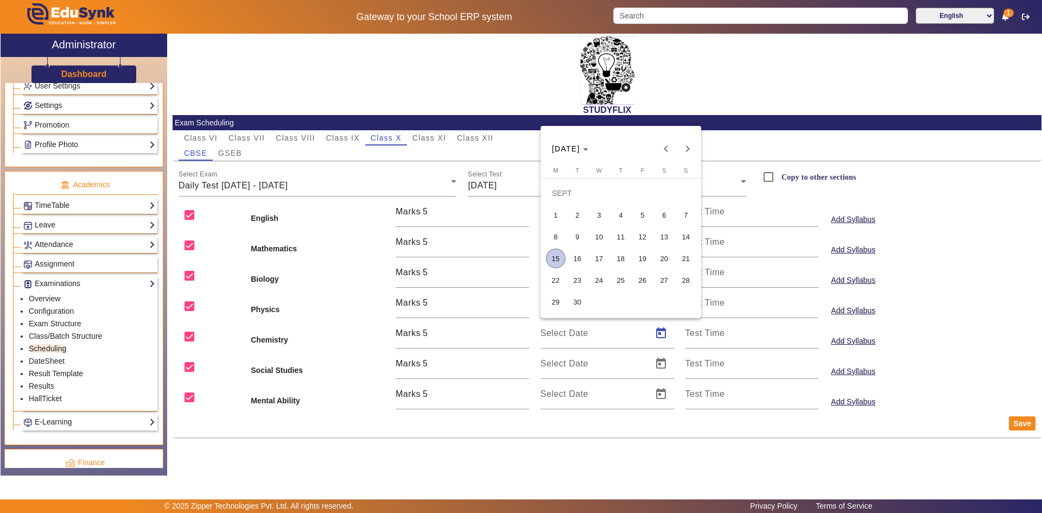
click at [556, 253] on span "15" at bounding box center [556, 259] width 20 height 20
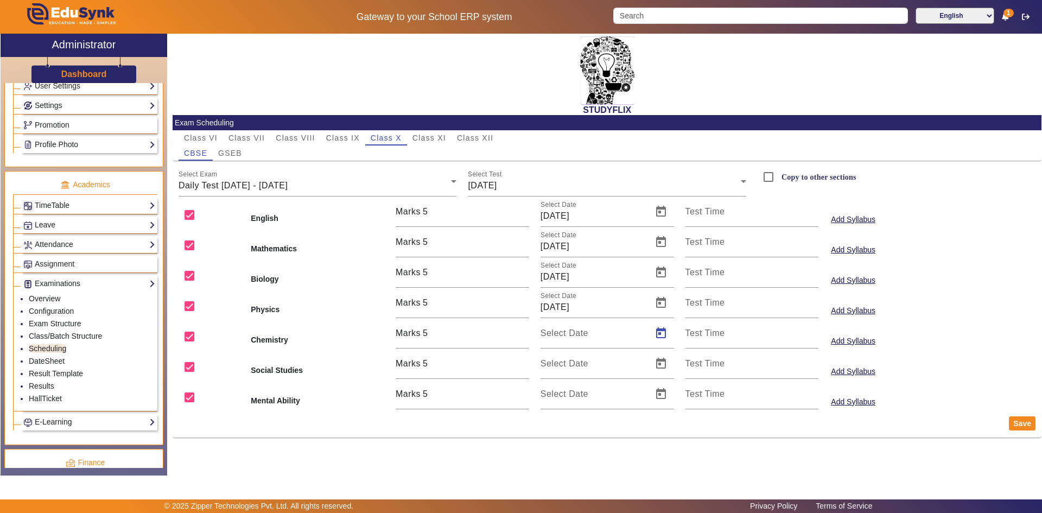
type input "[DATE]"
click at [662, 360] on span "Open calendar" at bounding box center [661, 364] width 26 height 26
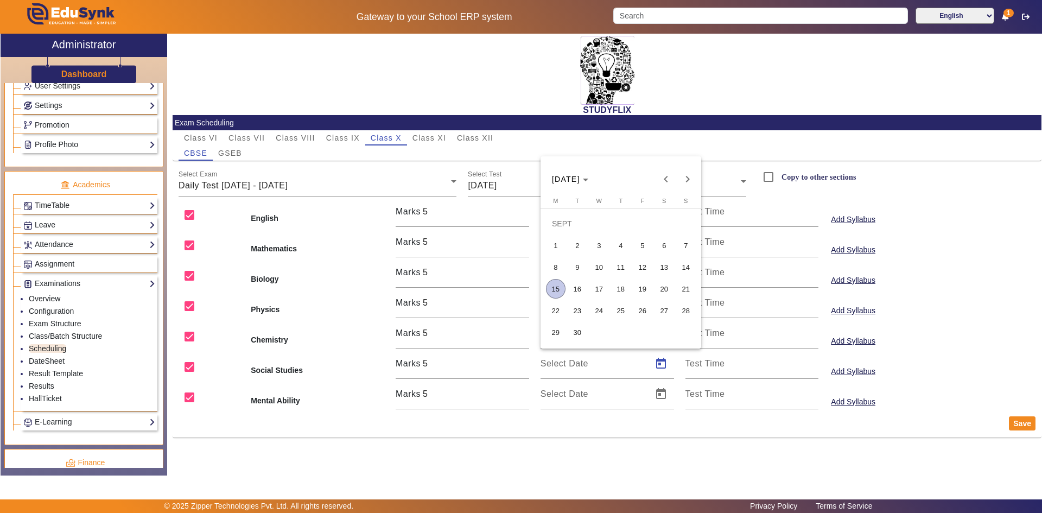
click at [559, 285] on span "15" at bounding box center [556, 289] width 20 height 20
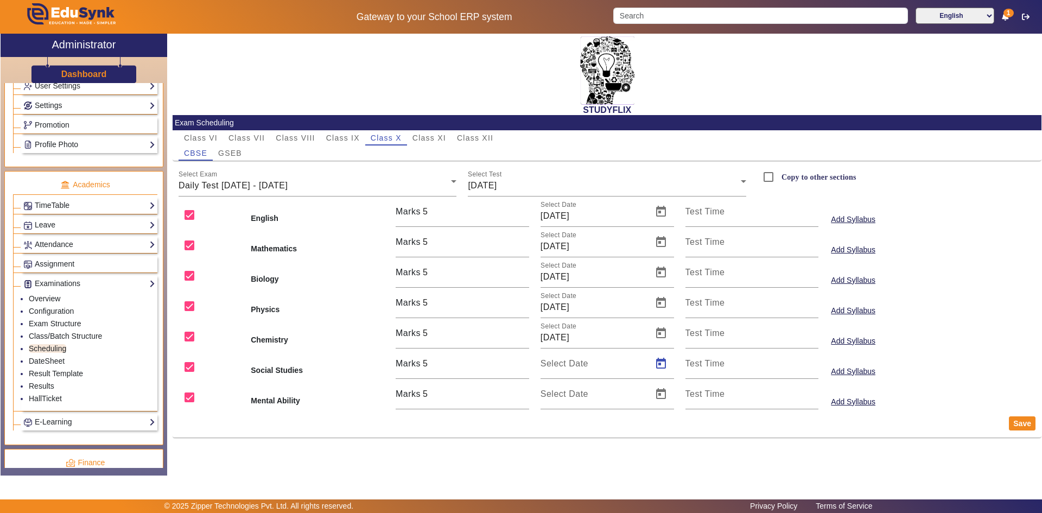
type input "[DATE]"
click at [667, 390] on span "Open calendar" at bounding box center [661, 394] width 26 height 26
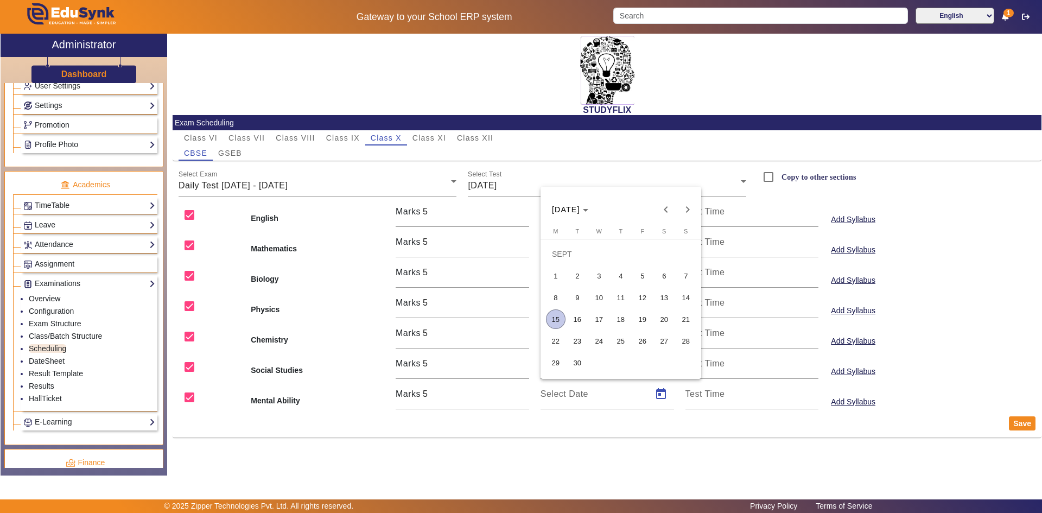
click at [559, 320] on span "15" at bounding box center [556, 319] width 20 height 20
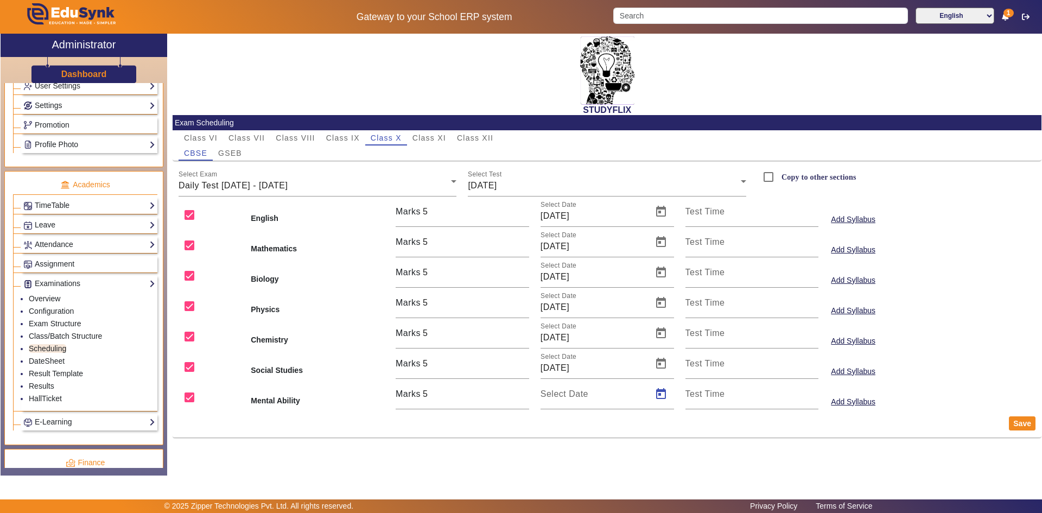
type input "[DATE]"
click at [1018, 423] on button "Save" at bounding box center [1022, 423] width 27 height 14
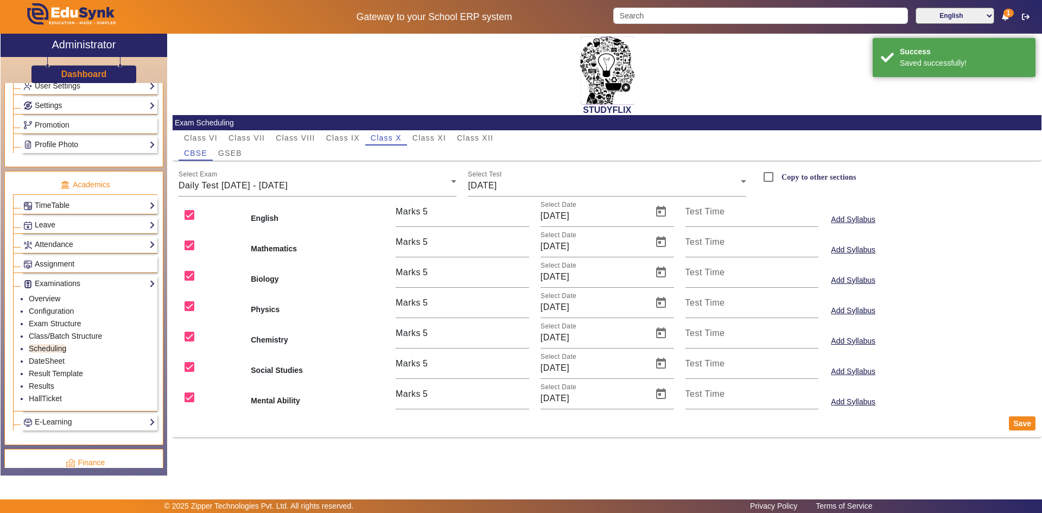
click at [808, 174] on label "Copy to other sections" at bounding box center [817, 177] width 77 height 9
click at [779, 174] on input "Copy to other sections" at bounding box center [769, 177] width 22 height 22
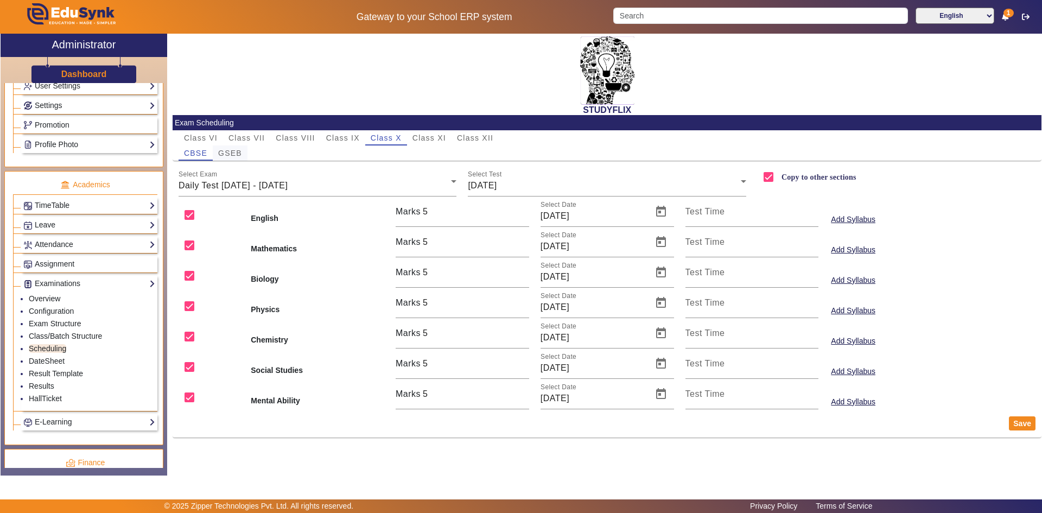
click at [232, 155] on span "GSEB" at bounding box center [230, 153] width 24 height 8
click at [232, 185] on div "Weekly Test" at bounding box center [315, 185] width 273 height 13
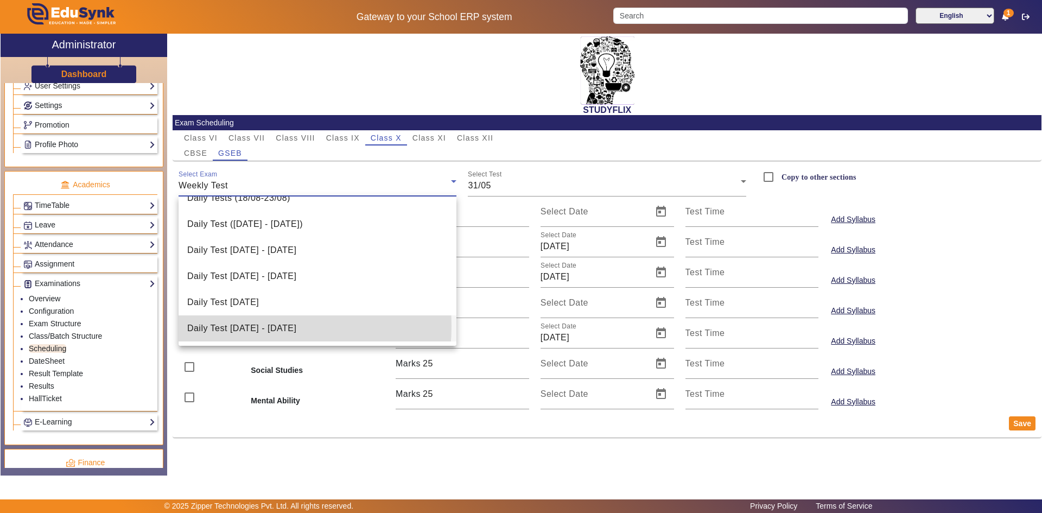
click at [226, 326] on span "Daily Test [DATE] - [DATE]" at bounding box center [241, 328] width 109 height 13
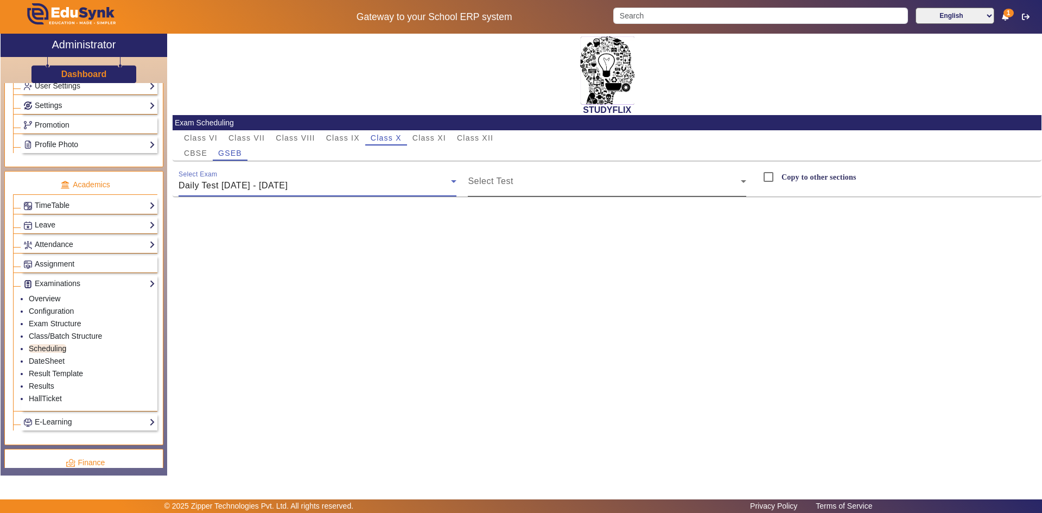
click at [501, 183] on span at bounding box center [604, 185] width 273 height 13
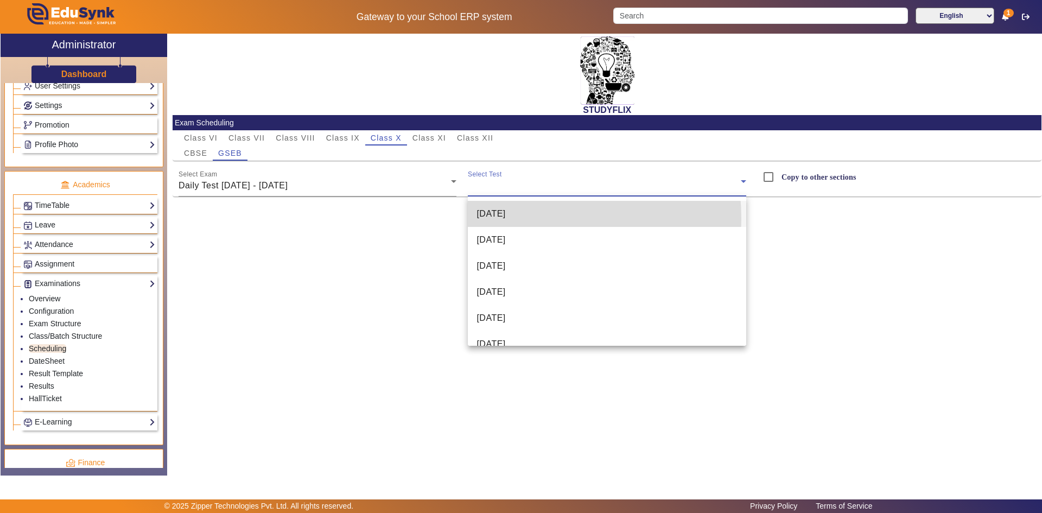
click at [497, 219] on span "[DATE]" at bounding box center [491, 213] width 29 height 13
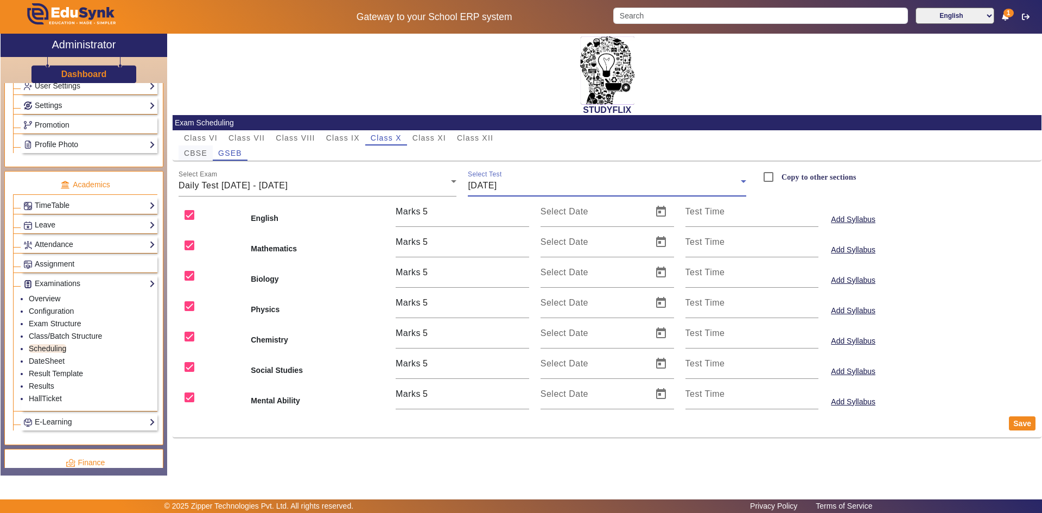
click at [194, 153] on span "CBSE" at bounding box center [195, 153] width 23 height 8
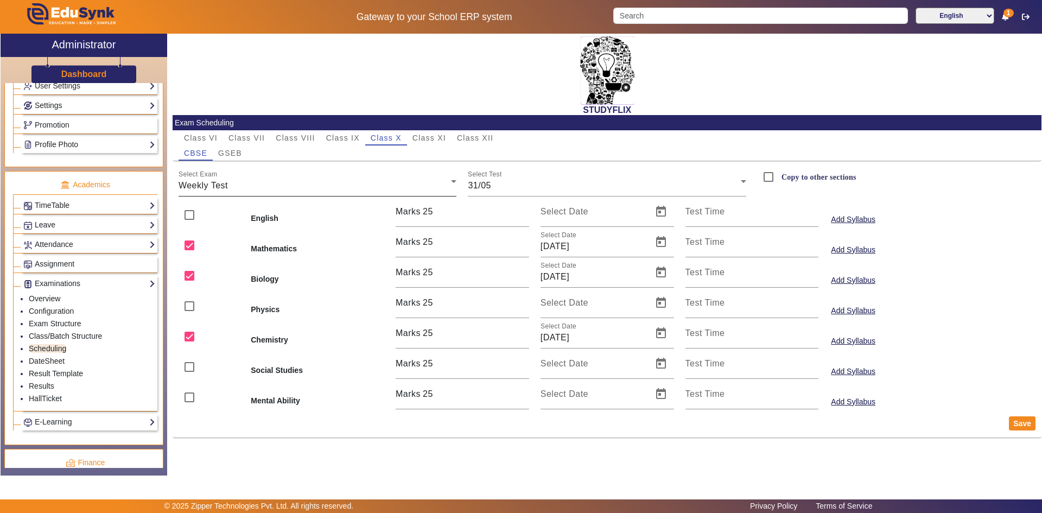
click at [231, 184] on div "Weekly Test" at bounding box center [315, 185] width 273 height 13
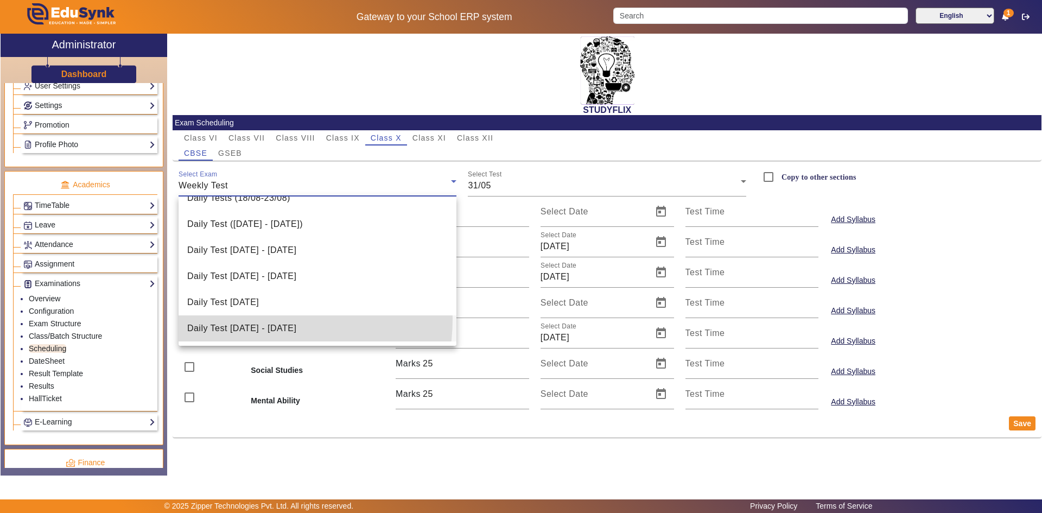
click at [246, 319] on mat-option "Daily Test [DATE] - [DATE]" at bounding box center [318, 328] width 278 height 26
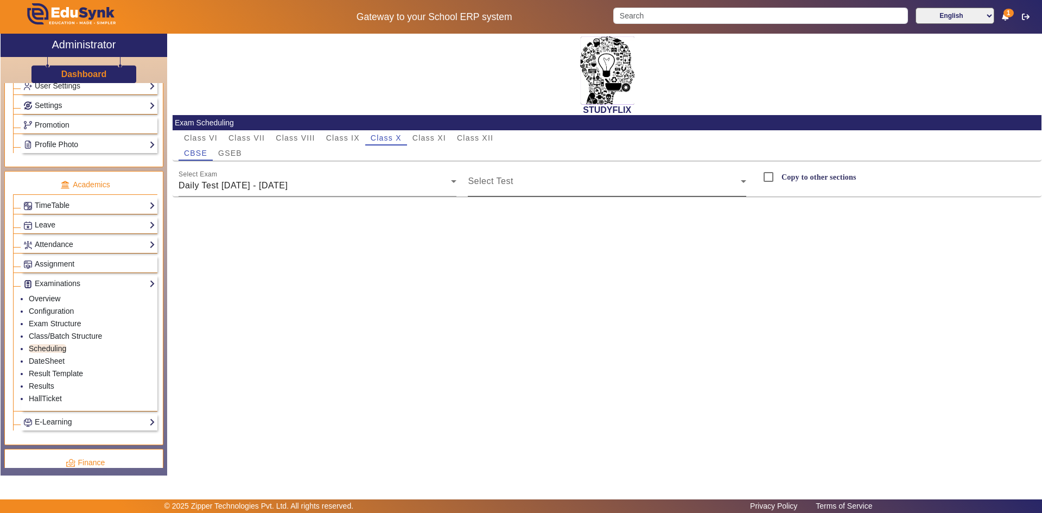
click at [478, 176] on mat-label "Select Test" at bounding box center [490, 180] width 45 height 9
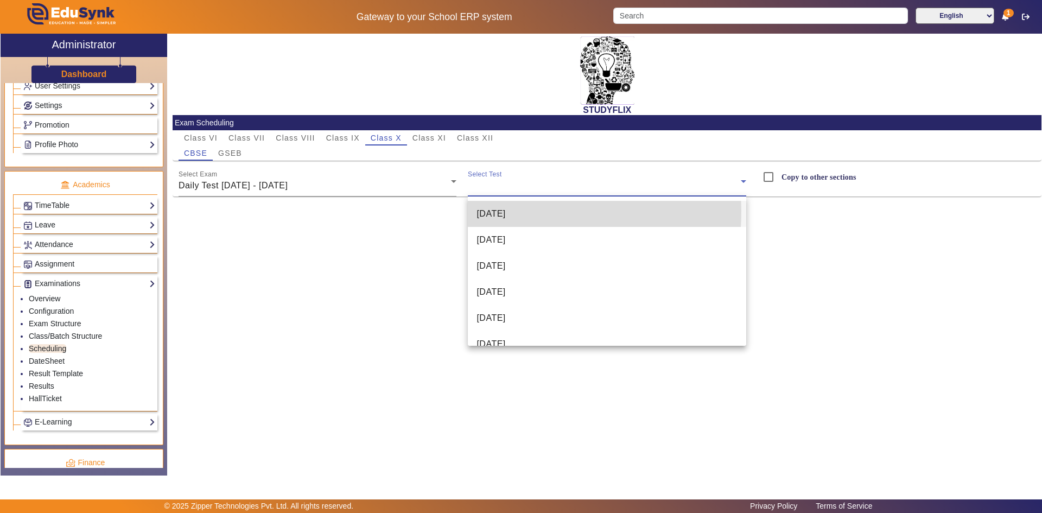
click at [484, 211] on span "[DATE]" at bounding box center [491, 213] width 29 height 13
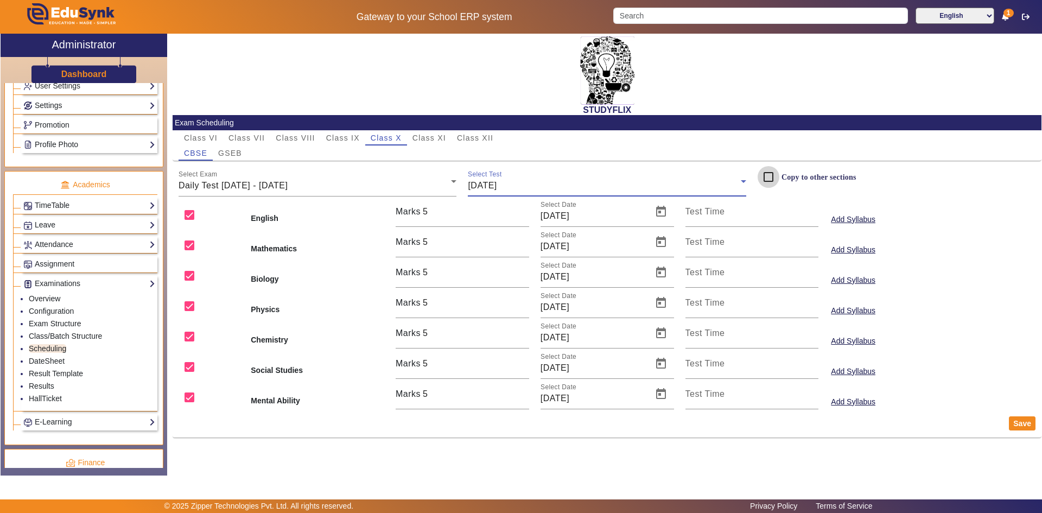
click at [766, 180] on input "Copy to other sections" at bounding box center [769, 177] width 22 height 22
click at [234, 153] on span "GSEB" at bounding box center [230, 153] width 24 height 8
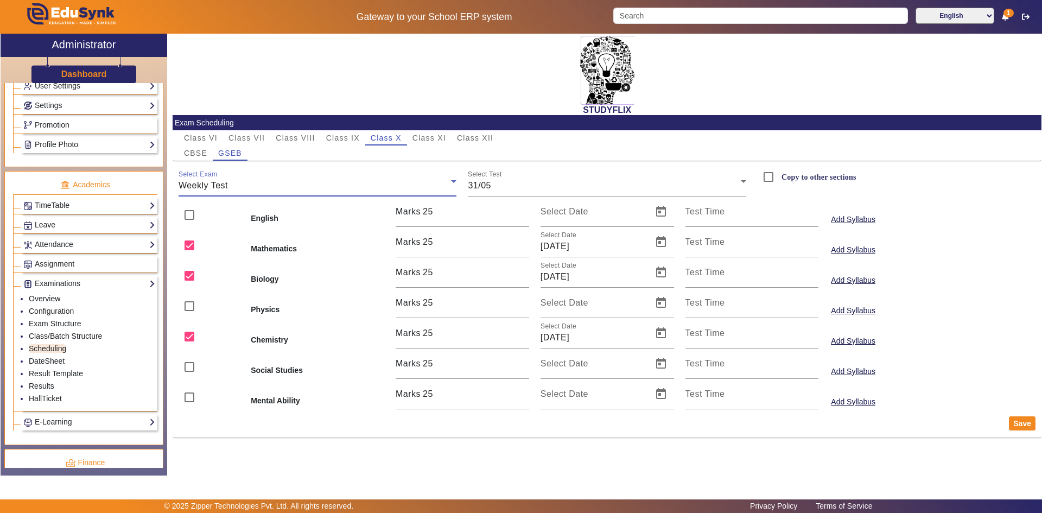
click at [282, 185] on div "Weekly Test" at bounding box center [315, 185] width 273 height 13
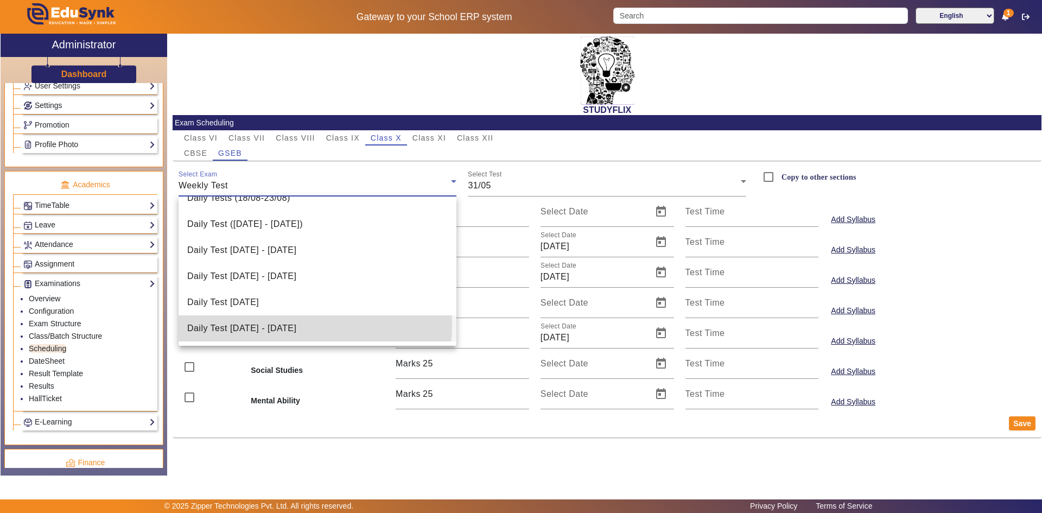
click at [276, 325] on span "Daily Test [DATE] - [DATE]" at bounding box center [241, 328] width 109 height 13
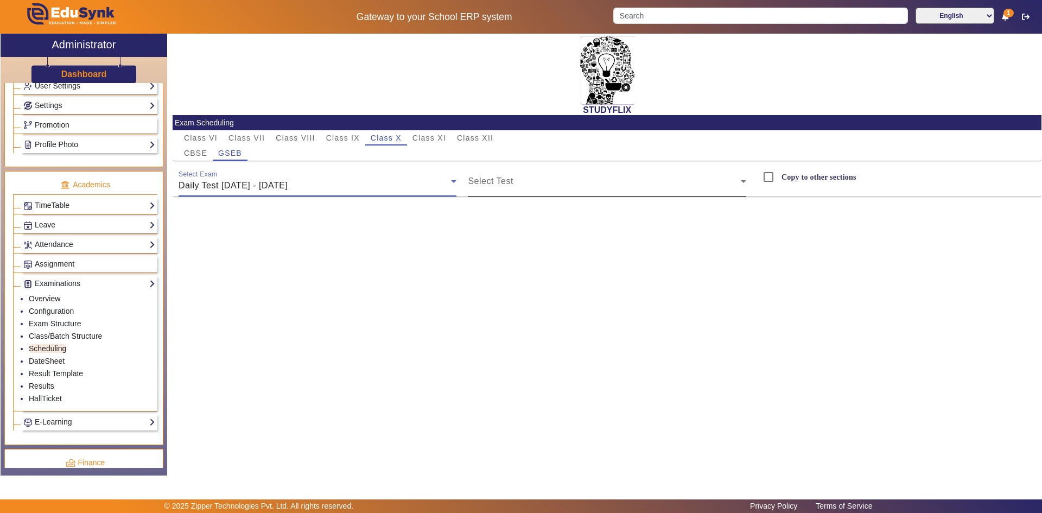
click at [509, 189] on span at bounding box center [604, 185] width 273 height 13
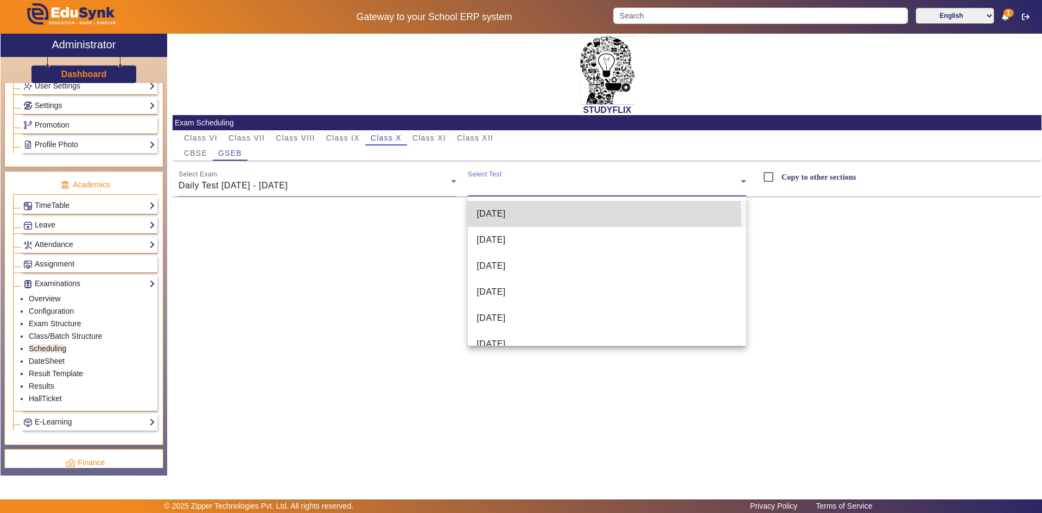
click at [497, 219] on span "[DATE]" at bounding box center [491, 213] width 29 height 13
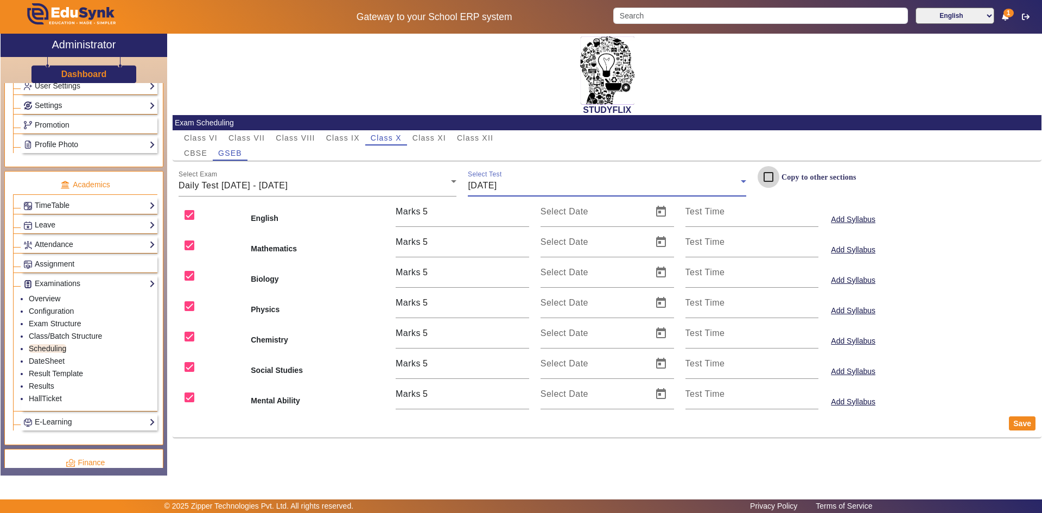
click at [772, 177] on input "Copy to other sections" at bounding box center [769, 177] width 22 height 22
checkbox input "true"
click at [661, 212] on span "Open calendar" at bounding box center [661, 212] width 26 height 26
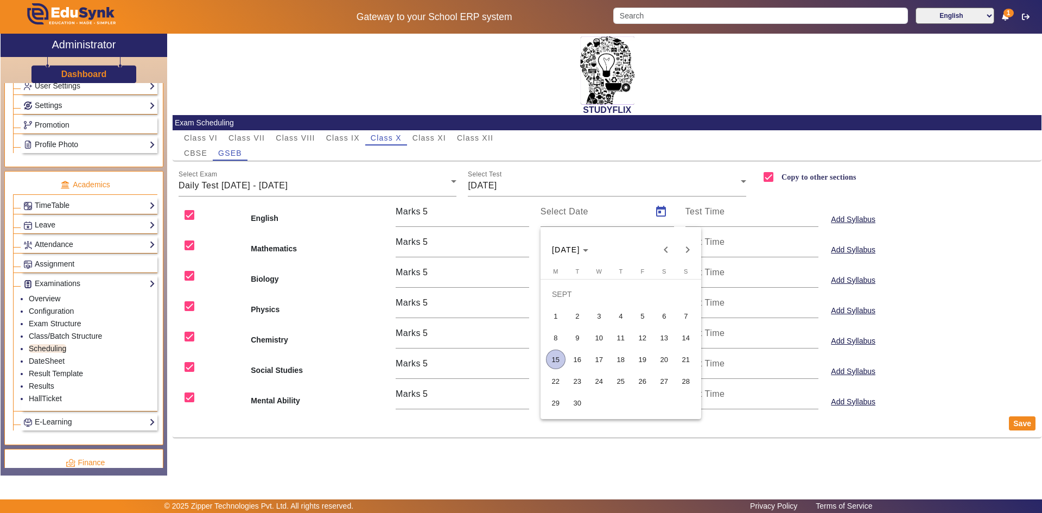
click at [560, 354] on span "15" at bounding box center [556, 360] width 20 height 20
type input "[DATE]"
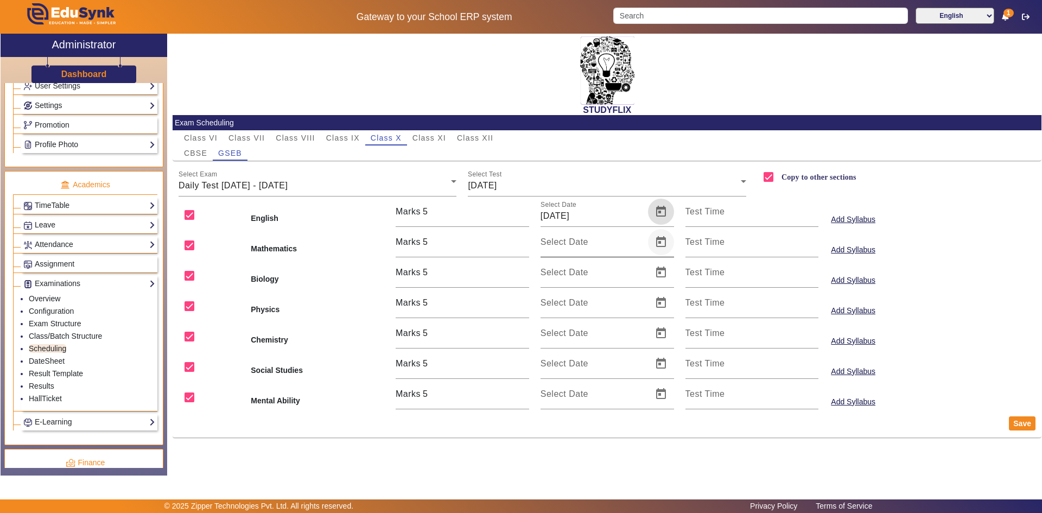
click at [661, 241] on span "Open calendar" at bounding box center [661, 242] width 26 height 26
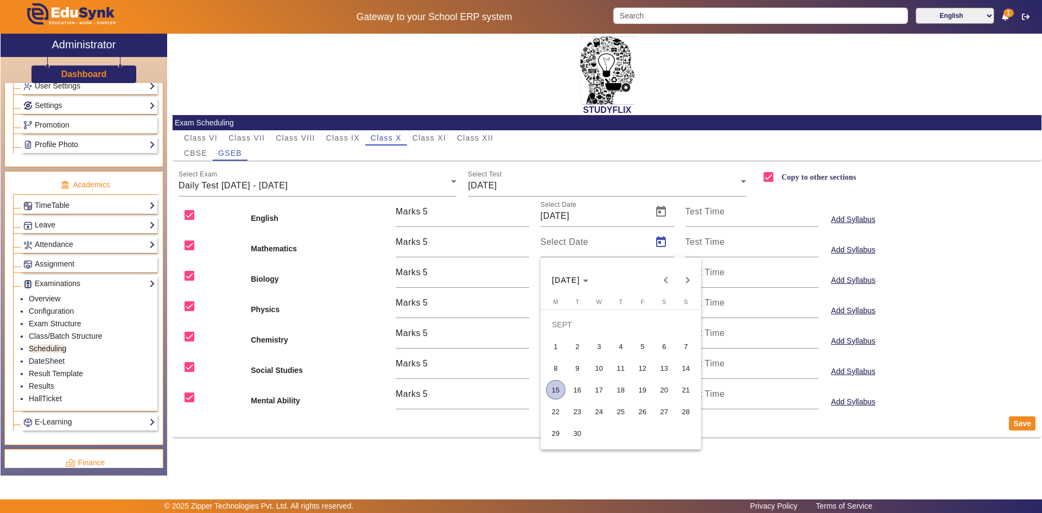
click at [556, 391] on span "15" at bounding box center [556, 390] width 20 height 20
type input "[DATE]"
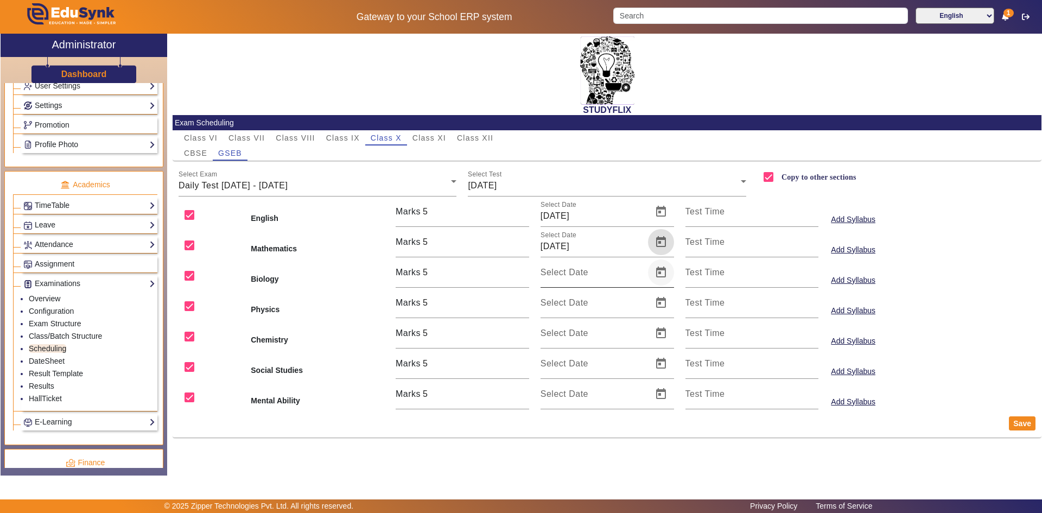
click at [664, 268] on span "Open calendar" at bounding box center [661, 272] width 26 height 26
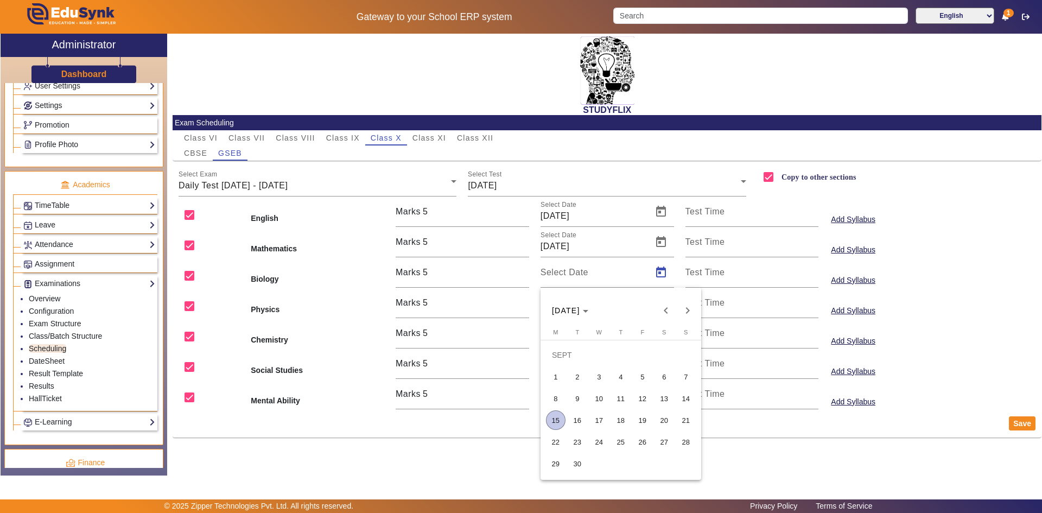
click at [555, 416] on span "15" at bounding box center [556, 420] width 20 height 20
type input "[DATE]"
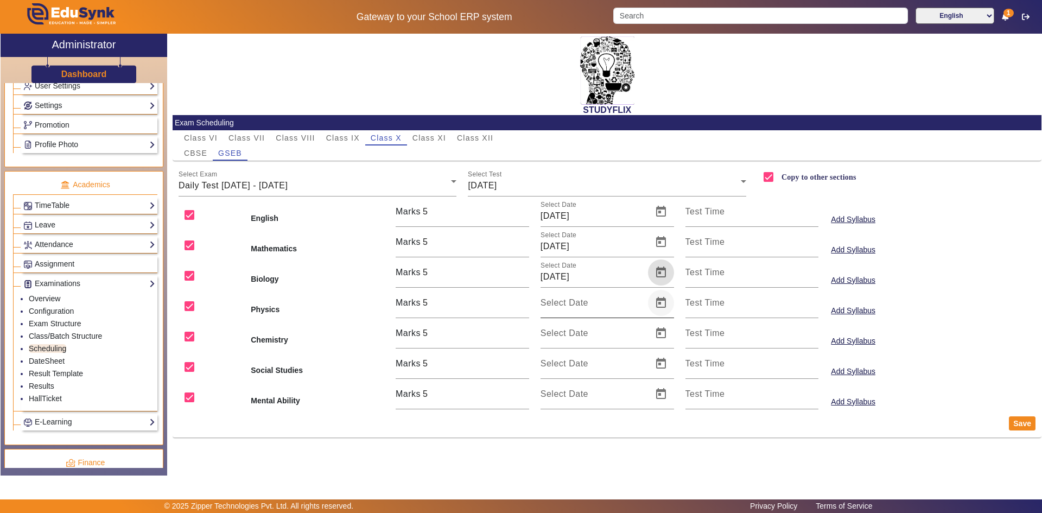
click at [657, 300] on span "Open calendar" at bounding box center [661, 303] width 26 height 26
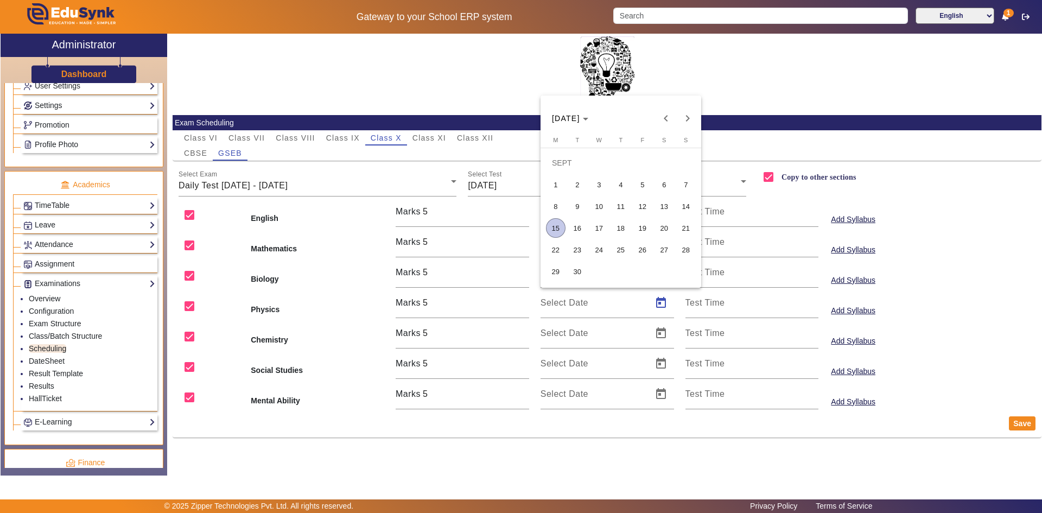
click at [556, 229] on span "15" at bounding box center [556, 228] width 20 height 20
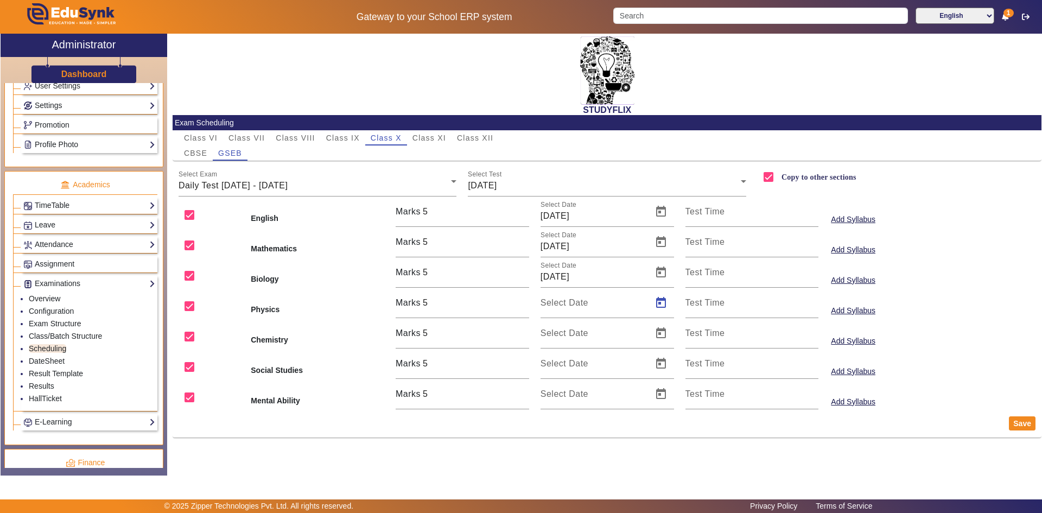
type input "[DATE]"
click at [659, 329] on span "Open calendar" at bounding box center [661, 333] width 26 height 26
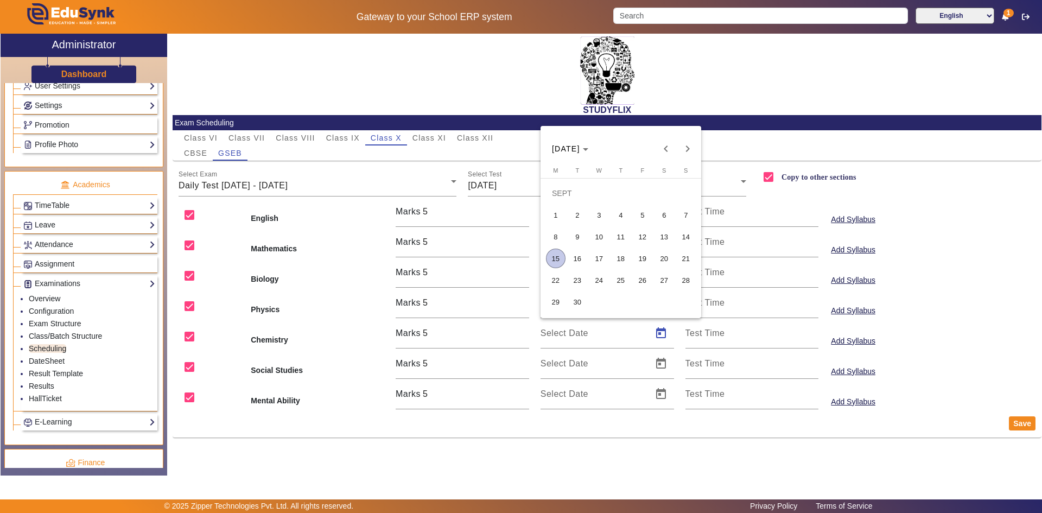
click at [558, 259] on span "15" at bounding box center [556, 259] width 20 height 20
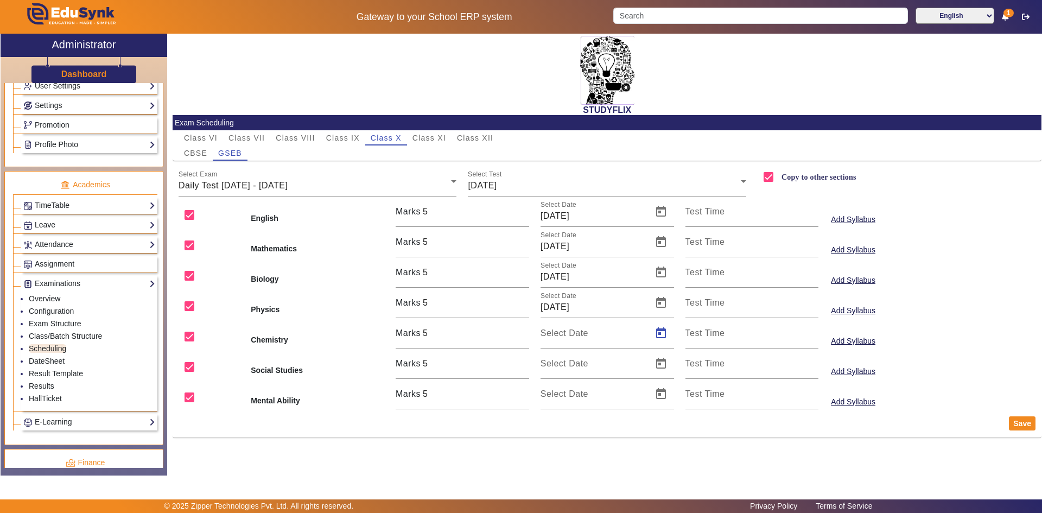
type input "[DATE]"
click at [656, 366] on span "Open calendar" at bounding box center [661, 364] width 26 height 26
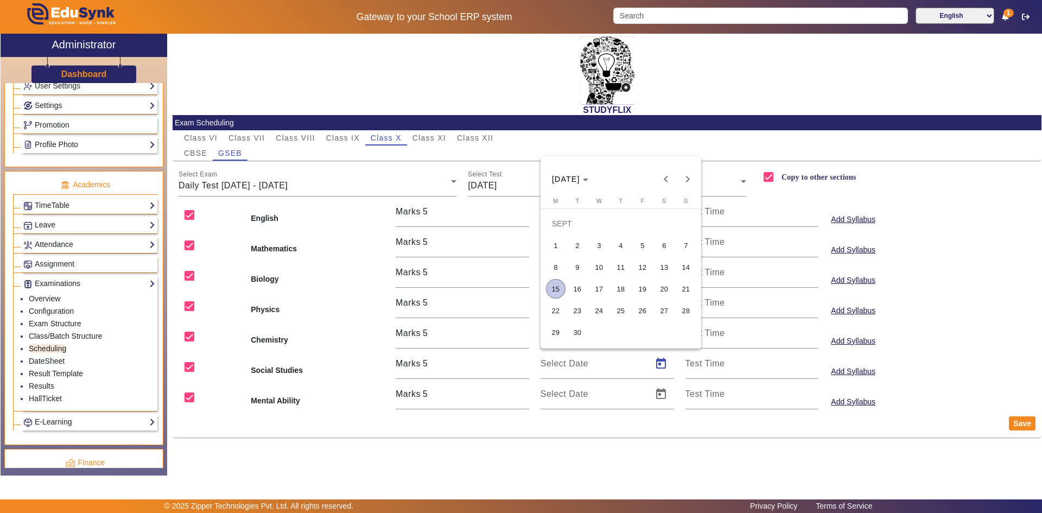
click at [561, 287] on span "15" at bounding box center [556, 289] width 20 height 20
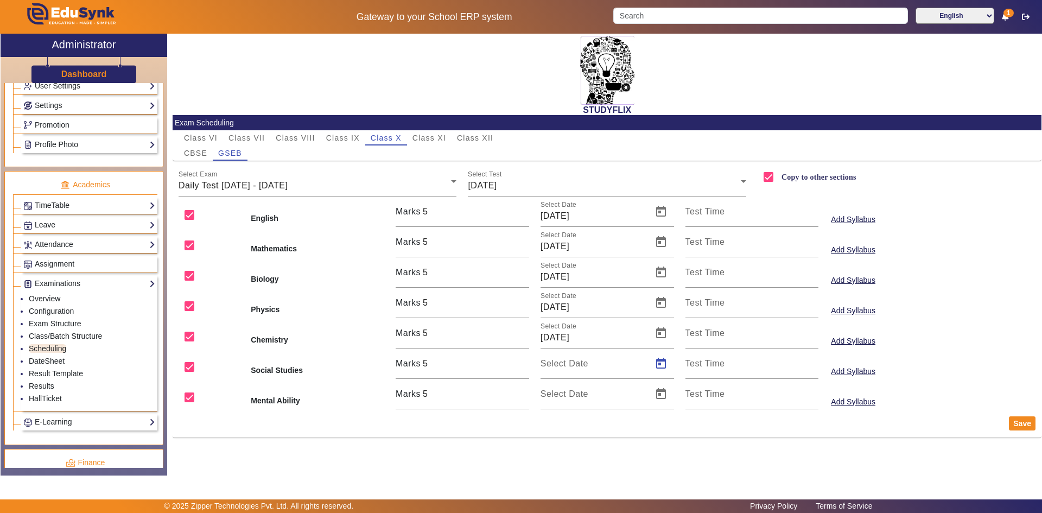
type input "[DATE]"
click at [666, 397] on span "Open calendar" at bounding box center [661, 394] width 26 height 26
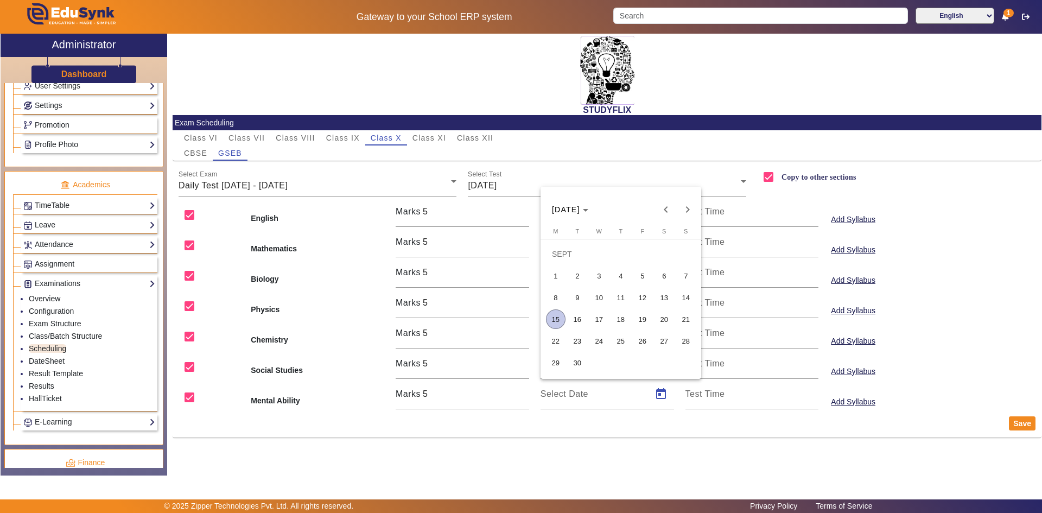
click at [558, 318] on span "15" at bounding box center [556, 319] width 20 height 20
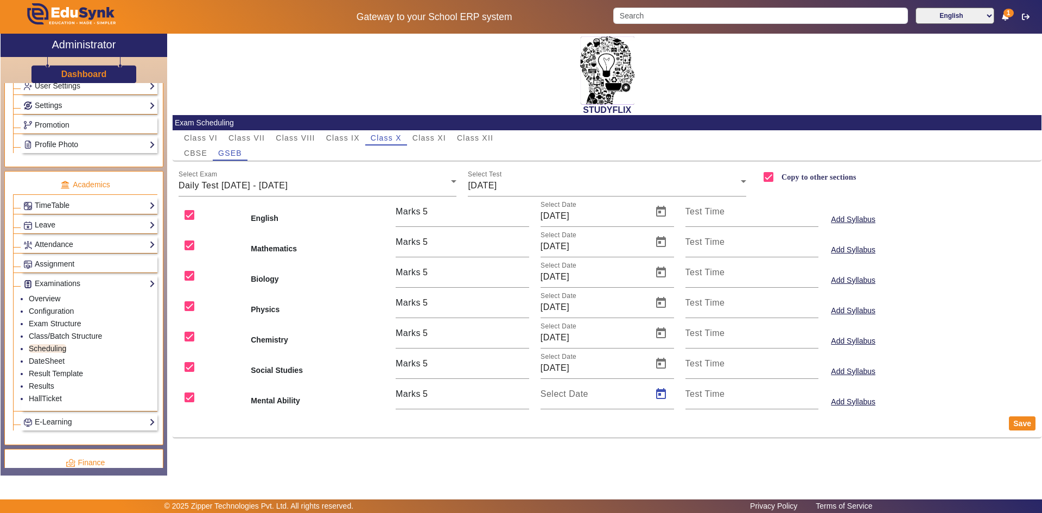
type input "[DATE]"
click at [1019, 426] on button "Save" at bounding box center [1022, 423] width 27 height 14
click at [194, 153] on span "CBSE" at bounding box center [195, 153] width 23 height 8
checkbox input "false"
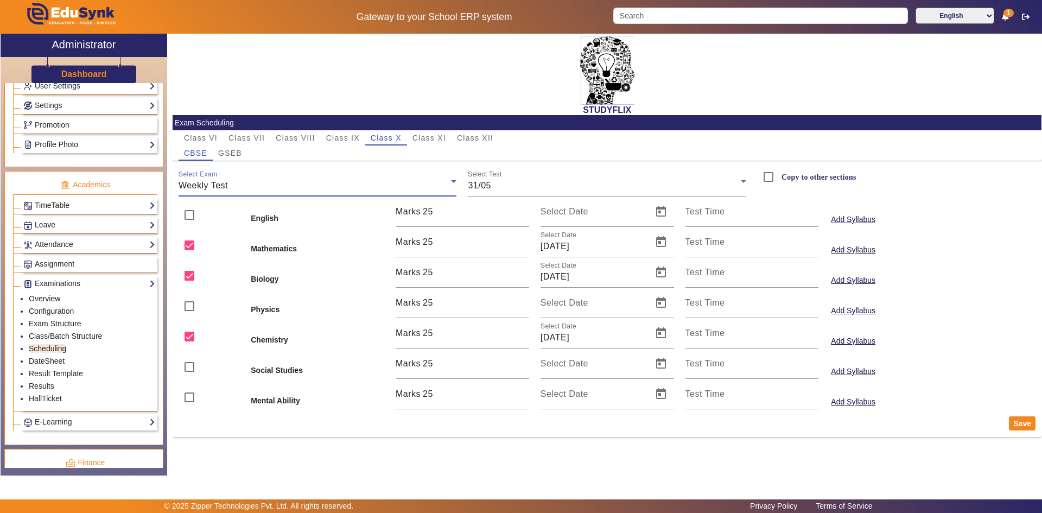
click at [331, 187] on div "Weekly Test" at bounding box center [315, 185] width 273 height 13
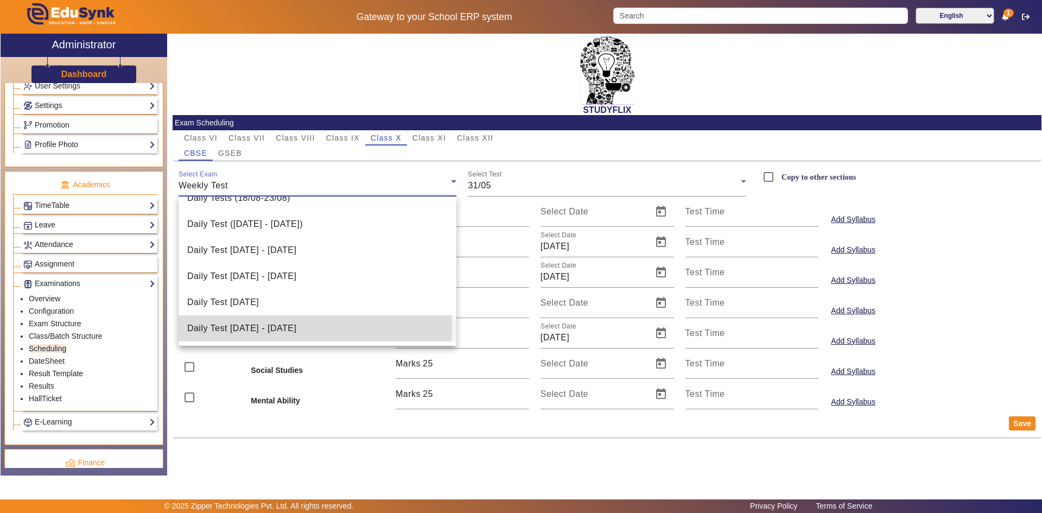
click at [296, 324] on span "Daily Test [DATE] - [DATE]" at bounding box center [241, 328] width 109 height 13
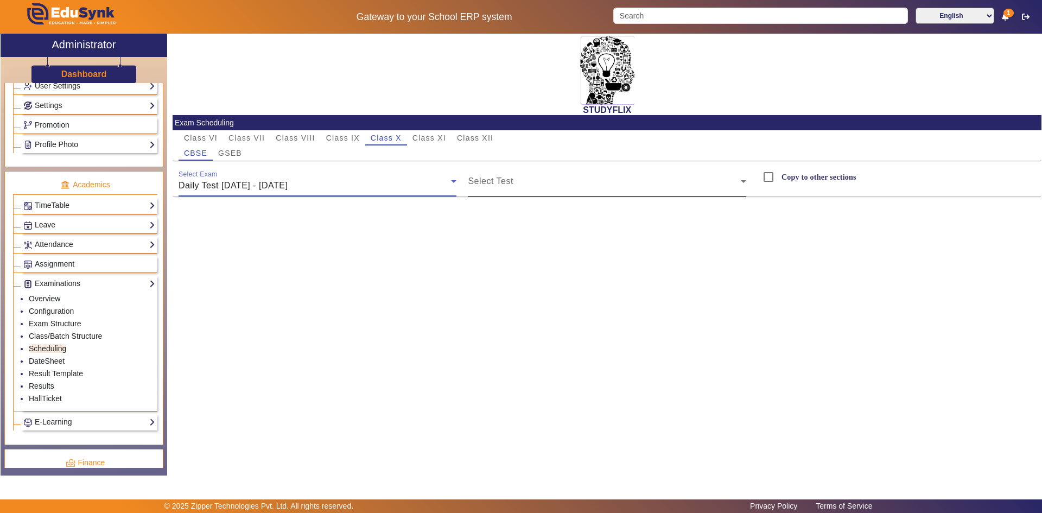
click at [501, 180] on span at bounding box center [604, 185] width 273 height 13
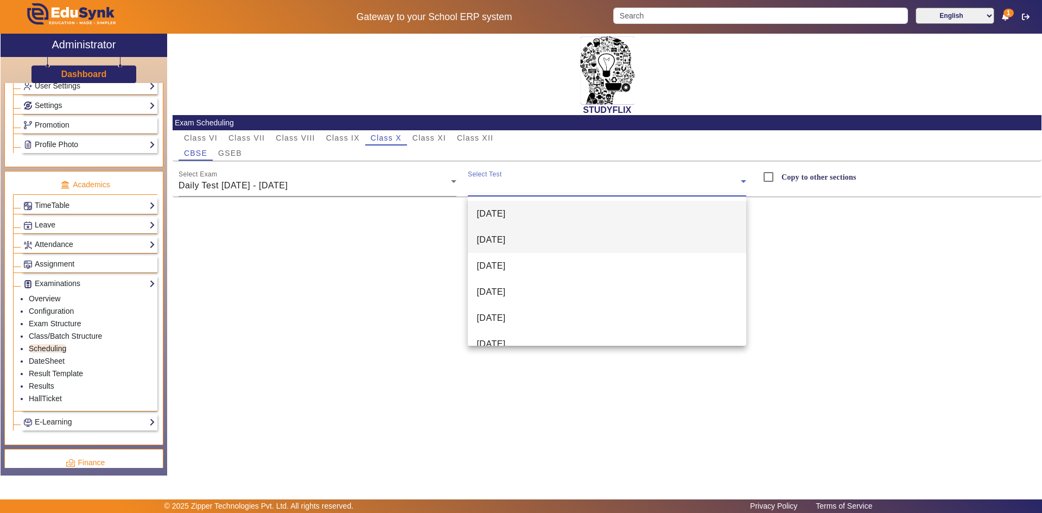
click at [505, 238] on span "[DATE]" at bounding box center [491, 239] width 29 height 13
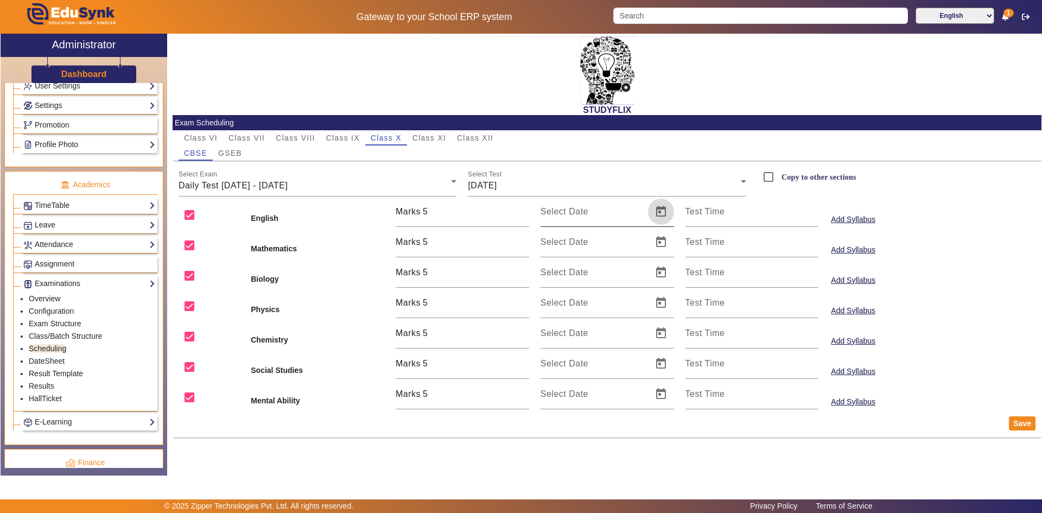
click at [656, 213] on span "Open calendar" at bounding box center [661, 212] width 26 height 26
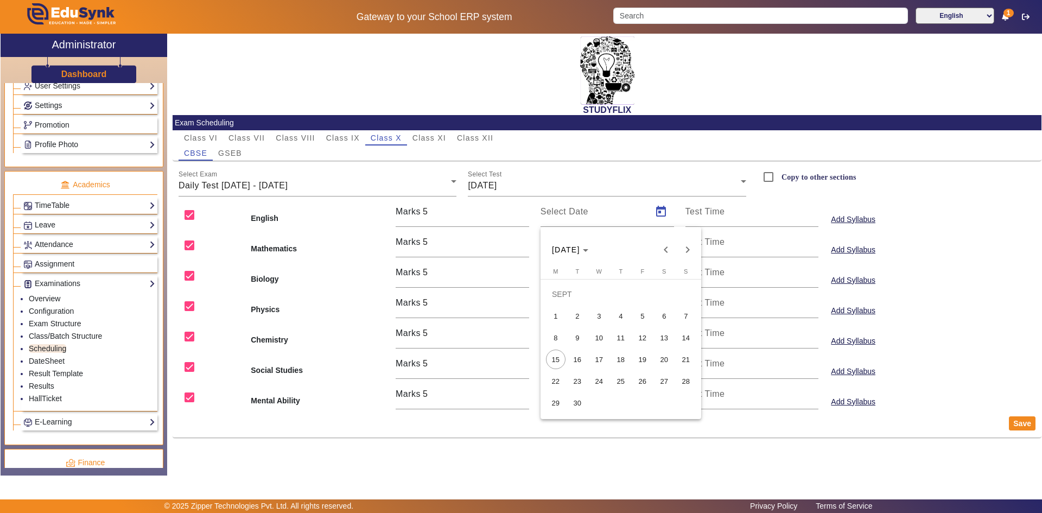
click at [574, 358] on span "16" at bounding box center [578, 360] width 20 height 20
type input "[DATE]"
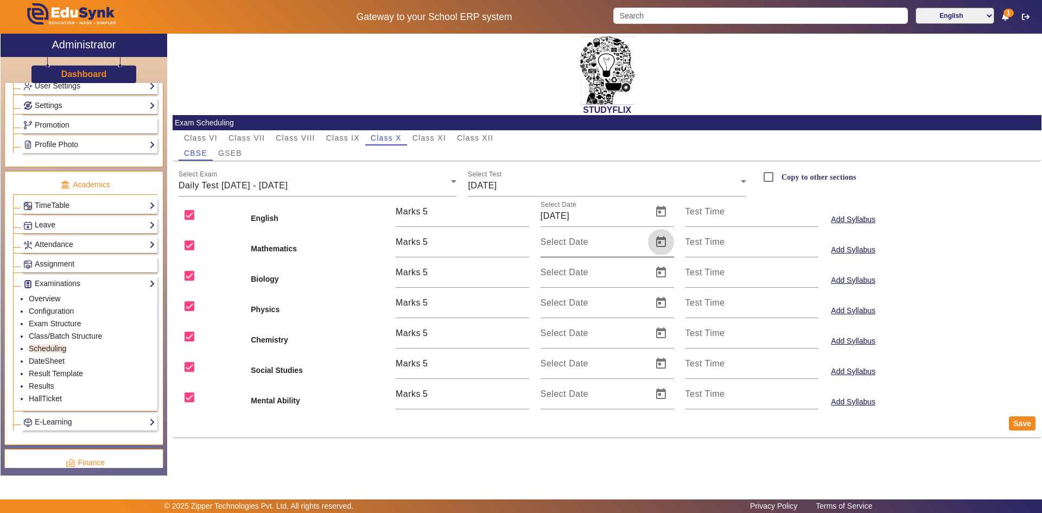
click at [654, 243] on span "Open calendar" at bounding box center [661, 242] width 26 height 26
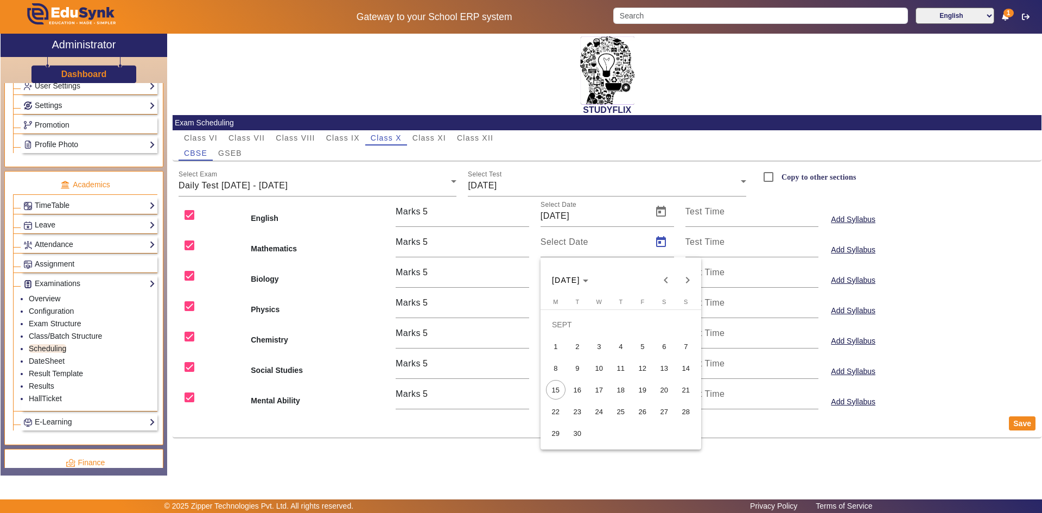
click at [578, 388] on span "16" at bounding box center [578, 390] width 20 height 20
type input "[DATE]"
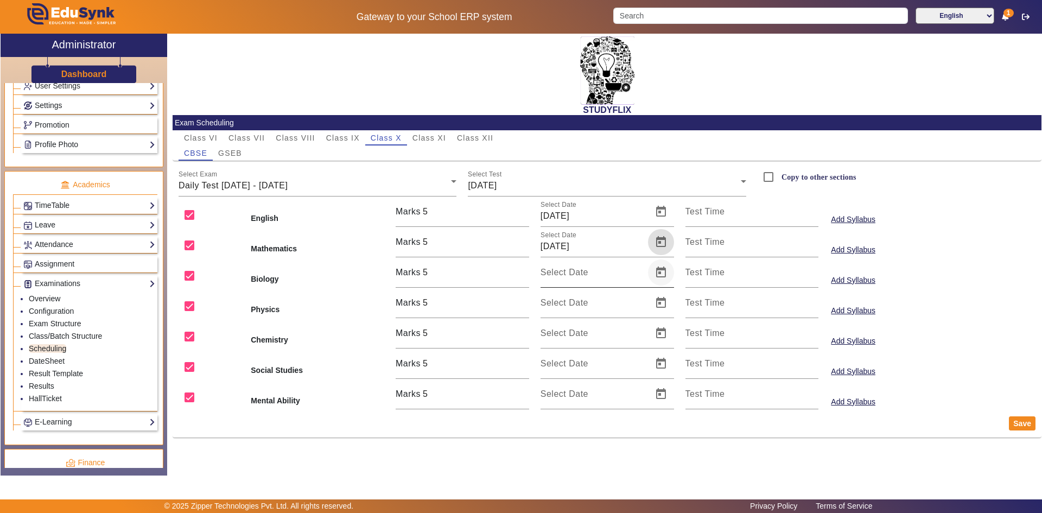
click at [658, 274] on span "Open calendar" at bounding box center [661, 272] width 26 height 26
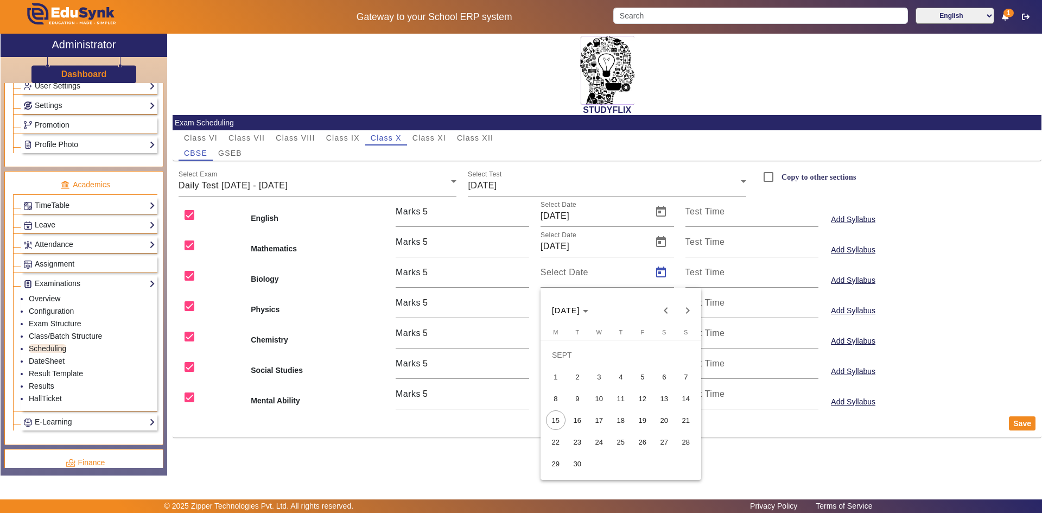
click at [576, 417] on span "16" at bounding box center [578, 420] width 20 height 20
type input "[DATE]"
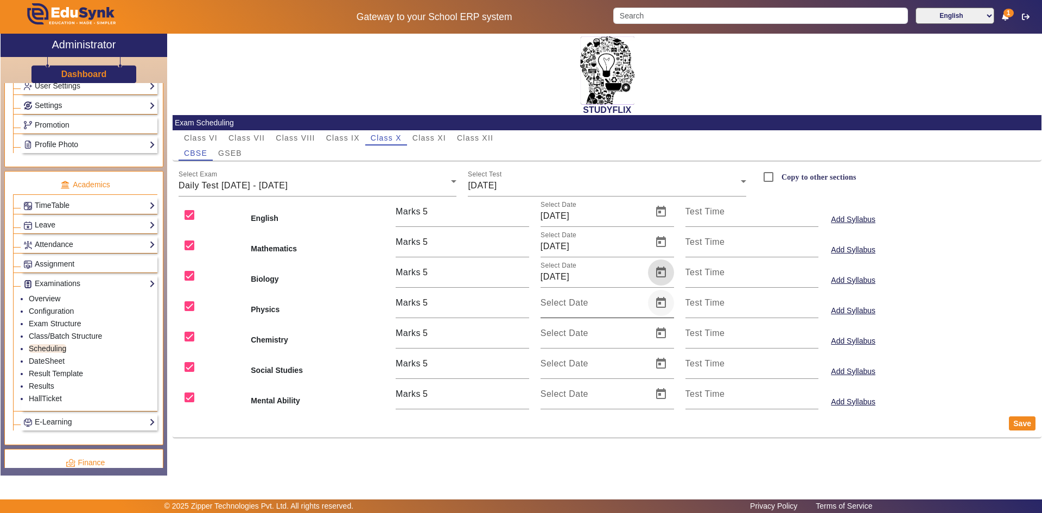
click at [656, 302] on span "Open calendar" at bounding box center [661, 303] width 26 height 26
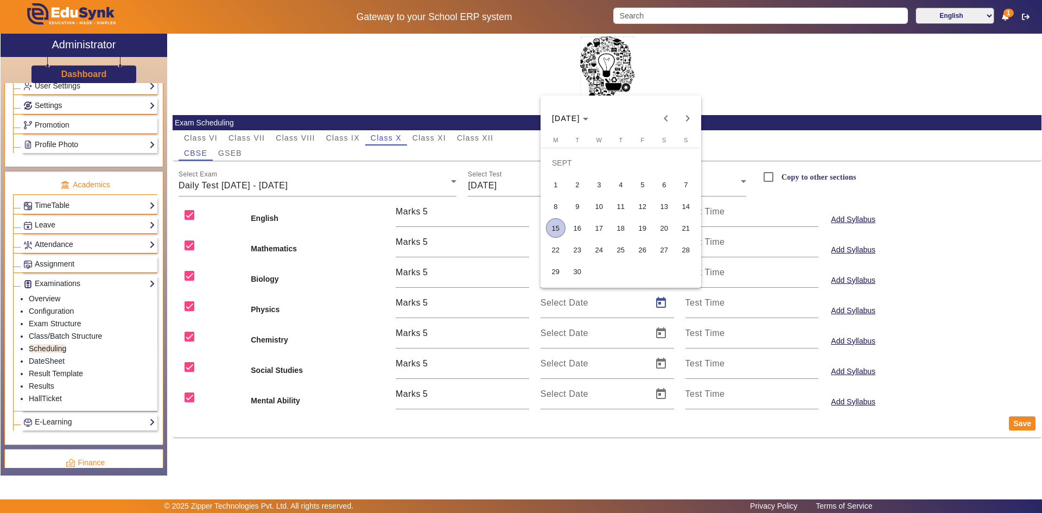
click at [573, 224] on span "16" at bounding box center [578, 228] width 20 height 20
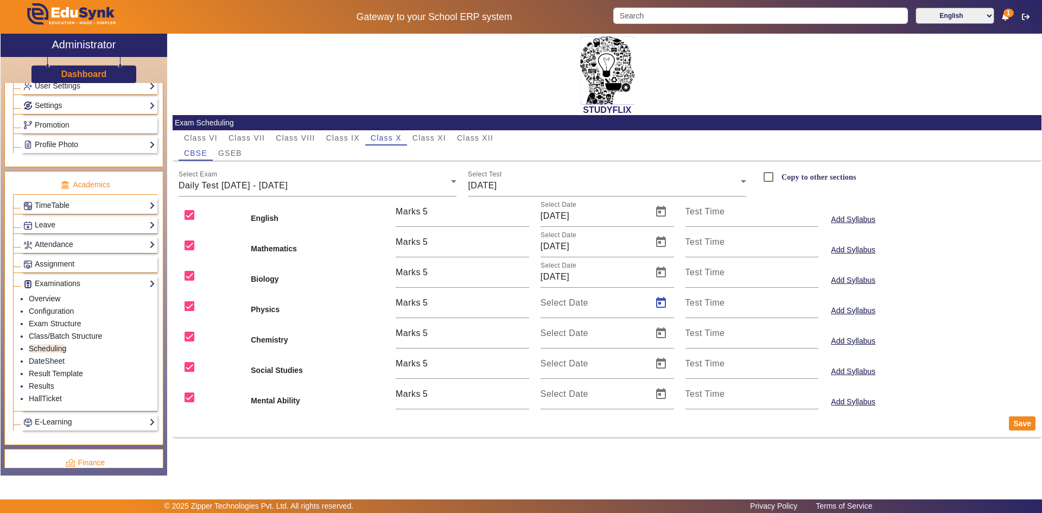
type input "[DATE]"
click at [663, 341] on span "Open calendar" at bounding box center [661, 333] width 26 height 26
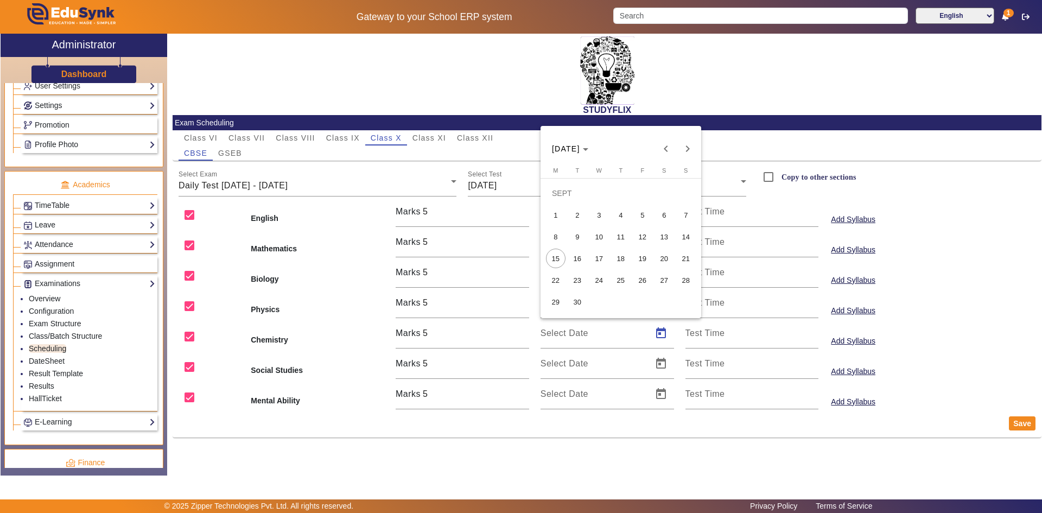
click at [580, 266] on span "16" at bounding box center [578, 259] width 20 height 20
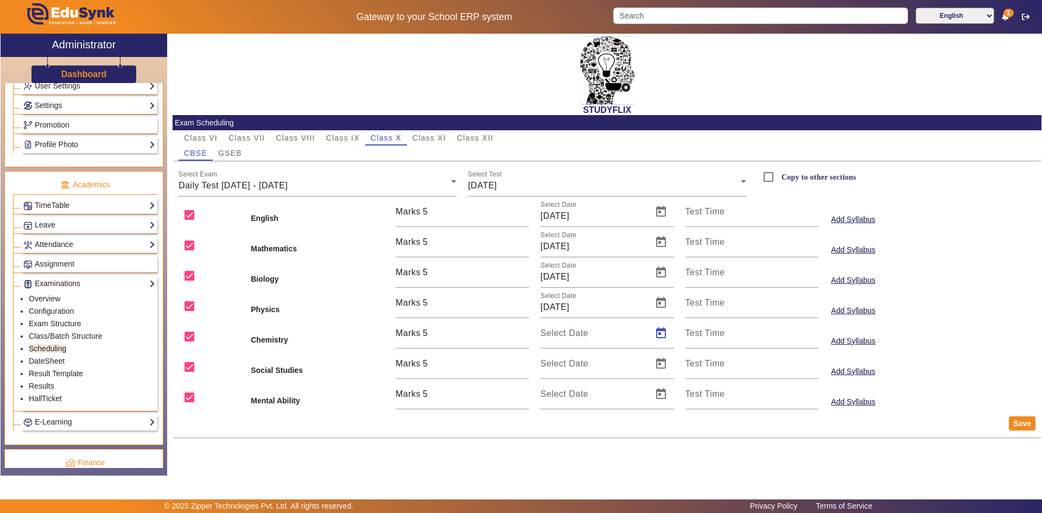
type input "[DATE]"
click at [662, 366] on span "Open calendar" at bounding box center [661, 364] width 26 height 26
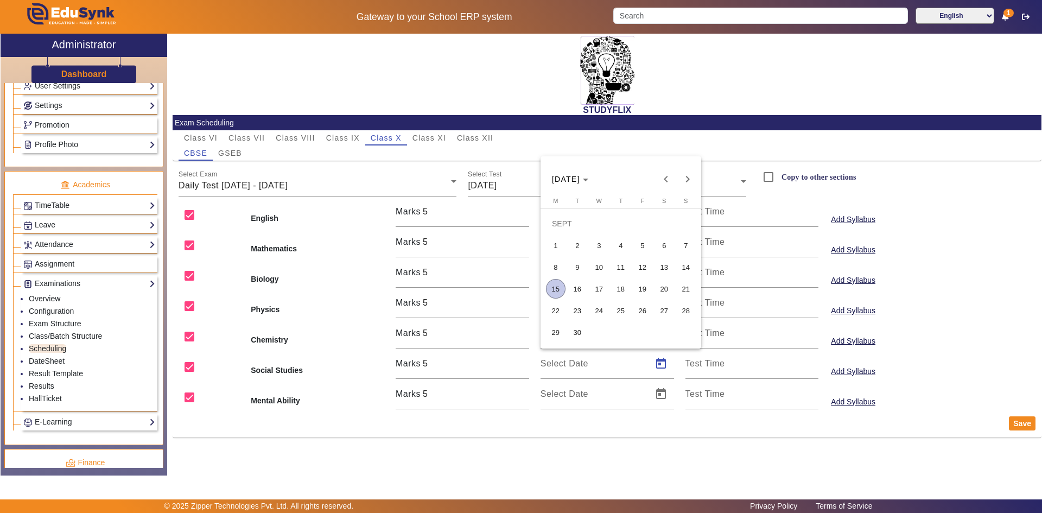
click at [582, 292] on span "16" at bounding box center [578, 289] width 20 height 20
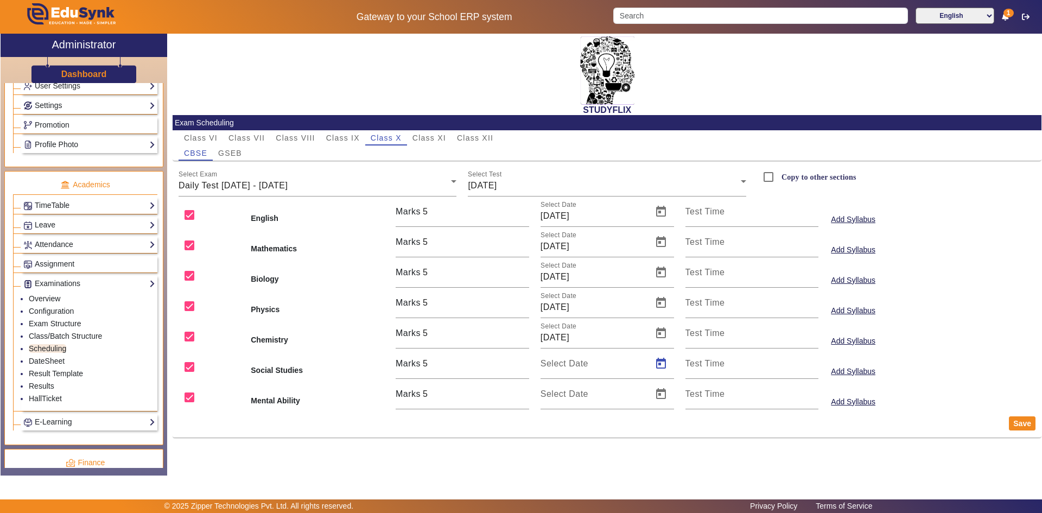
type input "[DATE]"
click at [656, 391] on span "Open calendar" at bounding box center [661, 394] width 26 height 26
click at [581, 320] on span "16" at bounding box center [578, 319] width 20 height 20
type input "[DATE]"
click at [1016, 427] on button "Save" at bounding box center [1022, 423] width 27 height 14
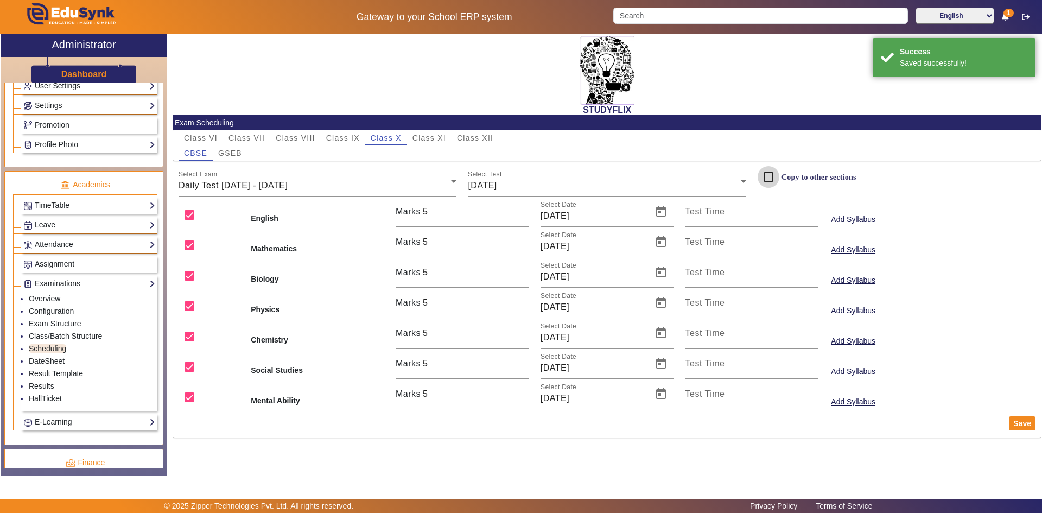
click at [769, 176] on input "Copy to other sections" at bounding box center [769, 177] width 22 height 22
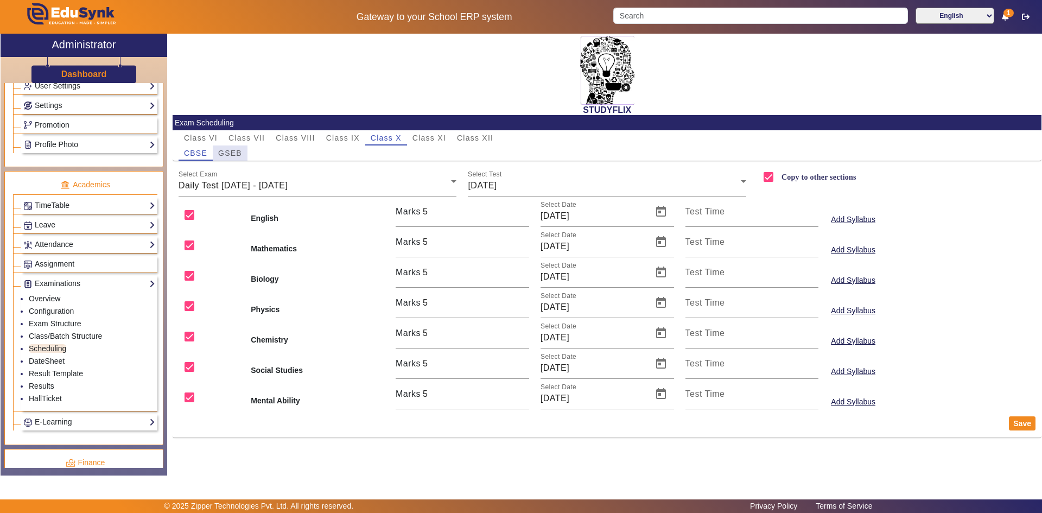
click at [234, 155] on span "GSEB" at bounding box center [230, 153] width 24 height 8
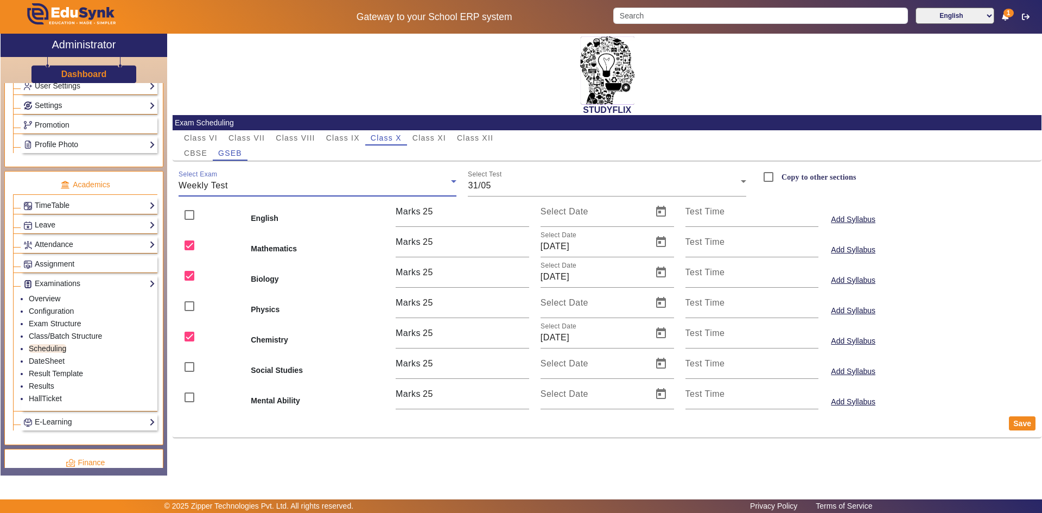
click at [255, 184] on div "Weekly Test" at bounding box center [315, 185] width 273 height 13
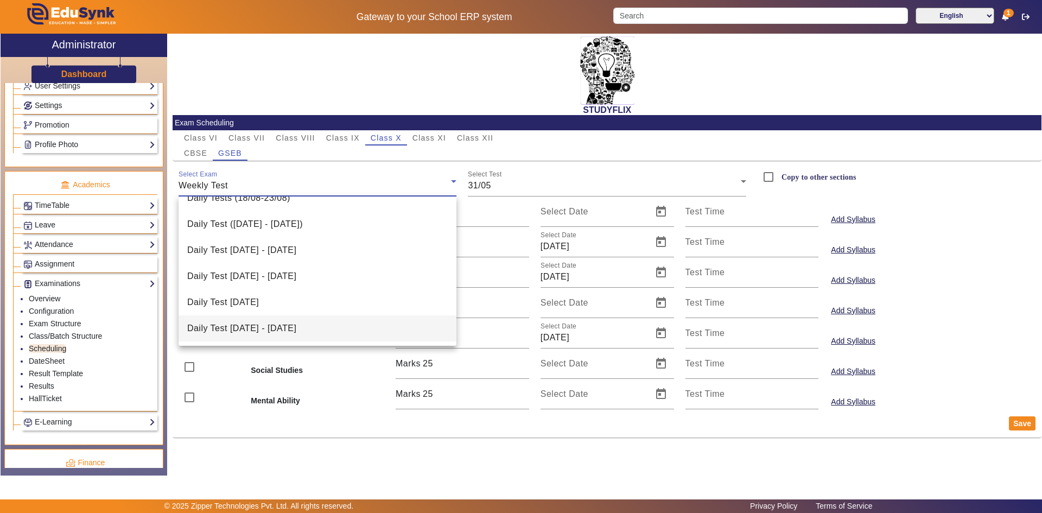
click at [245, 320] on mat-option "Daily Test [DATE] - [DATE]" at bounding box center [318, 328] width 278 height 26
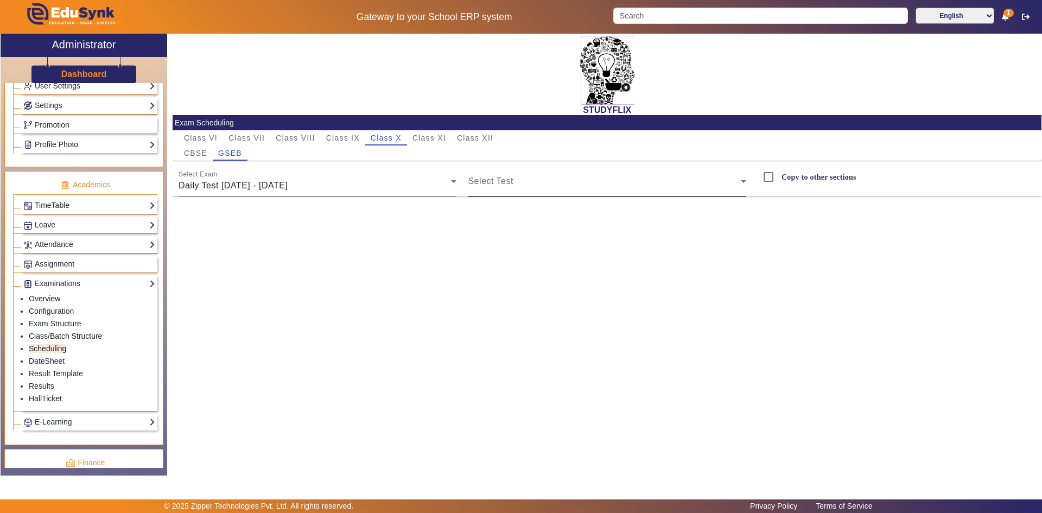
click at [506, 175] on div "Select Test" at bounding box center [607, 181] width 278 height 30
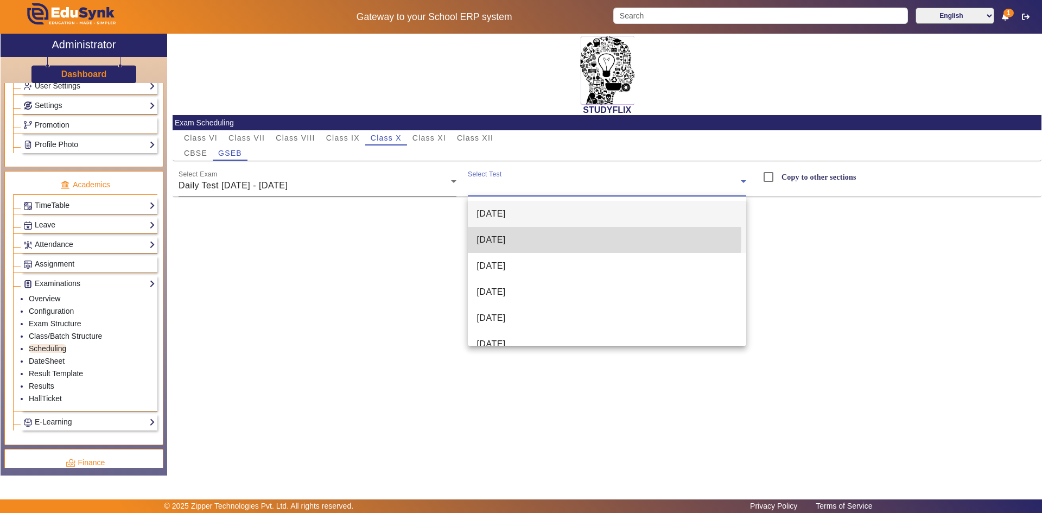
click at [505, 237] on span "[DATE]" at bounding box center [491, 239] width 29 height 13
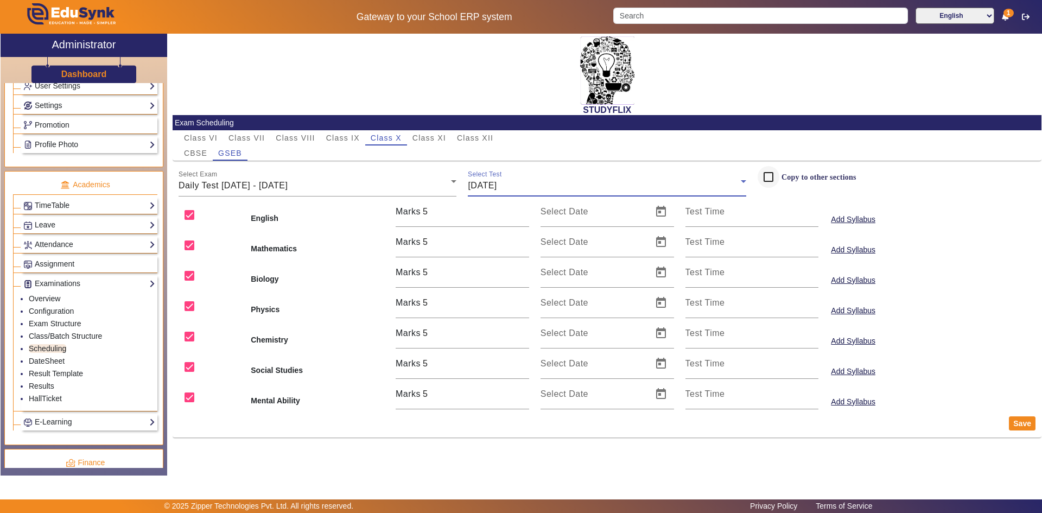
click at [781, 182] on div at bounding box center [769, 177] width 26 height 26
checkbox input "true"
click at [664, 215] on span "Open calendar" at bounding box center [661, 212] width 26 height 26
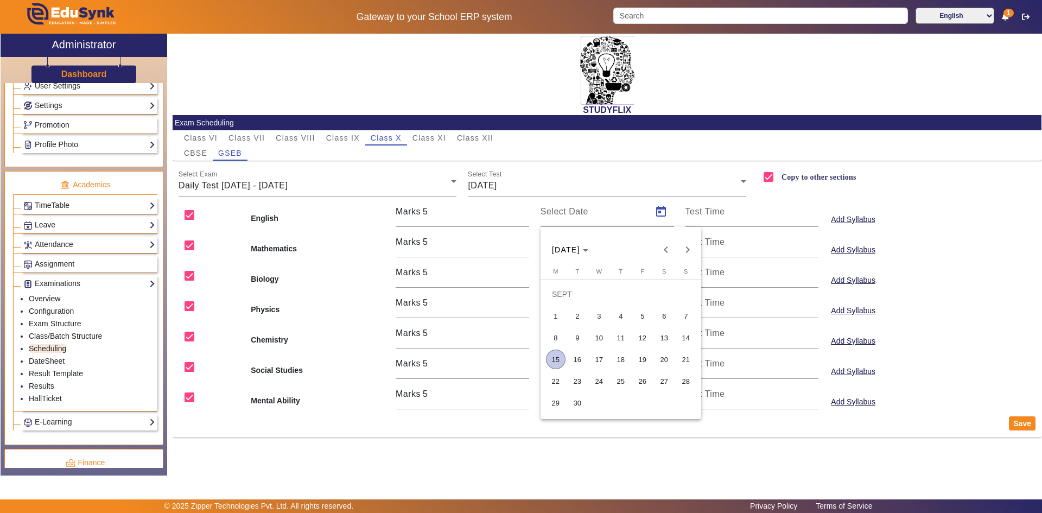
click at [582, 356] on span "16" at bounding box center [578, 360] width 20 height 20
type input "[DATE]"
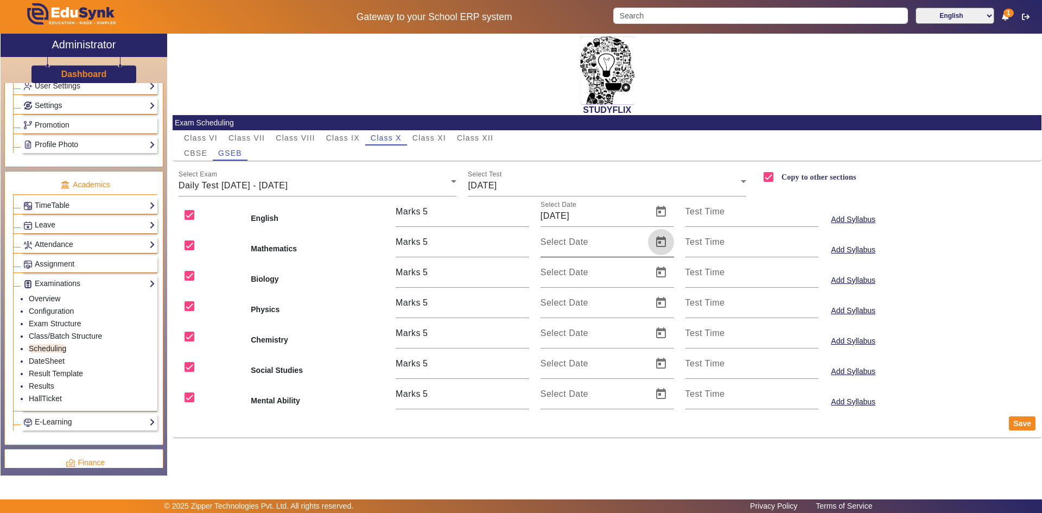
click at [665, 248] on span "Open calendar" at bounding box center [661, 242] width 26 height 26
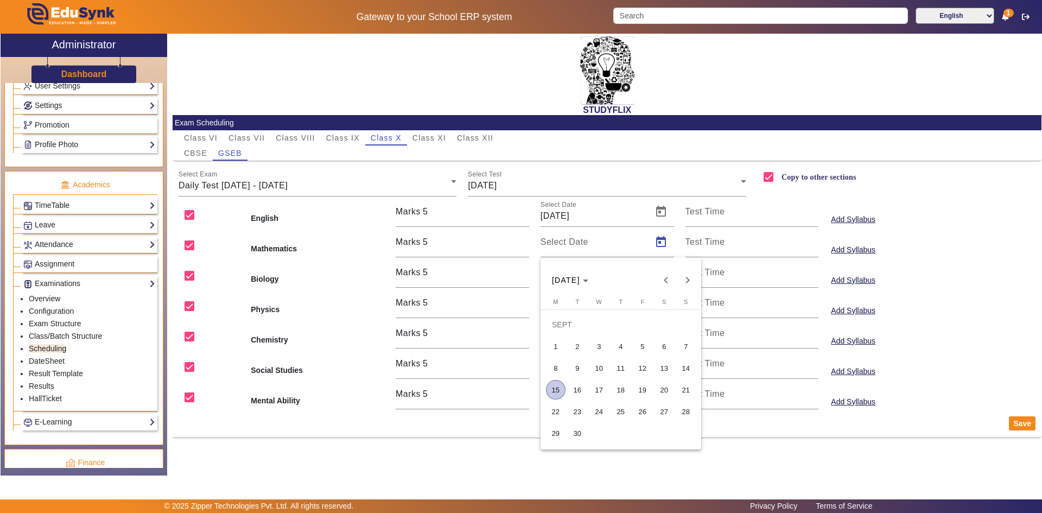
click at [577, 384] on span "16" at bounding box center [578, 390] width 20 height 20
type input "[DATE]"
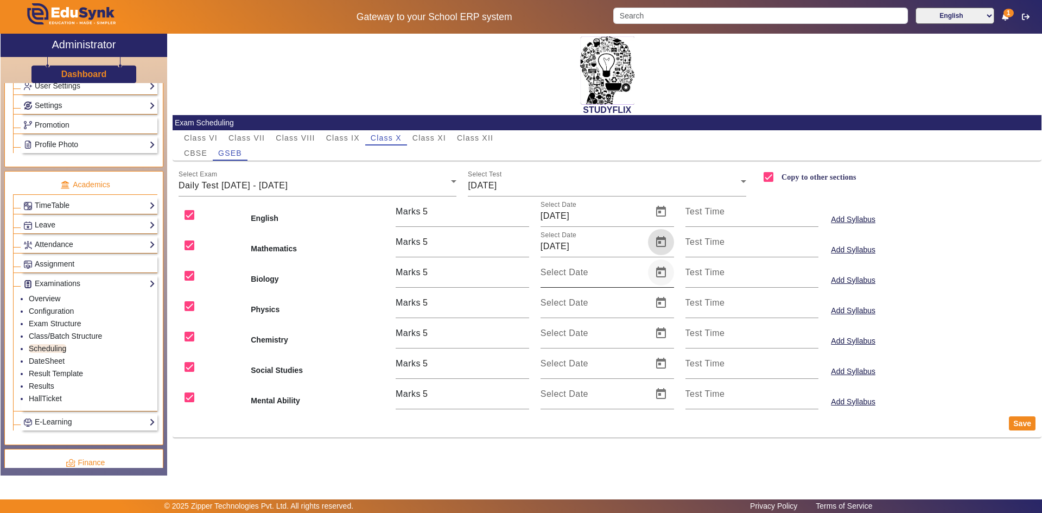
click at [656, 273] on span "Open calendar" at bounding box center [661, 272] width 26 height 26
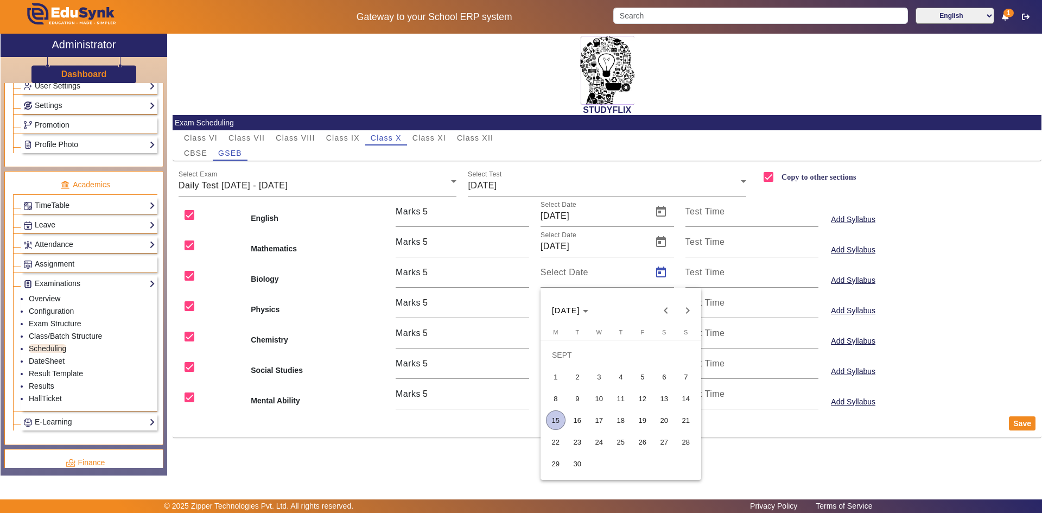
click at [578, 414] on span "16" at bounding box center [578, 420] width 20 height 20
type input "[DATE]"
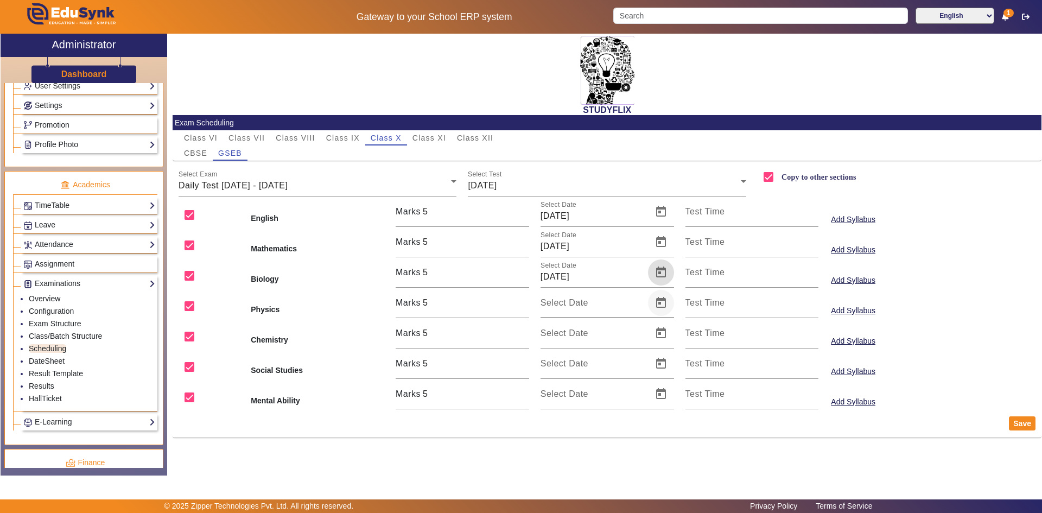
click at [658, 307] on span "Open calendar" at bounding box center [661, 303] width 26 height 26
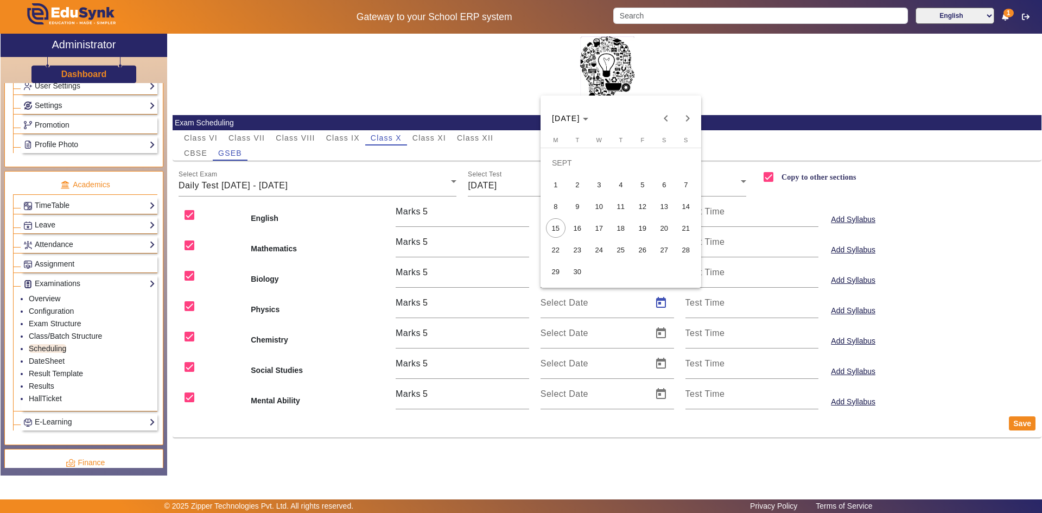
click at [579, 226] on span "16" at bounding box center [578, 228] width 20 height 20
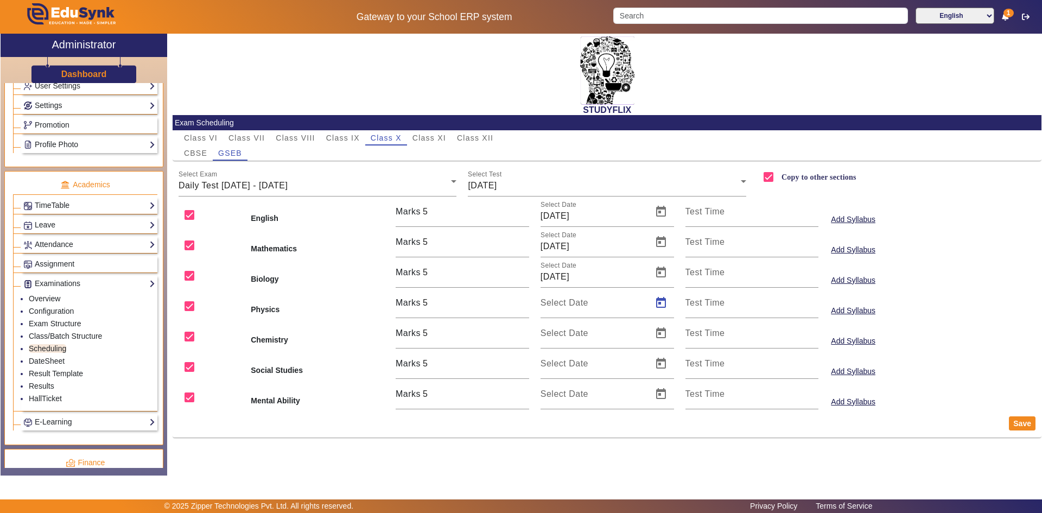
type input "[DATE]"
click at [663, 332] on span "Open calendar" at bounding box center [661, 333] width 26 height 26
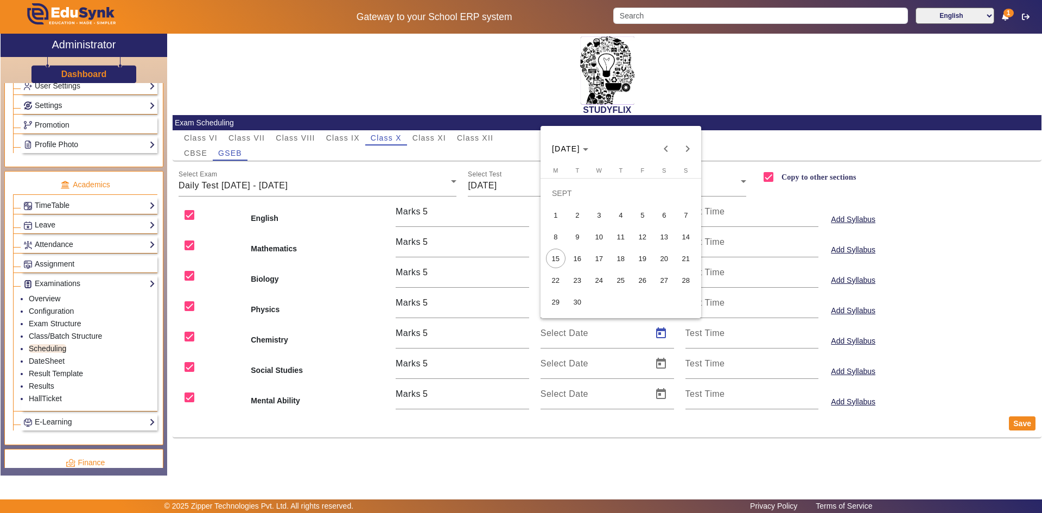
click at [577, 259] on span "16" at bounding box center [578, 259] width 20 height 20
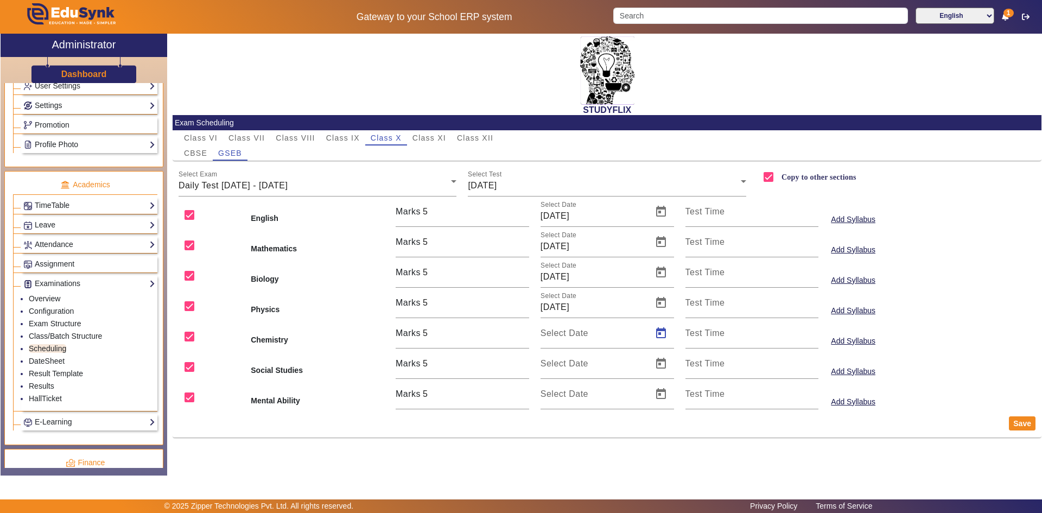
type input "[DATE]"
click at [660, 366] on span "Open calendar" at bounding box center [661, 364] width 26 height 26
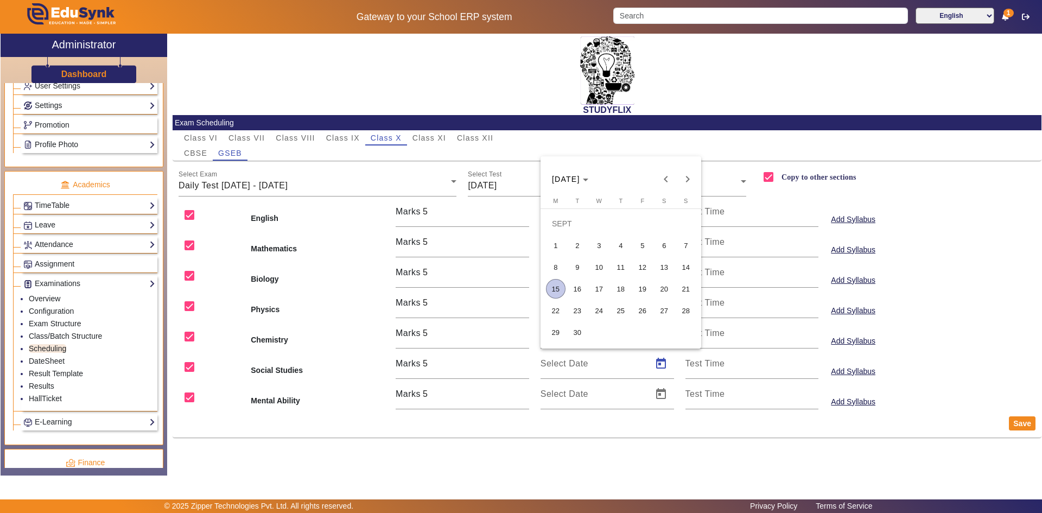
click at [579, 291] on span "16" at bounding box center [578, 289] width 20 height 20
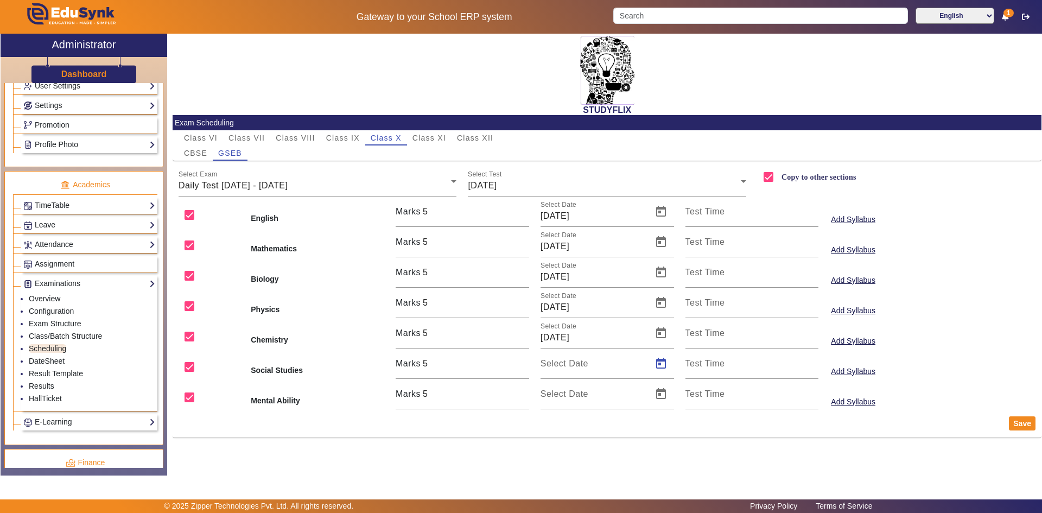
type input "[DATE]"
click at [659, 395] on span "Open calendar" at bounding box center [661, 394] width 26 height 26
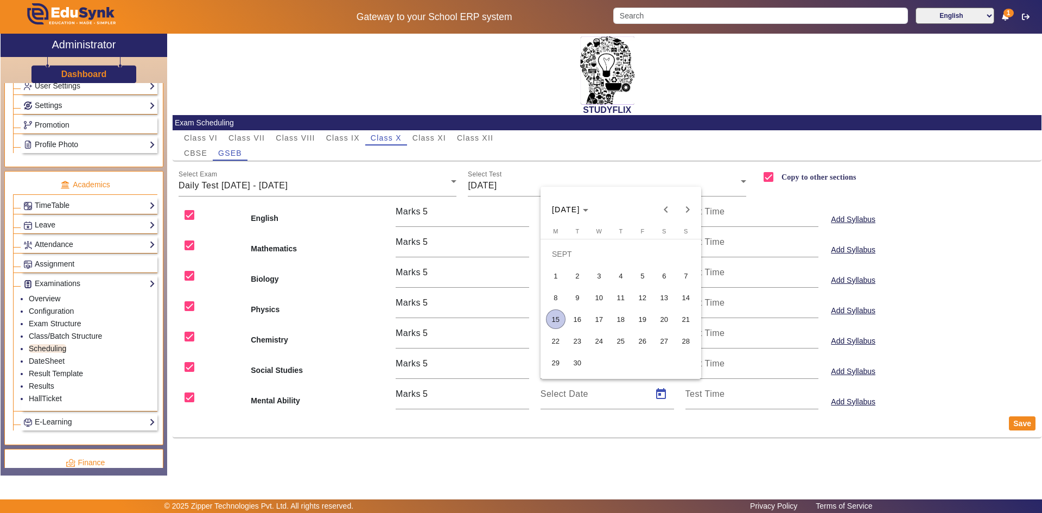
click at [576, 321] on span "16" at bounding box center [578, 319] width 20 height 20
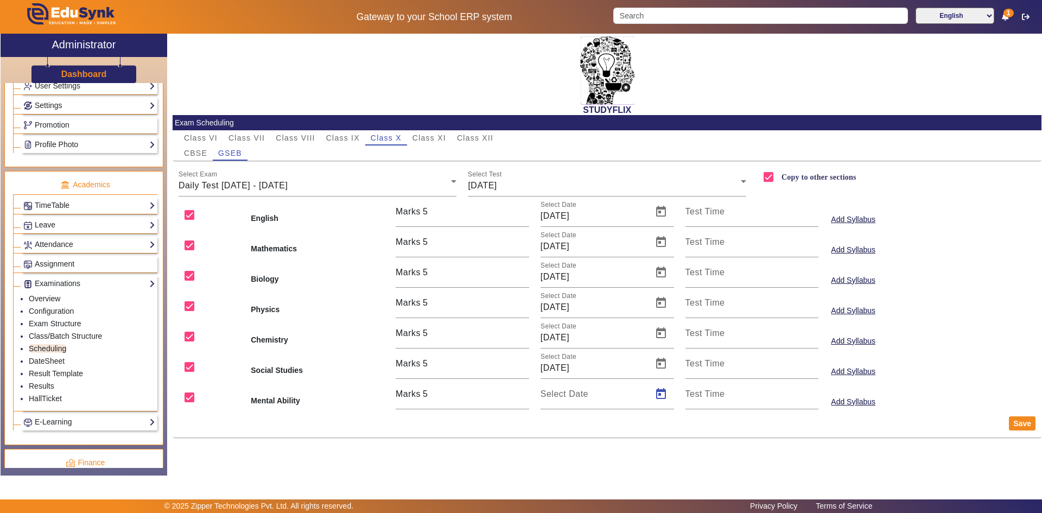
type input "[DATE]"
click at [1017, 424] on button "Save" at bounding box center [1022, 423] width 27 height 14
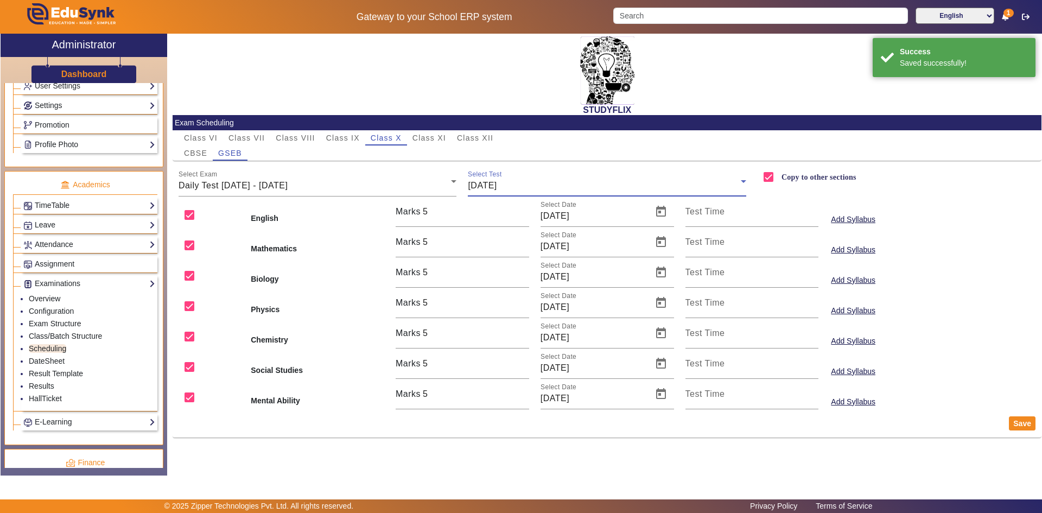
click at [487, 185] on span "[DATE]" at bounding box center [482, 185] width 29 height 9
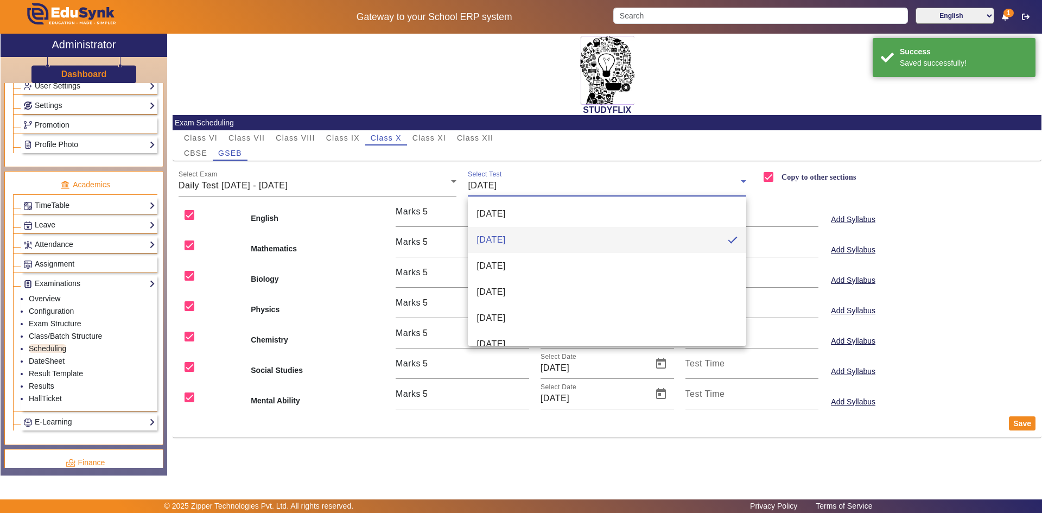
click at [202, 151] on div at bounding box center [521, 256] width 1042 height 513
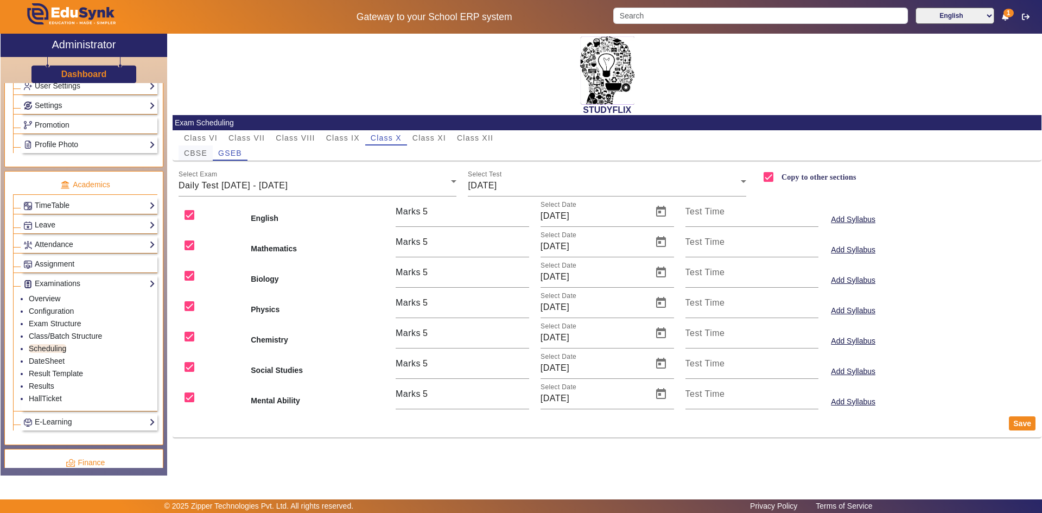
click at [203, 155] on span "CBSE" at bounding box center [195, 153] width 23 height 8
checkbox input "false"
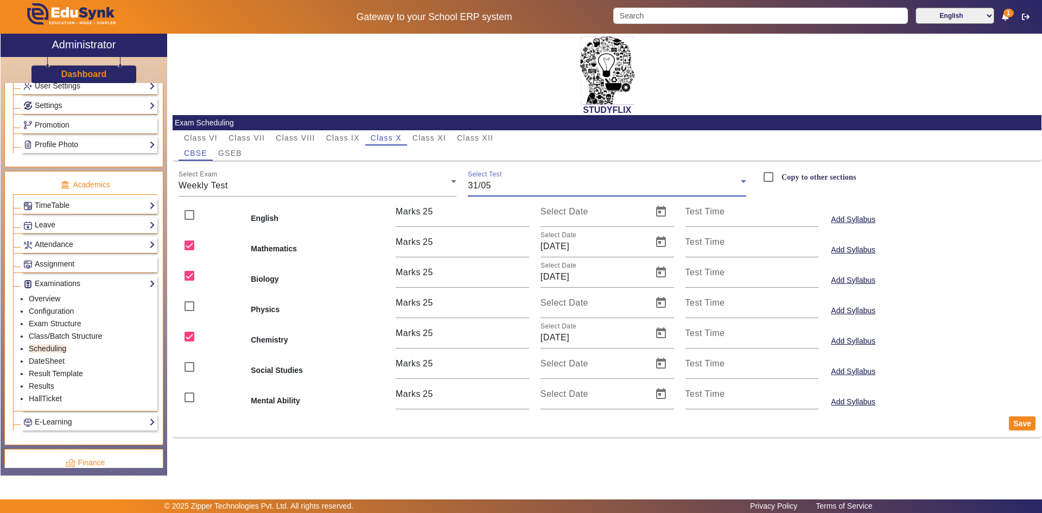
click at [494, 187] on div "31/05" at bounding box center [604, 185] width 273 height 13
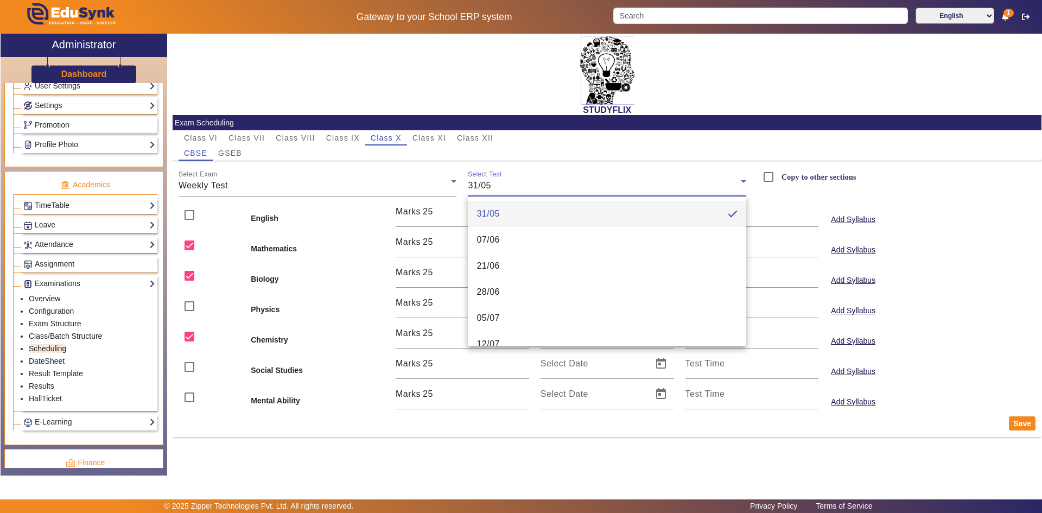
click at [296, 185] on div at bounding box center [521, 256] width 1042 height 513
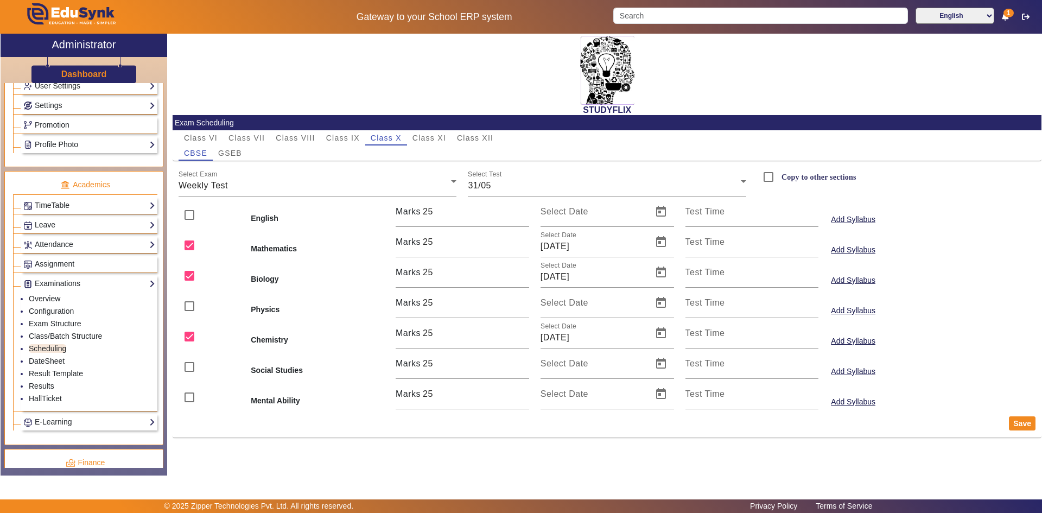
click at [296, 185] on div "Weekly Test" at bounding box center [315, 185] width 273 height 13
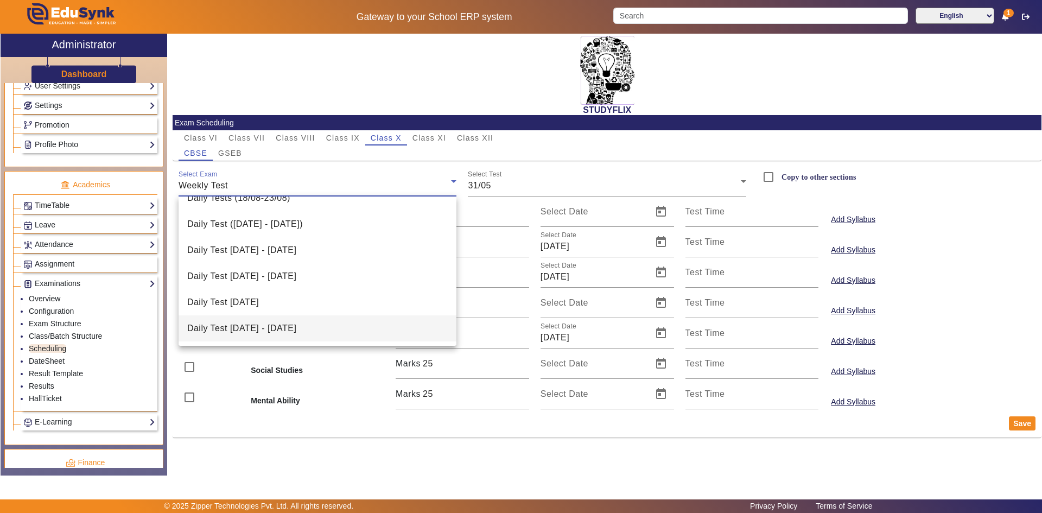
click at [248, 325] on span "Daily Test [DATE] - [DATE]" at bounding box center [241, 328] width 109 height 13
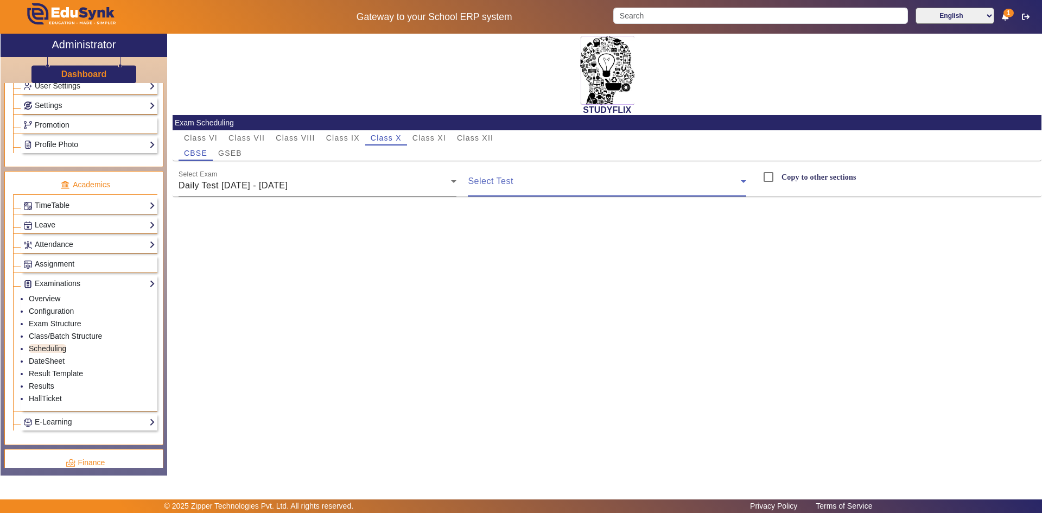
click at [510, 188] on span at bounding box center [604, 185] width 273 height 13
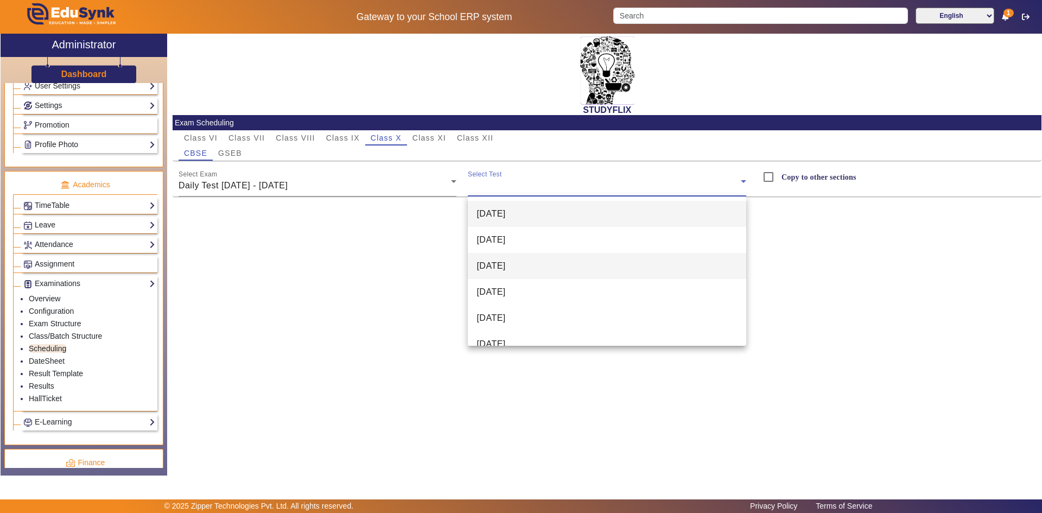
click at [496, 262] on span "[DATE]" at bounding box center [491, 265] width 29 height 13
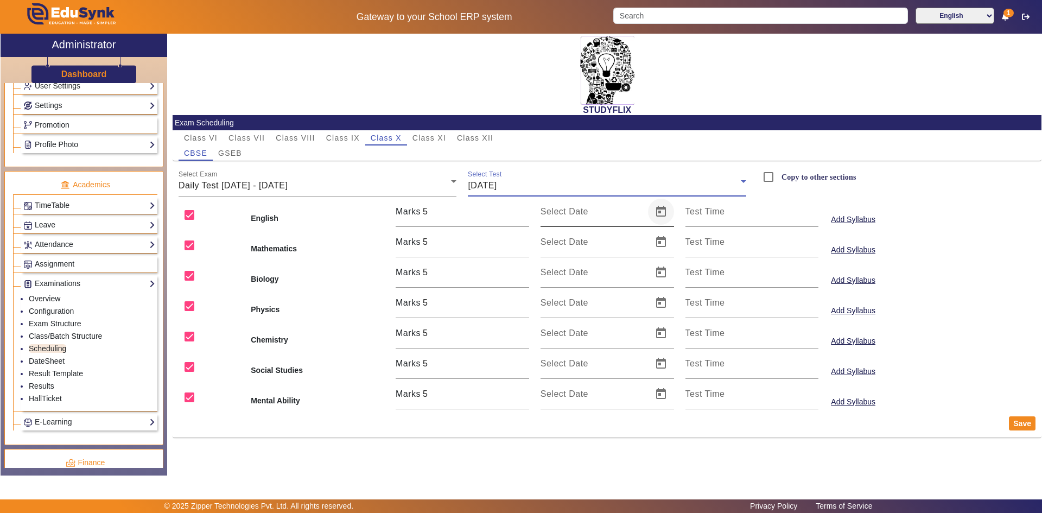
click at [656, 213] on span "Open calendar" at bounding box center [661, 212] width 26 height 26
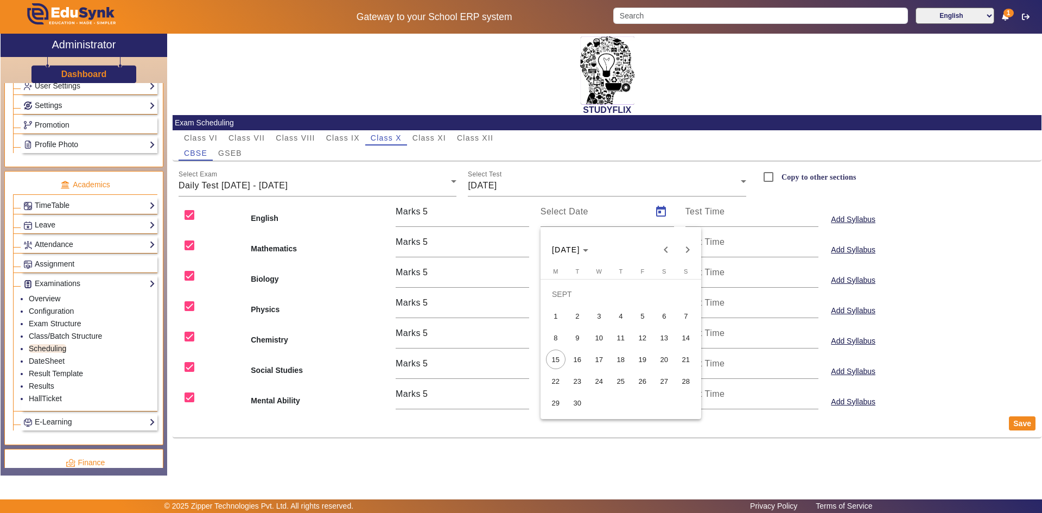
click at [594, 353] on span "17" at bounding box center [599, 360] width 20 height 20
type input "[DATE]"
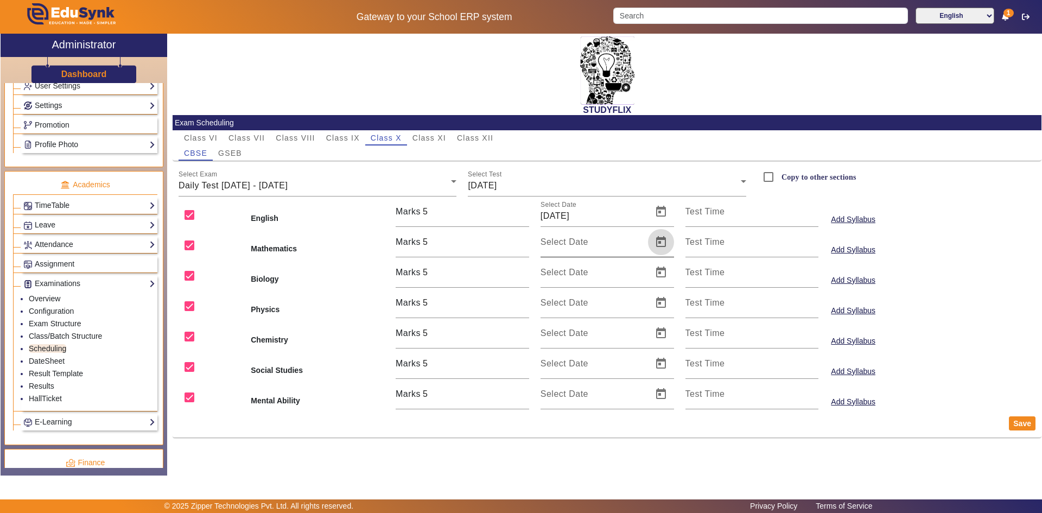
click at [659, 243] on span "Open calendar" at bounding box center [661, 242] width 26 height 26
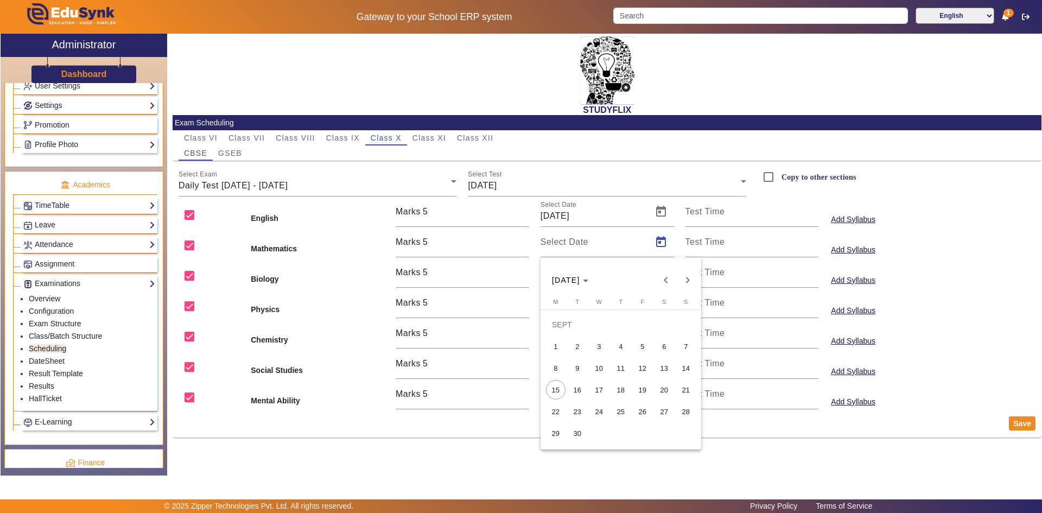
click at [598, 386] on span "17" at bounding box center [599, 390] width 20 height 20
type input "[DATE]"
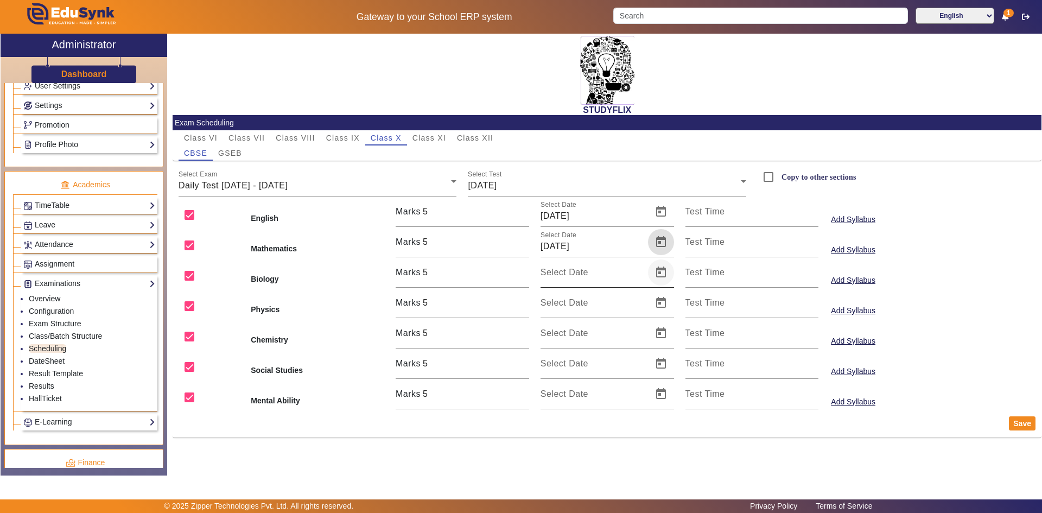
click at [659, 274] on span "Open calendar" at bounding box center [661, 272] width 26 height 26
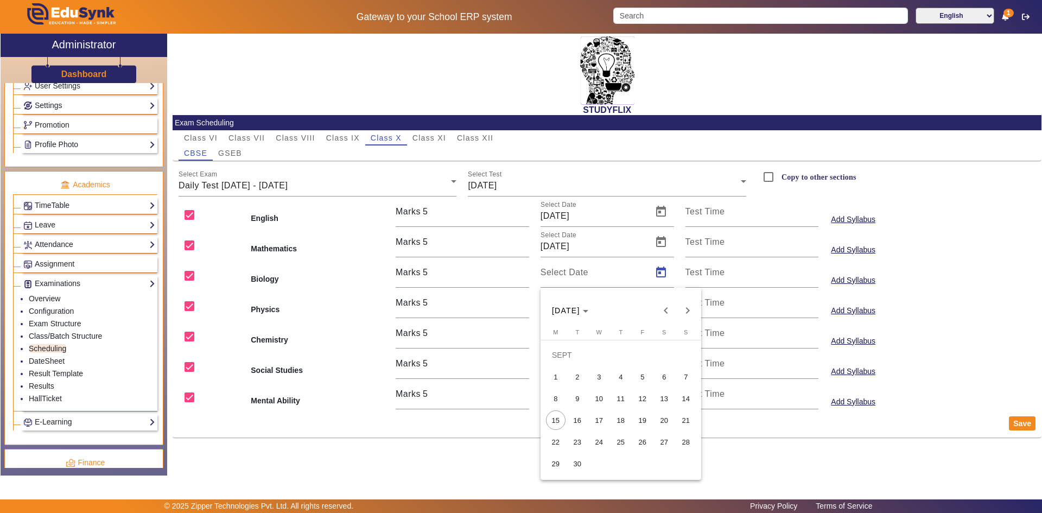
click at [604, 417] on span "17" at bounding box center [599, 420] width 20 height 20
type input "[DATE]"
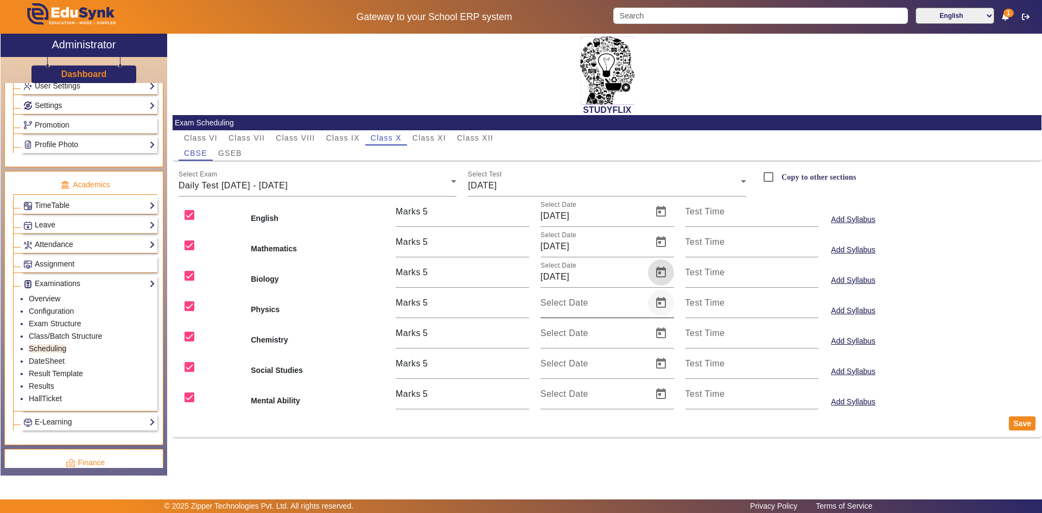
click at [659, 305] on span "Open calendar" at bounding box center [661, 303] width 26 height 26
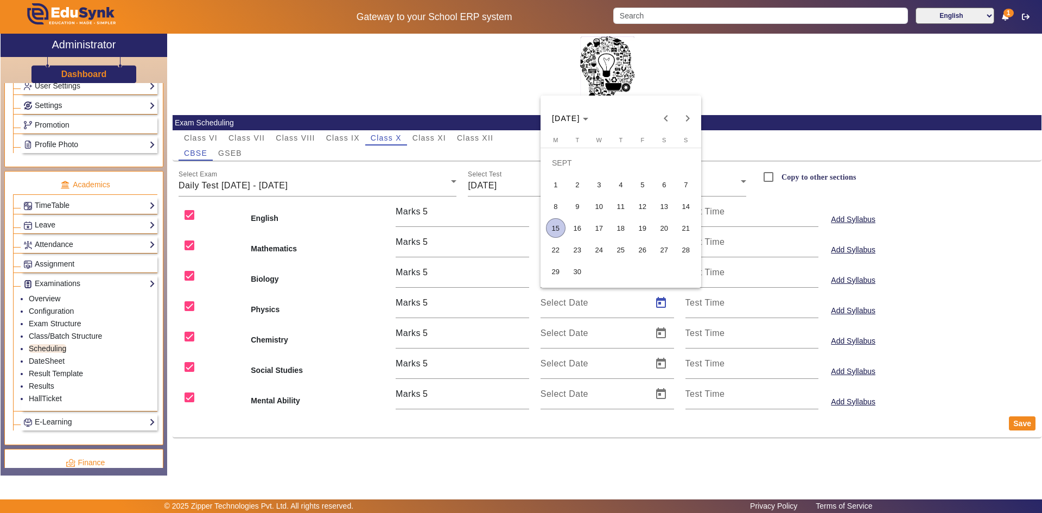
click at [602, 227] on span "17" at bounding box center [599, 228] width 20 height 20
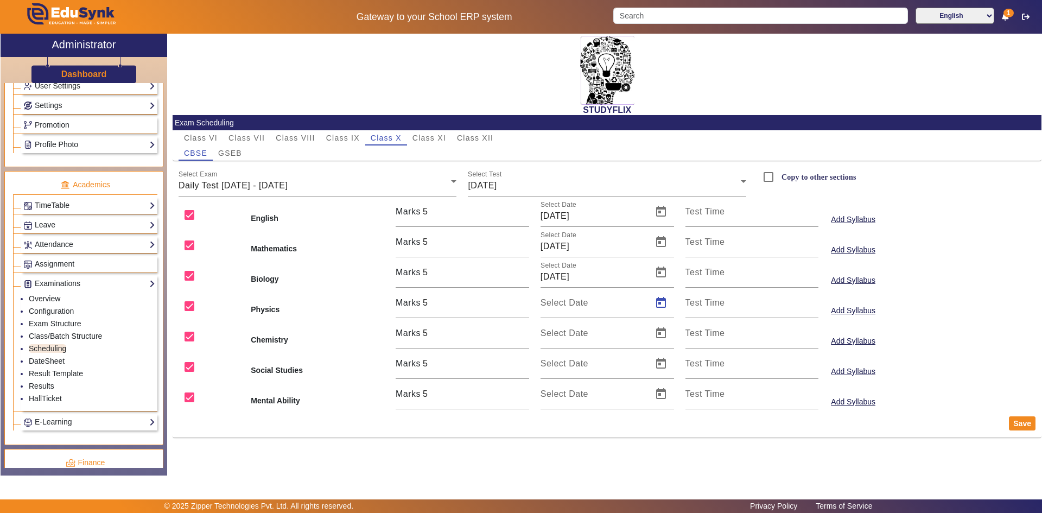
type input "[DATE]"
click at [658, 333] on span "Open calendar" at bounding box center [661, 333] width 26 height 26
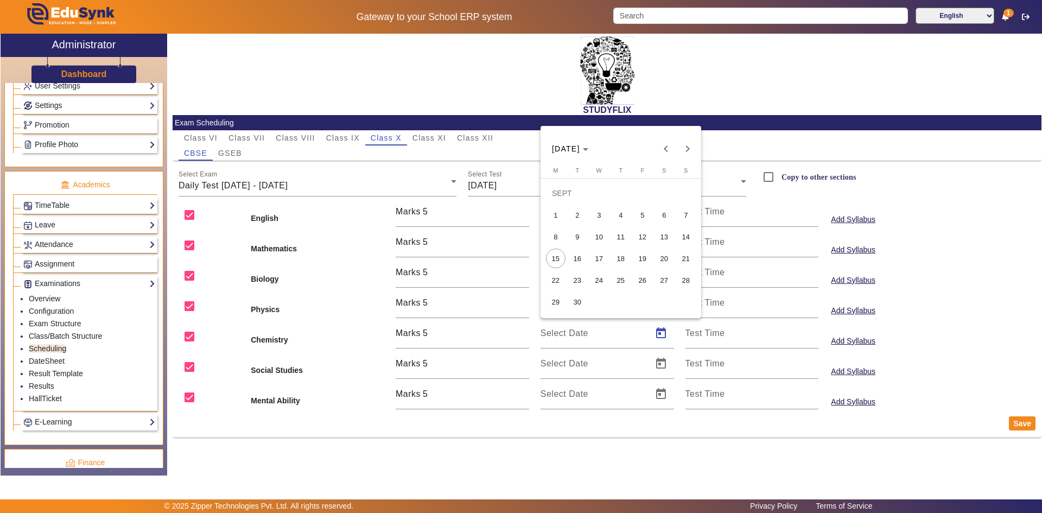
click at [615, 261] on span "18" at bounding box center [621, 259] width 20 height 20
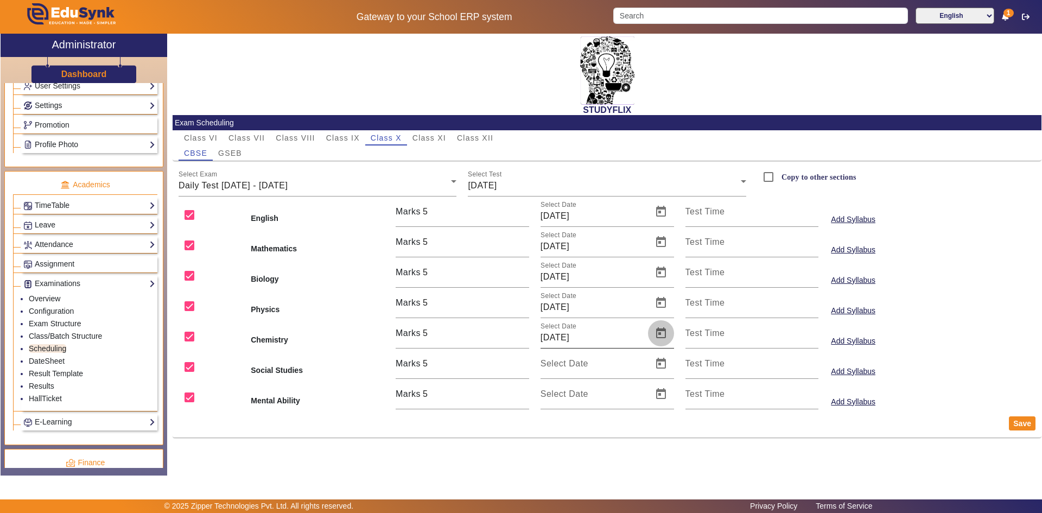
click at [663, 336] on span "Open calendar" at bounding box center [661, 333] width 26 height 26
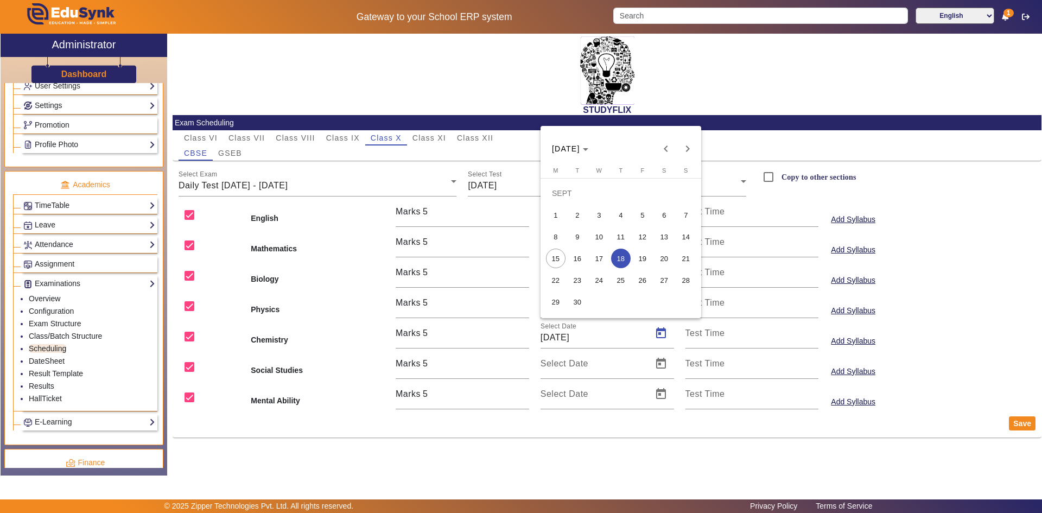
click at [599, 259] on span "17" at bounding box center [599, 259] width 20 height 20
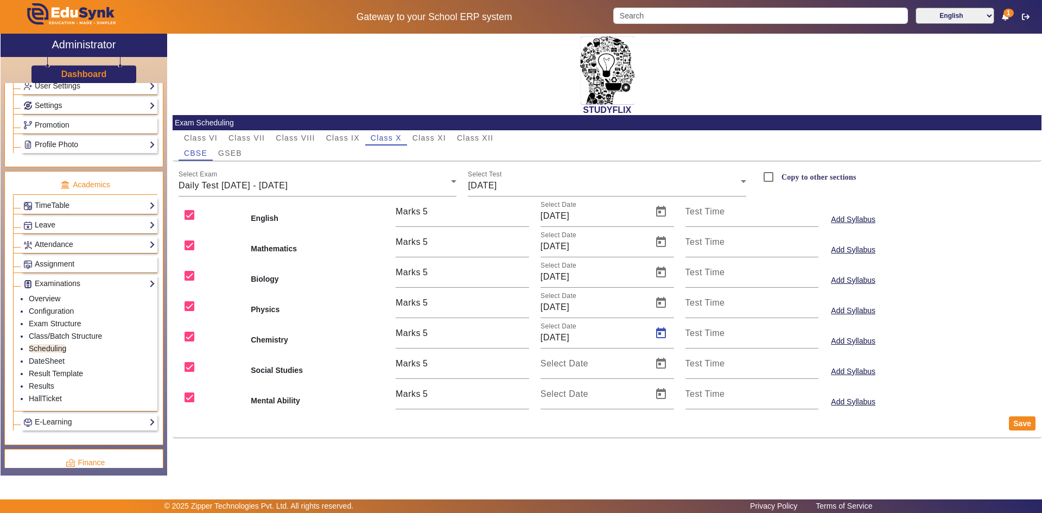
type input "[DATE]"
click at [663, 367] on span "Open calendar" at bounding box center [661, 364] width 26 height 26
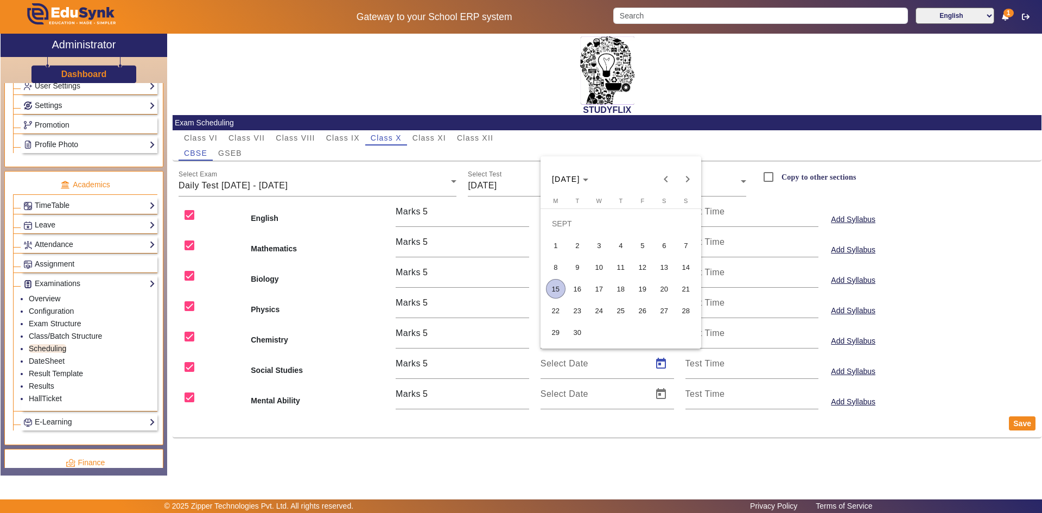
click at [615, 424] on div at bounding box center [521, 256] width 1042 height 513
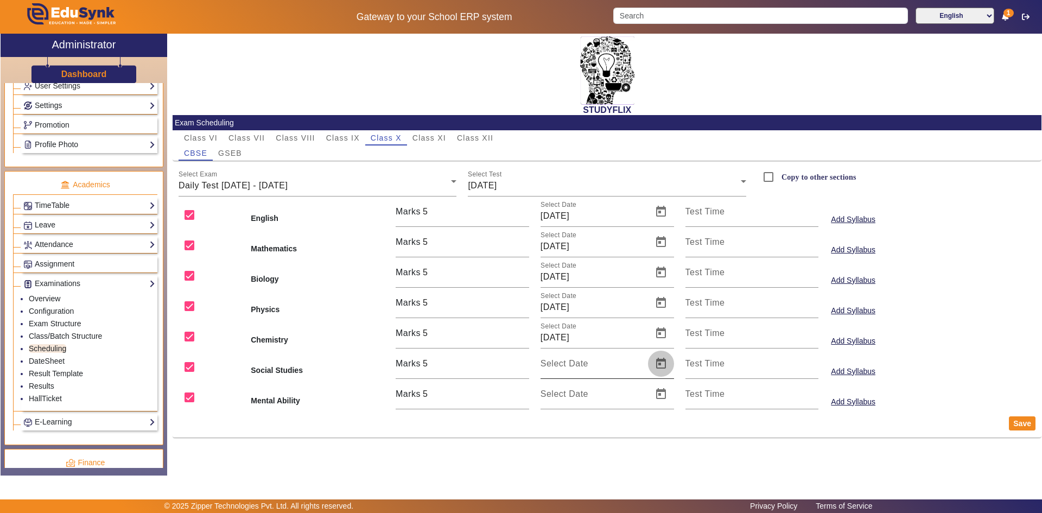
click at [659, 363] on span "Open calendar" at bounding box center [661, 364] width 26 height 26
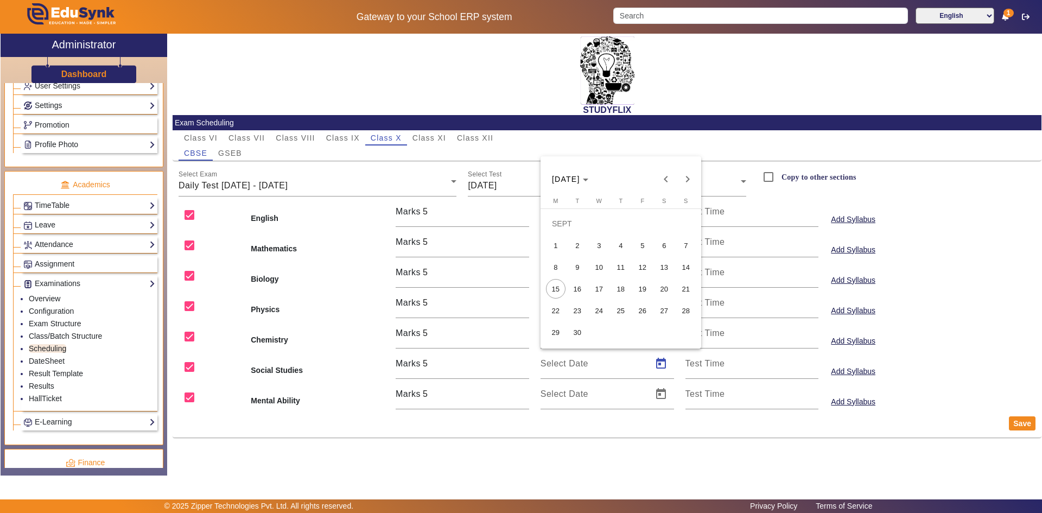
click at [604, 290] on span "17" at bounding box center [599, 289] width 20 height 20
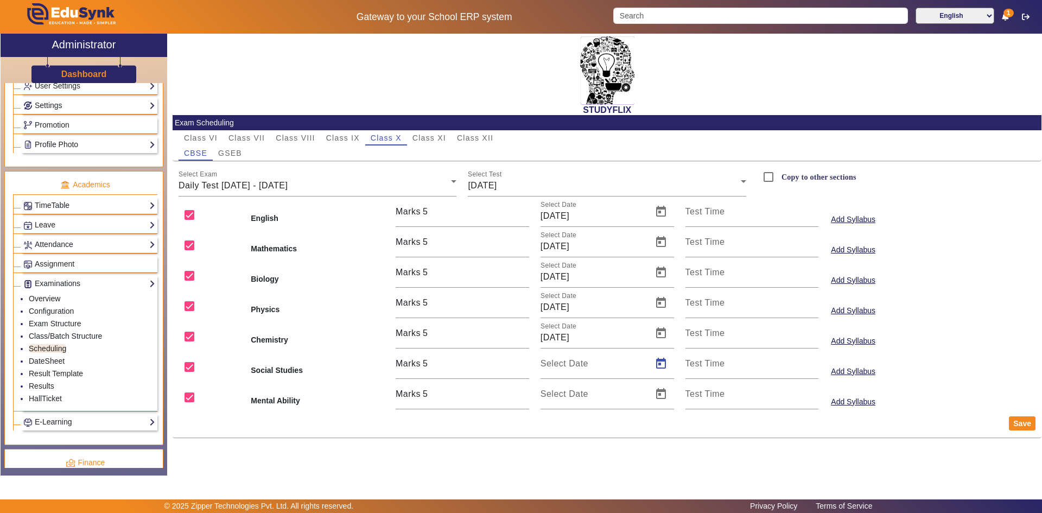
type input "[DATE]"
click at [659, 397] on span "Open calendar" at bounding box center [661, 394] width 26 height 26
click at [601, 319] on span "17" at bounding box center [599, 319] width 20 height 20
type input "[DATE]"
click at [798, 174] on label "Copy to other sections" at bounding box center [817, 177] width 77 height 9
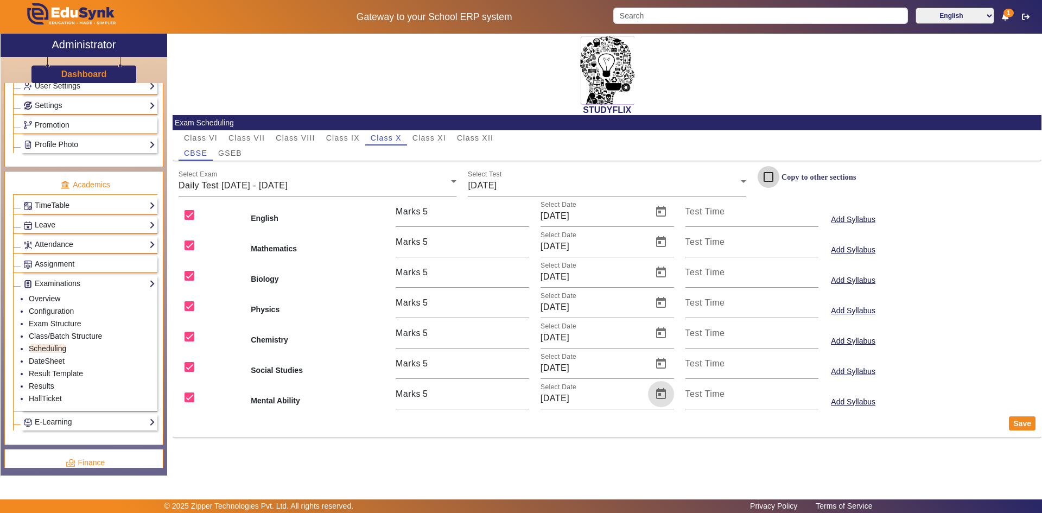
click at [779, 174] on input "Copy to other sections" at bounding box center [769, 177] width 22 height 22
click at [1020, 427] on button "Save" at bounding box center [1022, 423] width 27 height 14
click at [766, 175] on input "Copy to other sections" at bounding box center [769, 177] width 22 height 22
click at [228, 154] on span "GSEB" at bounding box center [230, 153] width 24 height 8
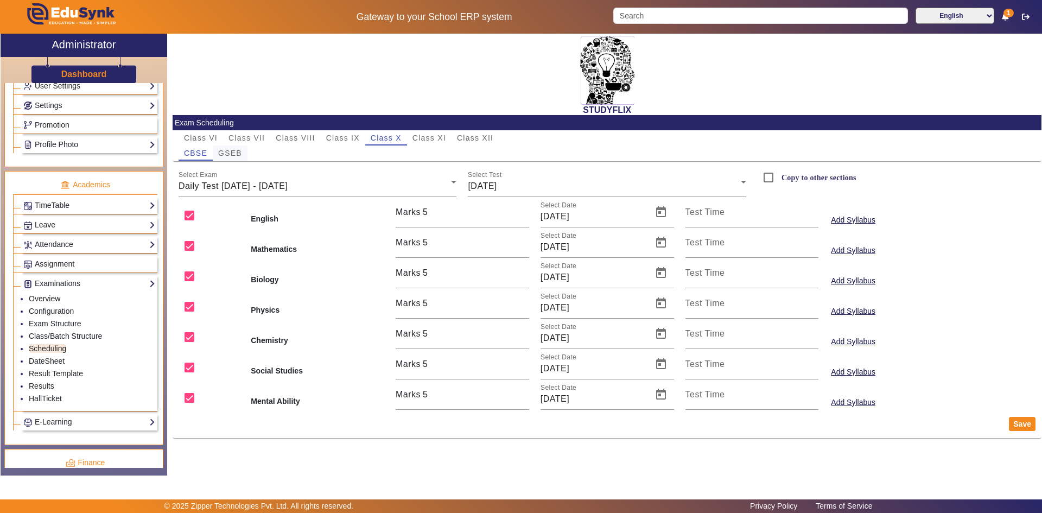
checkbox input "false"
click at [273, 188] on div "Weekly Test" at bounding box center [315, 185] width 273 height 13
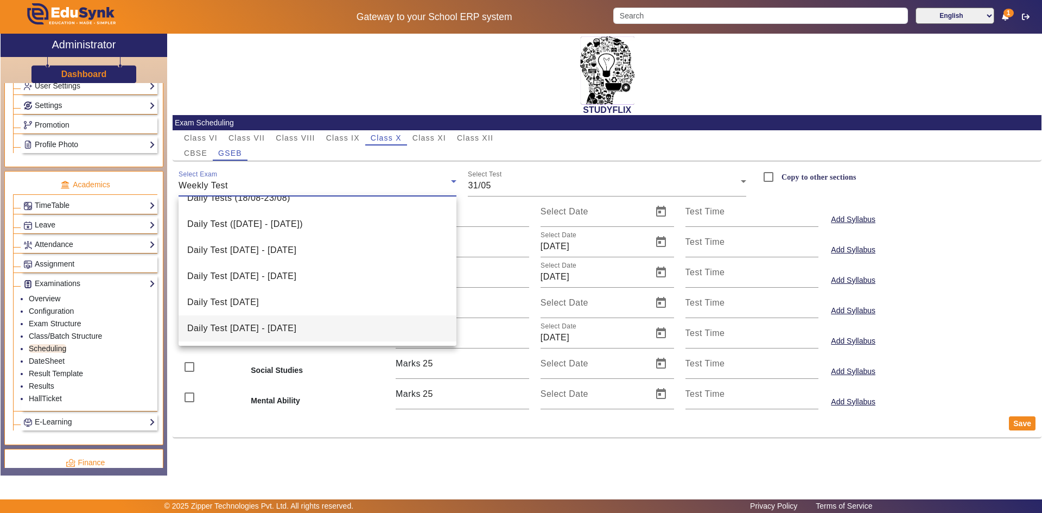
click at [286, 330] on span "Daily Test [DATE] - [DATE]" at bounding box center [241, 328] width 109 height 13
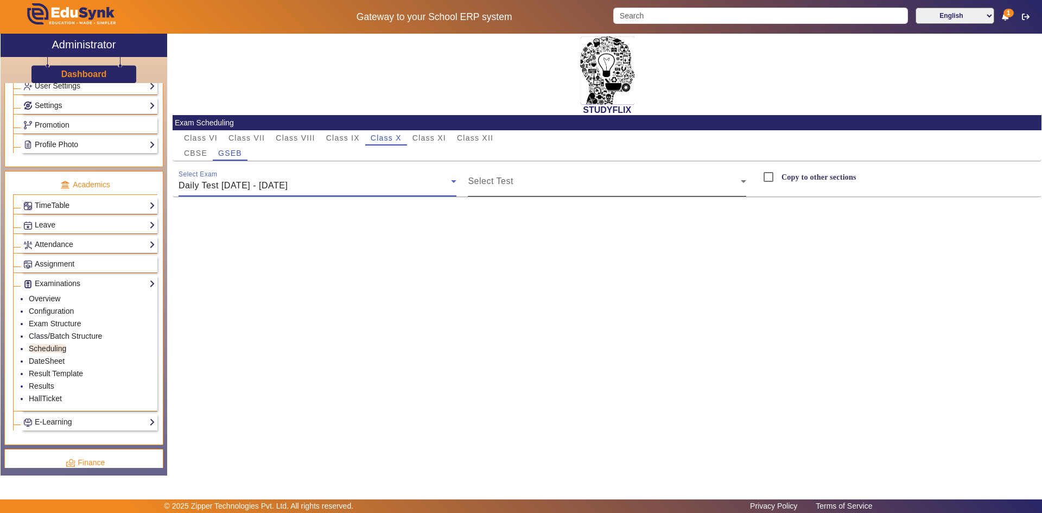
click at [482, 181] on span at bounding box center [604, 185] width 273 height 13
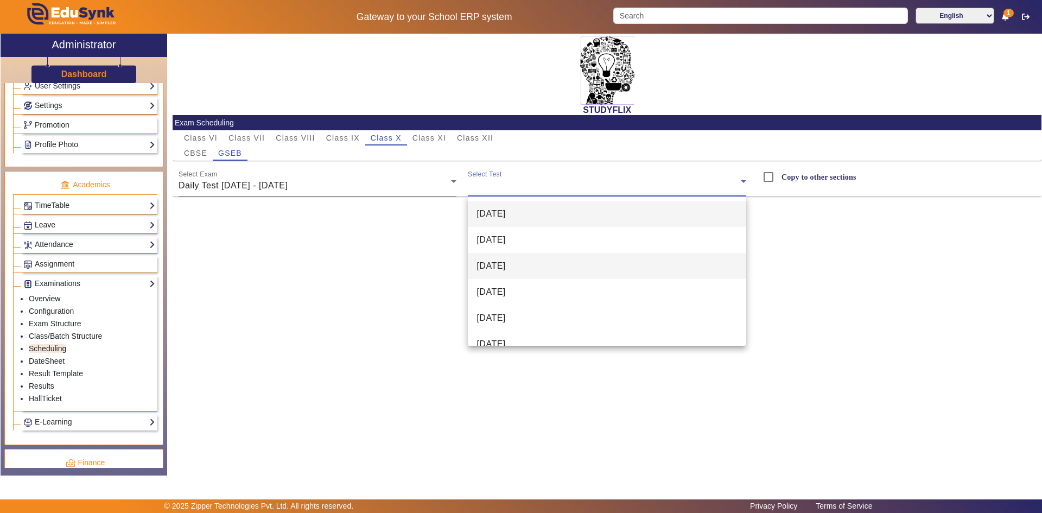
click at [496, 262] on span "[DATE]" at bounding box center [491, 265] width 29 height 13
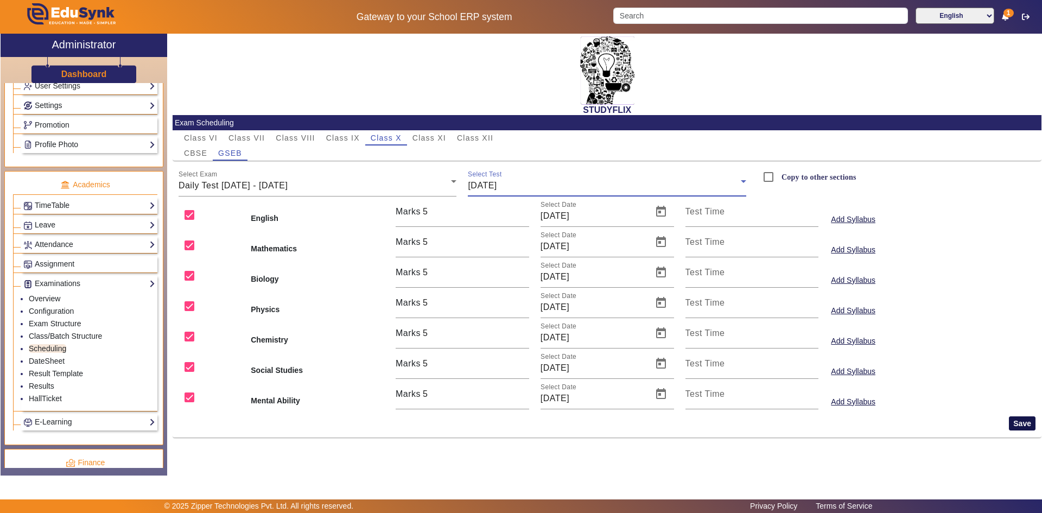
click at [1013, 424] on button "Save" at bounding box center [1022, 423] width 27 height 14
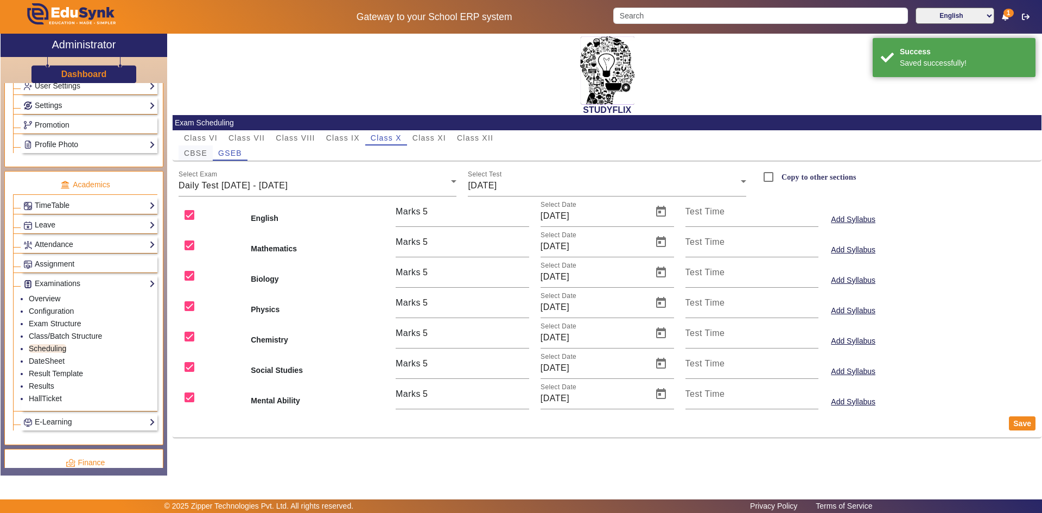
click at [189, 150] on span "CBSE" at bounding box center [195, 153] width 23 height 8
click at [327, 184] on div "Weekly Test" at bounding box center [315, 185] width 273 height 13
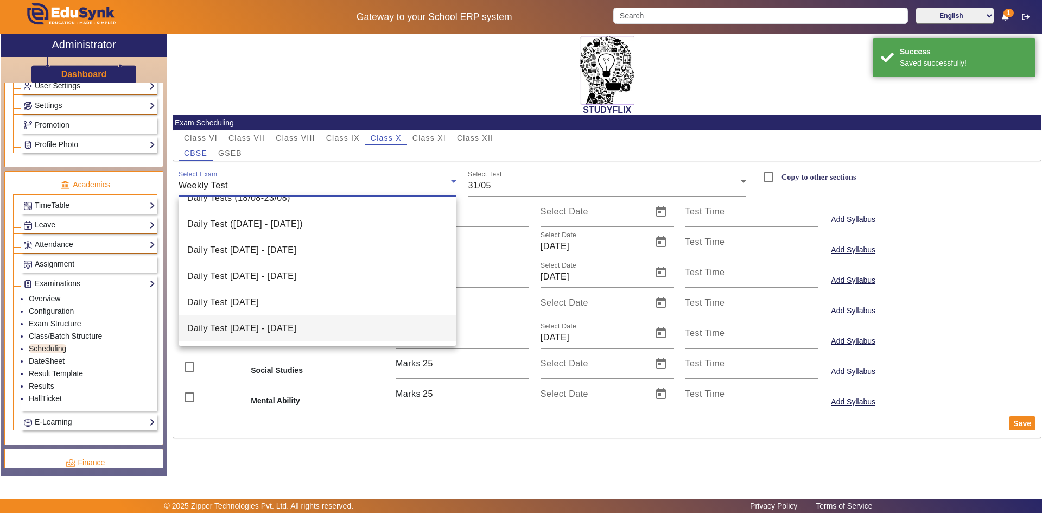
click at [300, 318] on mat-option "Daily Test [DATE] - [DATE]" at bounding box center [318, 328] width 278 height 26
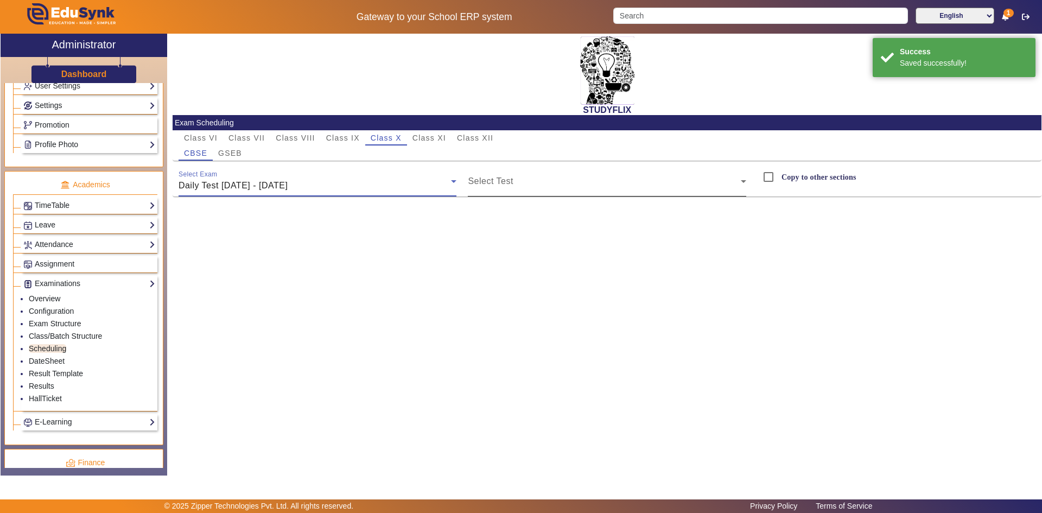
click at [503, 189] on span at bounding box center [604, 185] width 273 height 13
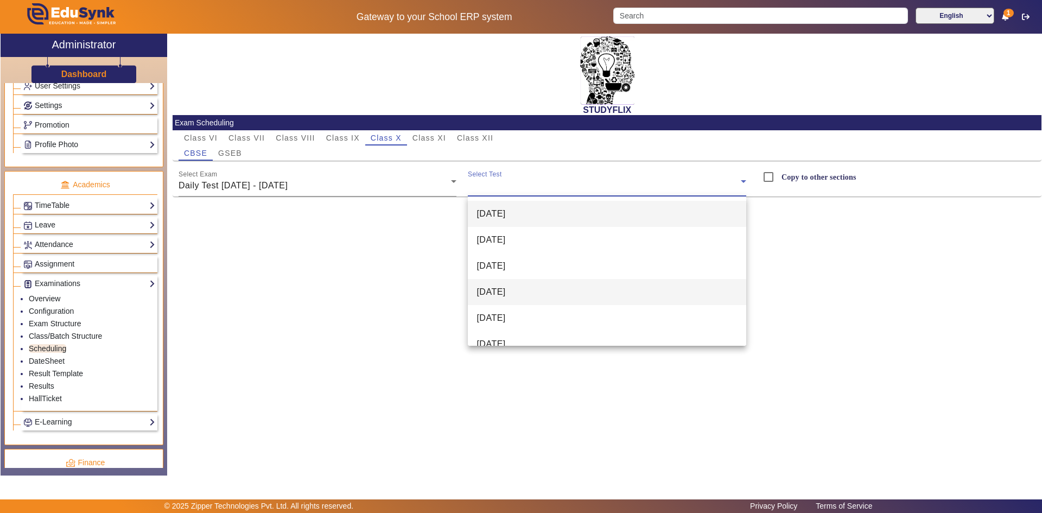
click at [498, 290] on span "[DATE]" at bounding box center [491, 292] width 29 height 13
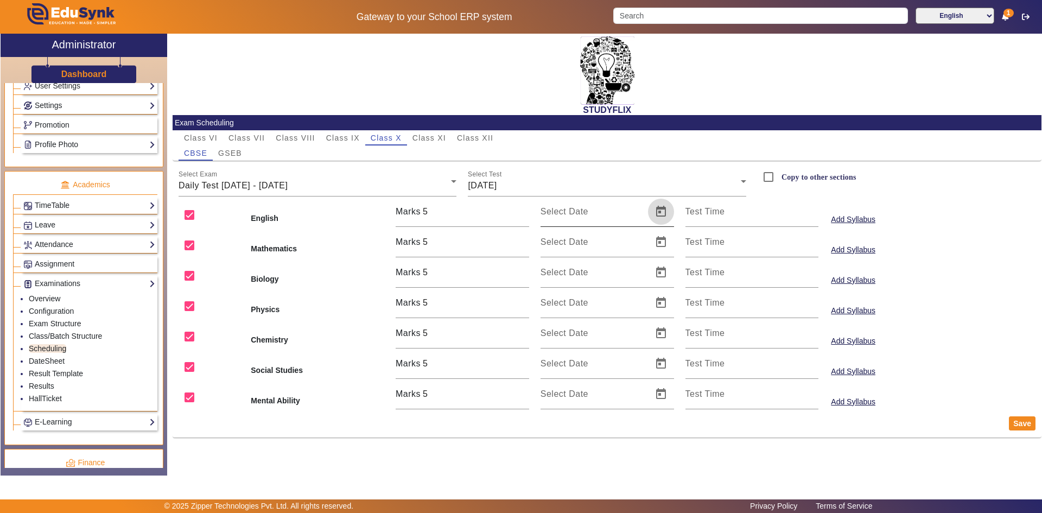
click at [659, 214] on span "Open calendar" at bounding box center [661, 212] width 26 height 26
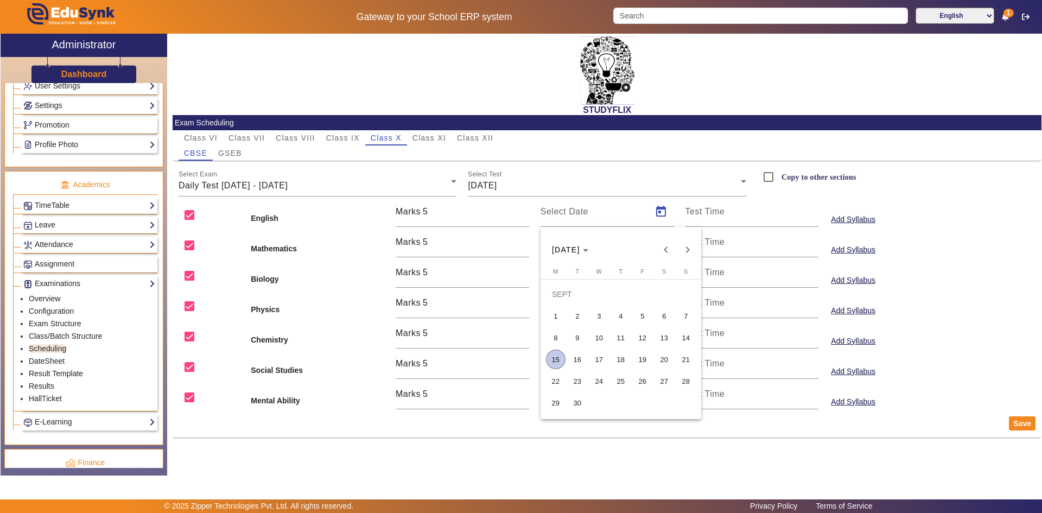
click at [618, 357] on span "18" at bounding box center [621, 360] width 20 height 20
type input "[DATE]"
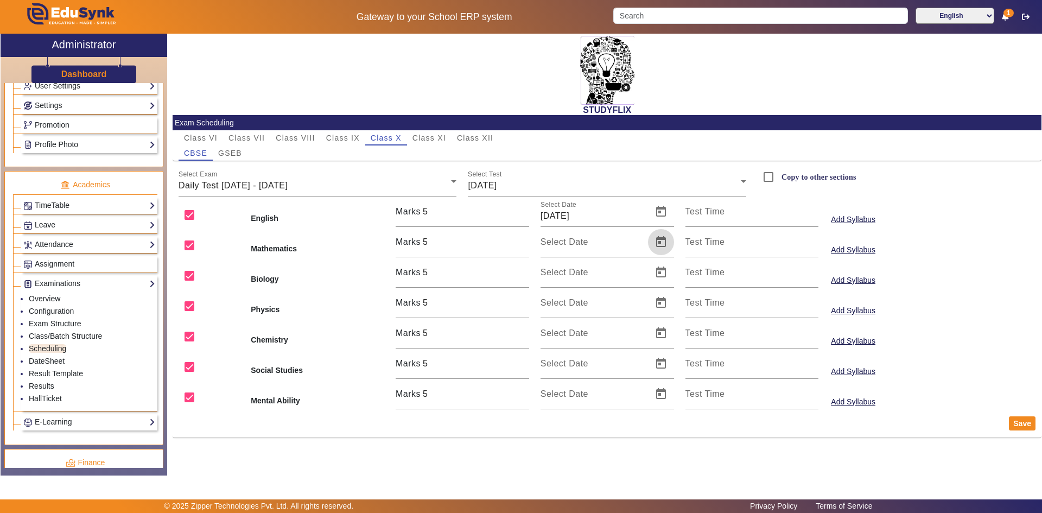
click at [661, 244] on span "Open calendar" at bounding box center [661, 242] width 26 height 26
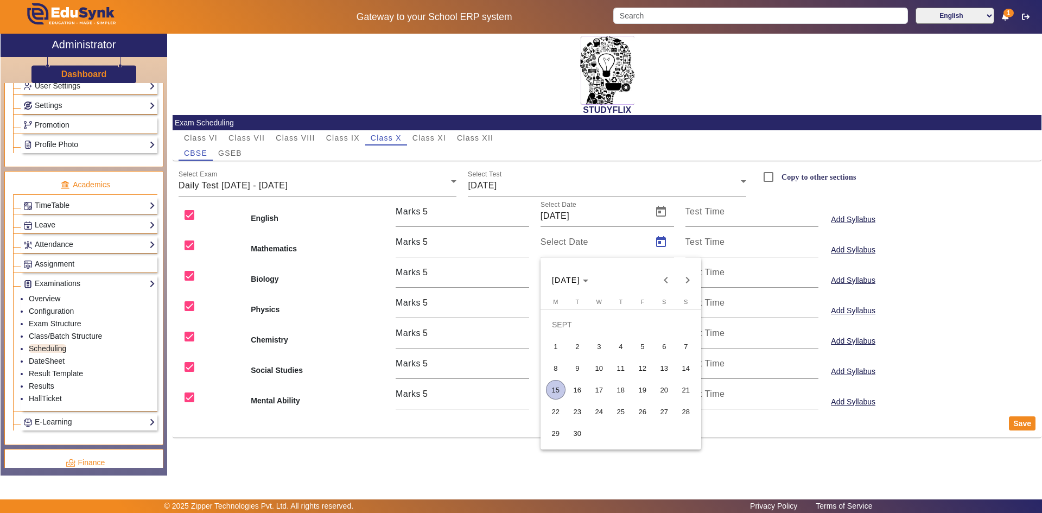
click at [620, 386] on span "18" at bounding box center [621, 390] width 20 height 20
type input "[DATE]"
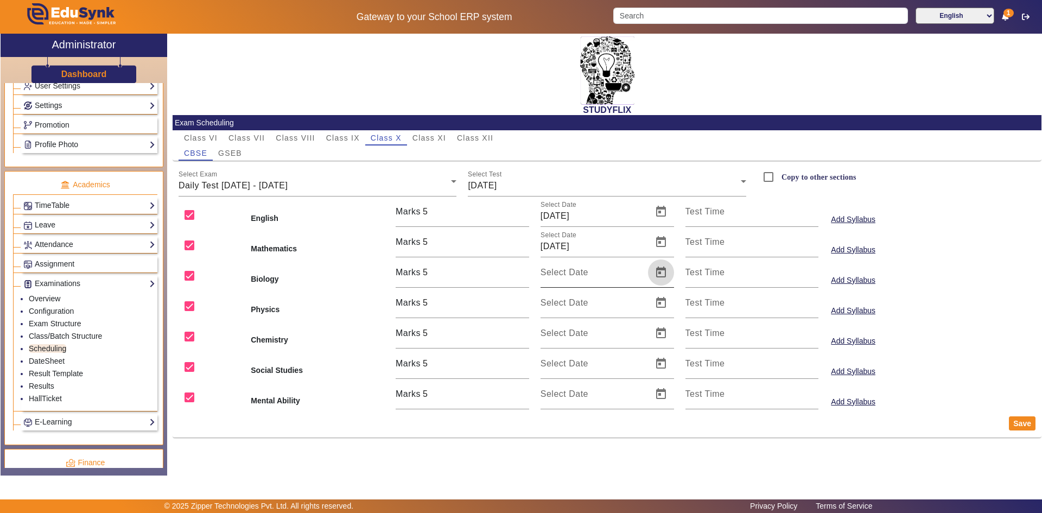
click at [661, 276] on span "Open calendar" at bounding box center [661, 272] width 26 height 26
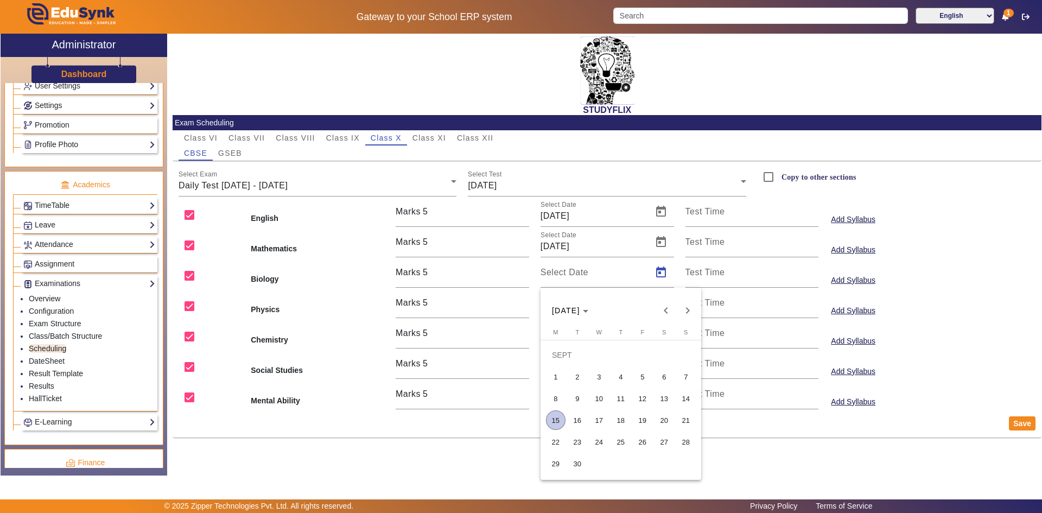
click at [625, 418] on span "18" at bounding box center [621, 420] width 20 height 20
type input "[DATE]"
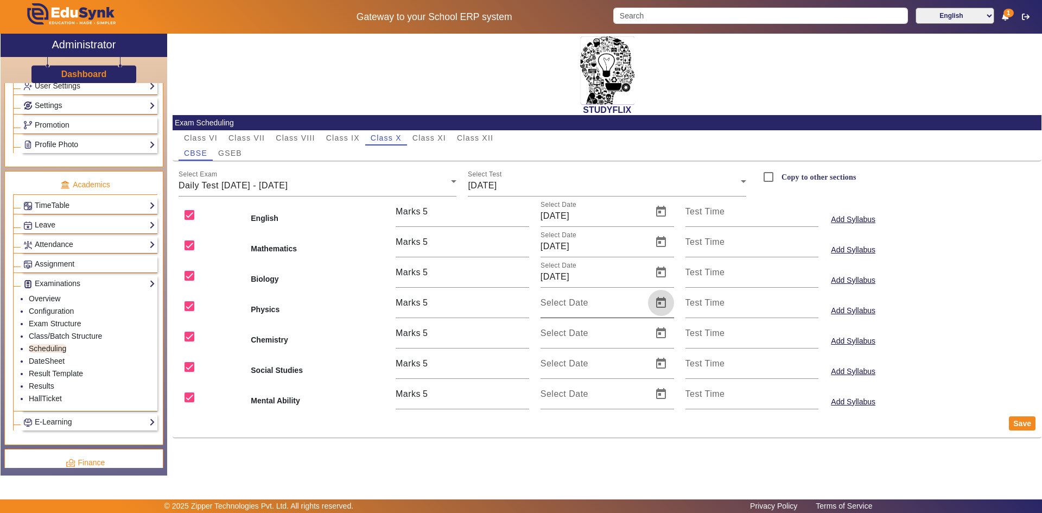
click at [658, 309] on span "Open calendar" at bounding box center [661, 303] width 26 height 26
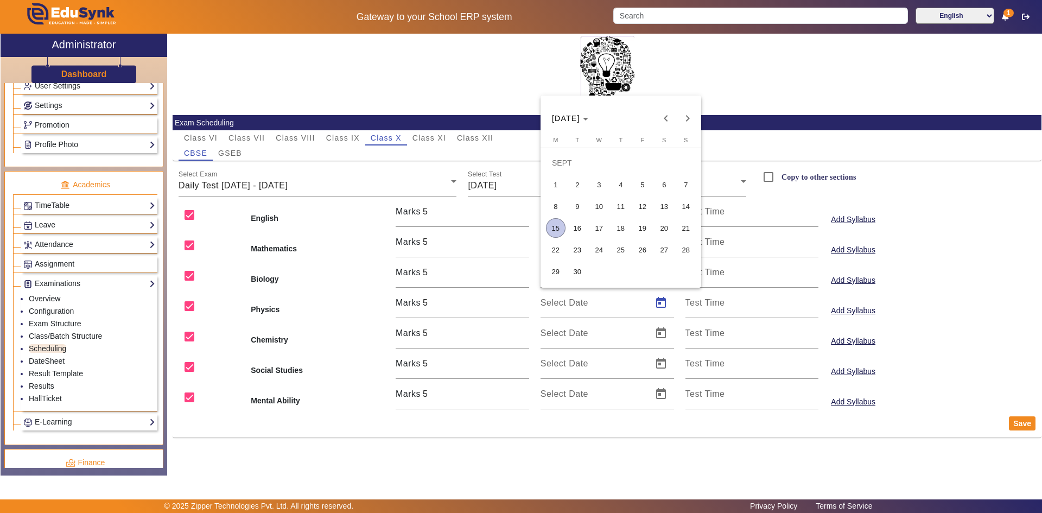
click at [619, 225] on span "18" at bounding box center [621, 228] width 20 height 20
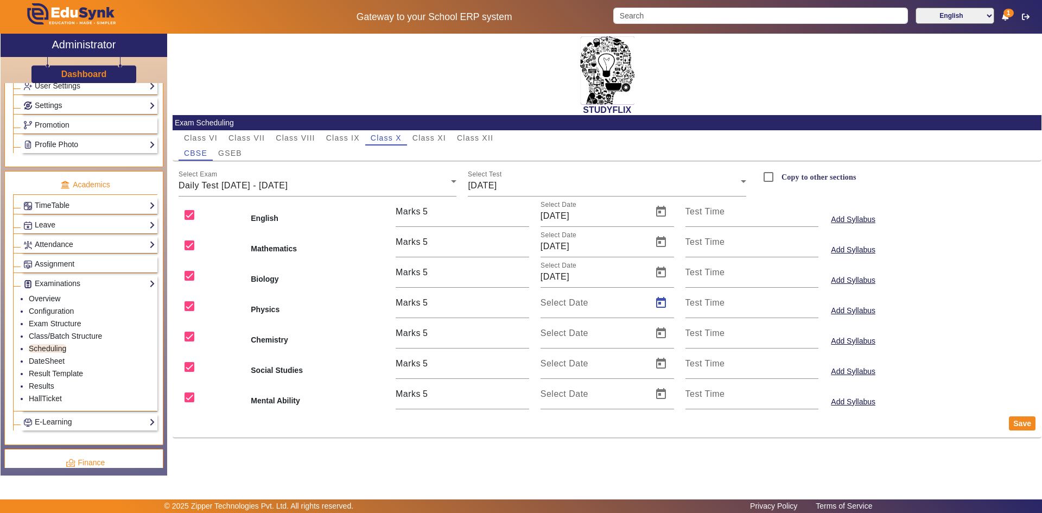
type input "[DATE]"
click at [660, 335] on span "Open calendar" at bounding box center [661, 333] width 26 height 26
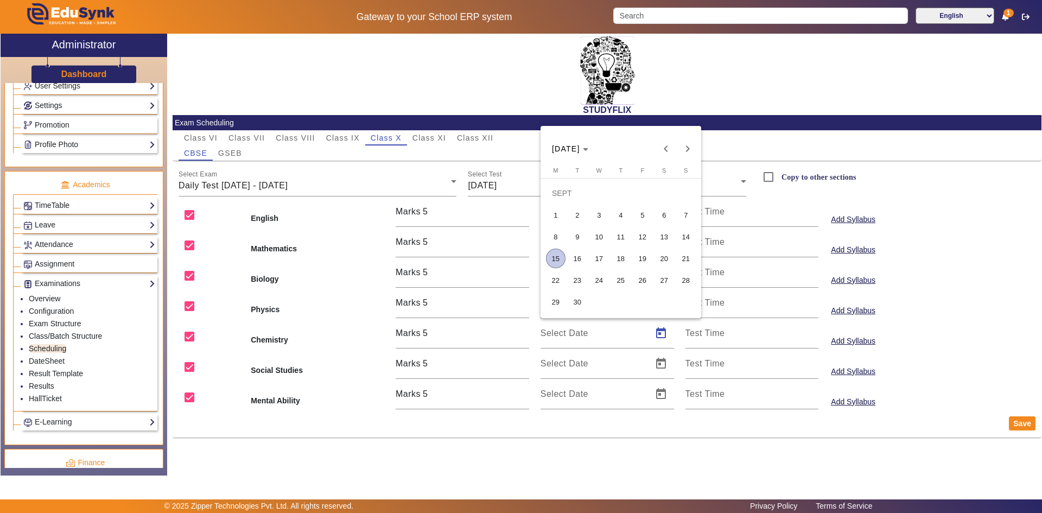
click at [627, 261] on span "18" at bounding box center [621, 259] width 20 height 20
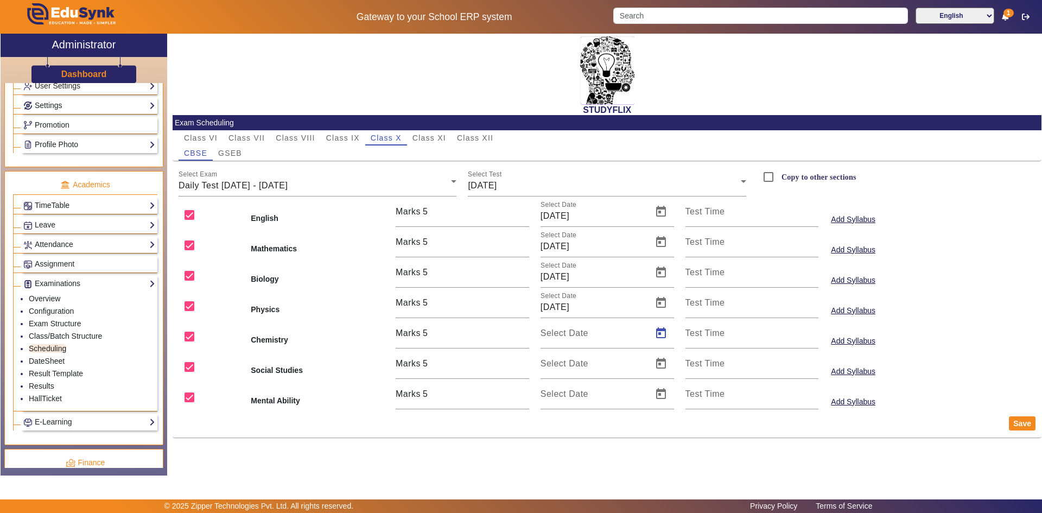
type input "[DATE]"
click at [661, 366] on span "Open calendar" at bounding box center [661, 364] width 26 height 26
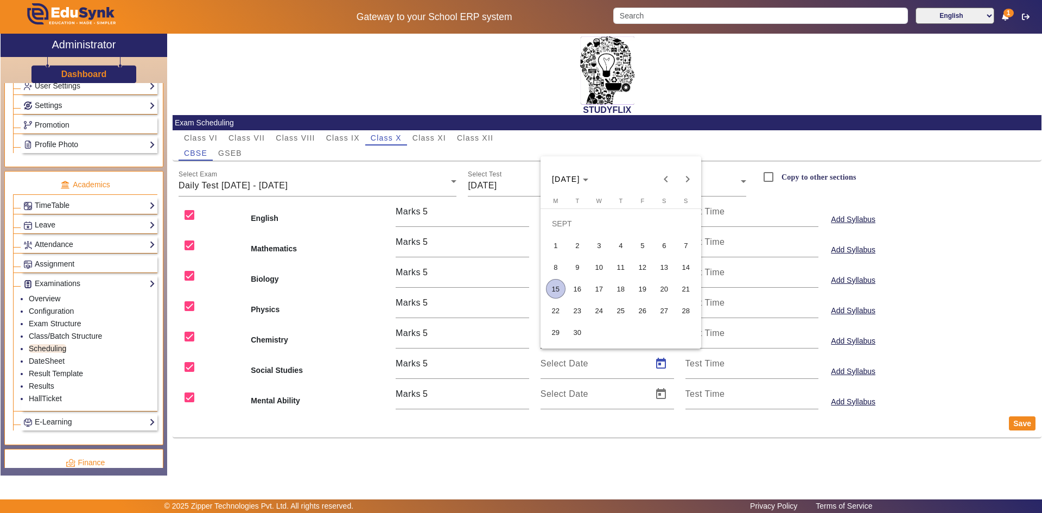
drag, startPoint x: 615, startPoint y: 287, endPoint x: 644, endPoint y: 318, distance: 42.6
click at [614, 286] on span "18" at bounding box center [621, 289] width 20 height 20
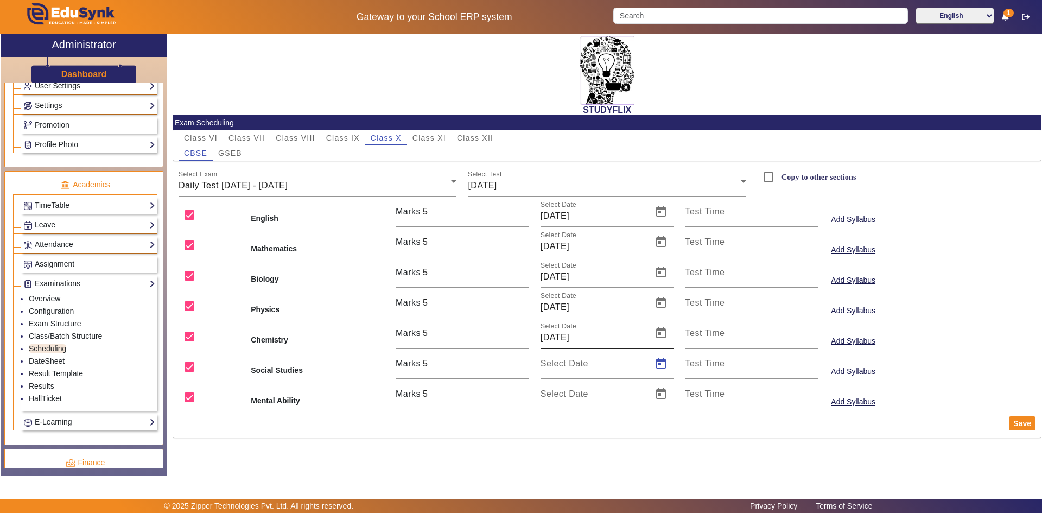
type input "[DATE]"
click at [665, 392] on span "Open calendar" at bounding box center [661, 394] width 26 height 26
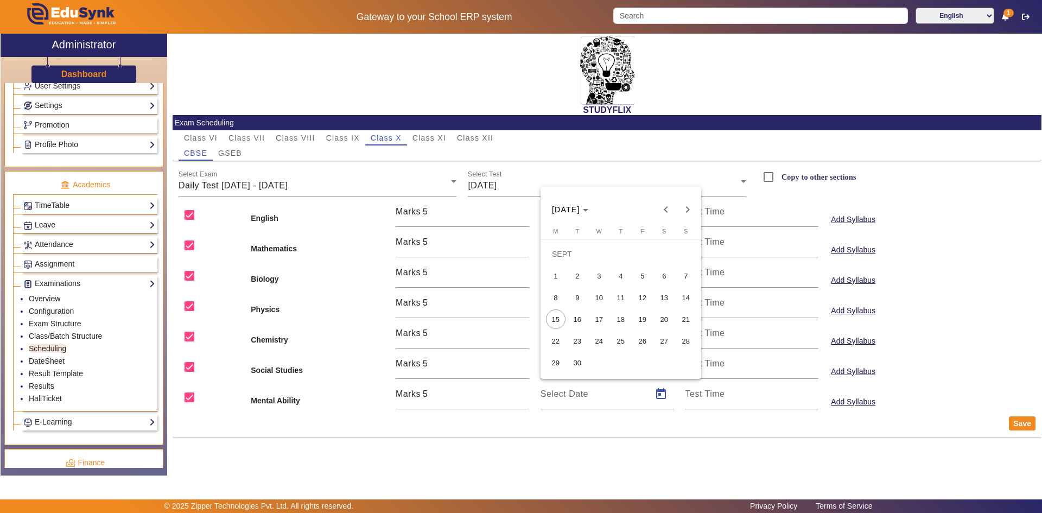
click at [627, 316] on span "18" at bounding box center [621, 319] width 20 height 20
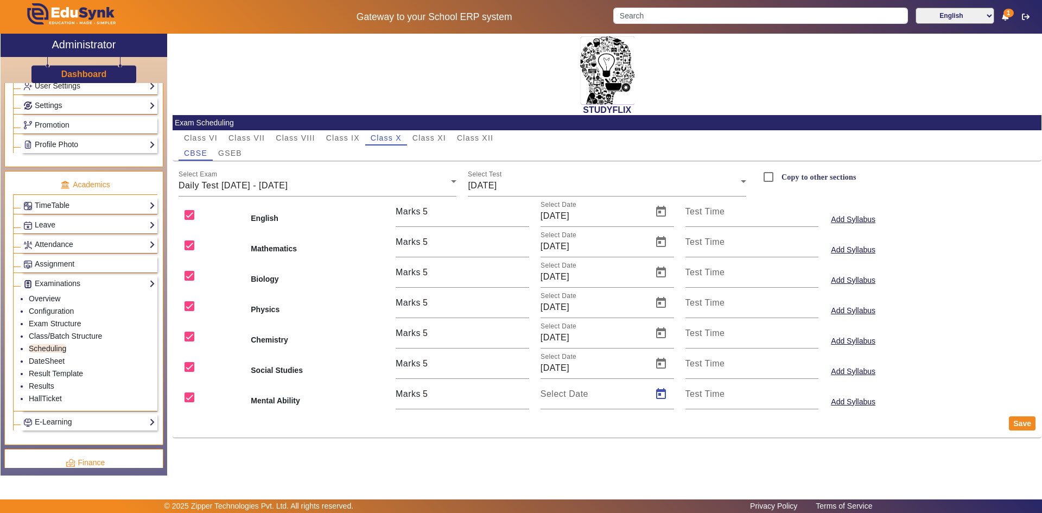
type input "[DATE]"
click at [1016, 420] on button "Save" at bounding box center [1022, 423] width 27 height 14
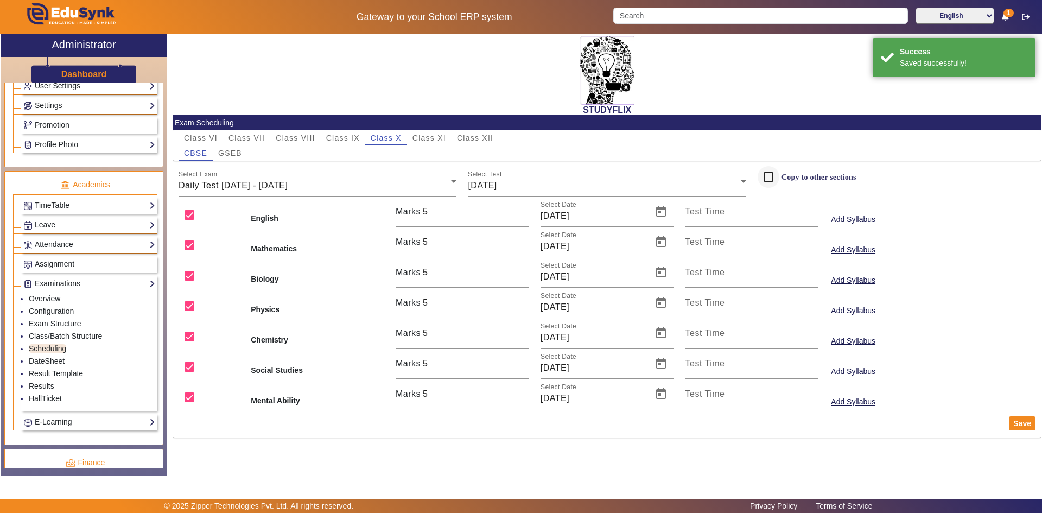
click at [781, 177] on div at bounding box center [769, 177] width 26 height 26
click at [1020, 423] on button "Save" at bounding box center [1022, 423] width 27 height 14
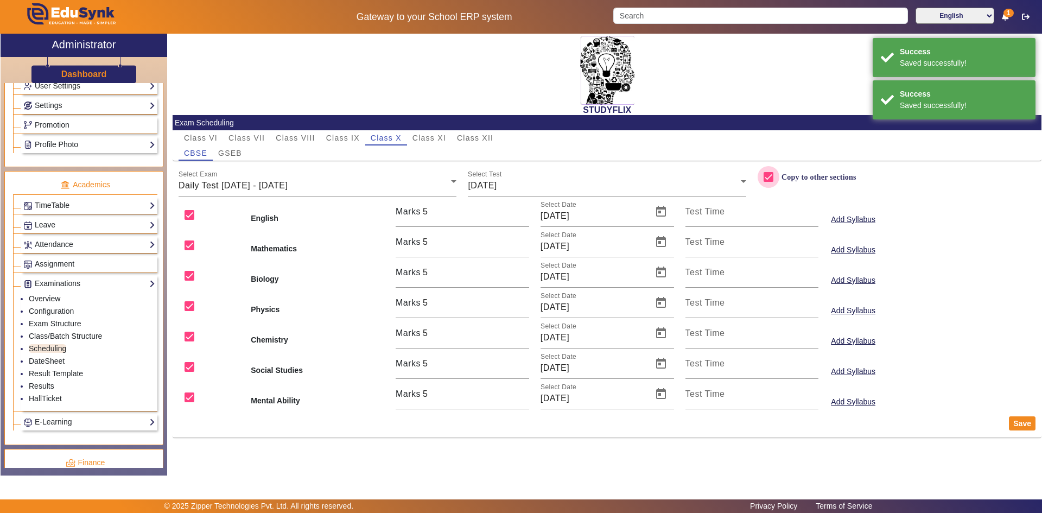
click at [765, 176] on input "Copy to other sections" at bounding box center [769, 177] width 22 height 22
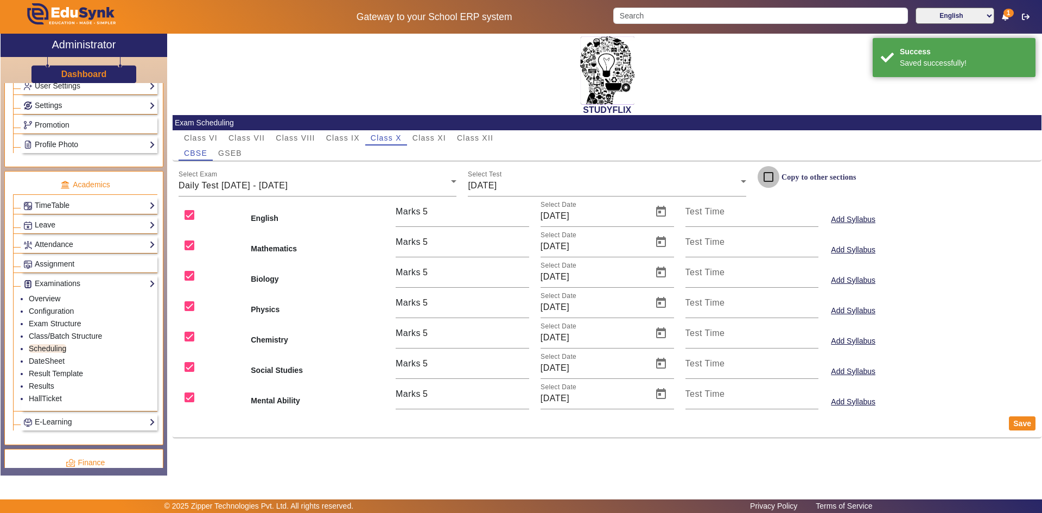
click at [765, 176] on input "Copy to other sections" at bounding box center [769, 177] width 22 height 22
click at [237, 148] on span "GSEB" at bounding box center [230, 152] width 24 height 15
checkbox input "false"
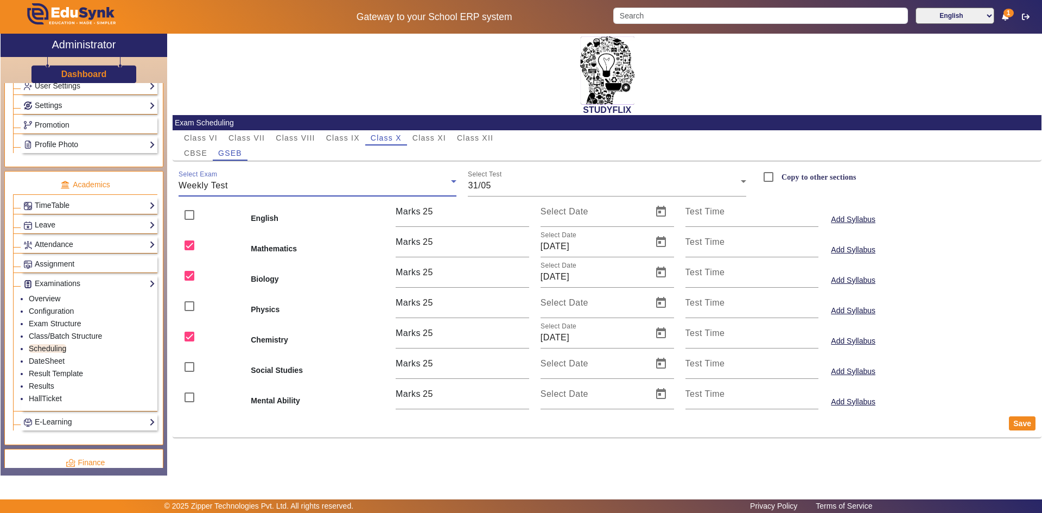
click at [236, 185] on div "Weekly Test" at bounding box center [315, 185] width 273 height 13
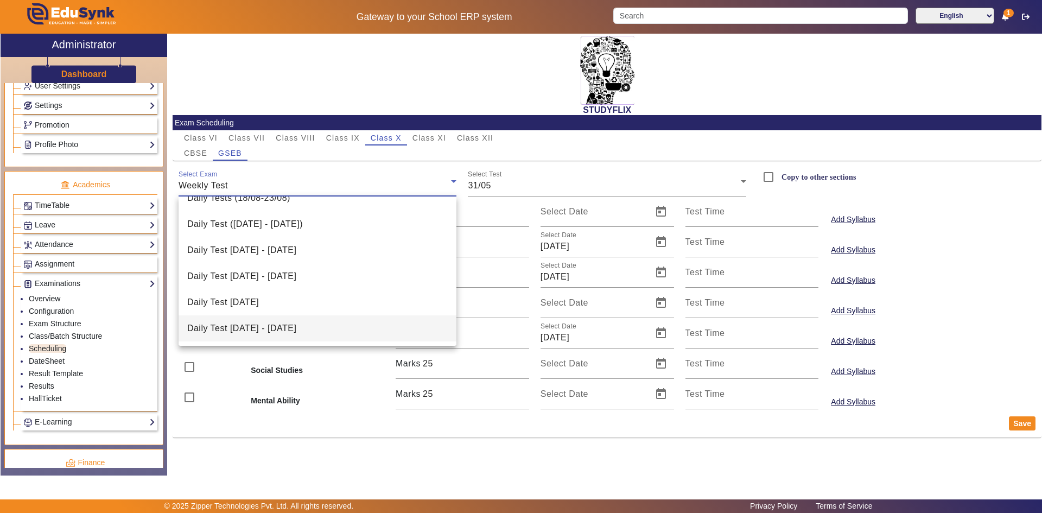
click at [274, 329] on span "Daily Test [DATE] - [DATE]" at bounding box center [241, 328] width 109 height 13
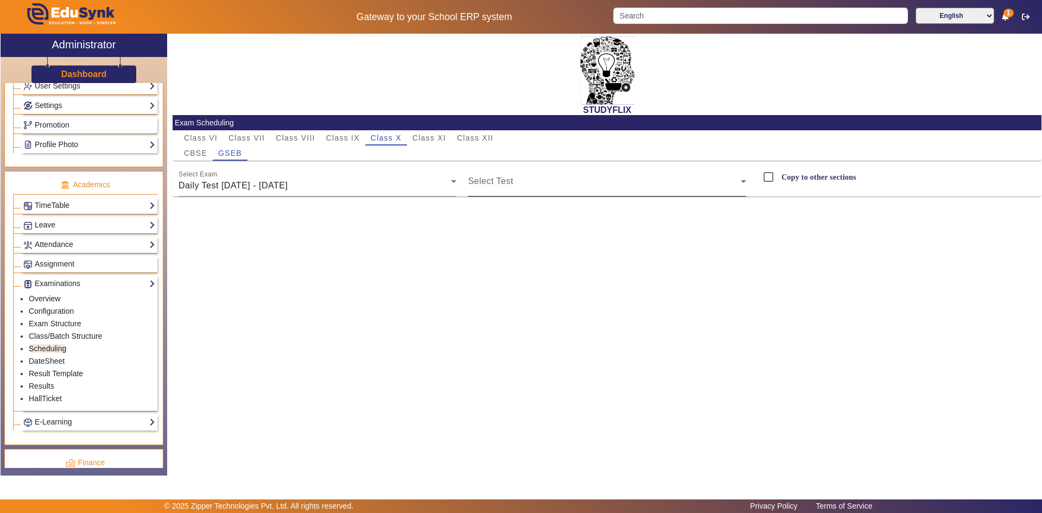
click at [488, 176] on div "Select Test" at bounding box center [607, 181] width 278 height 30
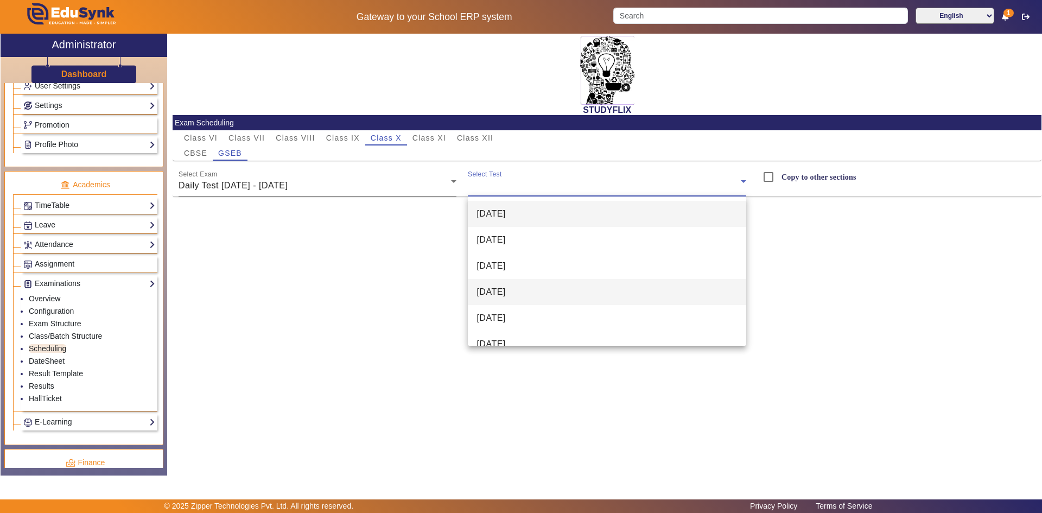
click at [494, 294] on span "[DATE]" at bounding box center [491, 292] width 29 height 13
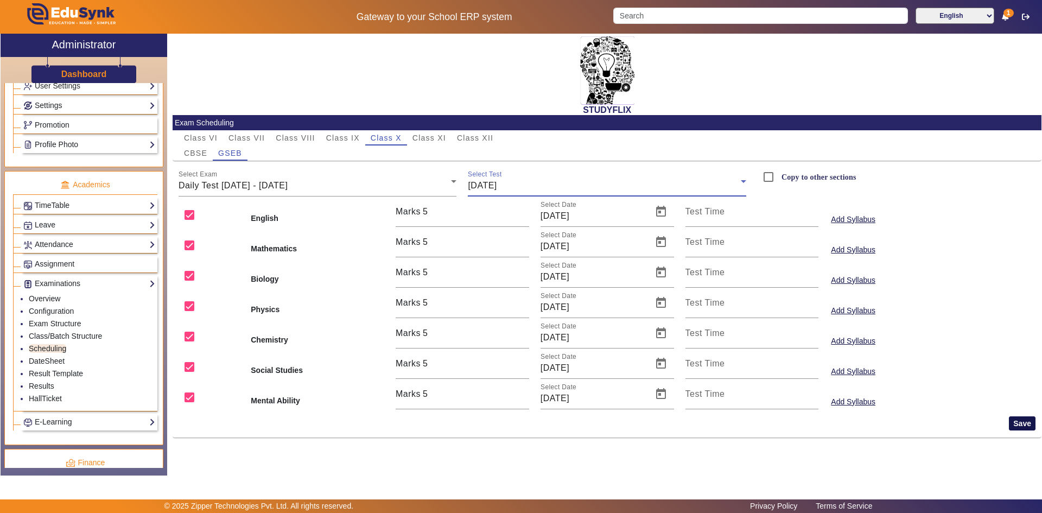
click at [1022, 425] on button "Save" at bounding box center [1022, 423] width 27 height 14
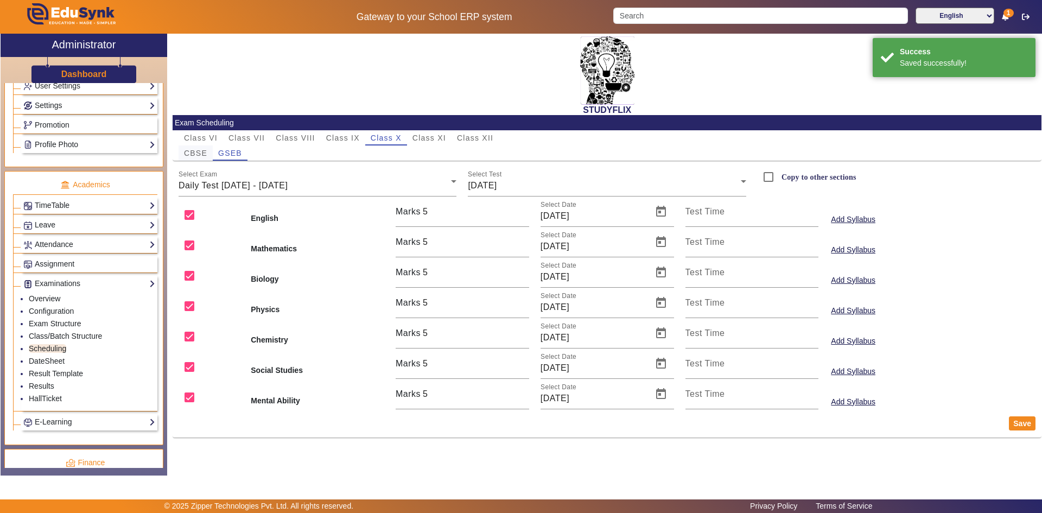
click at [196, 151] on span "CBSE" at bounding box center [195, 153] width 23 height 8
click at [213, 175] on mat-label "Select Exam" at bounding box center [198, 174] width 39 height 7
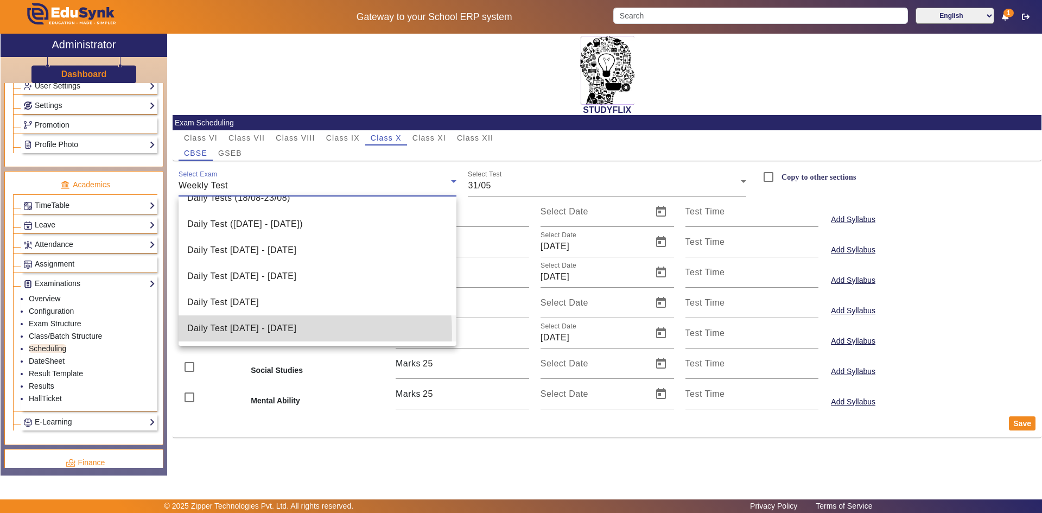
click at [228, 334] on span "Daily Test [DATE] - [DATE]" at bounding box center [241, 328] width 109 height 13
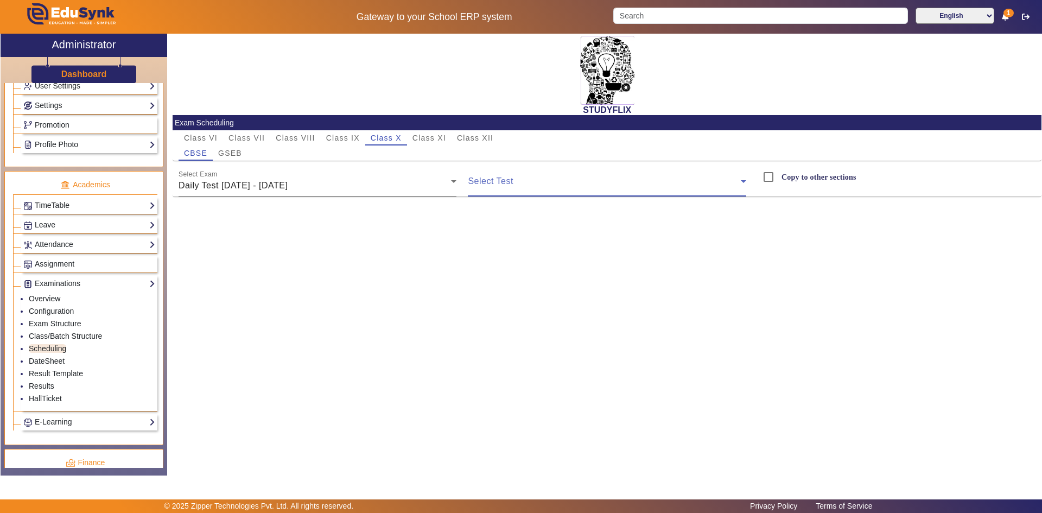
click at [489, 187] on span at bounding box center [604, 185] width 273 height 13
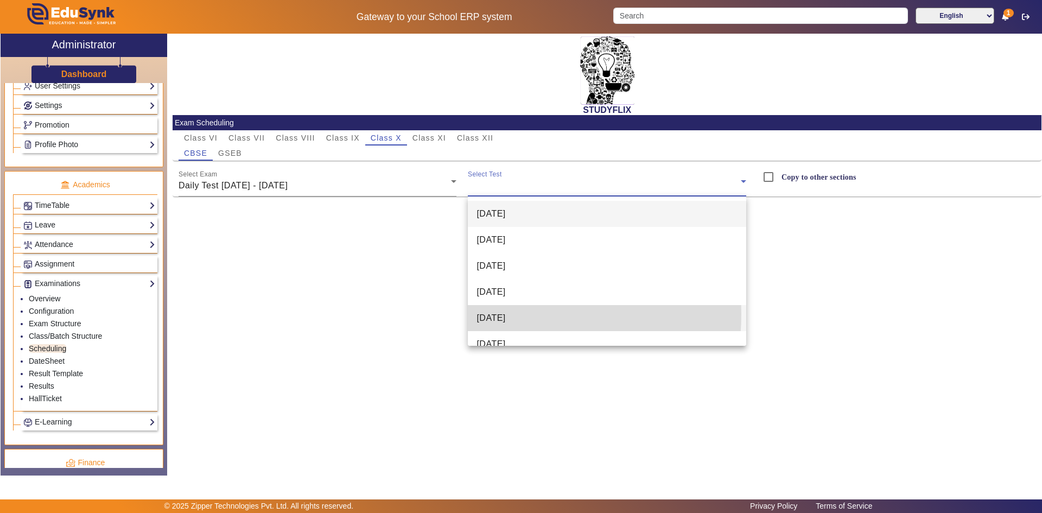
click at [484, 314] on span "[DATE]" at bounding box center [491, 318] width 29 height 13
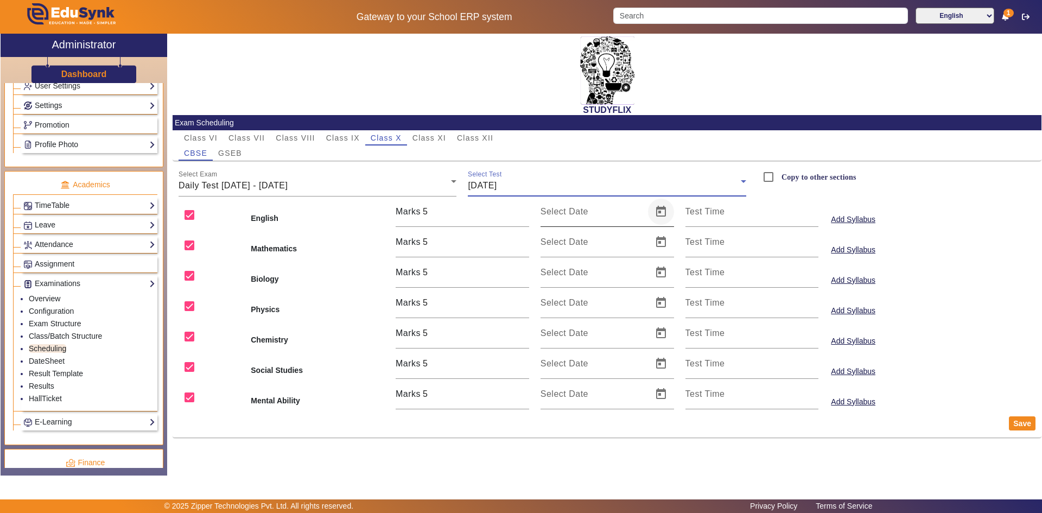
click at [662, 218] on span "Open calendar" at bounding box center [661, 212] width 26 height 26
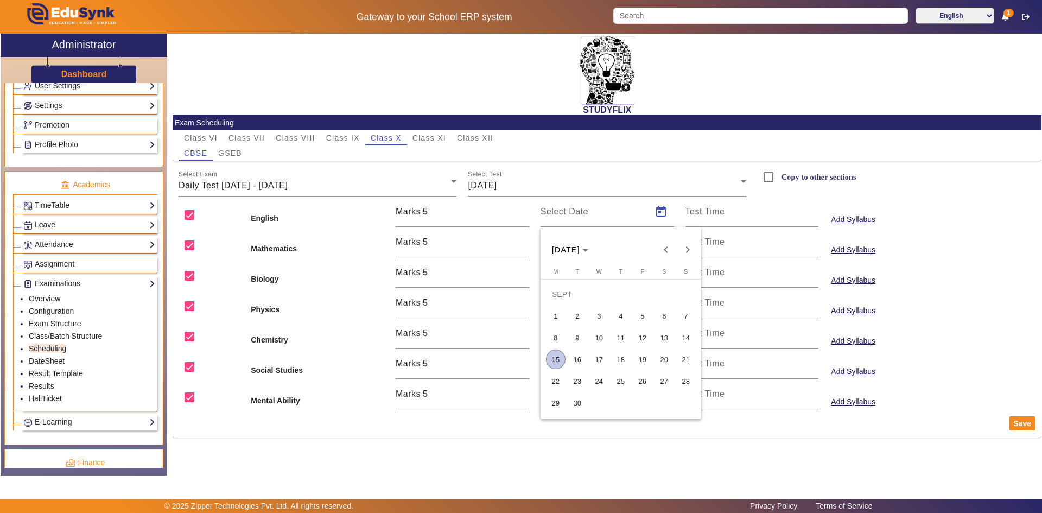
click at [637, 357] on span "19" at bounding box center [643, 360] width 20 height 20
type input "[DATE]"
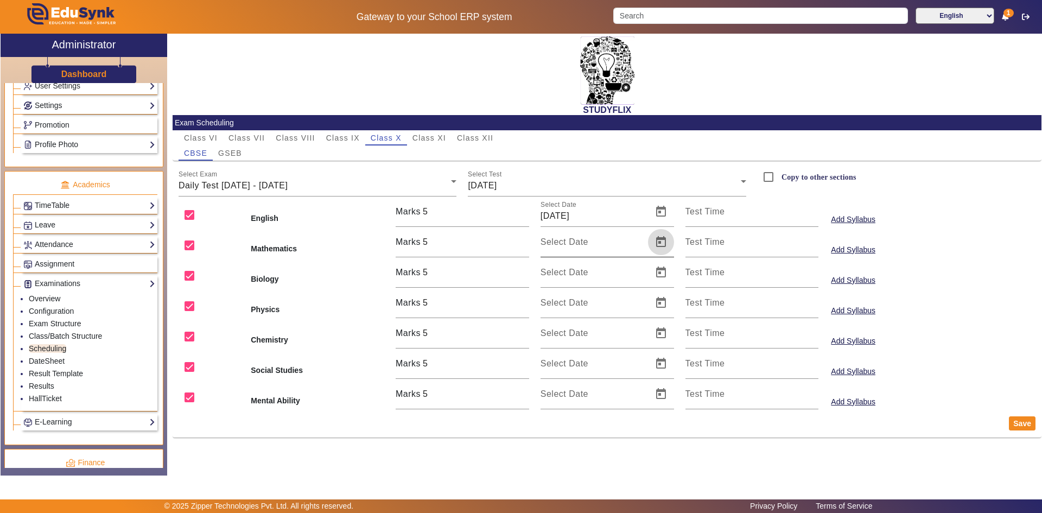
click at [656, 242] on span "Open calendar" at bounding box center [661, 242] width 26 height 26
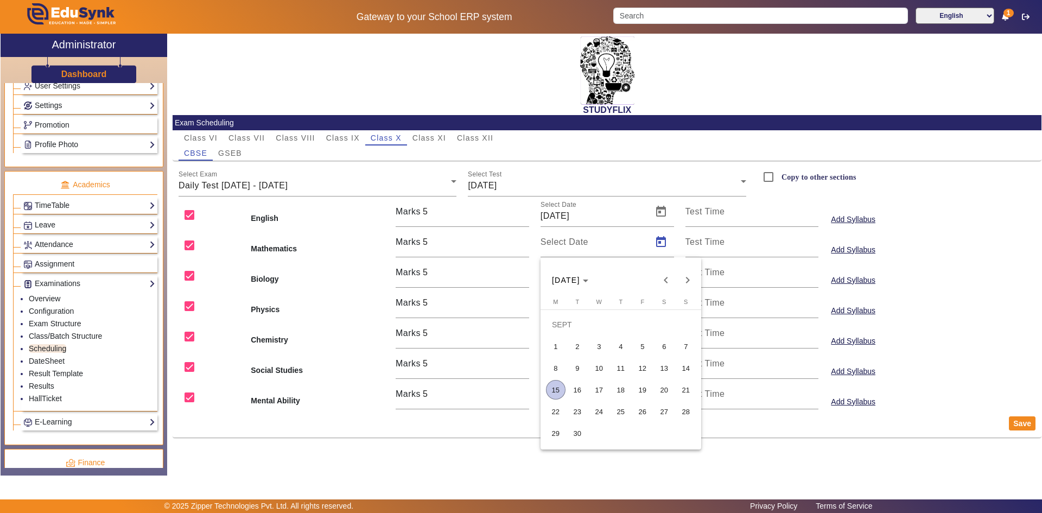
click at [641, 387] on span "19" at bounding box center [643, 390] width 20 height 20
type input "[DATE]"
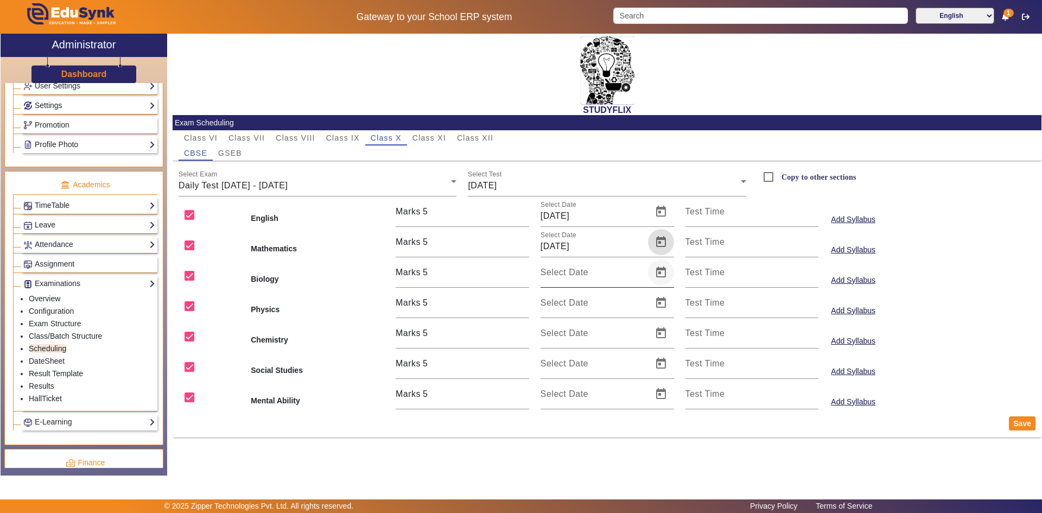
click at [666, 274] on span "Open calendar" at bounding box center [661, 272] width 26 height 26
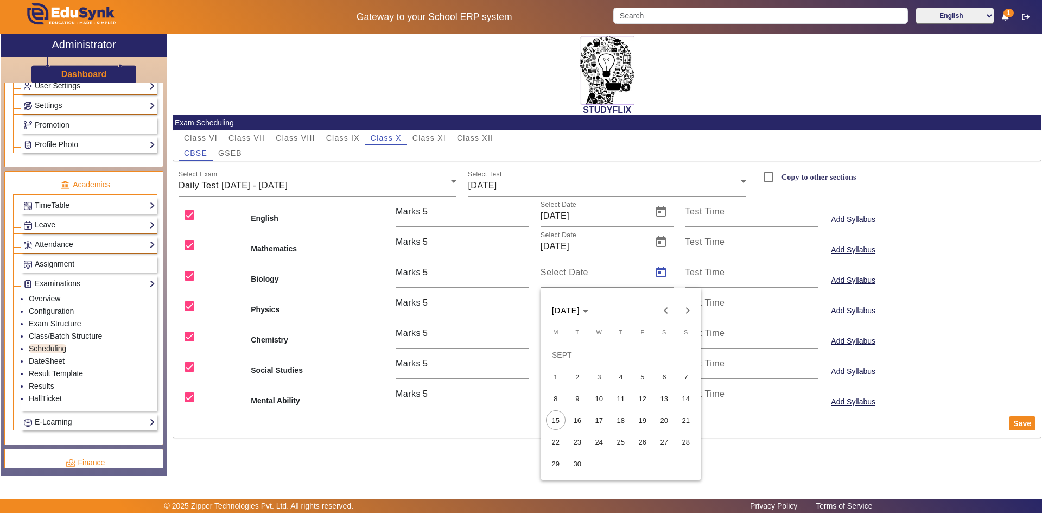
click at [642, 418] on span "19" at bounding box center [643, 420] width 20 height 20
type input "[DATE]"
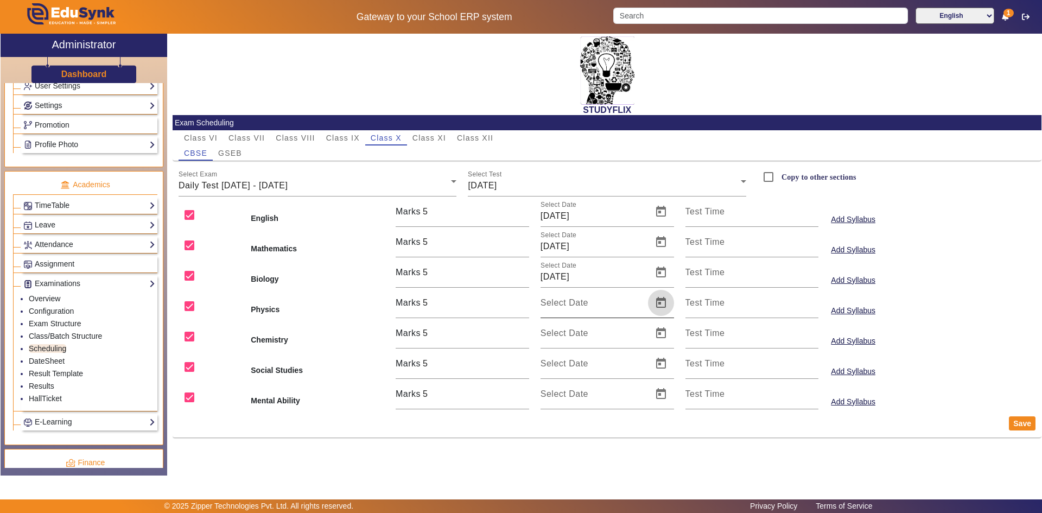
click at [655, 309] on span "Open calendar" at bounding box center [661, 303] width 26 height 26
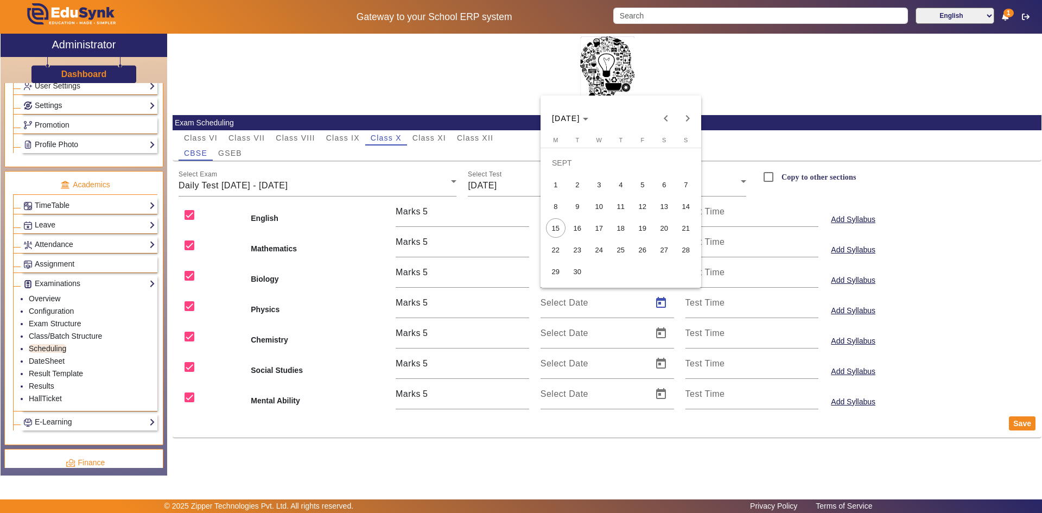
click at [642, 224] on span "19" at bounding box center [643, 228] width 20 height 20
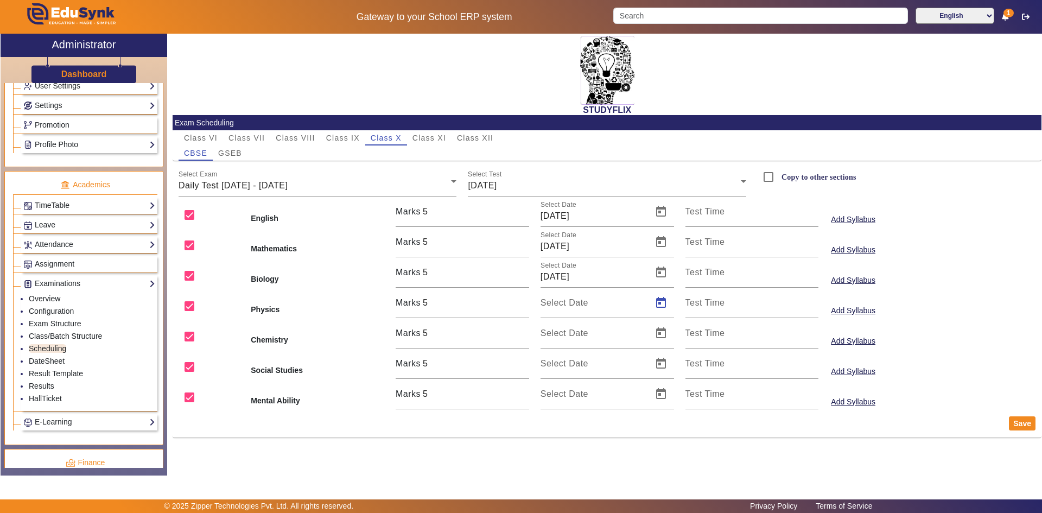
type input "[DATE]"
click at [664, 331] on span "Open calendar" at bounding box center [661, 333] width 26 height 26
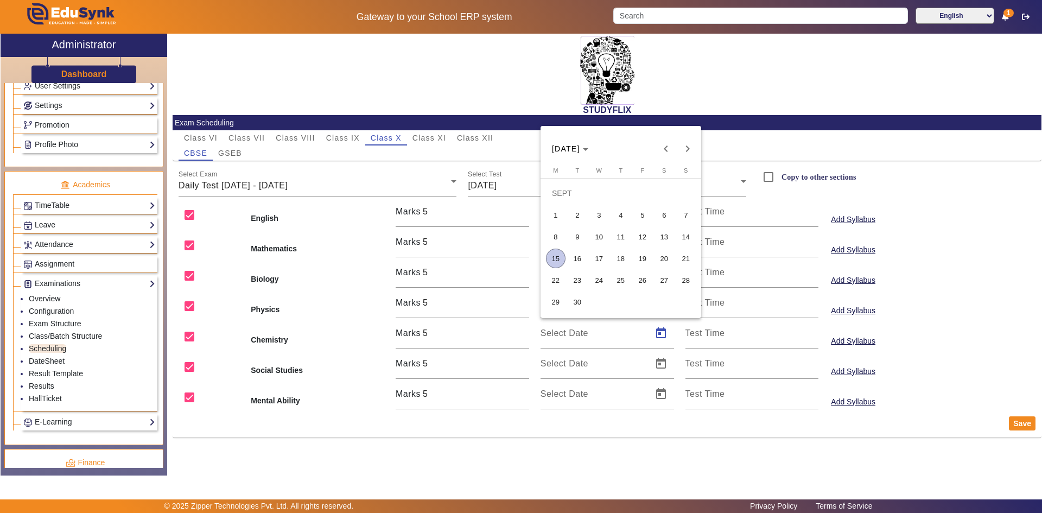
click at [646, 258] on span "19" at bounding box center [643, 259] width 20 height 20
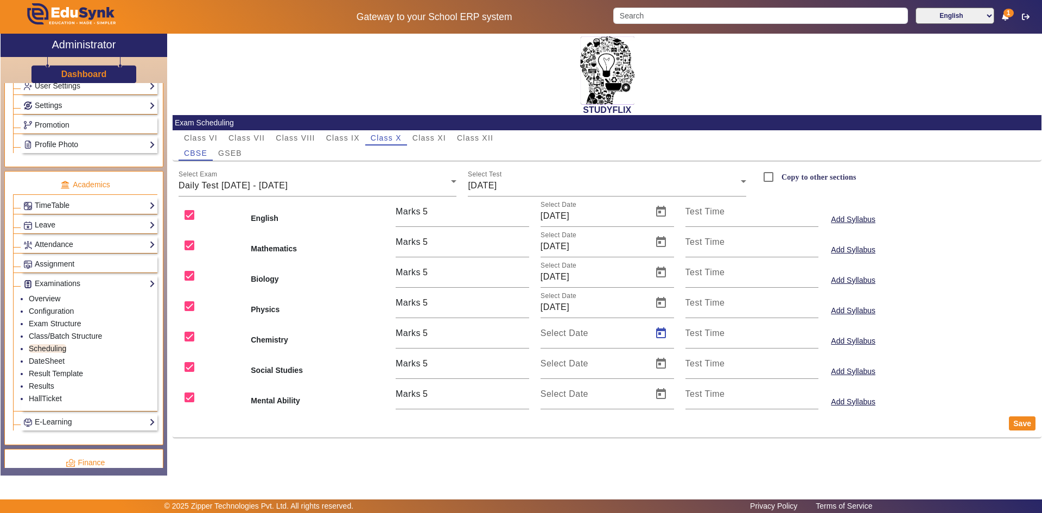
type input "[DATE]"
click at [656, 359] on span "Open calendar" at bounding box center [661, 364] width 26 height 26
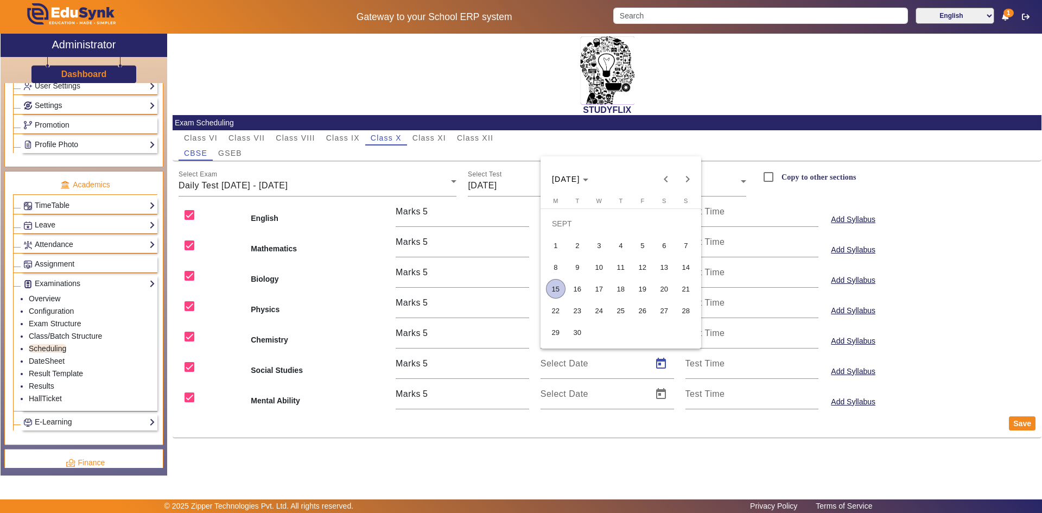
click at [638, 291] on span "19" at bounding box center [643, 289] width 20 height 20
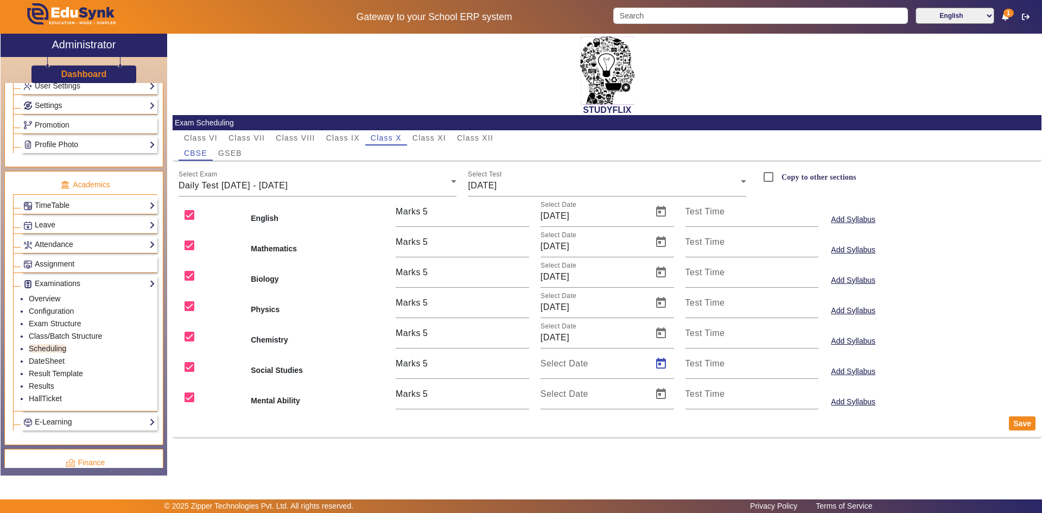
type input "[DATE]"
click at [657, 389] on span "Open calendar" at bounding box center [661, 394] width 26 height 26
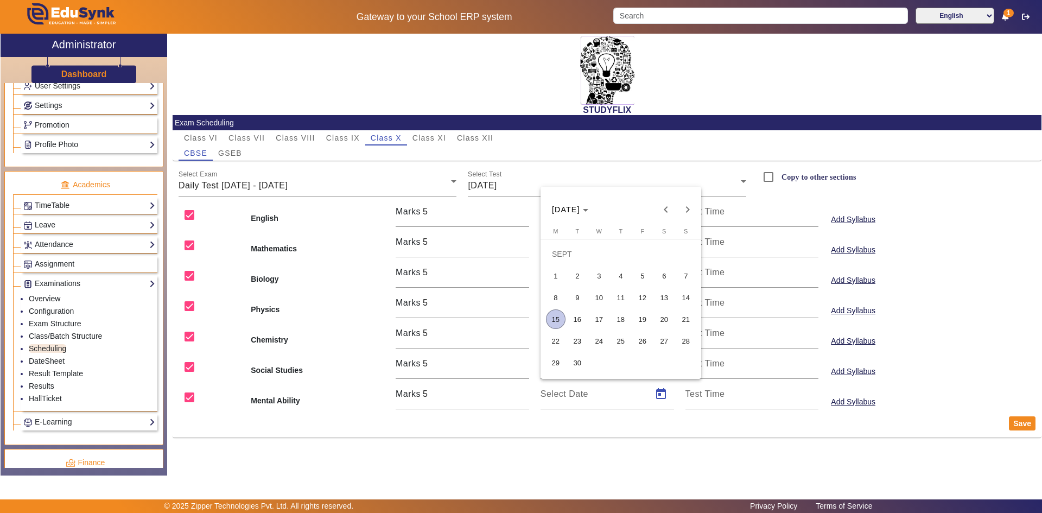
click at [650, 322] on span "19" at bounding box center [643, 319] width 20 height 20
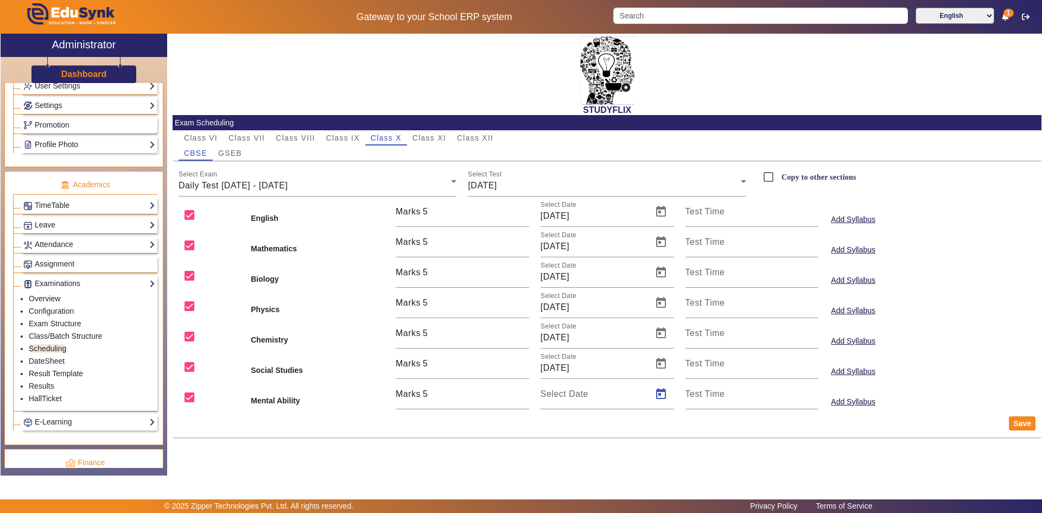
type input "[DATE]"
click at [1021, 422] on button "Save" at bounding box center [1022, 423] width 27 height 14
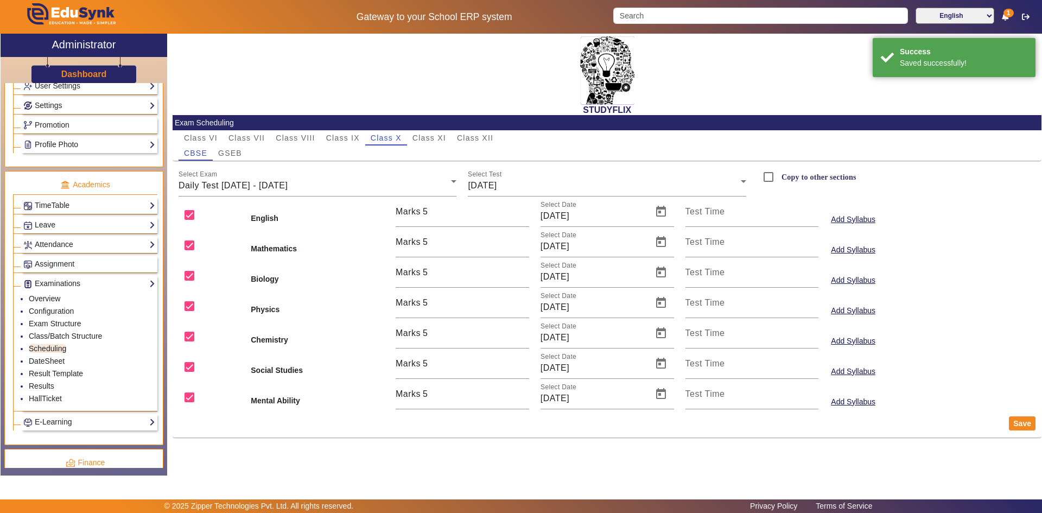
click at [795, 174] on label "Copy to other sections" at bounding box center [817, 177] width 77 height 9
click at [779, 174] on input "Copy to other sections" at bounding box center [769, 177] width 22 height 22
click at [1017, 423] on button "Save" at bounding box center [1022, 423] width 27 height 14
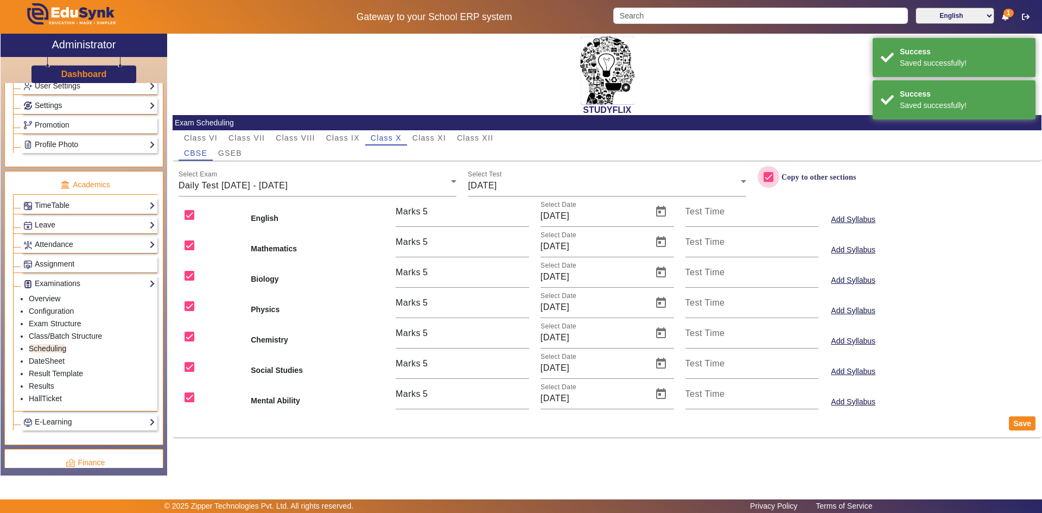
click at [767, 173] on input "Copy to other sections" at bounding box center [769, 177] width 22 height 22
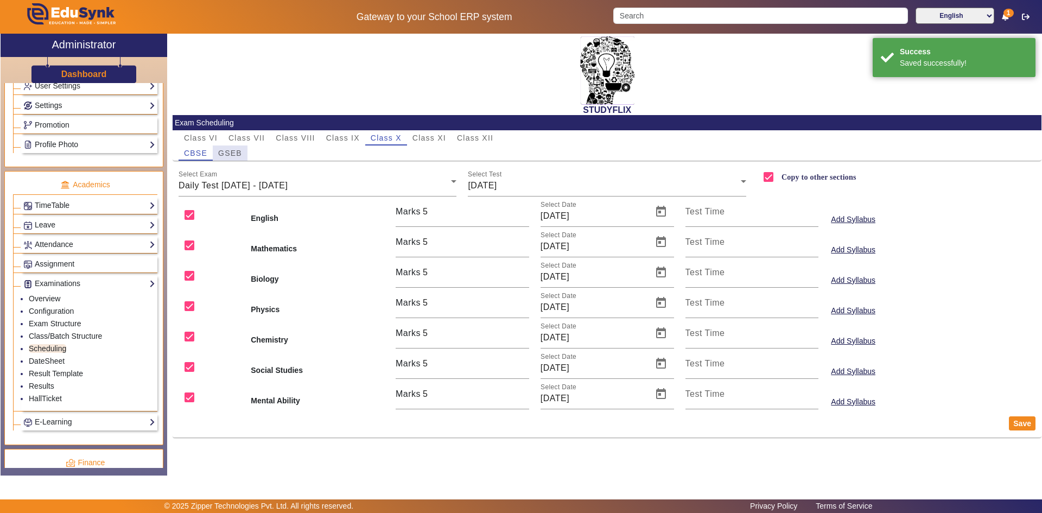
click at [225, 153] on span "GSEB" at bounding box center [230, 153] width 24 height 8
checkbox input "false"
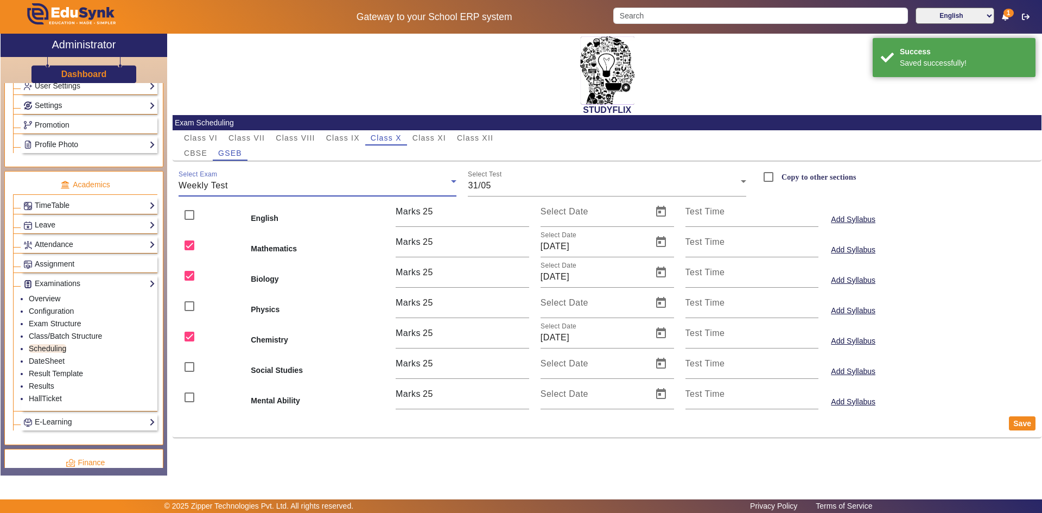
click at [238, 189] on div "Weekly Test" at bounding box center [315, 185] width 273 height 13
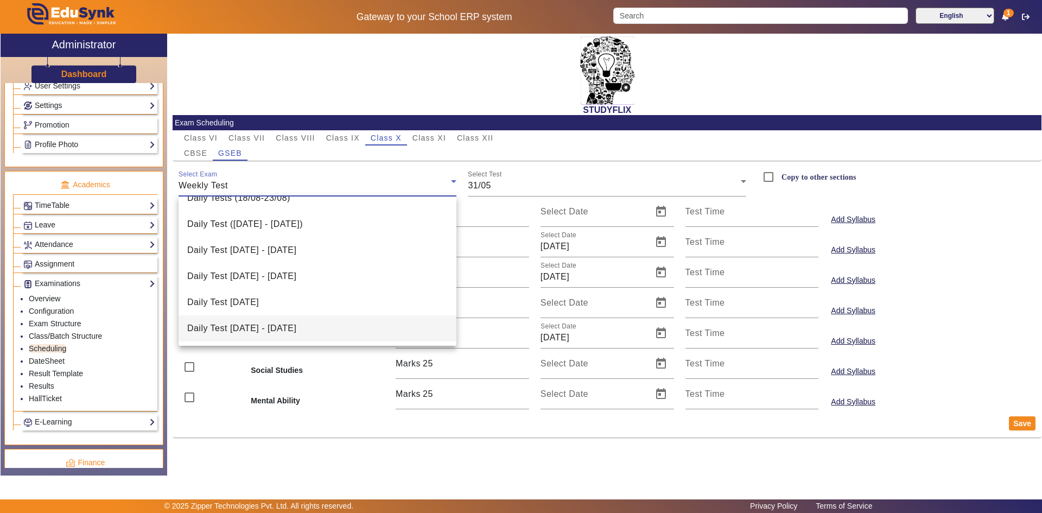
click at [274, 326] on span "Daily Test [DATE] - [DATE]" at bounding box center [241, 328] width 109 height 13
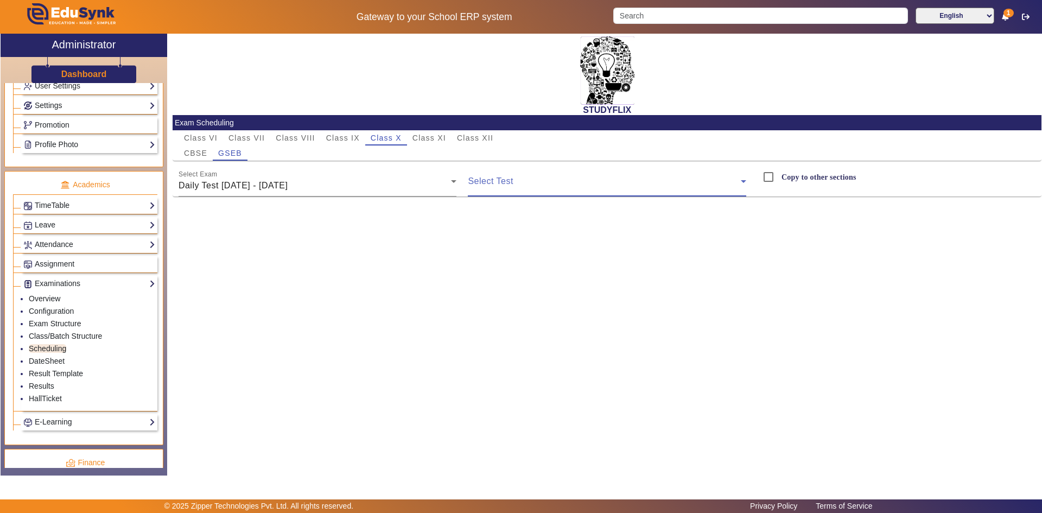
click at [477, 187] on span at bounding box center [604, 185] width 273 height 13
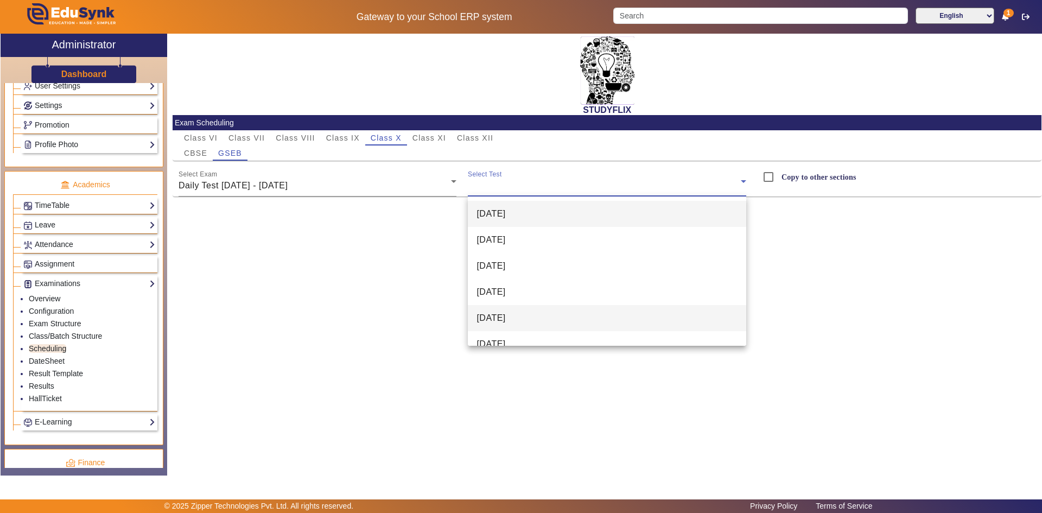
click at [487, 312] on span "[DATE]" at bounding box center [491, 318] width 29 height 13
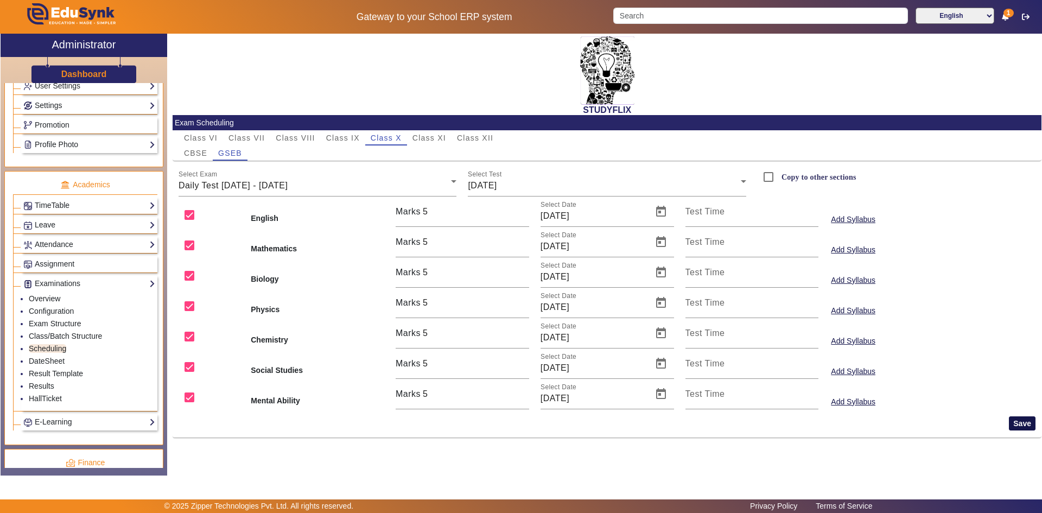
click at [1023, 427] on button "Save" at bounding box center [1022, 423] width 27 height 14
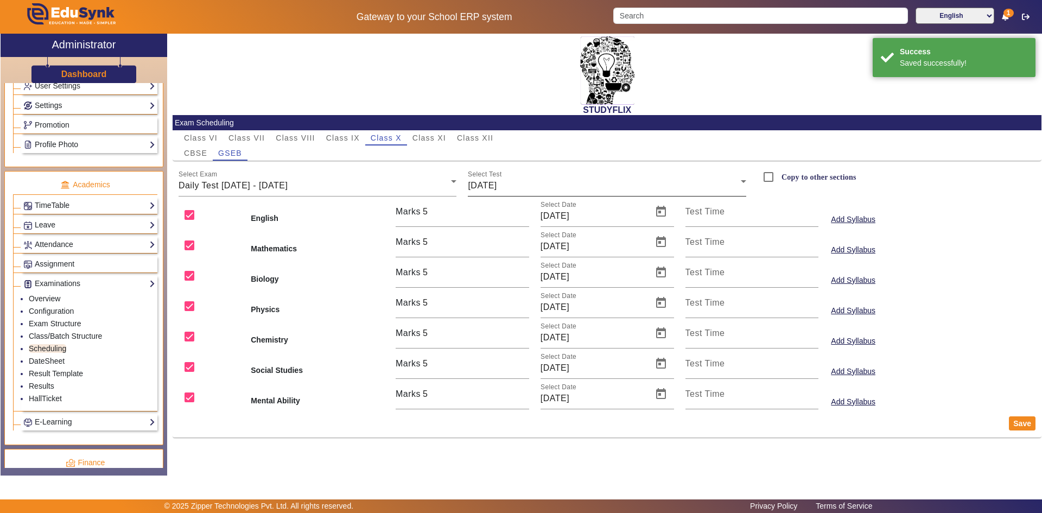
click at [548, 195] on div "Select Test [DATE]" at bounding box center [607, 181] width 278 height 30
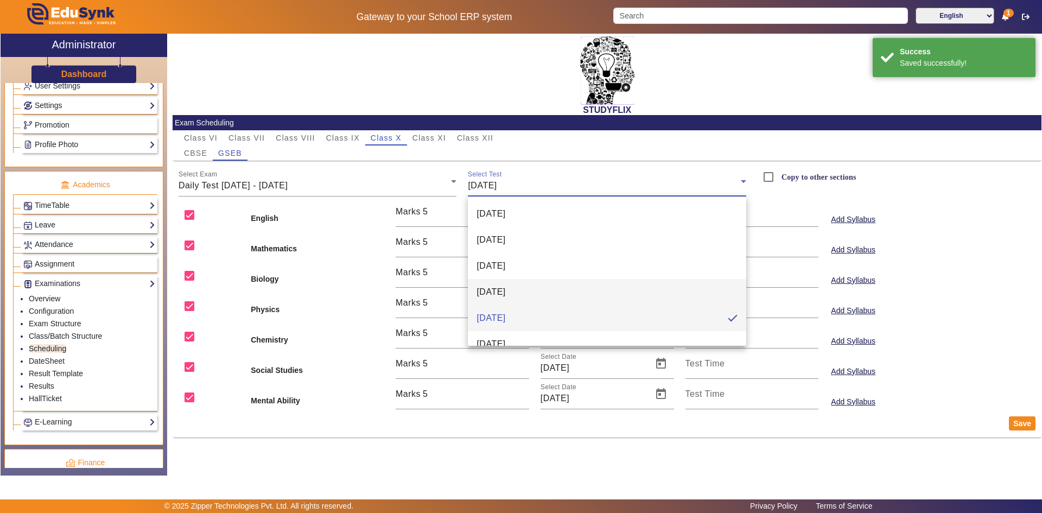
click at [505, 297] on span "[DATE]" at bounding box center [491, 292] width 29 height 13
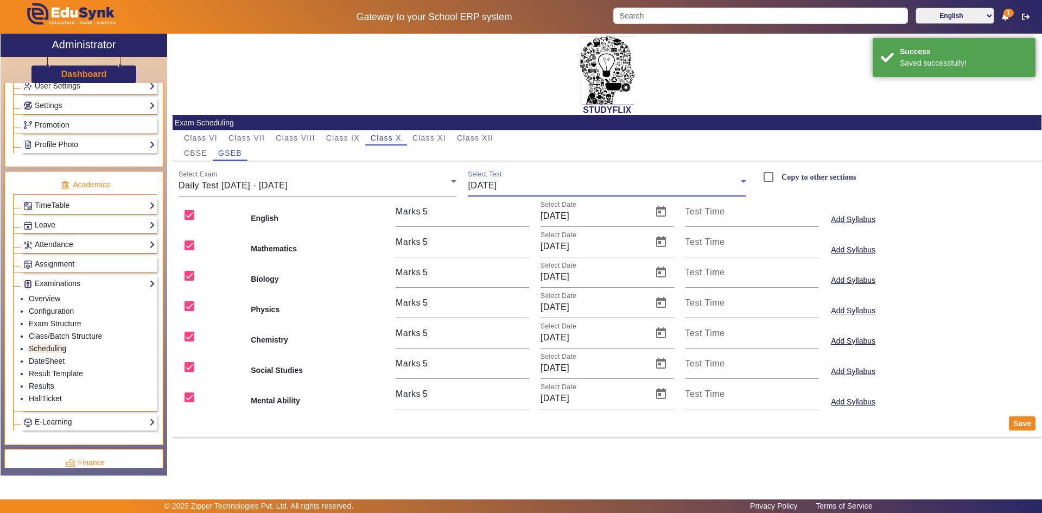
click at [534, 191] on div "[DATE]" at bounding box center [604, 185] width 273 height 13
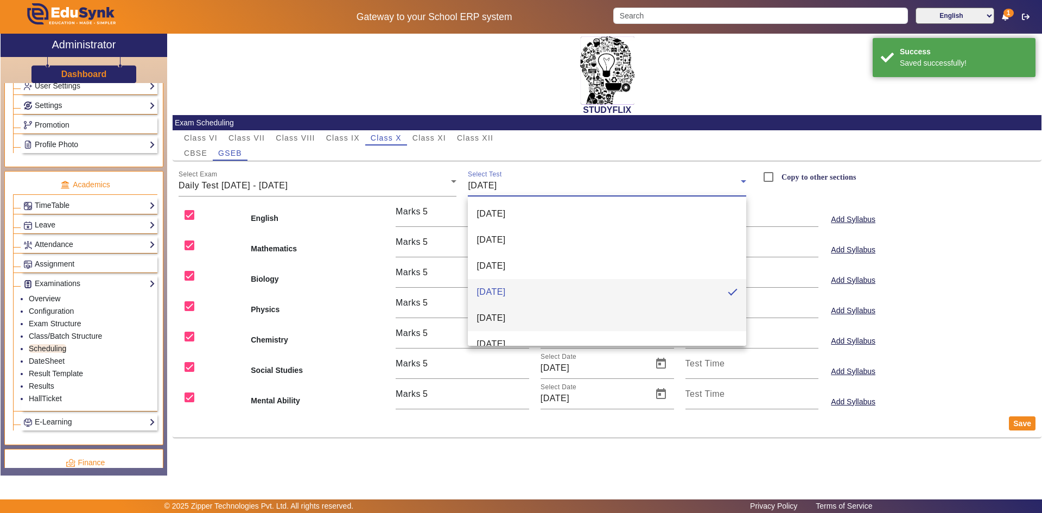
click at [525, 319] on mat-option "[DATE]" at bounding box center [607, 318] width 278 height 26
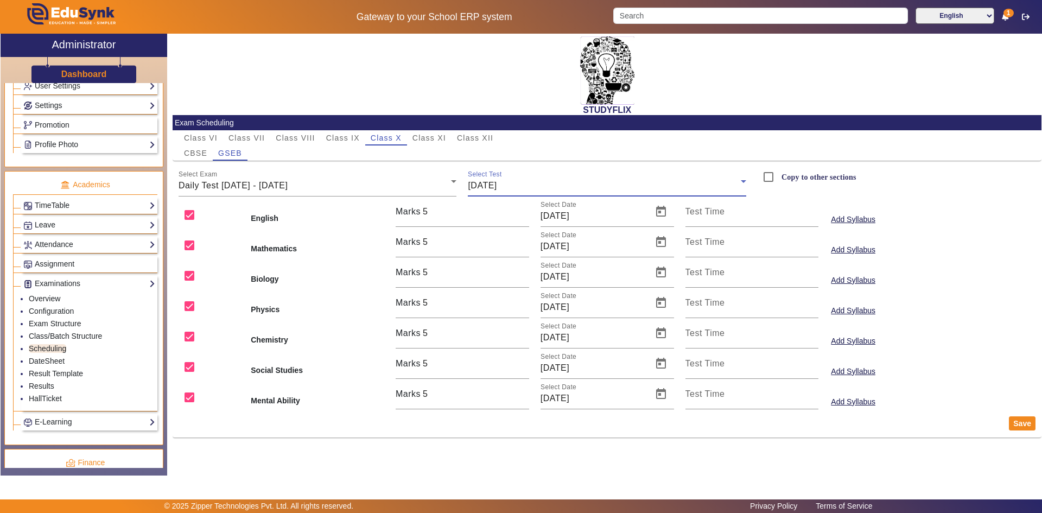
click at [535, 188] on div "[DATE]" at bounding box center [604, 185] width 273 height 13
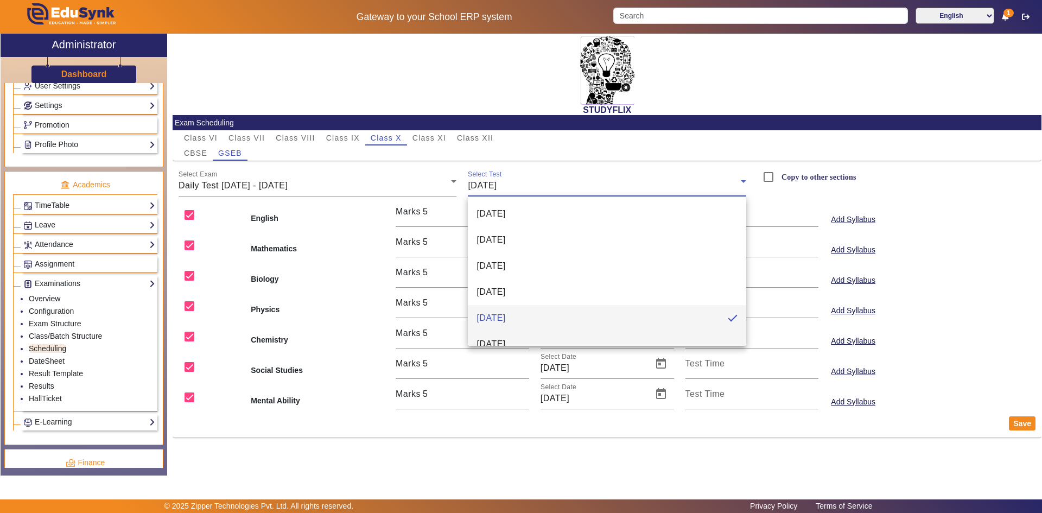
click at [505, 340] on span "[DATE]" at bounding box center [491, 344] width 29 height 13
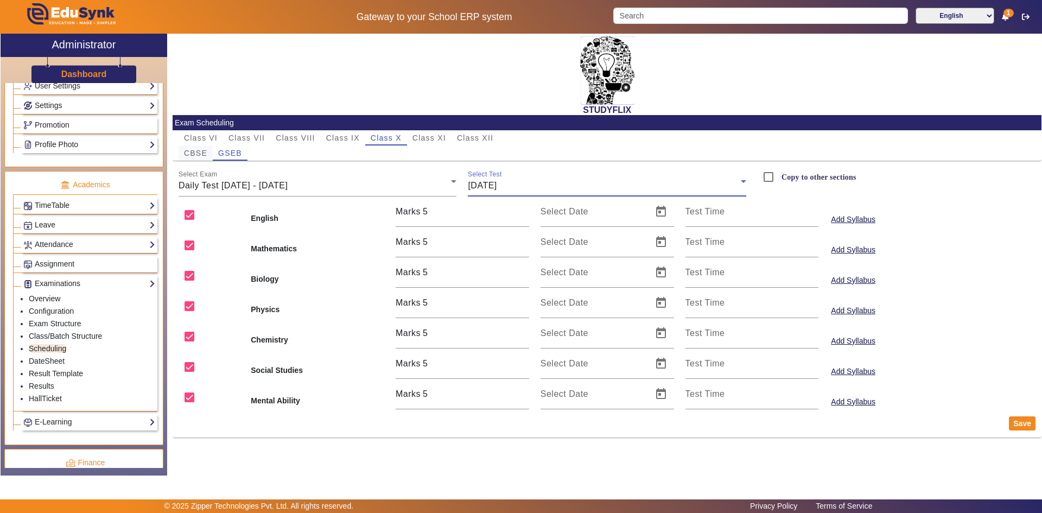
click at [205, 150] on span "CBSE" at bounding box center [195, 153] width 23 height 8
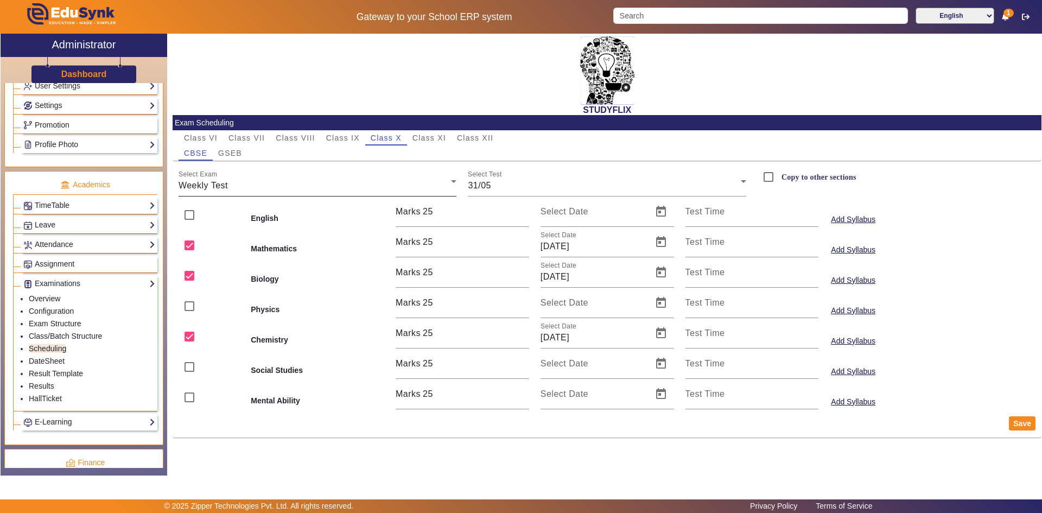
click at [217, 179] on div "Select Exam Weekly Test" at bounding box center [318, 181] width 278 height 30
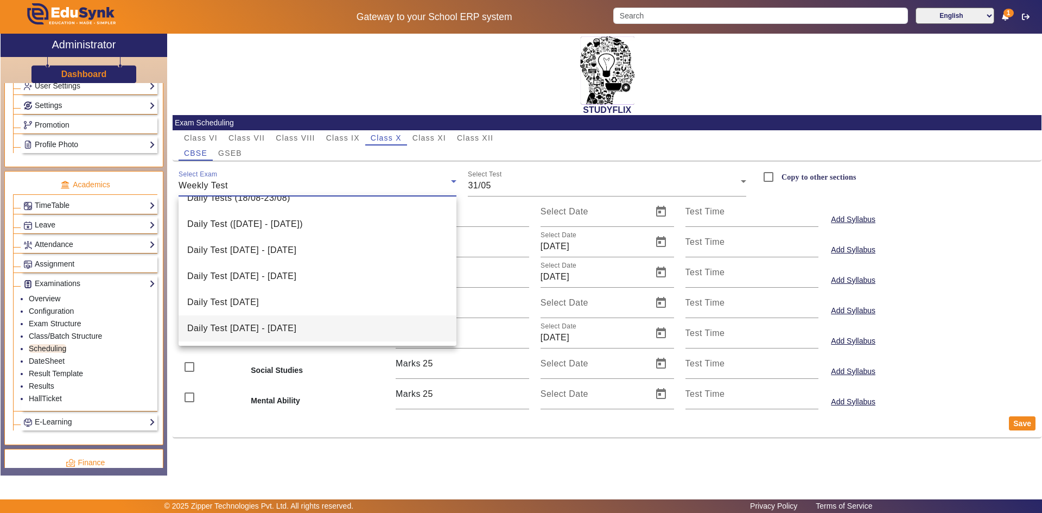
click at [257, 319] on mat-option "Daily Test [DATE] - [DATE]" at bounding box center [318, 328] width 278 height 26
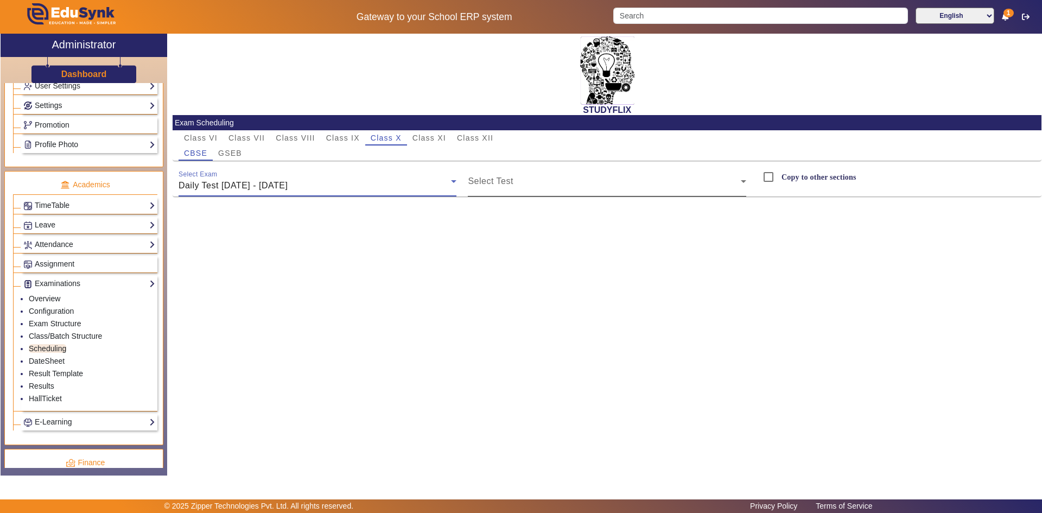
click at [487, 186] on span at bounding box center [604, 185] width 273 height 13
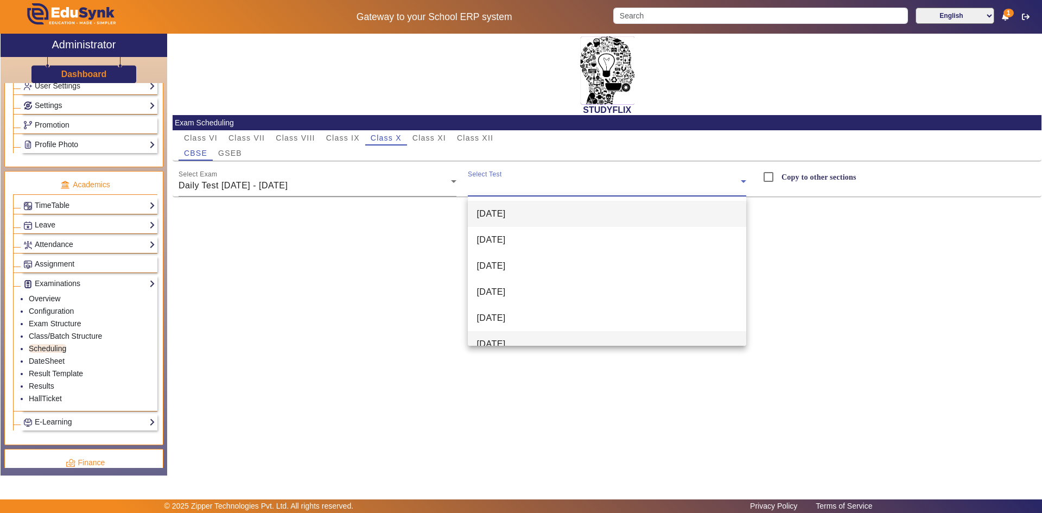
click at [487, 334] on mat-option "[DATE]" at bounding box center [607, 344] width 278 height 26
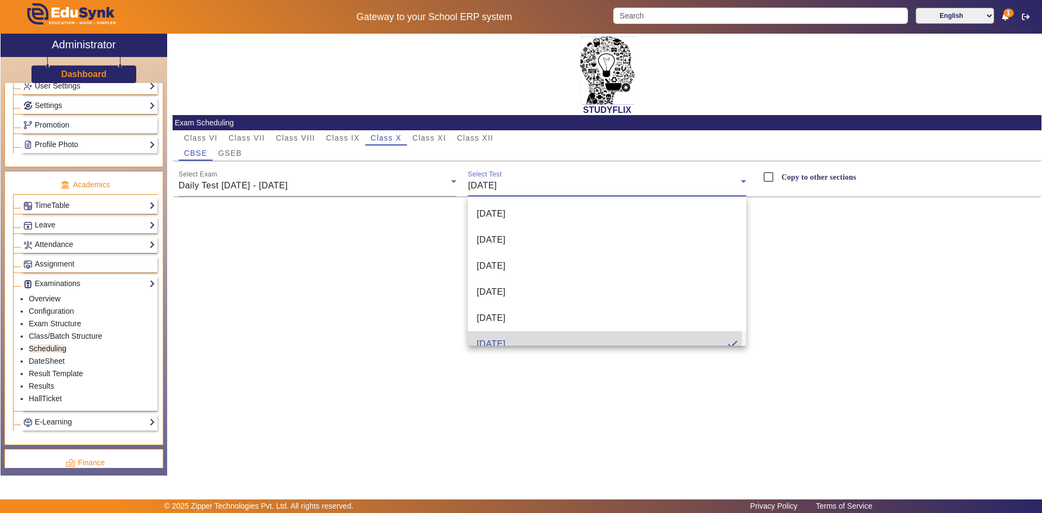
scroll to position [0, 0]
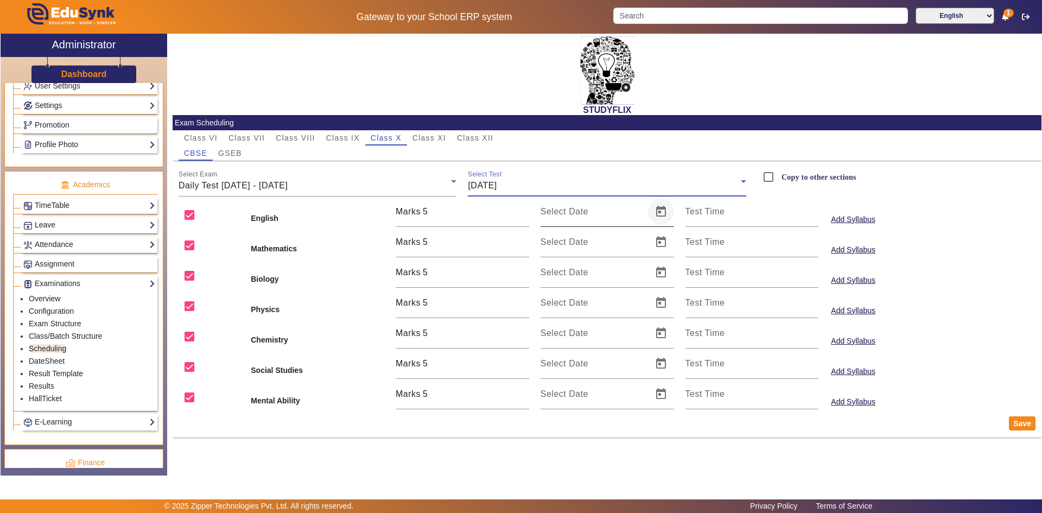
click at [659, 214] on span "Open calendar" at bounding box center [661, 212] width 26 height 26
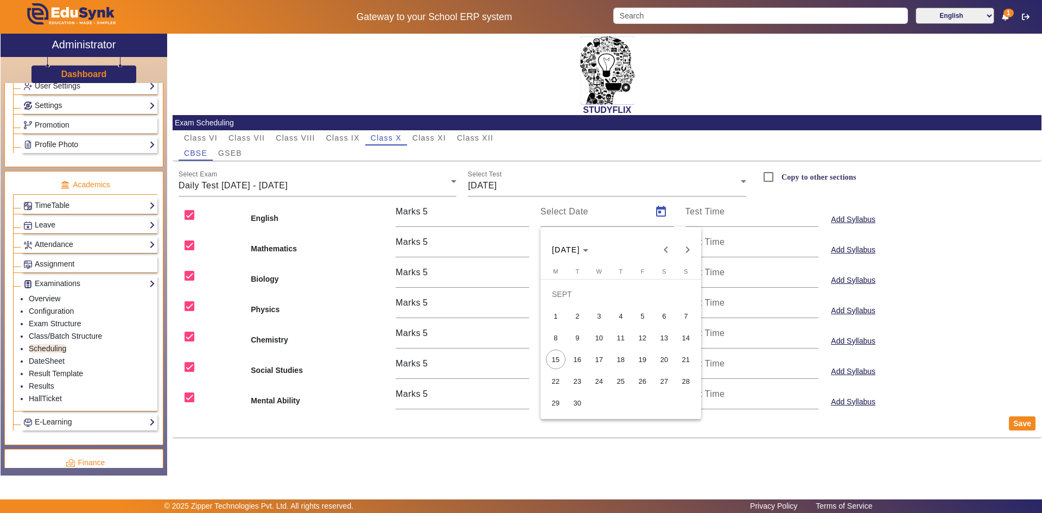
click at [662, 358] on span "20" at bounding box center [665, 360] width 20 height 20
type input "[DATE]"
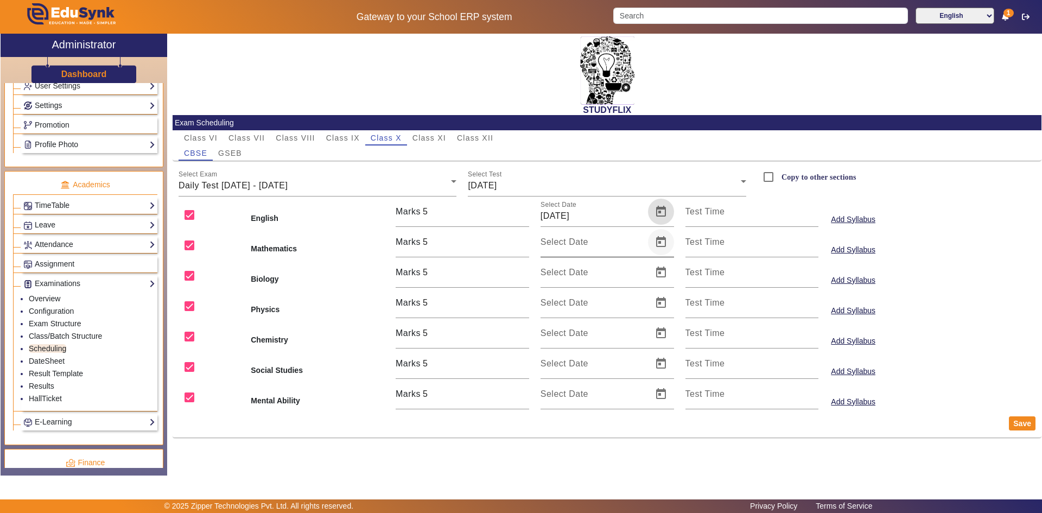
click at [657, 244] on span "Open calendar" at bounding box center [661, 242] width 26 height 26
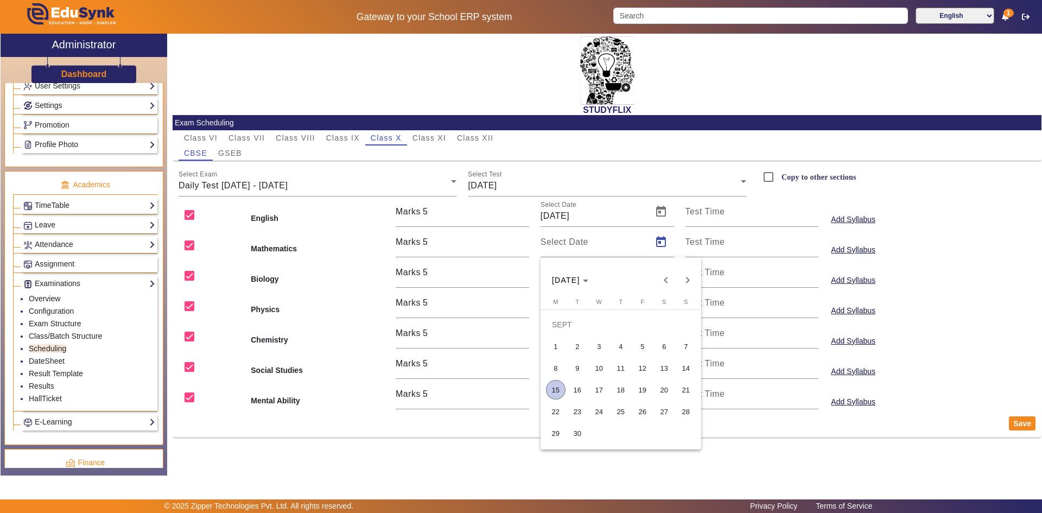
click at [661, 389] on span "20" at bounding box center [665, 390] width 20 height 20
type input "[DATE]"
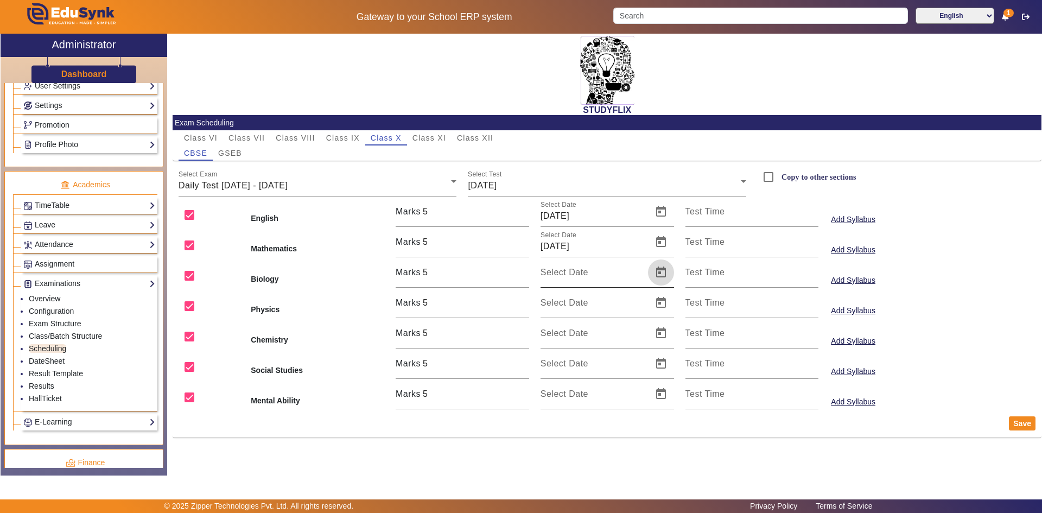
click at [667, 274] on span "Open calendar" at bounding box center [661, 272] width 26 height 26
click at [655, 421] on span "20" at bounding box center [665, 420] width 20 height 20
type input "[DATE]"
click at [660, 303] on span "Open calendar" at bounding box center [661, 303] width 26 height 26
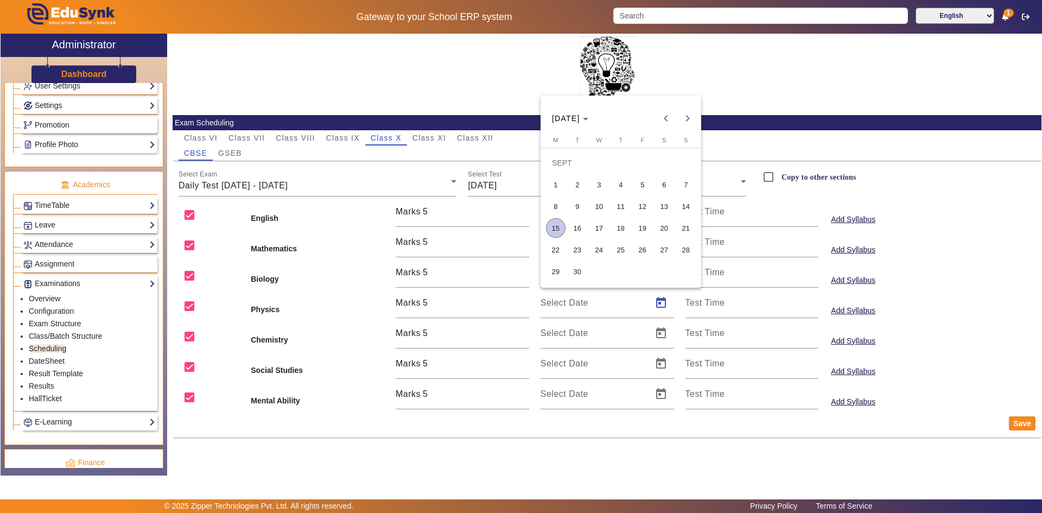
click at [664, 229] on span "20" at bounding box center [665, 228] width 20 height 20
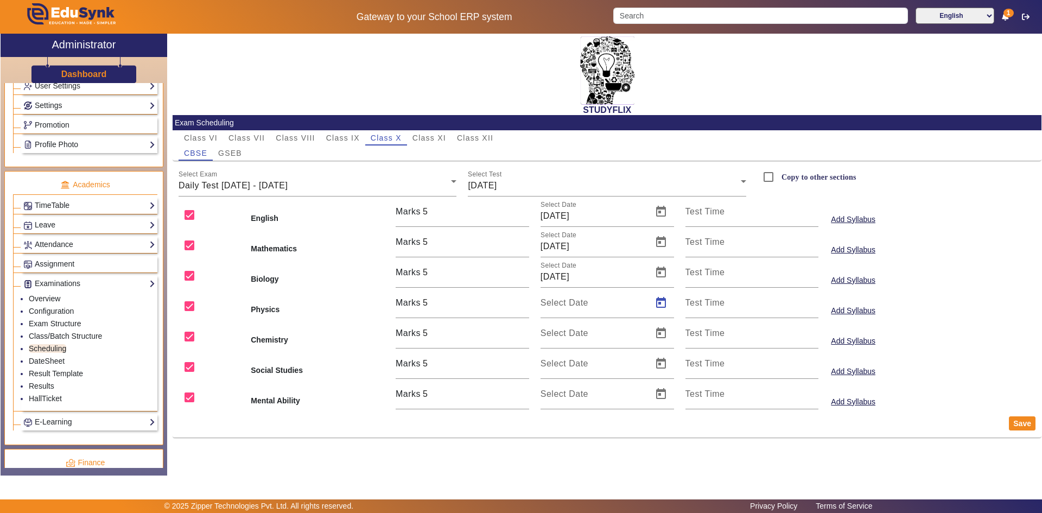
type input "[DATE]"
click at [659, 336] on span "Open calendar" at bounding box center [661, 333] width 26 height 26
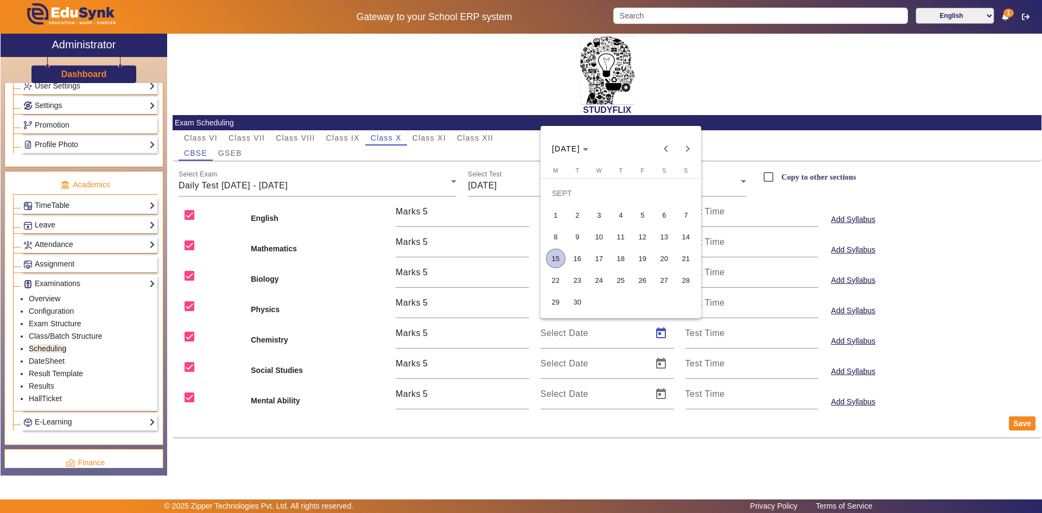
click at [664, 260] on span "20" at bounding box center [665, 259] width 20 height 20
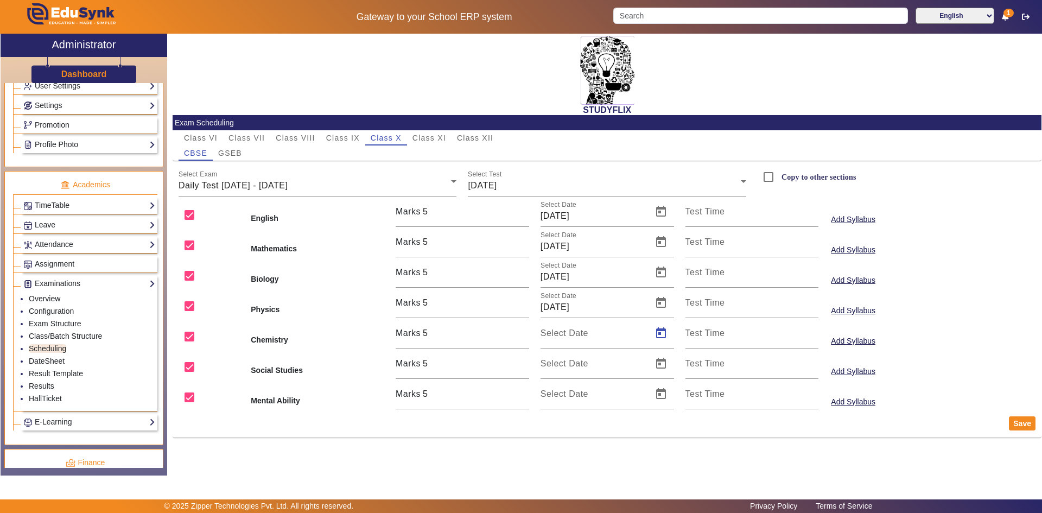
type input "[DATE]"
click at [661, 365] on span "Open calendar" at bounding box center [661, 364] width 26 height 26
click at [666, 293] on span "20" at bounding box center [665, 289] width 20 height 20
type input "[DATE]"
click at [653, 396] on span "Open calendar" at bounding box center [661, 394] width 26 height 26
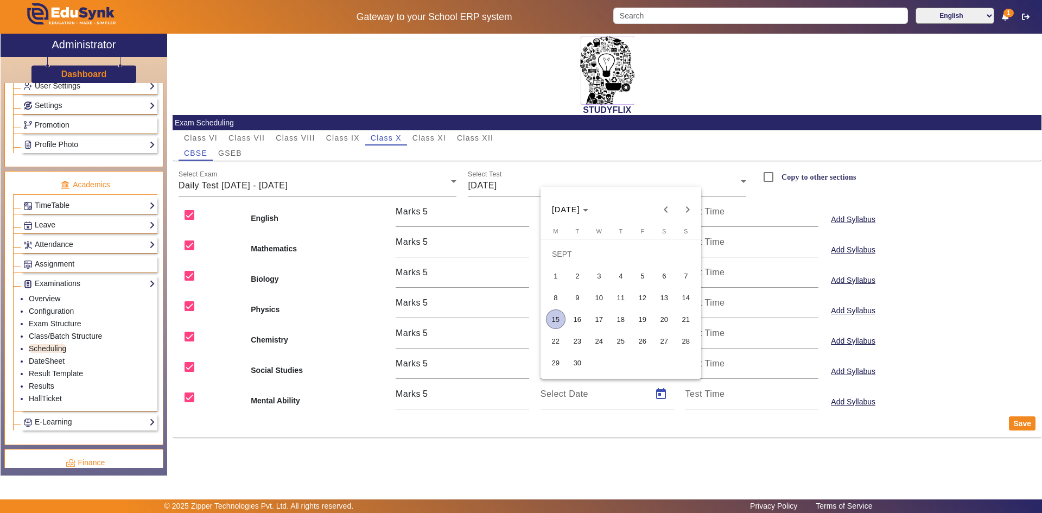
click at [660, 322] on span "20" at bounding box center [665, 319] width 20 height 20
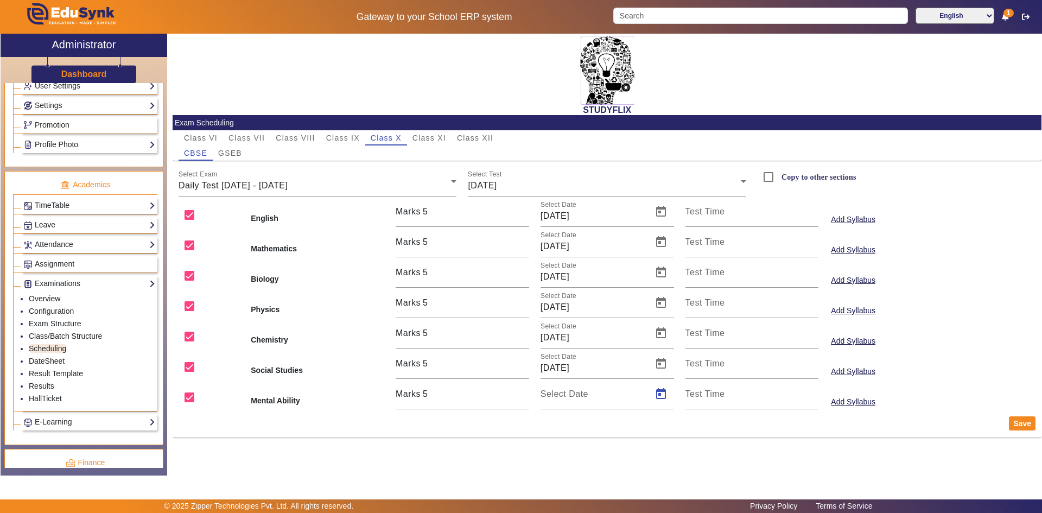
type input "[DATE]"
click at [811, 180] on label "Copy to other sections" at bounding box center [817, 177] width 77 height 9
click at [779, 180] on input "Copy to other sections" at bounding box center [769, 177] width 22 height 22
click at [1016, 425] on button "Save" at bounding box center [1022, 423] width 27 height 14
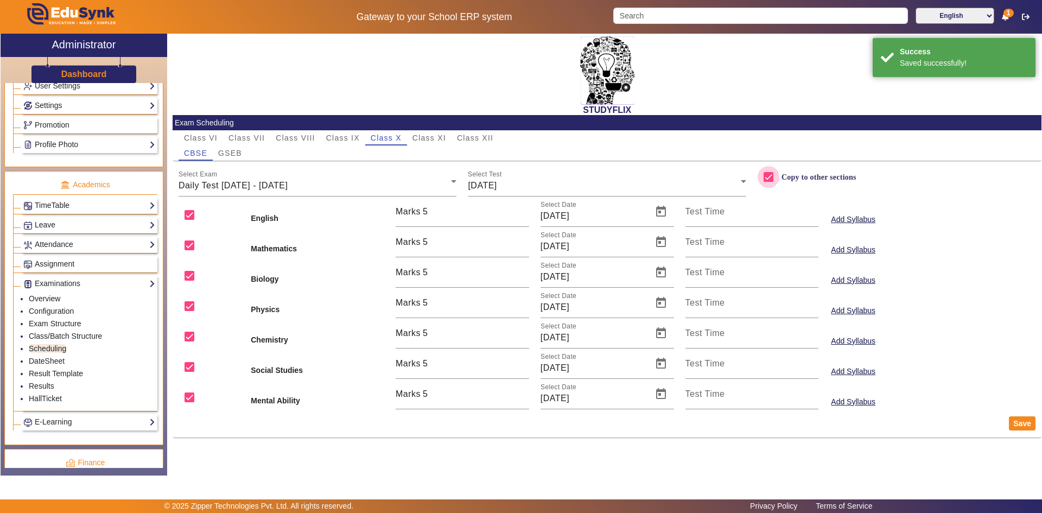
click at [778, 175] on input "Copy to other sections" at bounding box center [769, 177] width 22 height 22
click at [777, 175] on input "Copy to other sections" at bounding box center [769, 177] width 22 height 22
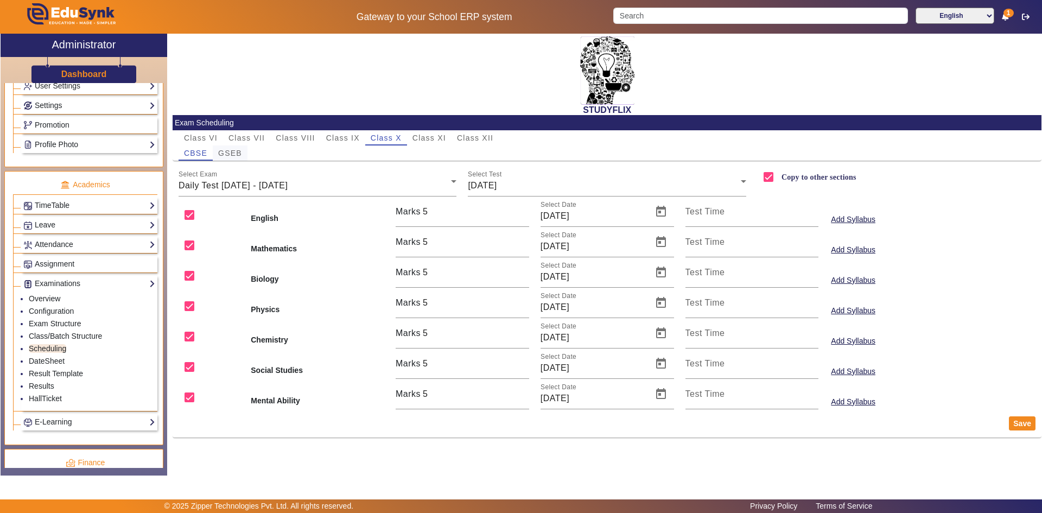
click at [232, 149] on span "GSEB" at bounding box center [230, 153] width 24 height 8
checkbox input "false"
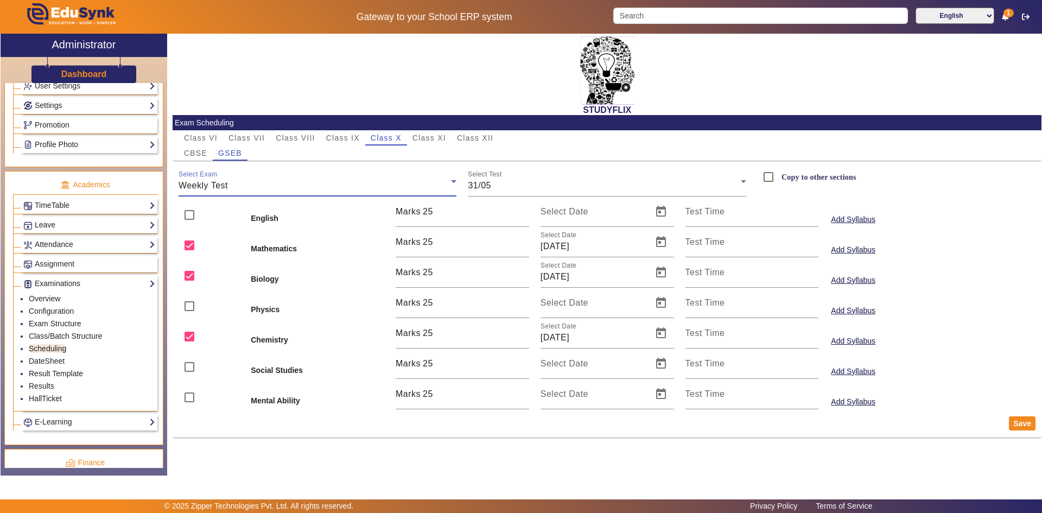
click at [243, 183] on div "Weekly Test" at bounding box center [315, 185] width 273 height 13
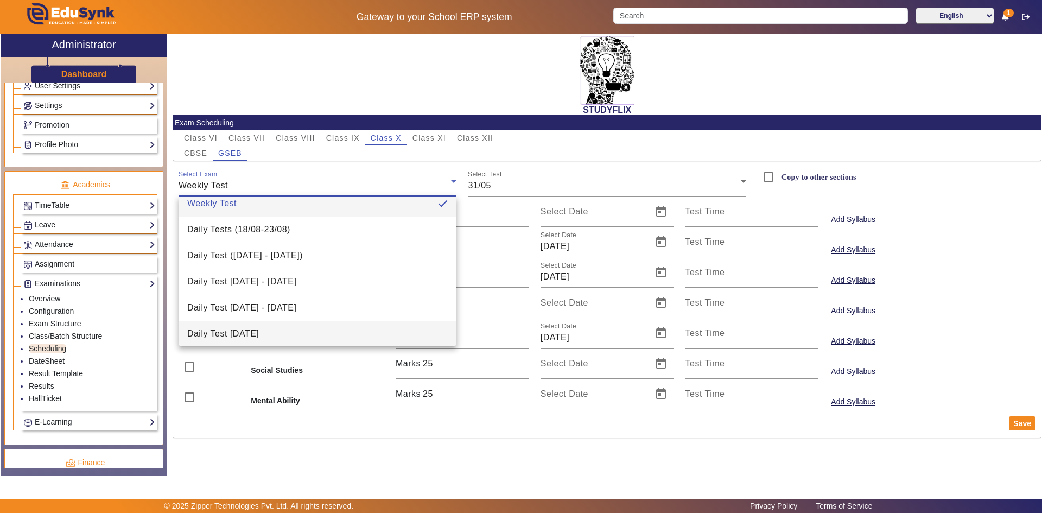
scroll to position [42, 0]
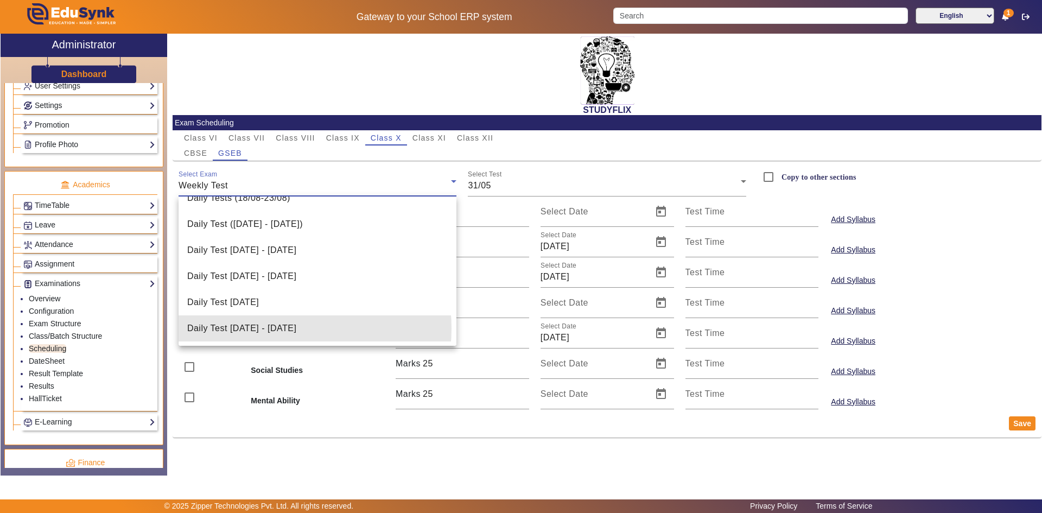
click at [261, 331] on span "Daily Test [DATE] - [DATE]" at bounding box center [241, 328] width 109 height 13
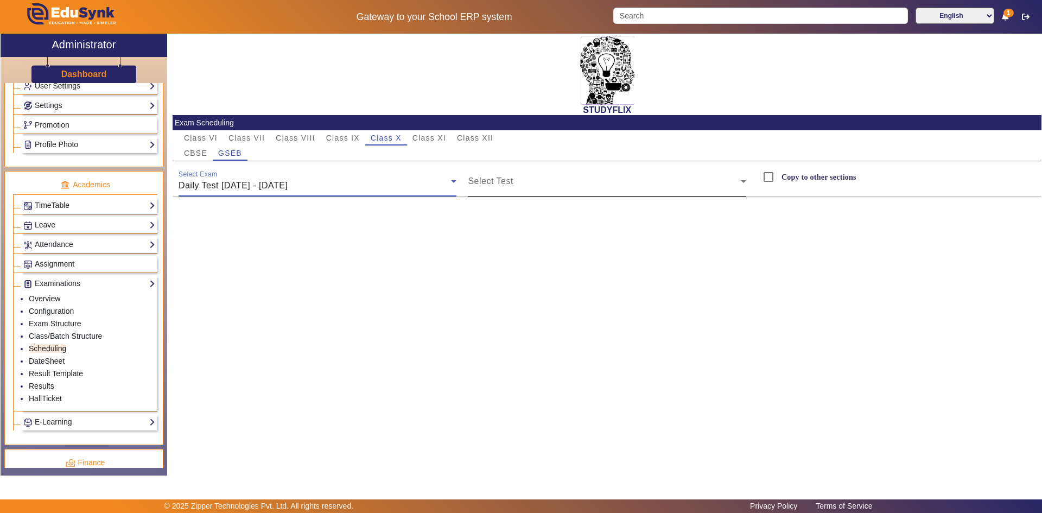
click at [475, 187] on span at bounding box center [604, 185] width 273 height 13
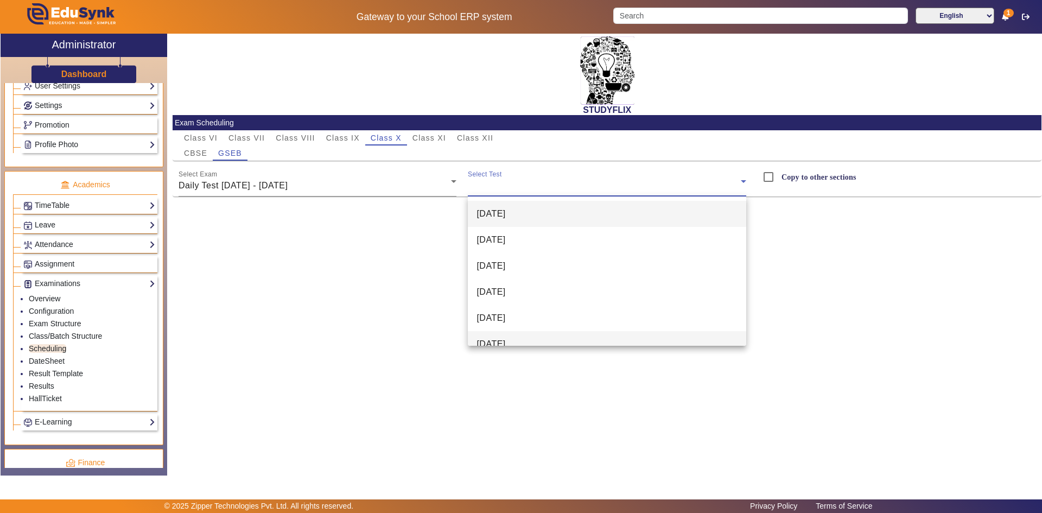
click at [502, 340] on span "[DATE]" at bounding box center [491, 344] width 29 height 13
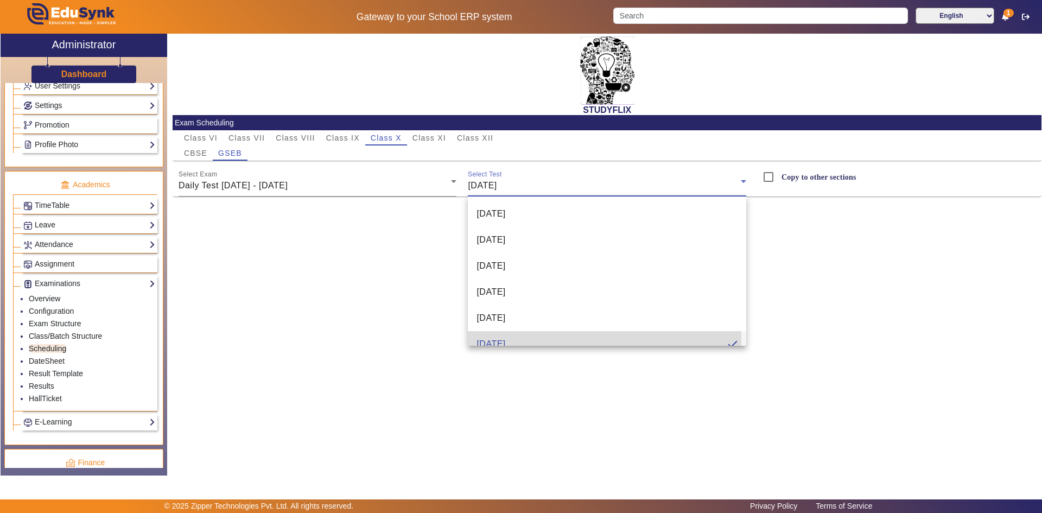
scroll to position [0, 0]
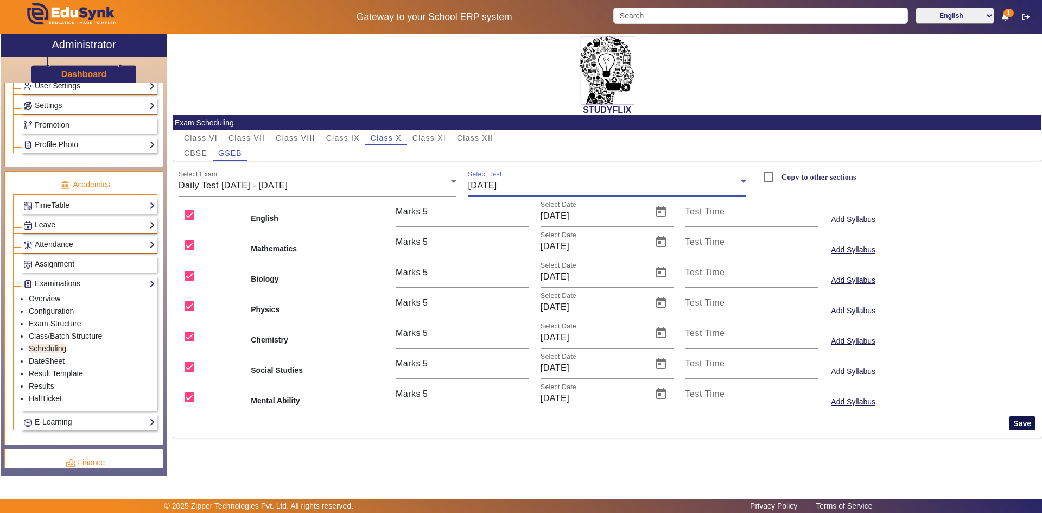
click at [1026, 424] on button "Save" at bounding box center [1022, 423] width 27 height 14
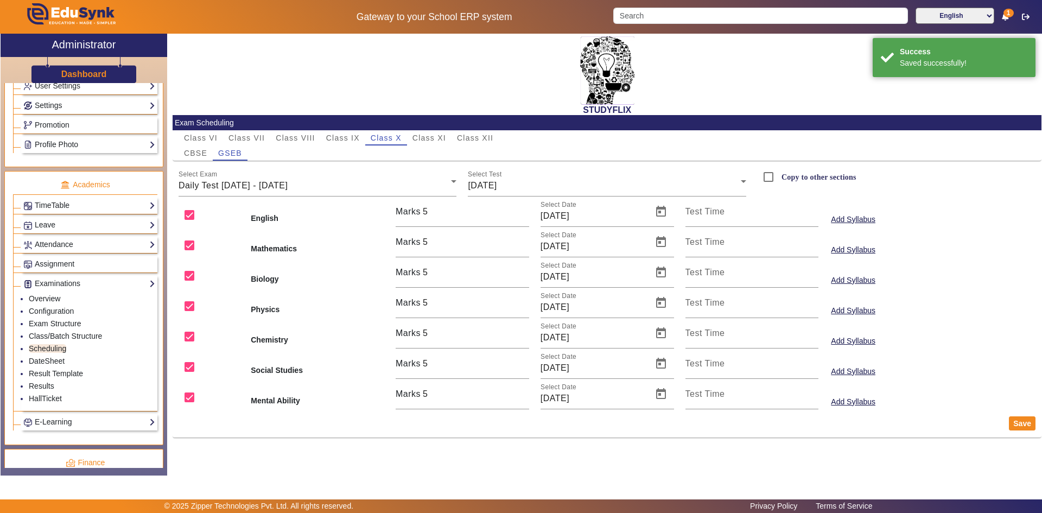
click at [990, 353] on div "Social Studies Marks 5 Select Date 20/09/2025 Test Time Add Syllabus" at bounding box center [607, 363] width 869 height 30
click at [329, 141] on span "Class IX" at bounding box center [343, 138] width 34 height 8
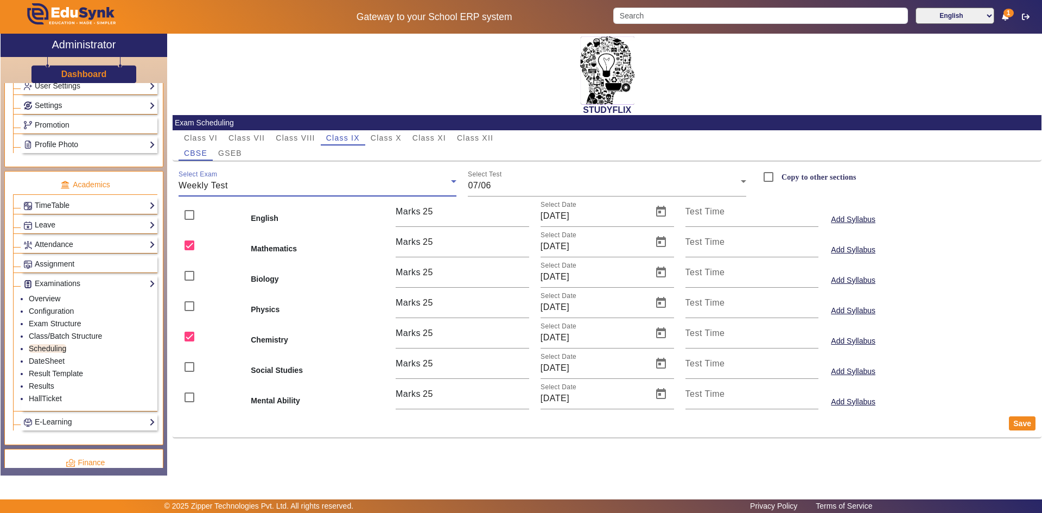
click at [281, 186] on div "Weekly Test" at bounding box center [315, 185] width 273 height 13
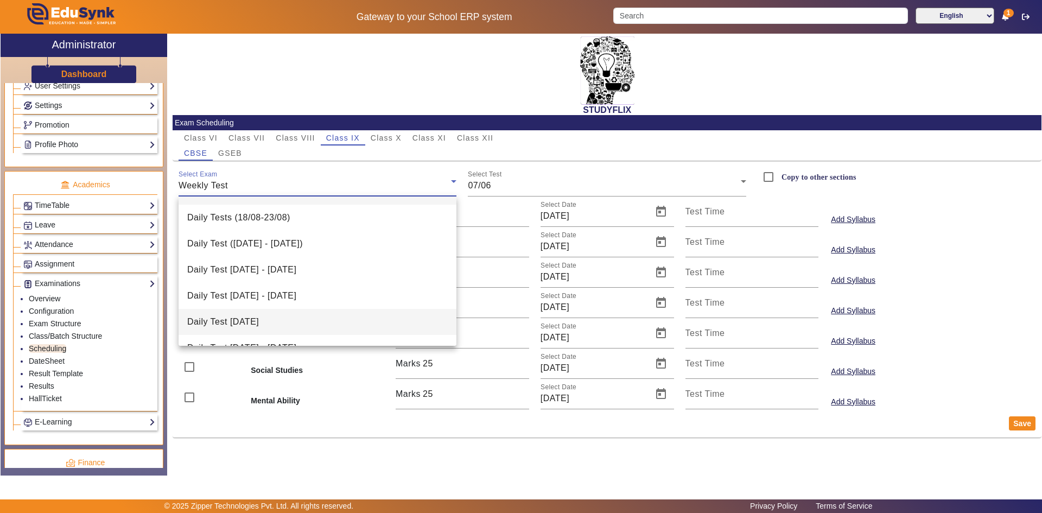
scroll to position [42, 0]
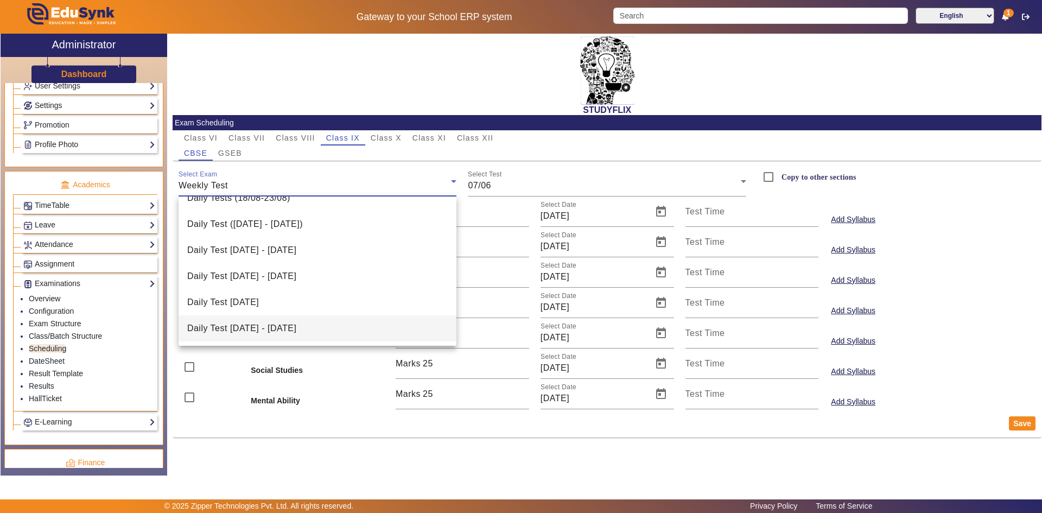
click at [247, 327] on span "Daily Test [DATE] - [DATE]" at bounding box center [241, 328] width 109 height 13
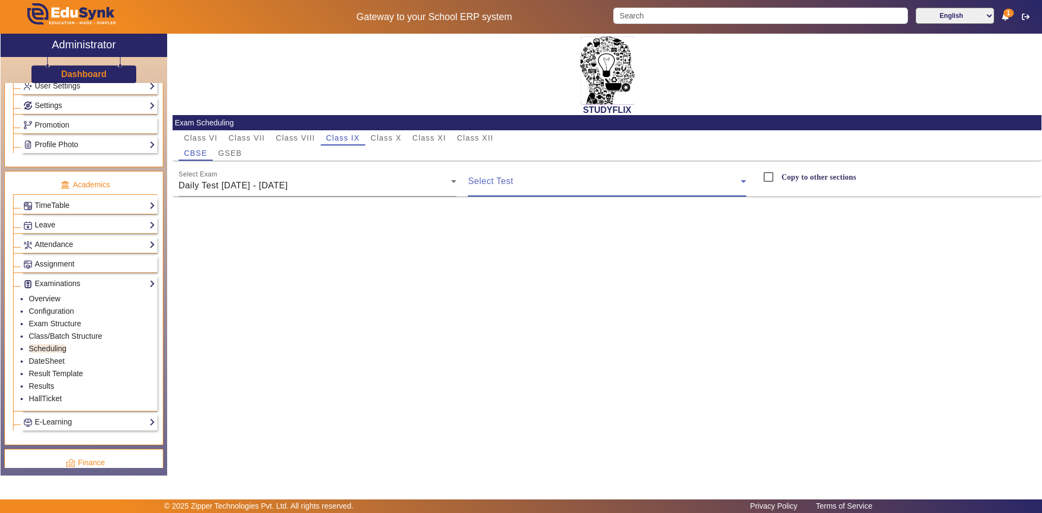
click at [531, 185] on span at bounding box center [604, 185] width 273 height 13
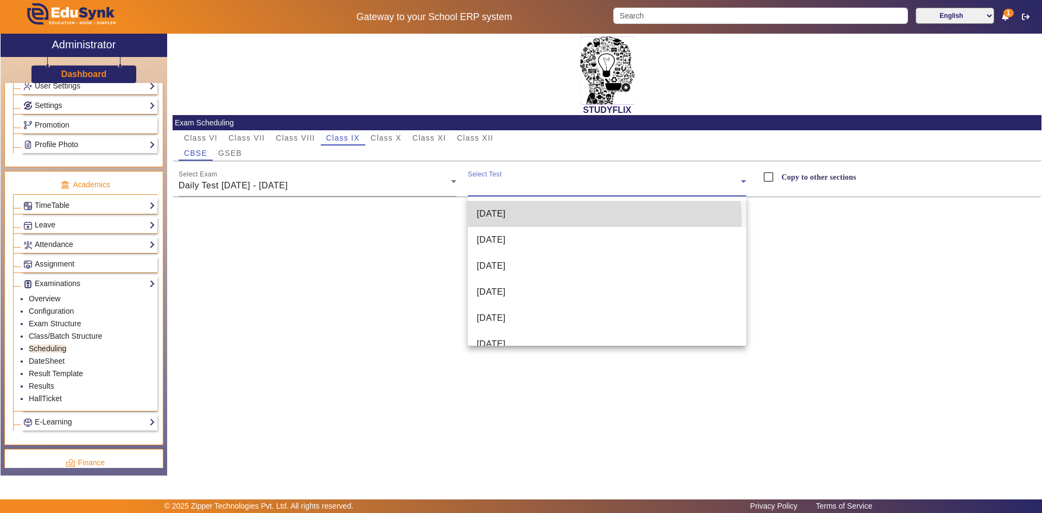
click at [522, 224] on mat-option "[DATE]" at bounding box center [607, 214] width 278 height 26
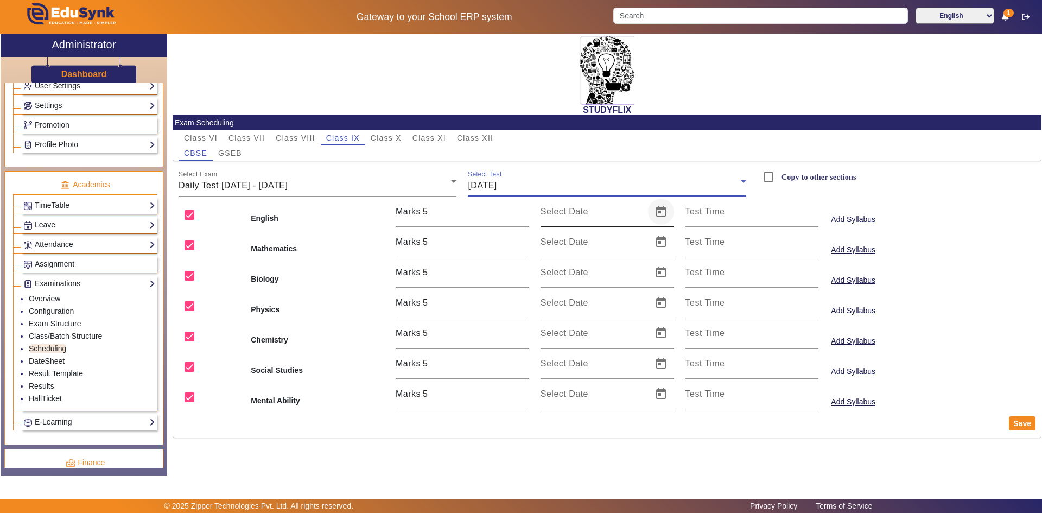
click at [661, 212] on span "Open calendar" at bounding box center [661, 212] width 26 height 26
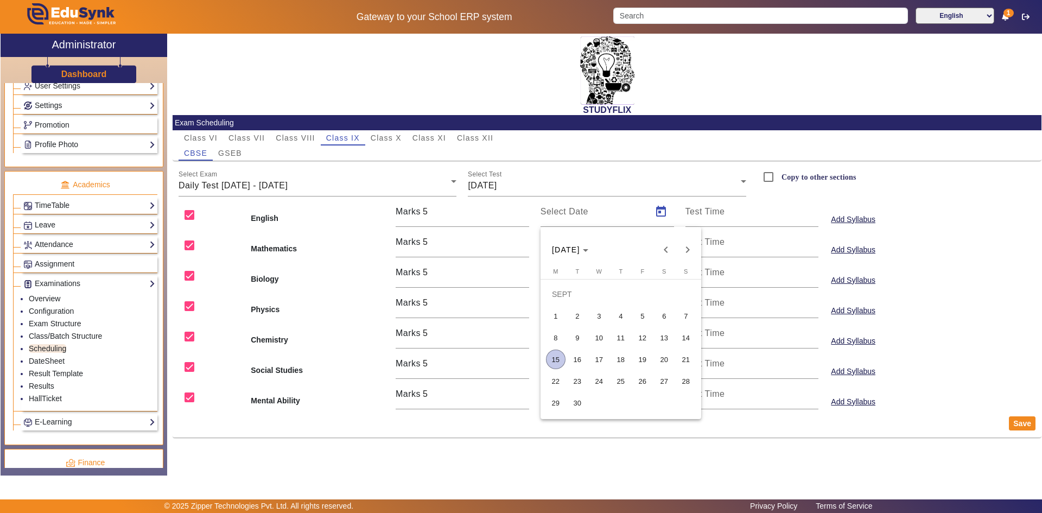
click at [554, 363] on span "15" at bounding box center [556, 360] width 20 height 20
type input "[DATE]"
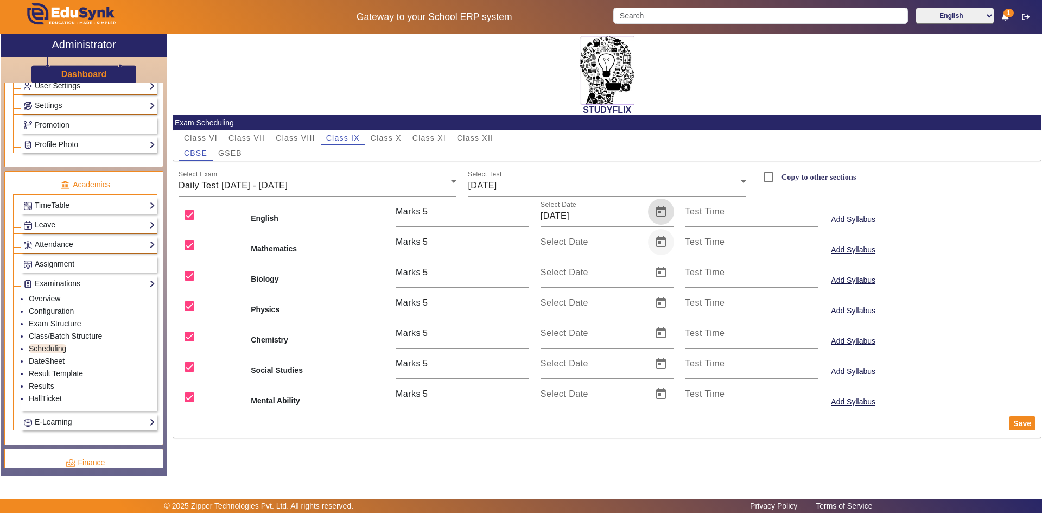
click at [652, 239] on span "Open calendar" at bounding box center [661, 242] width 26 height 26
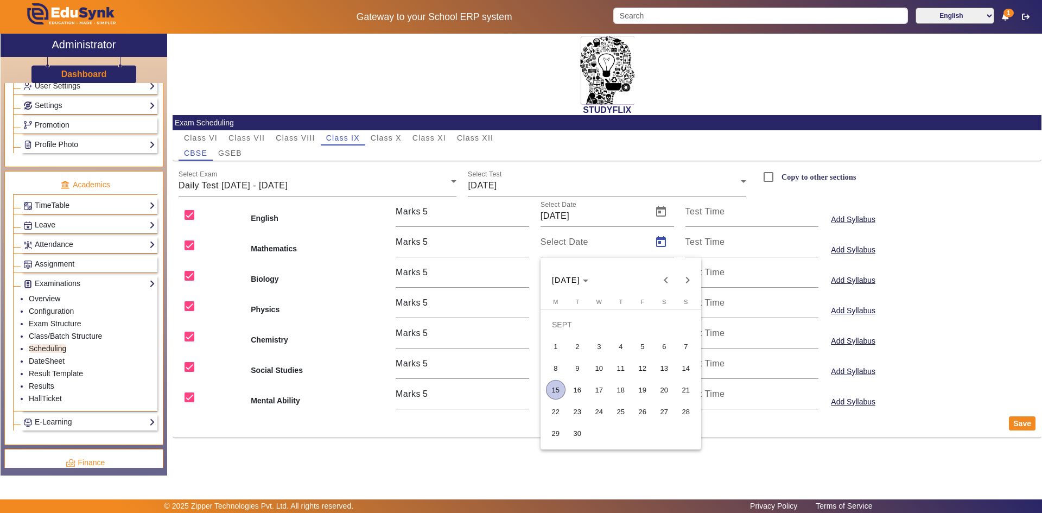
click at [560, 394] on span "15" at bounding box center [556, 390] width 20 height 20
type input "[DATE]"
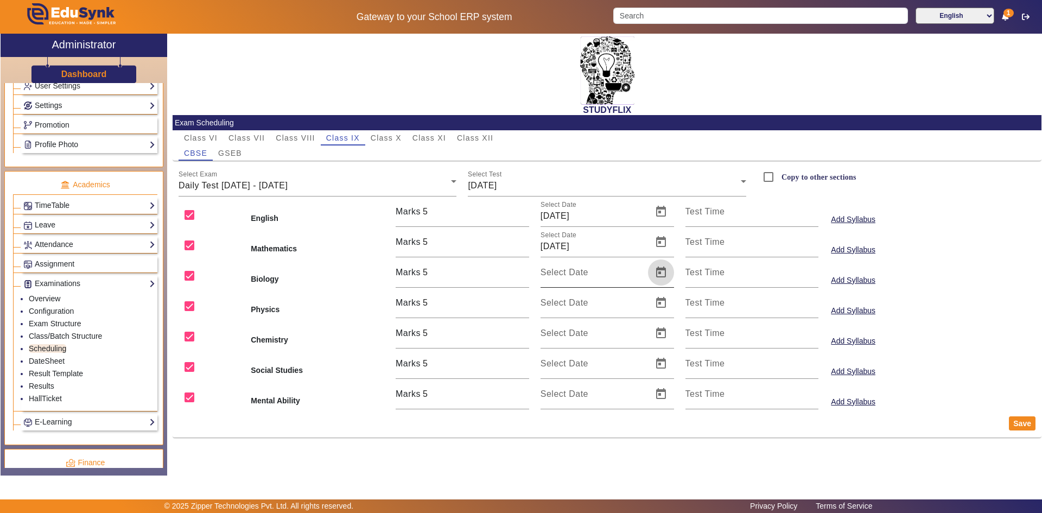
click at [662, 270] on span "Open calendar" at bounding box center [661, 272] width 26 height 26
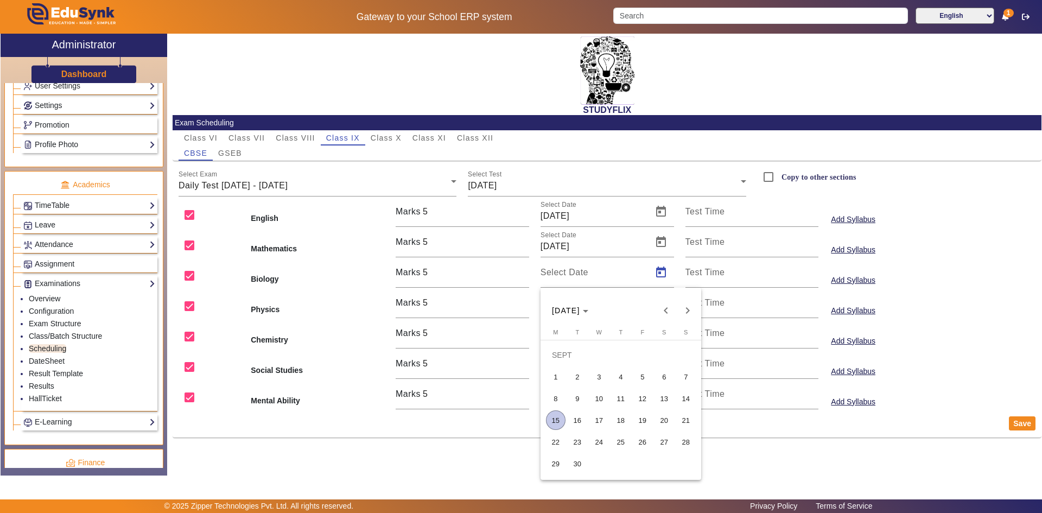
click at [550, 418] on span "15" at bounding box center [556, 420] width 20 height 20
type input "[DATE]"
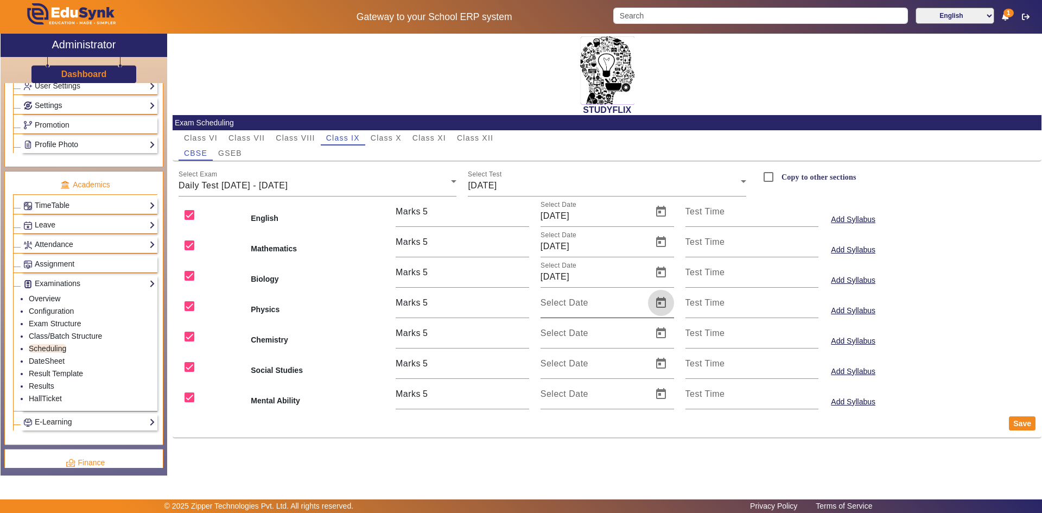
click at [658, 297] on span "Open calendar" at bounding box center [661, 303] width 26 height 26
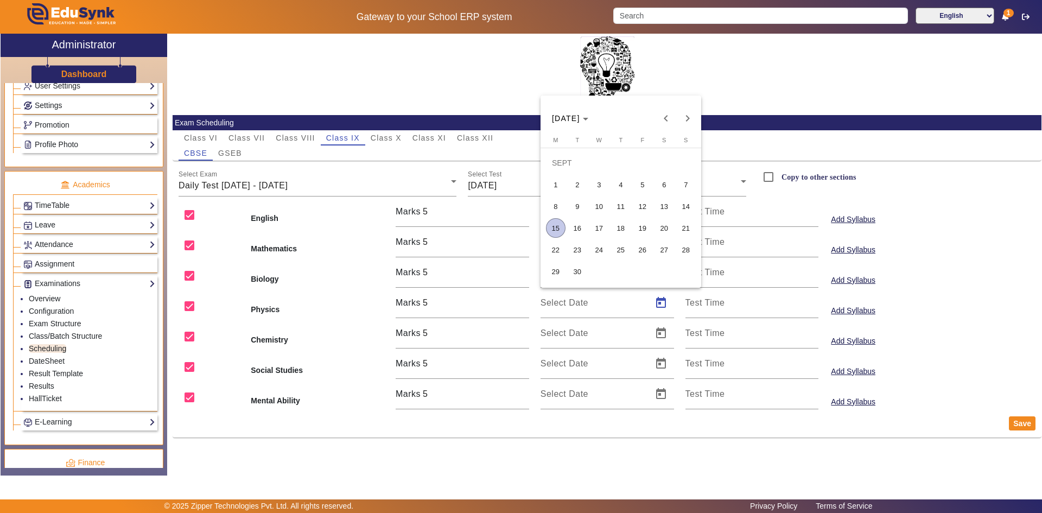
click at [555, 232] on span "15" at bounding box center [556, 228] width 20 height 20
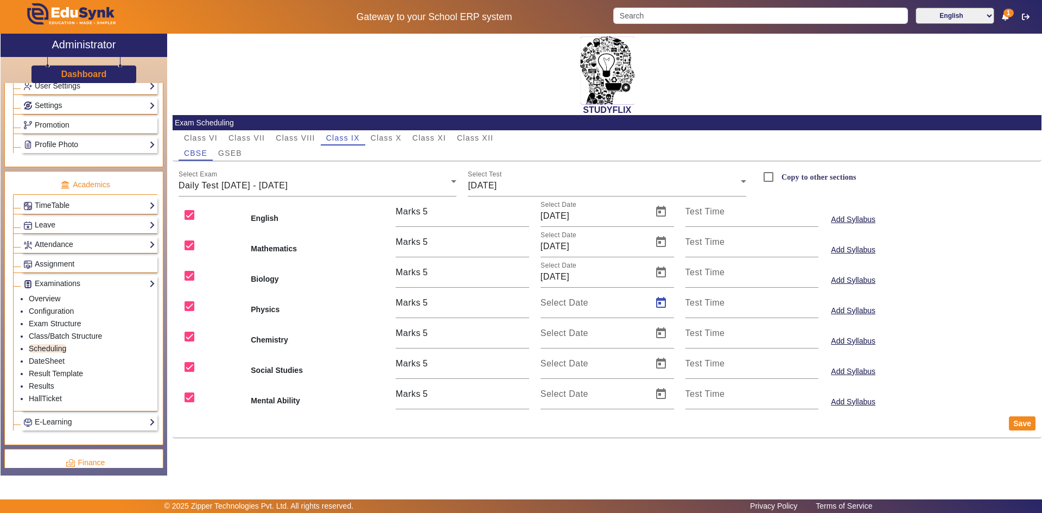
type input "[DATE]"
click at [659, 337] on span "Open calendar" at bounding box center [661, 333] width 26 height 26
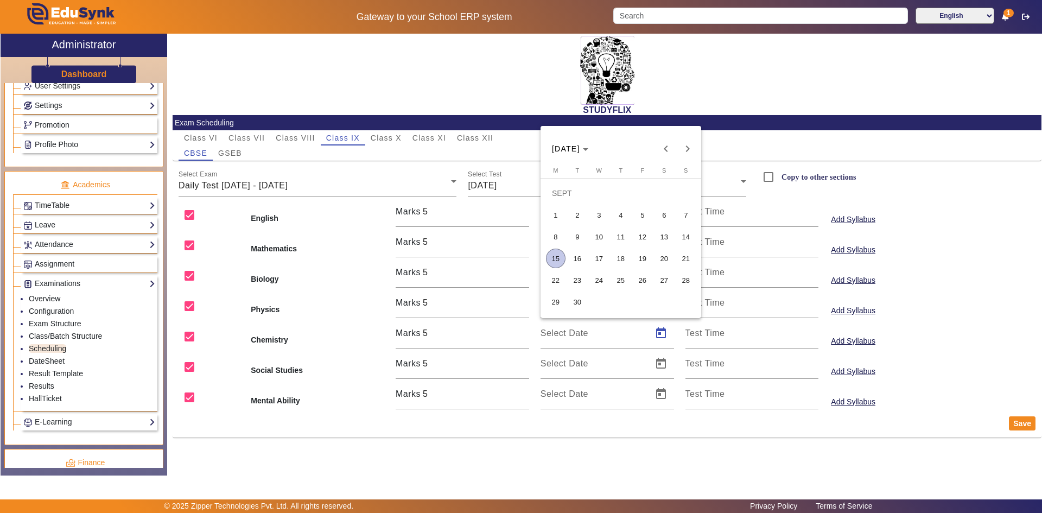
click at [547, 258] on span "15" at bounding box center [556, 259] width 20 height 20
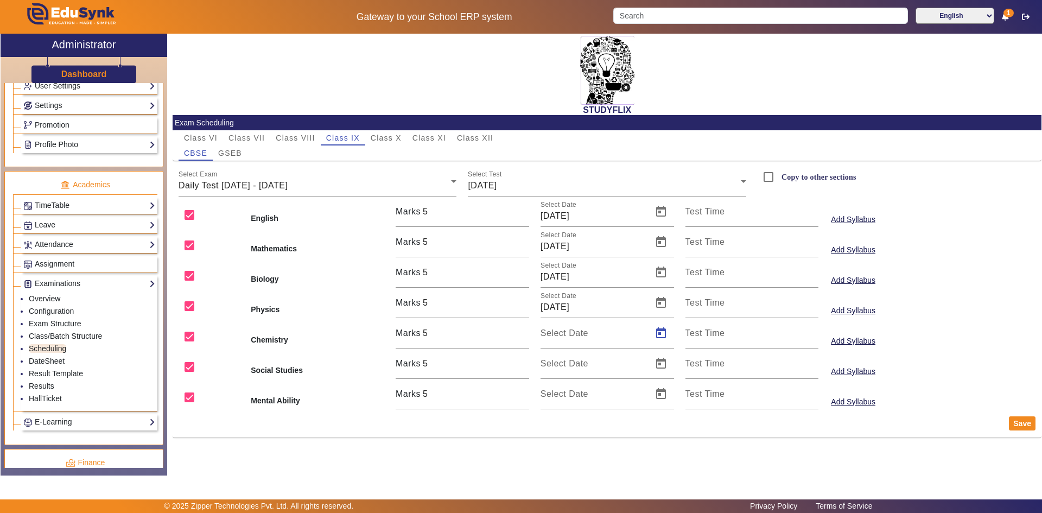
type input "[DATE]"
click at [659, 368] on span "Open calendar" at bounding box center [661, 364] width 26 height 26
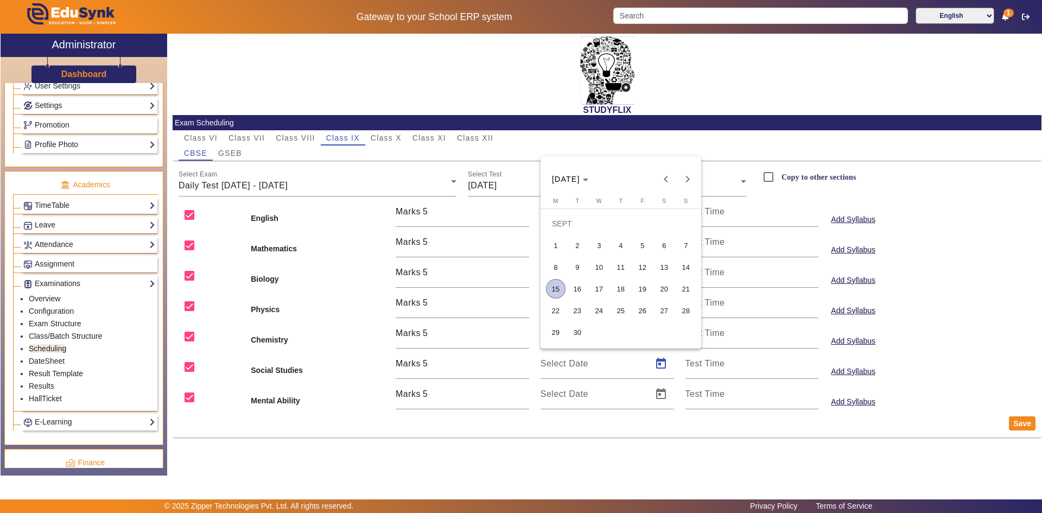
click at [551, 287] on span "15" at bounding box center [556, 289] width 20 height 20
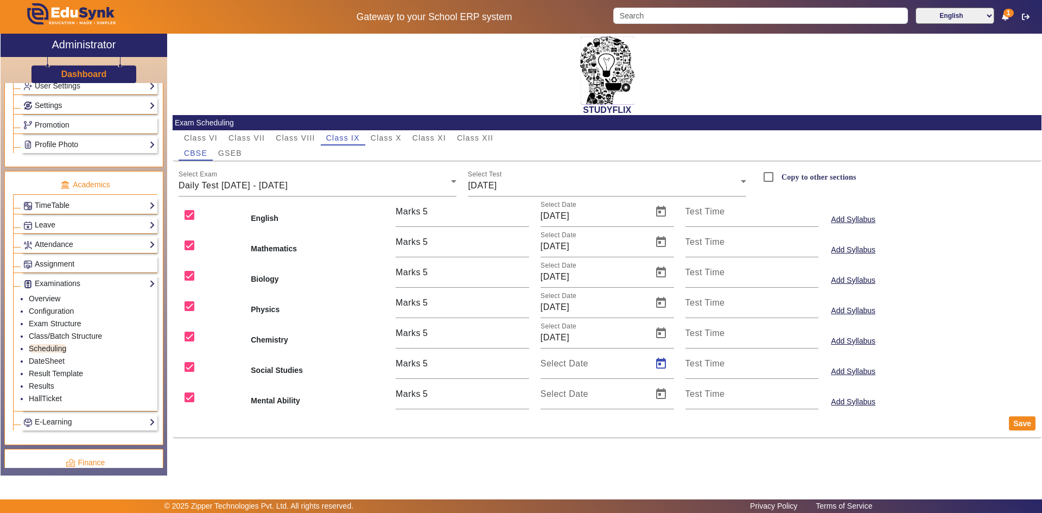
type input "[DATE]"
click at [658, 394] on span "Open calendar" at bounding box center [661, 394] width 26 height 26
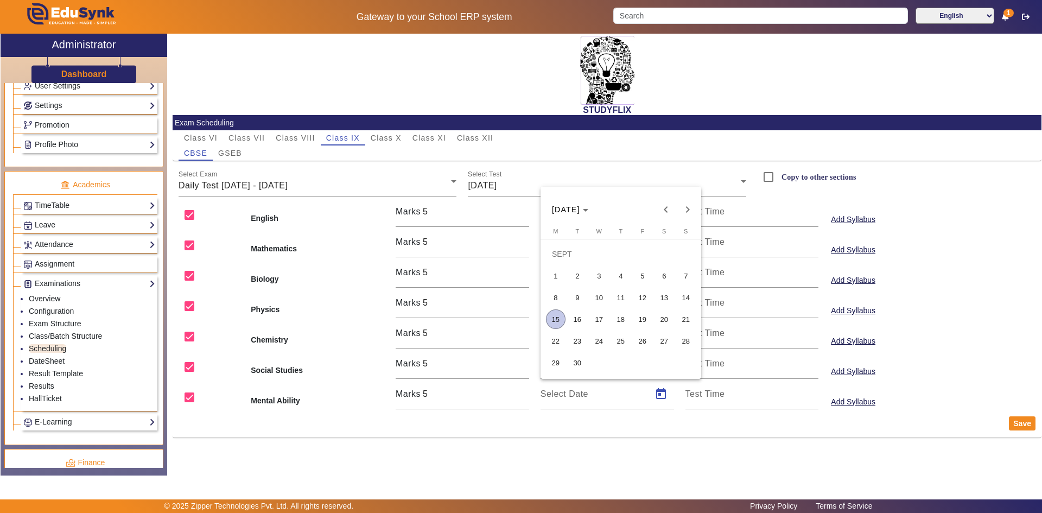
click at [555, 320] on span "15" at bounding box center [556, 319] width 20 height 20
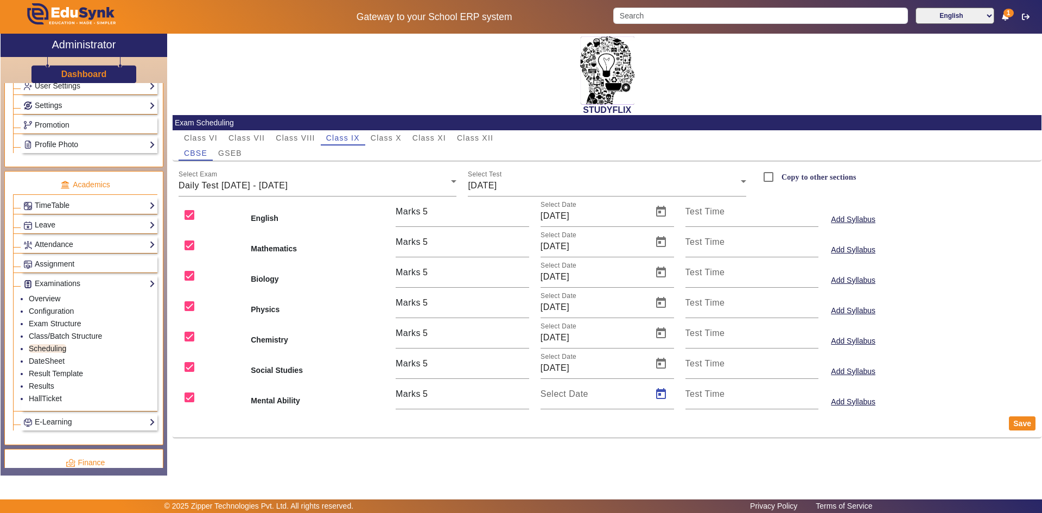
type input "[DATE]"
click at [811, 177] on label "Copy to other sections" at bounding box center [817, 177] width 77 height 9
click at [779, 177] on input "Copy to other sections" at bounding box center [769, 177] width 22 height 22
click at [1022, 421] on button "Save" at bounding box center [1022, 423] width 27 height 14
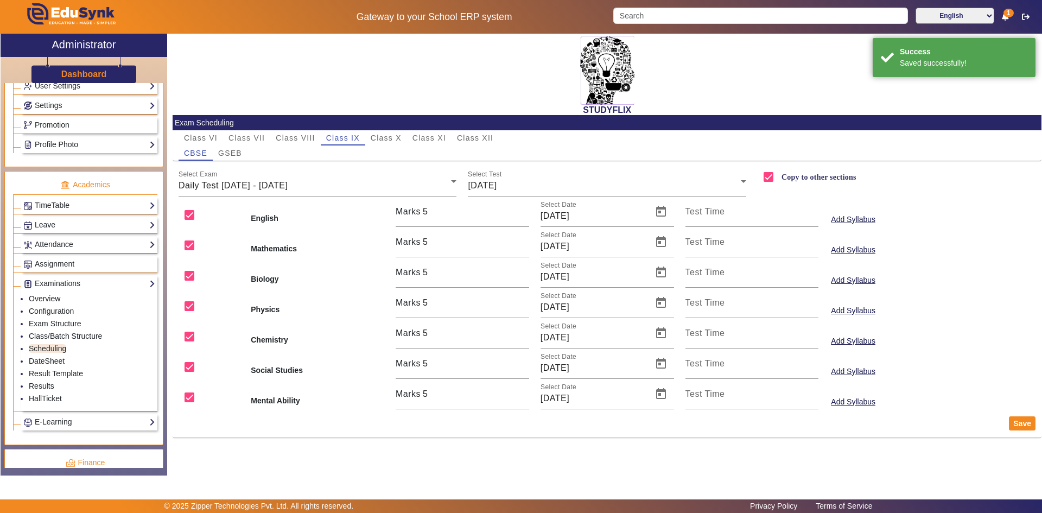
click at [785, 175] on label "Copy to other sections" at bounding box center [817, 177] width 77 height 9
click at [779, 175] on input "Copy to other sections" at bounding box center [769, 177] width 22 height 22
click at [785, 175] on label "Copy to other sections" at bounding box center [817, 177] width 77 height 9
click at [779, 175] on input "Copy to other sections" at bounding box center [769, 177] width 22 height 22
click at [233, 151] on span "GSEB" at bounding box center [230, 153] width 24 height 8
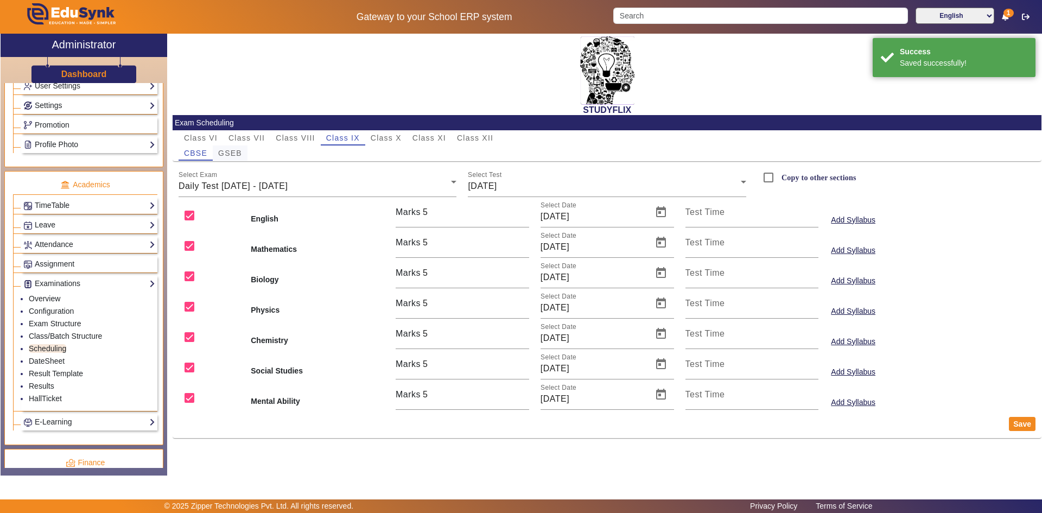
checkbox input "false"
click at [234, 182] on div "Weekly Test" at bounding box center [315, 185] width 273 height 13
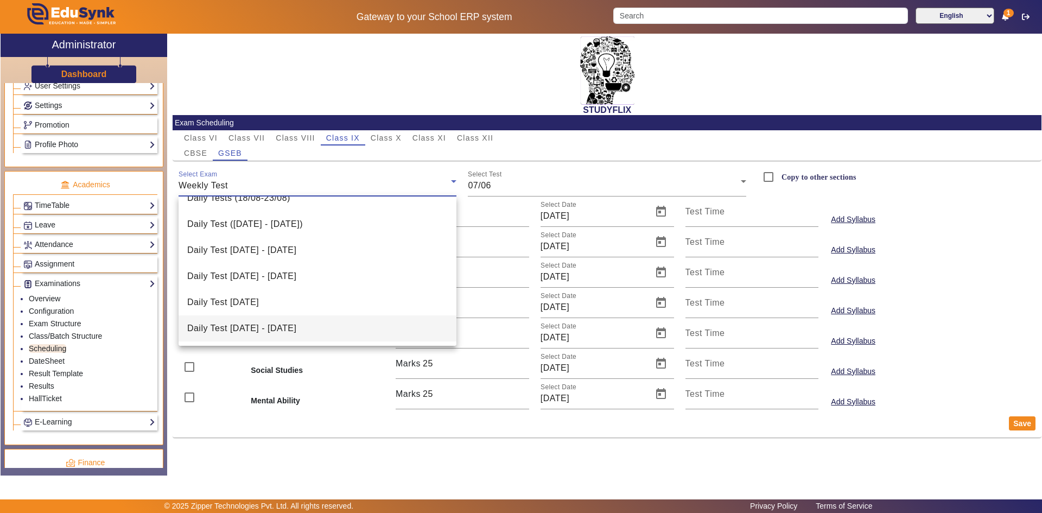
click at [290, 326] on span "Daily Test [DATE] - [DATE]" at bounding box center [241, 328] width 109 height 13
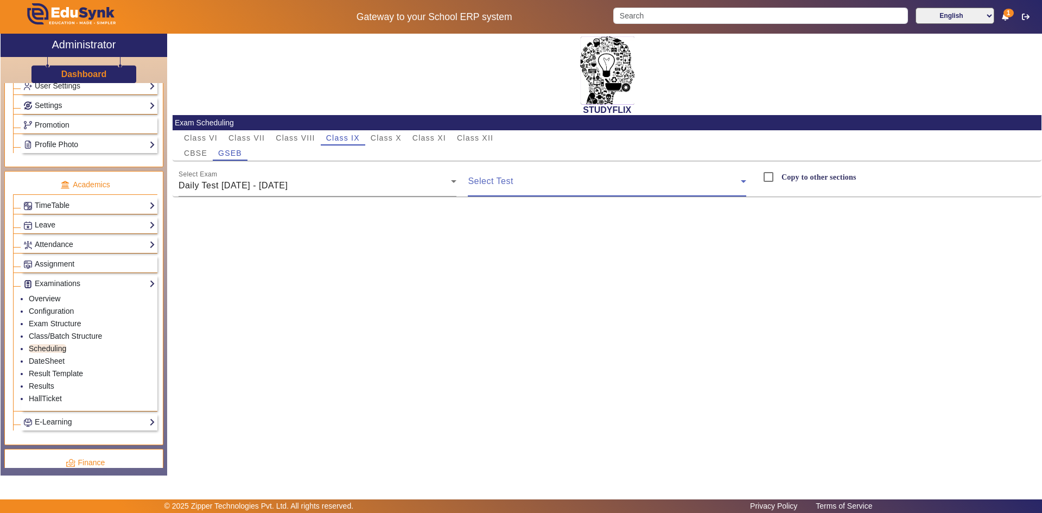
click at [516, 187] on span at bounding box center [604, 185] width 273 height 13
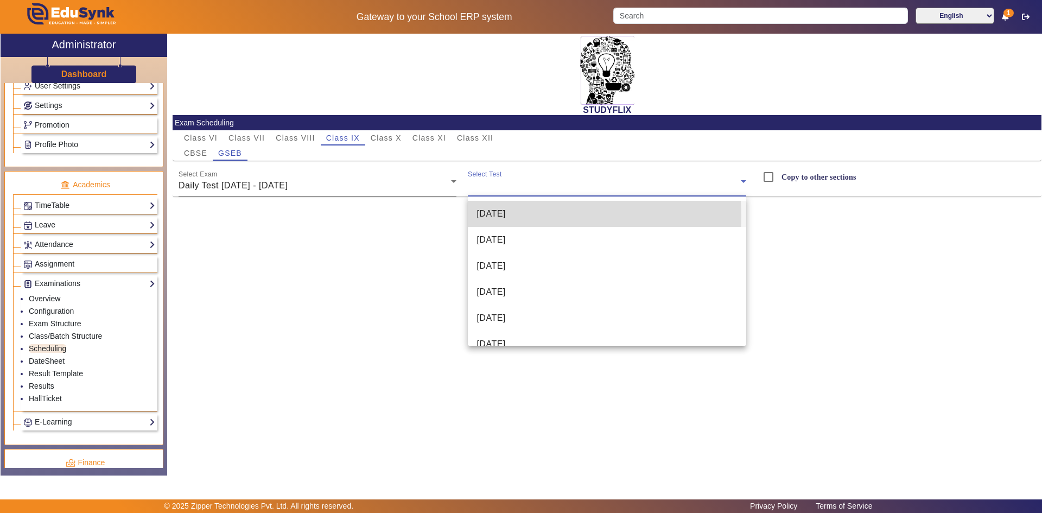
click at [505, 216] on span "[DATE]" at bounding box center [491, 213] width 29 height 13
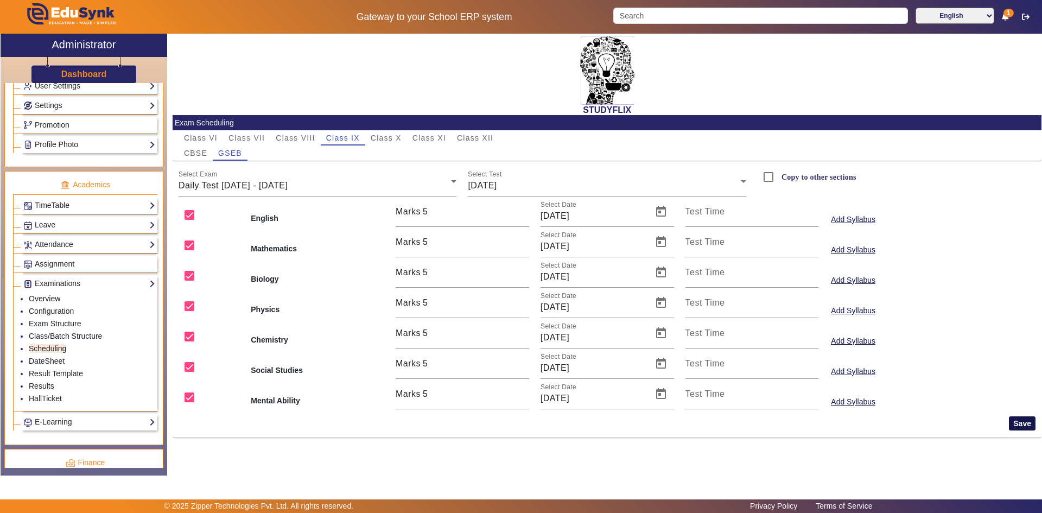
click at [1015, 422] on button "Save" at bounding box center [1022, 423] width 27 height 14
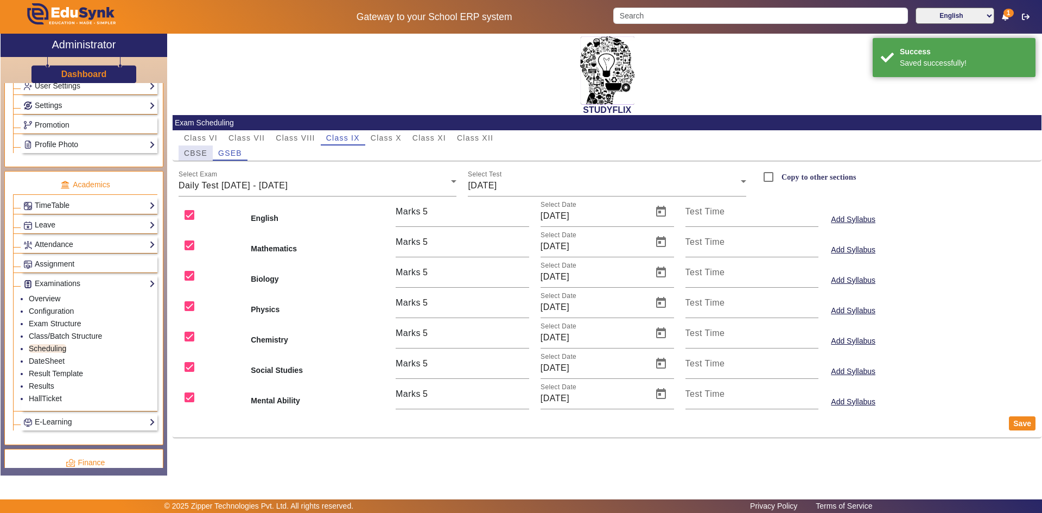
click at [204, 154] on span "CBSE" at bounding box center [195, 153] width 23 height 8
click at [217, 182] on span "Weekly Test" at bounding box center [203, 185] width 49 height 9
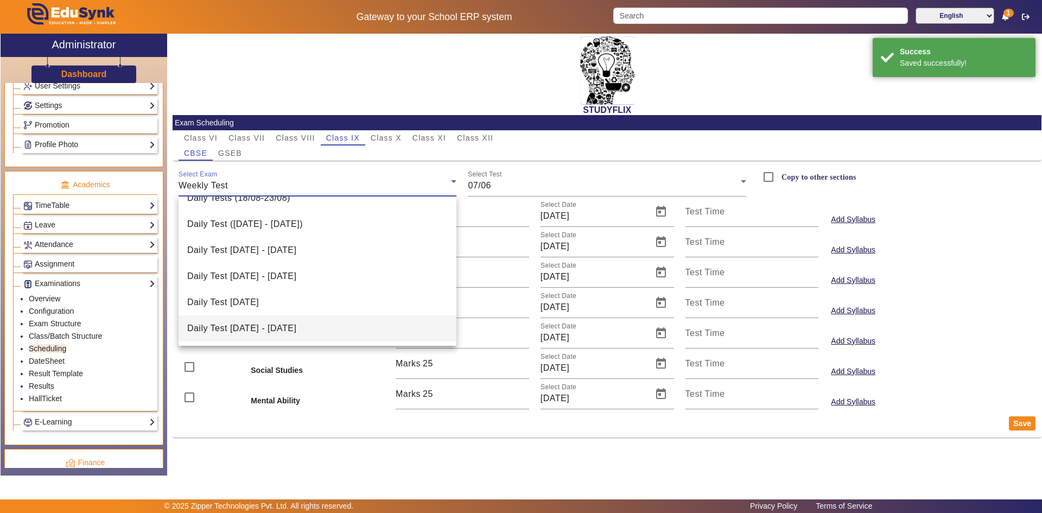
click at [240, 322] on span "Daily Test [DATE] - [DATE]" at bounding box center [241, 328] width 109 height 13
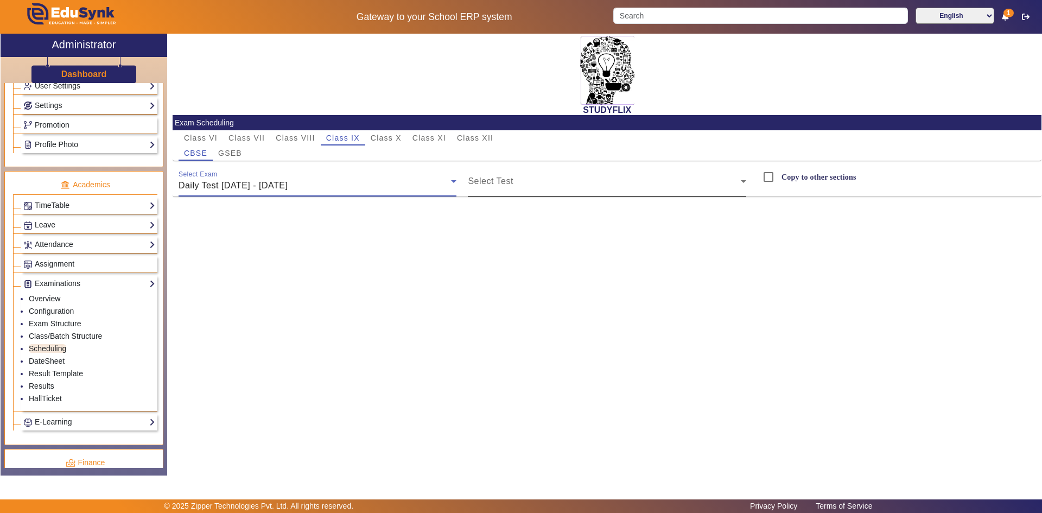
click at [502, 181] on span at bounding box center [604, 185] width 273 height 13
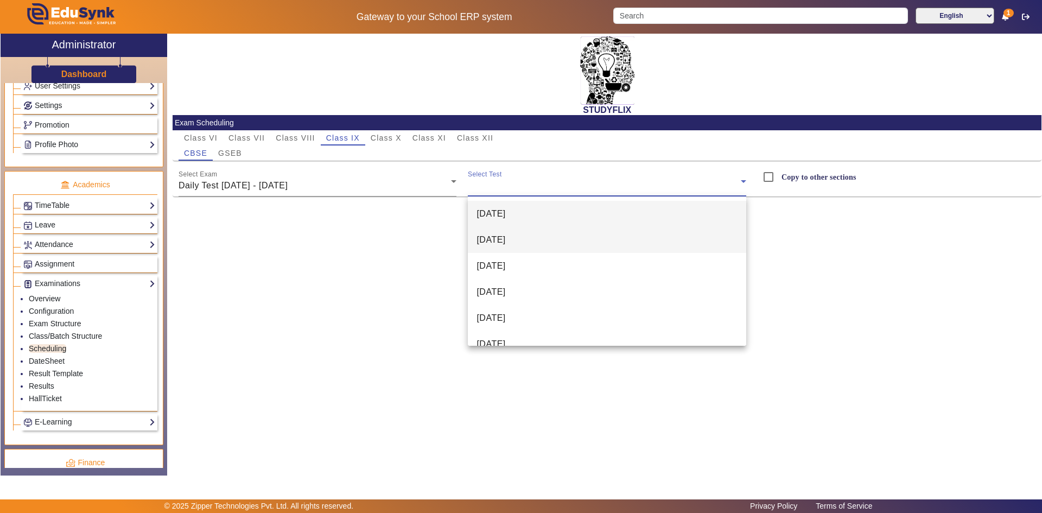
click at [505, 237] on span "[DATE]" at bounding box center [491, 239] width 29 height 13
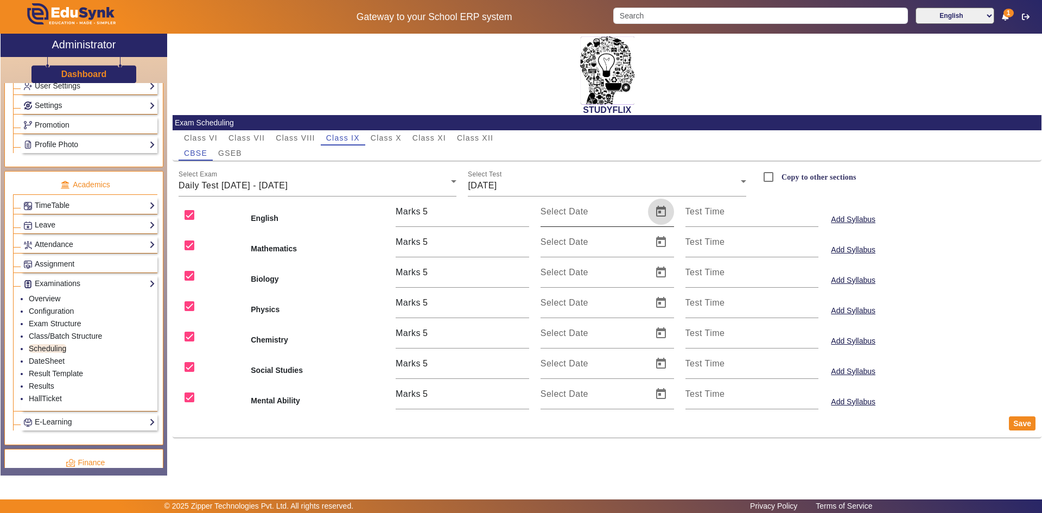
click at [665, 214] on span "Open calendar" at bounding box center [661, 212] width 26 height 26
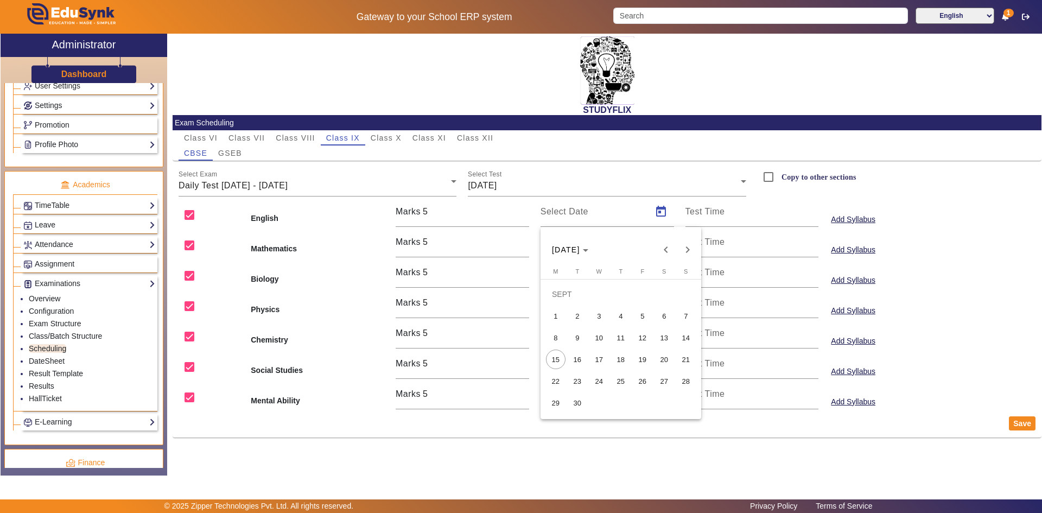
click at [580, 357] on span "16" at bounding box center [578, 360] width 20 height 20
type input "[DATE]"
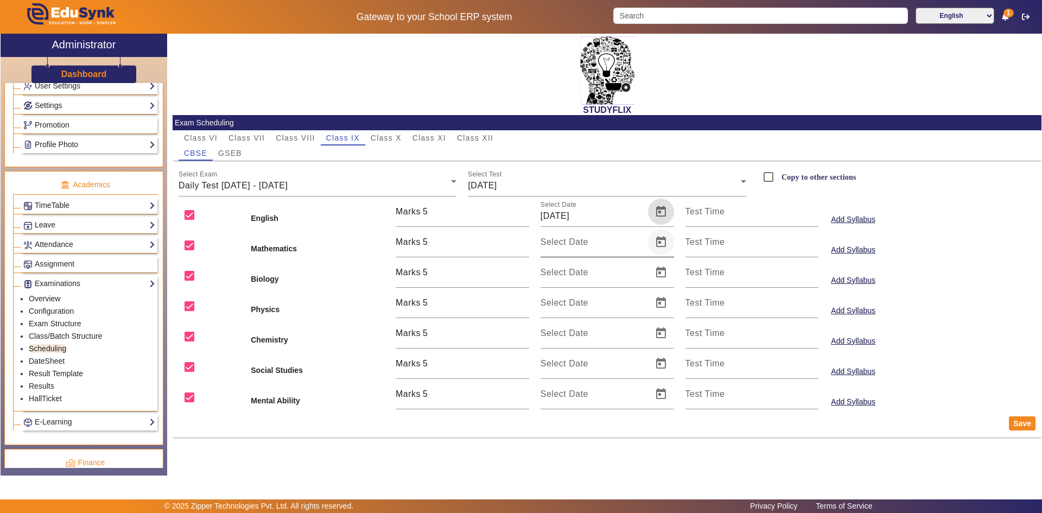
click at [663, 243] on span "Open calendar" at bounding box center [661, 242] width 26 height 26
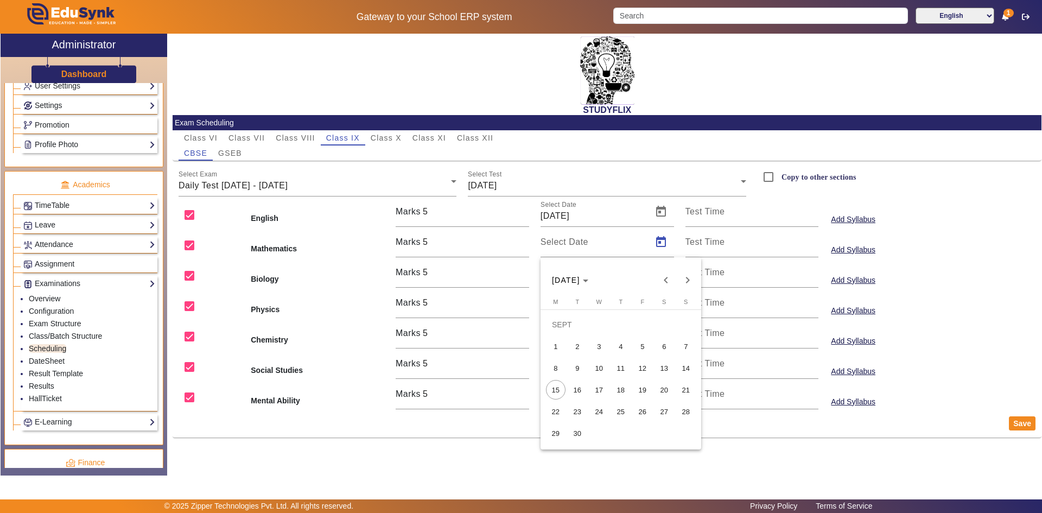
click at [582, 385] on span "16" at bounding box center [578, 390] width 20 height 20
type input "[DATE]"
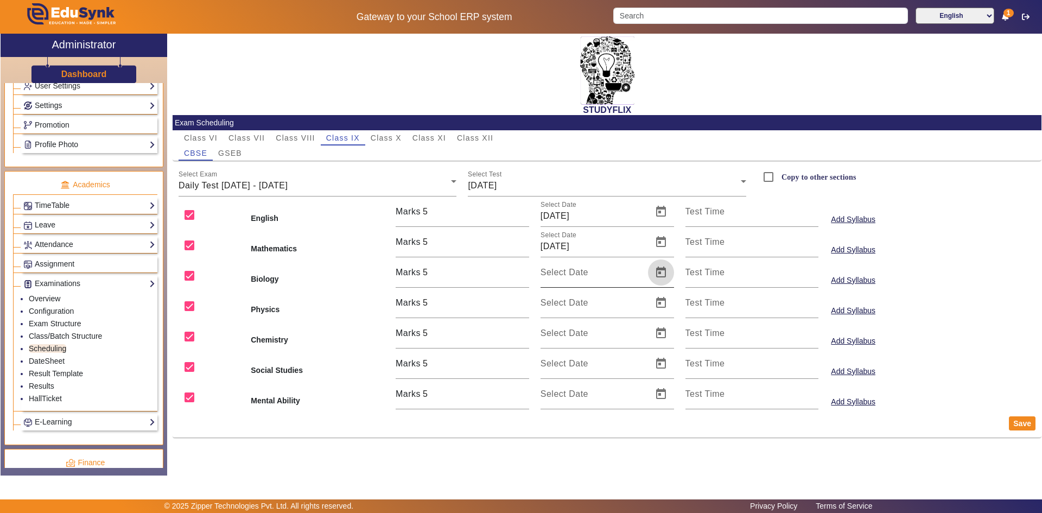
click at [667, 276] on span "Open calendar" at bounding box center [661, 272] width 26 height 26
click at [584, 420] on span "16" at bounding box center [578, 420] width 20 height 20
type input "[DATE]"
click at [653, 301] on span "Open calendar" at bounding box center [661, 303] width 26 height 26
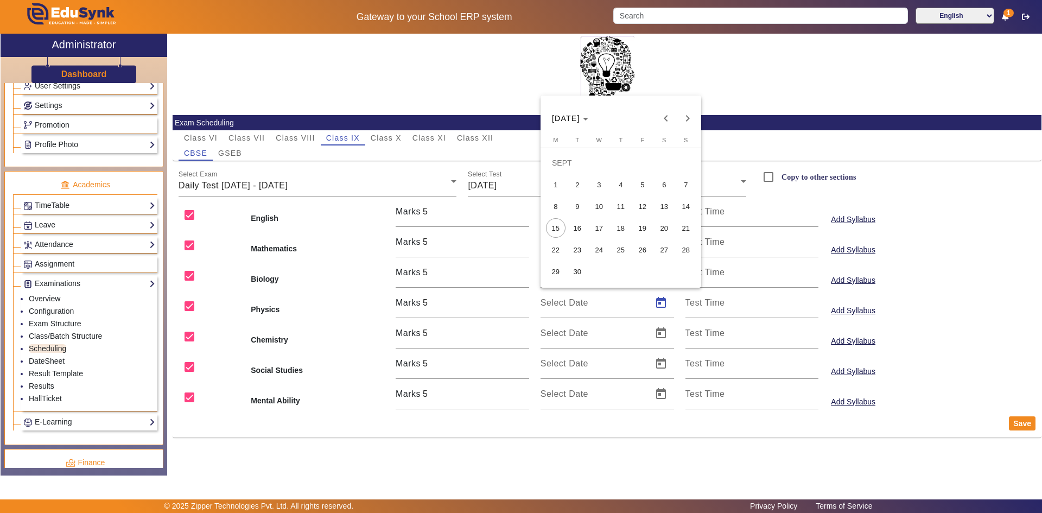
click at [575, 224] on span "16" at bounding box center [578, 228] width 20 height 20
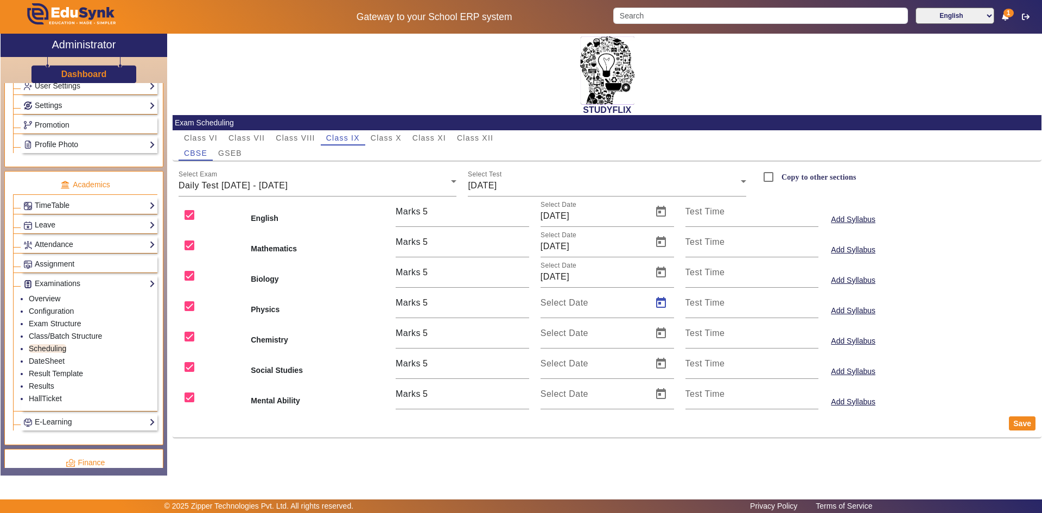
type input "[DATE]"
click at [659, 340] on span "Open calendar" at bounding box center [661, 333] width 26 height 26
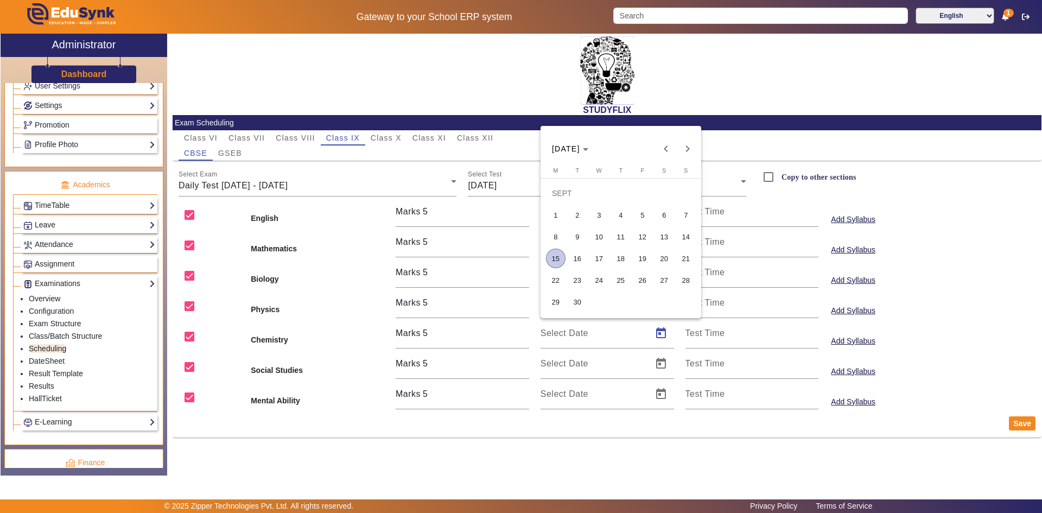
click at [580, 256] on span "16" at bounding box center [578, 259] width 20 height 20
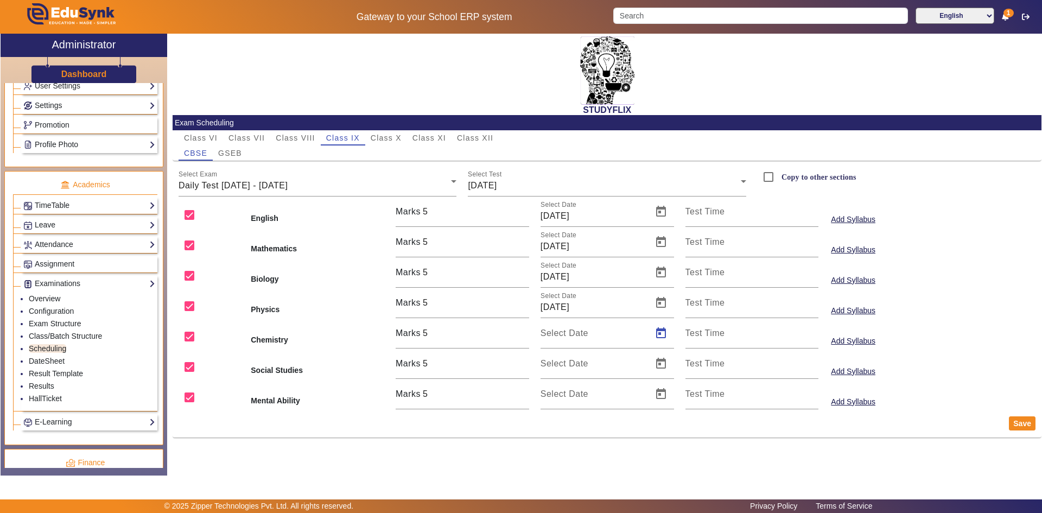
type input "[DATE]"
click at [657, 362] on span "Open calendar" at bounding box center [661, 364] width 26 height 26
click at [581, 286] on span "16" at bounding box center [578, 289] width 20 height 20
type input "[DATE]"
click at [658, 390] on span "Open calendar" at bounding box center [661, 394] width 26 height 26
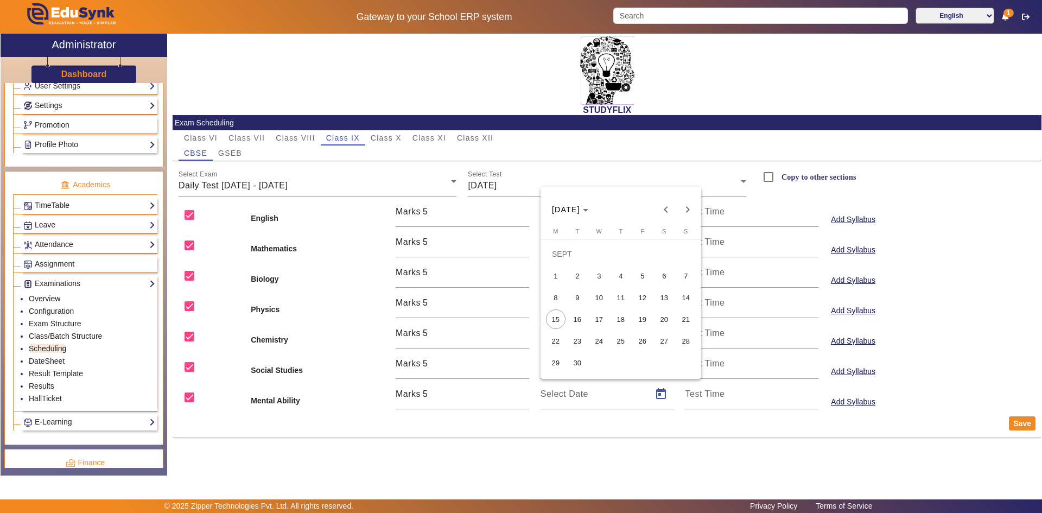
click at [579, 319] on span "16" at bounding box center [578, 319] width 20 height 20
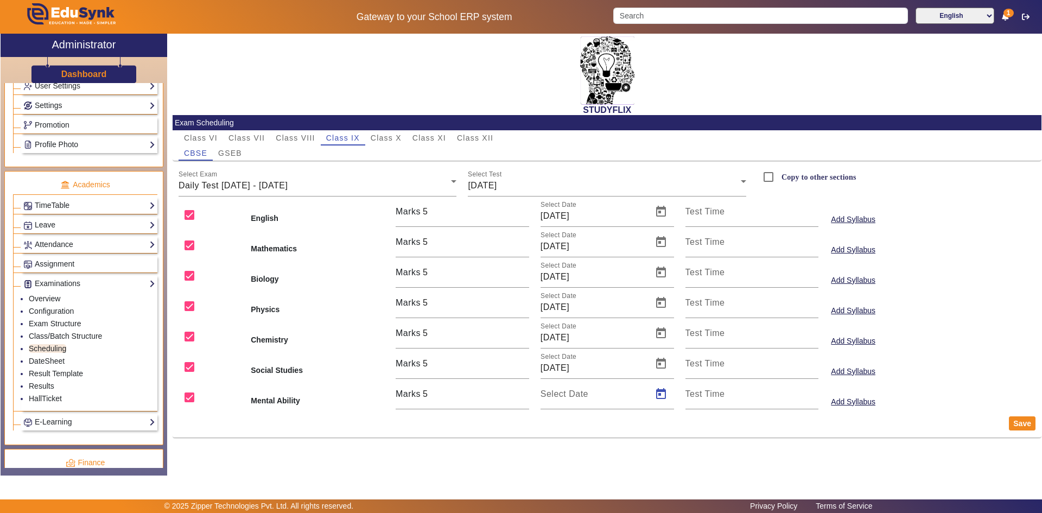
type input "[DATE]"
click at [766, 172] on input "Copy to other sections" at bounding box center [769, 177] width 22 height 22
click at [1025, 423] on button "Save" at bounding box center [1022, 423] width 27 height 14
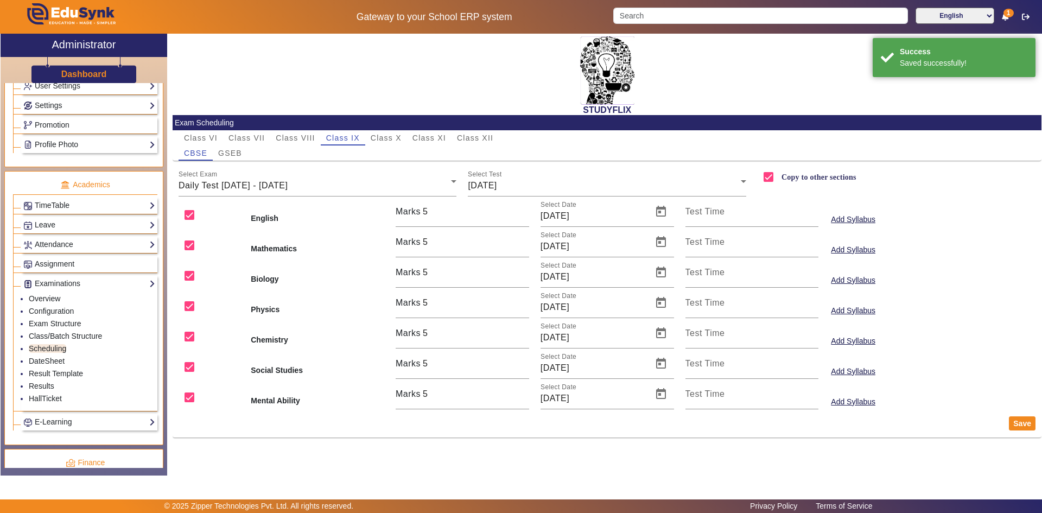
click at [784, 180] on label "Copy to other sections" at bounding box center [817, 177] width 77 height 9
click at [779, 180] on input "Copy to other sections" at bounding box center [769, 177] width 22 height 22
click at [782, 177] on label "Copy to other sections" at bounding box center [817, 177] width 77 height 9
click at [779, 177] on input "Copy to other sections" at bounding box center [769, 177] width 22 height 22
click at [235, 156] on span "GSEB" at bounding box center [230, 153] width 24 height 8
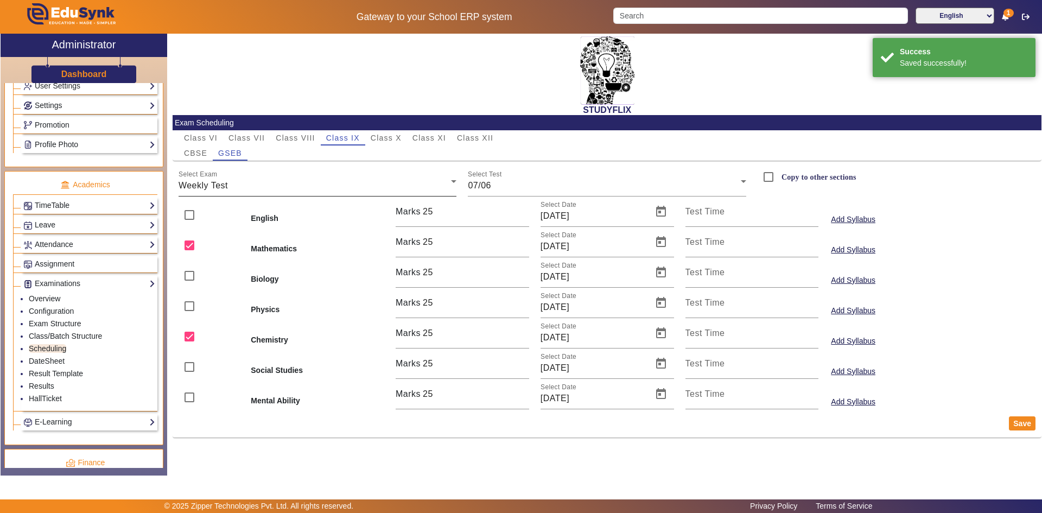
click at [245, 189] on div "Weekly Test" at bounding box center [315, 185] width 273 height 13
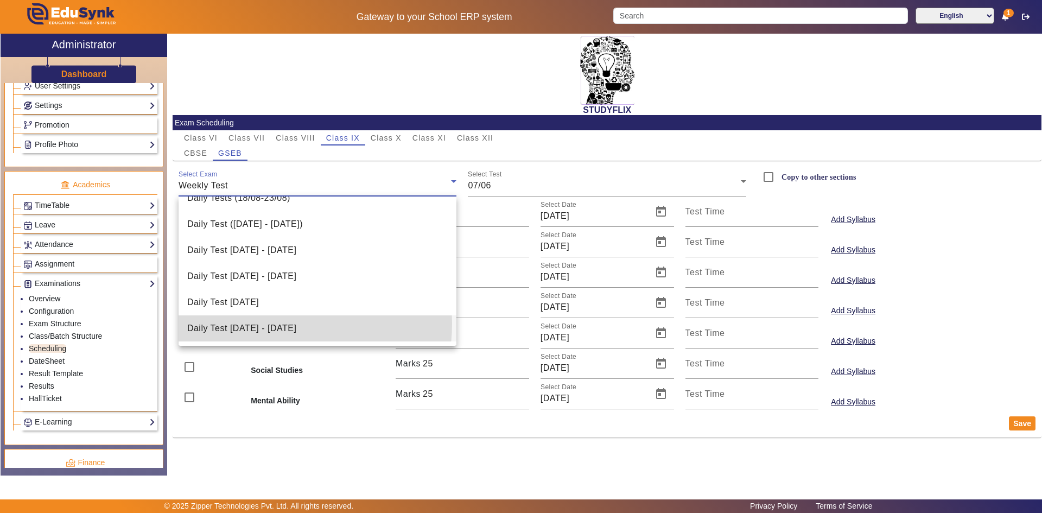
click at [262, 324] on span "Daily Test [DATE] - [DATE]" at bounding box center [241, 328] width 109 height 13
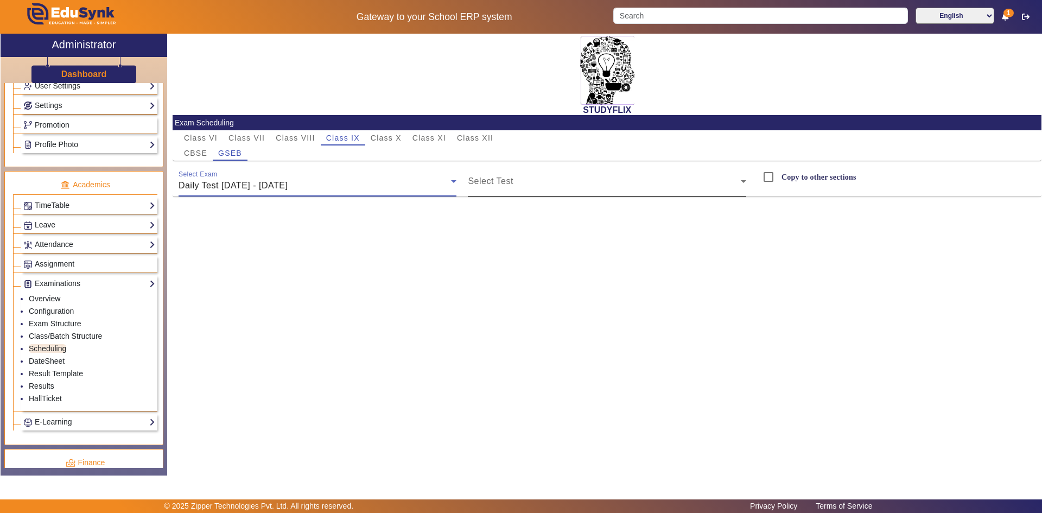
click at [487, 182] on span at bounding box center [604, 185] width 273 height 13
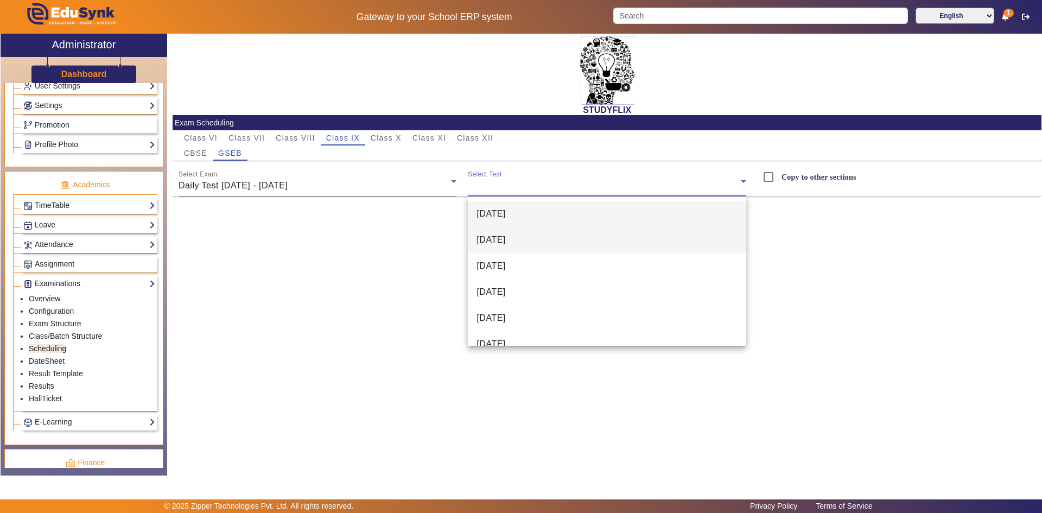
click at [494, 237] on span "[DATE]" at bounding box center [491, 239] width 29 height 13
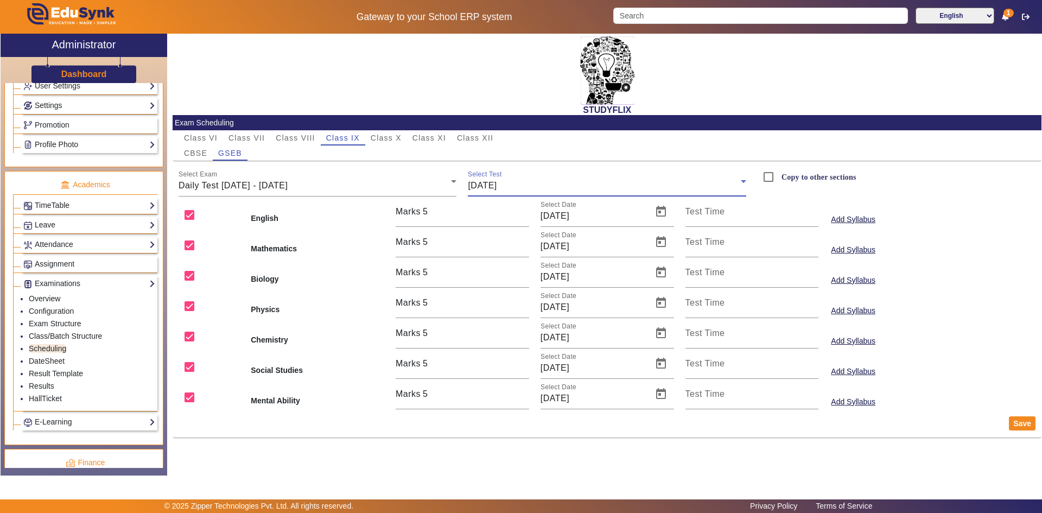
click at [791, 180] on label "Copy to other sections" at bounding box center [817, 177] width 77 height 9
click at [779, 180] on input "Copy to other sections" at bounding box center [769, 177] width 22 height 22
click at [1026, 424] on button "Save" at bounding box center [1022, 423] width 27 height 14
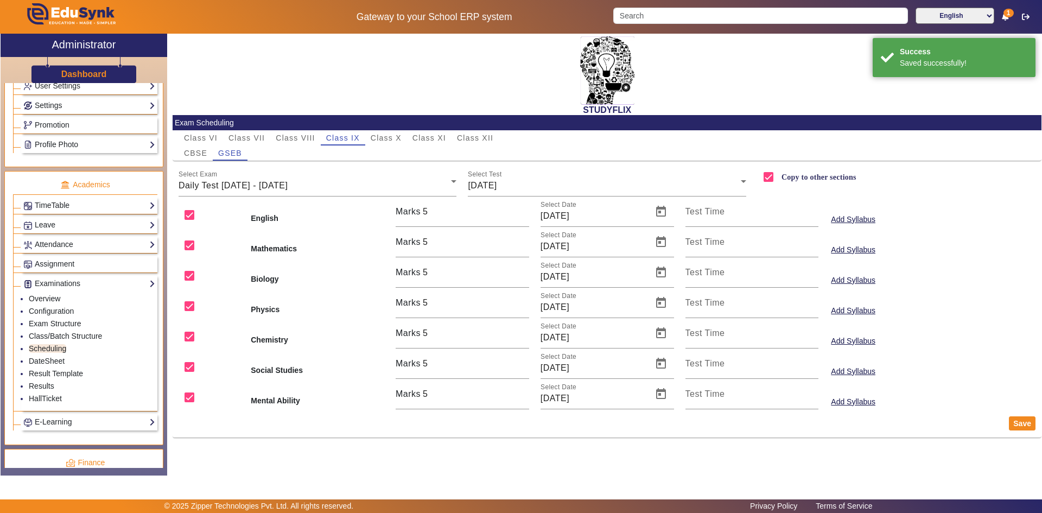
click at [519, 154] on div "CBSE GSEB" at bounding box center [608, 152] width 858 height 15
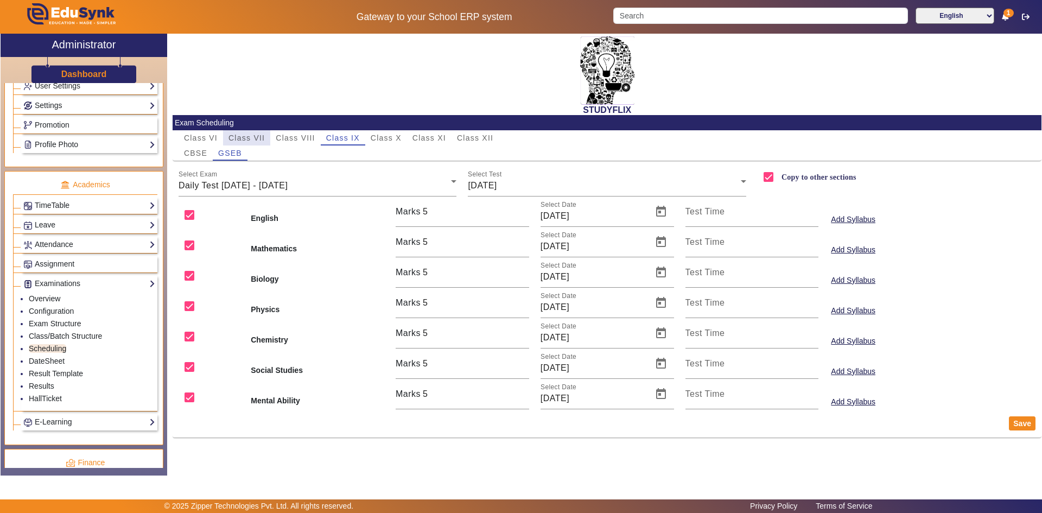
click at [255, 133] on span "Class VII" at bounding box center [247, 137] width 36 height 15
checkbox input "false"
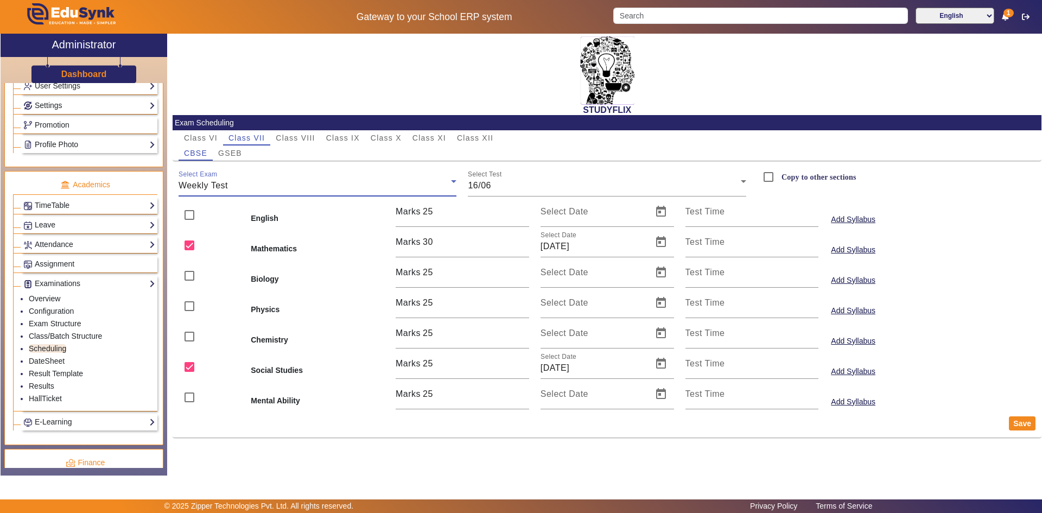
click at [253, 180] on div "Weekly Test" at bounding box center [315, 185] width 273 height 13
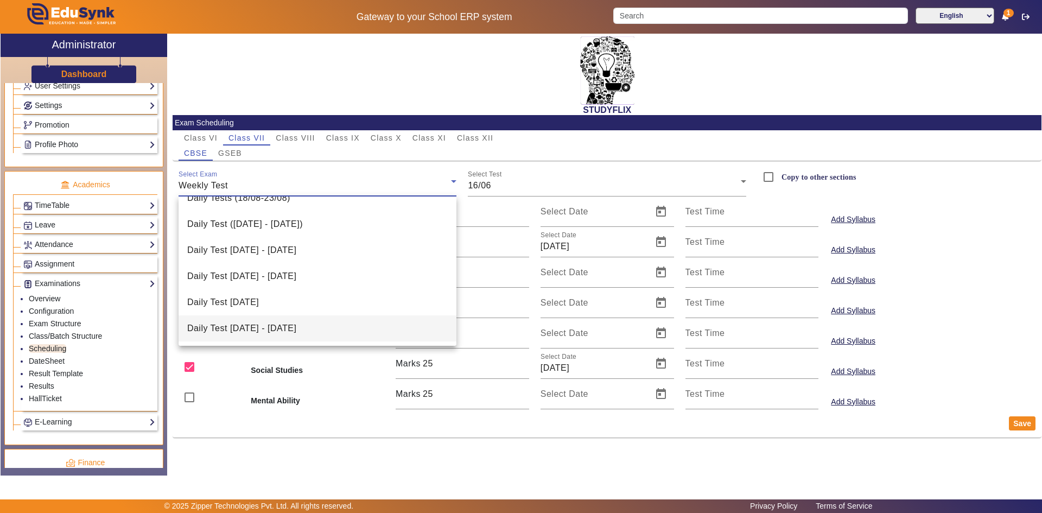
click at [240, 322] on span "Daily Test [DATE] - [DATE]" at bounding box center [241, 328] width 109 height 13
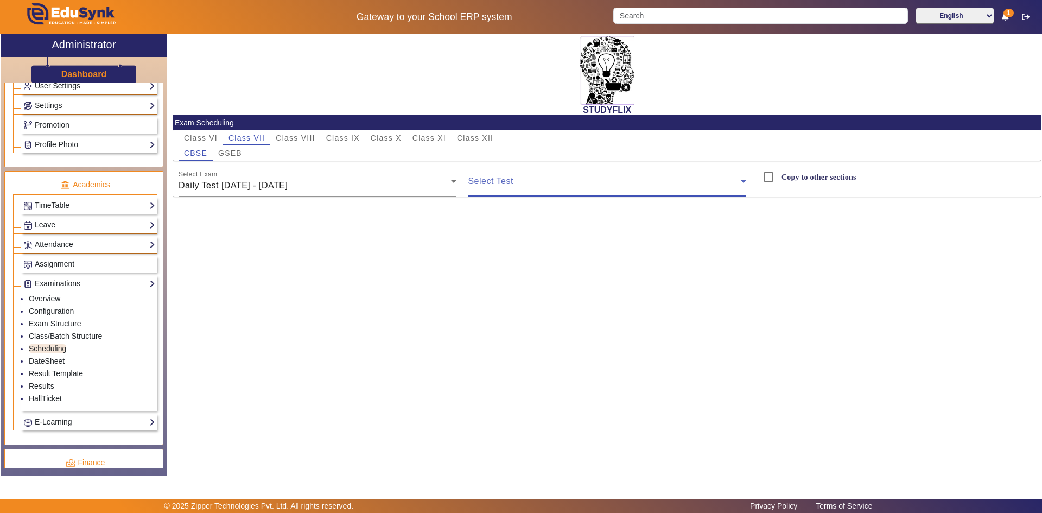
click at [500, 183] on span at bounding box center [604, 185] width 273 height 13
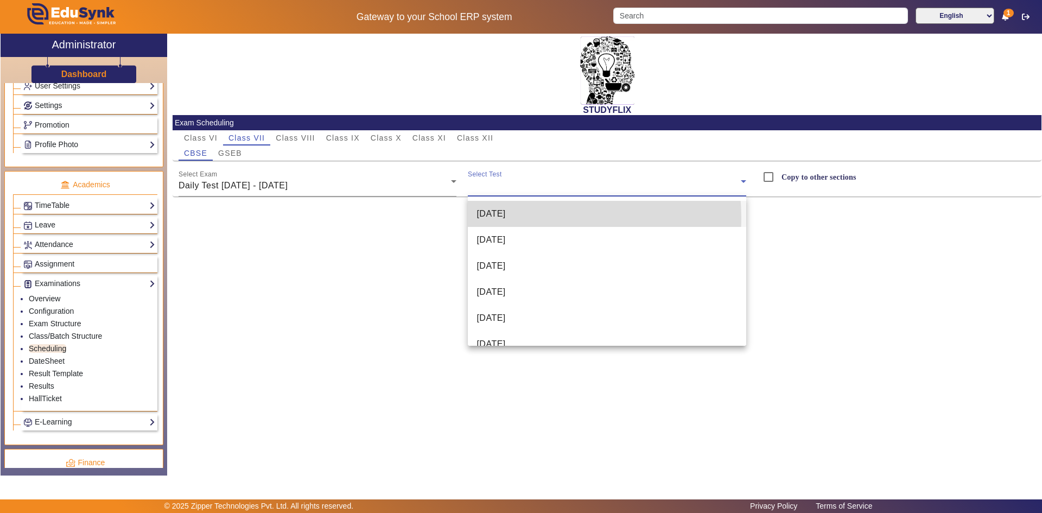
click at [505, 218] on span "[DATE]" at bounding box center [491, 213] width 29 height 13
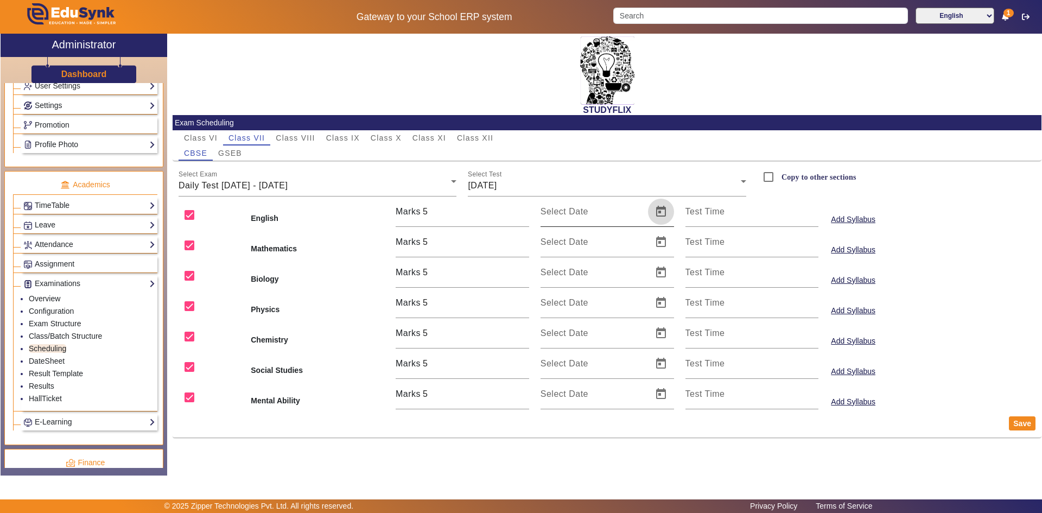
click at [661, 217] on span "Open calendar" at bounding box center [661, 212] width 26 height 26
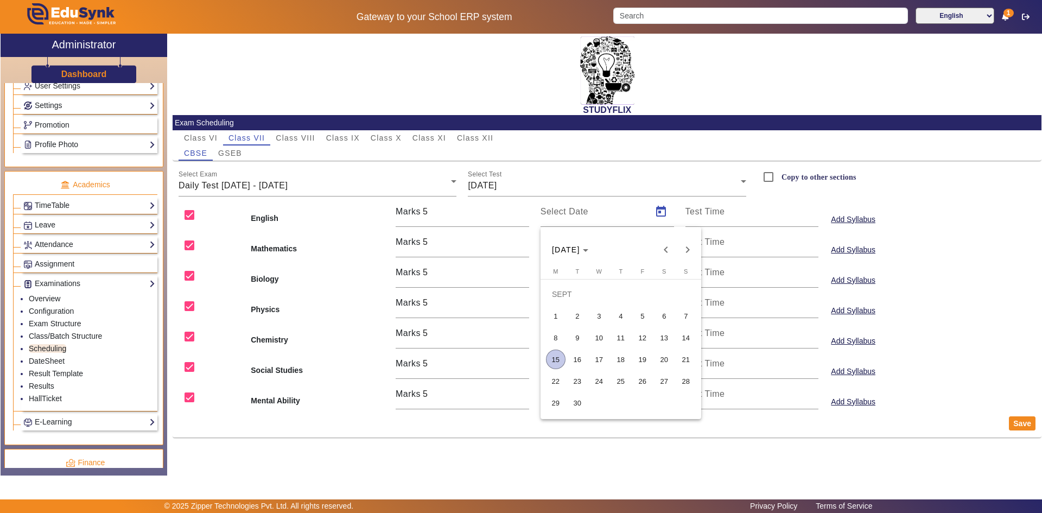
click at [559, 356] on span "15" at bounding box center [556, 360] width 20 height 20
type input "[DATE]"
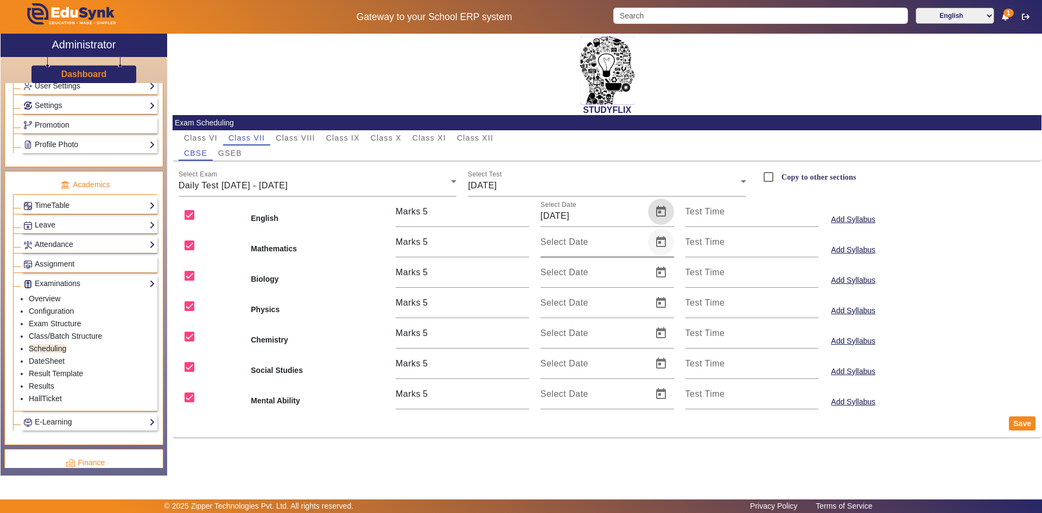
click at [656, 242] on span "Open calendar" at bounding box center [661, 242] width 26 height 26
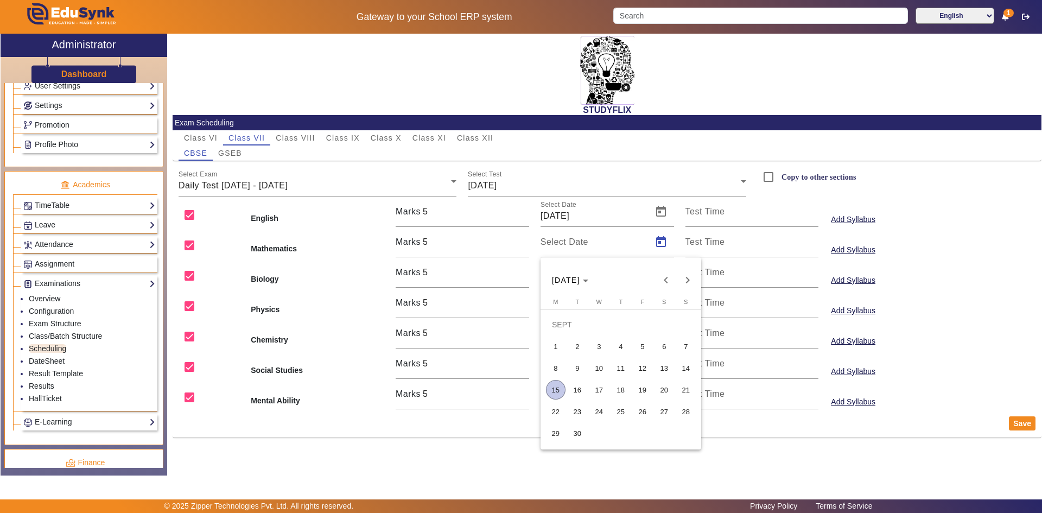
click at [556, 392] on span "15" at bounding box center [556, 390] width 20 height 20
type input "[DATE]"
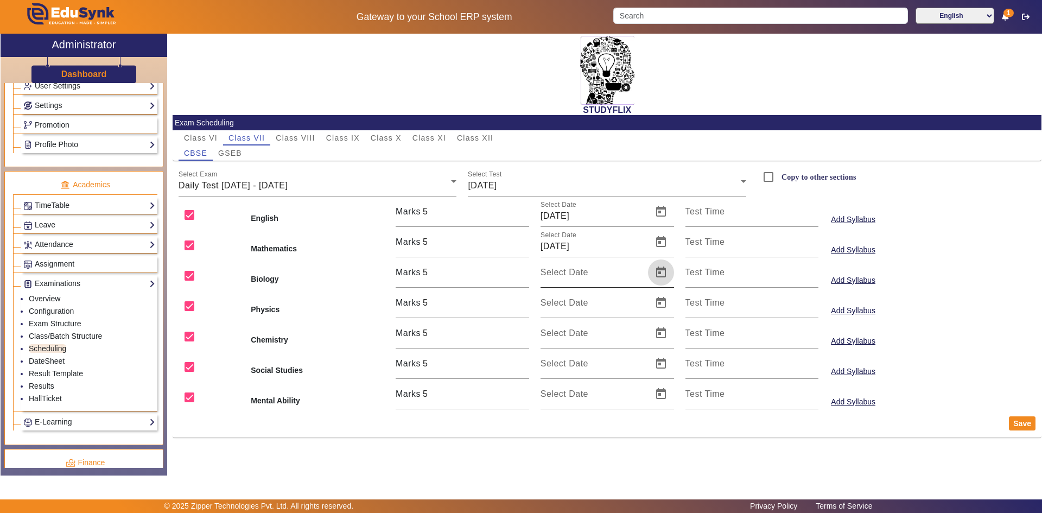
click at [659, 277] on span "Open calendar" at bounding box center [661, 272] width 26 height 26
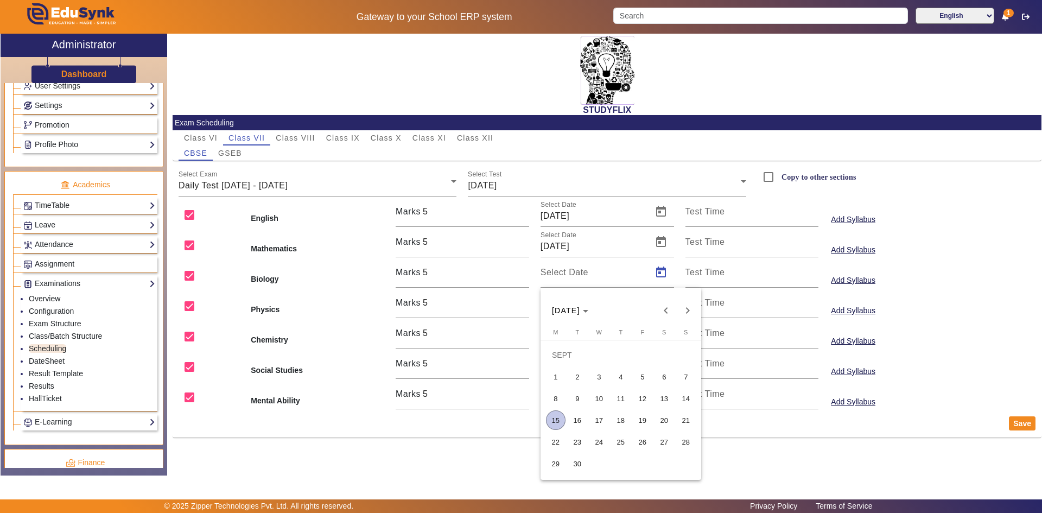
click at [555, 416] on span "15" at bounding box center [556, 420] width 20 height 20
type input "[DATE]"
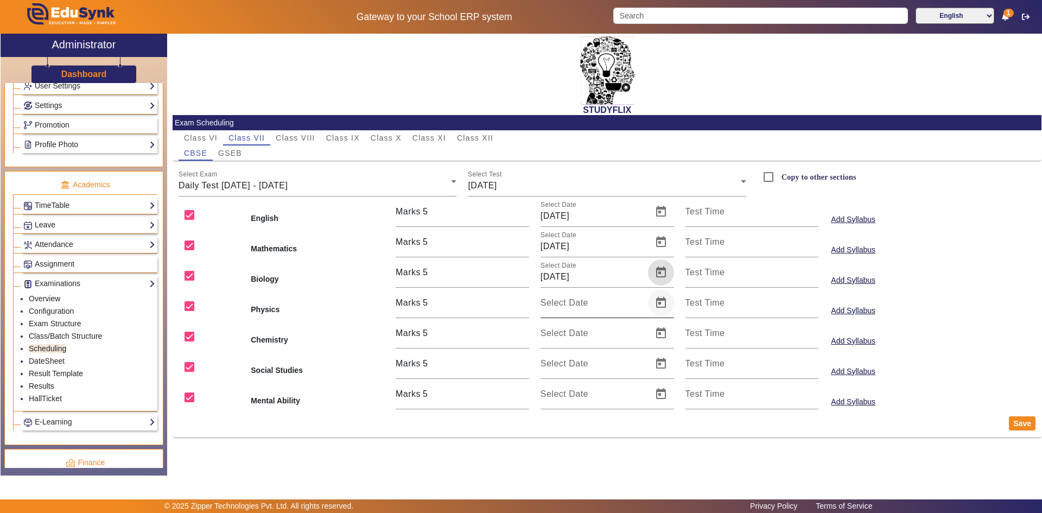
click at [663, 300] on span "Open calendar" at bounding box center [661, 303] width 26 height 26
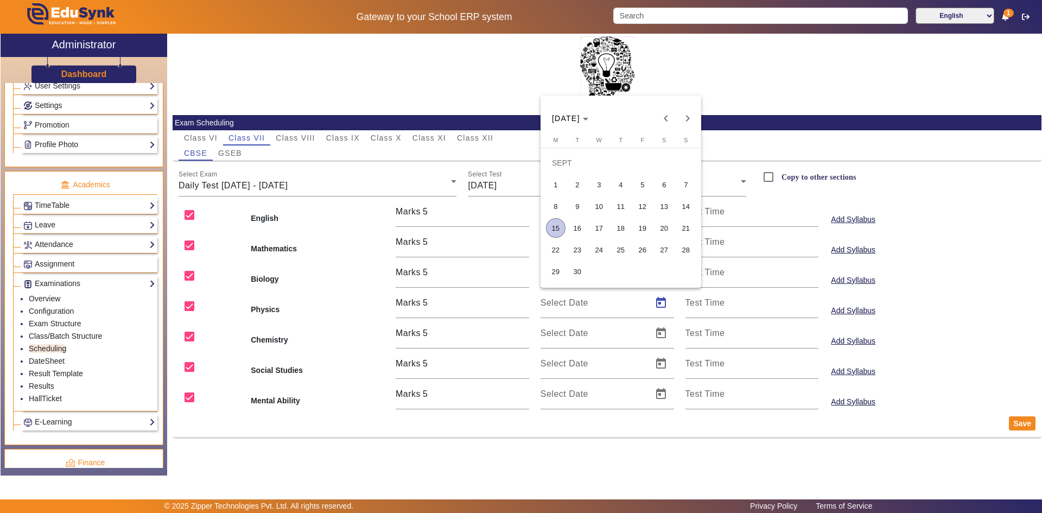
click at [555, 231] on span "15" at bounding box center [556, 228] width 20 height 20
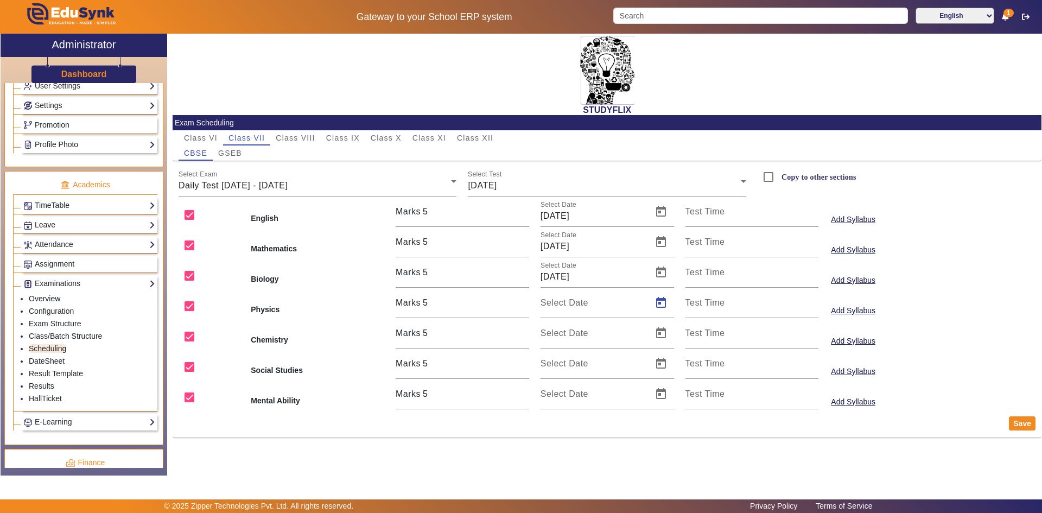
type input "[DATE]"
click at [655, 330] on span "Open calendar" at bounding box center [661, 333] width 26 height 26
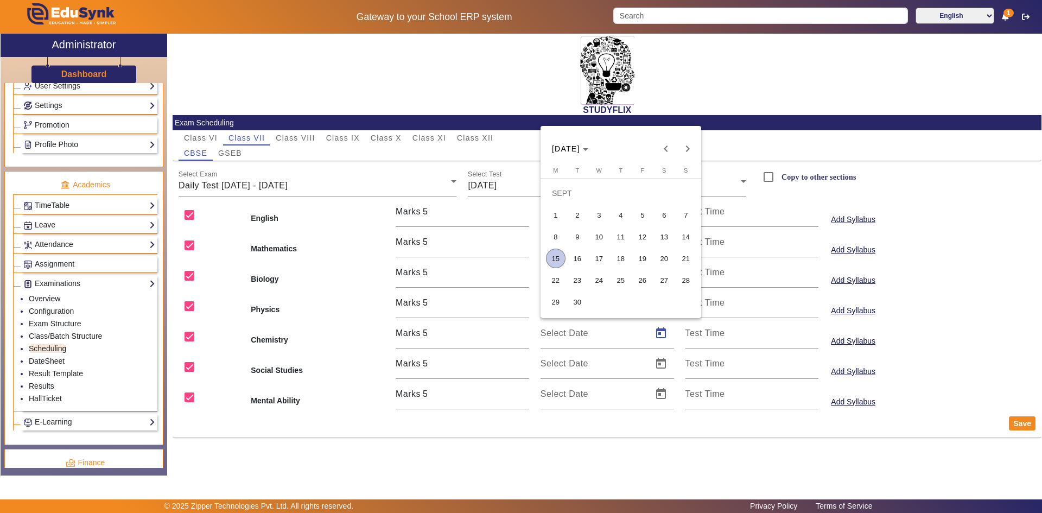
click at [558, 258] on span "15" at bounding box center [556, 259] width 20 height 20
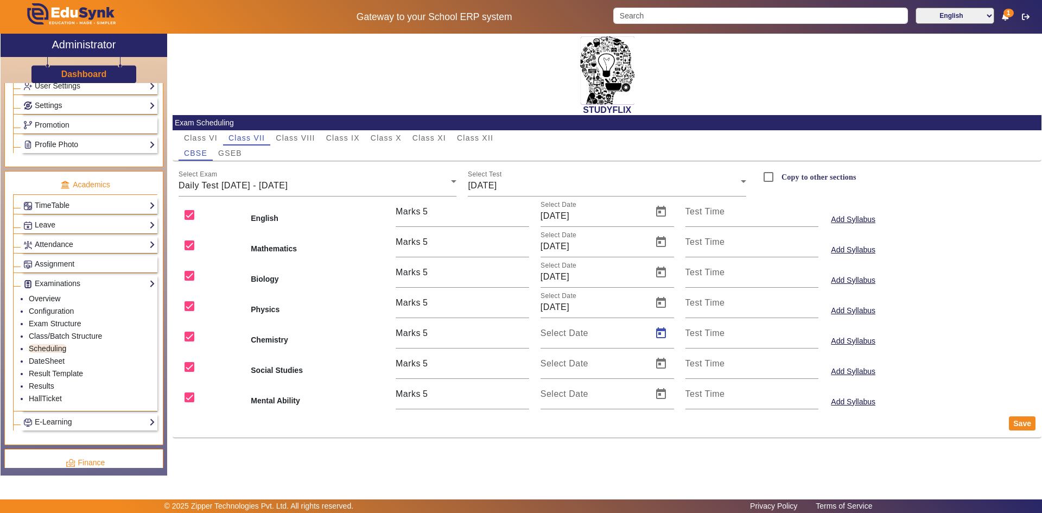
type input "[DATE]"
click at [657, 360] on span "Open calendar" at bounding box center [661, 364] width 26 height 26
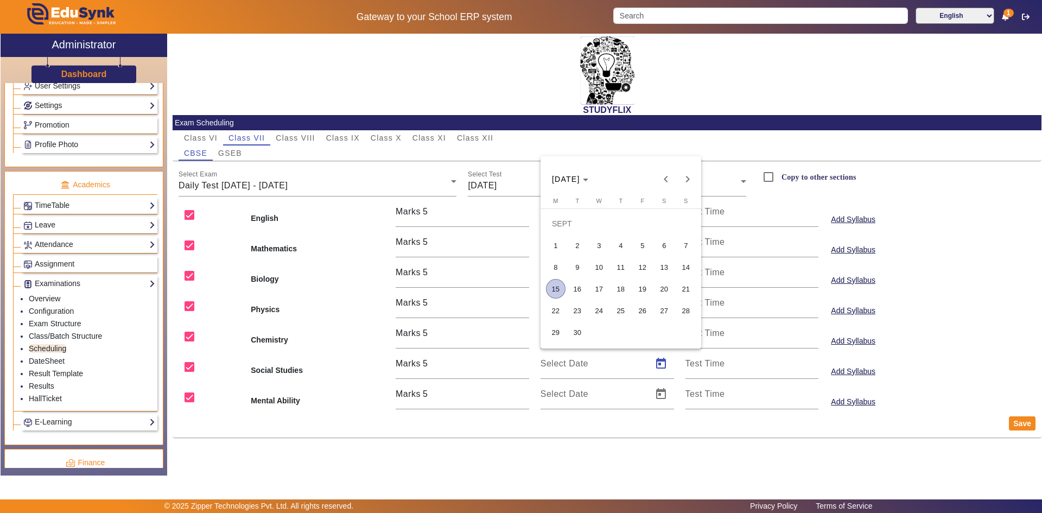
click at [559, 287] on span "15" at bounding box center [556, 289] width 20 height 20
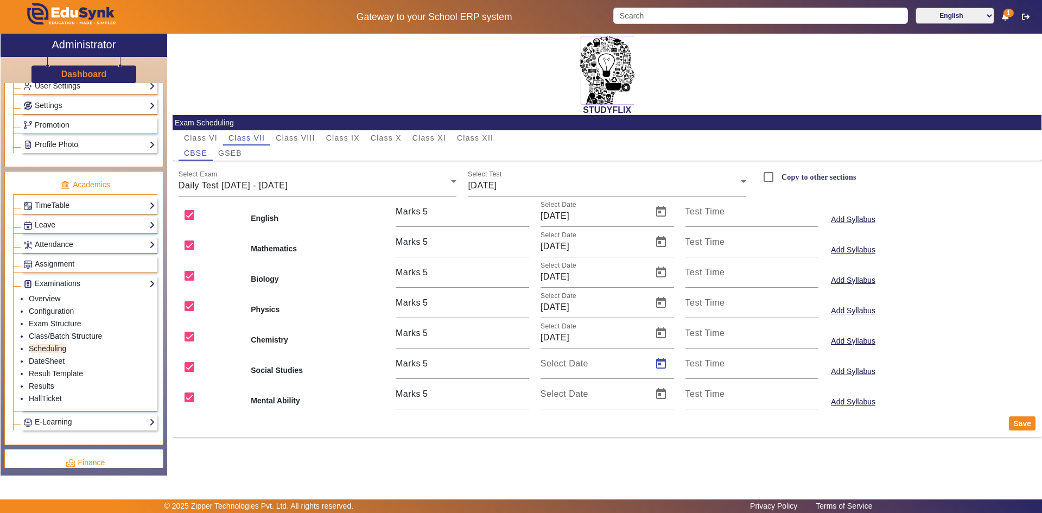
type input "[DATE]"
click at [662, 392] on span "Open calendar" at bounding box center [661, 394] width 26 height 26
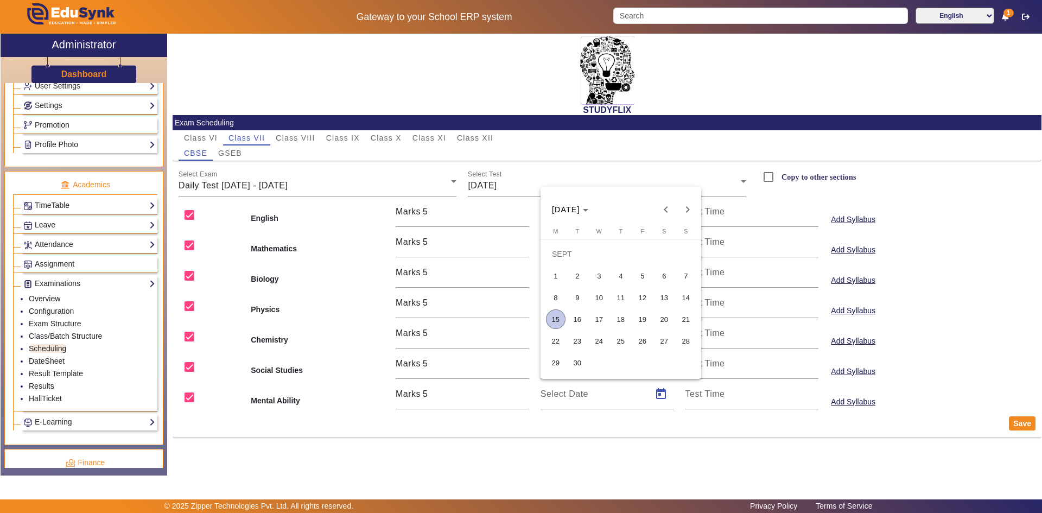
click at [556, 315] on span "15" at bounding box center [556, 319] width 20 height 20
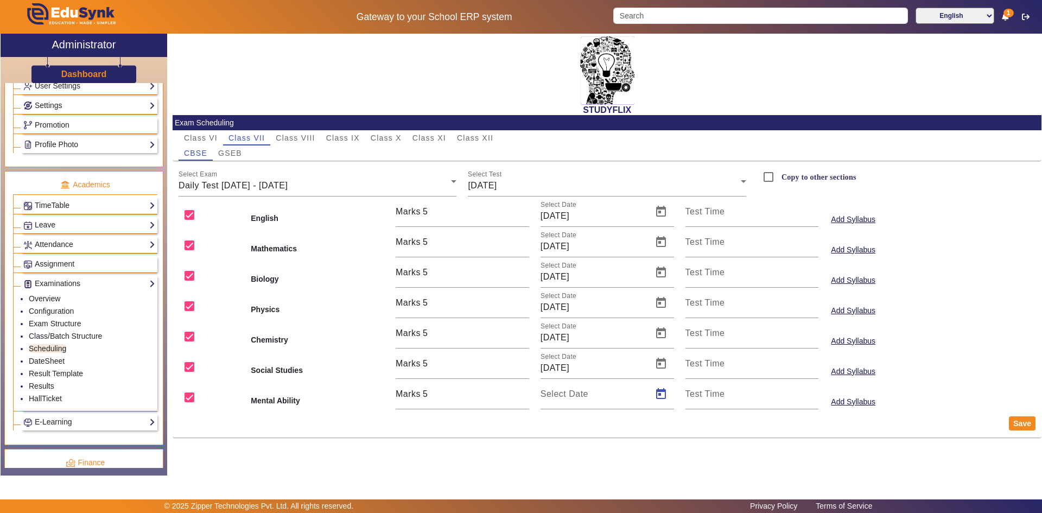
type input "[DATE]"
click at [1016, 424] on button "Save" at bounding box center [1022, 423] width 27 height 14
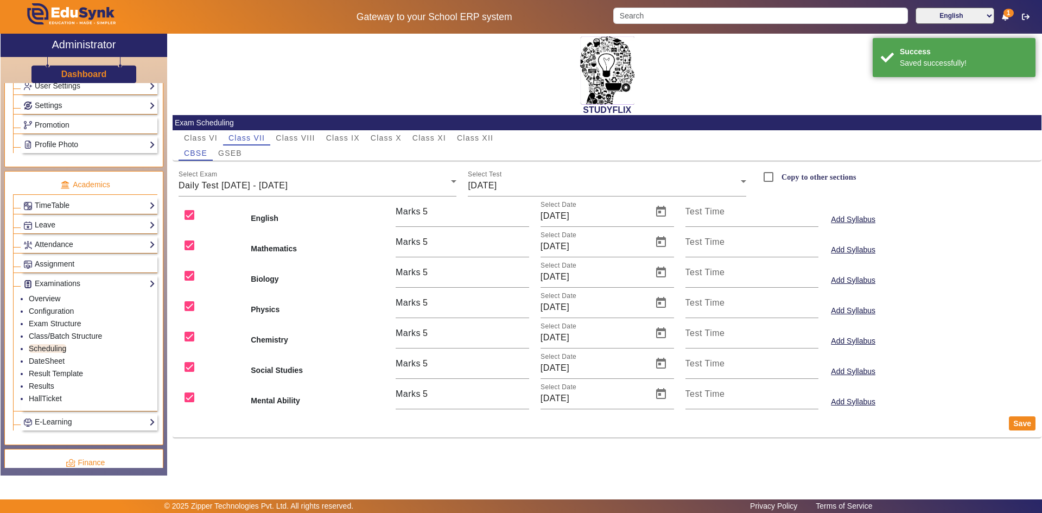
click at [802, 183] on div "Copy to other sections" at bounding box center [807, 177] width 99 height 22
click at [802, 180] on label "Copy to other sections" at bounding box center [817, 177] width 77 height 9
click at [779, 180] on input "Copy to other sections" at bounding box center [769, 177] width 22 height 22
click at [242, 151] on span "GSEB" at bounding box center [230, 153] width 24 height 8
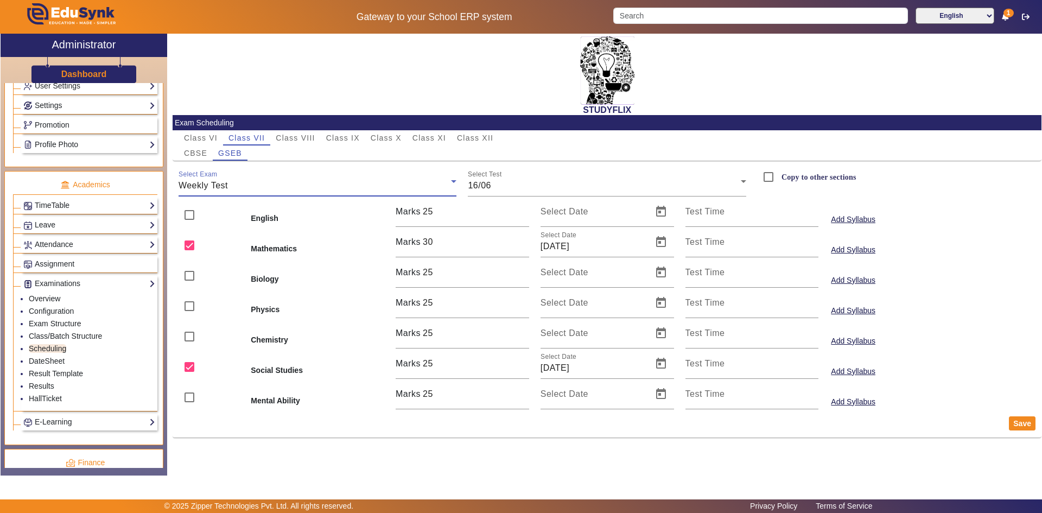
click at [242, 184] on div "Weekly Test" at bounding box center [315, 185] width 273 height 13
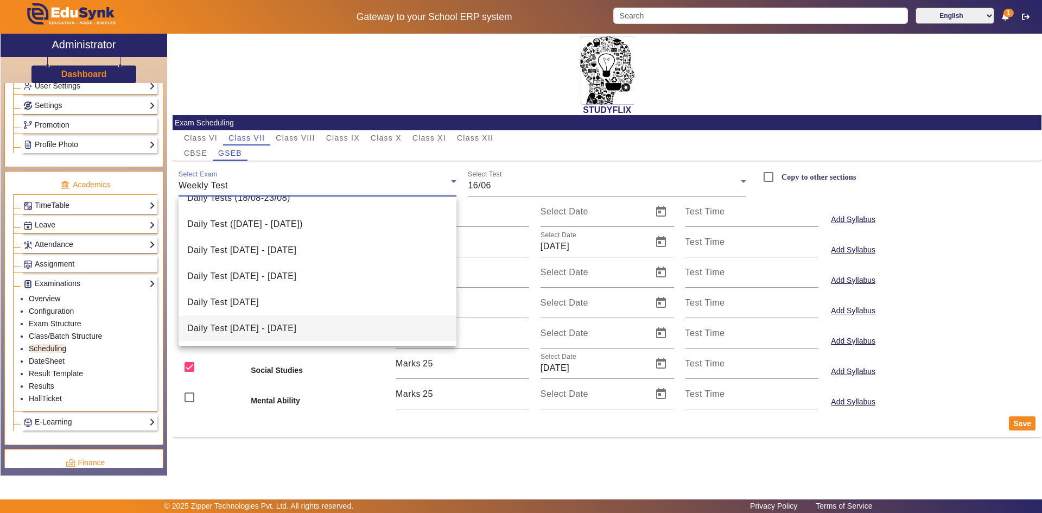
click at [263, 328] on span "Daily Test [DATE] - [DATE]" at bounding box center [241, 328] width 109 height 13
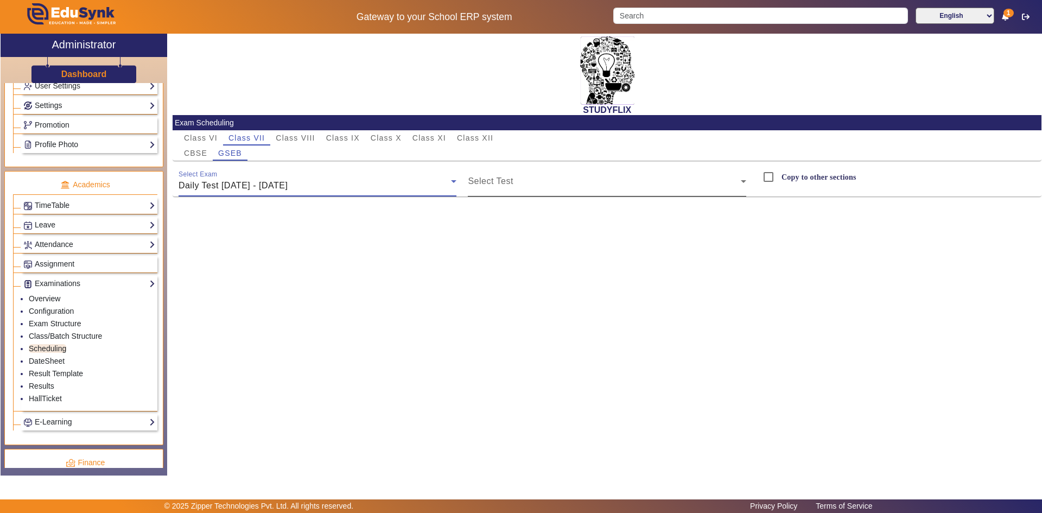
click at [490, 183] on span at bounding box center [604, 185] width 273 height 13
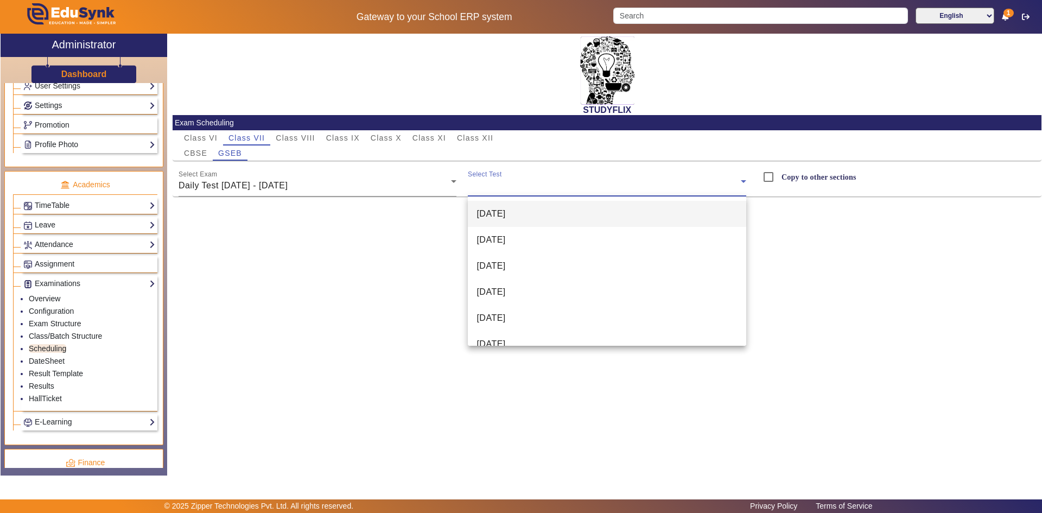
click at [496, 213] on span "[DATE]" at bounding box center [491, 213] width 29 height 13
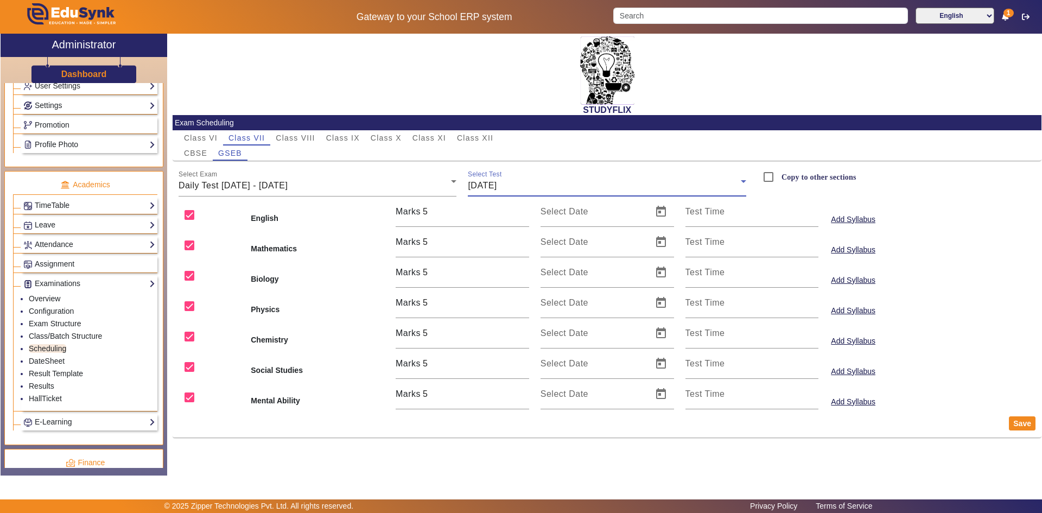
click at [806, 176] on label "Copy to other sections" at bounding box center [817, 177] width 77 height 9
click at [779, 176] on input "Copy to other sections" at bounding box center [769, 177] width 22 height 22
checkbox input "true"
